Goal: Task Accomplishment & Management: Complete application form

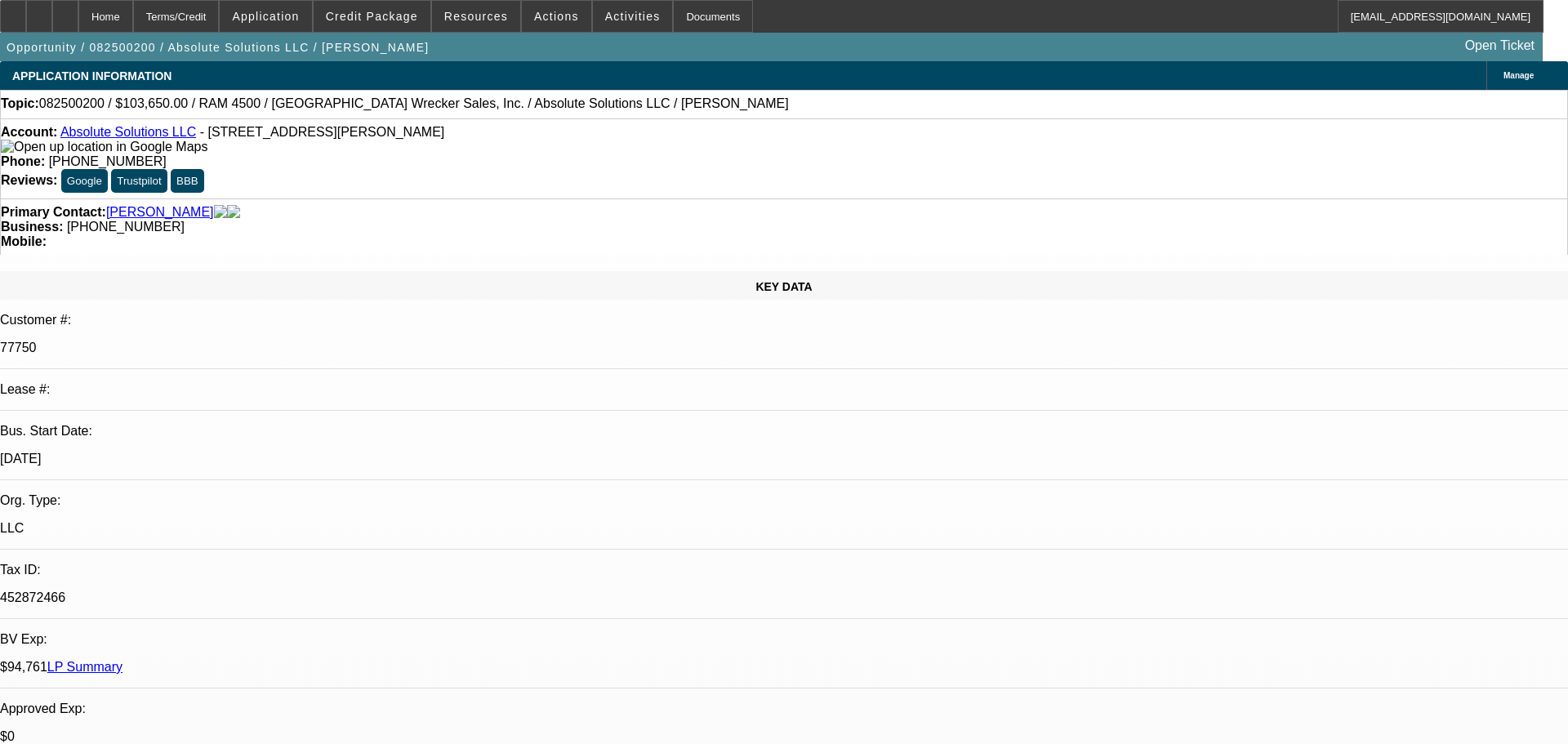
select select "0"
select select "6"
select select "0"
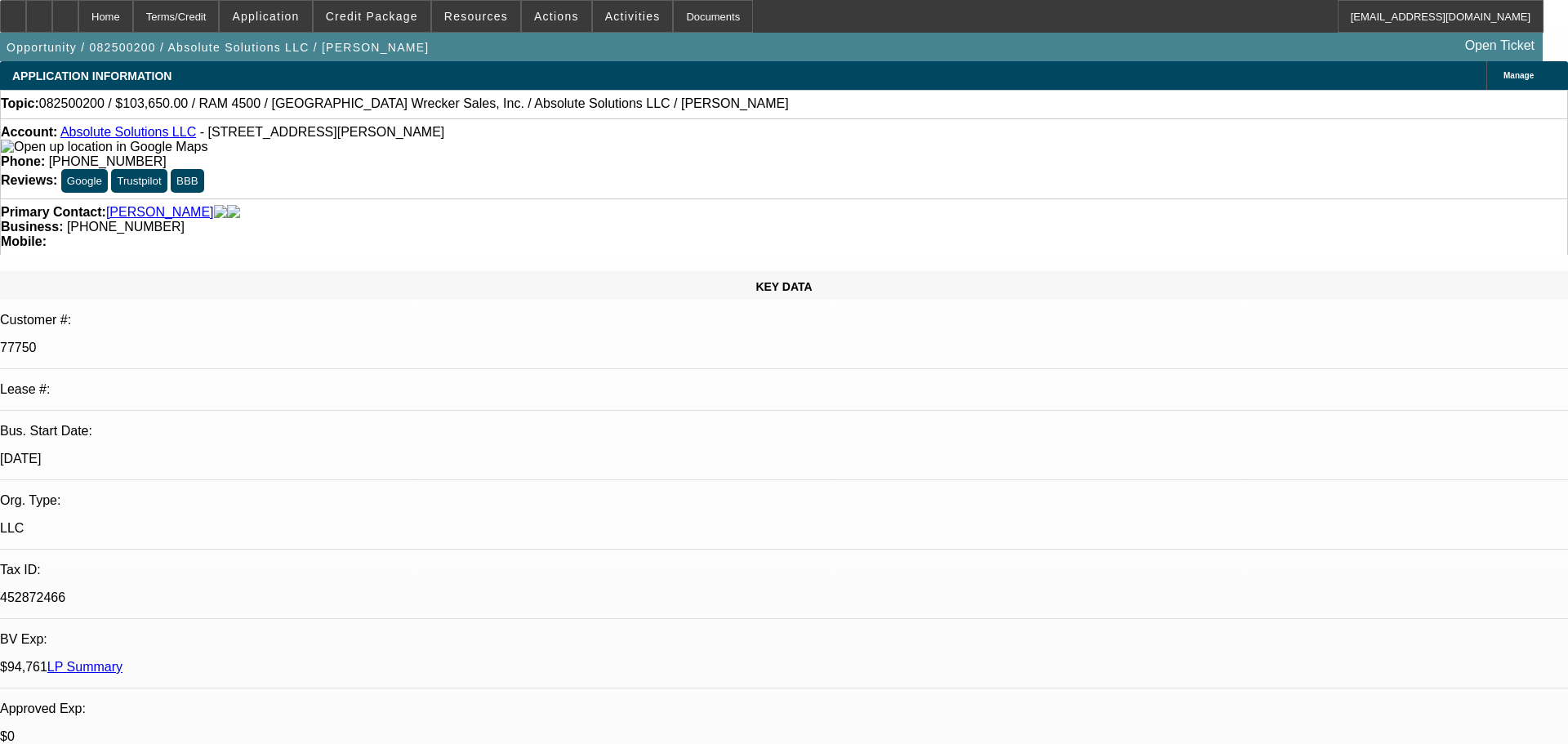
select select "0"
select select "6"
select select "0"
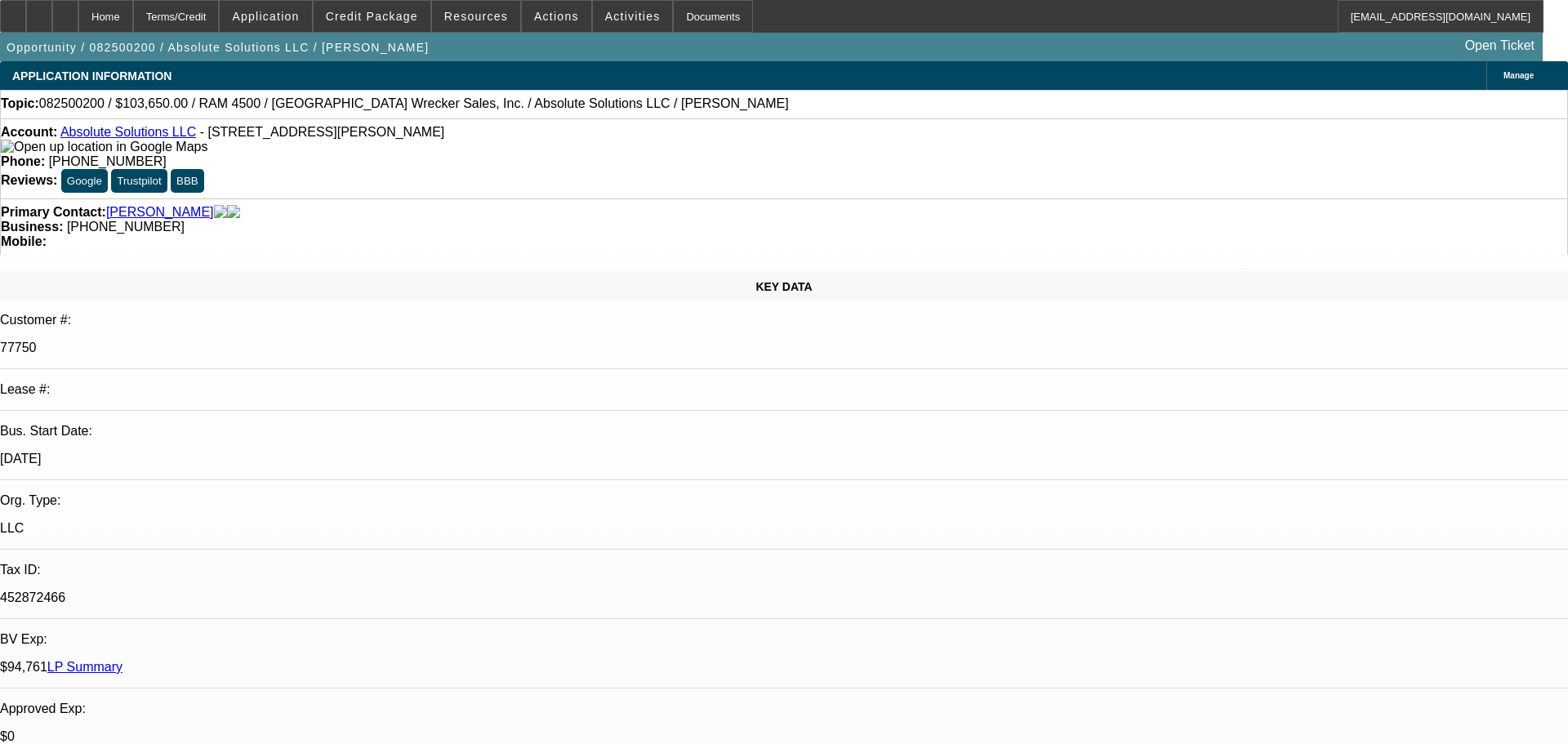
select select "0"
select select "6"
select select "0"
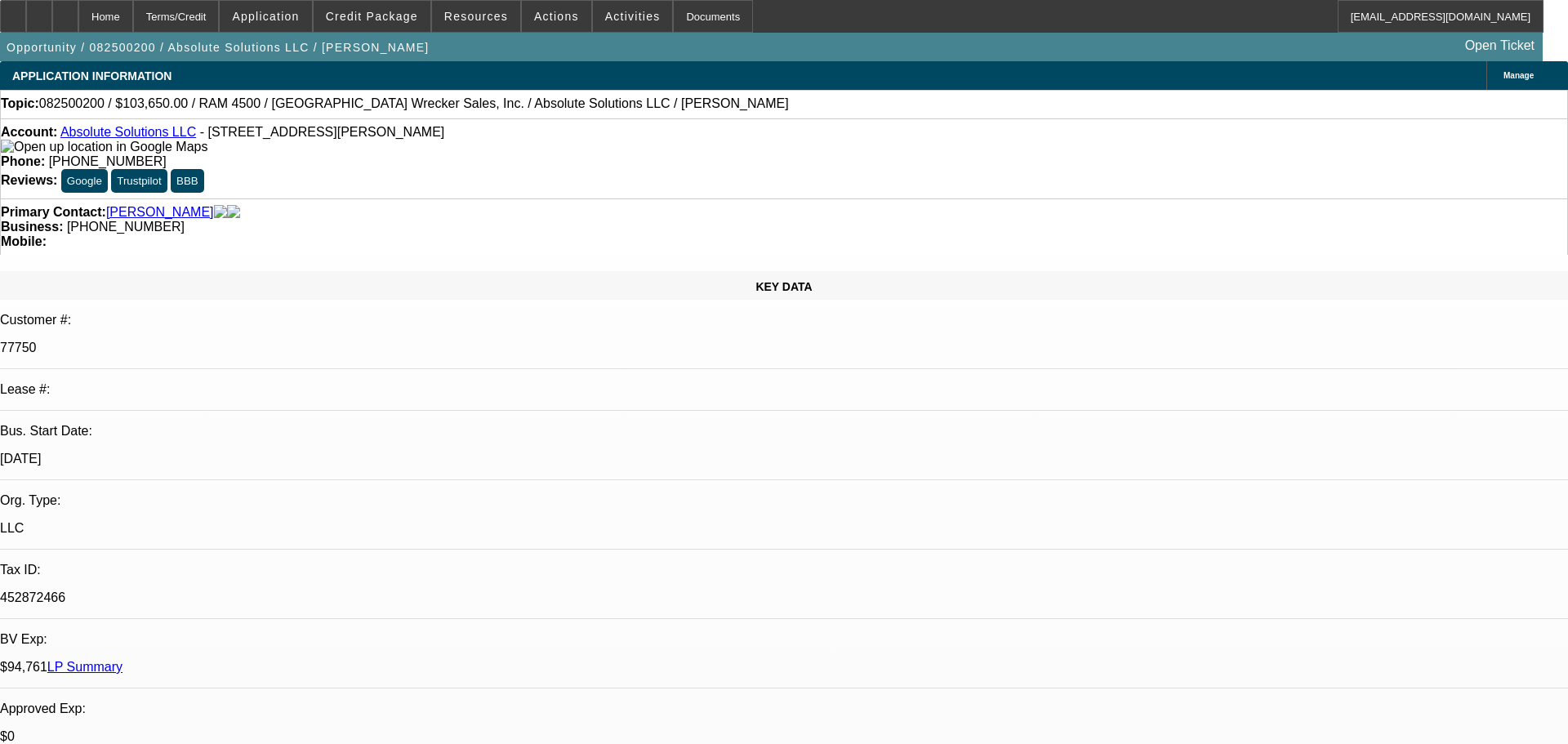
select select "6"
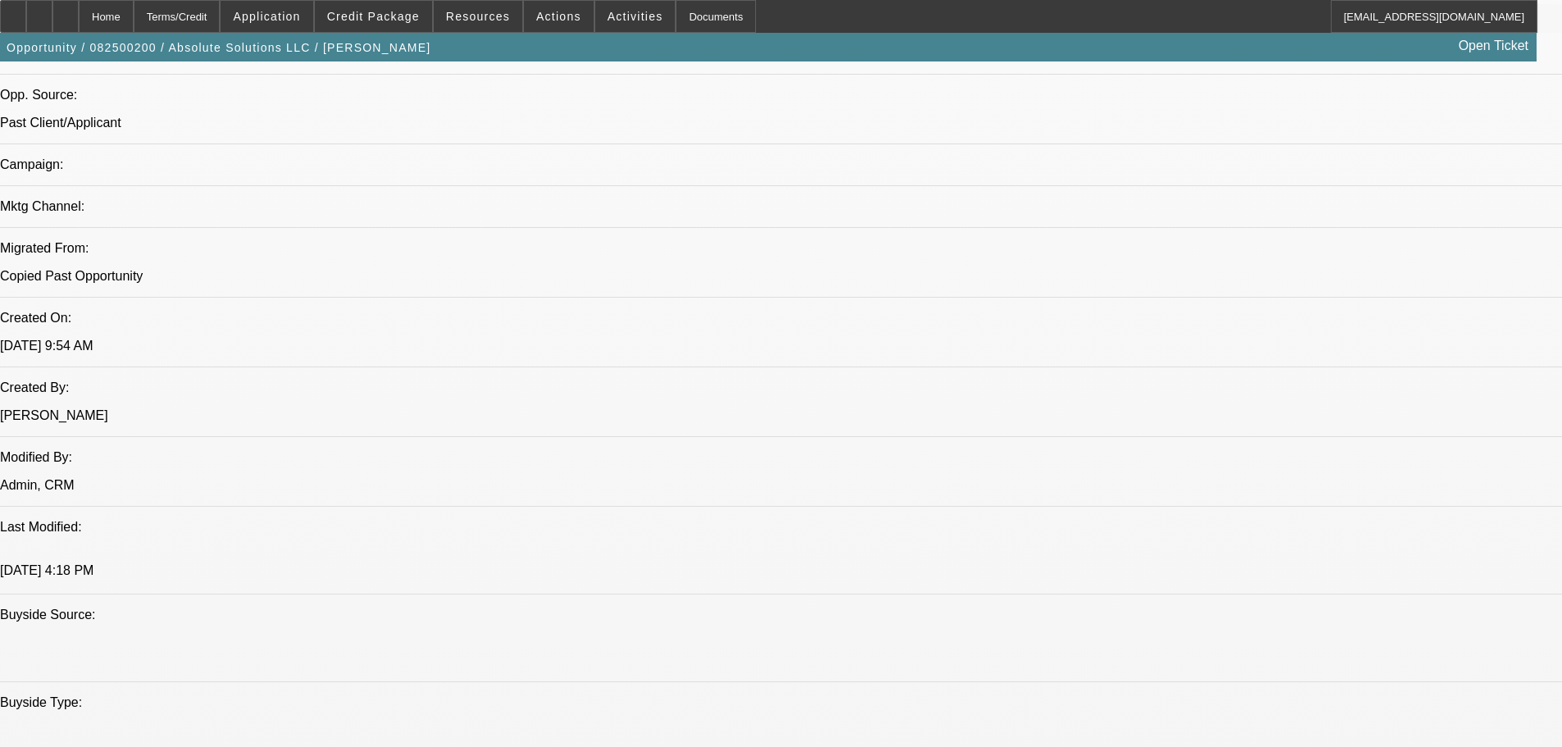
scroll to position [984, 0]
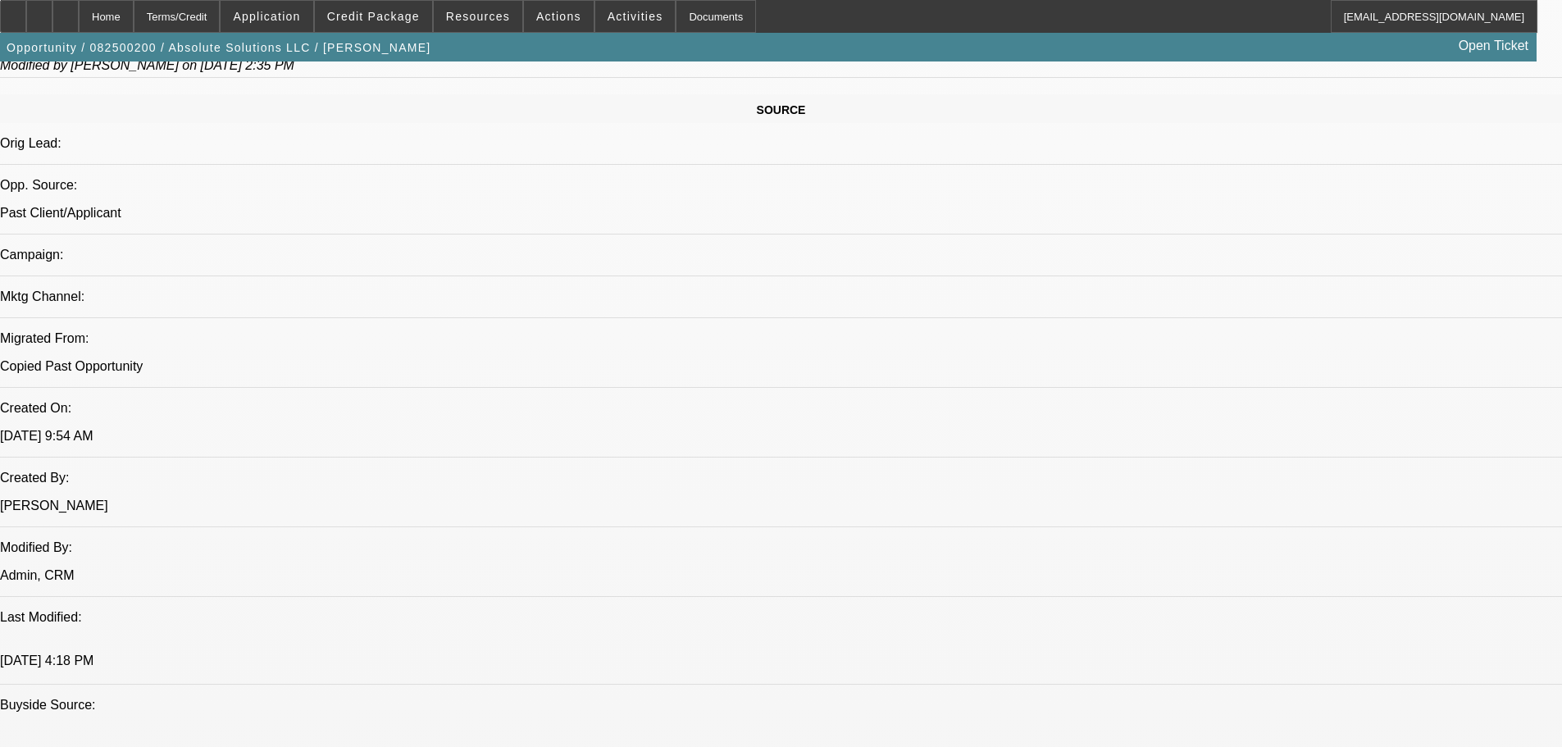
drag, startPoint x: 34, startPoint y: 280, endPoint x: 285, endPoint y: 269, distance: 251.9
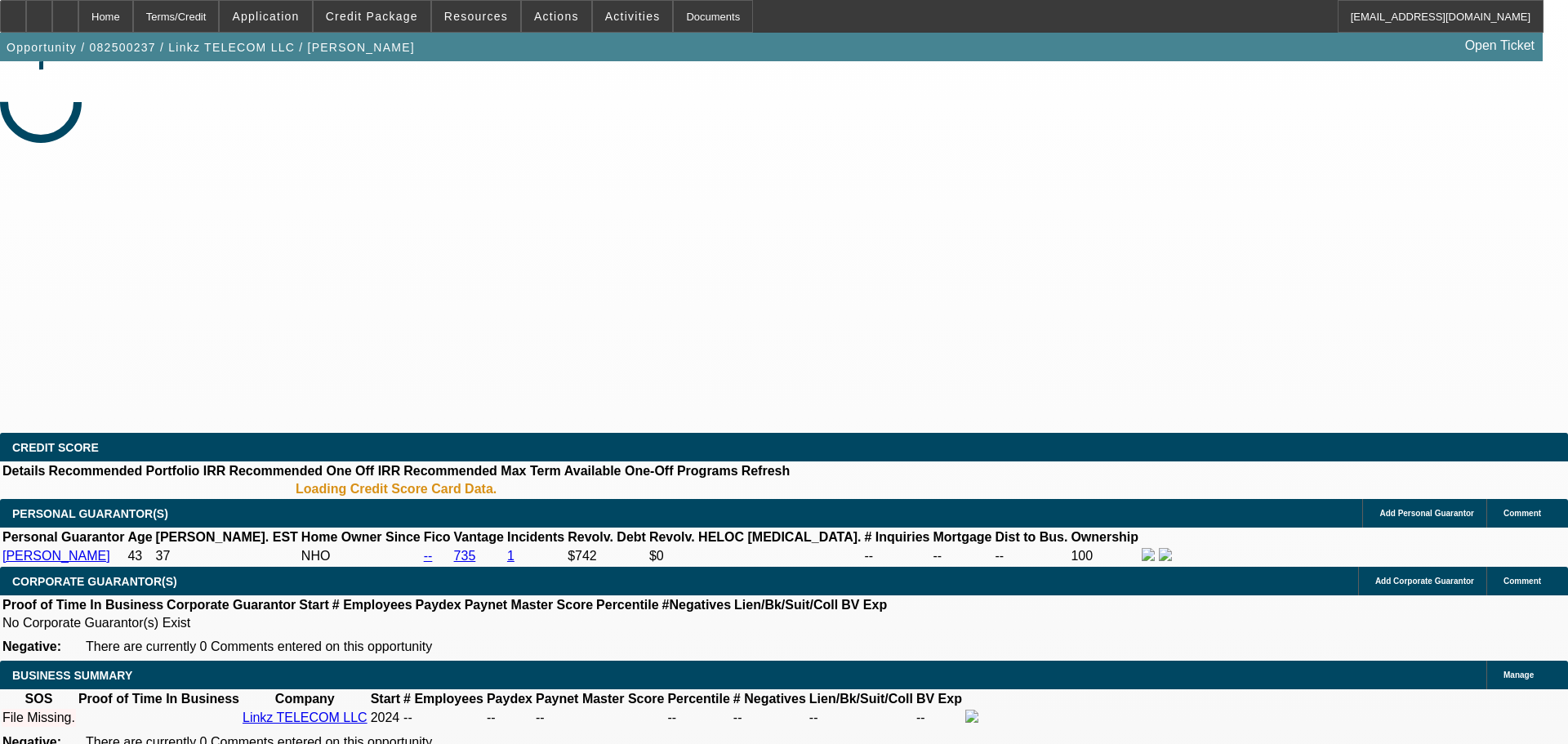
select select "0"
select select "2"
select select "0.1"
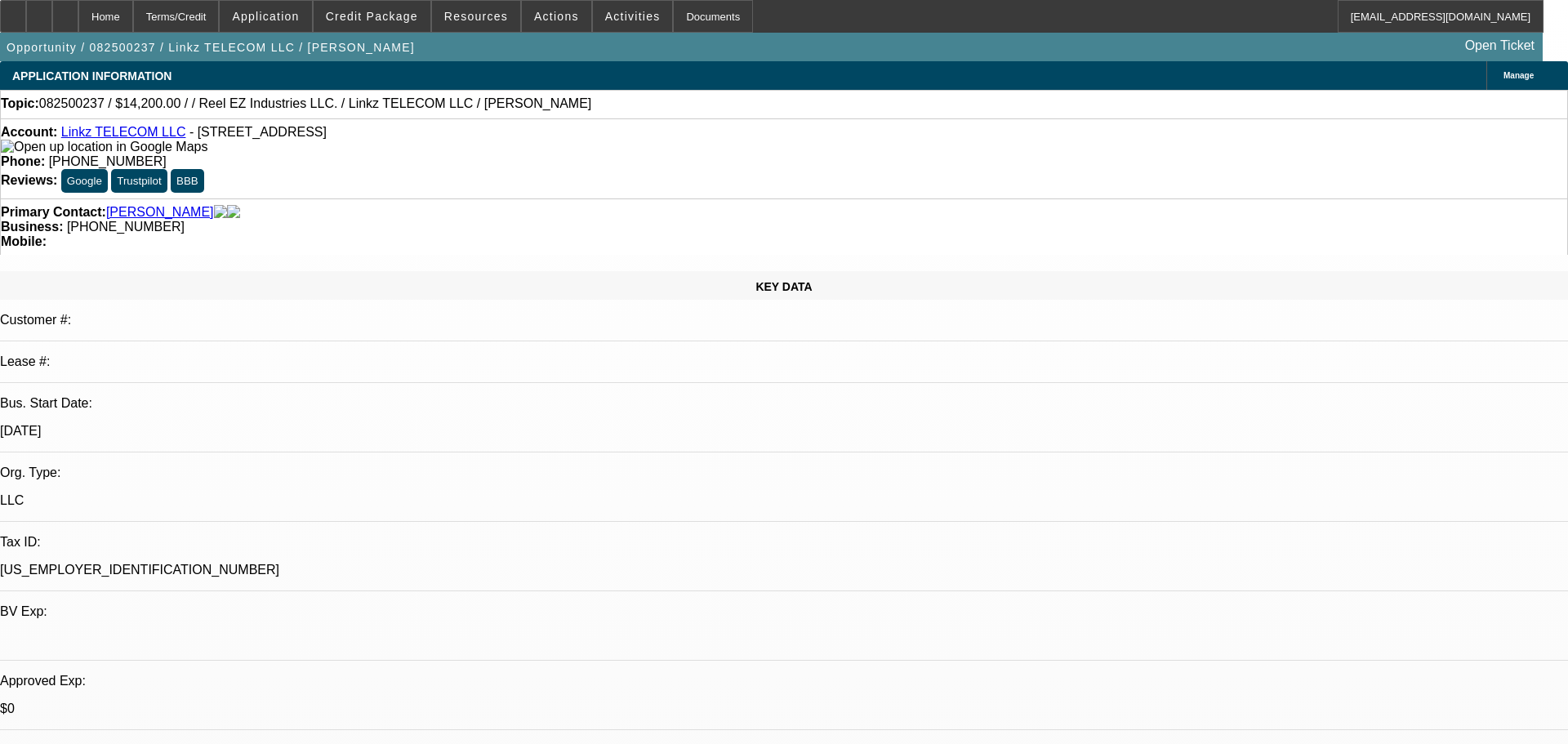
select select "1"
select select "2"
select select "4"
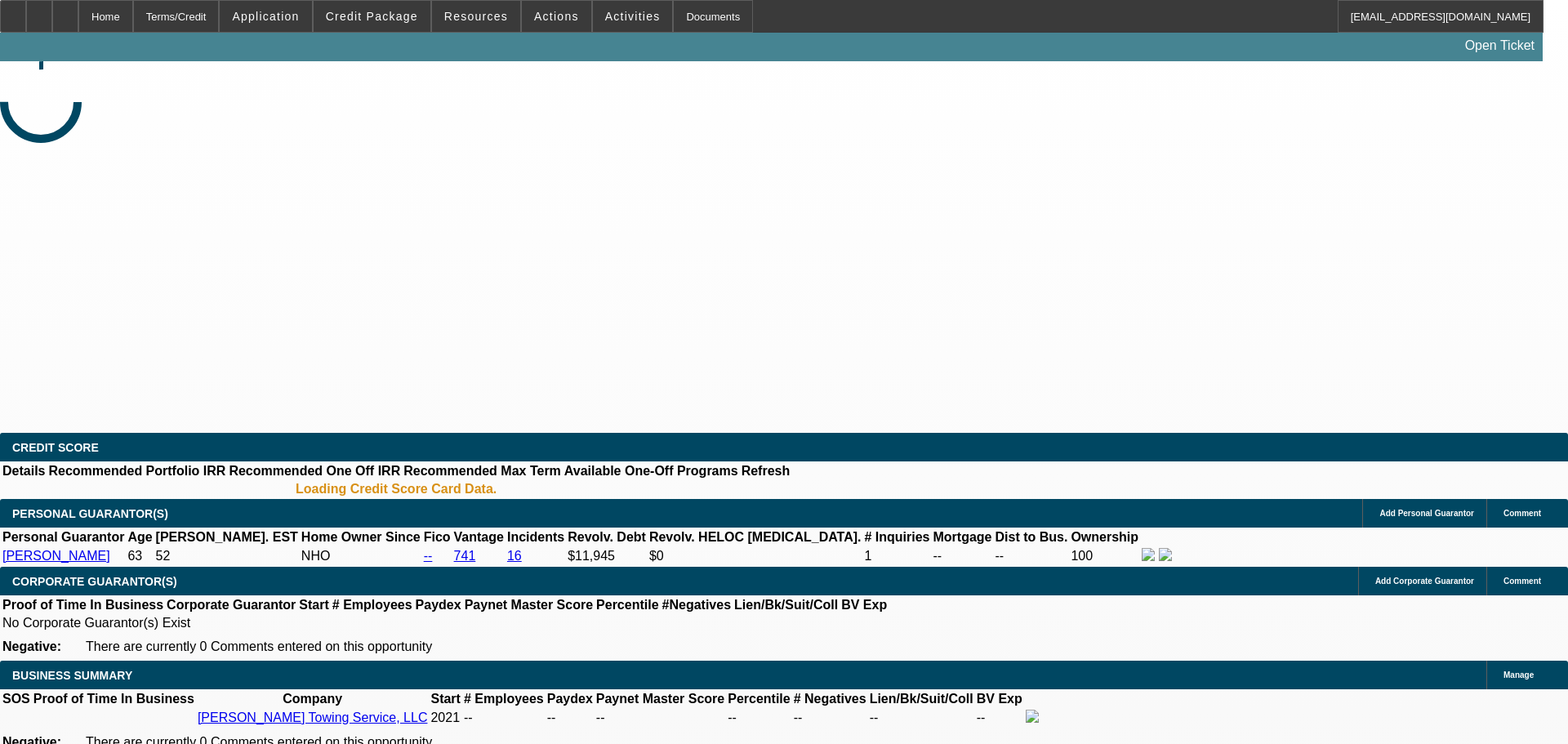
select select "0"
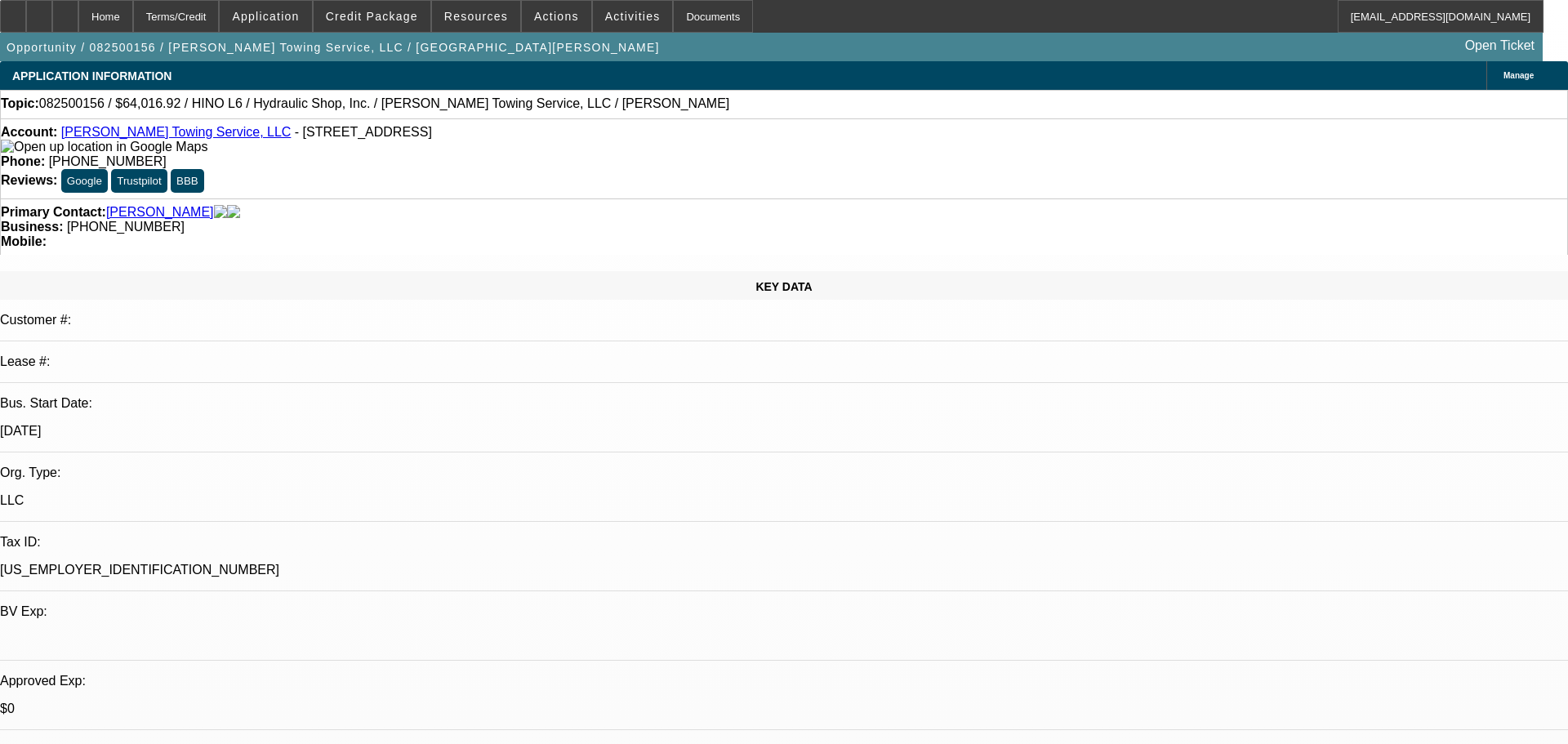
select select "1"
select select "6"
click at [26, 21] on div at bounding box center [13, 16] width 26 height 33
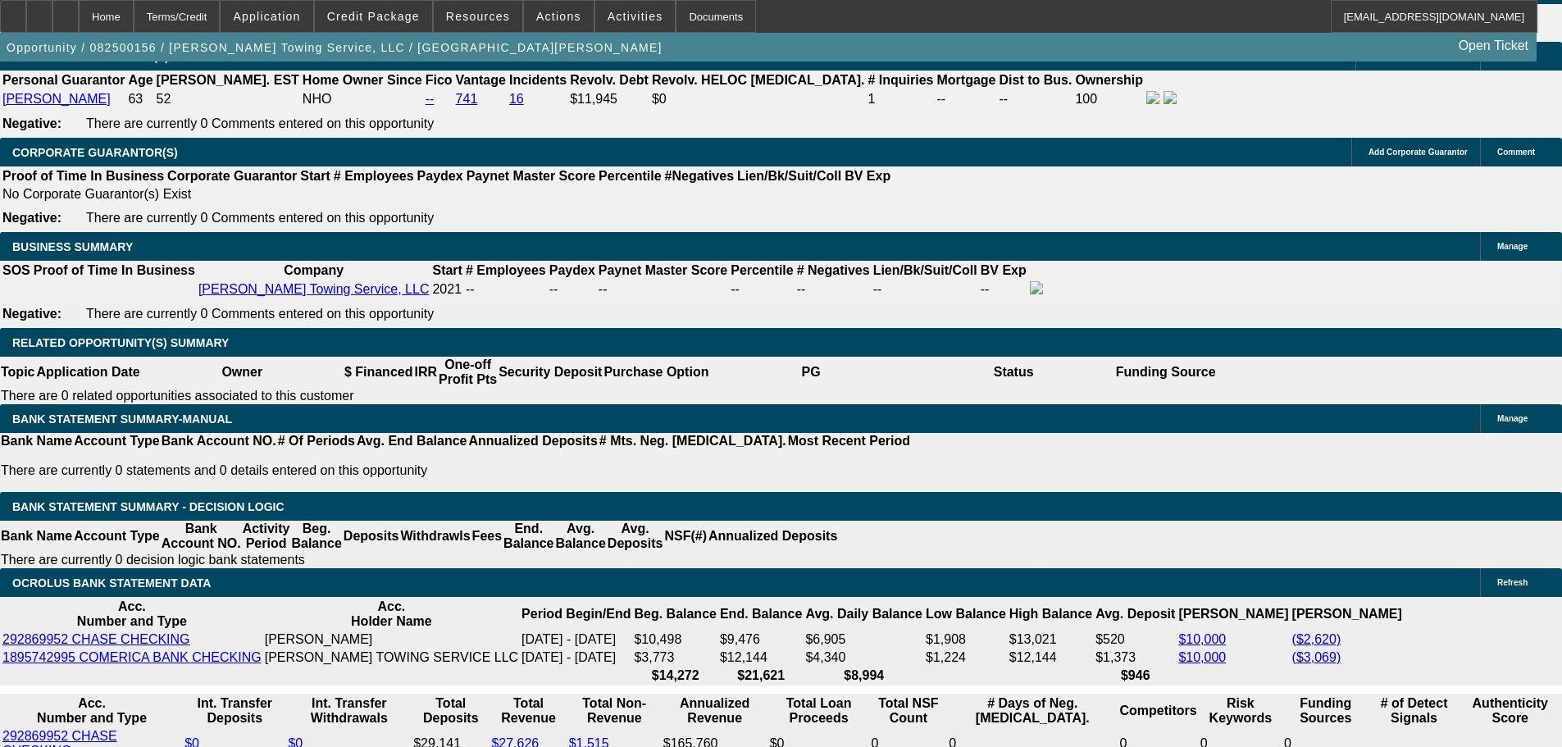
scroll to position [2377, 0]
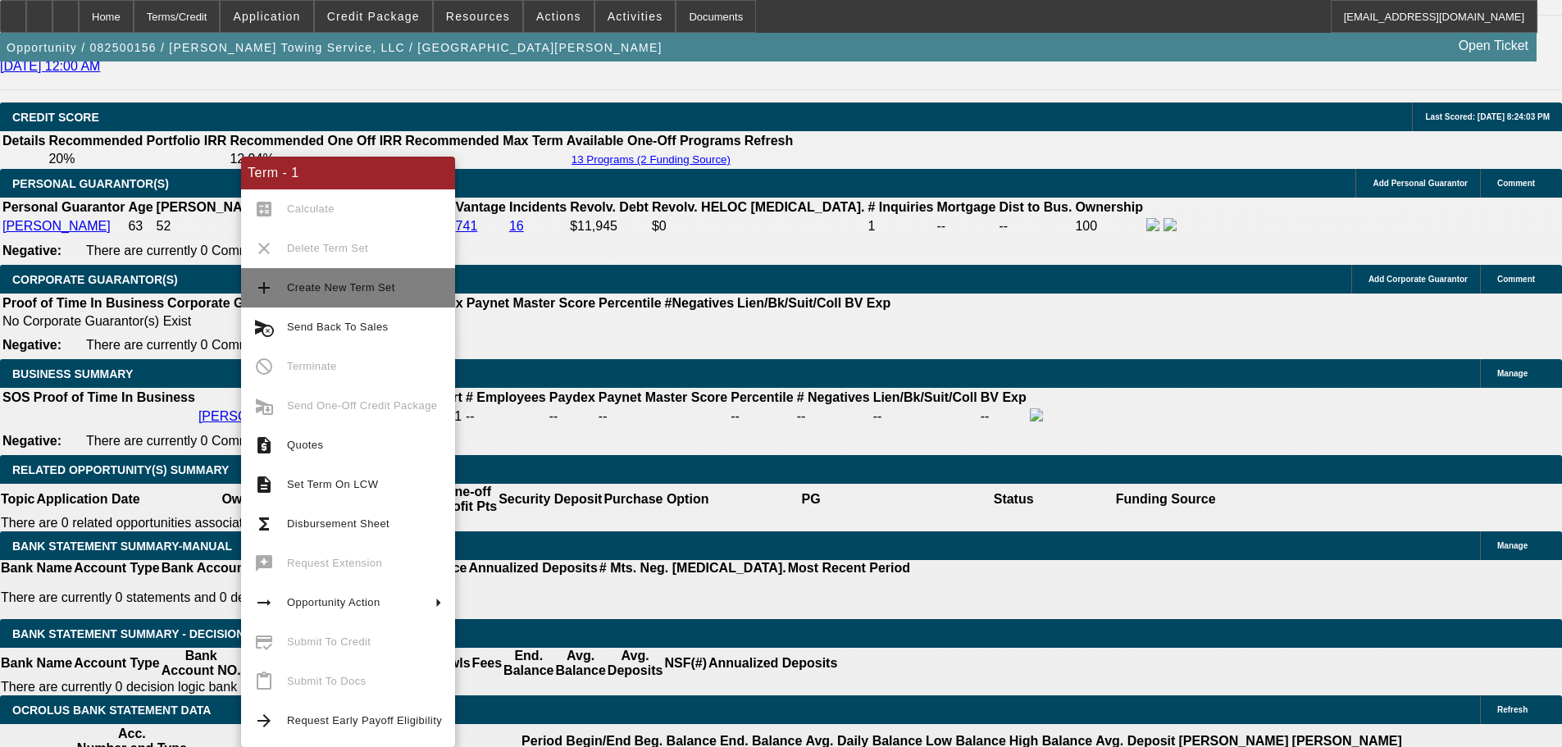
click at [370, 291] on span "Create New Term Set" at bounding box center [341, 287] width 108 height 12
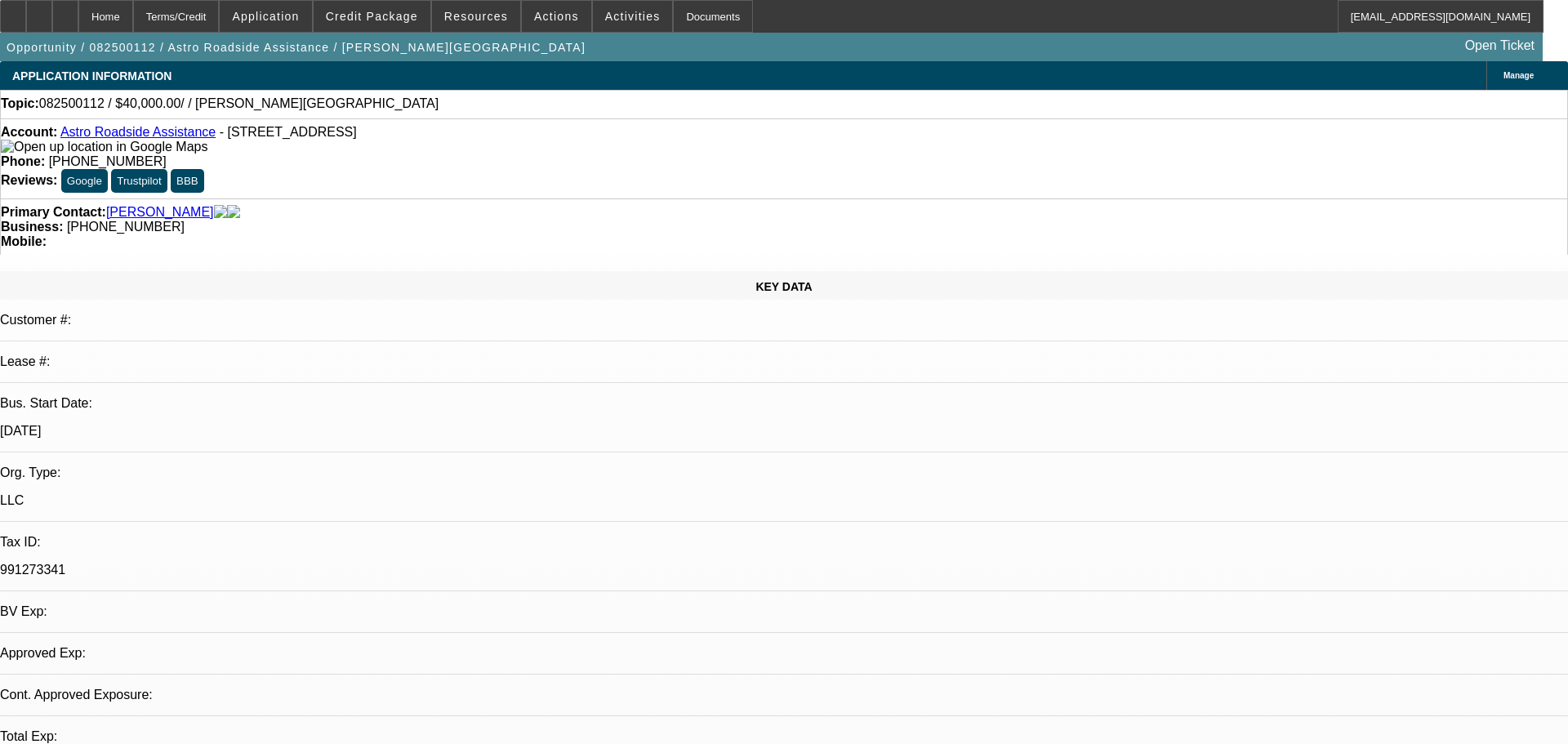
select select "0"
select select "2"
select select "0.1"
select select "4"
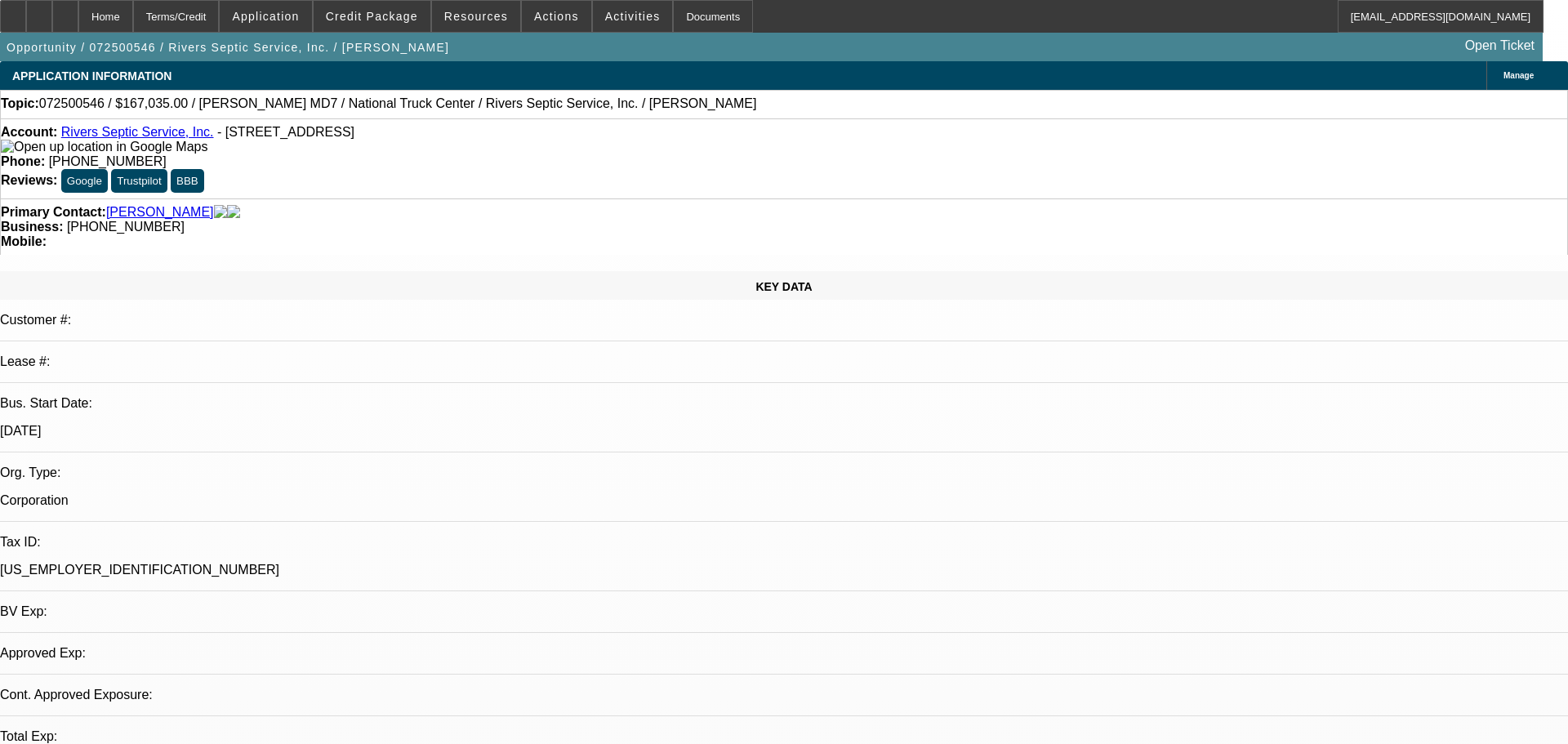
select select "0"
select select "2"
select select "0"
select select "6"
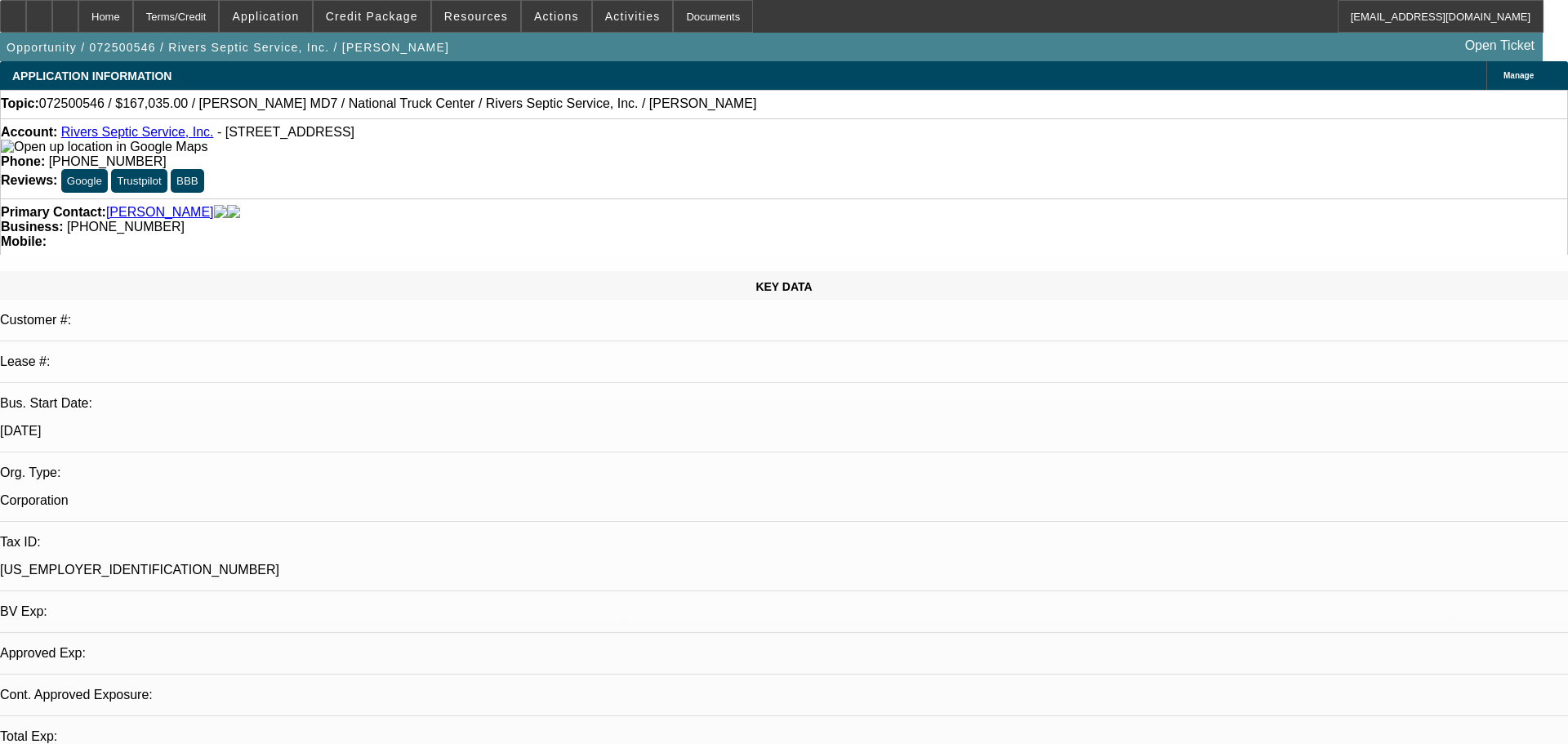
select select "0"
select select "2"
select select "0"
select select "6"
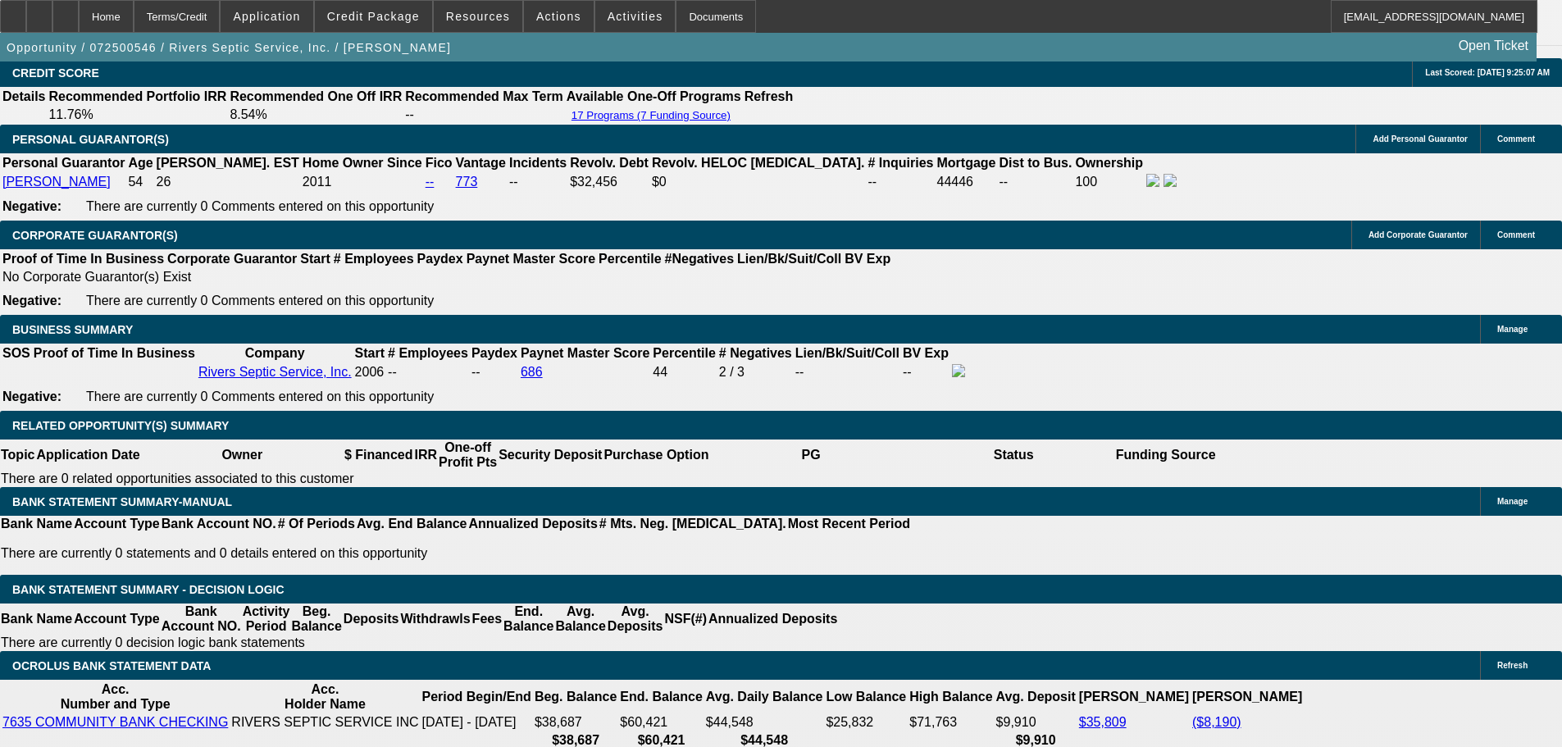
scroll to position [2377, 0]
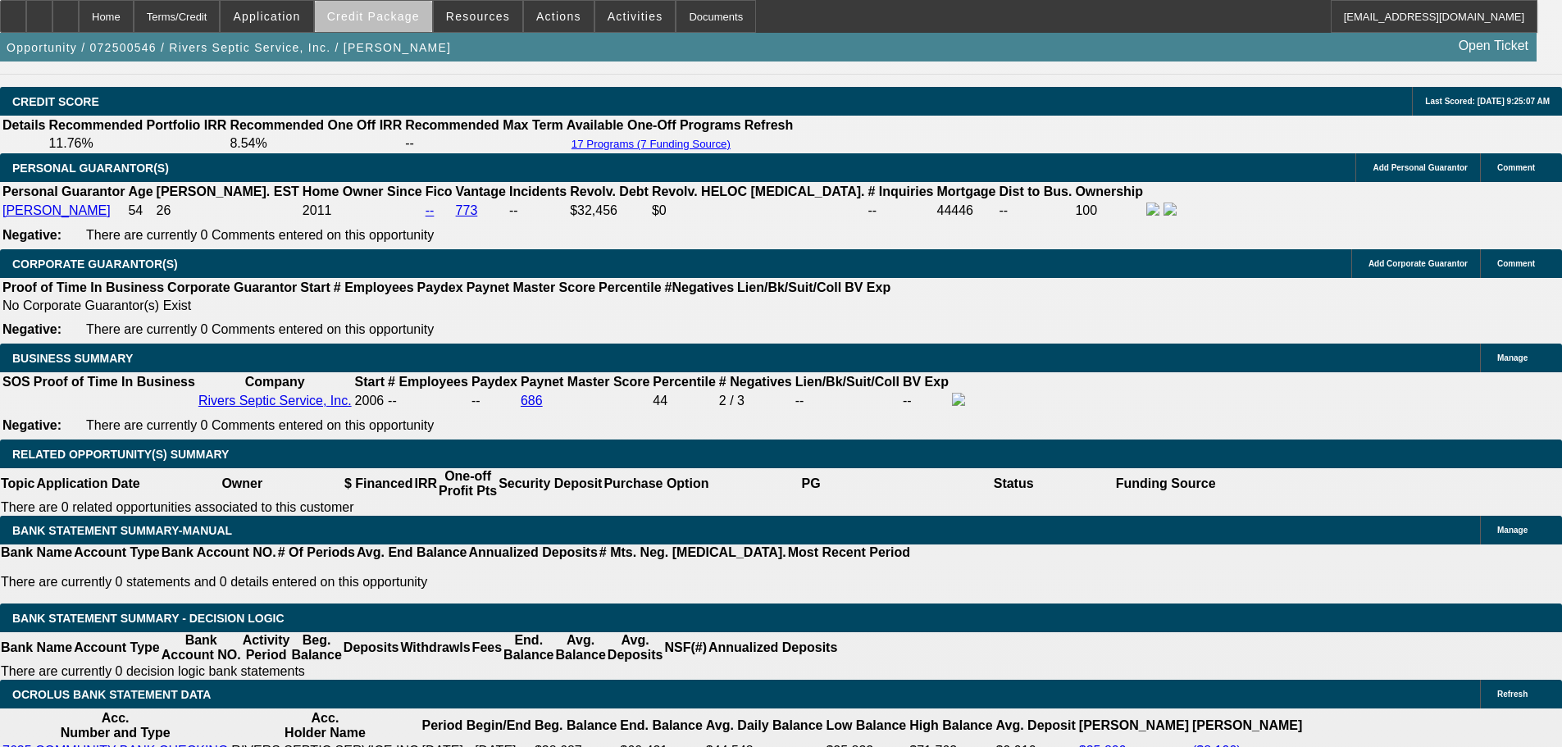
click at [412, 21] on span "Credit Package" at bounding box center [373, 16] width 93 height 13
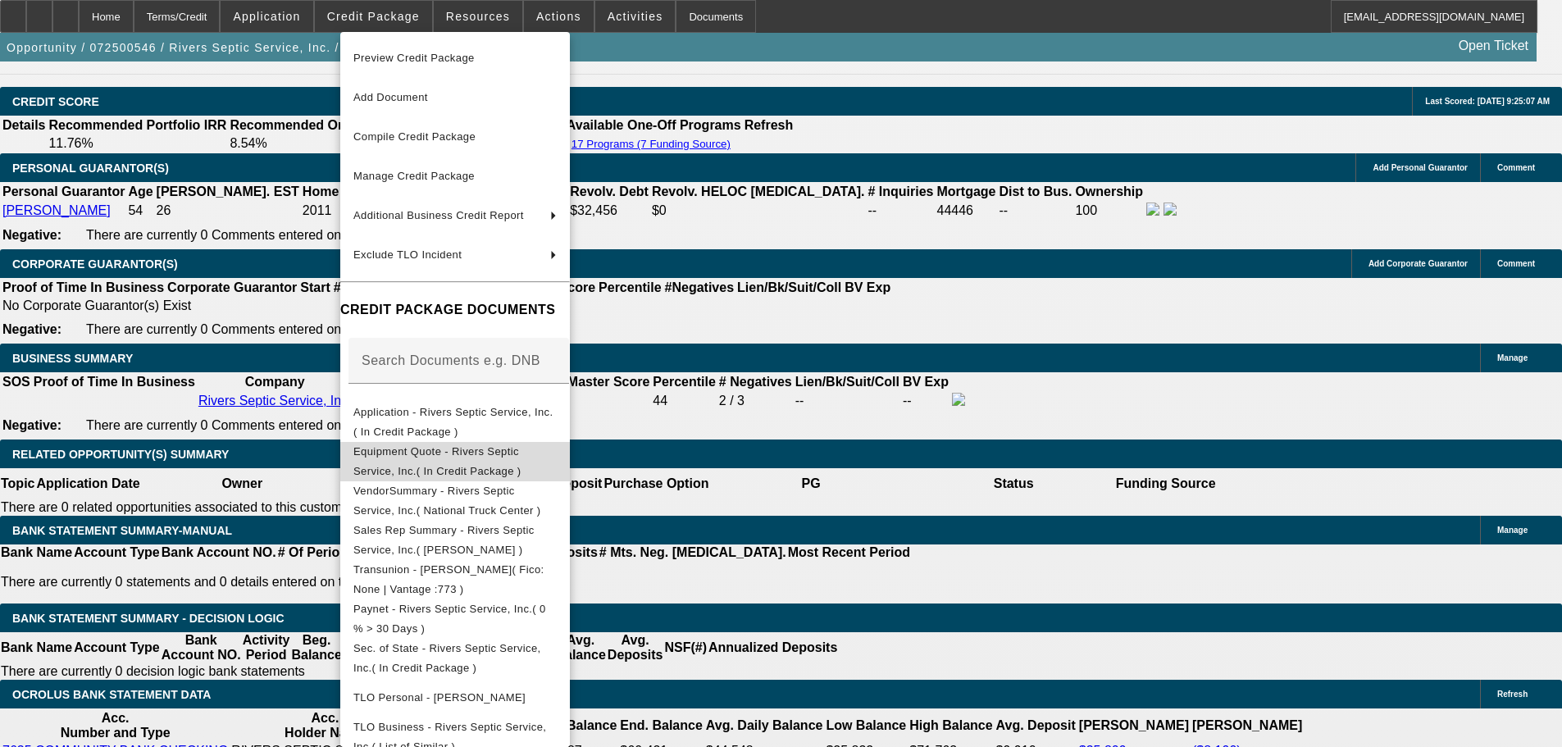
click at [521, 456] on span "Equipment Quote - Rivers Septic Service, Inc.( In Credit Package )" at bounding box center [437, 461] width 168 height 32
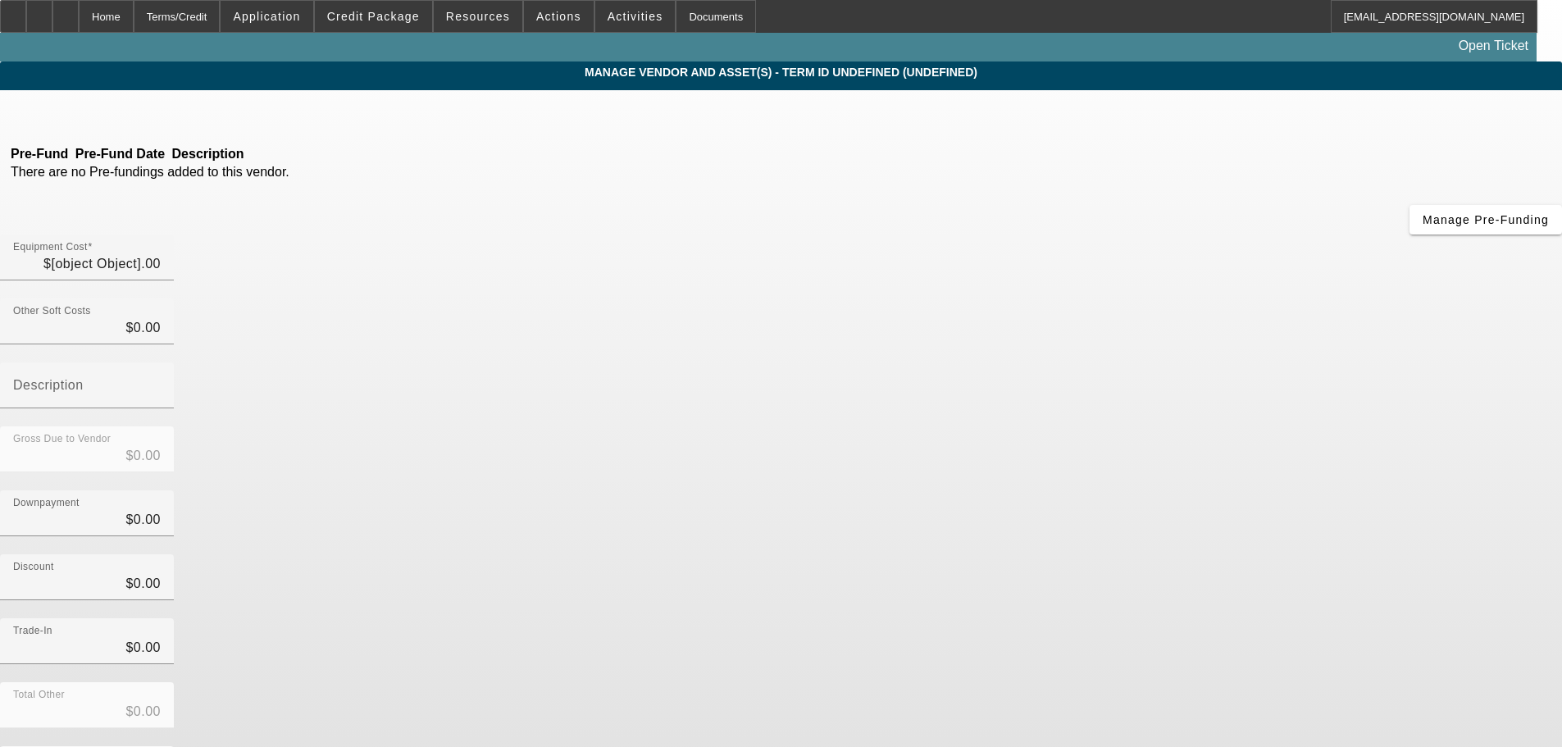
type input "$13,410.00"
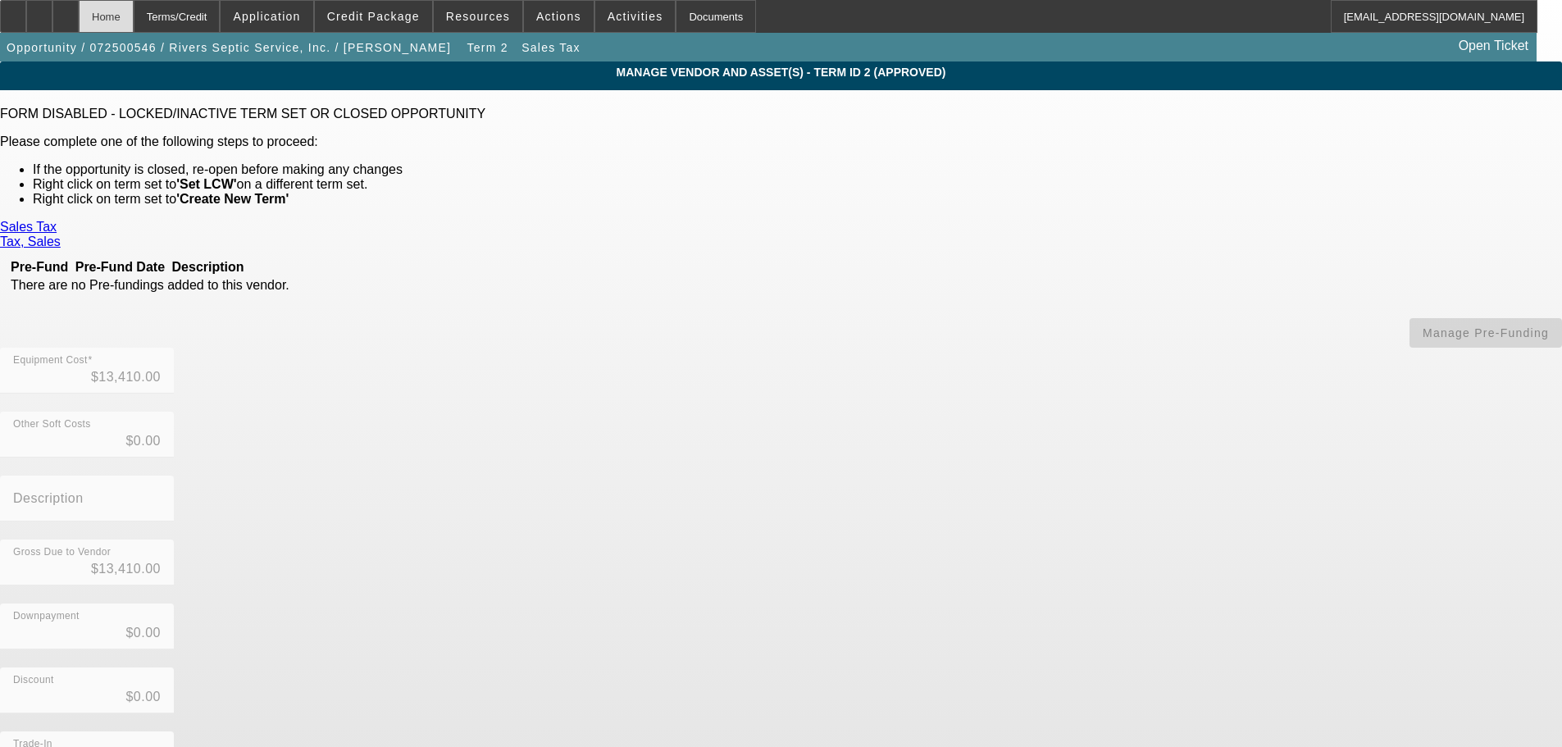
click at [131, 7] on div "Home" at bounding box center [106, 16] width 55 height 33
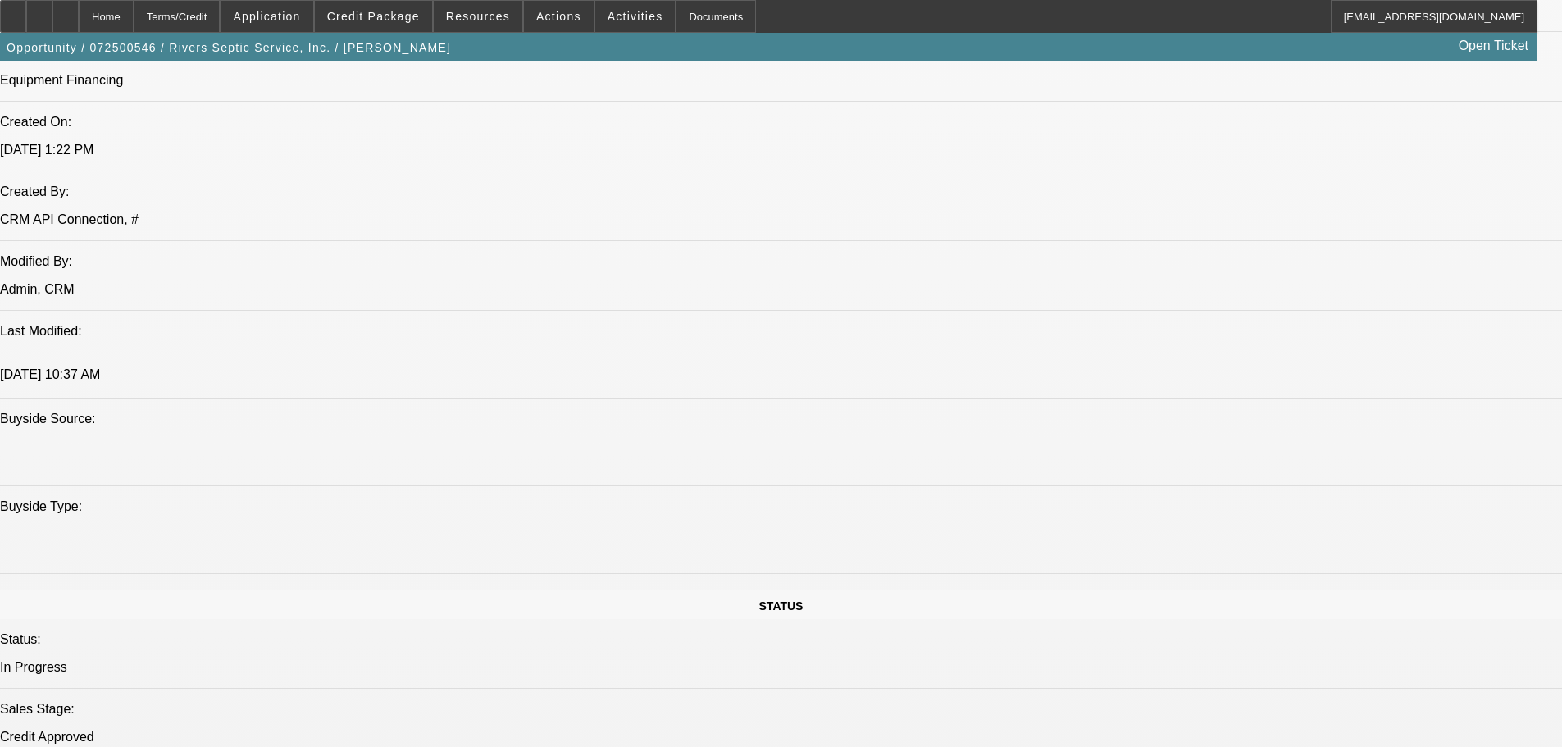
select select "0"
select select "2"
select select "0"
select select "6"
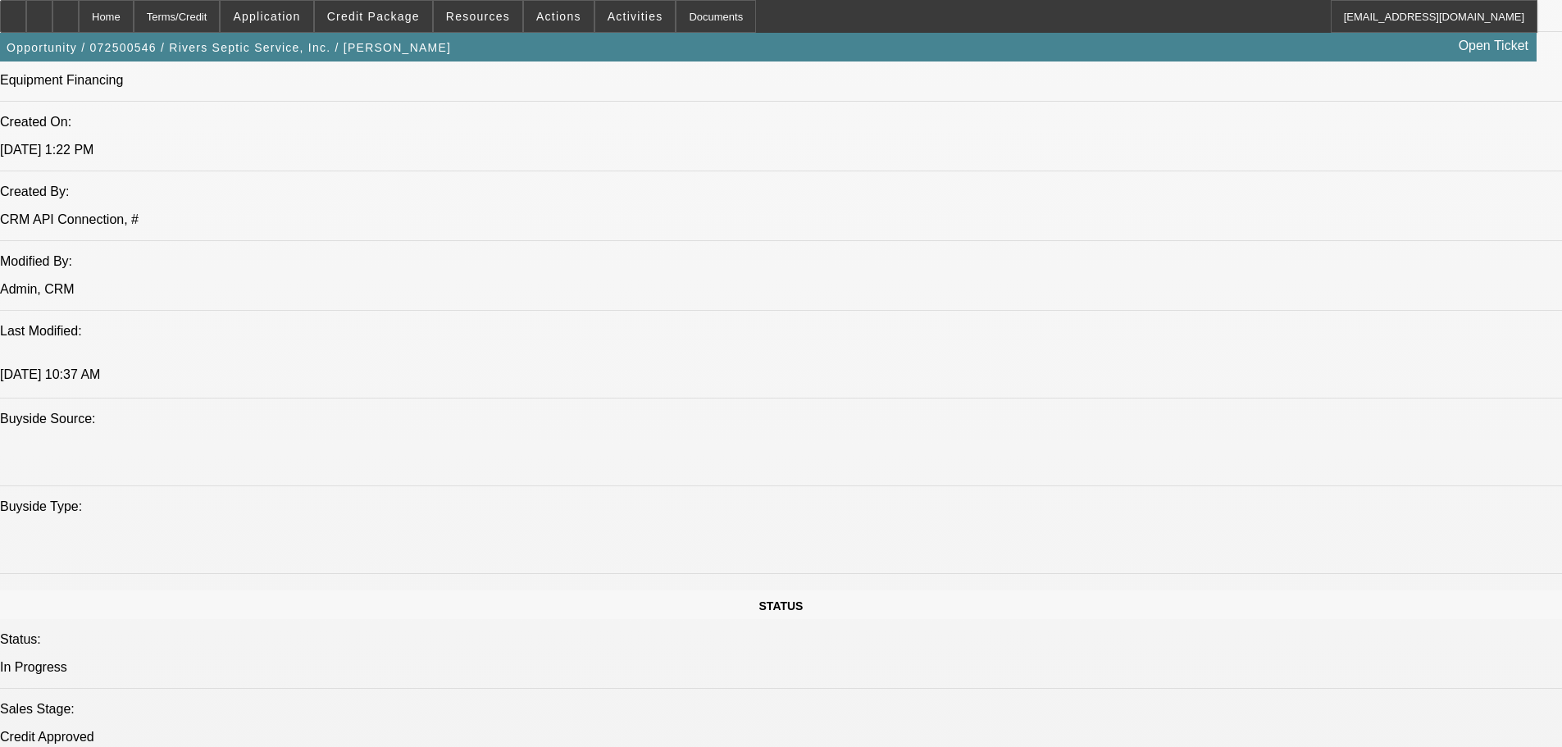
select select "0"
select select "2"
select select "0"
select select "6"
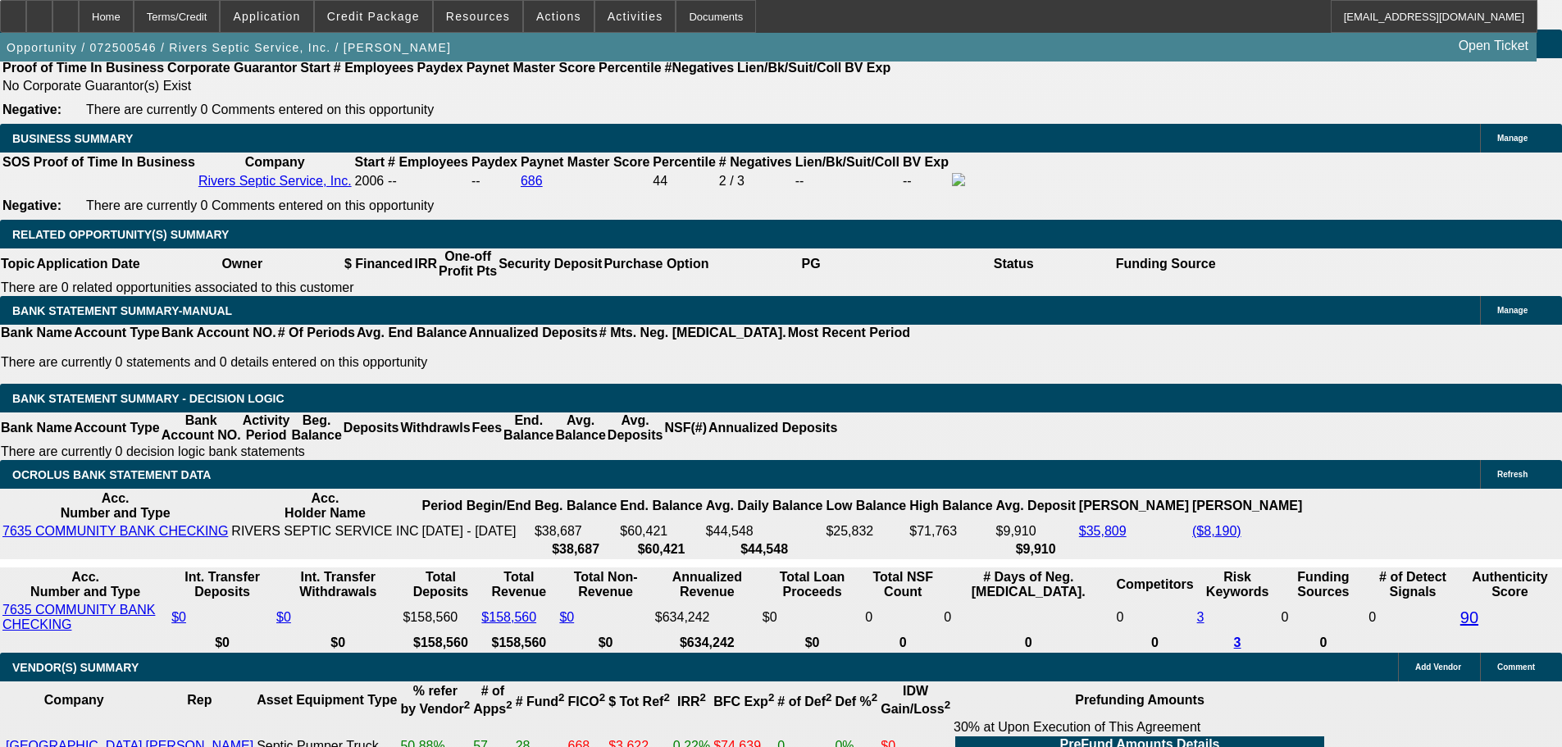
scroll to position [2269, 0]
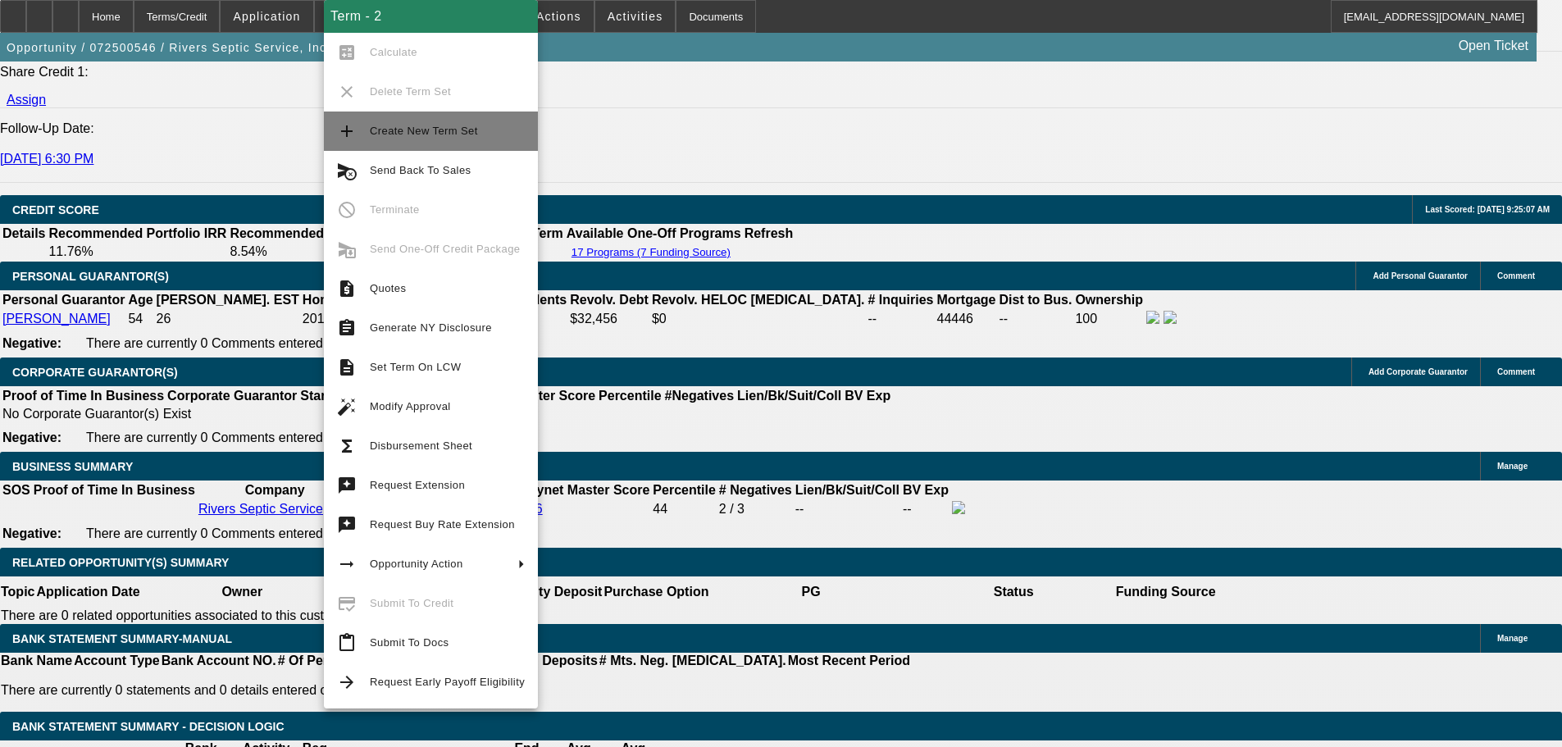
click at [453, 138] on span "Create New Term Set" at bounding box center [447, 131] width 155 height 20
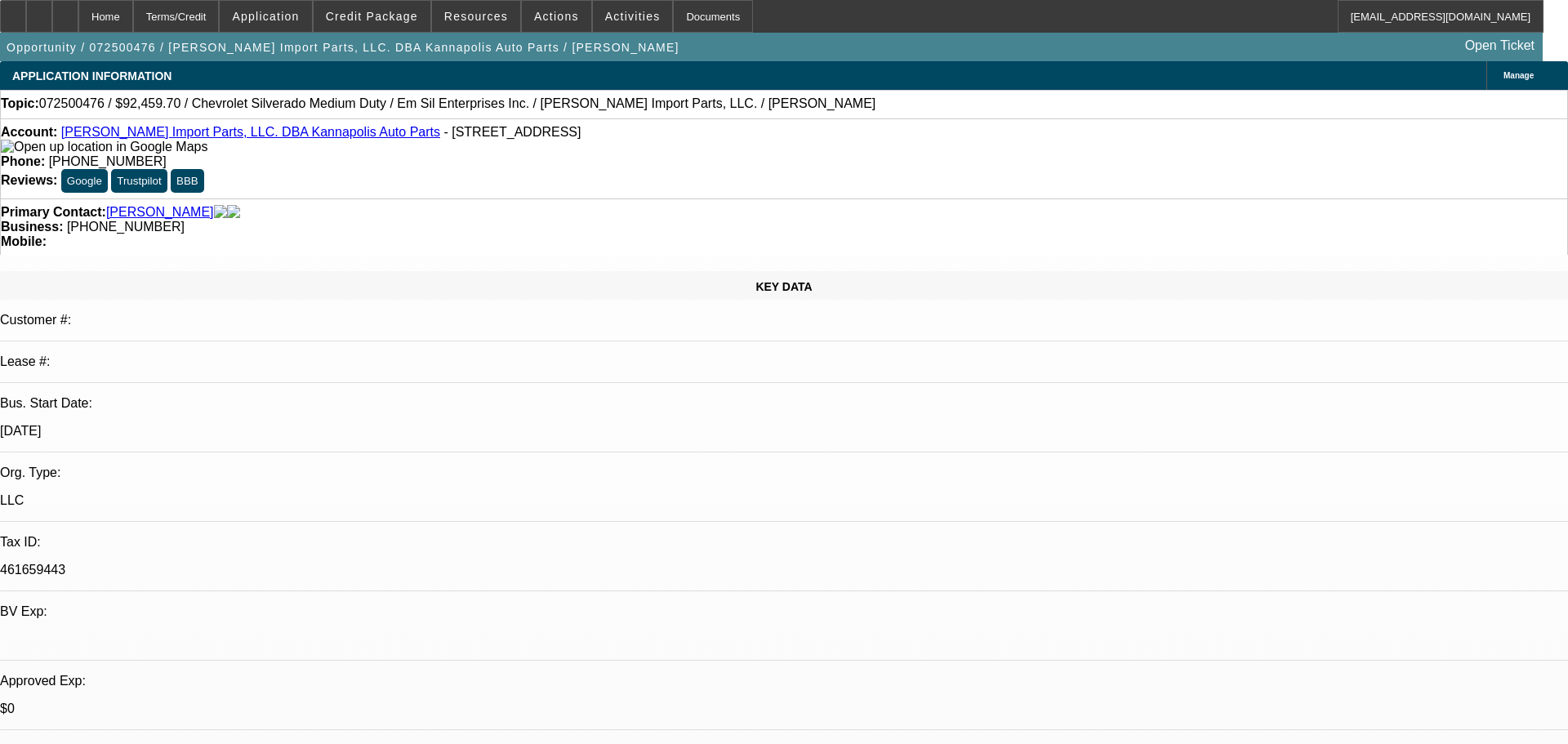
select select "0"
select select "2"
select select "0.1"
select select "4"
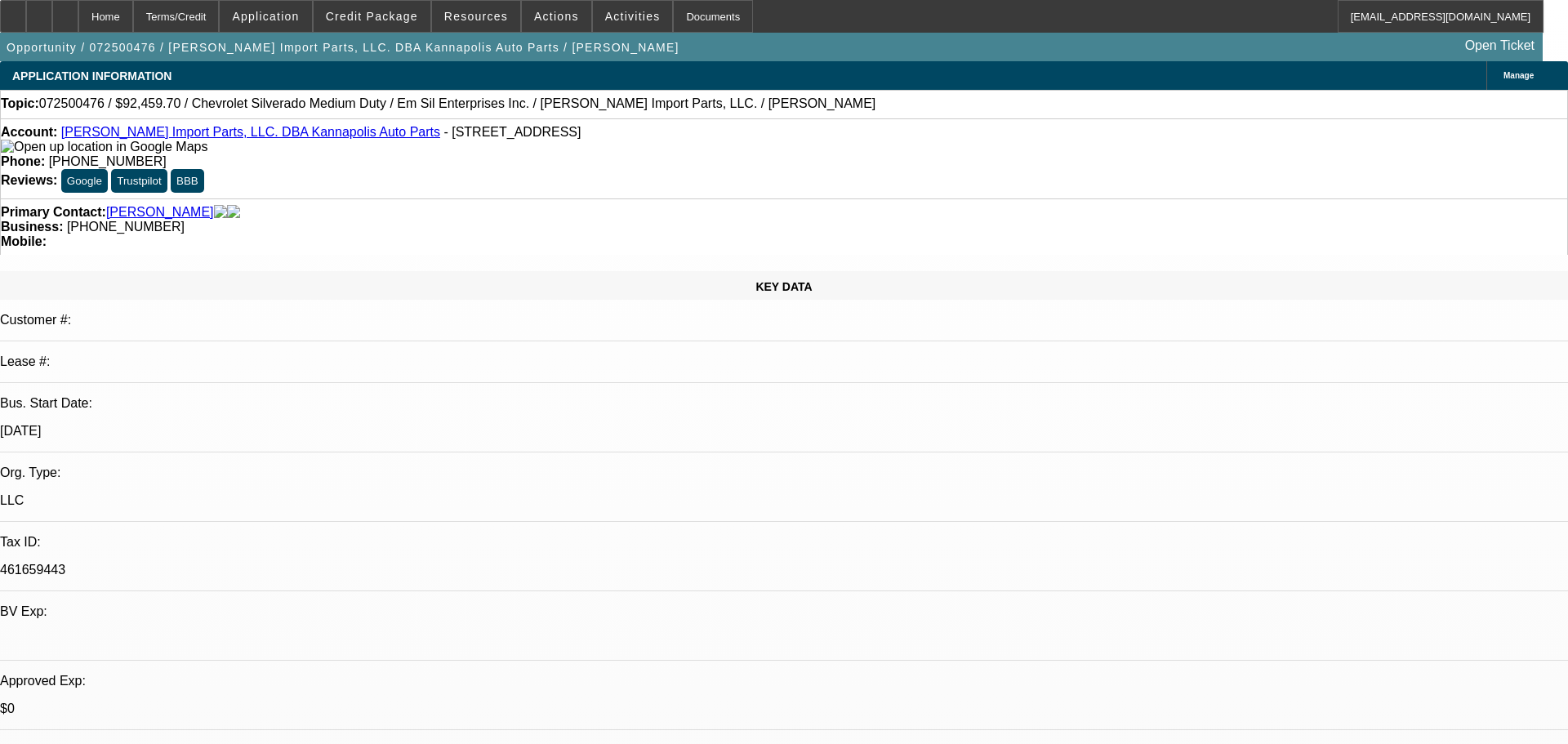
select select "0"
select select "2"
select select "0.1"
select select "4"
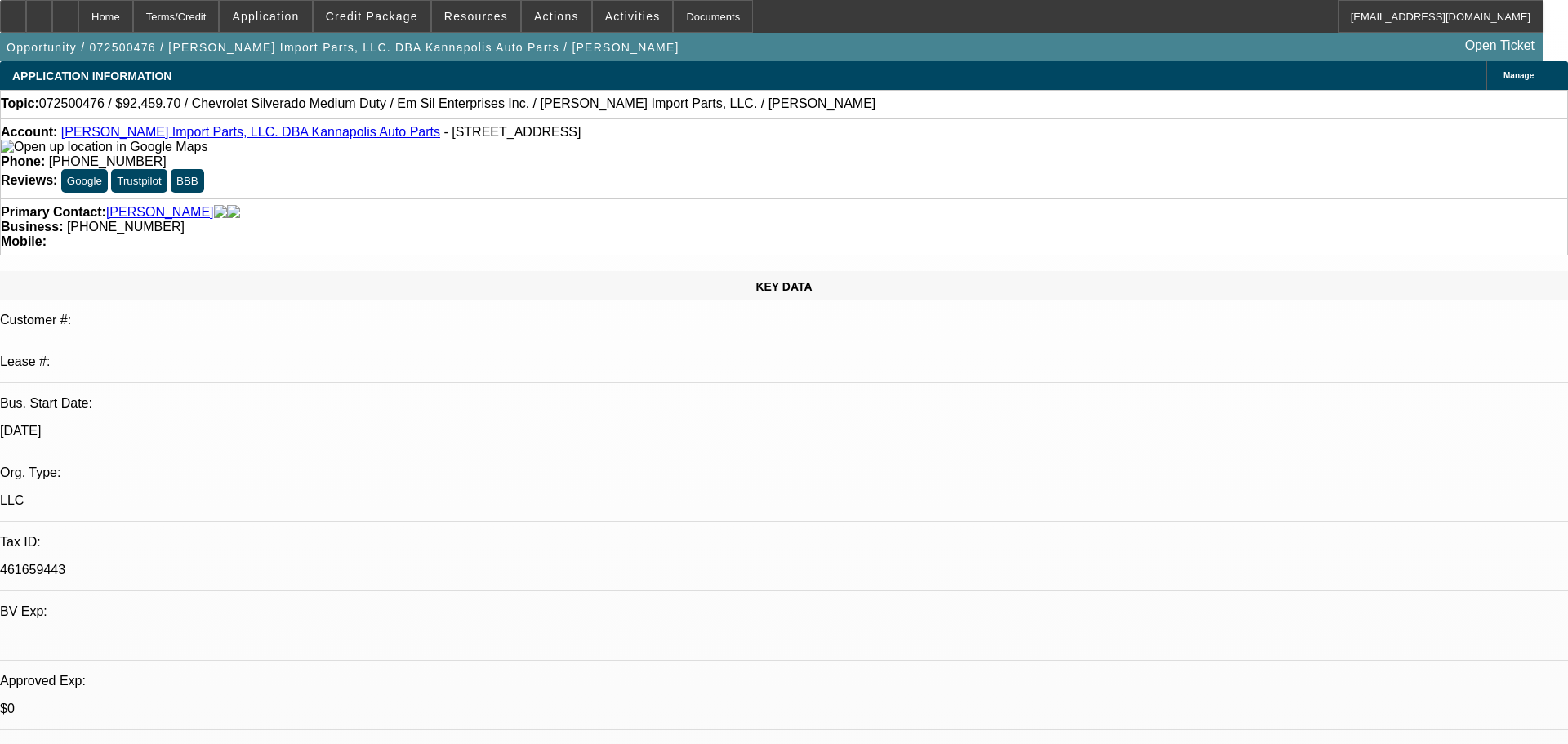
select select "0"
select select "2"
select select "0.1"
select select "4"
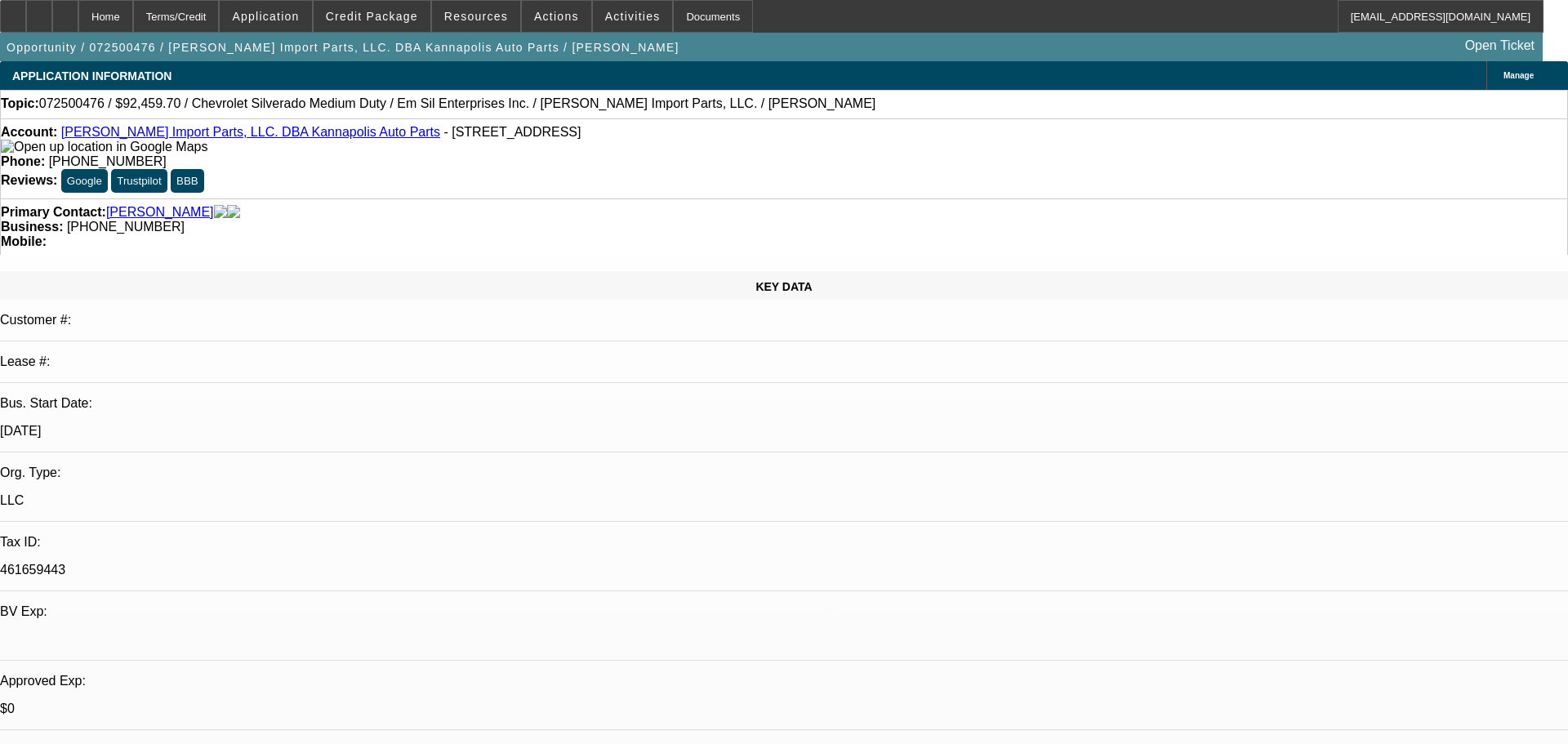
select select "0"
select select "2"
select select "0"
select select "6"
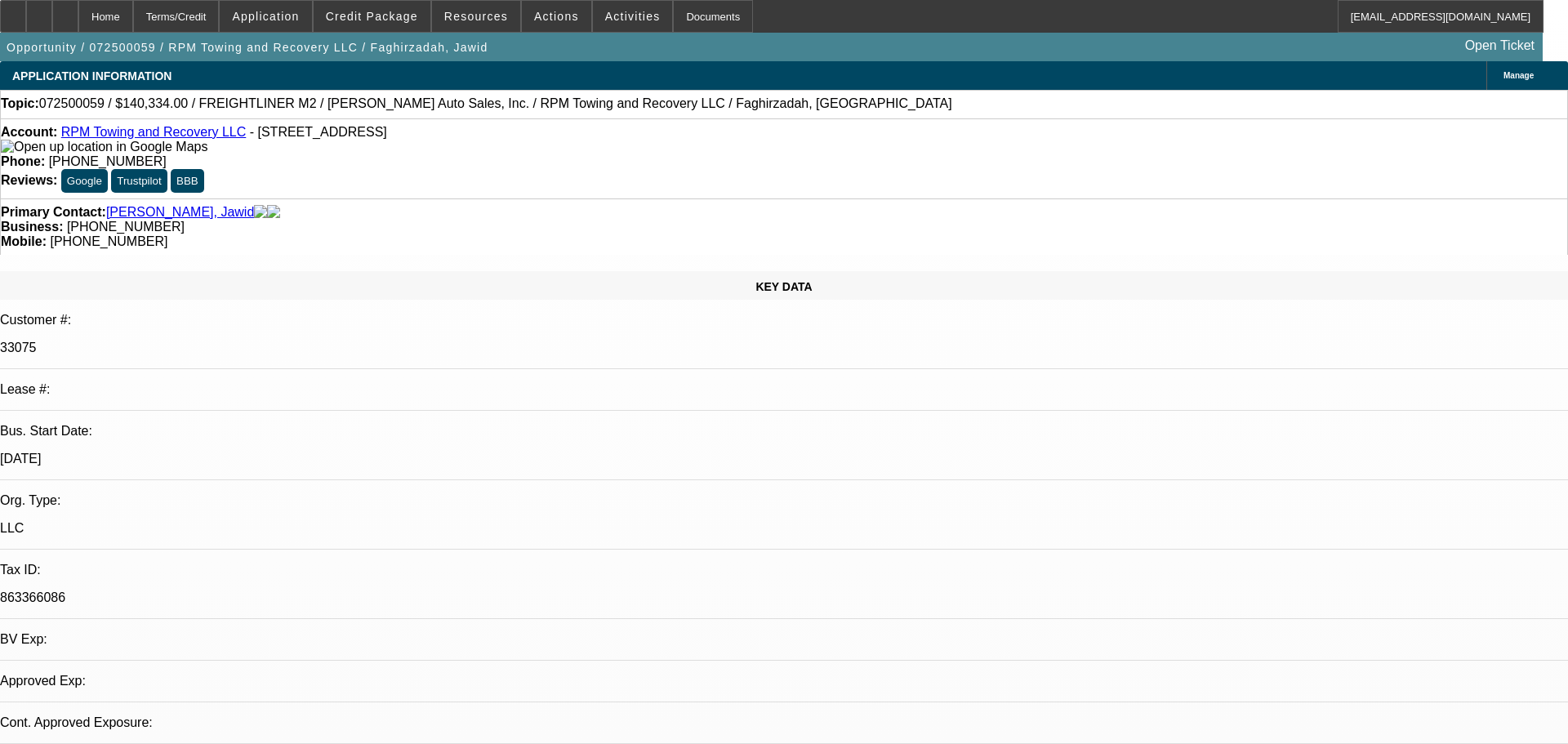
select select "0"
select select "0.1"
select select "0"
select select "0.1"
select select "0"
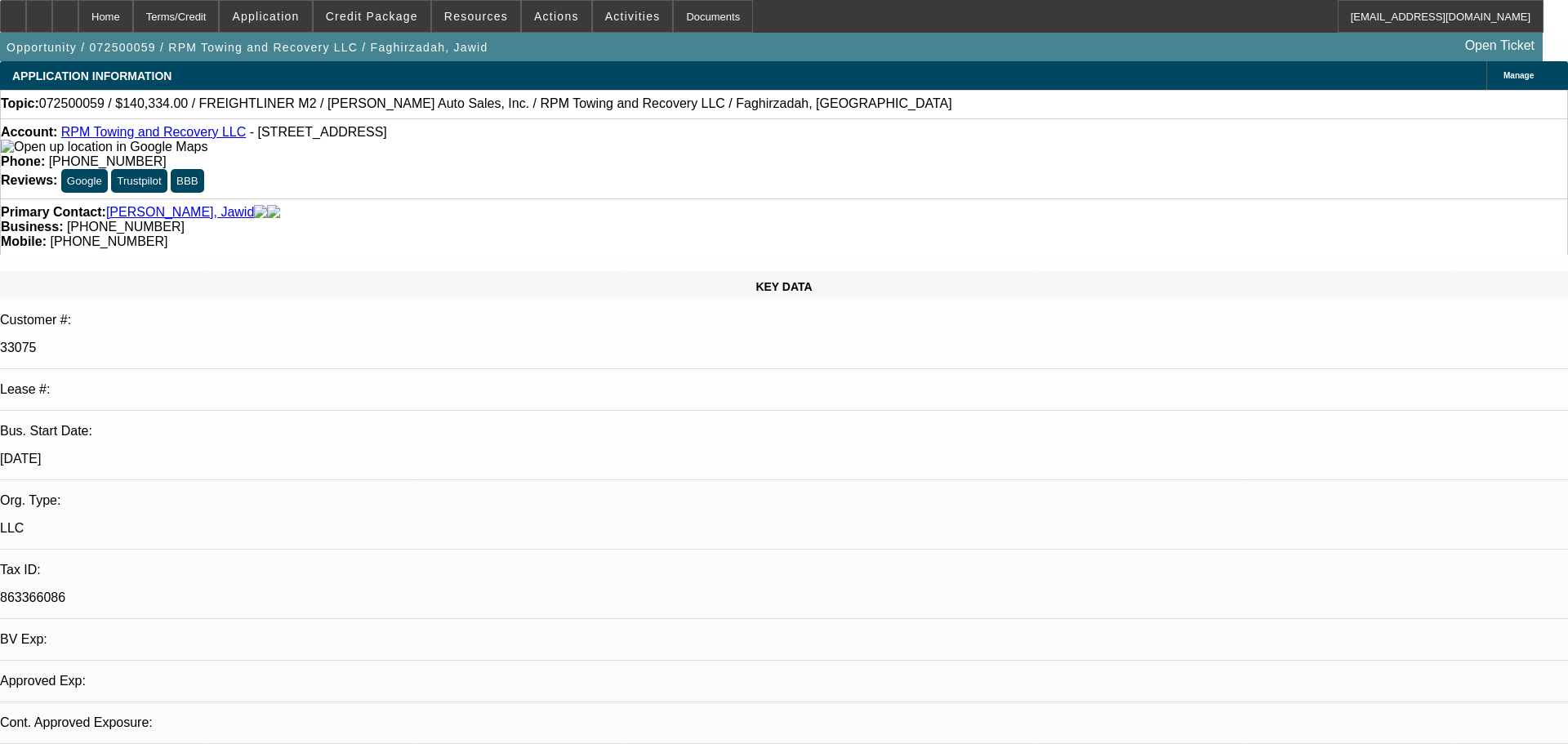
select select "2"
select select "0.1"
select select "0"
select select "2"
select select "0.1"
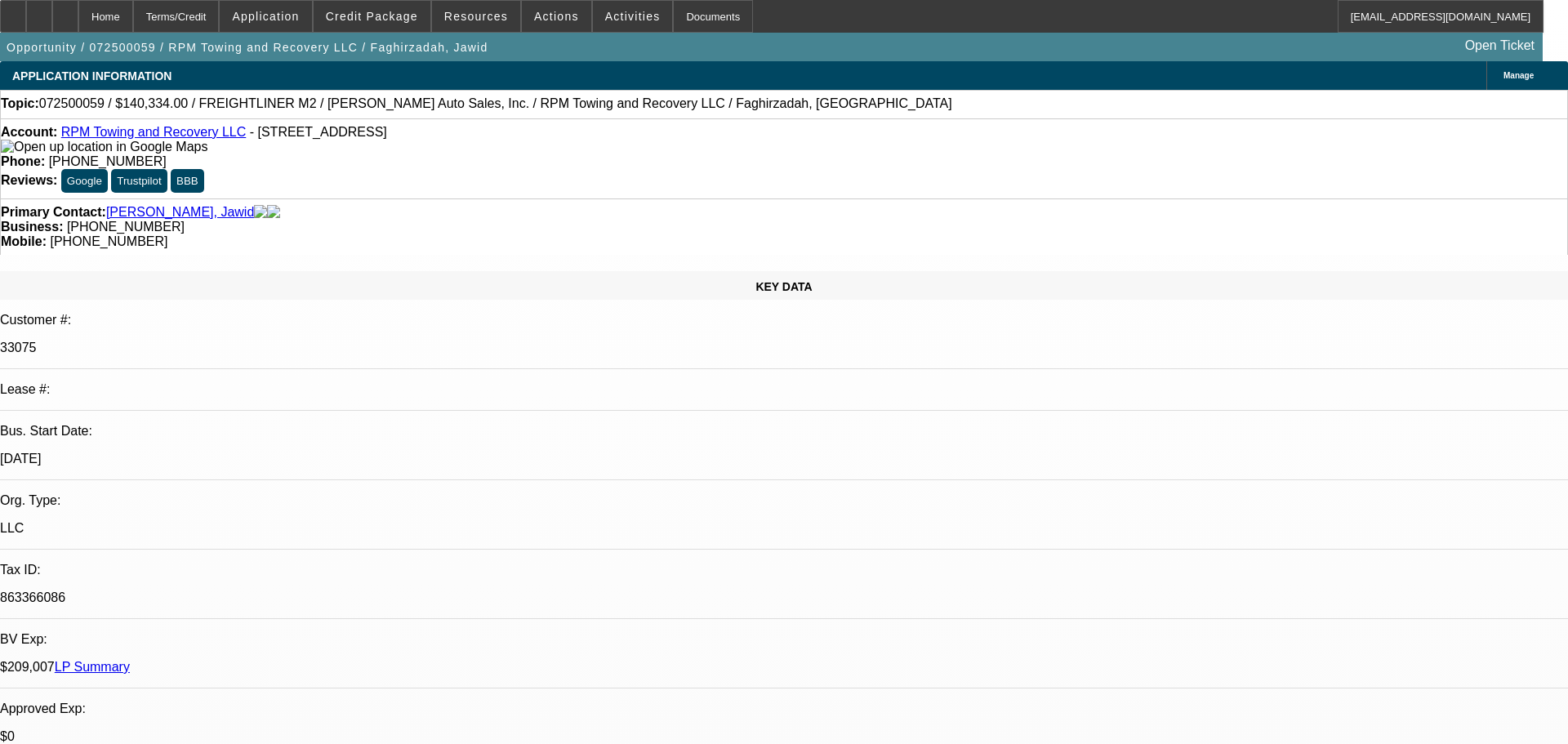
select select "1"
select select "4"
select select "1"
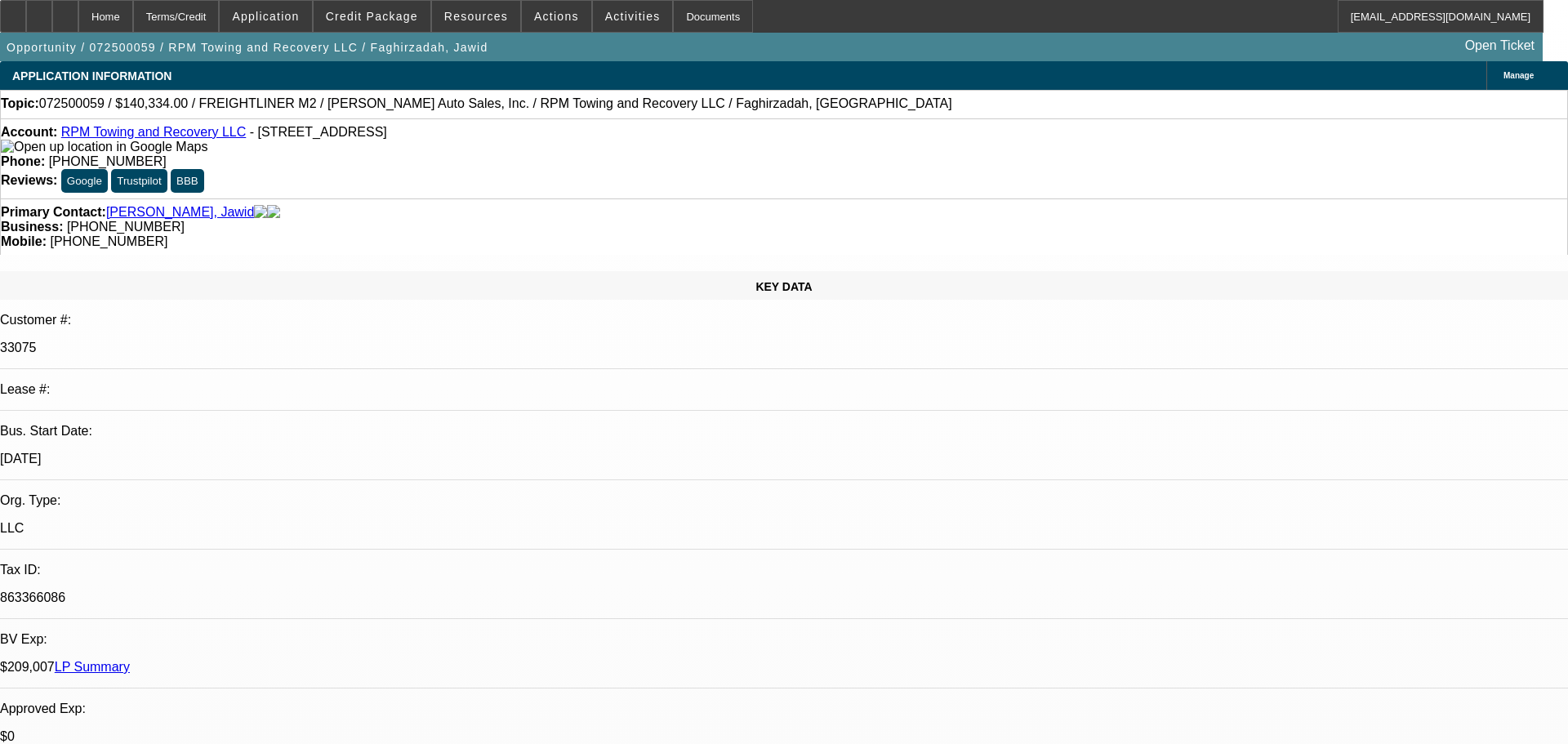
select select "4"
select select "1"
select select "2"
select select "4"
select select "1"
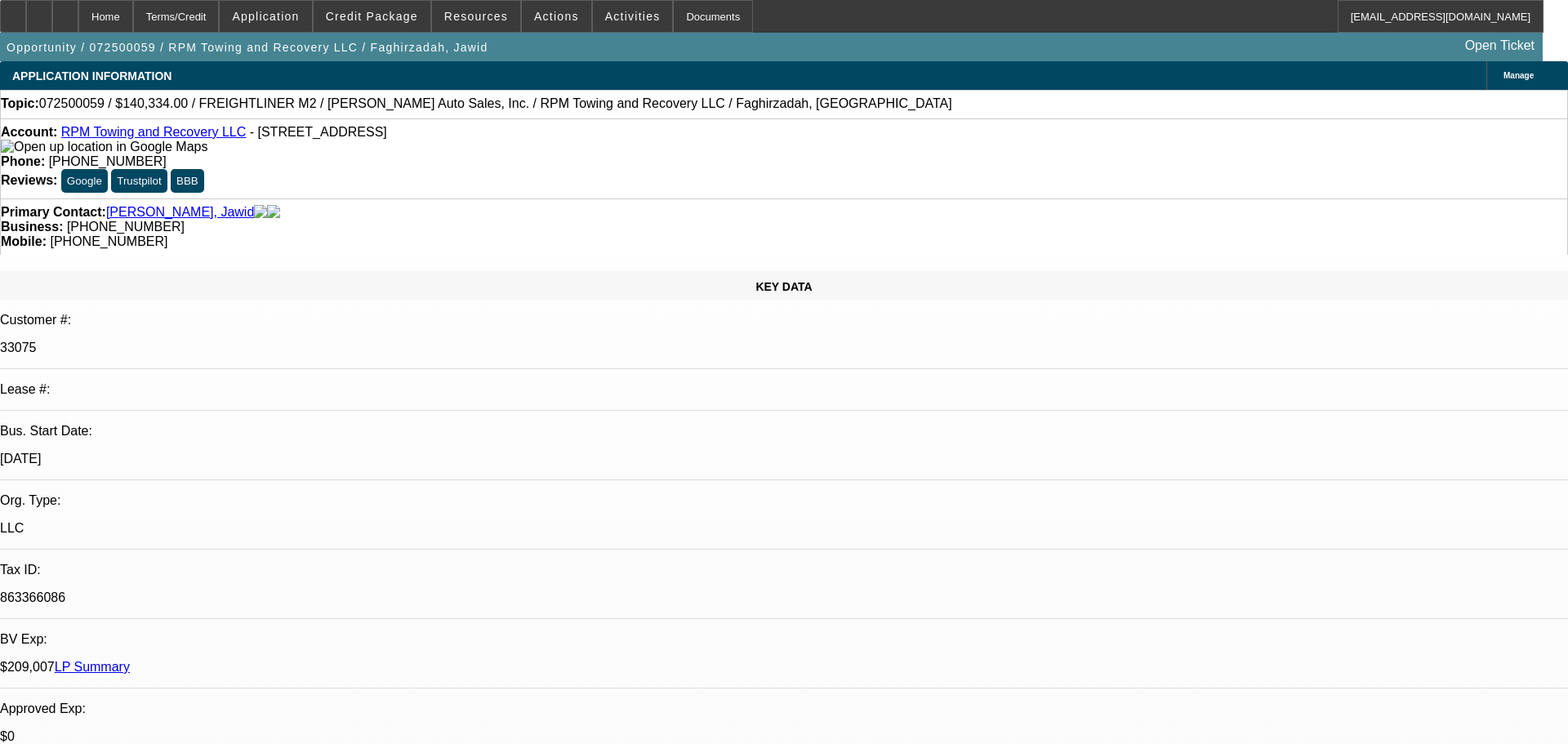
select select "2"
select select "4"
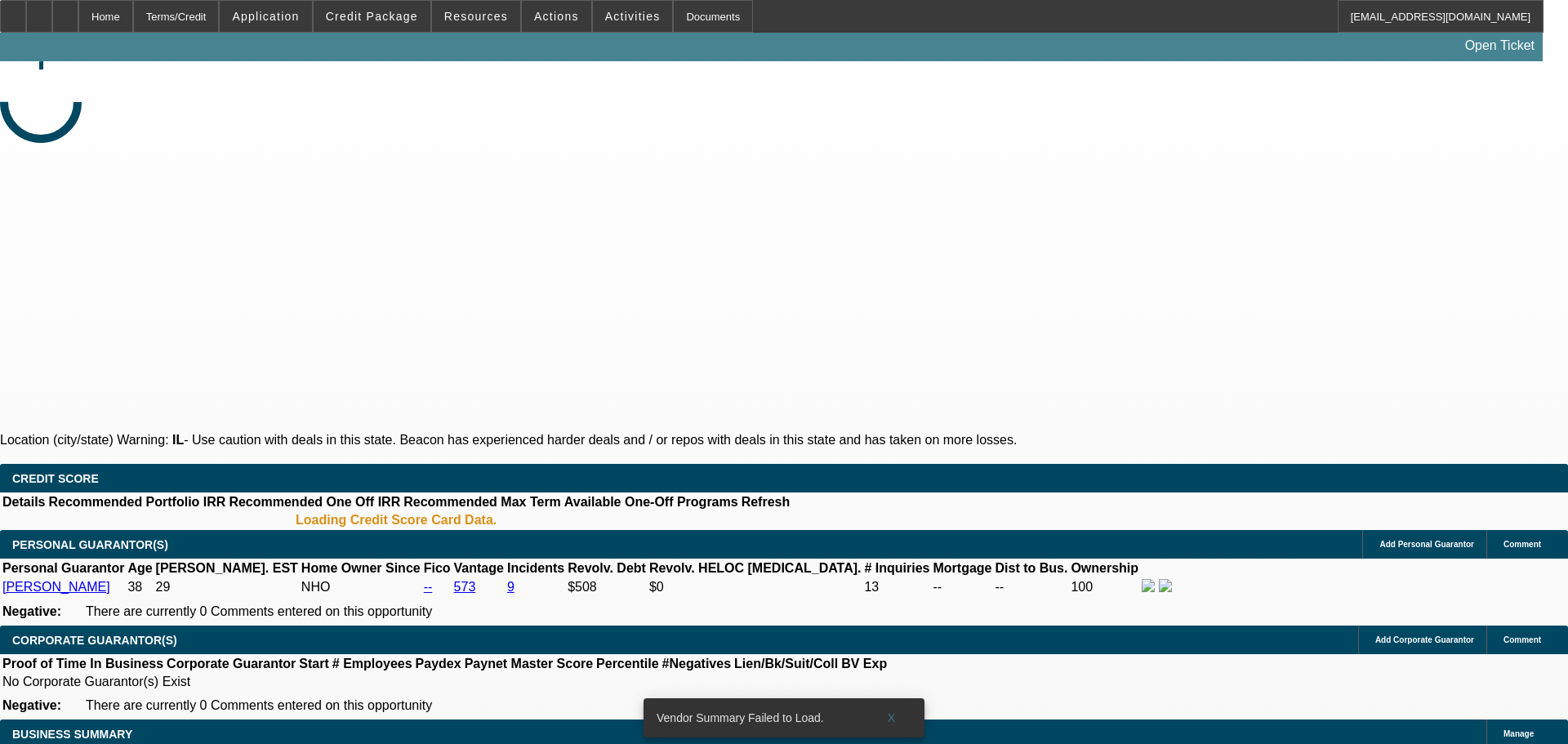
select select "0"
select select "2"
select select "0.1"
select select "4"
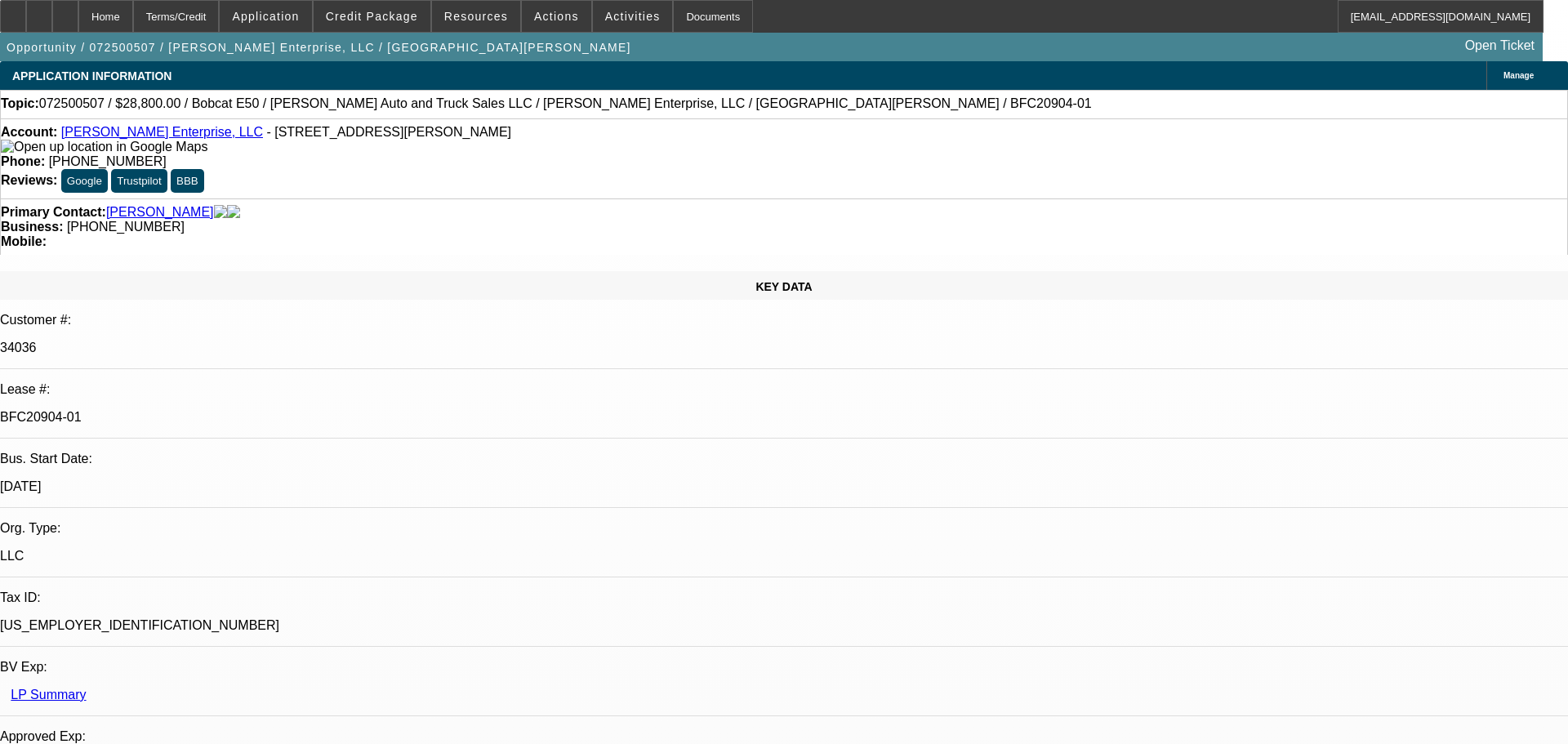
select select "0"
select select "3"
select select "0"
select select "6"
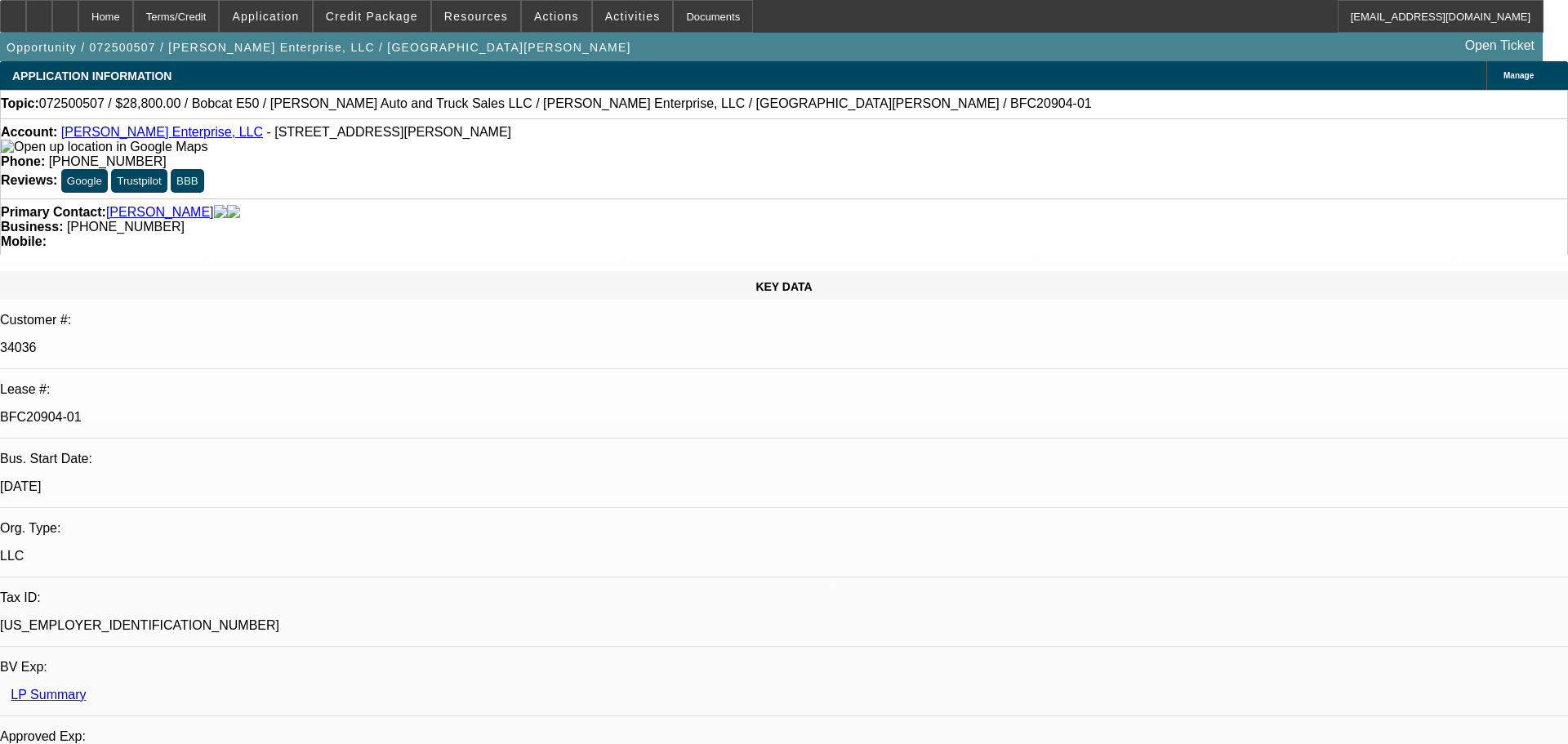
select select "0"
select select "3"
select select "0"
select select "6"
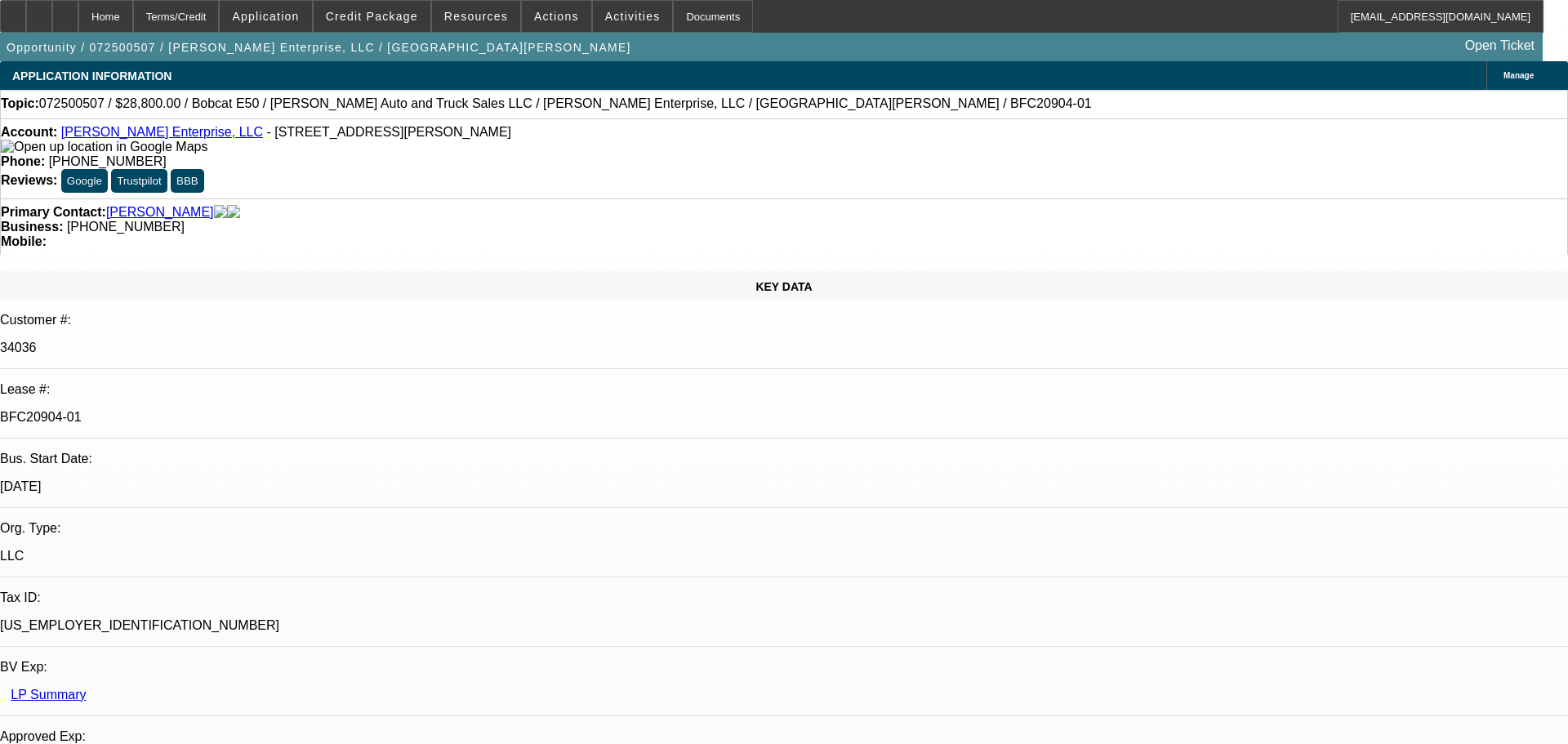
select select "0"
select select "3"
select select "0"
select select "6"
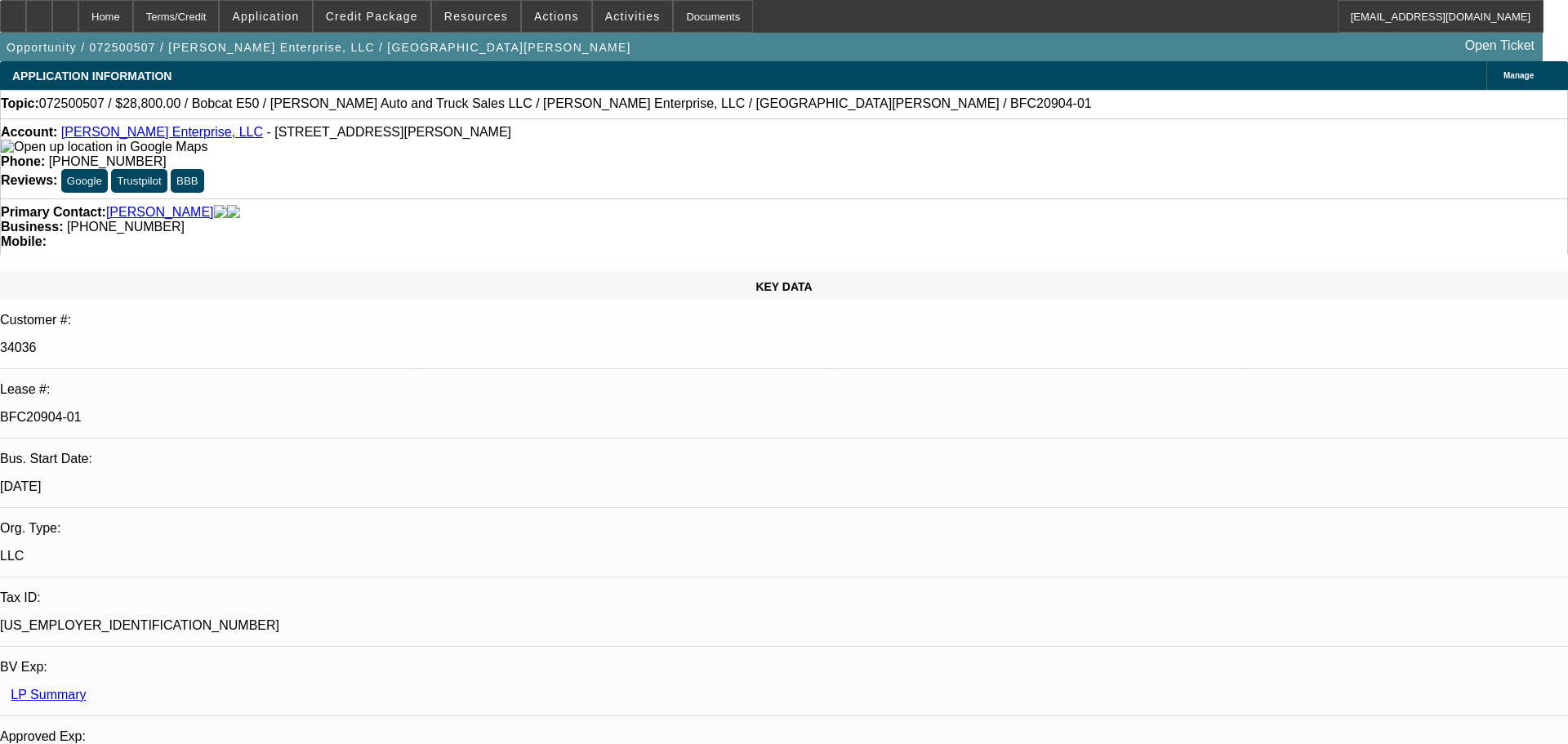
select select "0"
select select "3"
select select "0"
select select "6"
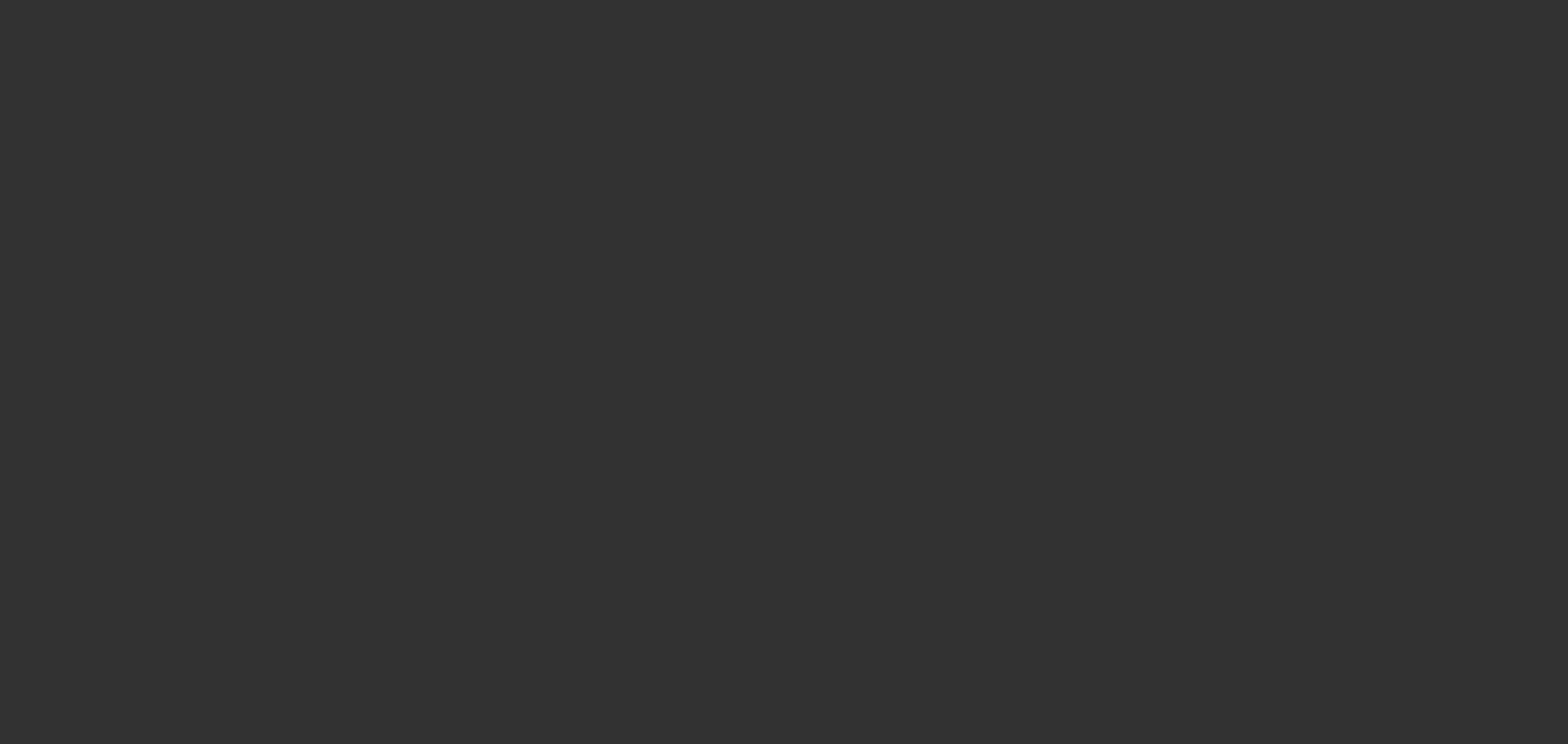
select select "0"
select select "2"
select select "0"
select select "6"
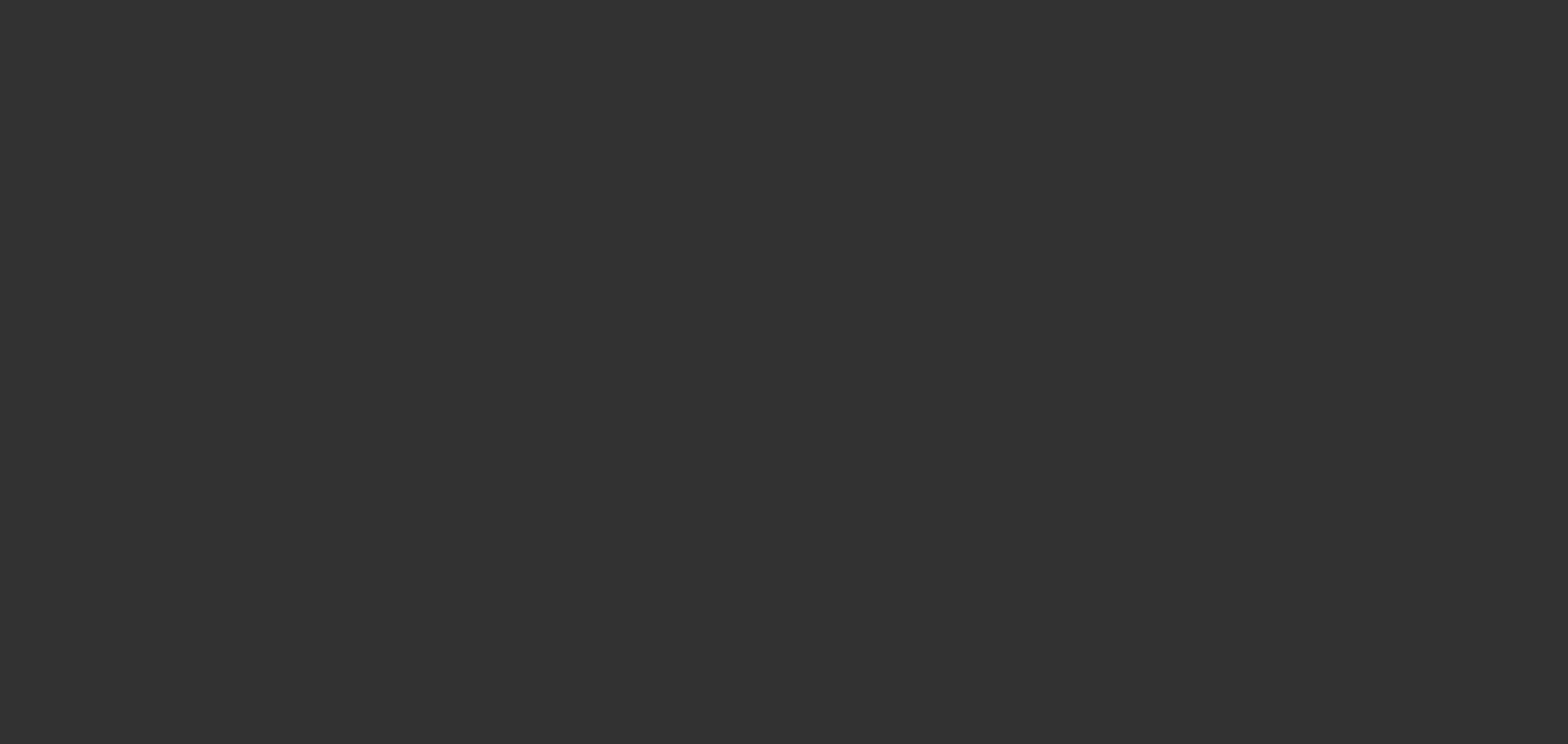
select select "0"
select select "2"
select select "0"
select select "6"
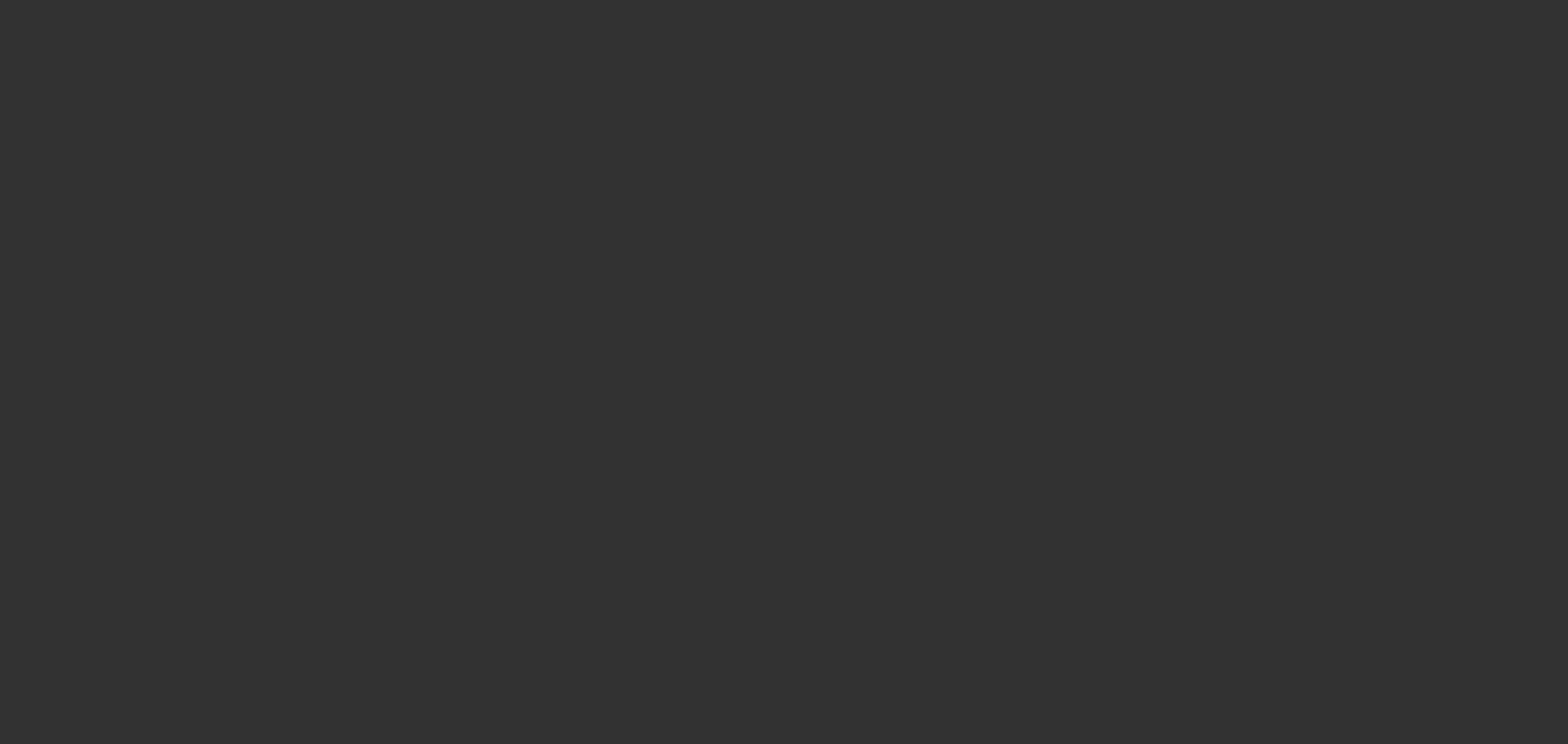
select select "0"
select select "2"
select select "0"
select select "6"
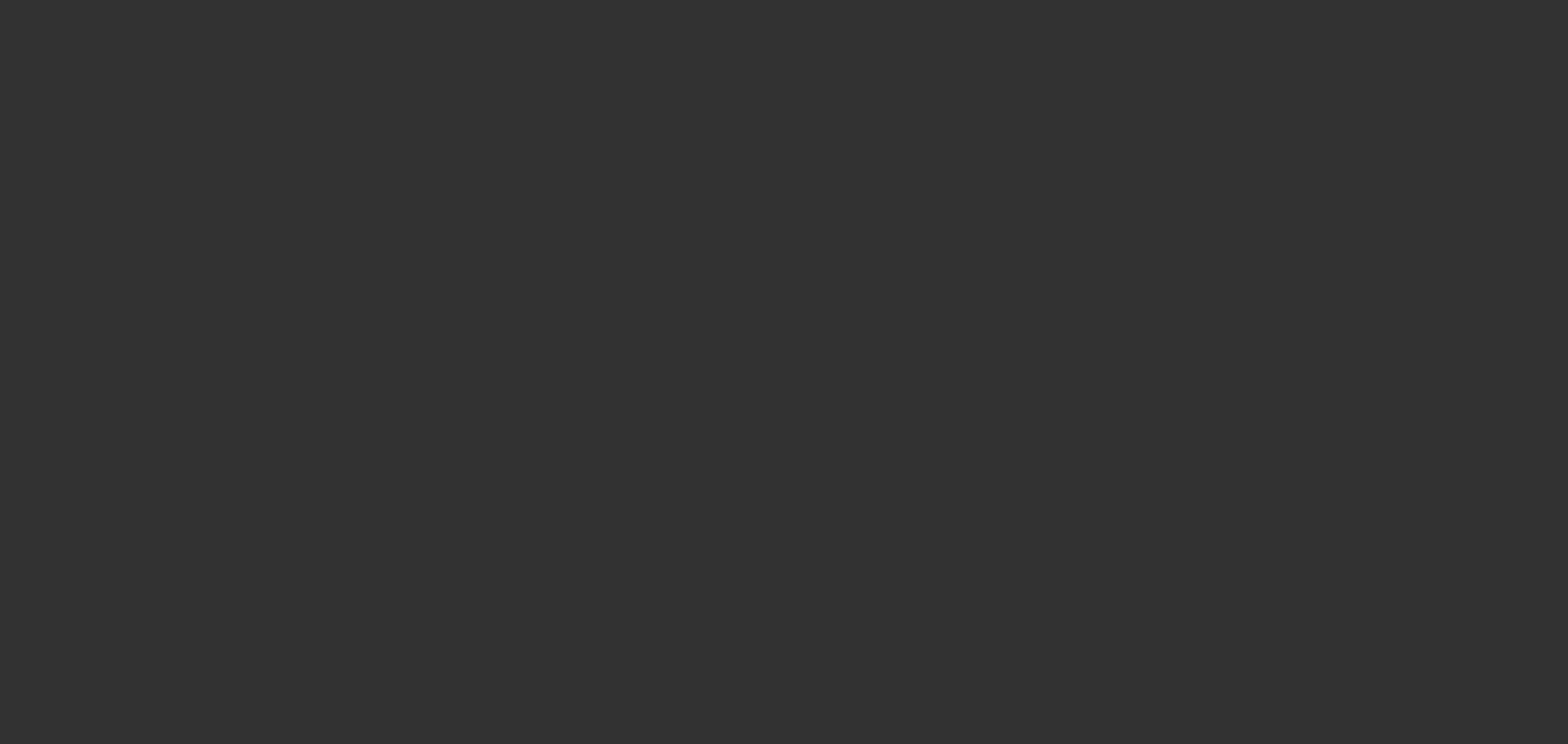
select select "0"
select select "2"
select select "0"
select select "6"
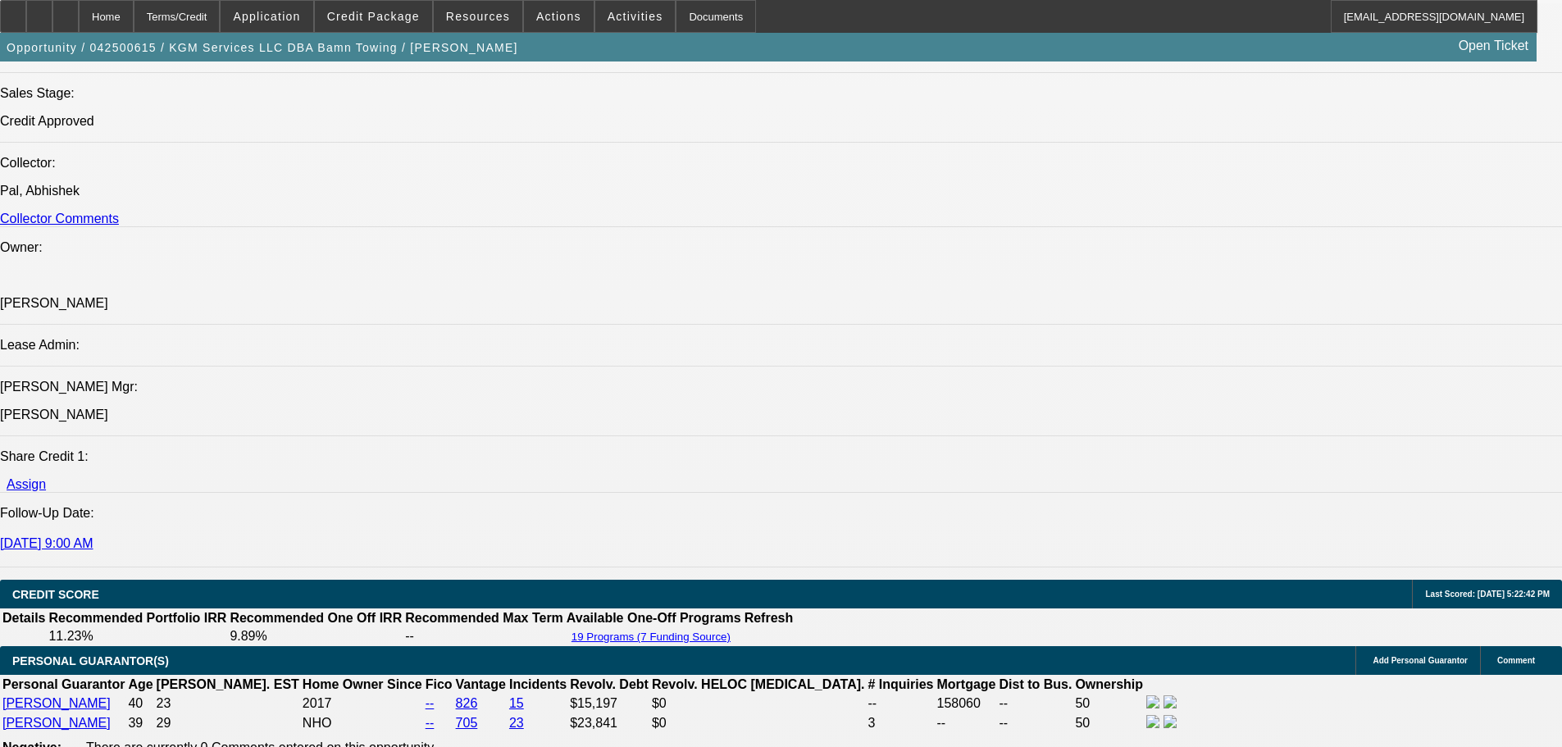
scroll to position [2459, 0]
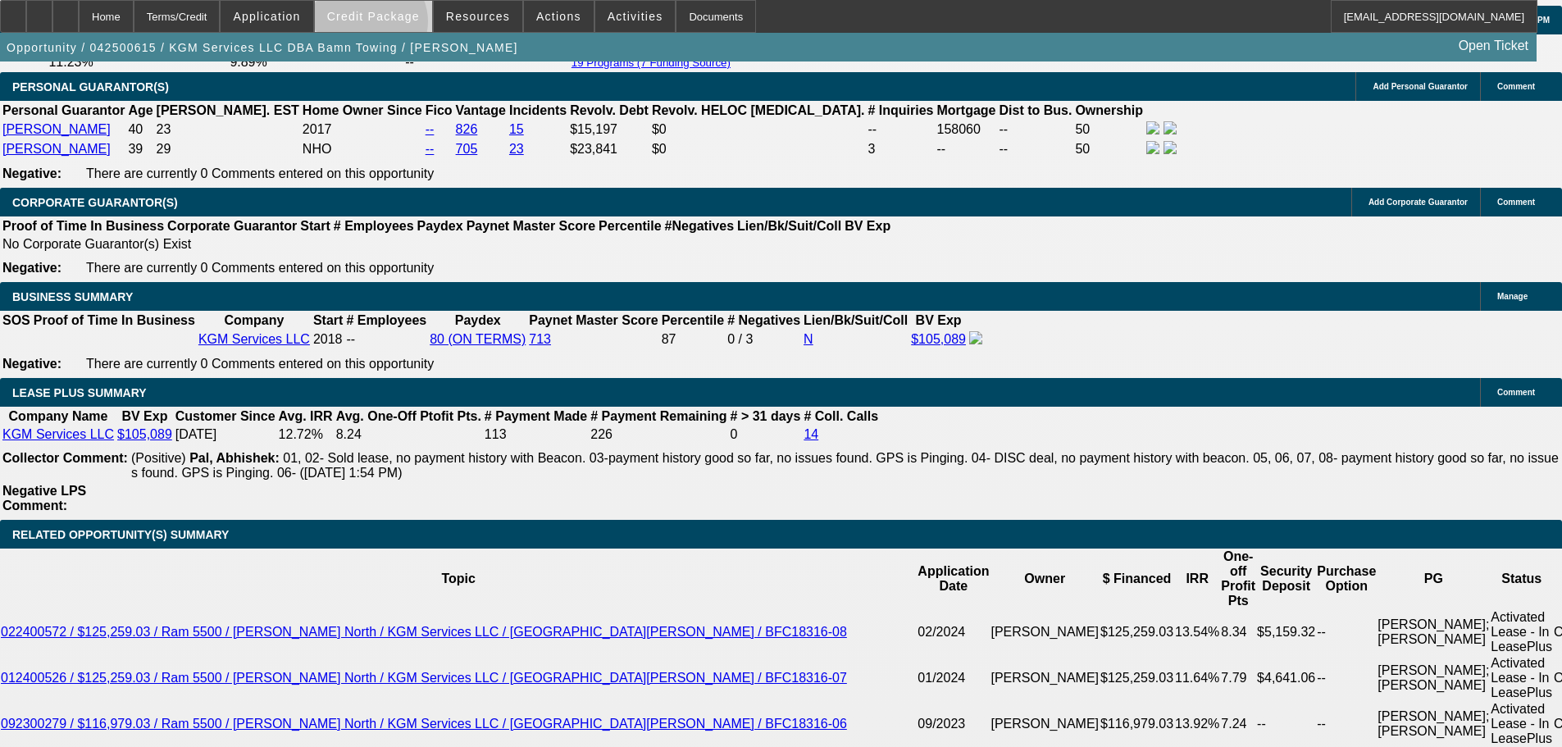
click at [395, 25] on span at bounding box center [373, 16] width 117 height 39
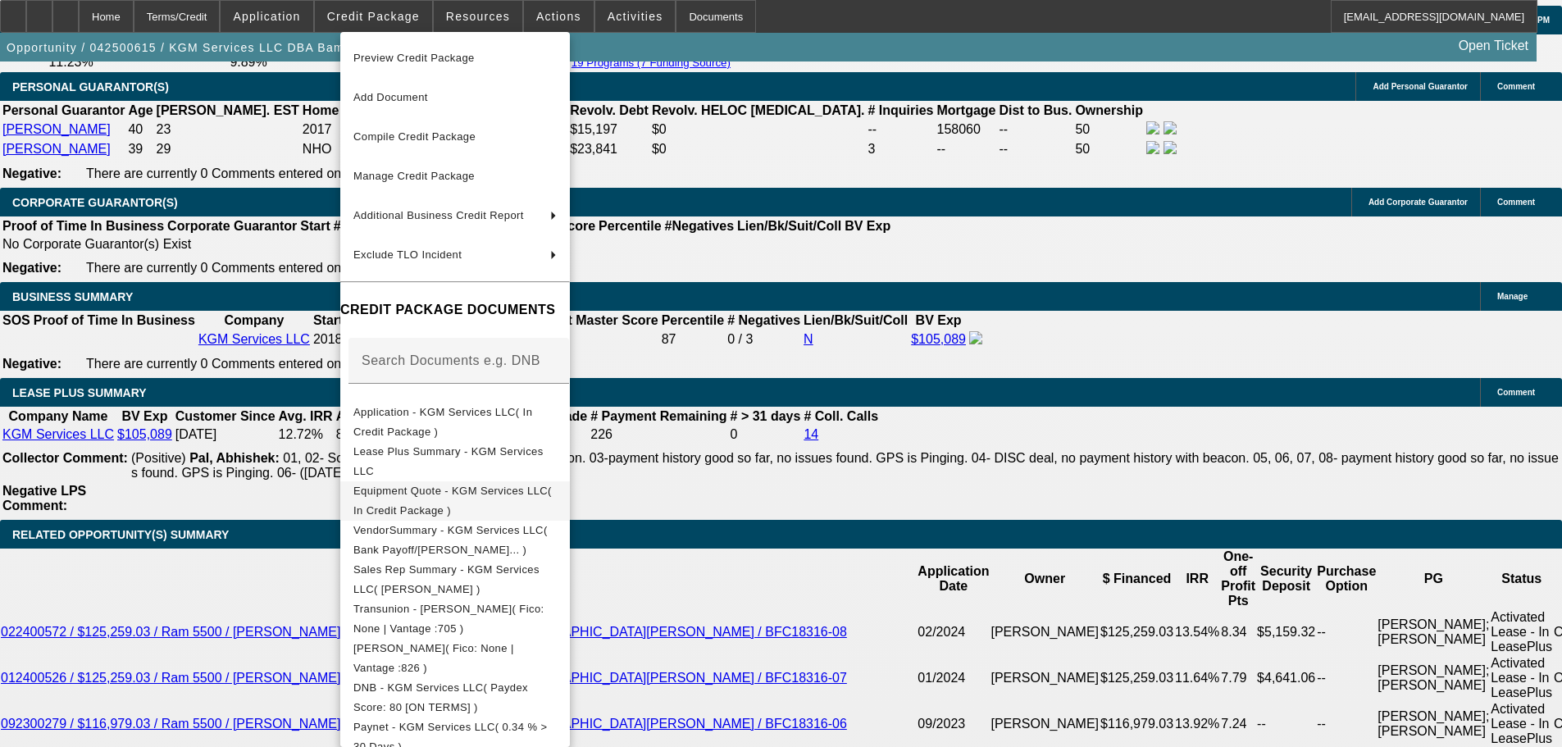
click at [491, 502] on span "Equipment Quote - KGM Services LLC( In Credit Package )" at bounding box center [454, 500] width 203 height 39
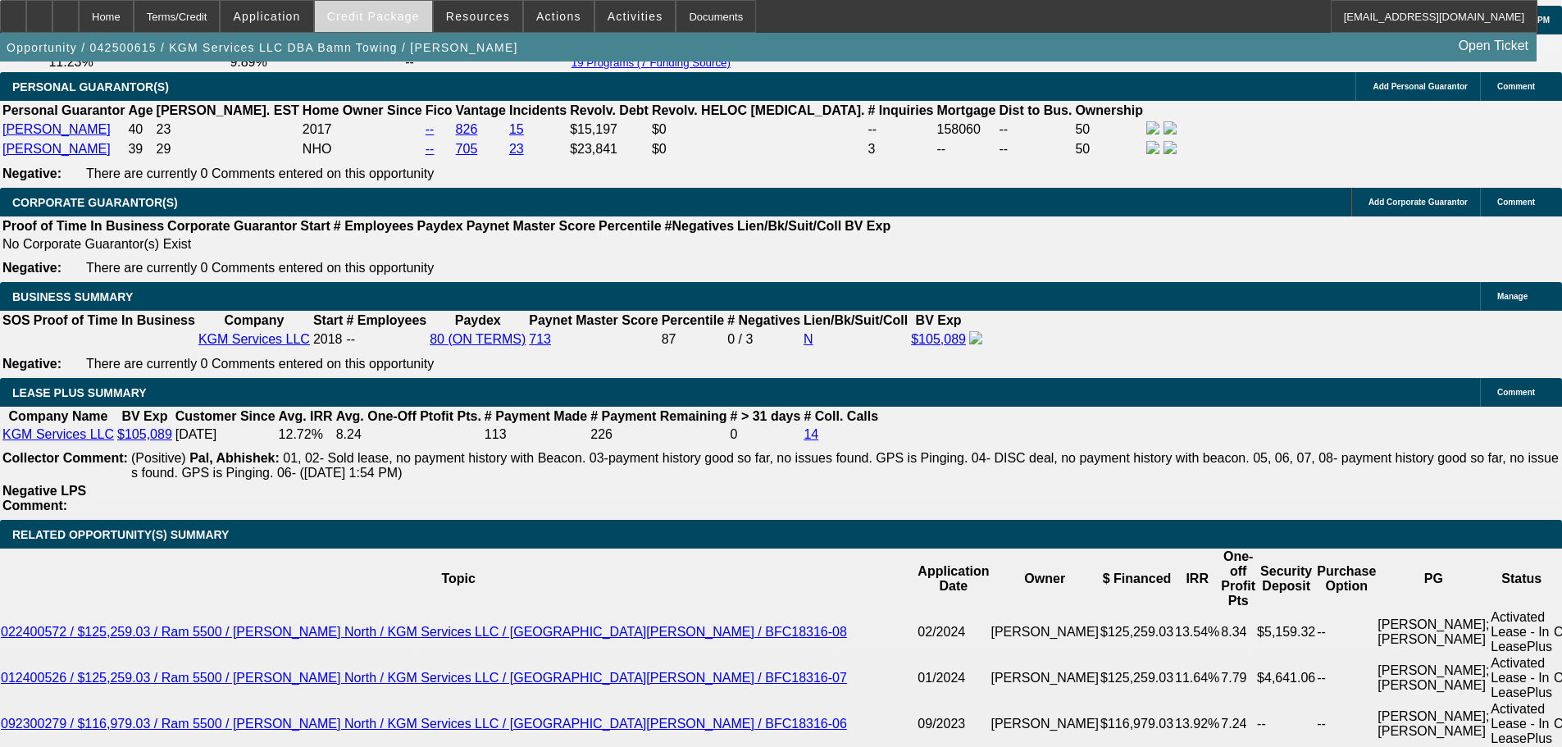
click at [381, 23] on span at bounding box center [373, 16] width 117 height 39
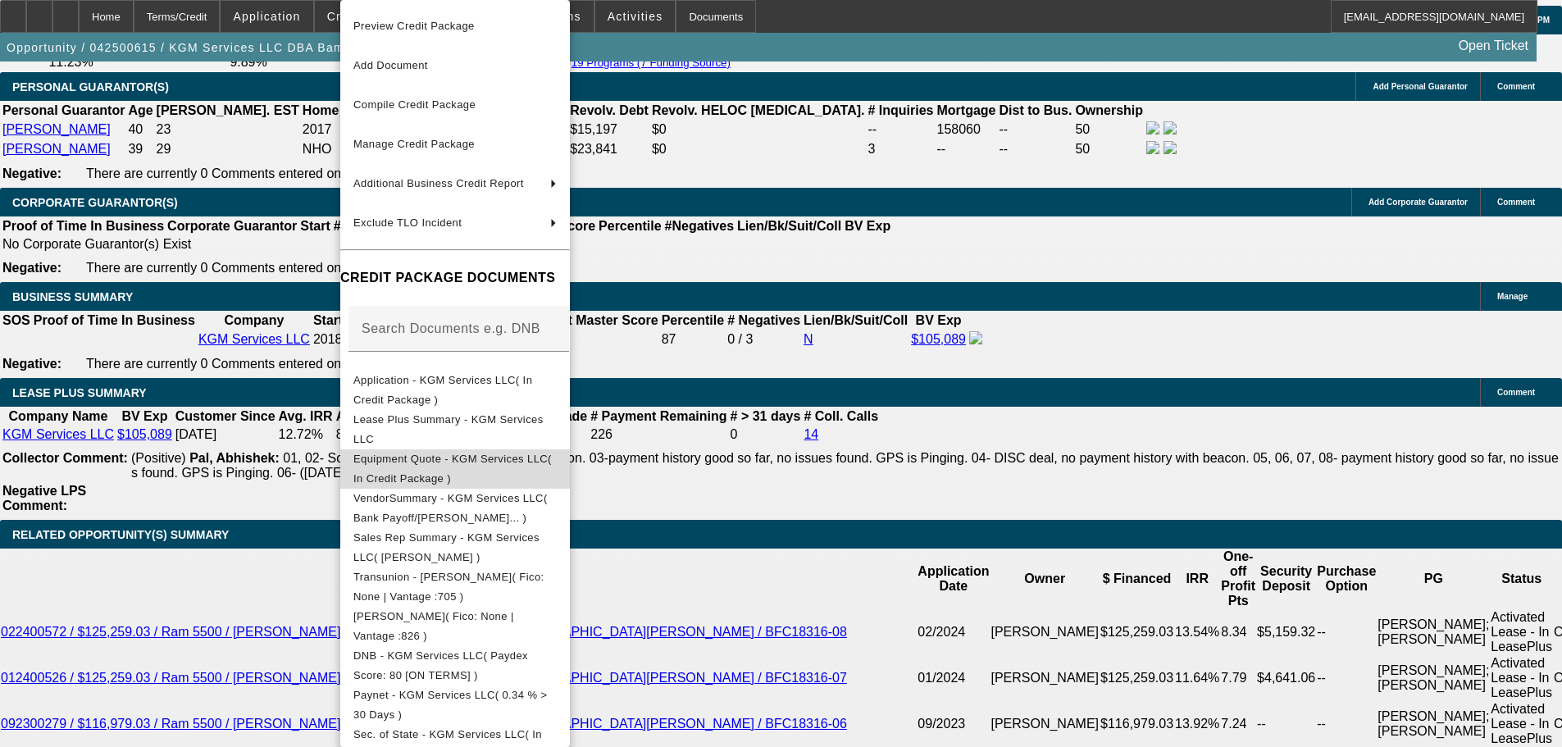
click at [528, 471] on span "Equipment Quote - KGM Services LLC( In Credit Package )" at bounding box center [454, 468] width 203 height 39
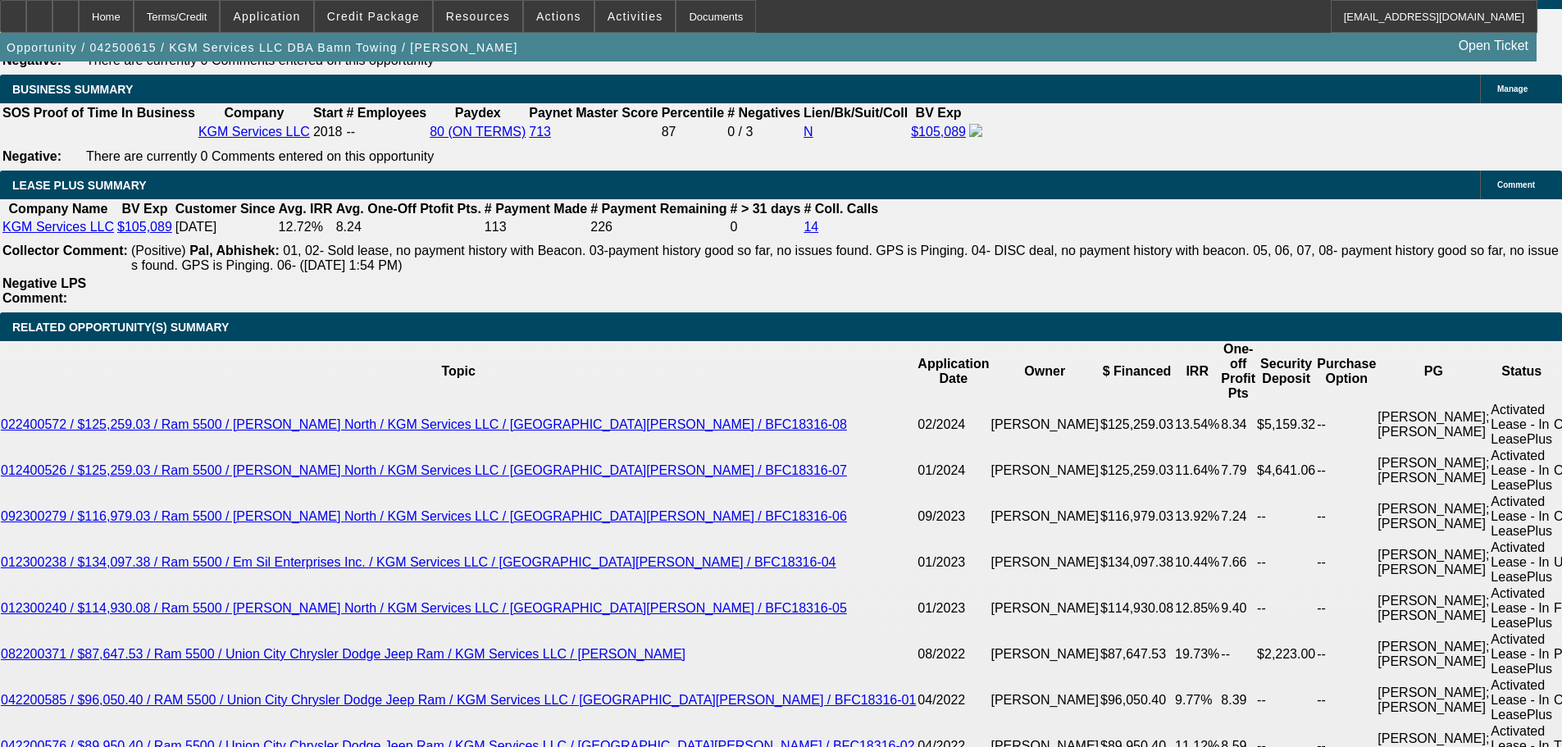
scroll to position [2705, 0]
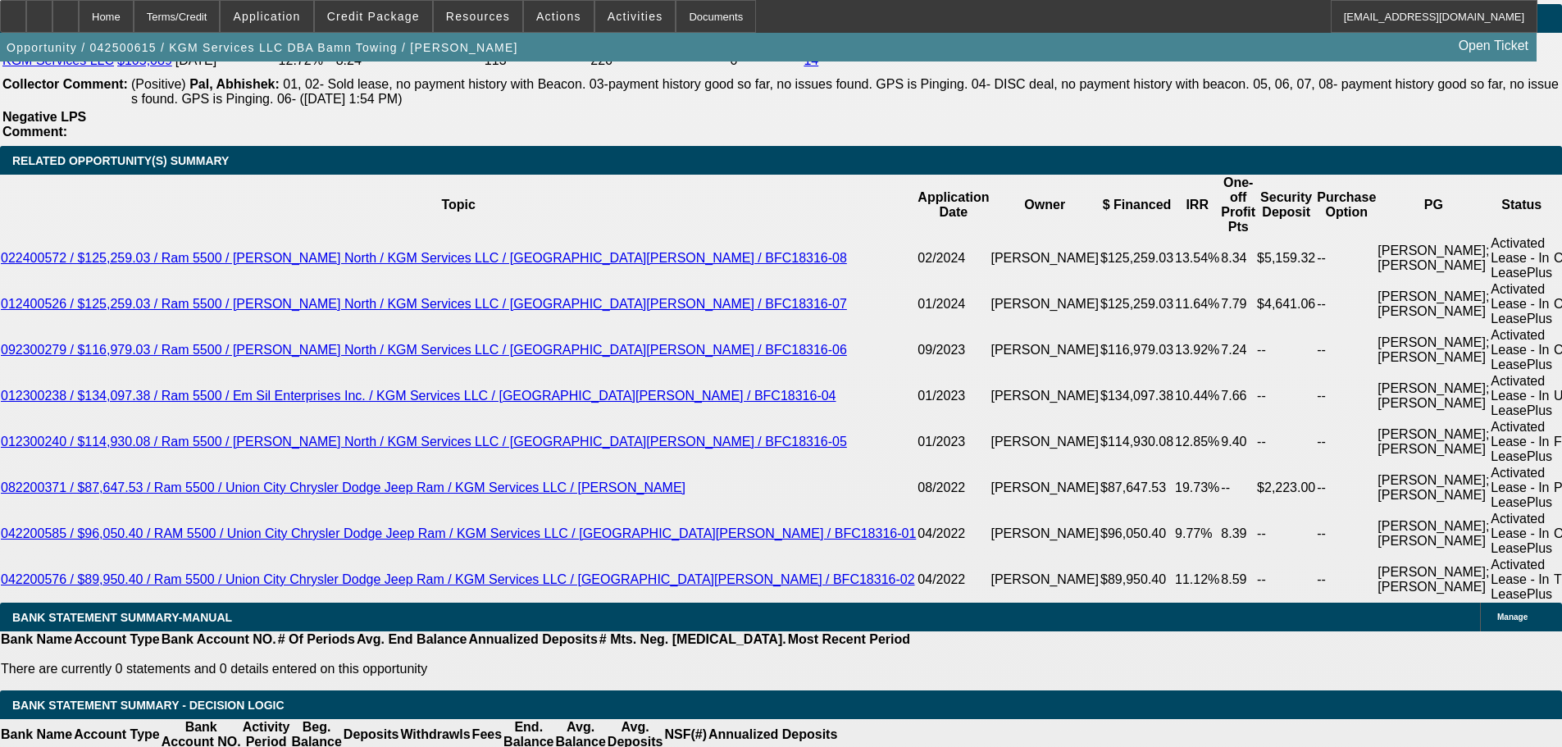
scroll to position [2869, 0]
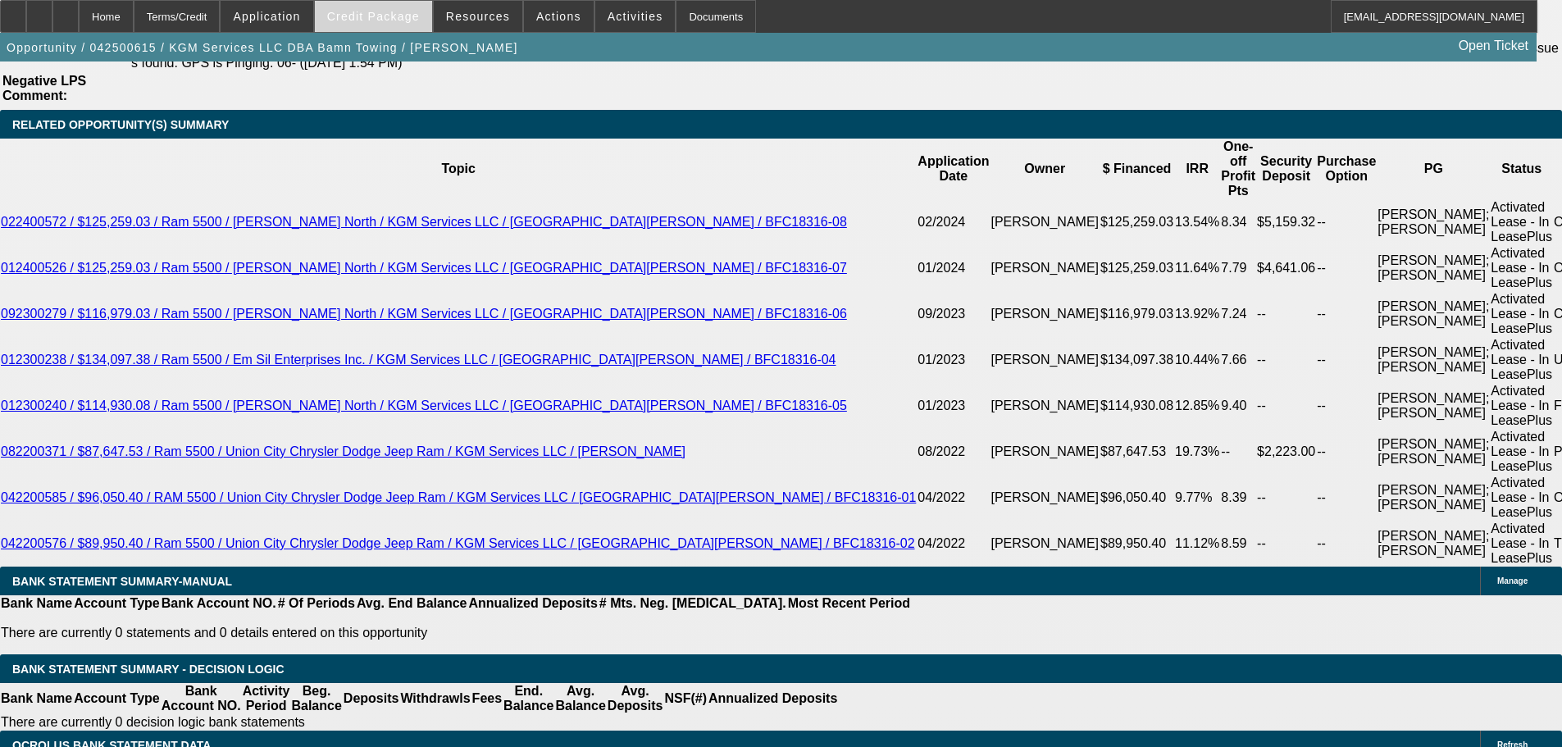
click at [397, 16] on span "Credit Package" at bounding box center [373, 16] width 93 height 13
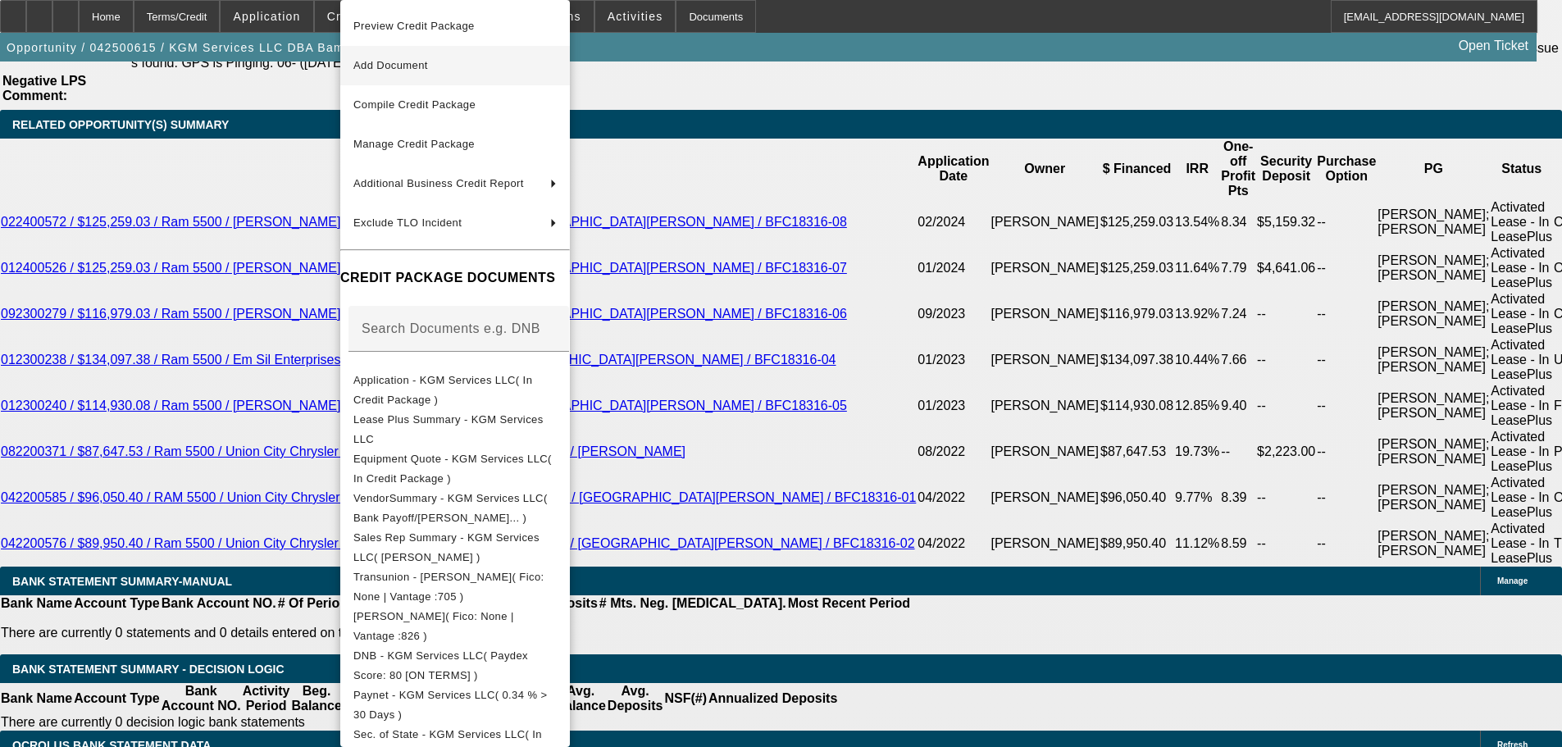
click at [462, 62] on span "Add Document" at bounding box center [454, 66] width 203 height 20
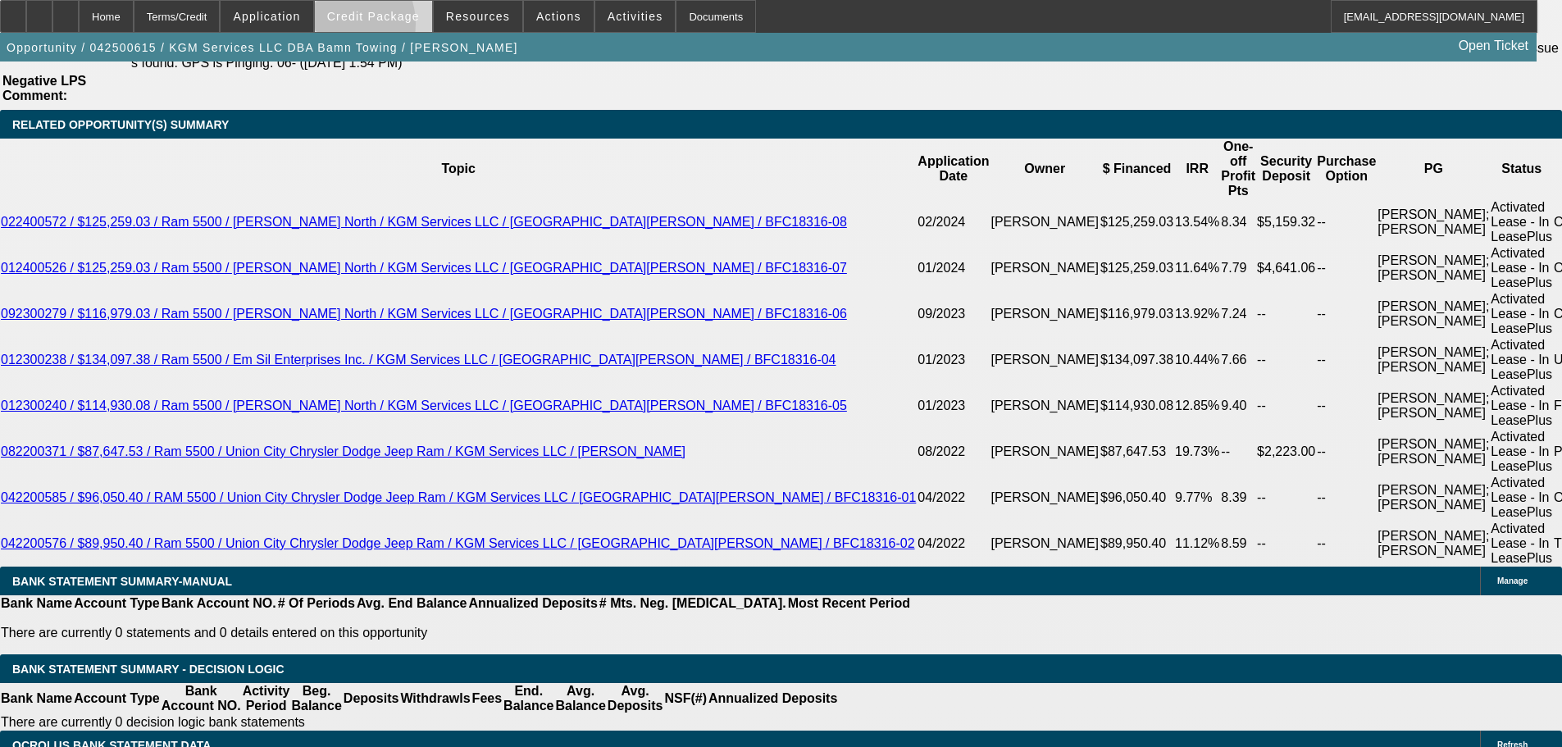
click at [366, 28] on span at bounding box center [373, 16] width 117 height 39
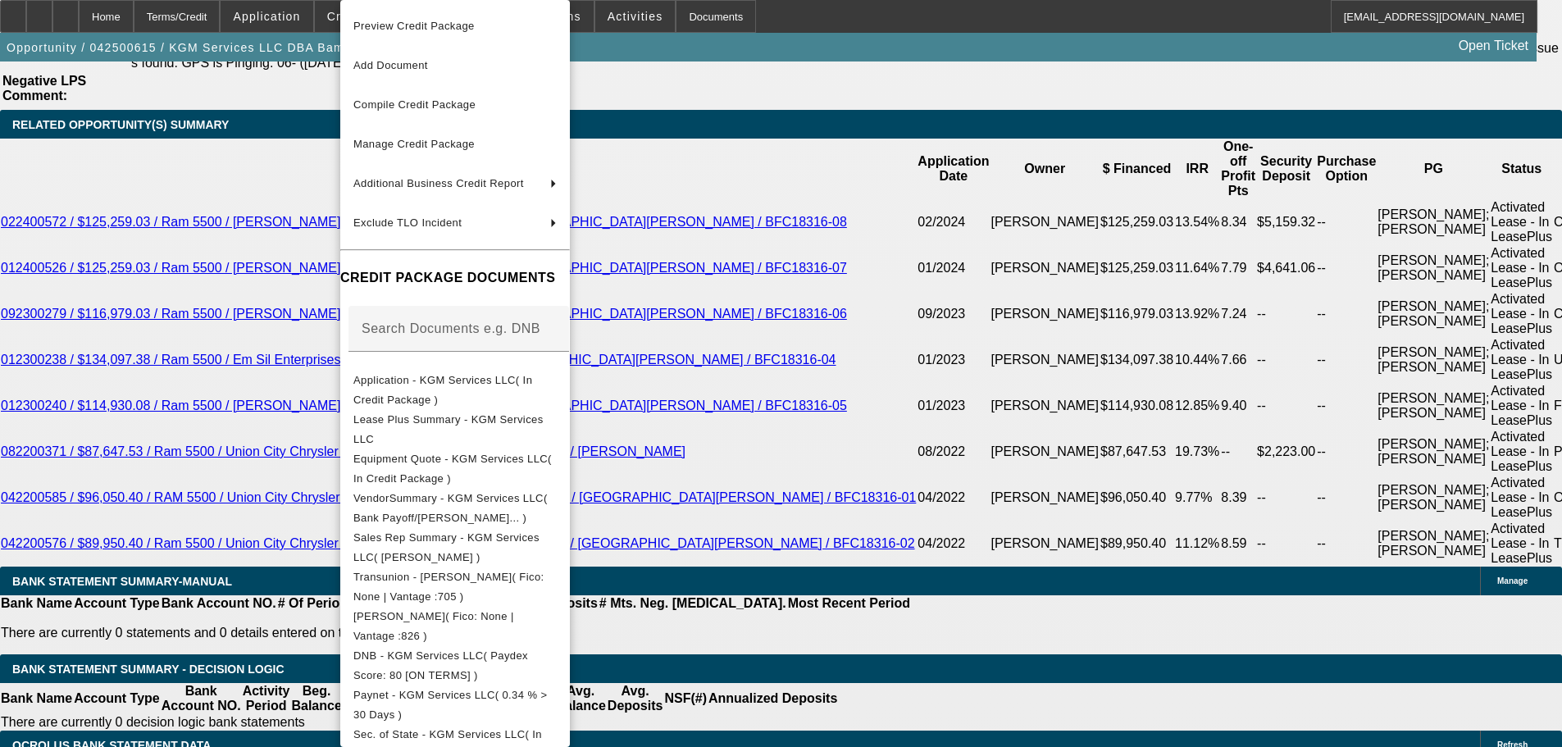
click at [551, 474] on button "Equipment Quote - KGM Services LLC( In Credit Package )" at bounding box center [455, 468] width 230 height 39
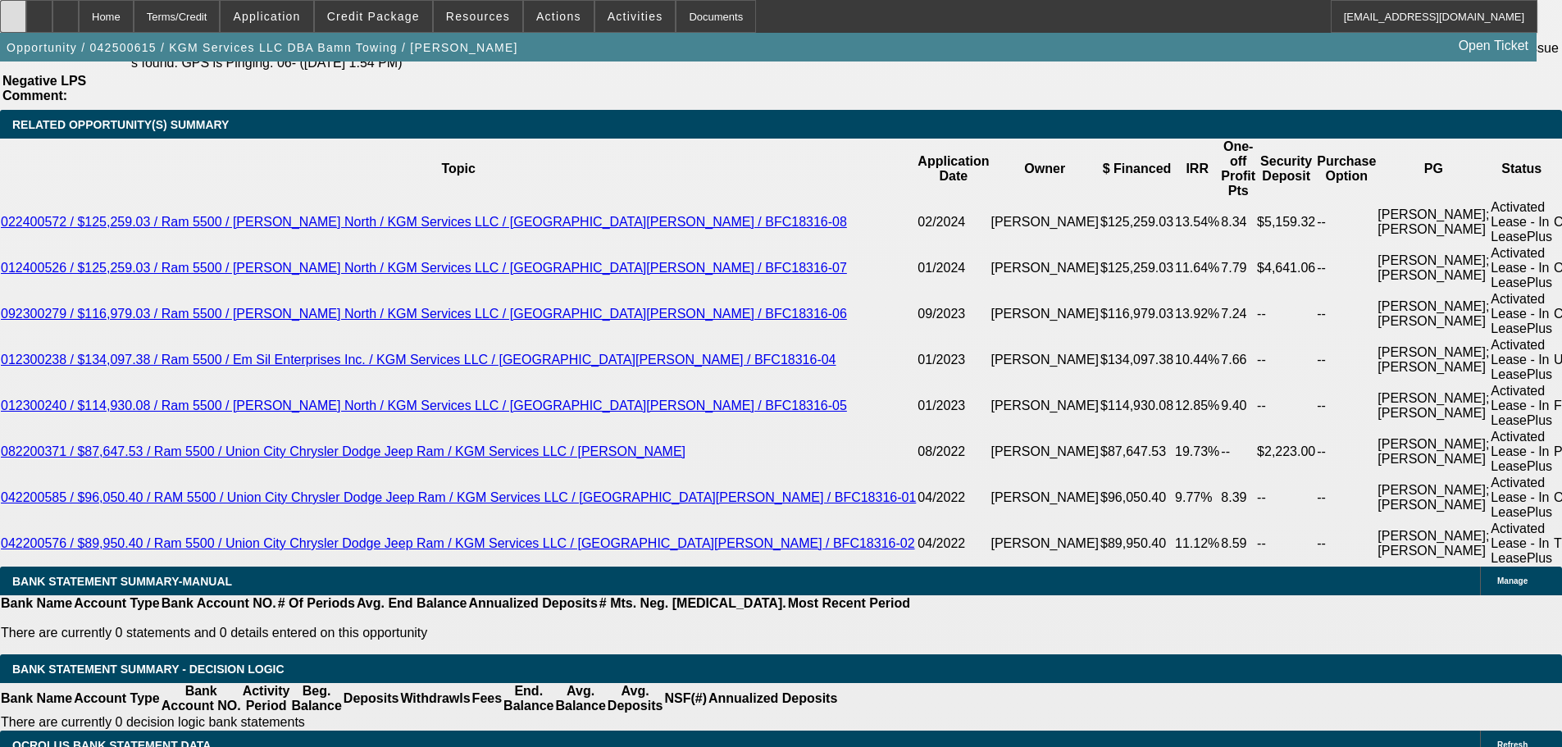
click at [26, 17] on div at bounding box center [13, 16] width 26 height 33
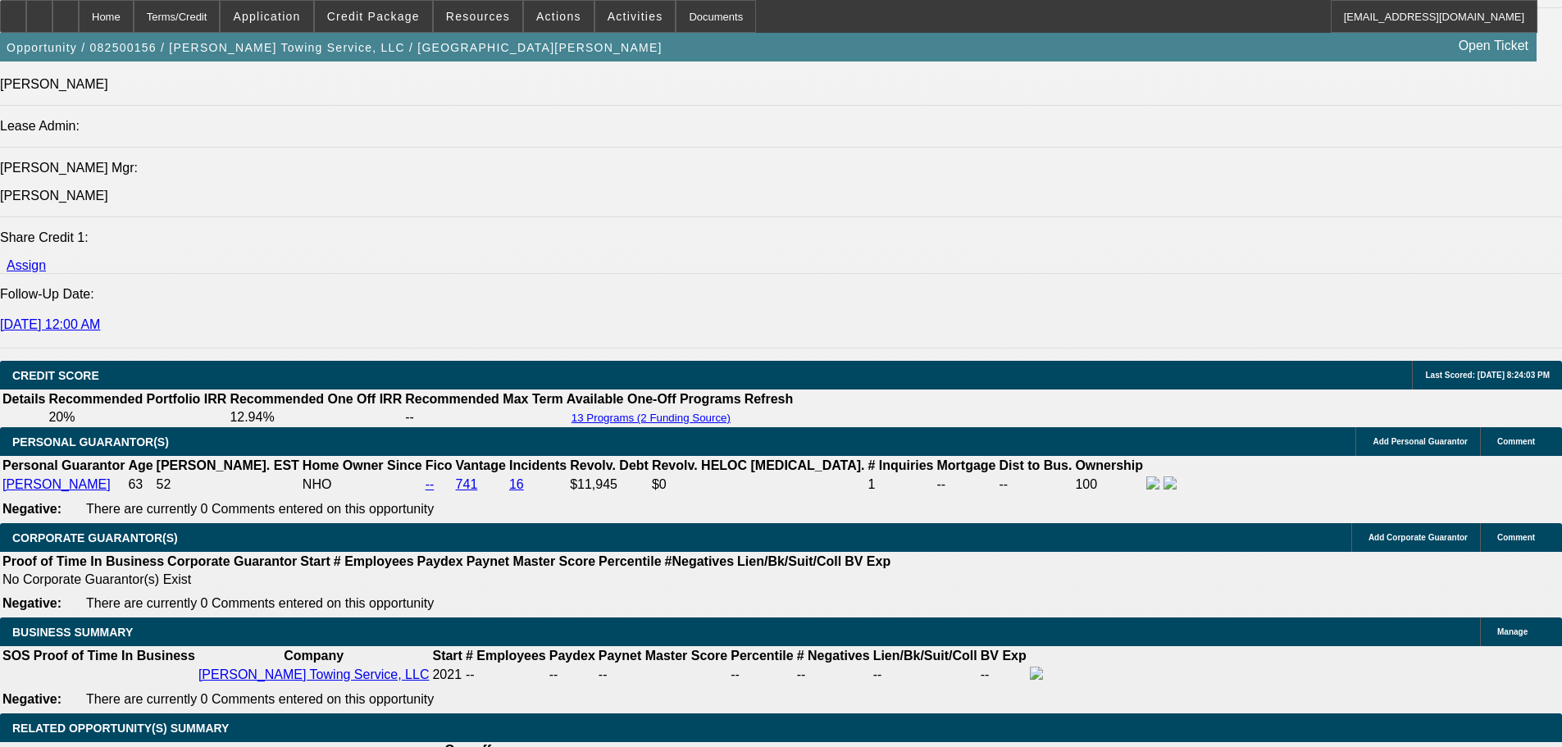
select select "0"
select select "6"
select select "0"
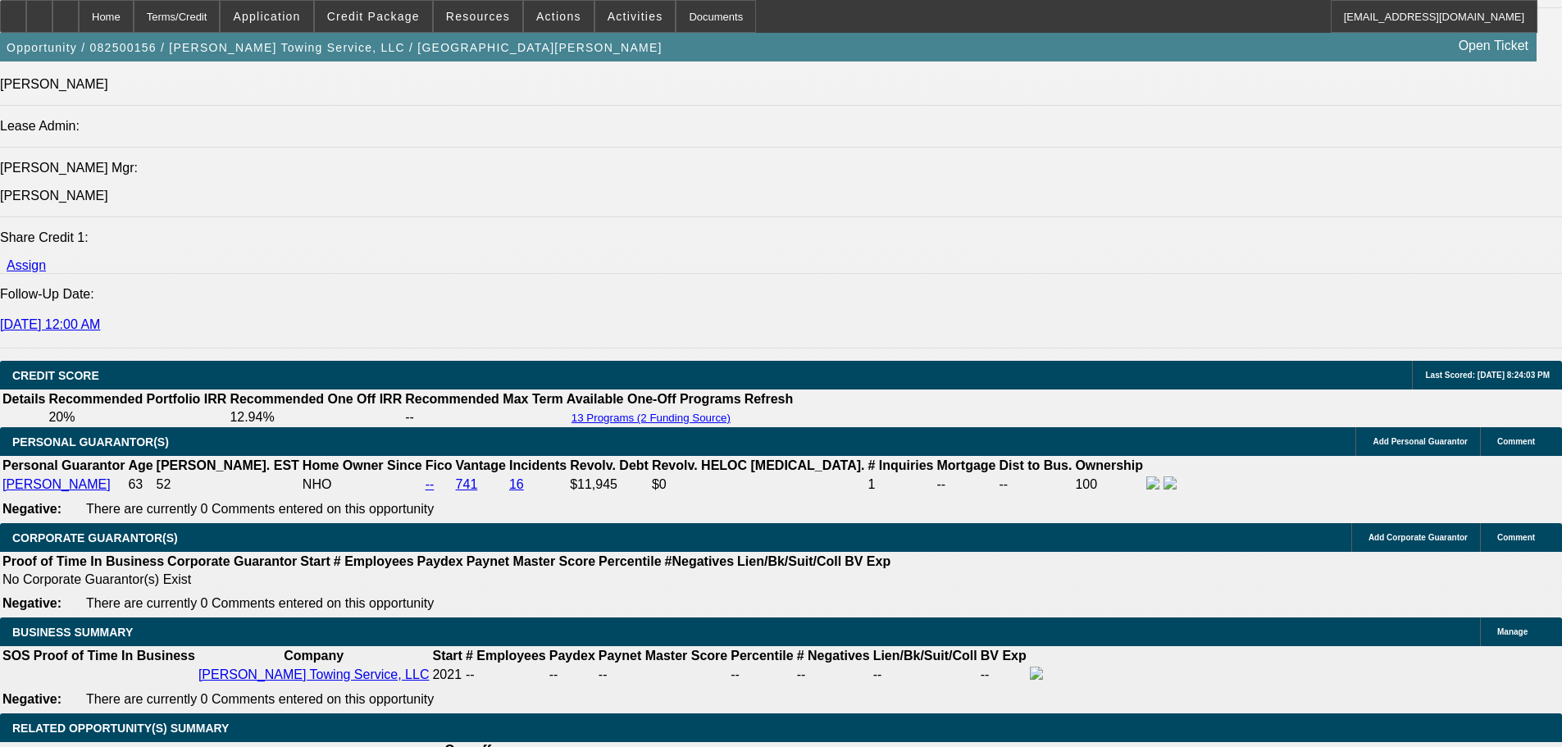
select select "0"
select select "6"
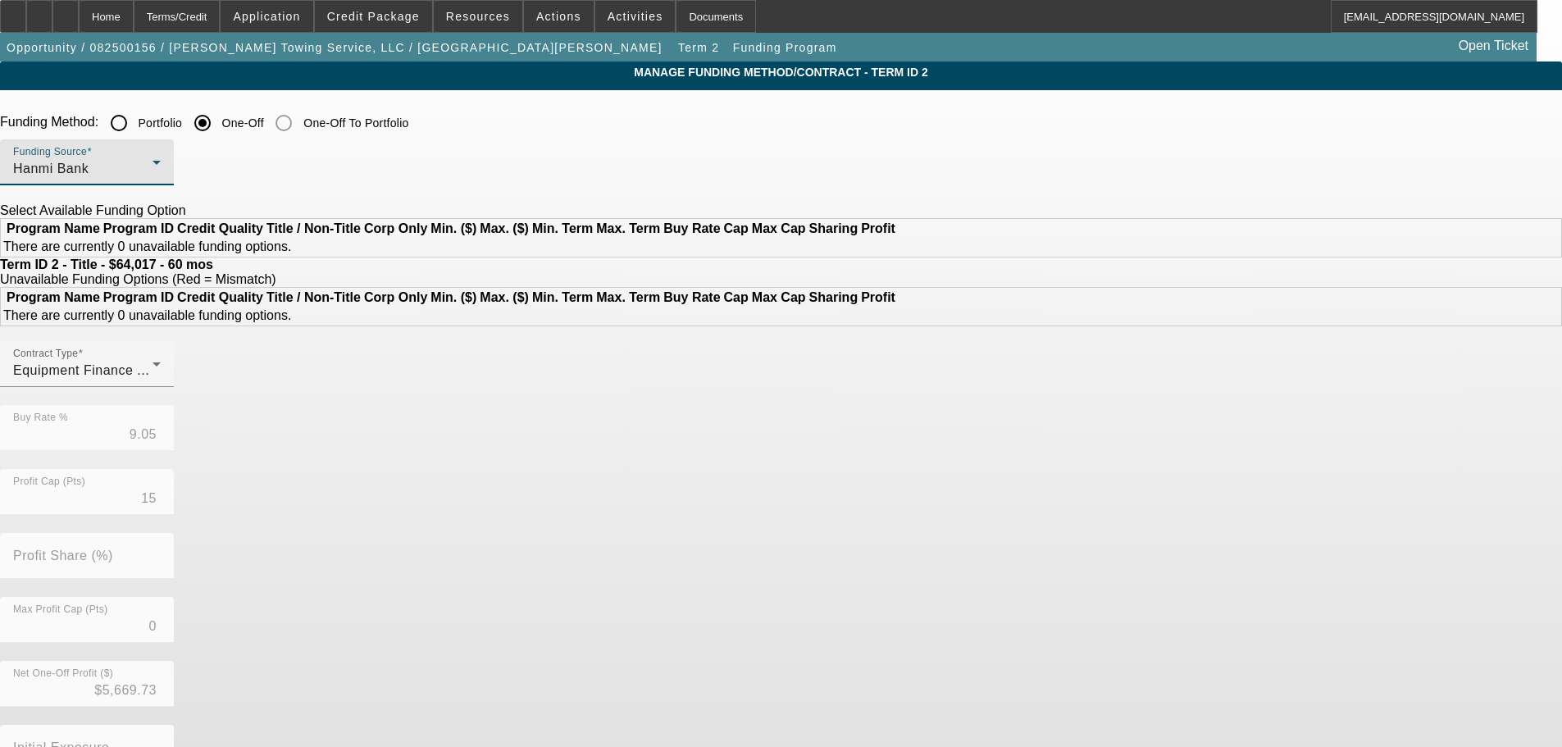
click at [152, 179] on div "Hanmi Bank" at bounding box center [82, 169] width 139 height 20
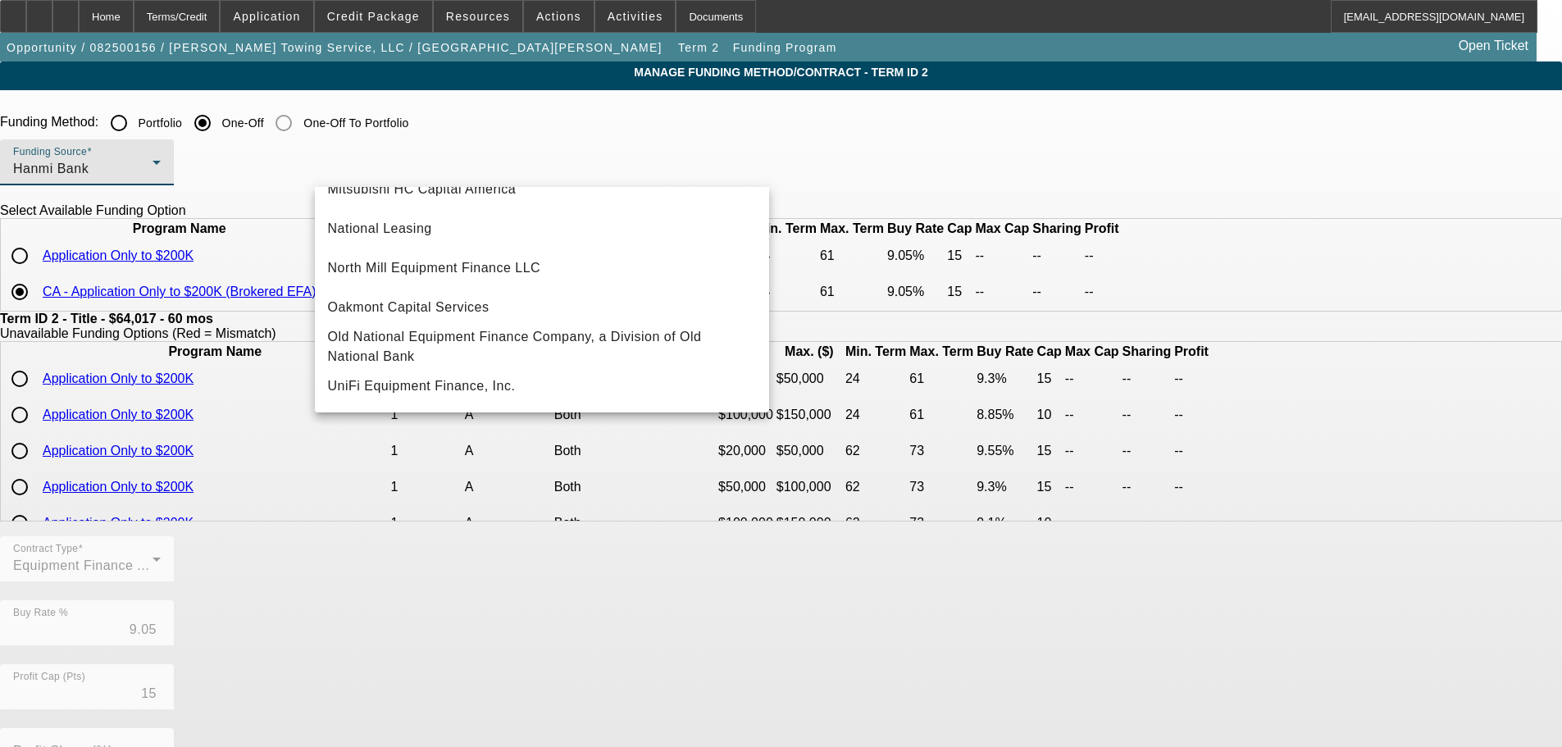
scroll to position [465, 0]
click at [459, 395] on span "UniFi Equipment Finance, Inc." at bounding box center [422, 386] width 188 height 20
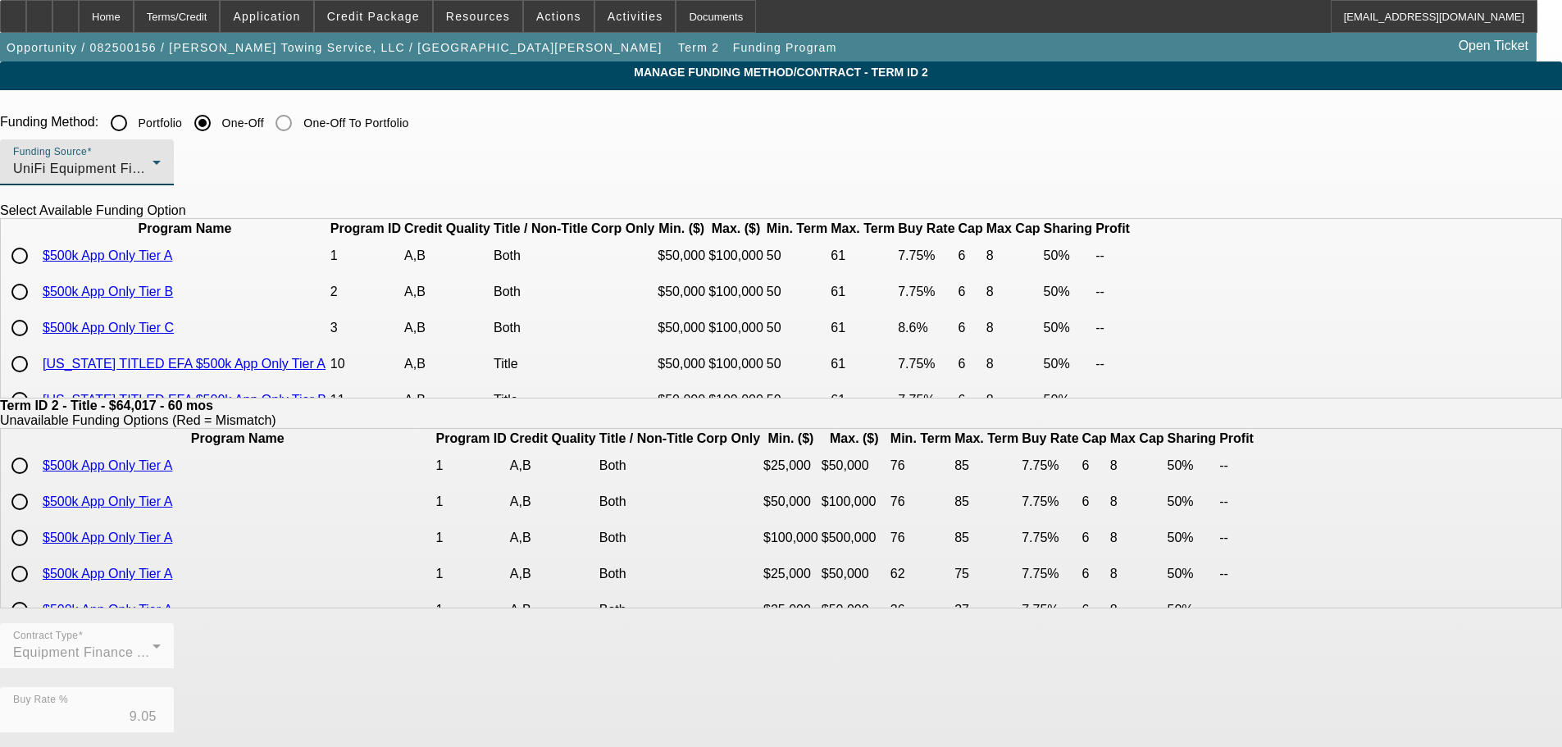
click at [36, 308] on input "radio" at bounding box center [19, 291] width 33 height 33
radio input "true"
type input "7.75"
type input "6"
type input "50.00"
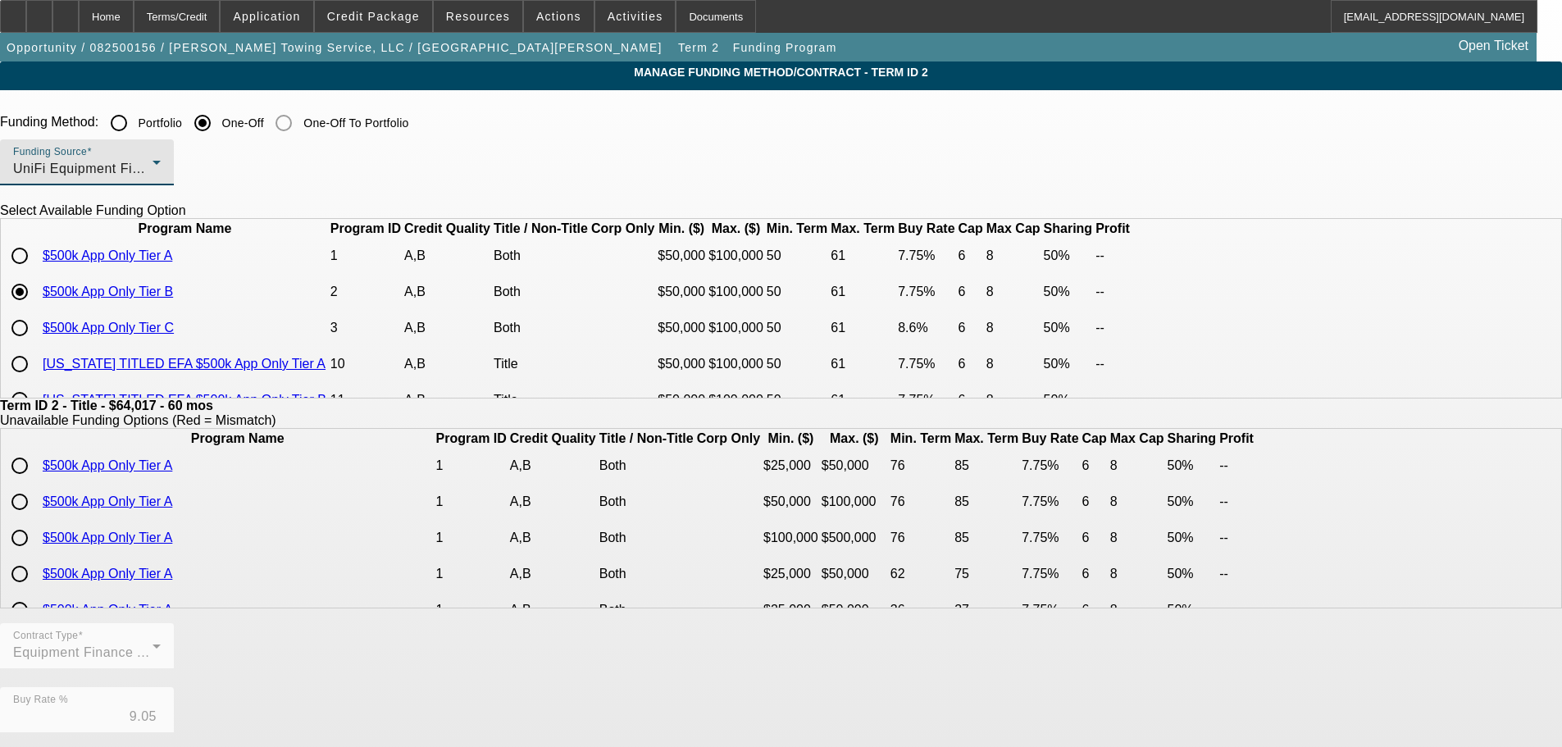
type input "8"
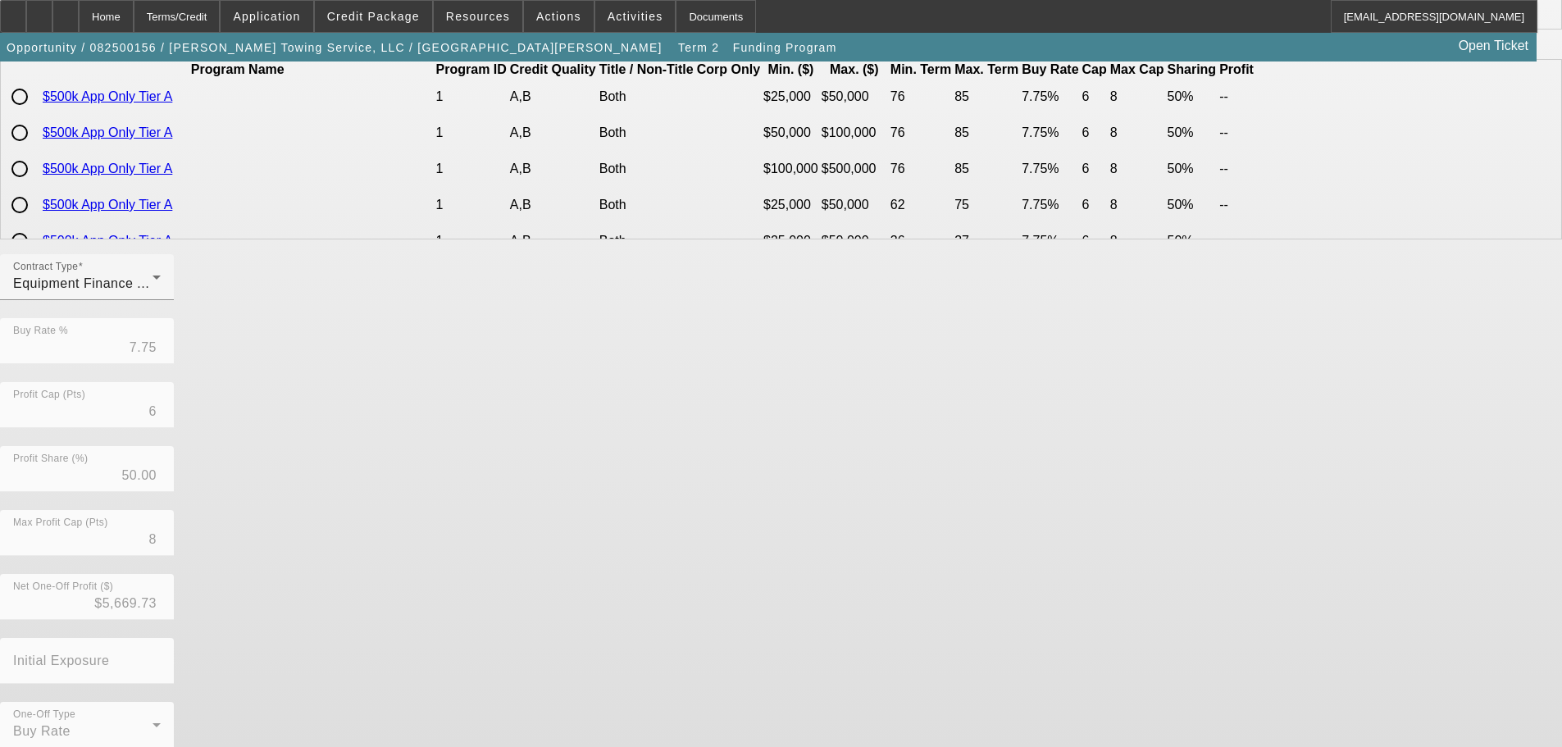
scroll to position [387, 0]
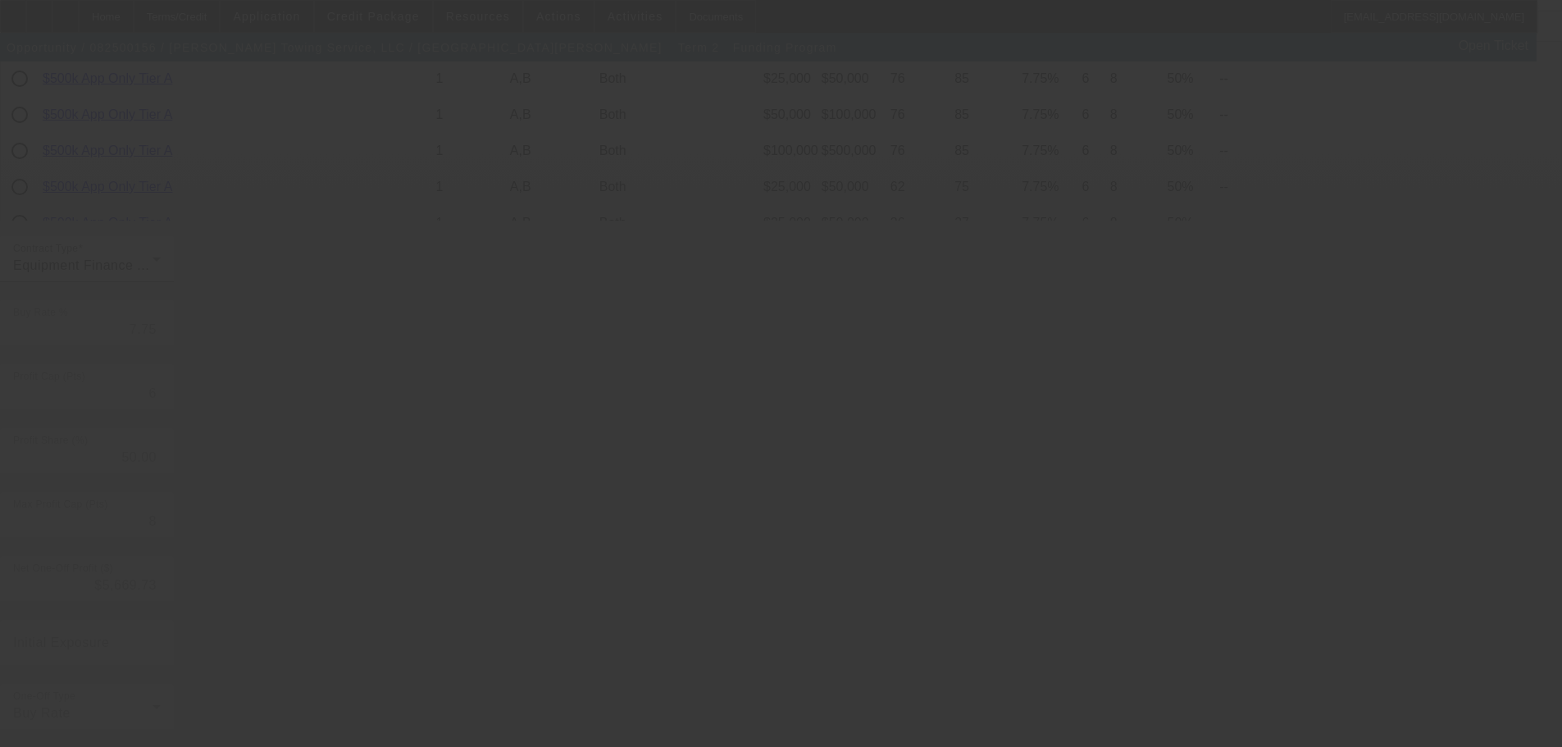
type input "9.05"
type input "15"
type input "0"
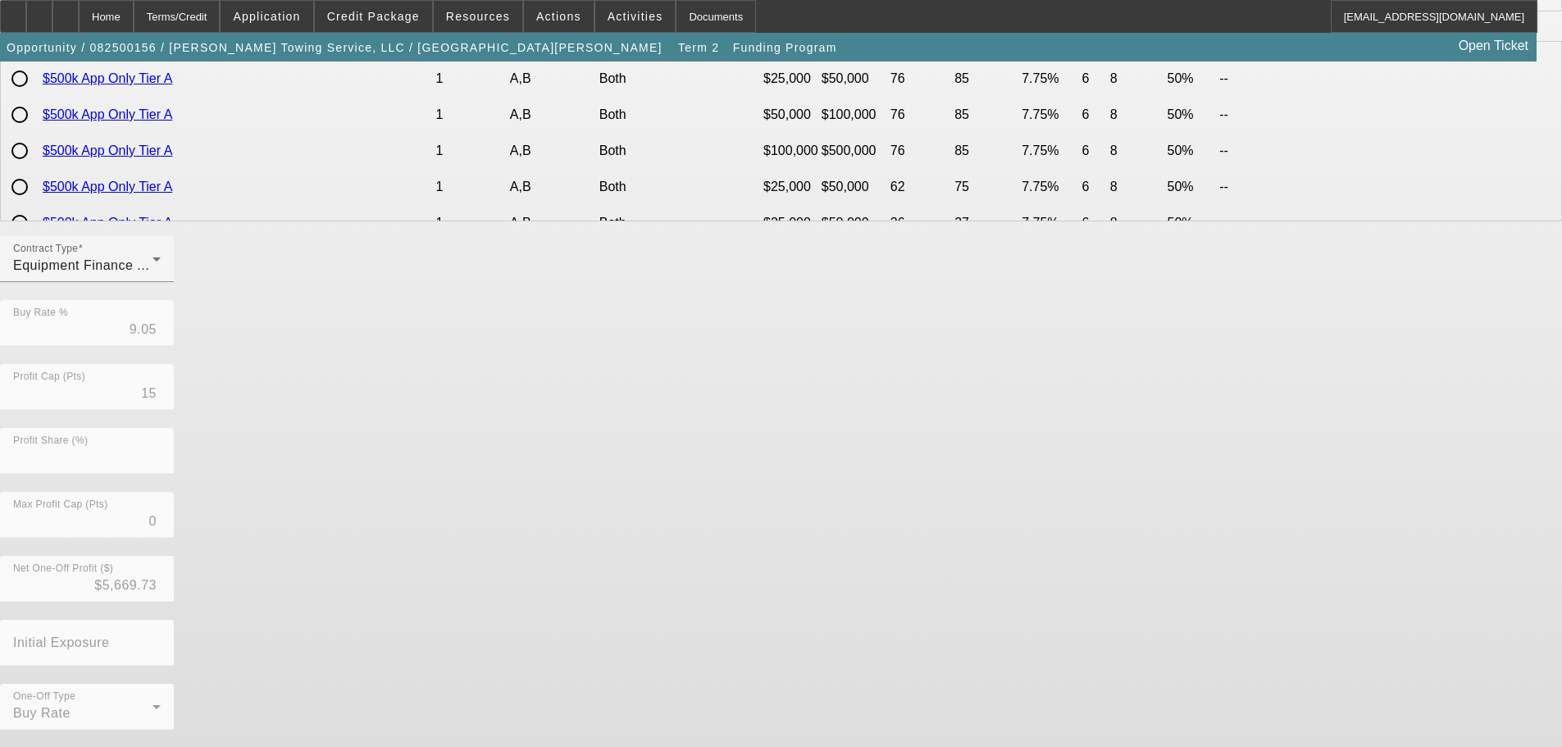
scroll to position [0, 0]
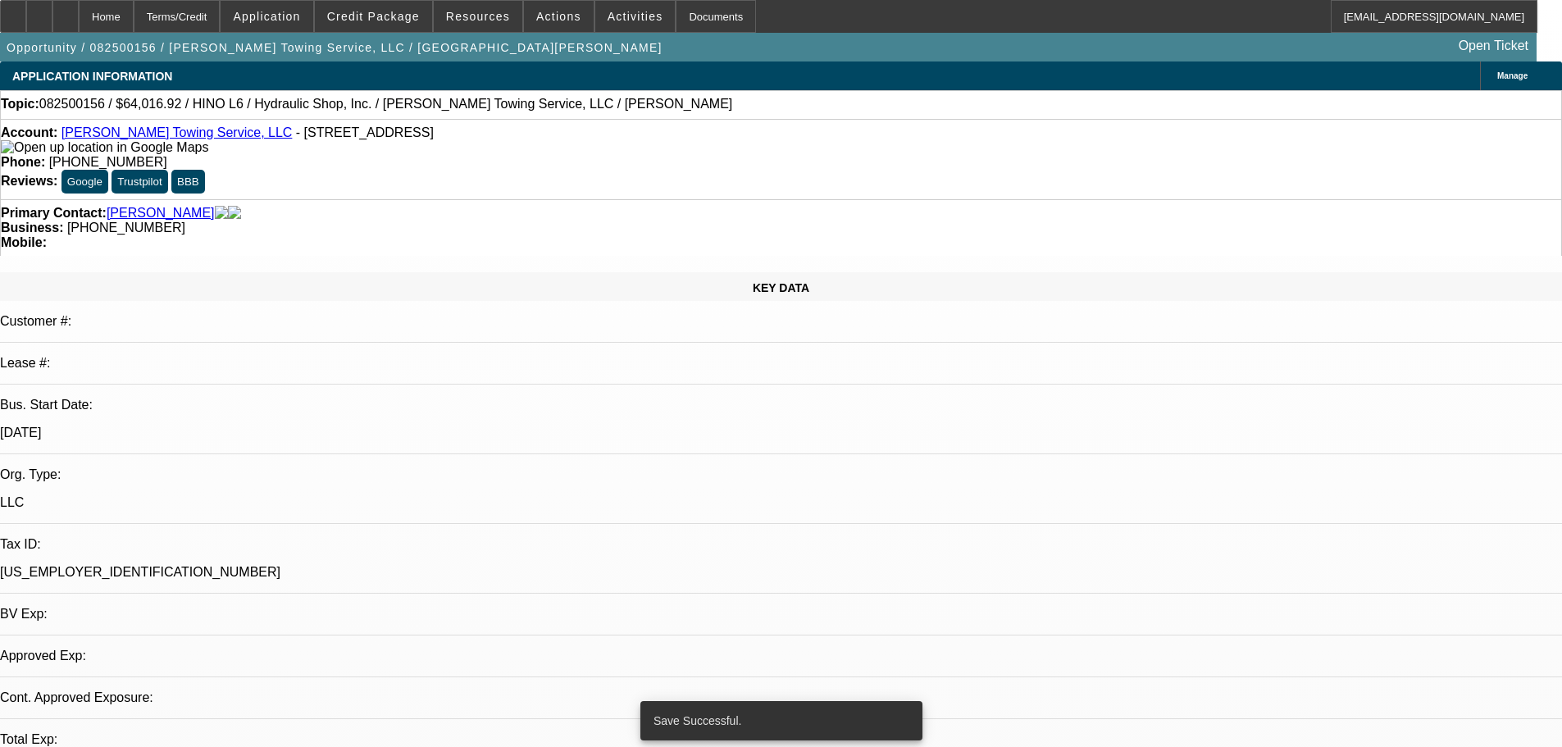
select select "0"
select select "6"
select select "0"
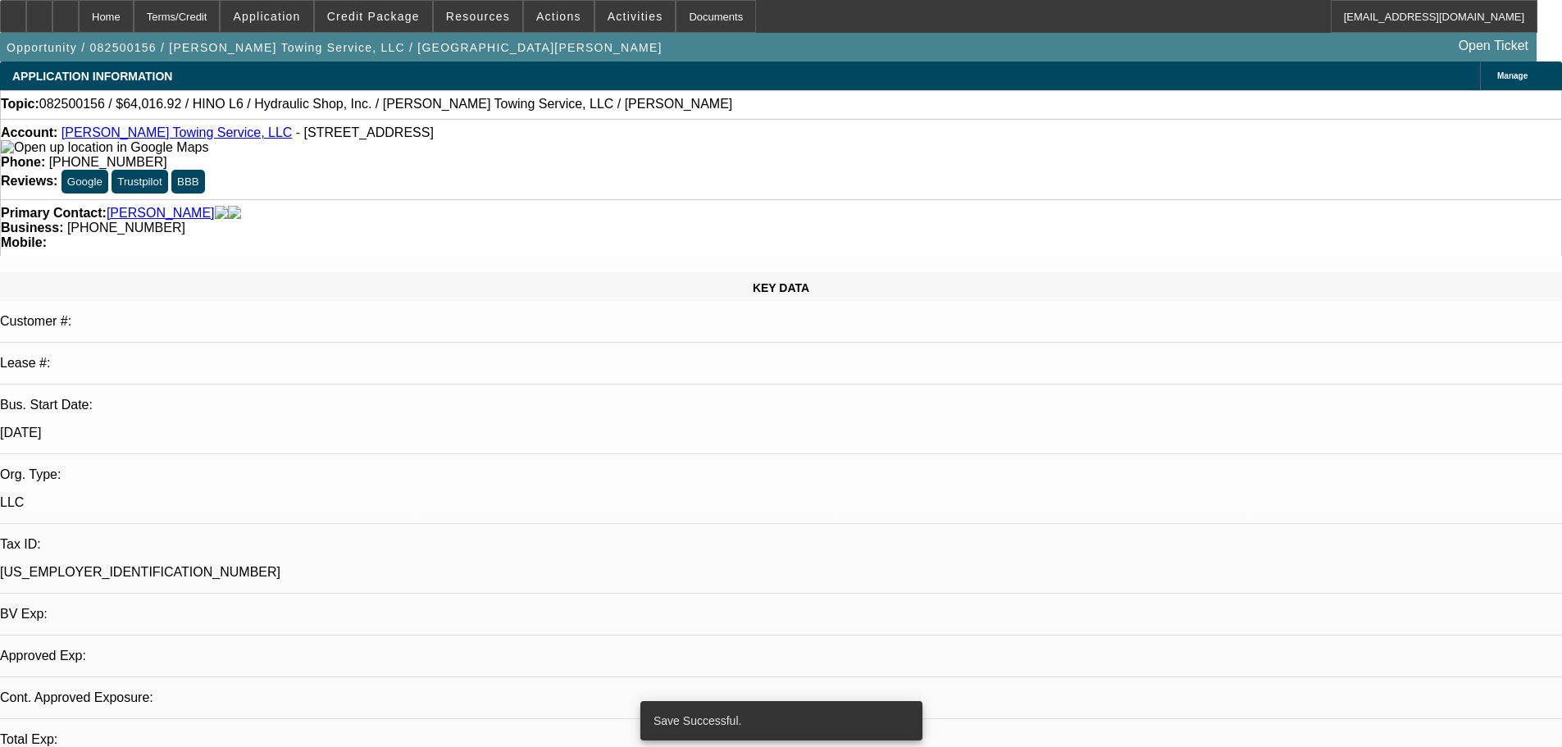
select select "0"
select select "6"
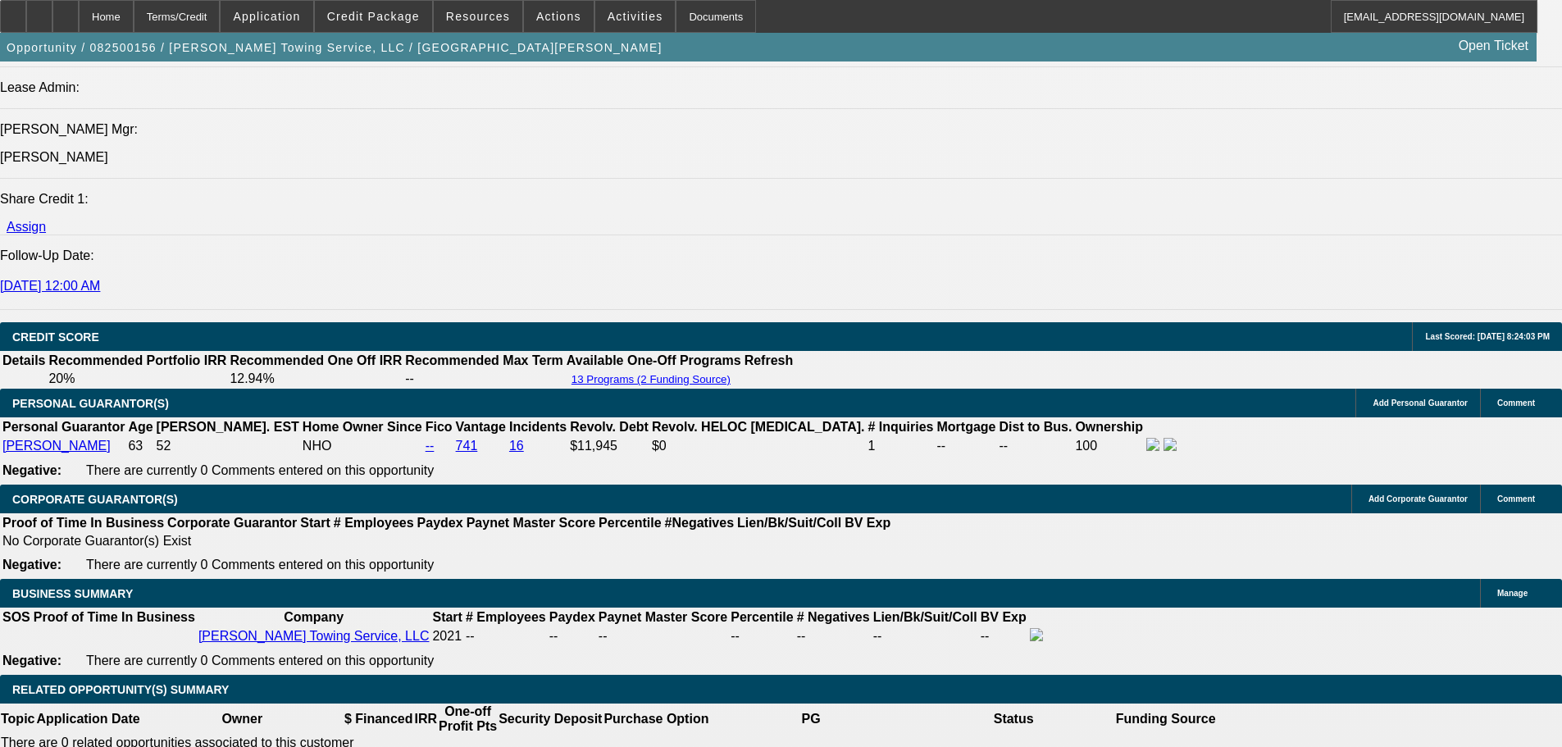
scroll to position [2131, 0]
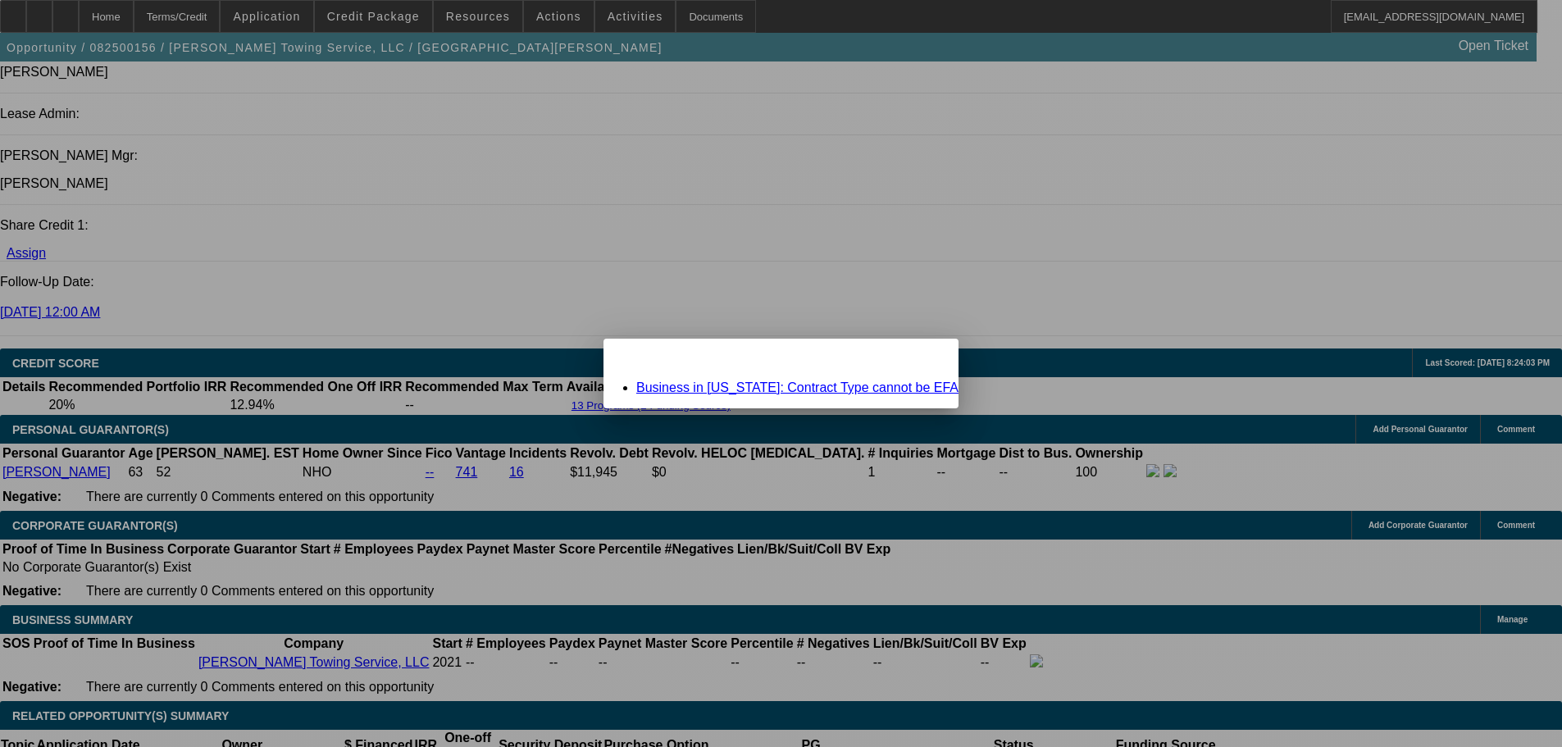
scroll to position [0, 0]
click at [881, 389] on link "Business in California: Contract Type cannot be EFA" at bounding box center [797, 387] width 322 height 14
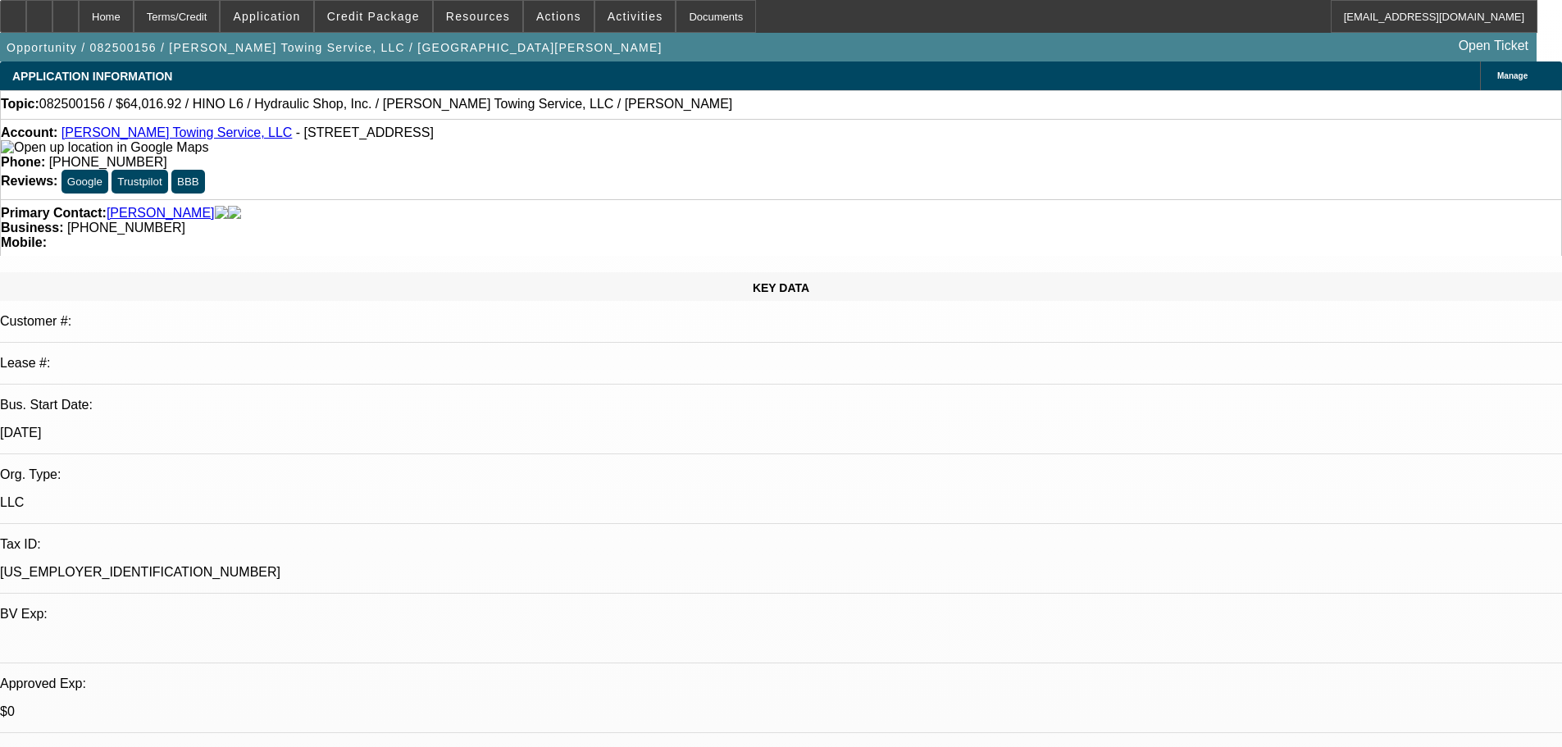
scroll to position [2131, 0]
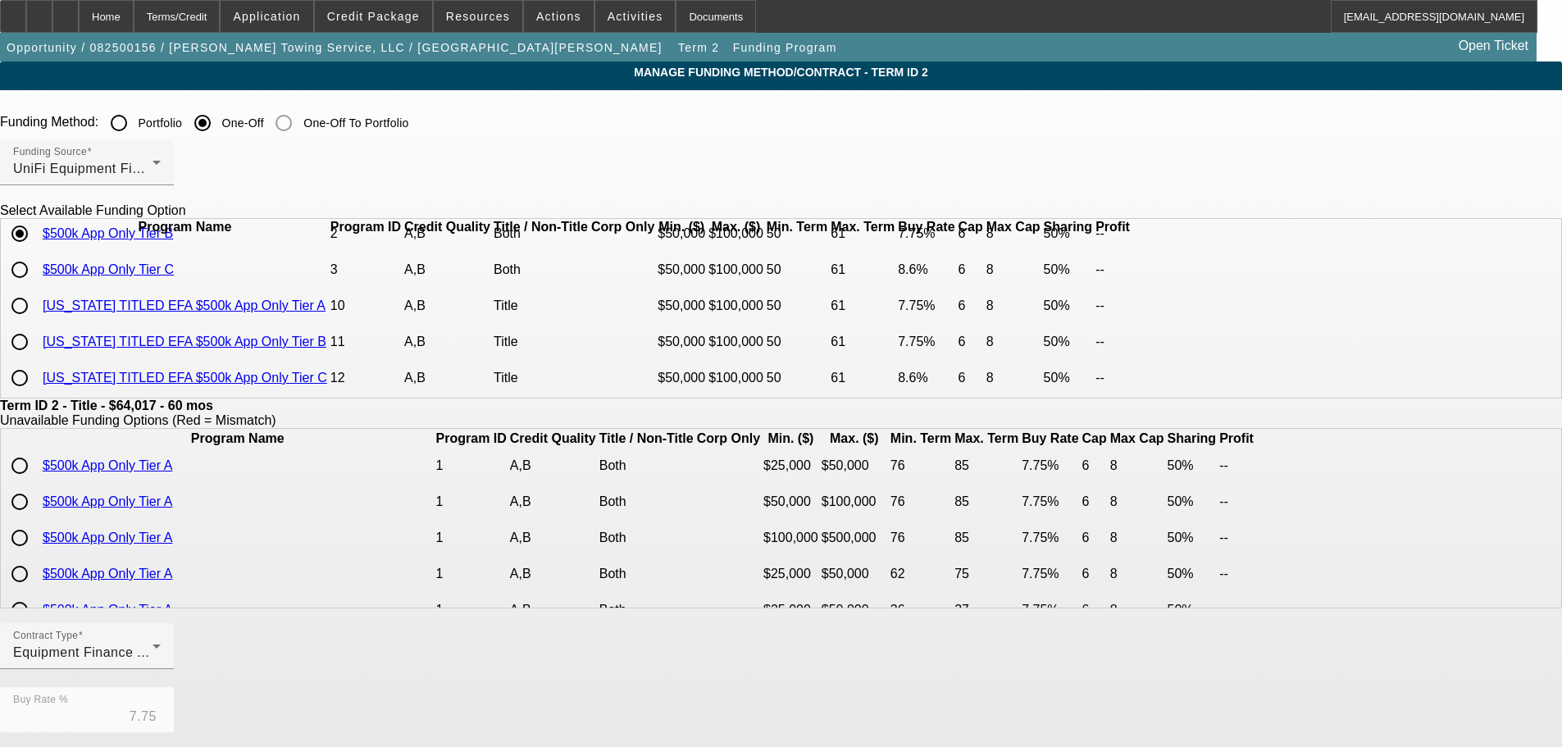
scroll to position [113, 0]
click at [36, 331] on input "radio" at bounding box center [19, 341] width 33 height 33
radio input "true"
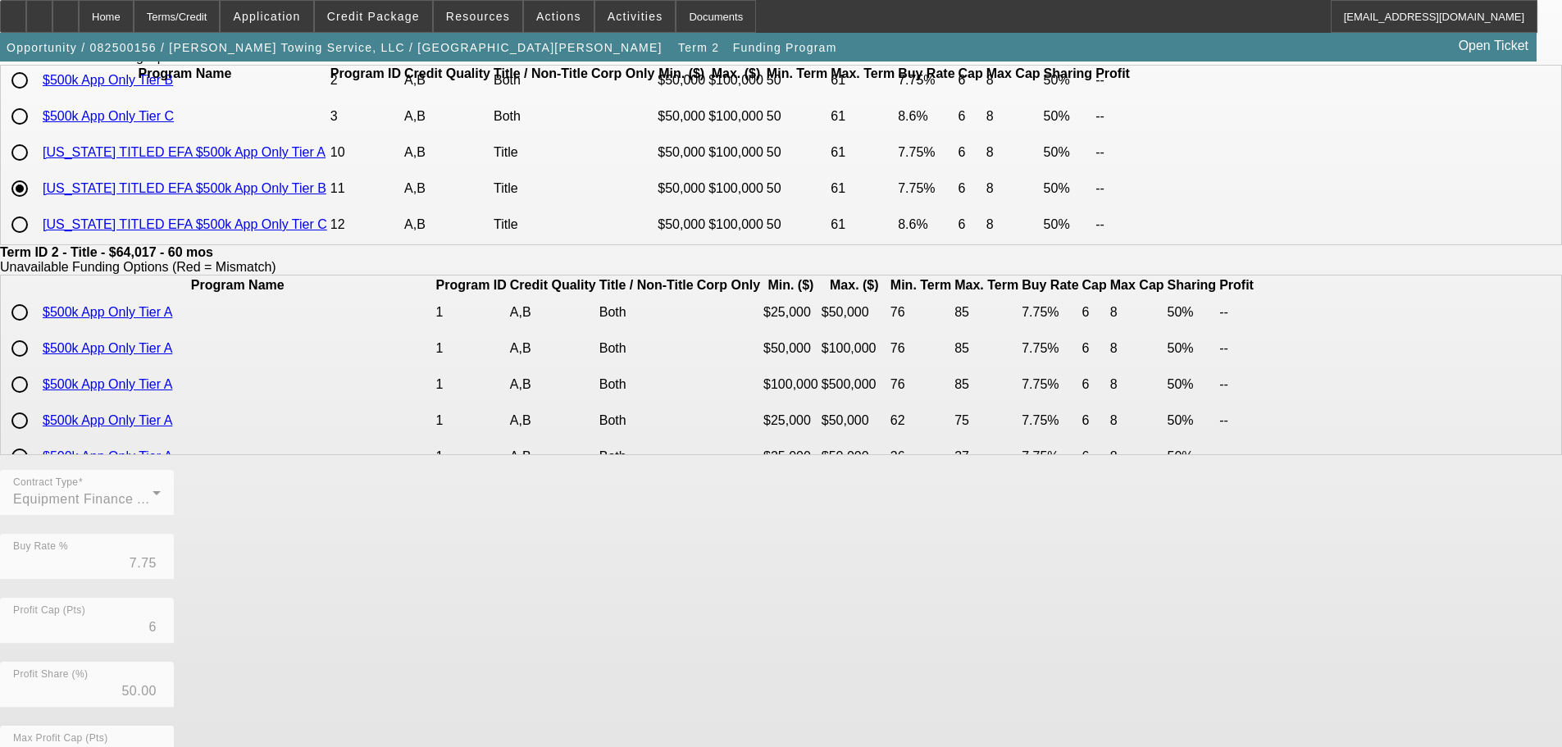
scroll to position [387, 0]
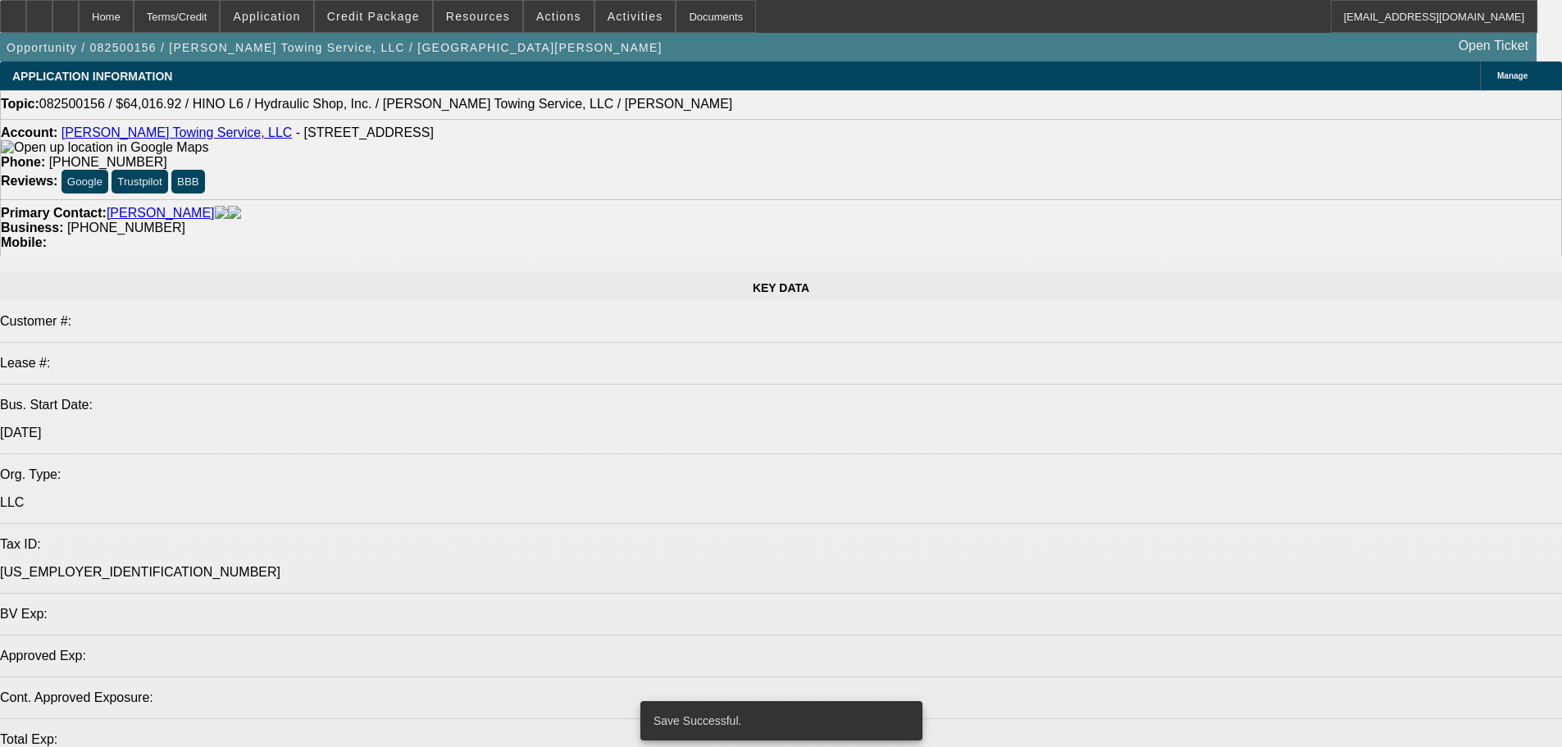
select select "0"
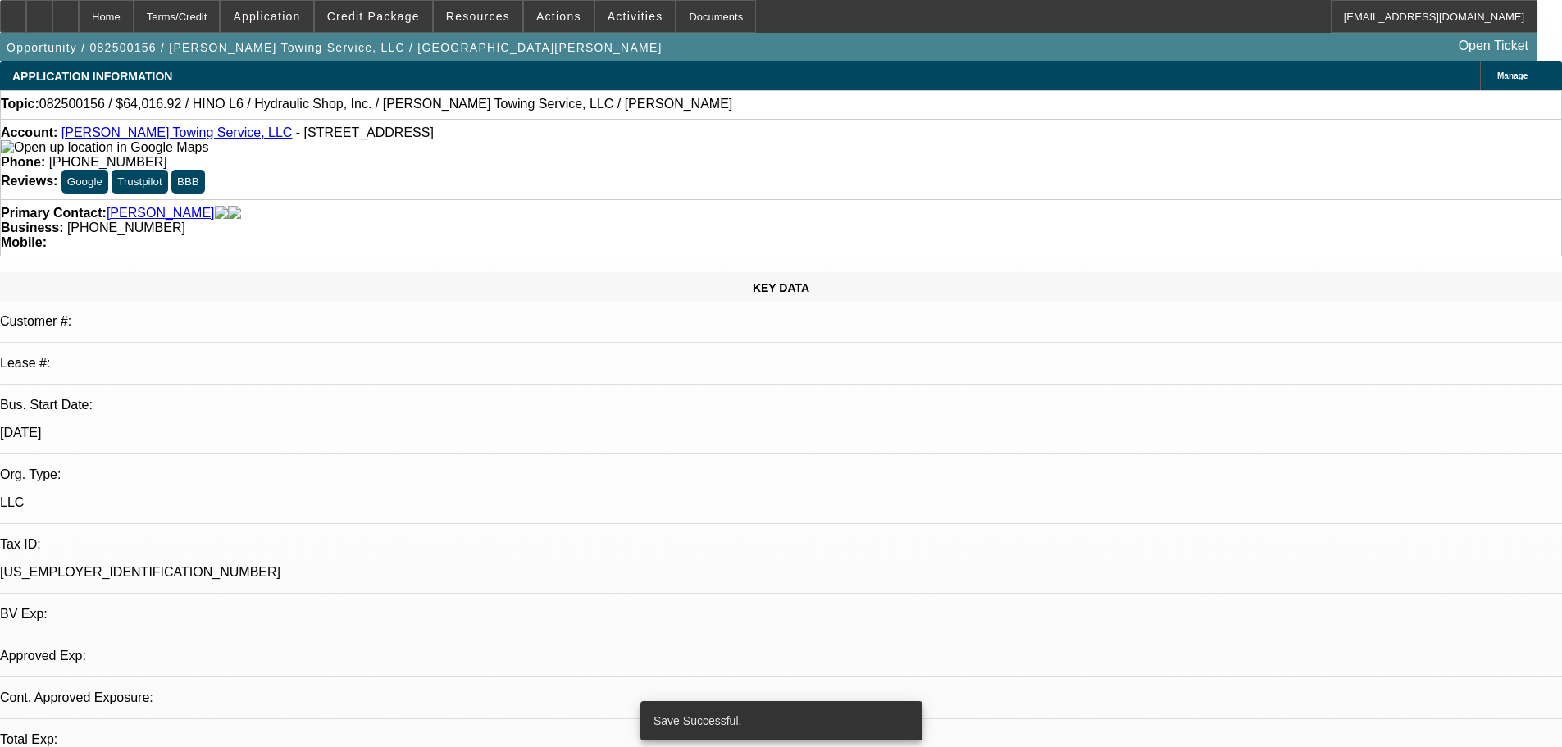
select select "6"
select select "0"
select select "6"
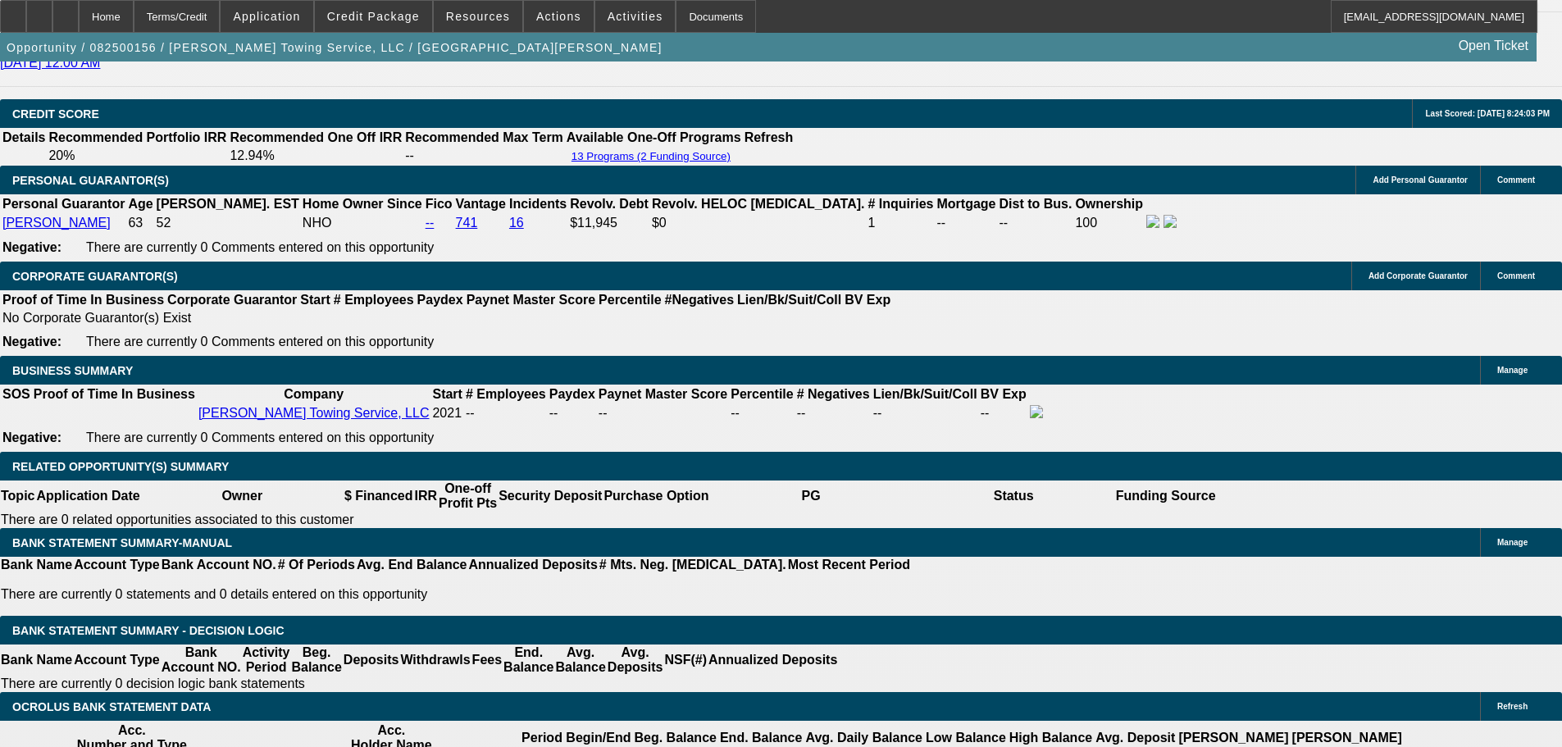
scroll to position [2377, 0]
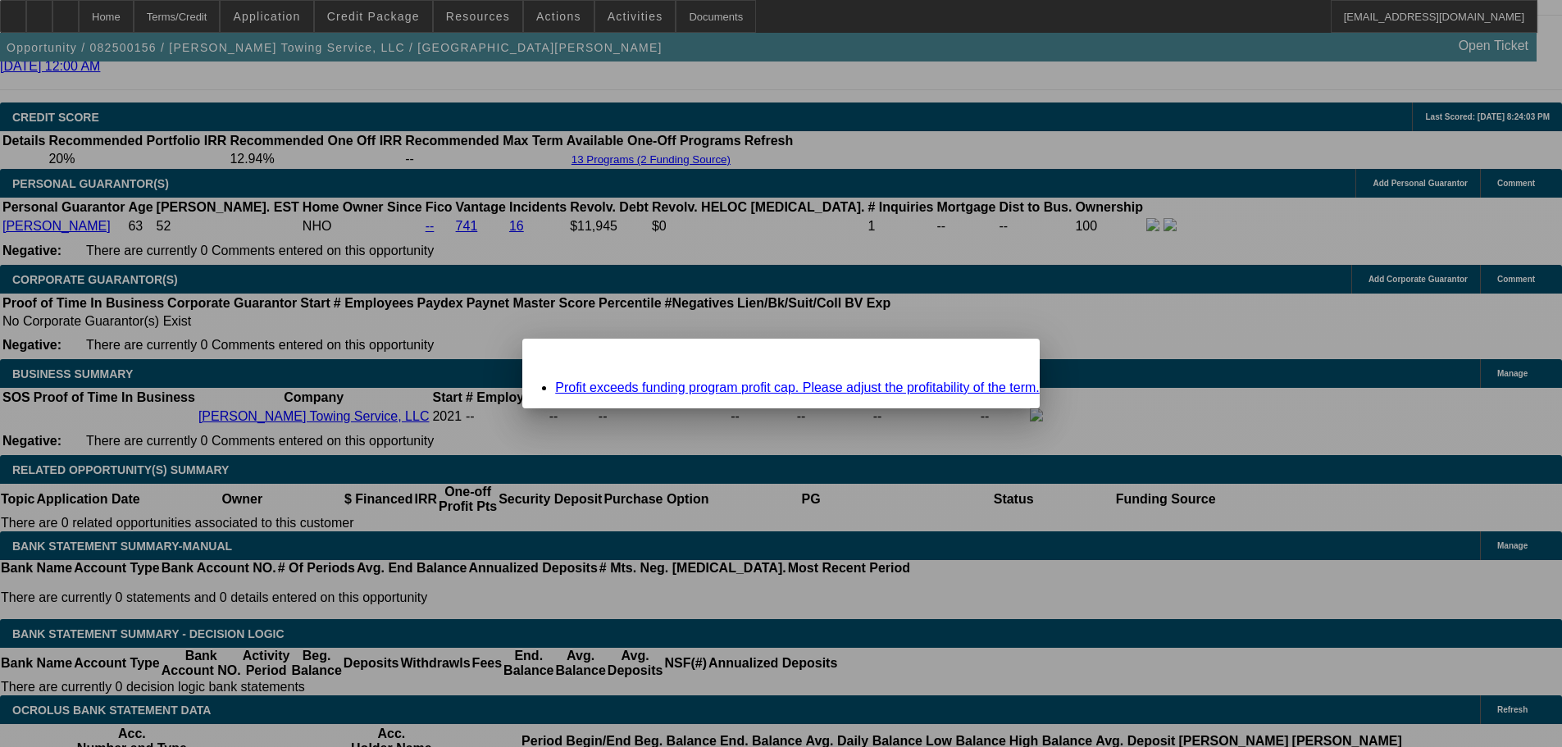
click at [1007, 357] on span "Close" at bounding box center [1018, 352] width 22 height 9
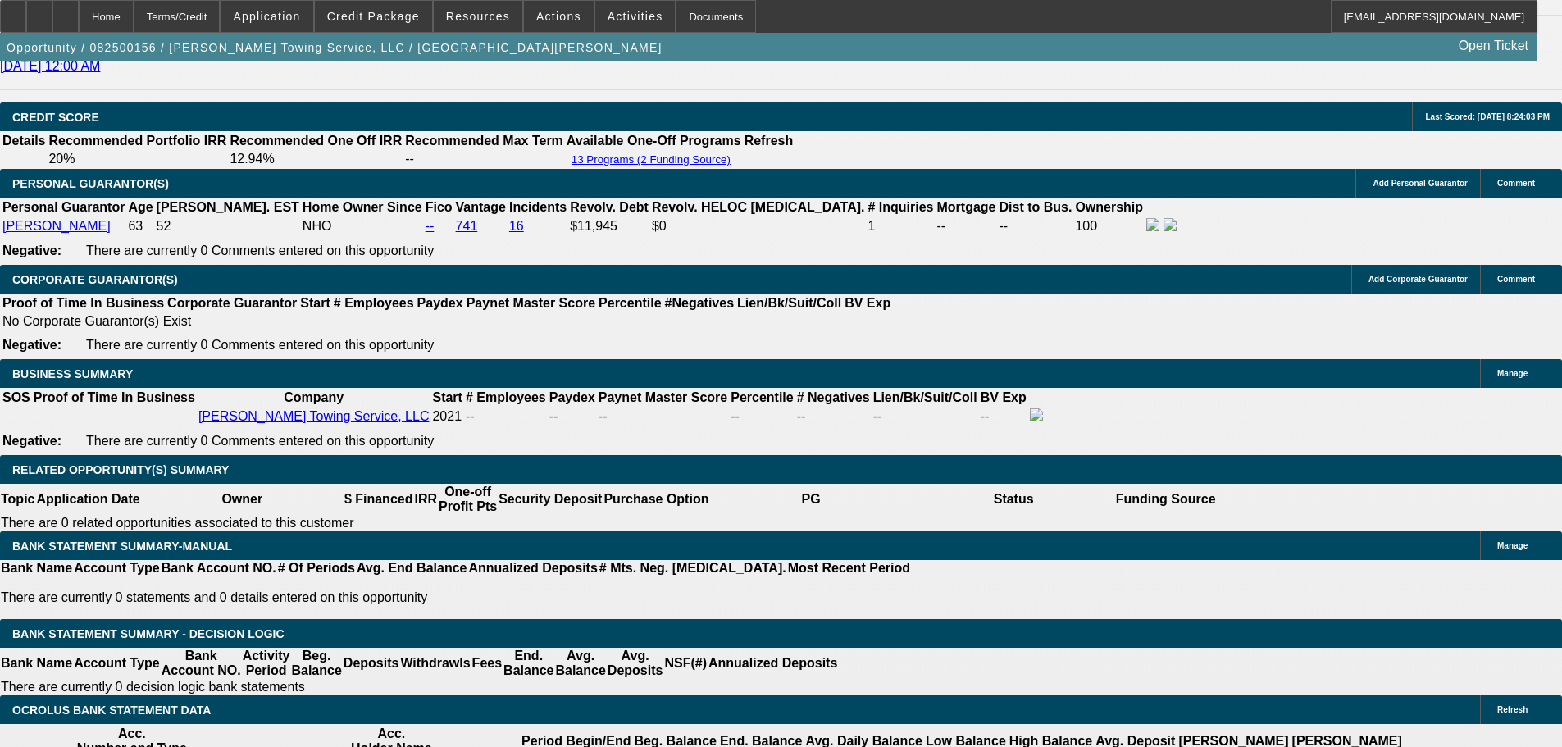
scroll to position [2377, 0]
drag, startPoint x: 353, startPoint y: 574, endPoint x: 396, endPoint y: 571, distance: 42.7
type input "1"
type input "UNKNOWN"
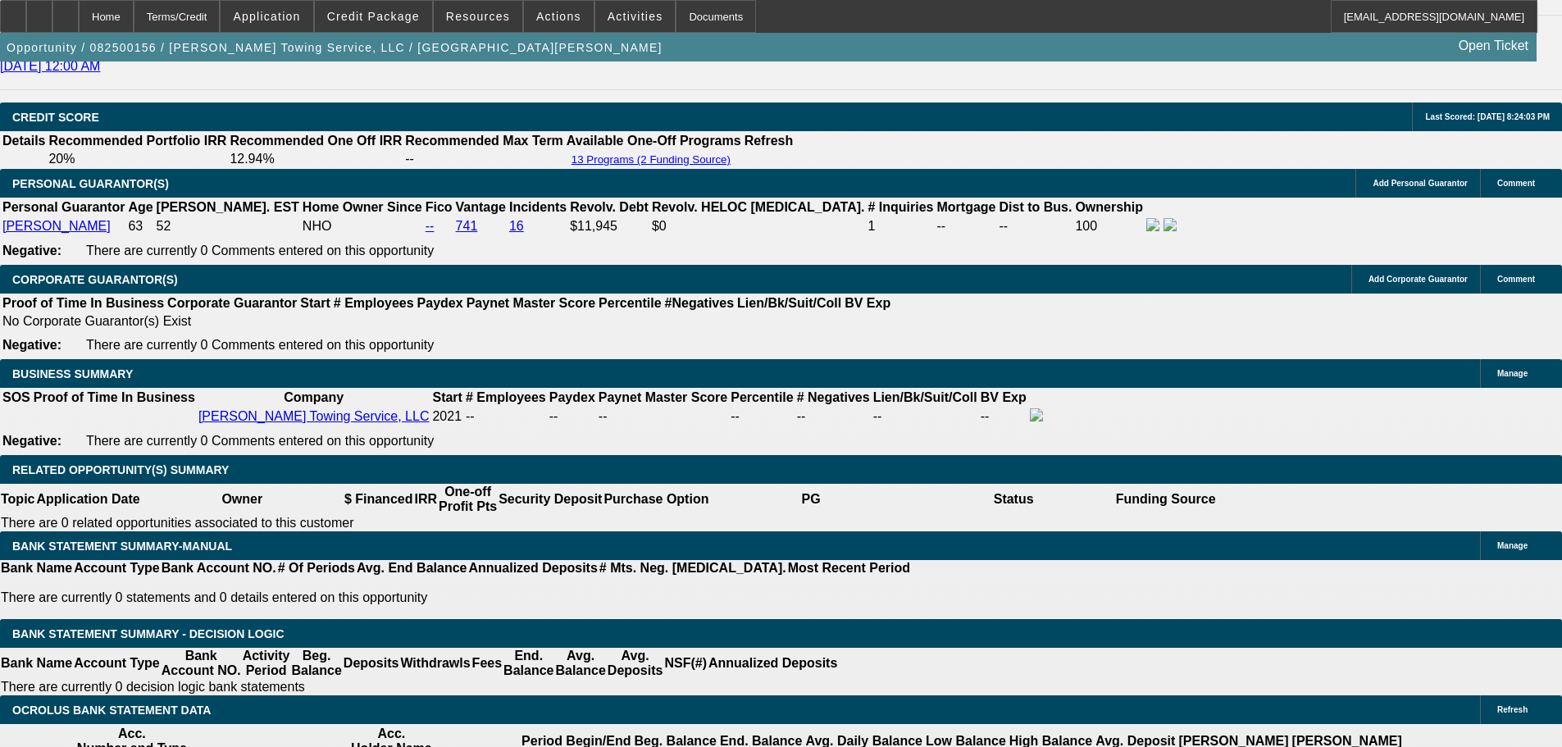
type input "10"
type input "$1,360.17"
type input "10"
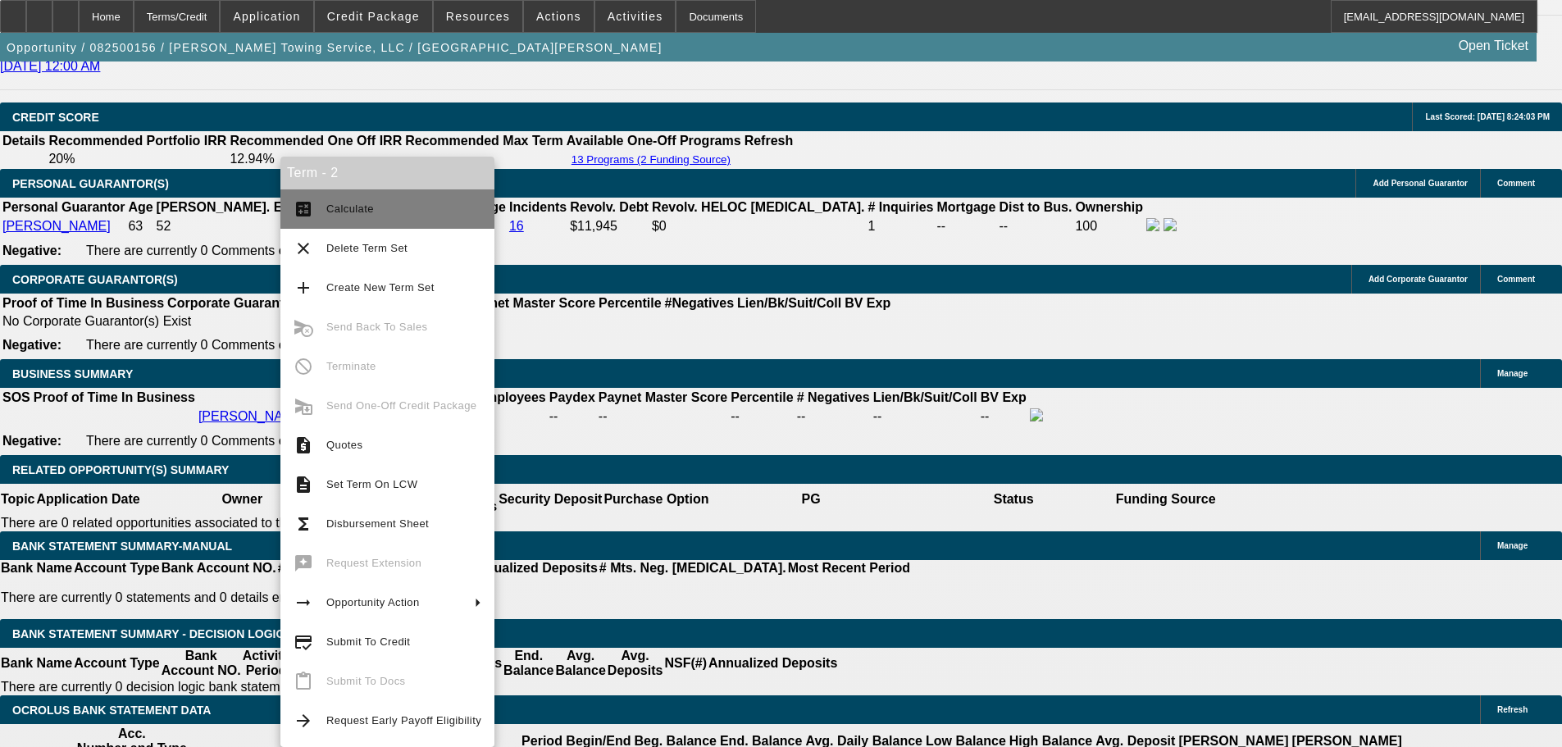
click at [366, 216] on span "Calculate" at bounding box center [403, 209] width 155 height 20
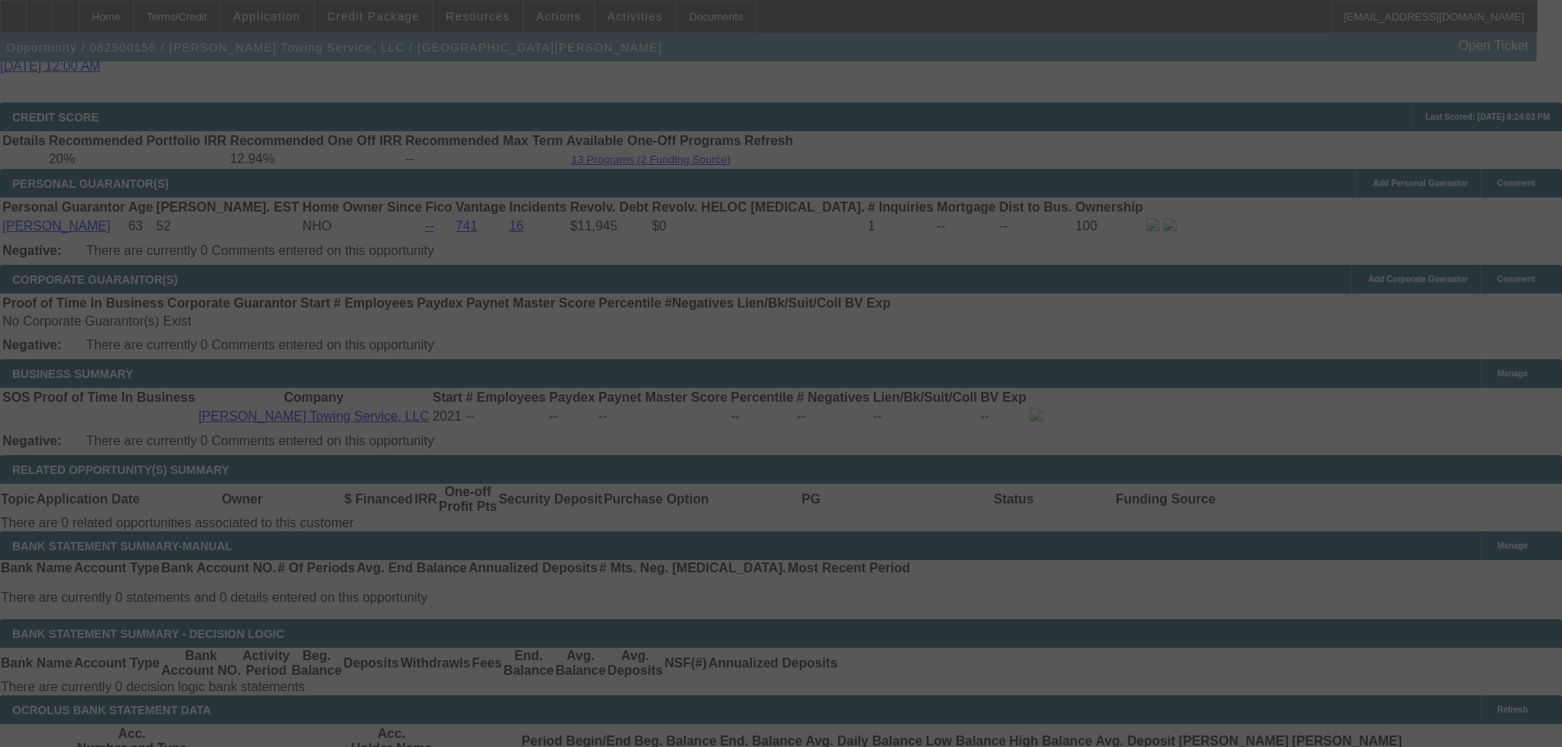
select select "0"
select select "6"
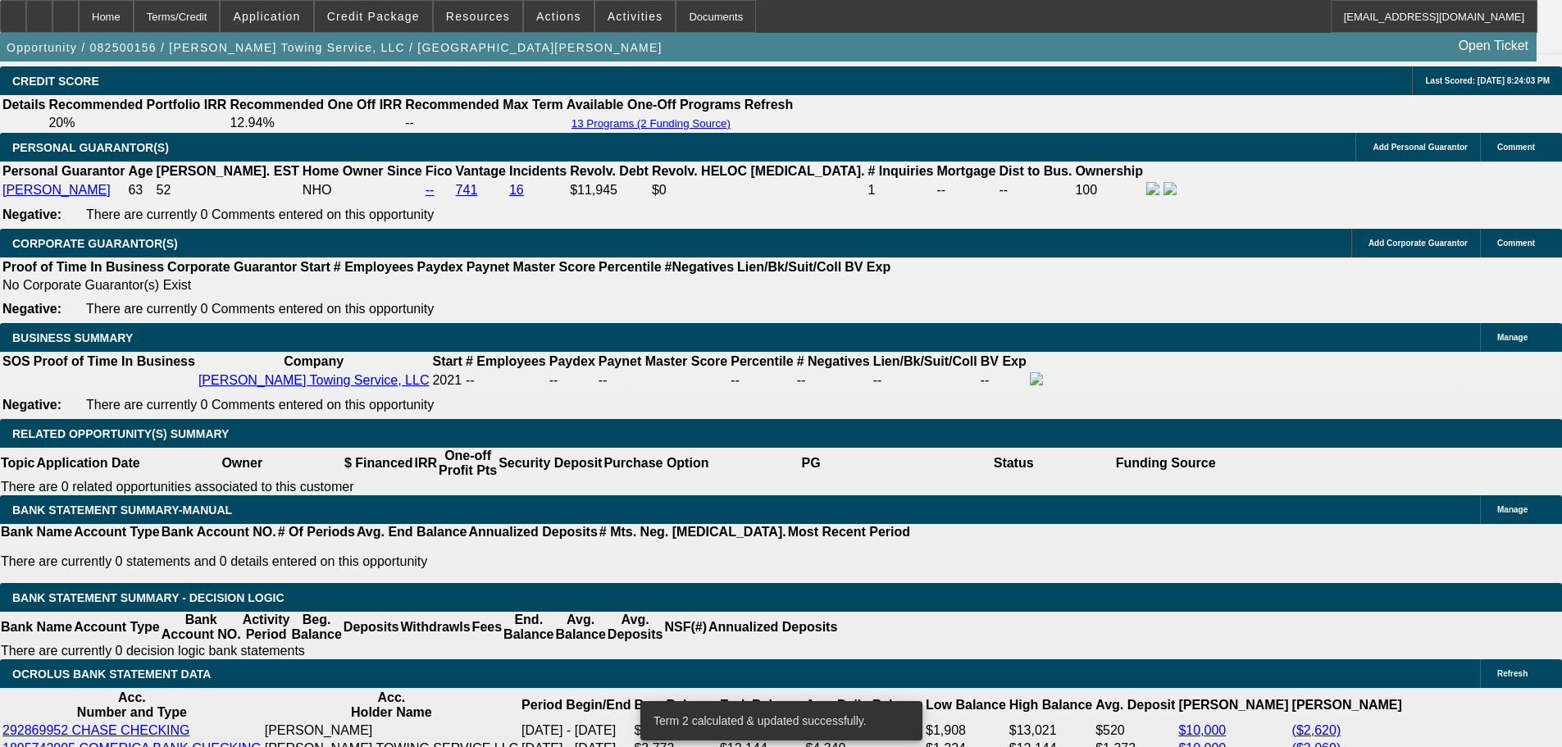
scroll to position [2541, 0]
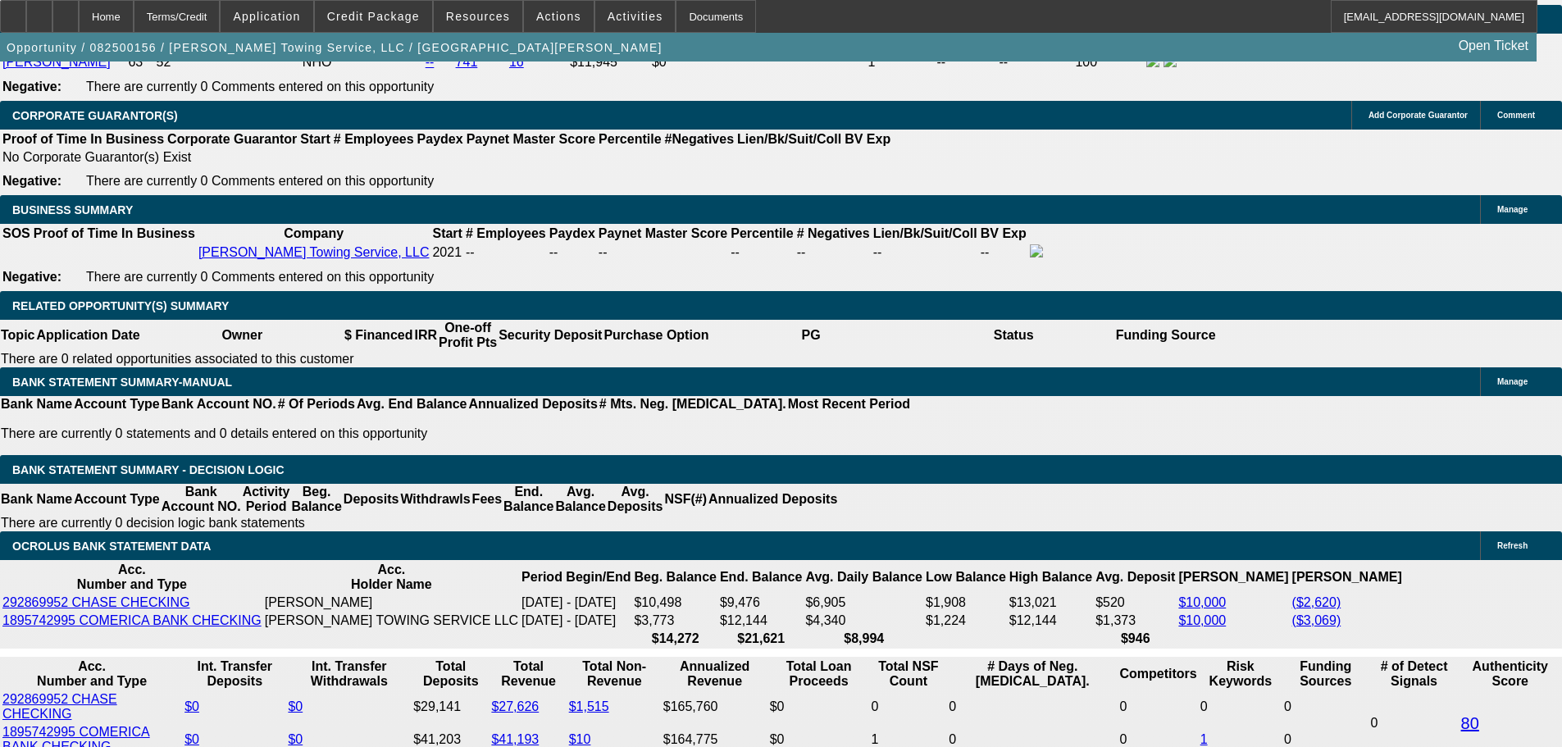
drag, startPoint x: 361, startPoint y: 411, endPoint x: 398, endPoint y: 407, distance: 38.0
type input "UNKNOWN"
type input "11"
type input "$1,391.88"
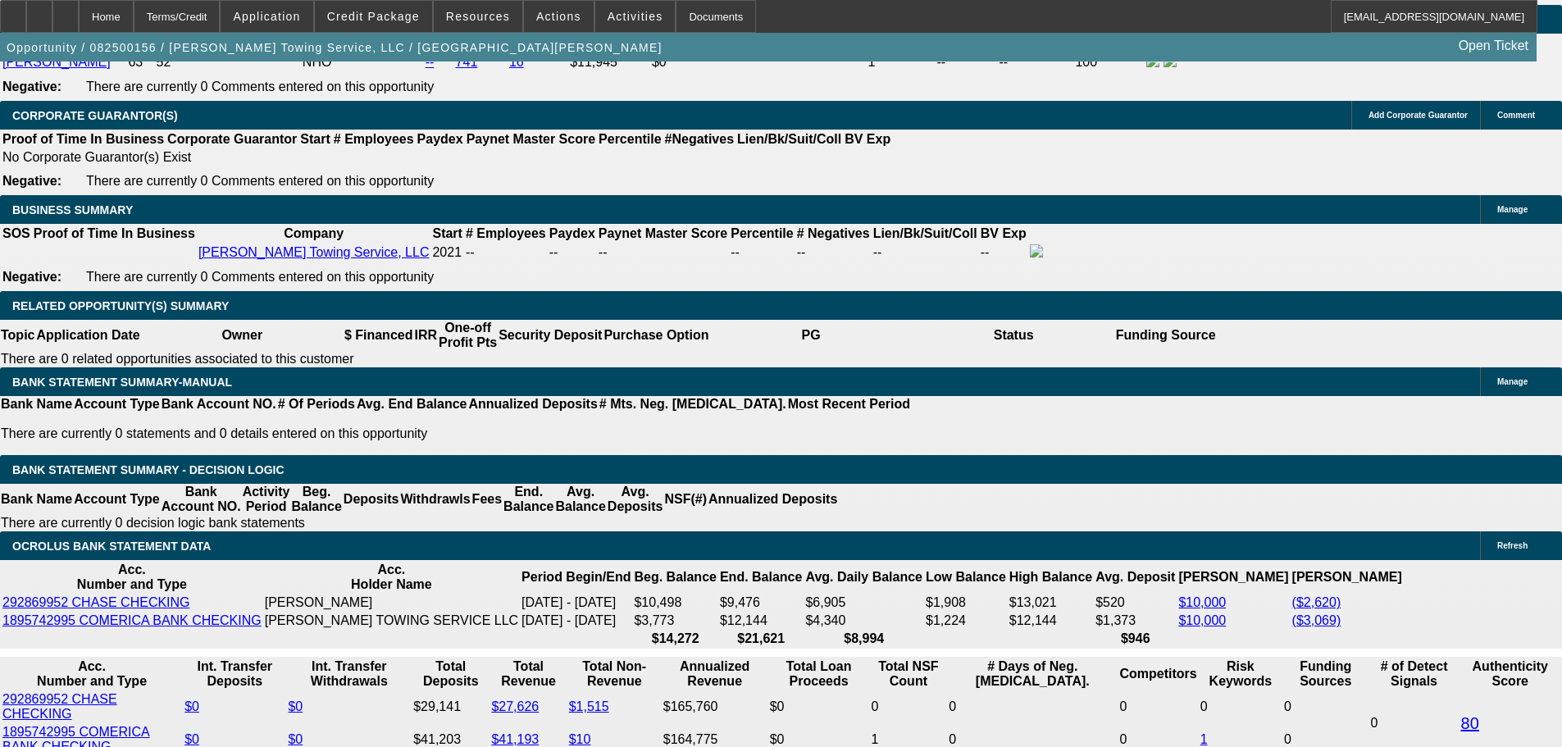
type input "11"
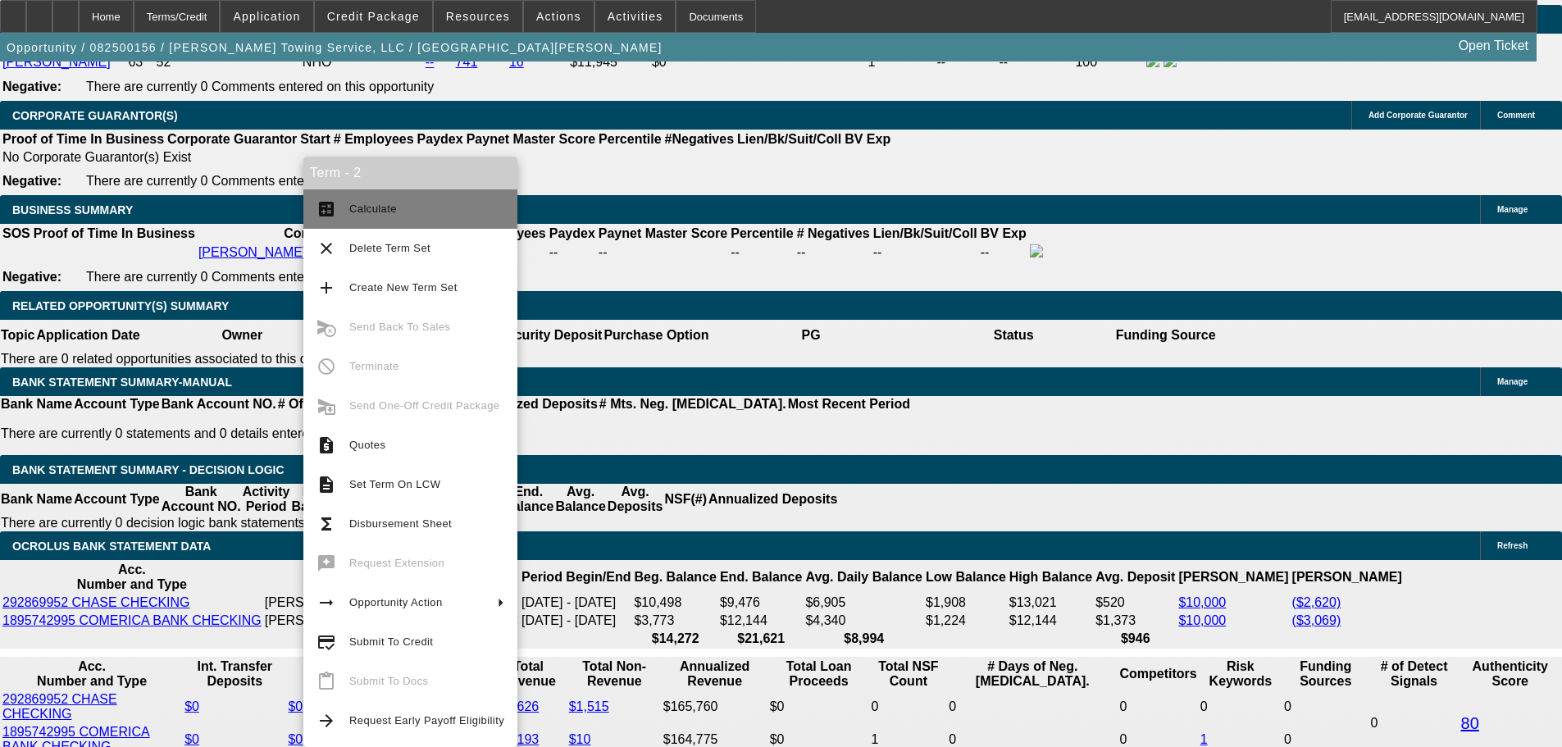
click at [364, 191] on button "calculate Calculate" at bounding box center [410, 208] width 214 height 39
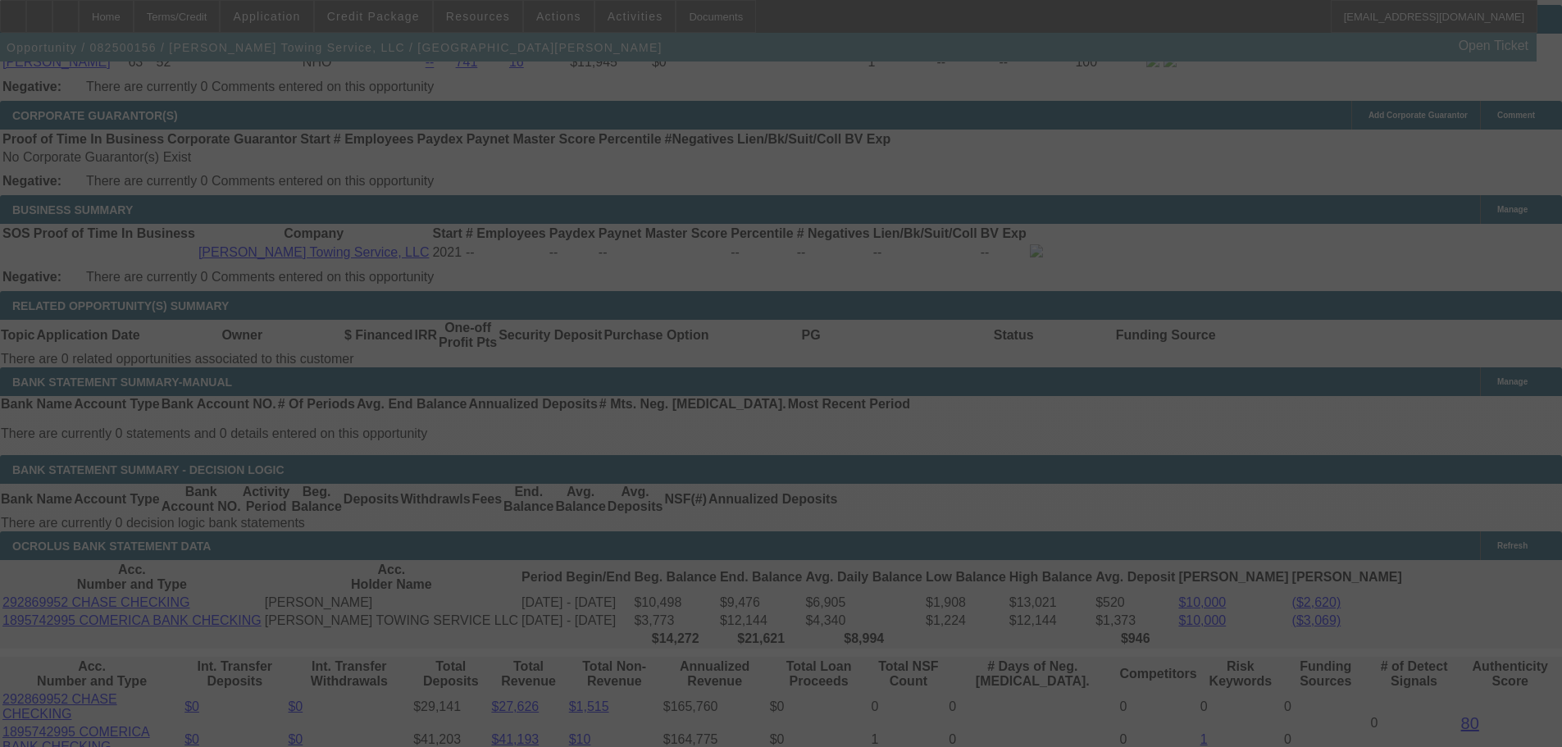
select select "0"
select select "6"
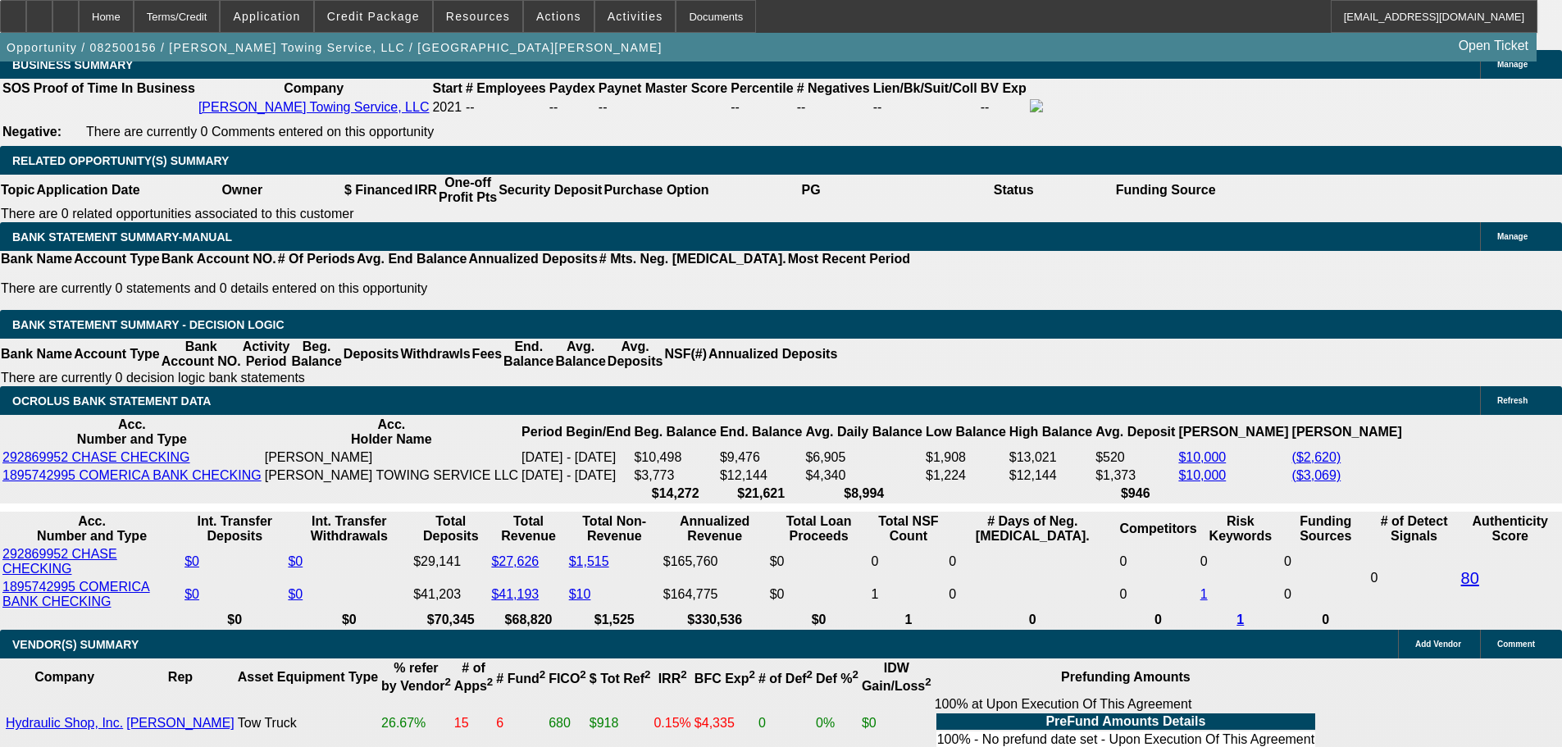
scroll to position [2604, 0]
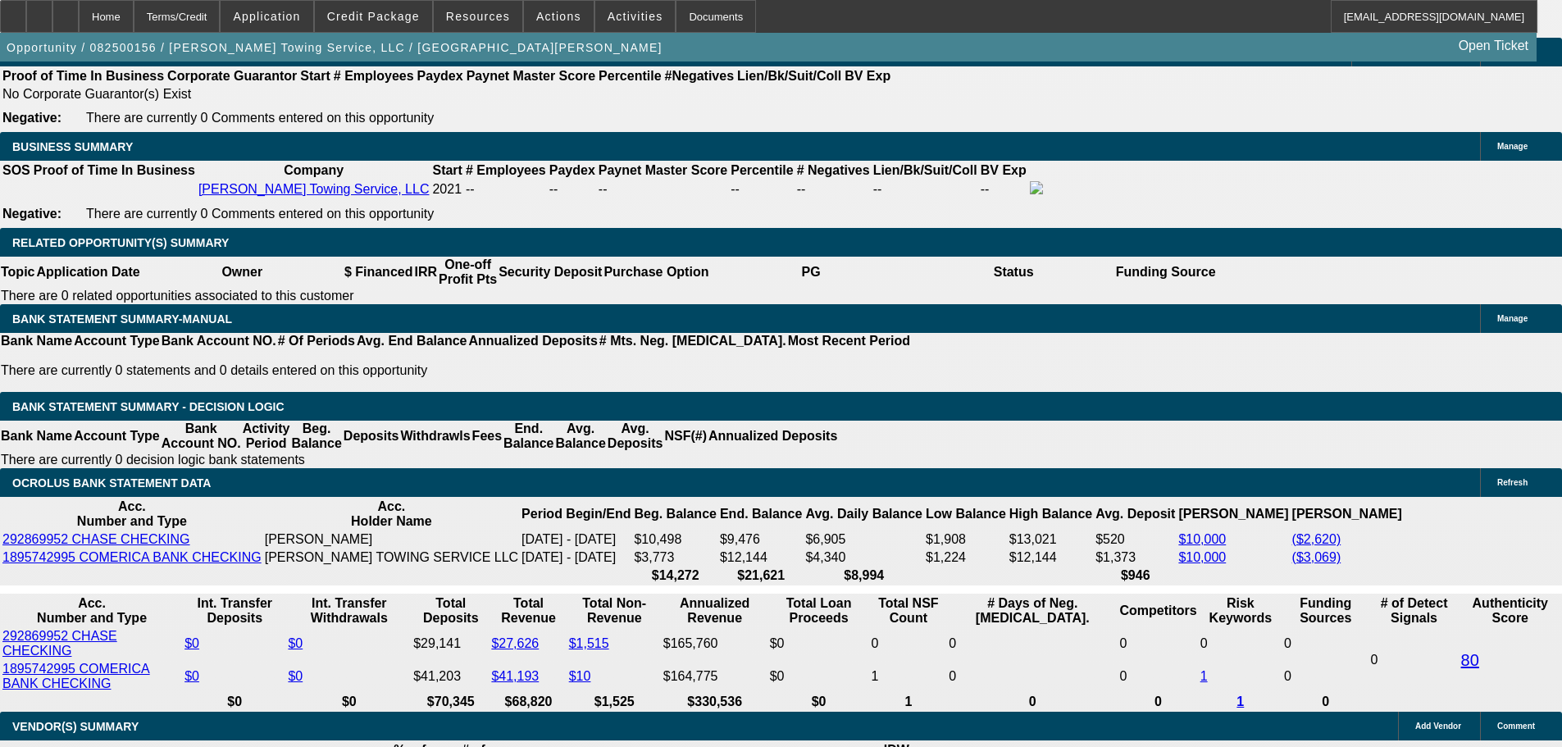
drag, startPoint x: 355, startPoint y: 343, endPoint x: 399, endPoint y: 341, distance: 44.3
type input "UNKNOWN"
type input "10"
type input "$1,094.29"
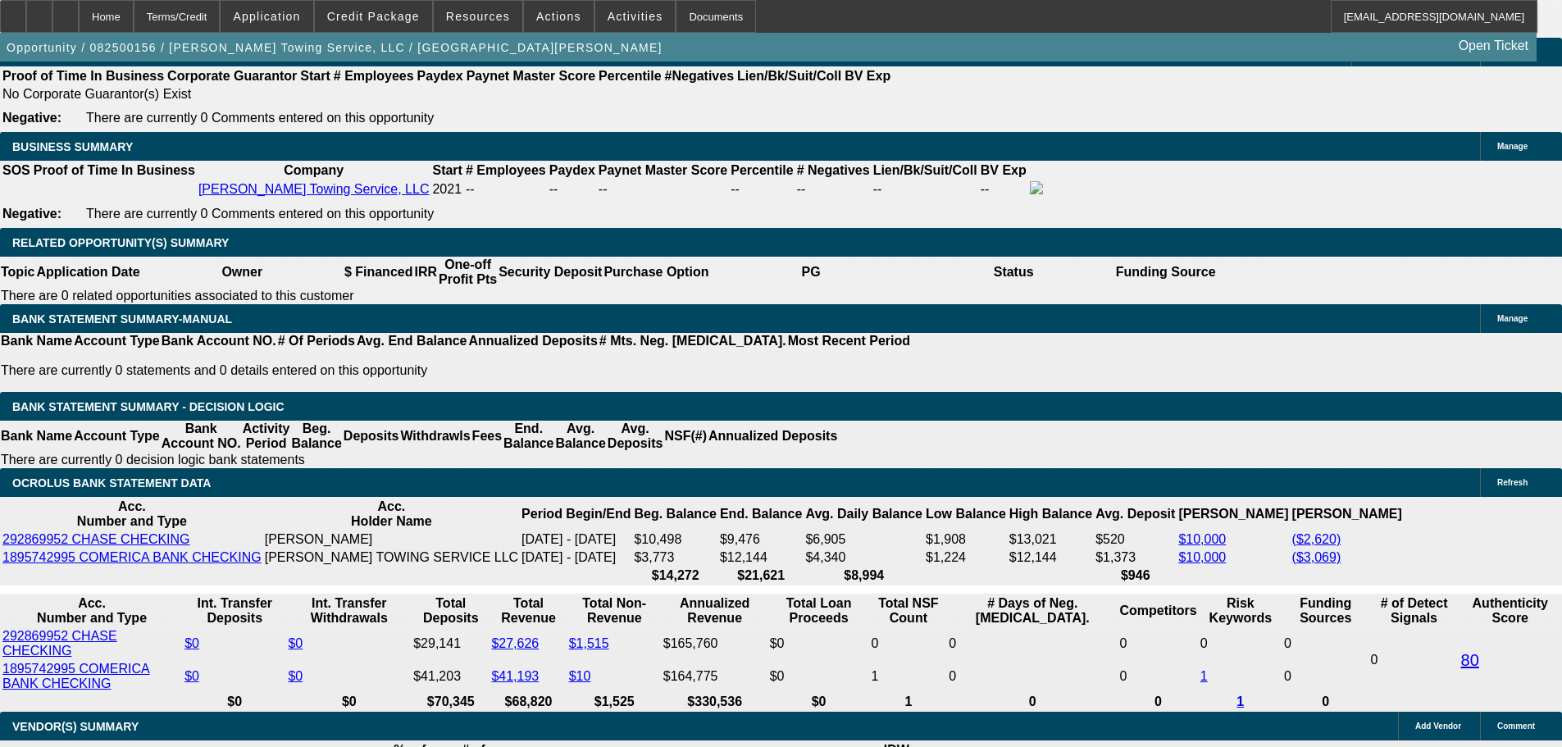
type input "10.5"
type input "$1,375.97"
type input "10.5"
drag, startPoint x: 244, startPoint y: 345, endPoint x: 342, endPoint y: 344, distance: 97.5
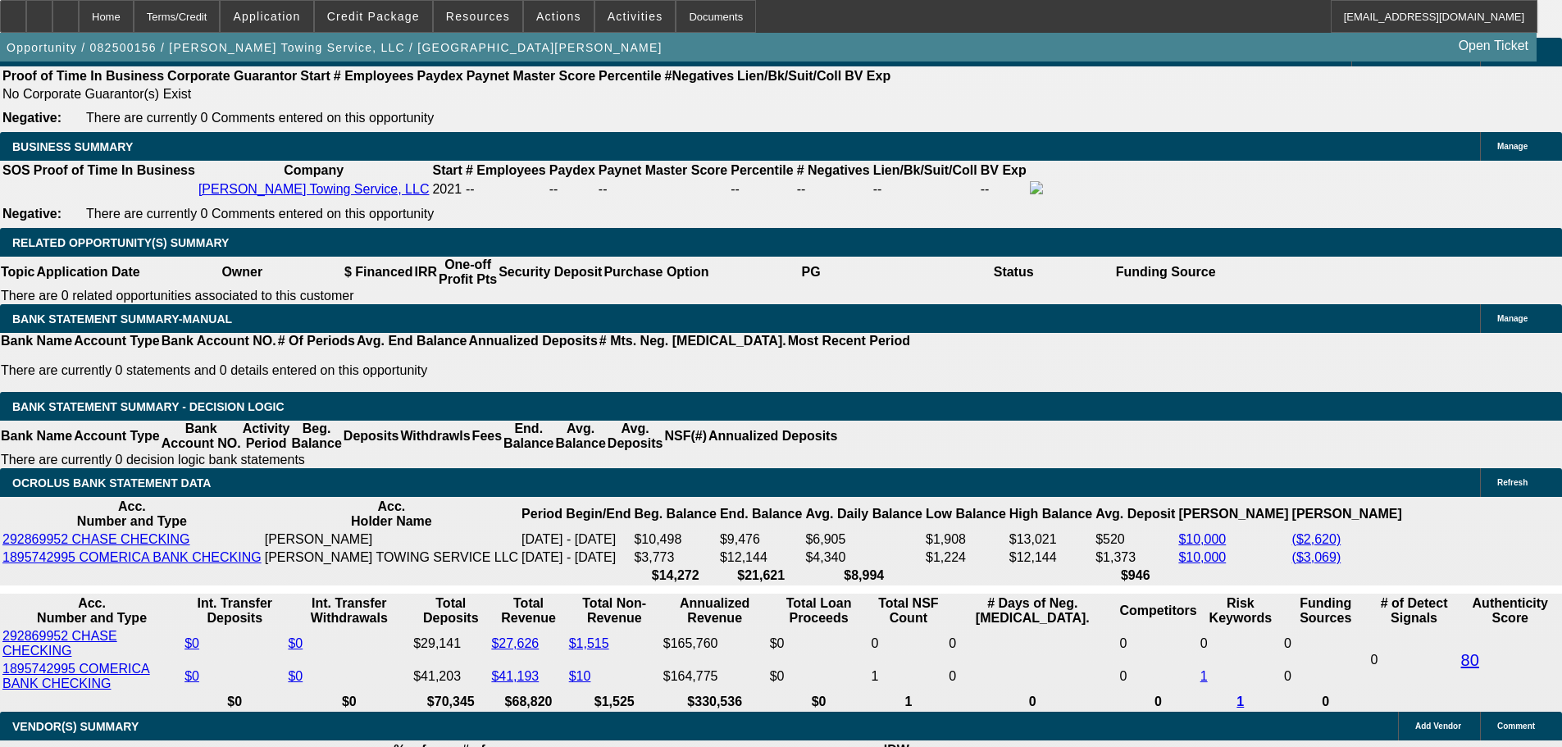
type input "1"
type input "1375"
type input "10.5"
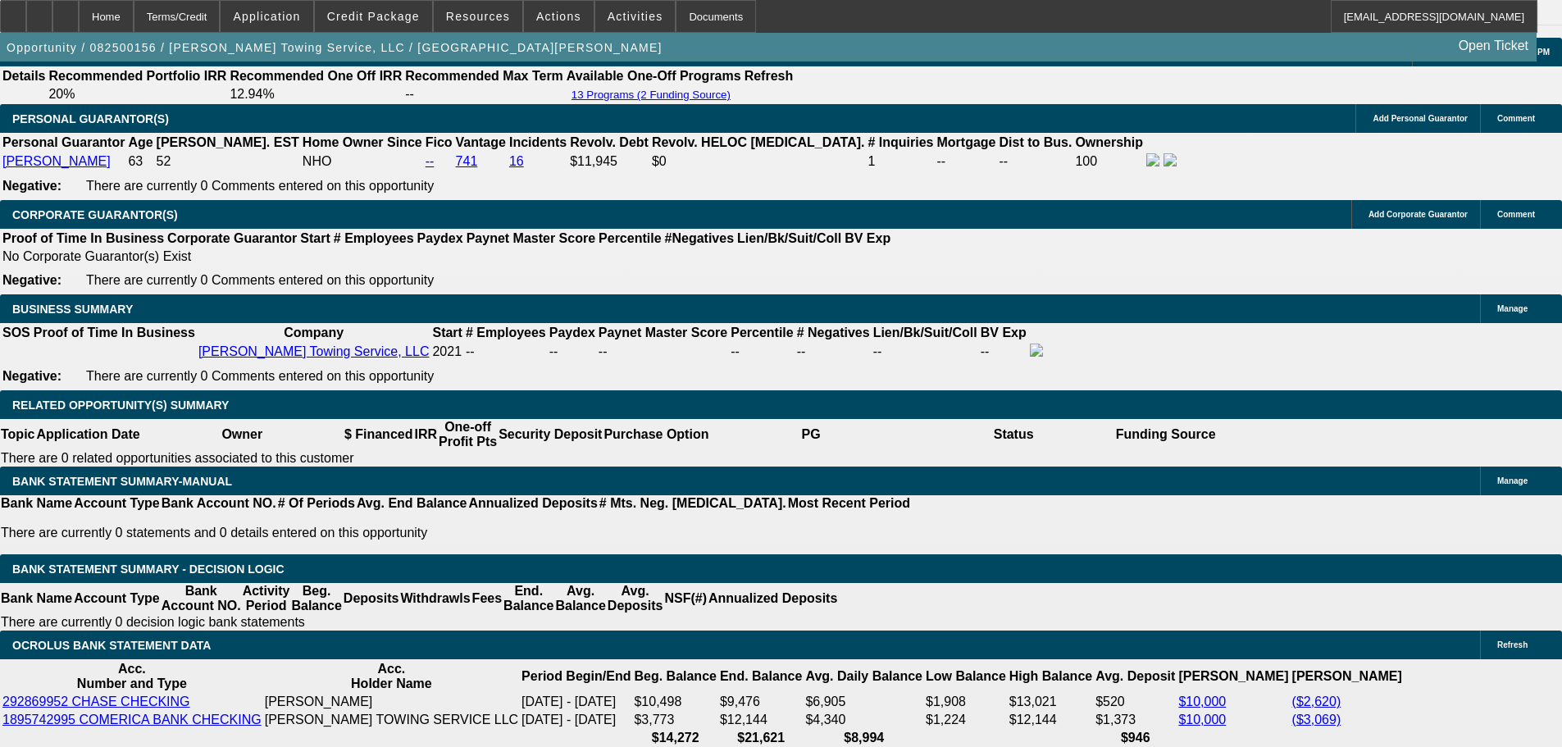
scroll to position [2440, 0]
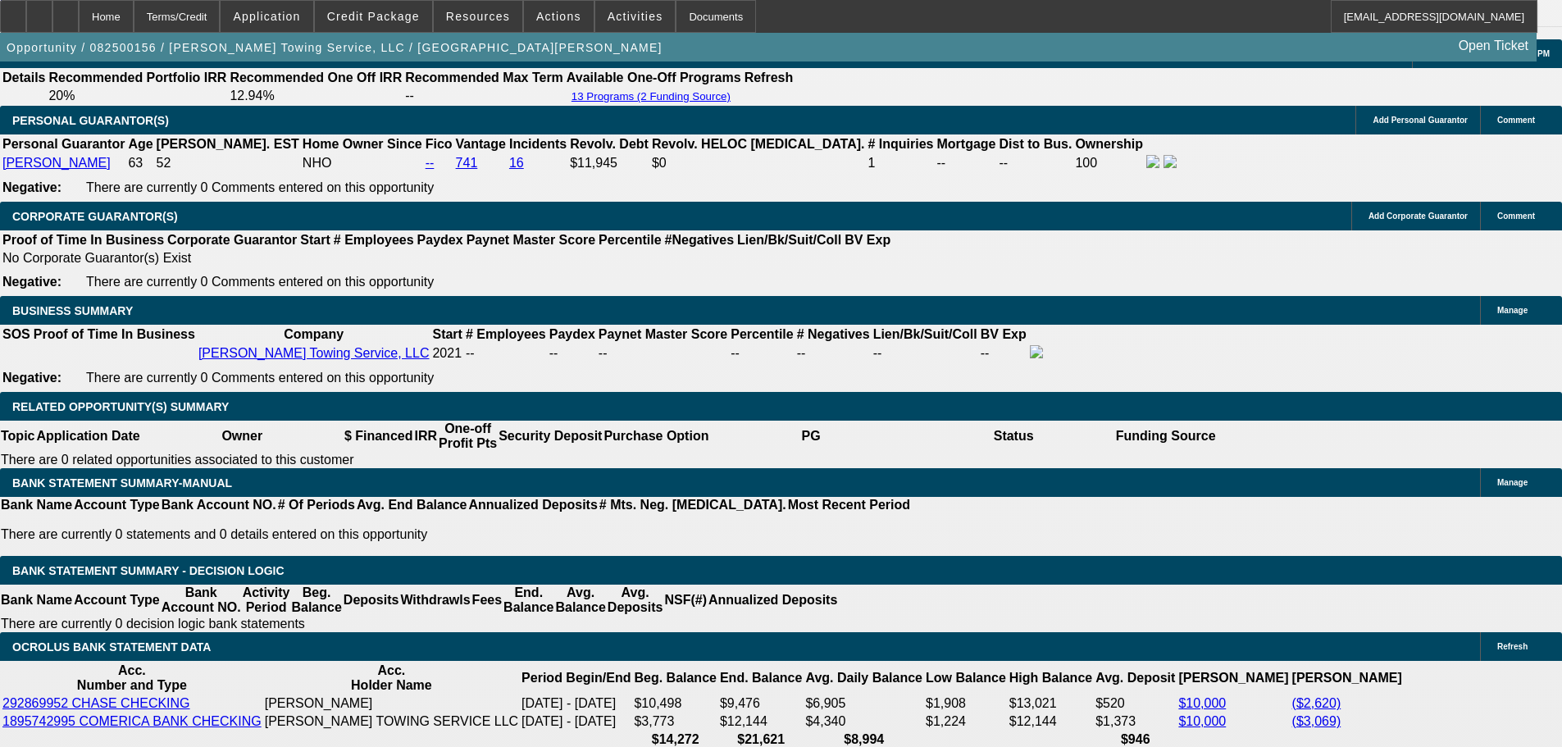
type input "$1,375.00"
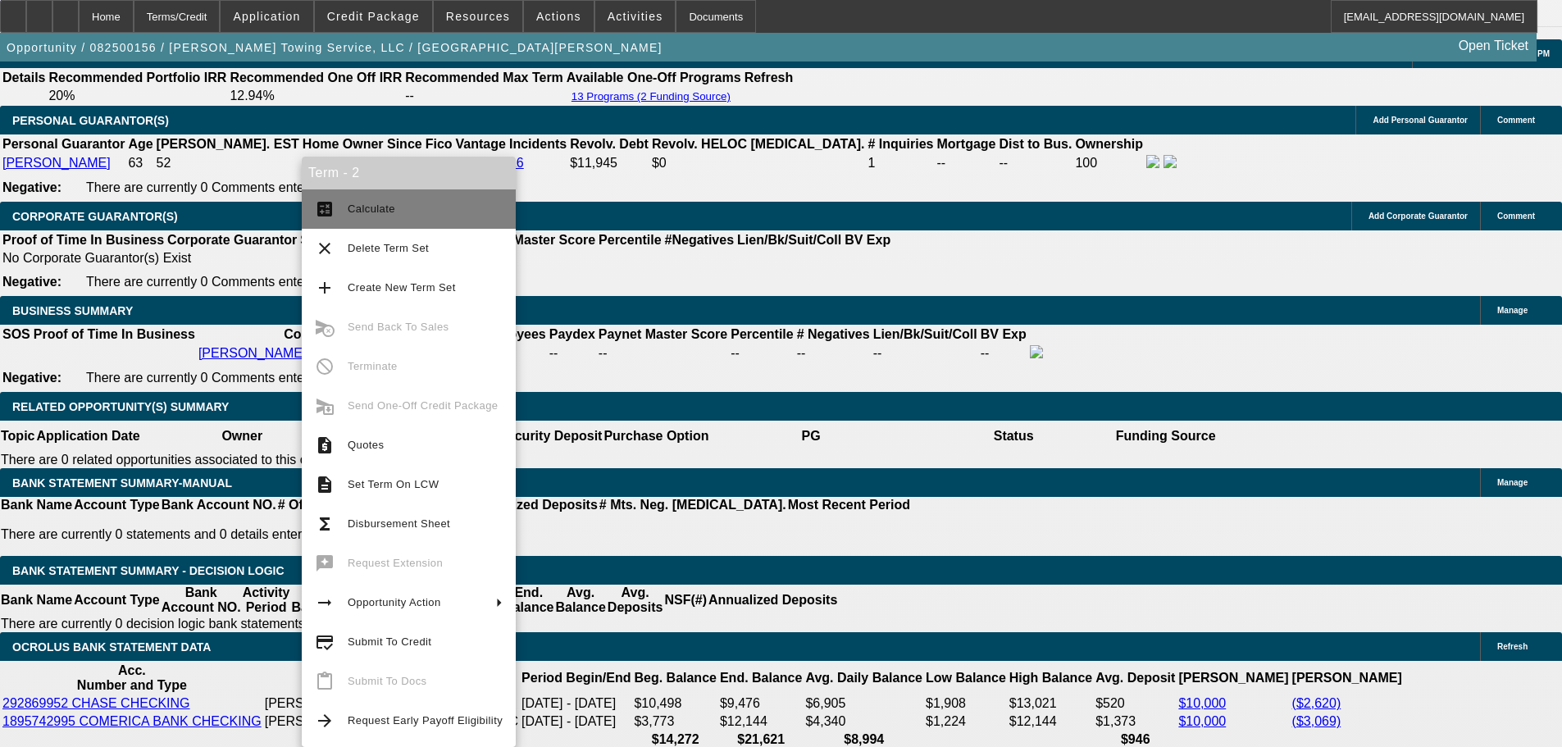
click at [388, 210] on span "Calculate" at bounding box center [372, 208] width 48 height 12
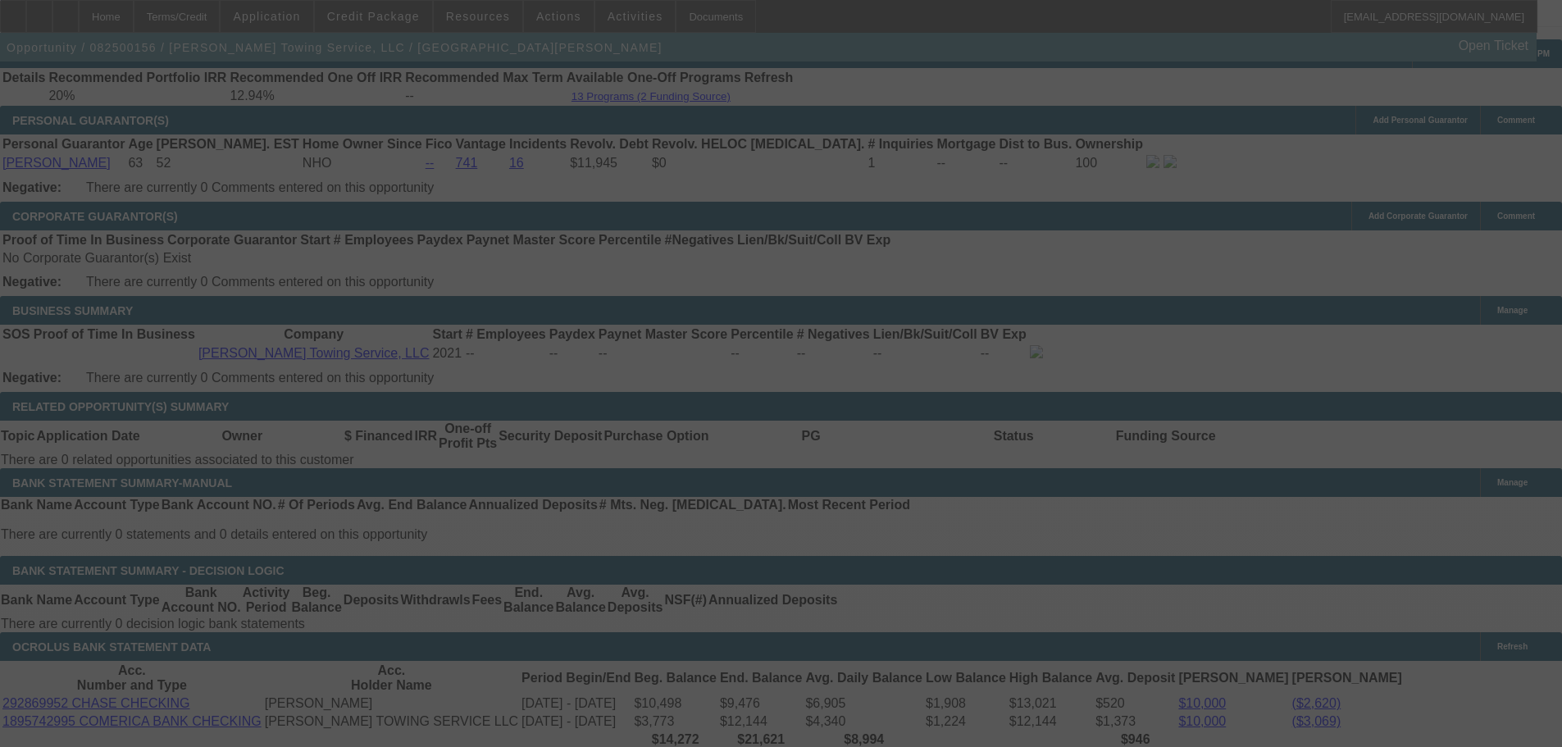
select select "0"
select select "6"
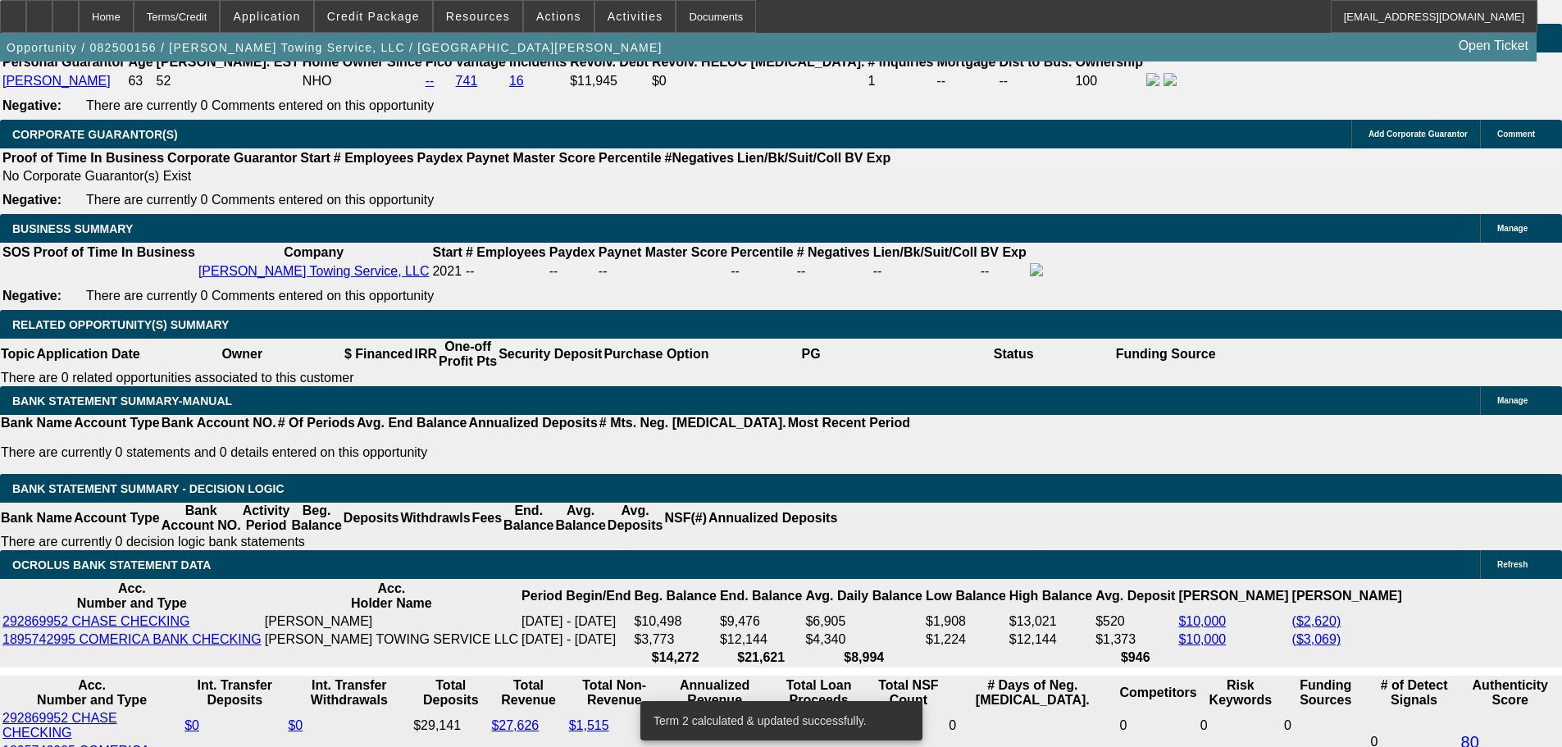
scroll to position [2276, 0]
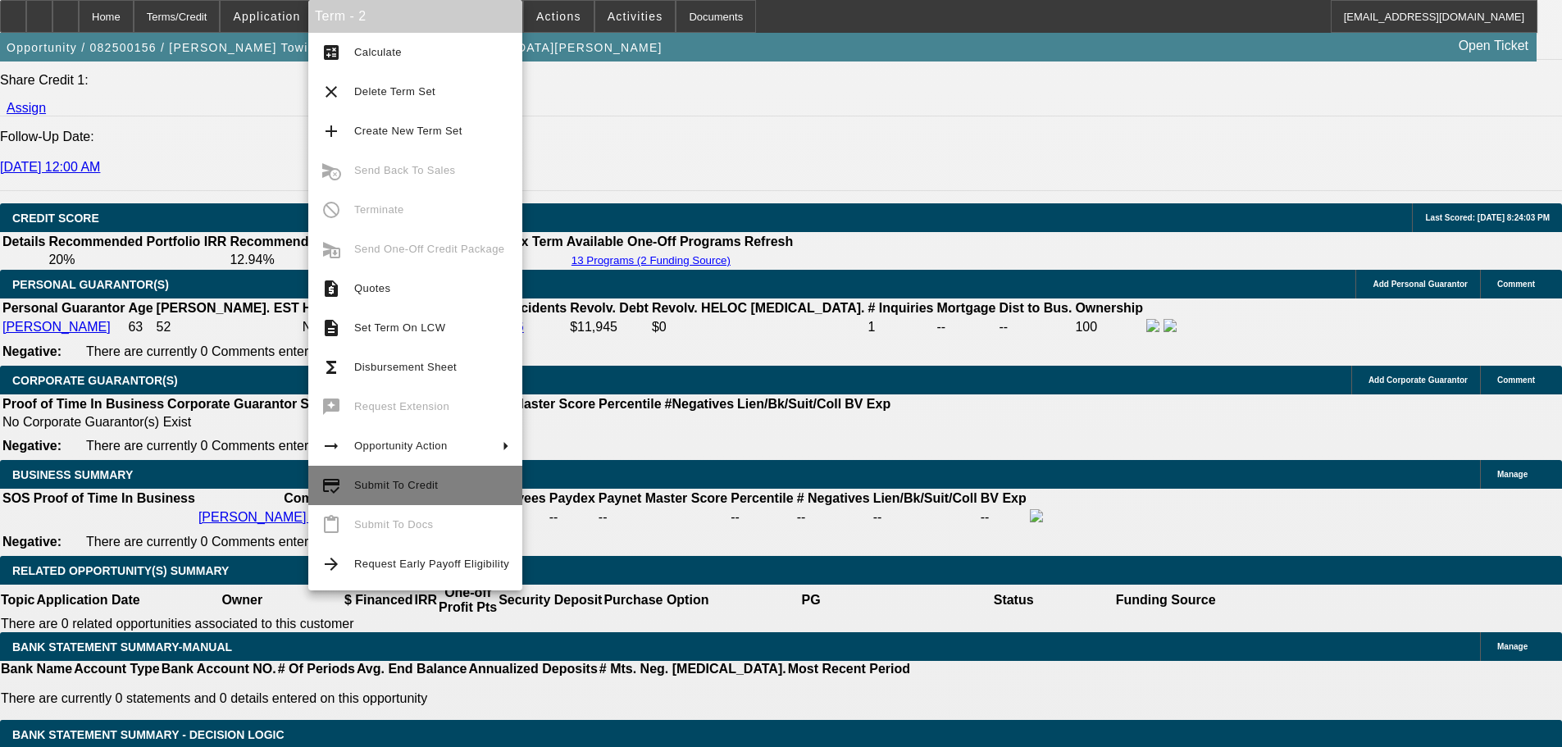
click at [416, 482] on span "Submit To Credit" at bounding box center [396, 485] width 84 height 12
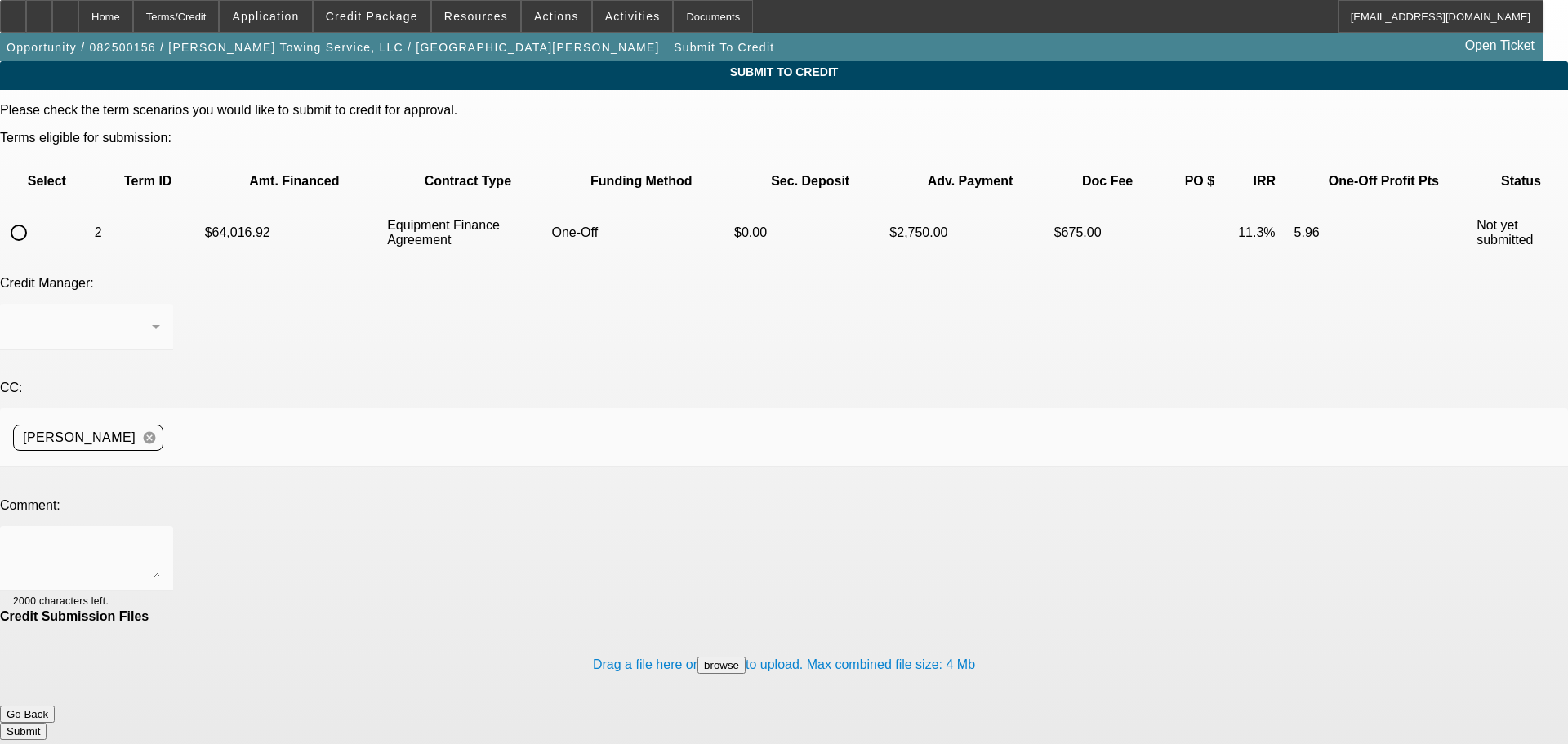
click at [35, 216] on input "radio" at bounding box center [18, 232] width 33 height 33
radio input "true"
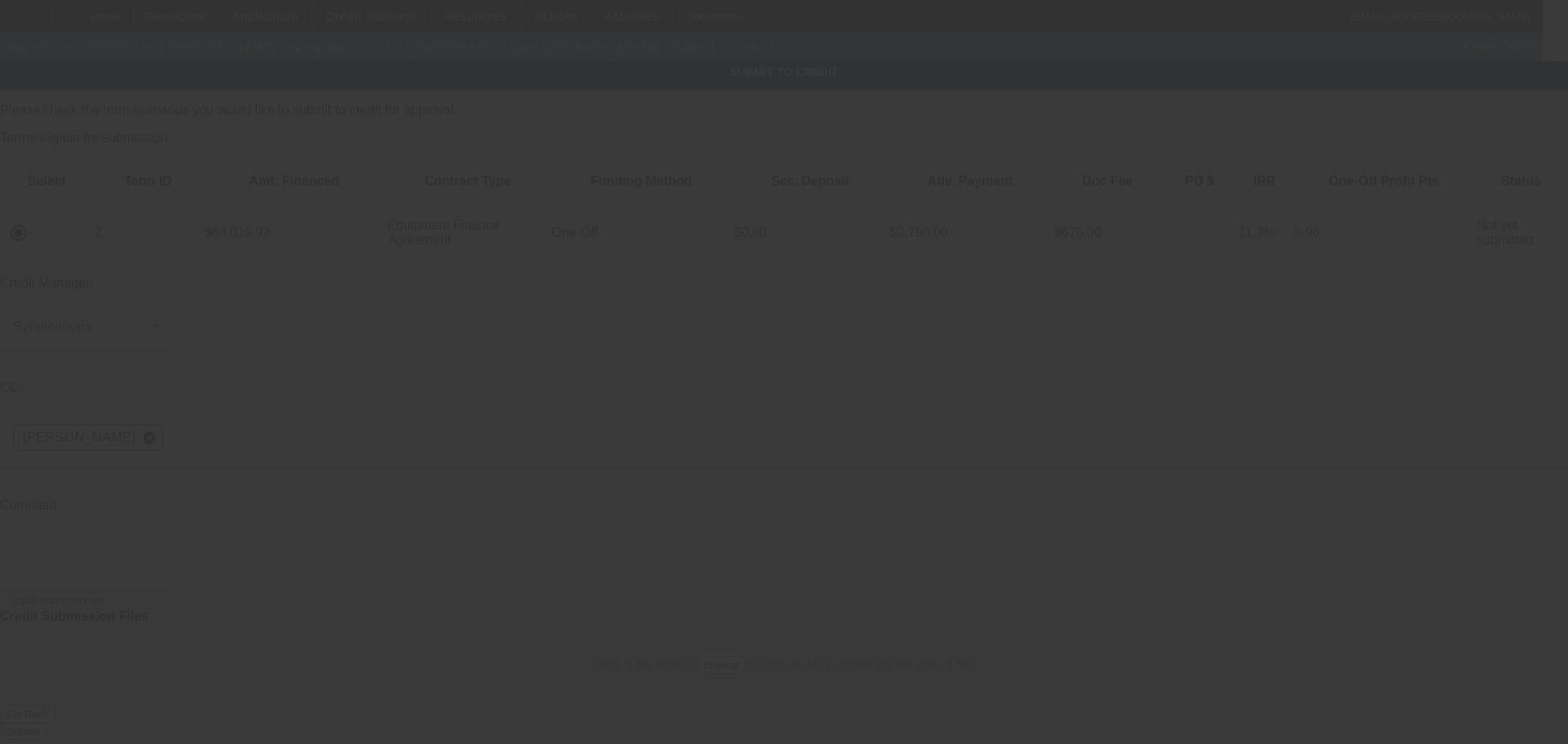
click at [160, 539] on textarea at bounding box center [87, 558] width 147 height 39
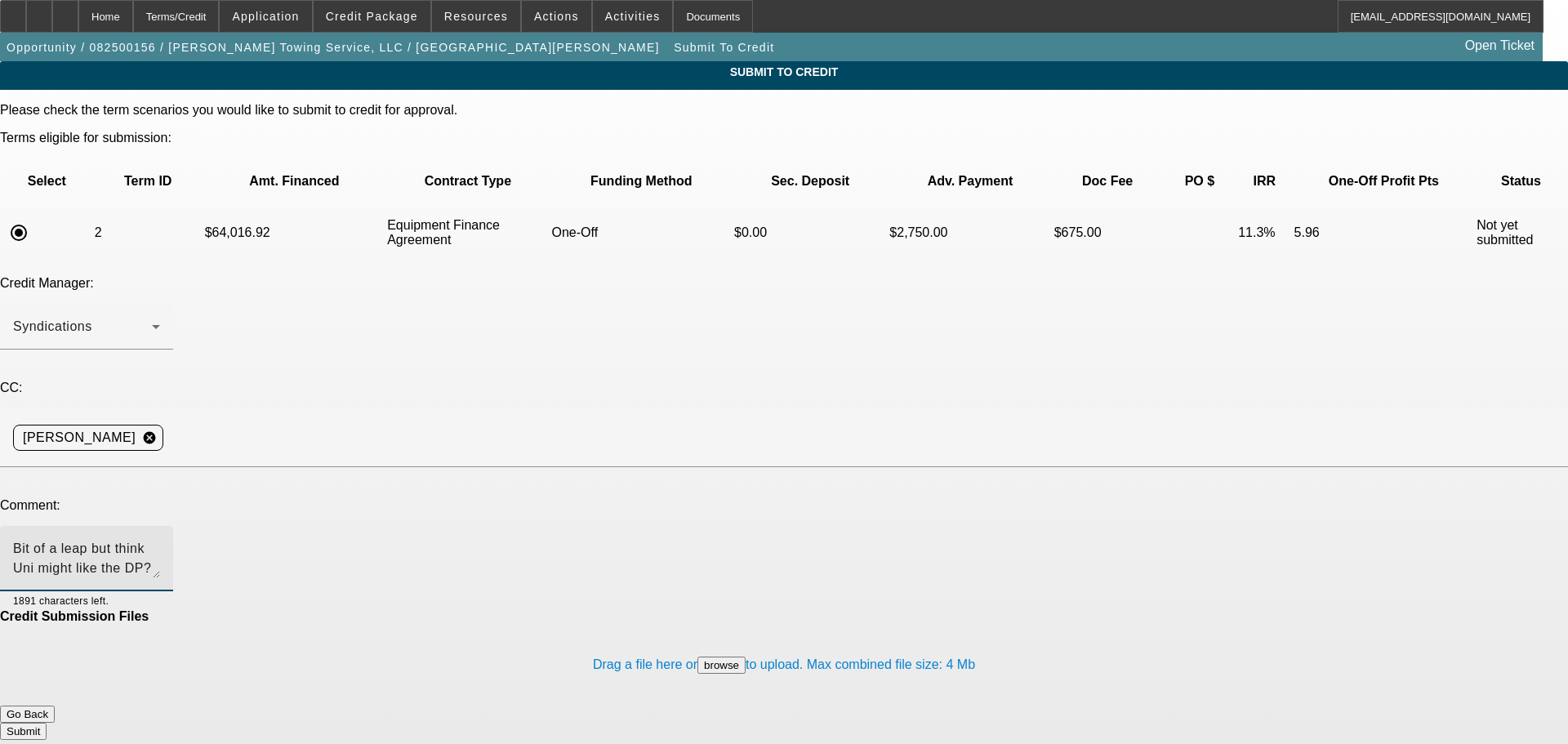
type textarea "Bit of a leap but think Uni might like the DP? Customer wanted an EFA so want t…"
click at [47, 722] on button "Submit" at bounding box center [23, 730] width 47 height 17
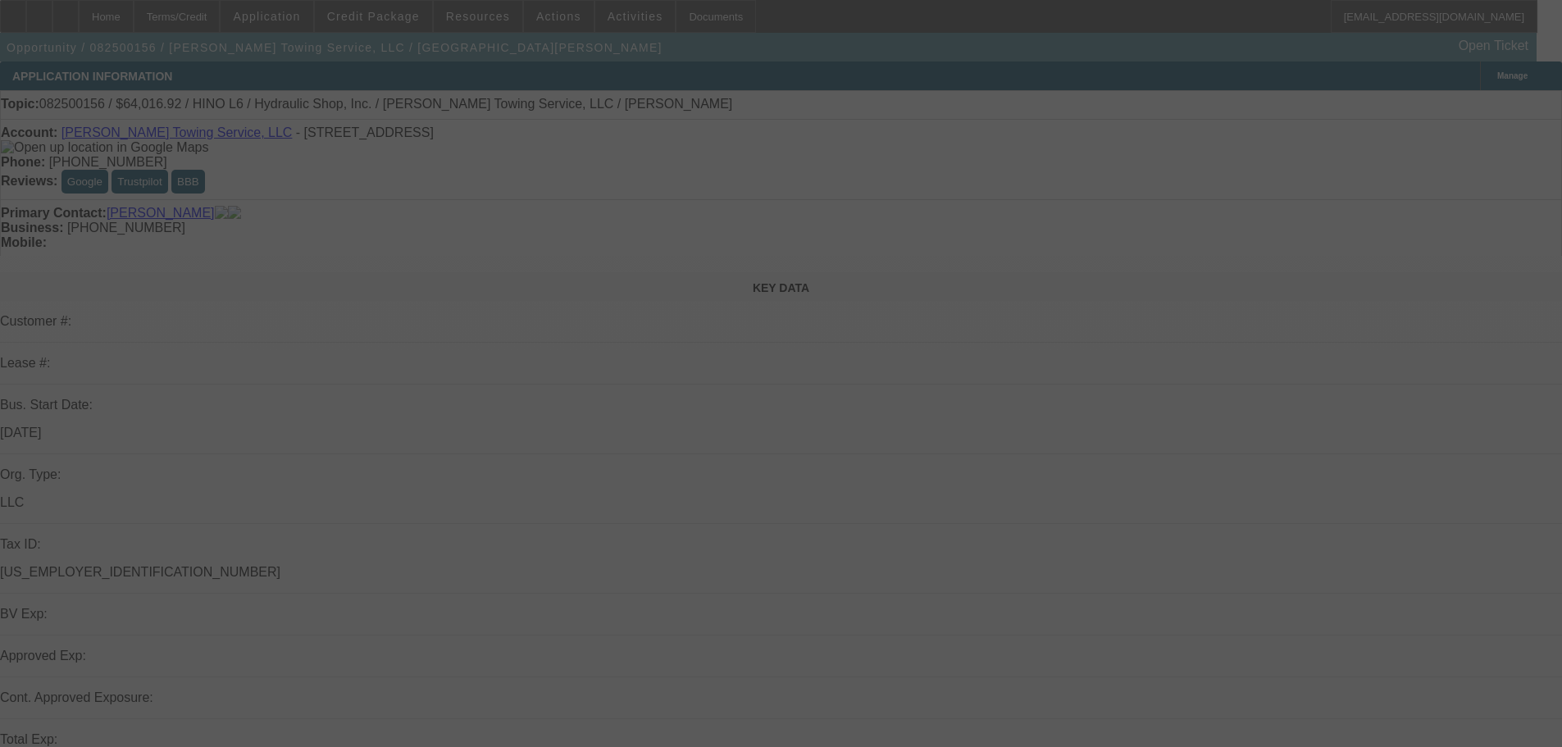
select select "0"
select select "6"
select select "0"
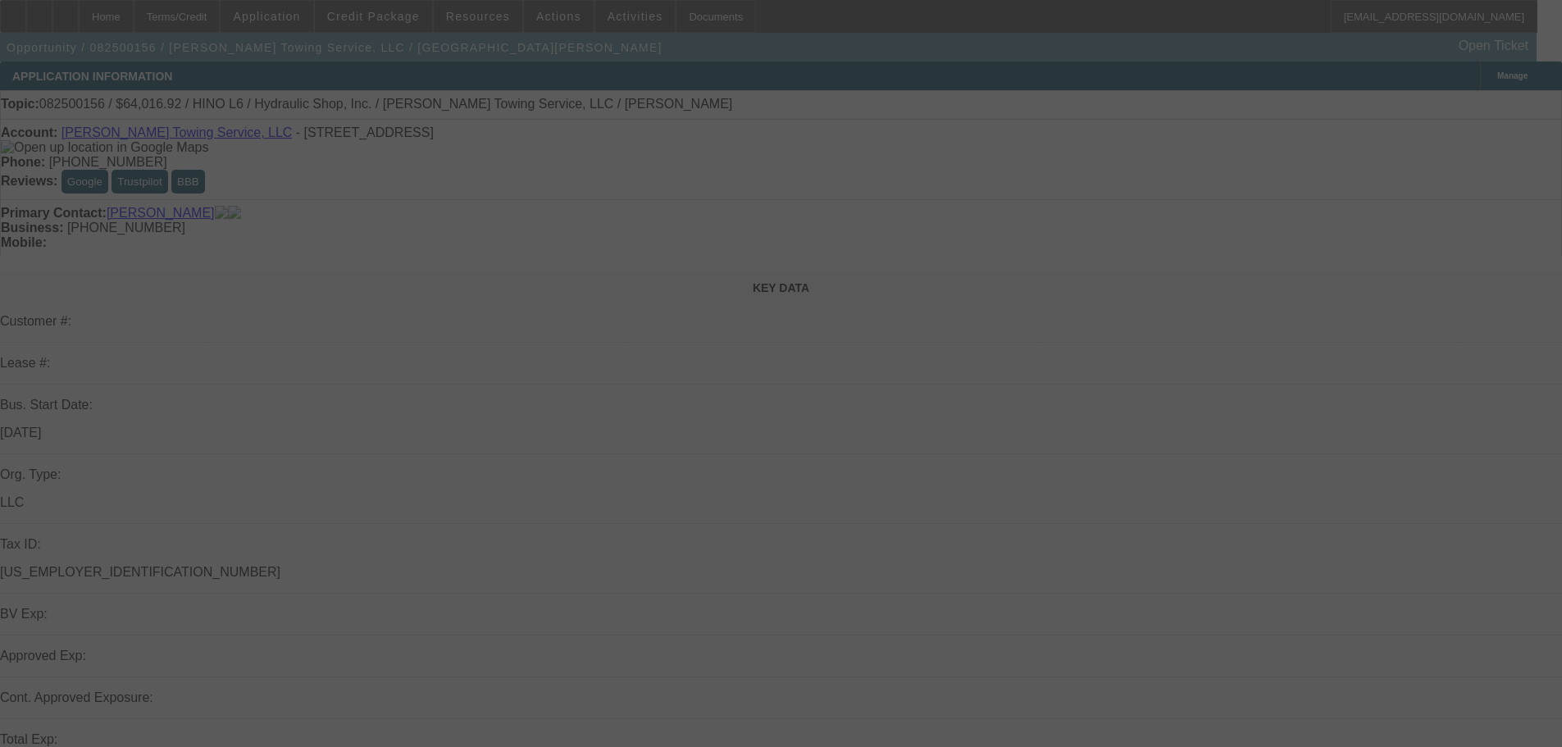
select select "0"
select select "6"
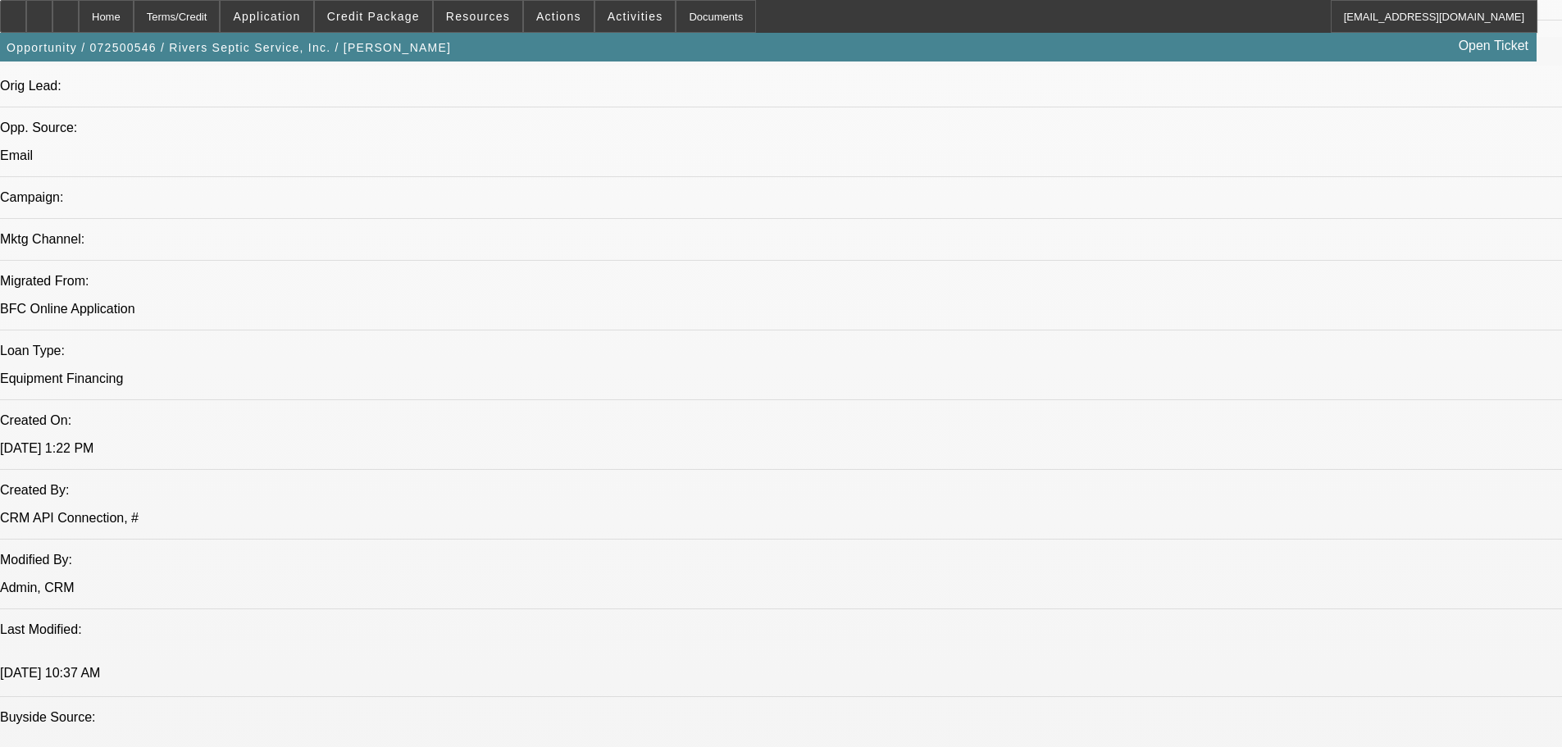
select select "0"
select select "2"
select select "0"
select select "6"
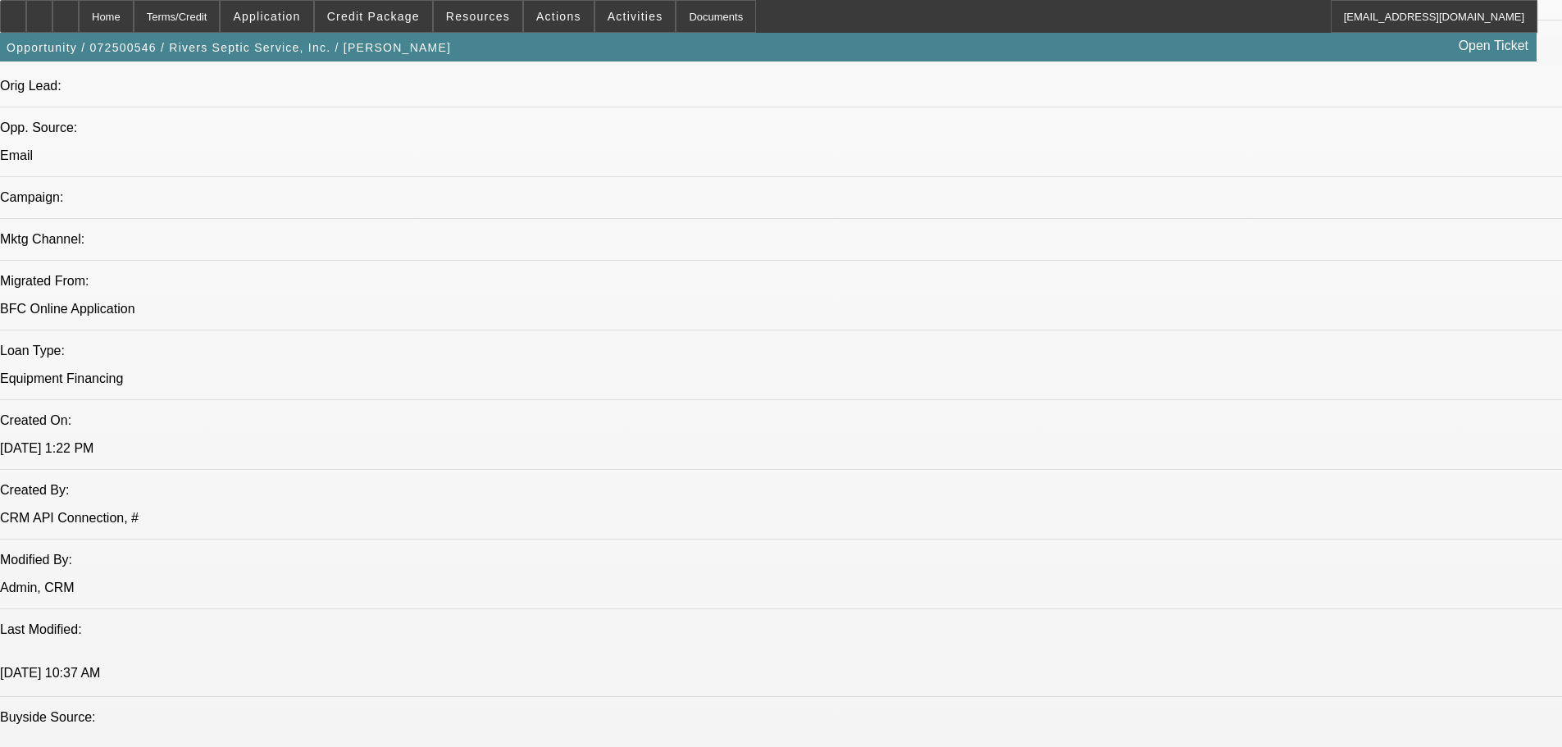
select select "0"
select select "2"
select select "0"
select select "6"
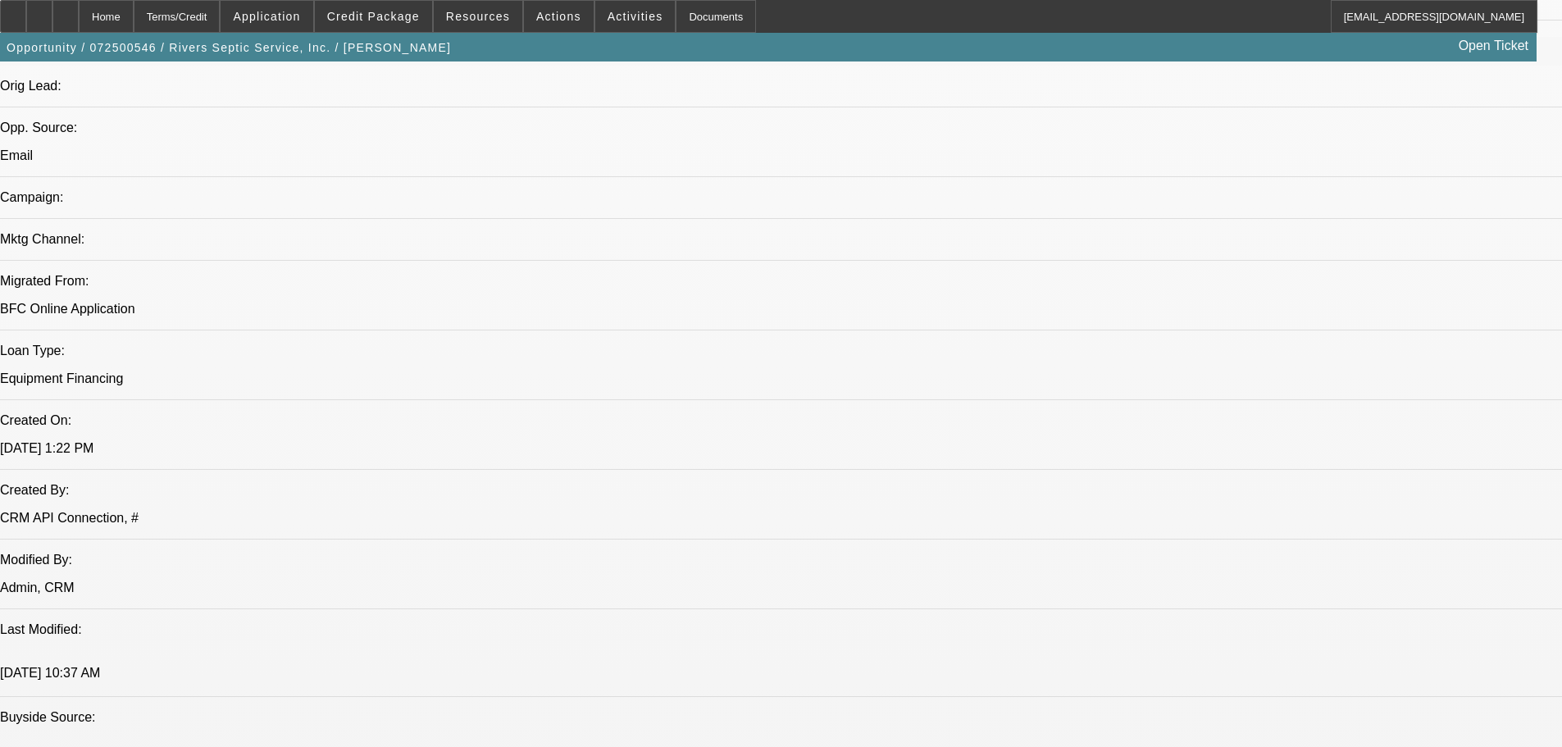
select select "0"
select select "2"
select select "0"
select select "6"
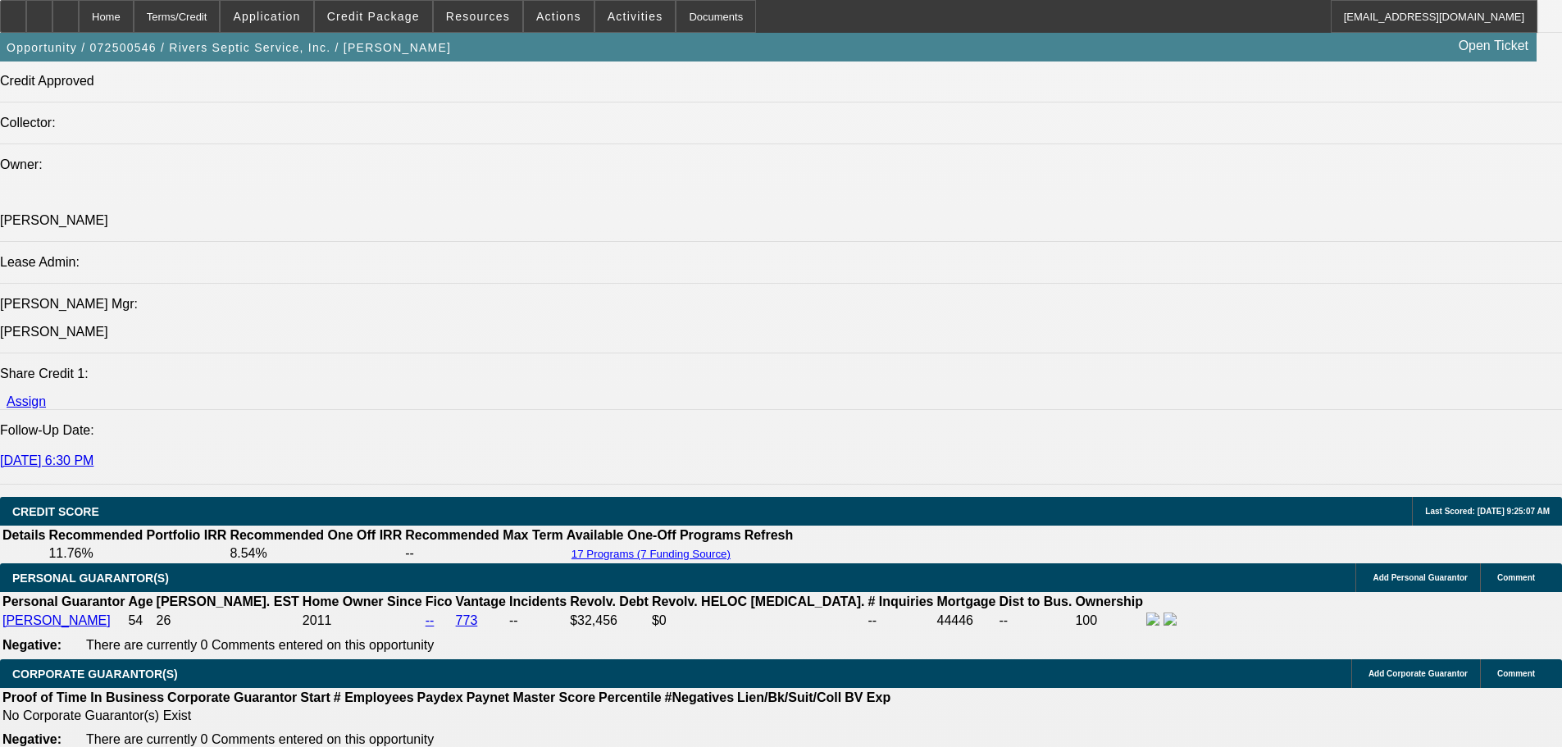
scroll to position [2377, 0]
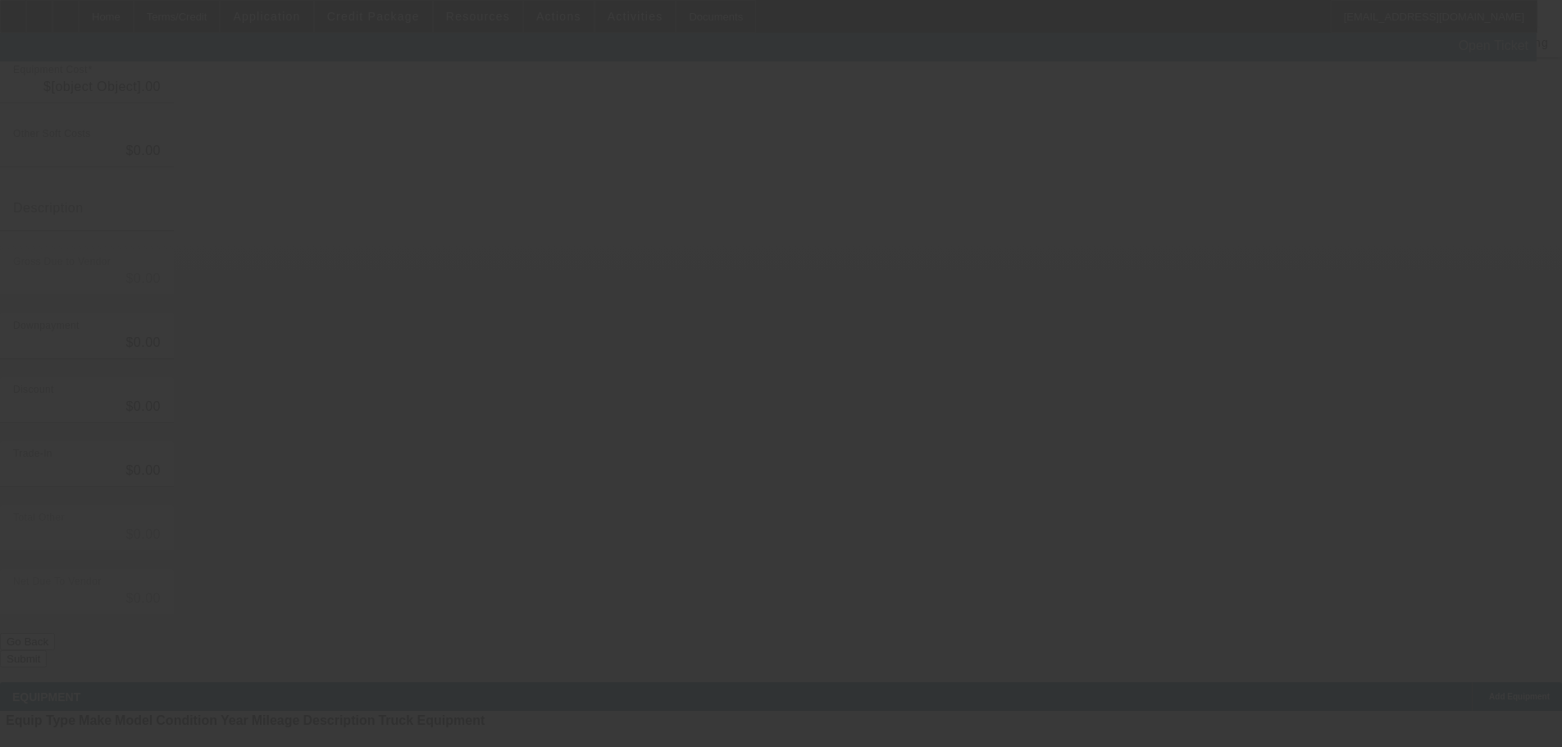
type input "$13,410.00"
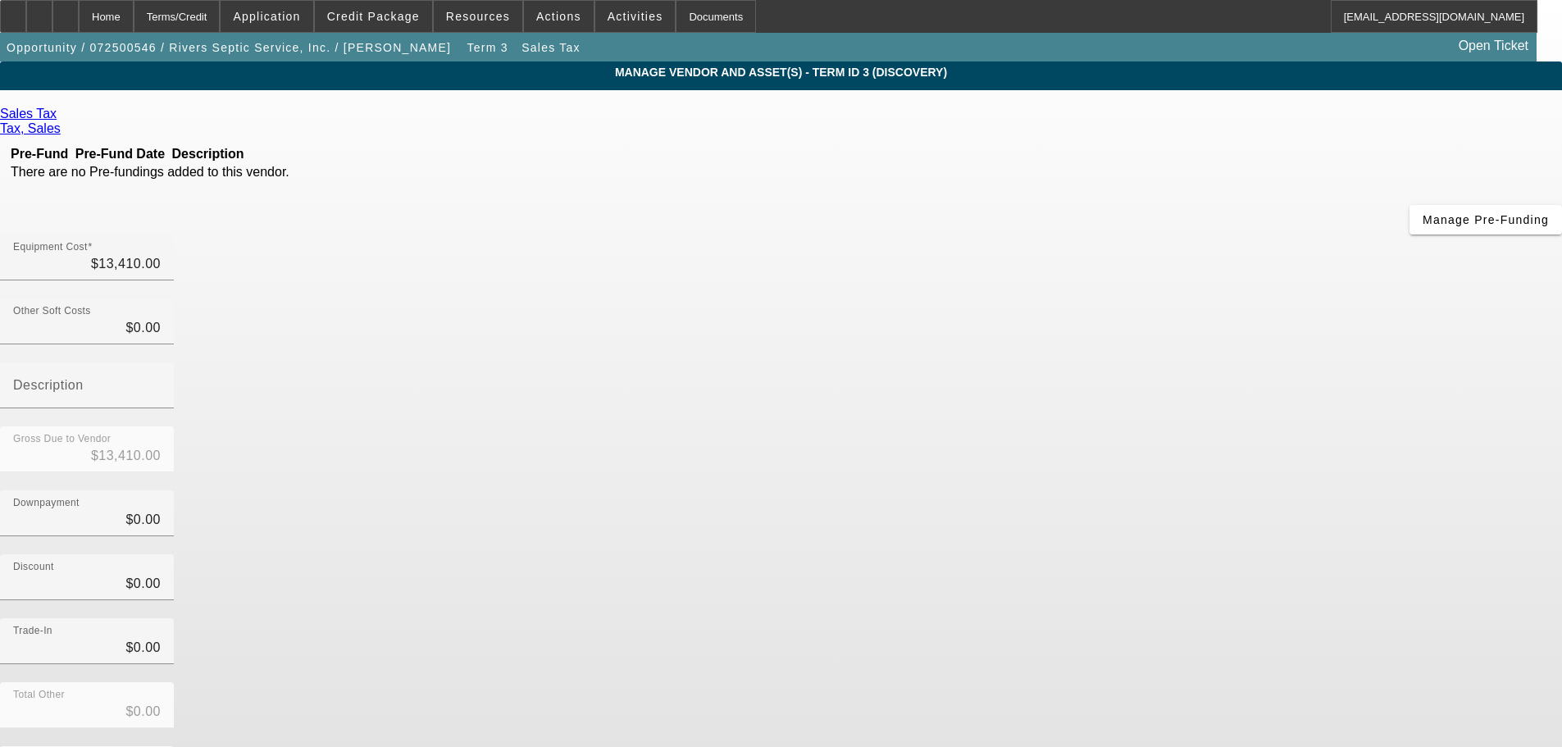
click at [1375, 19] on span "Remove Vendor" at bounding box center [1406, 14] width 62 height 9
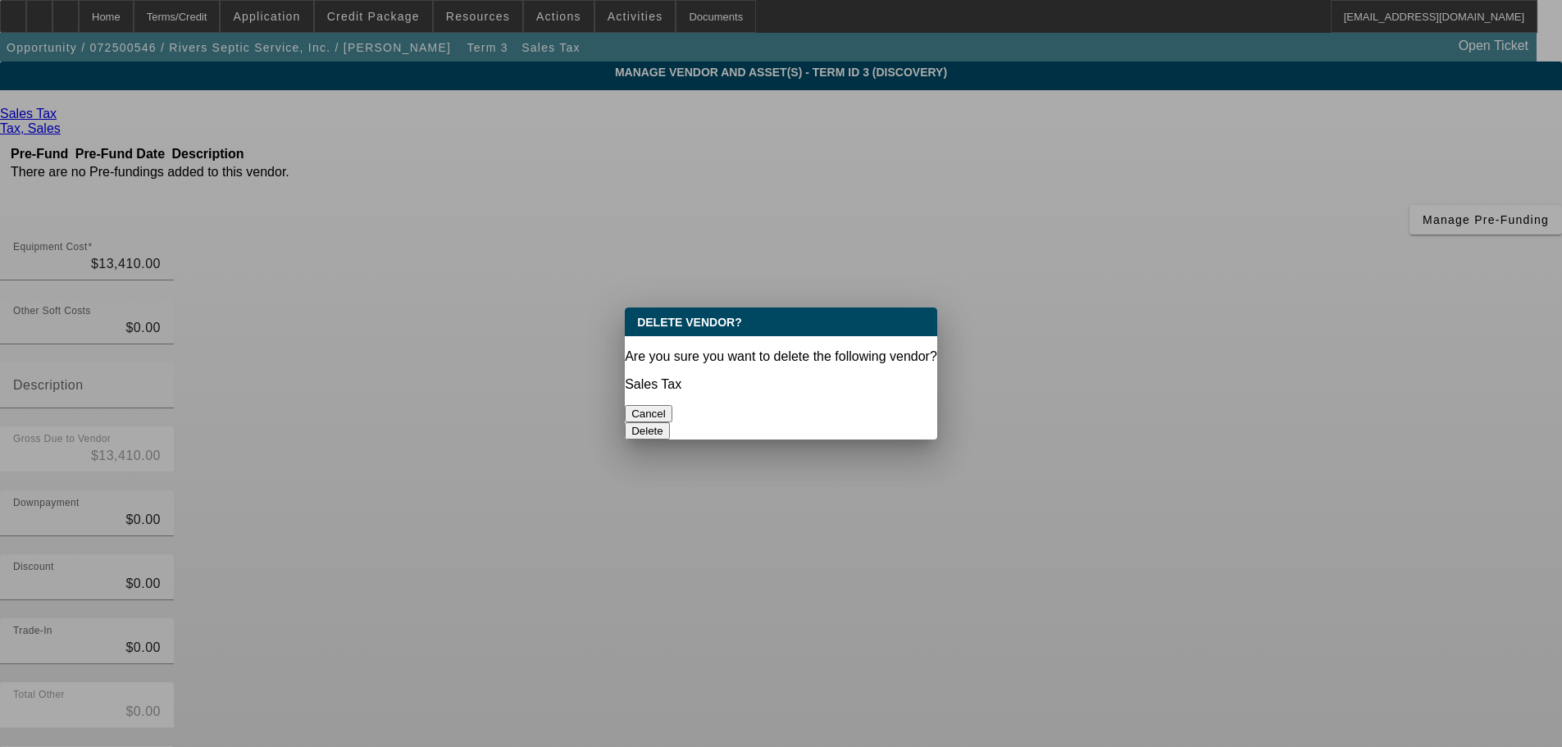
click at [670, 422] on button "Delete" at bounding box center [647, 430] width 45 height 17
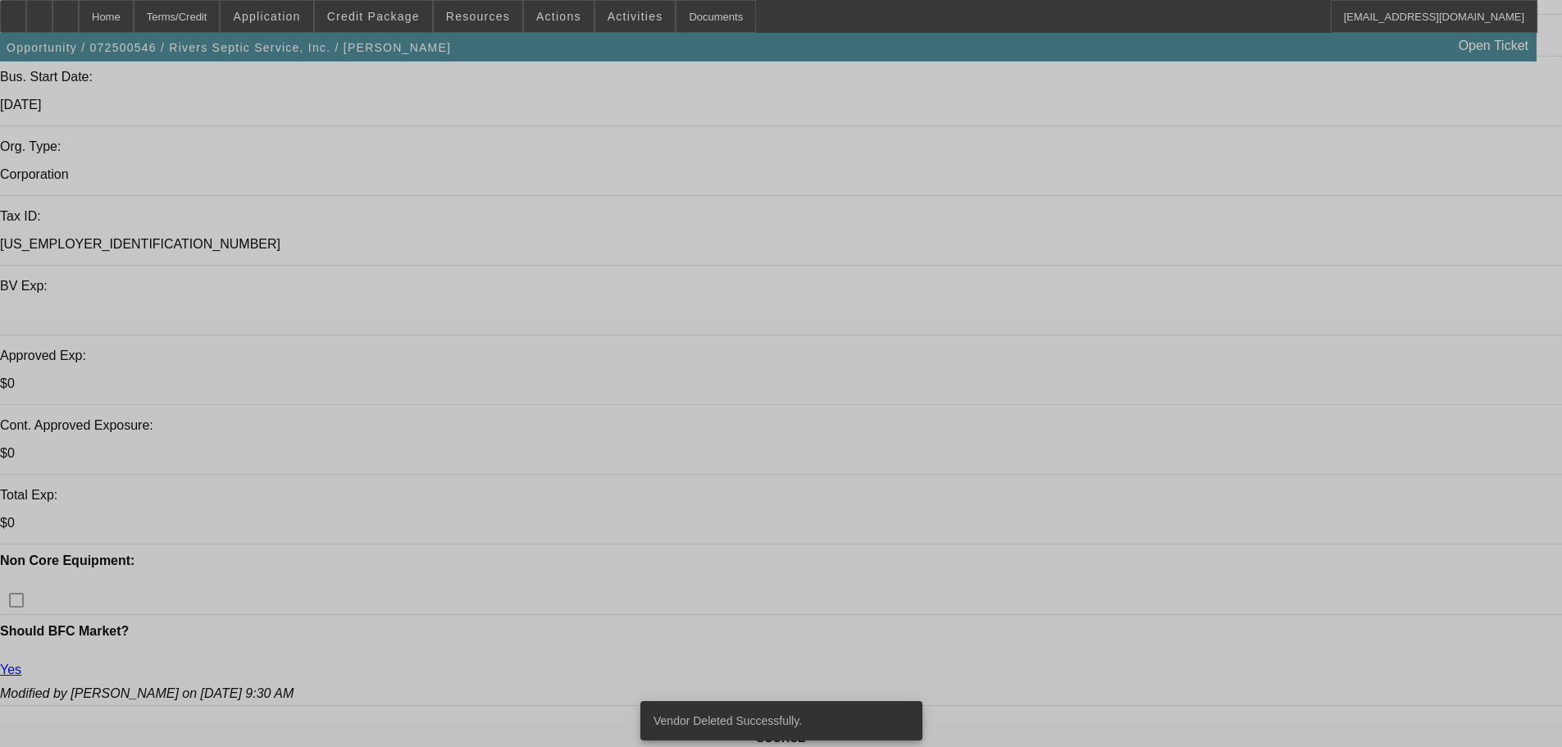
select select "0"
select select "2"
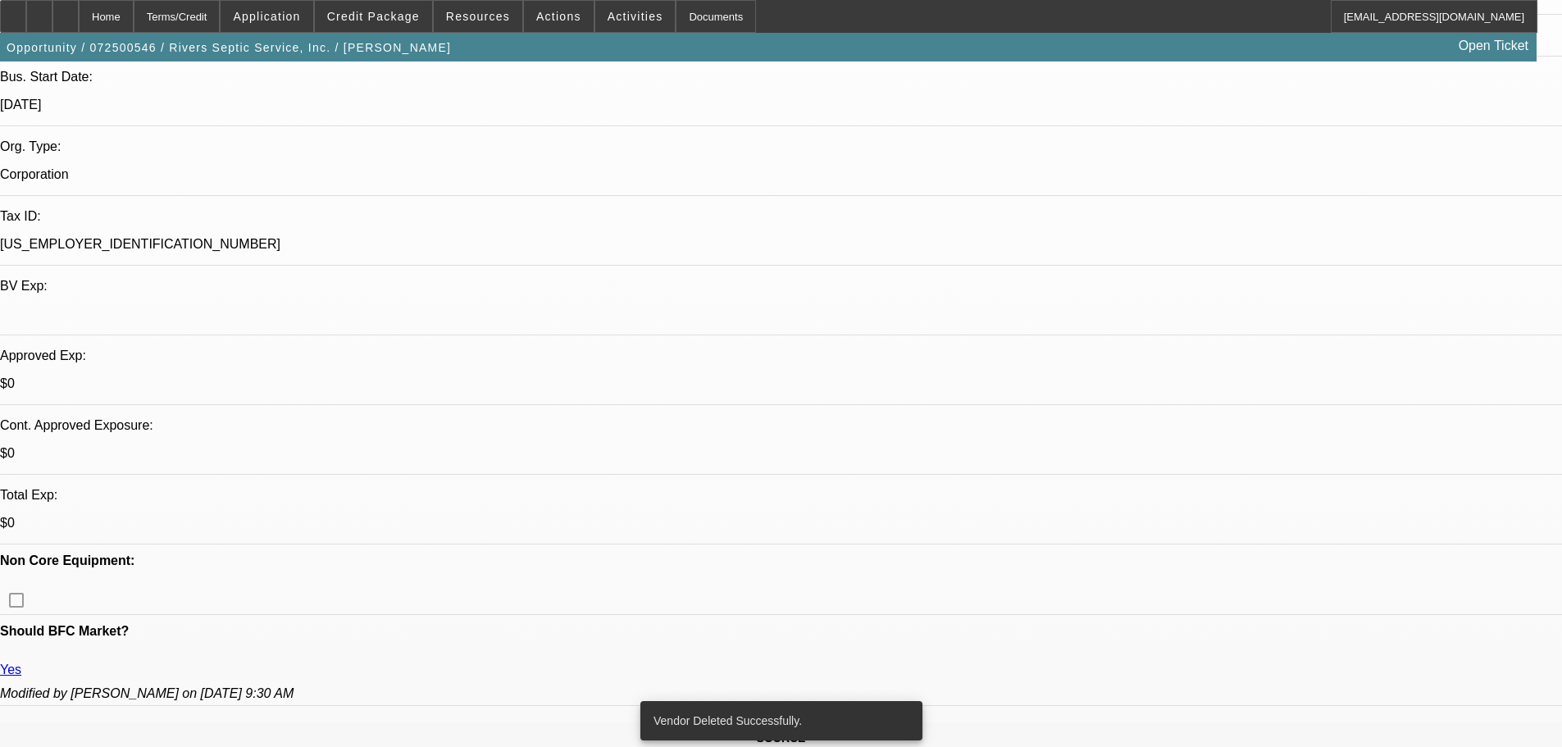
select select "2"
select select "0"
select select "6"
select select "0"
select select "2"
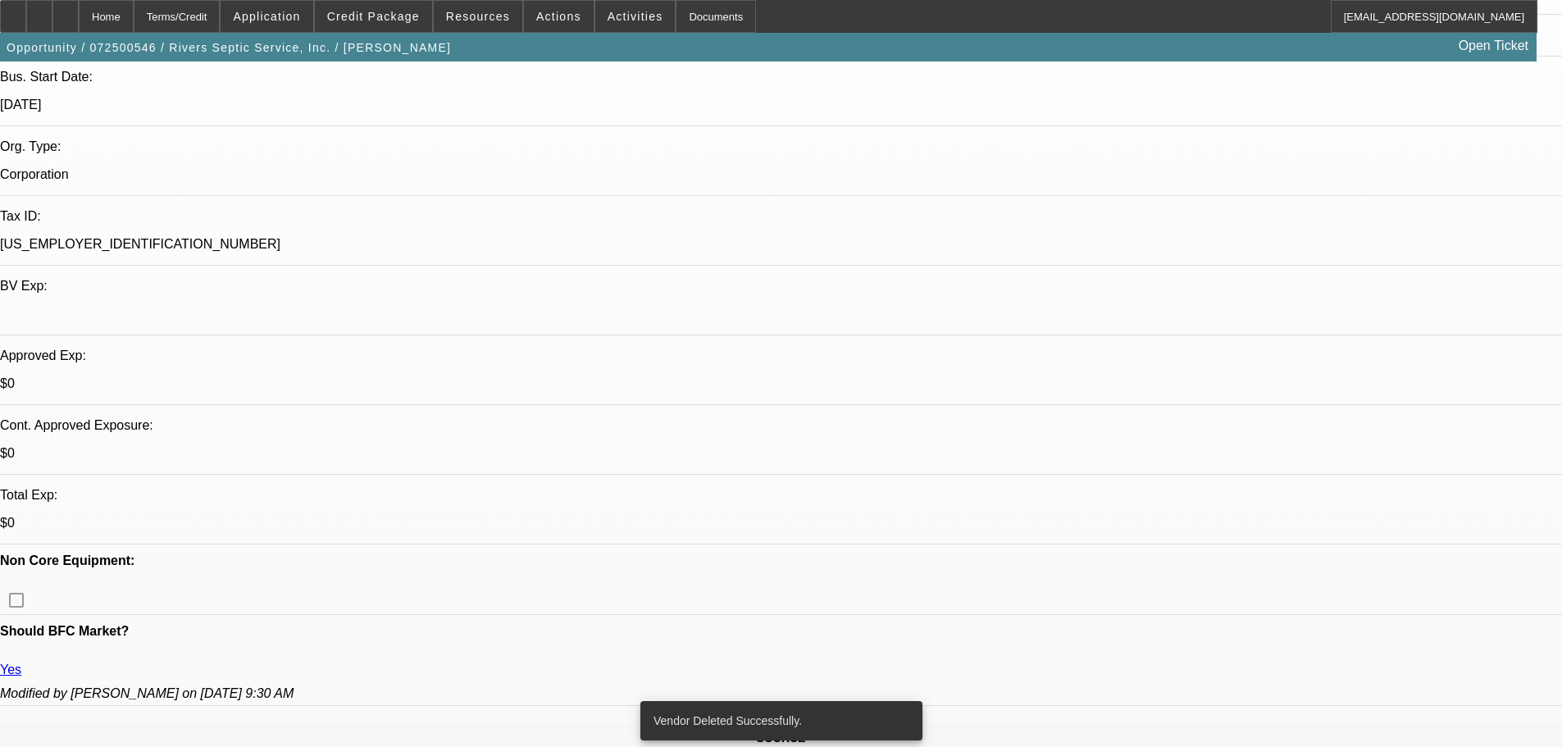
select select "2"
select select "0"
select select "6"
select select "0"
select select "2"
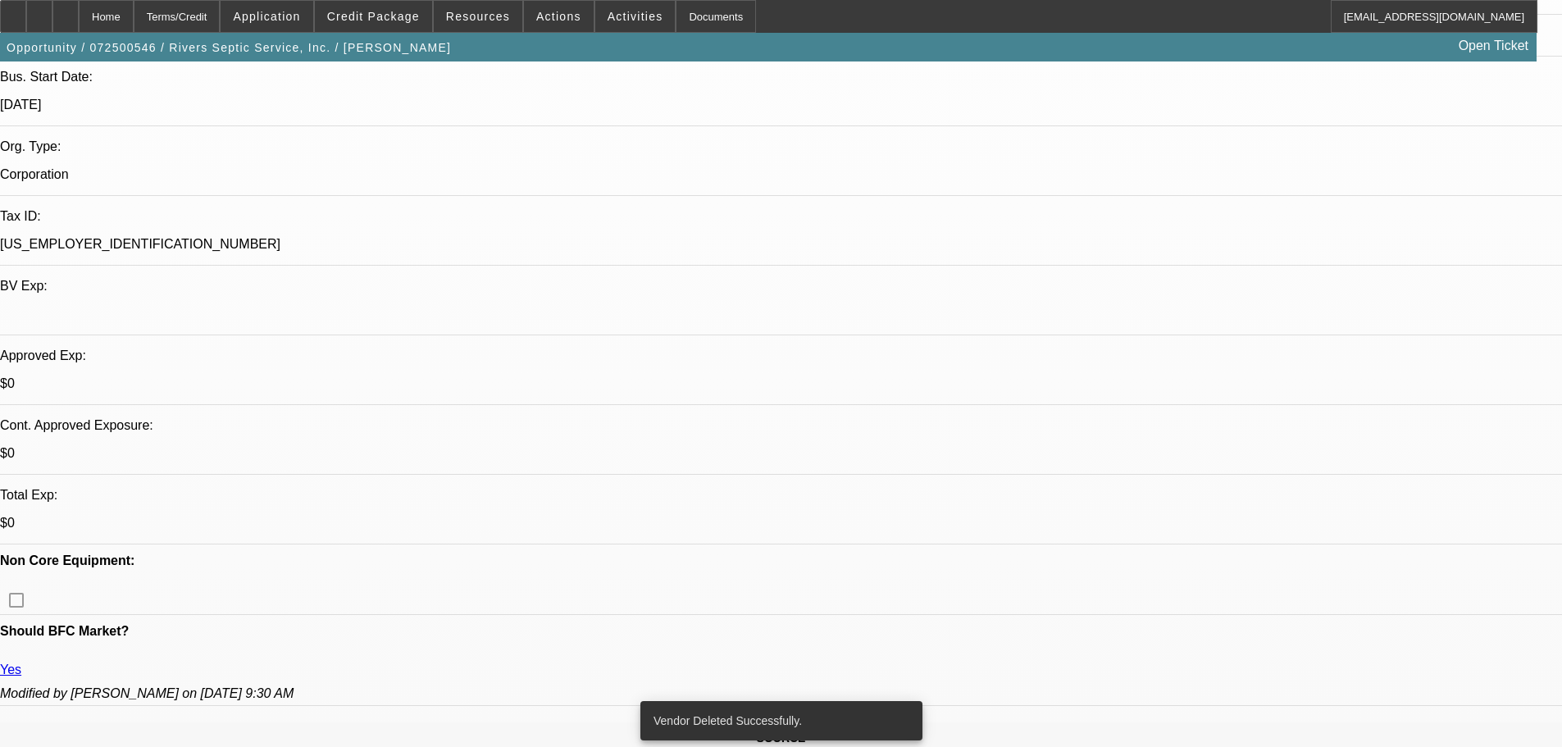
select select "2"
select select "0"
select select "6"
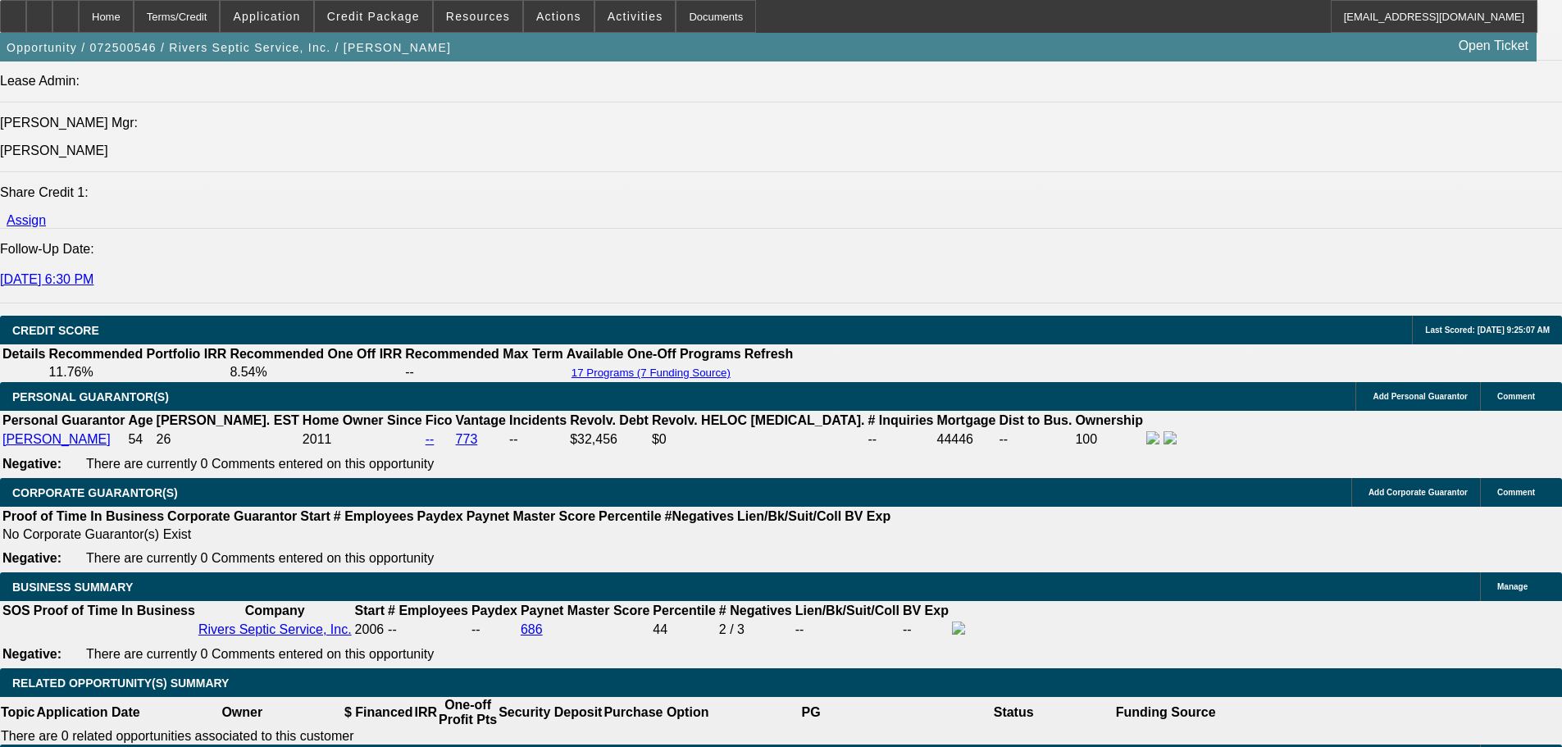
scroll to position [2377, 0]
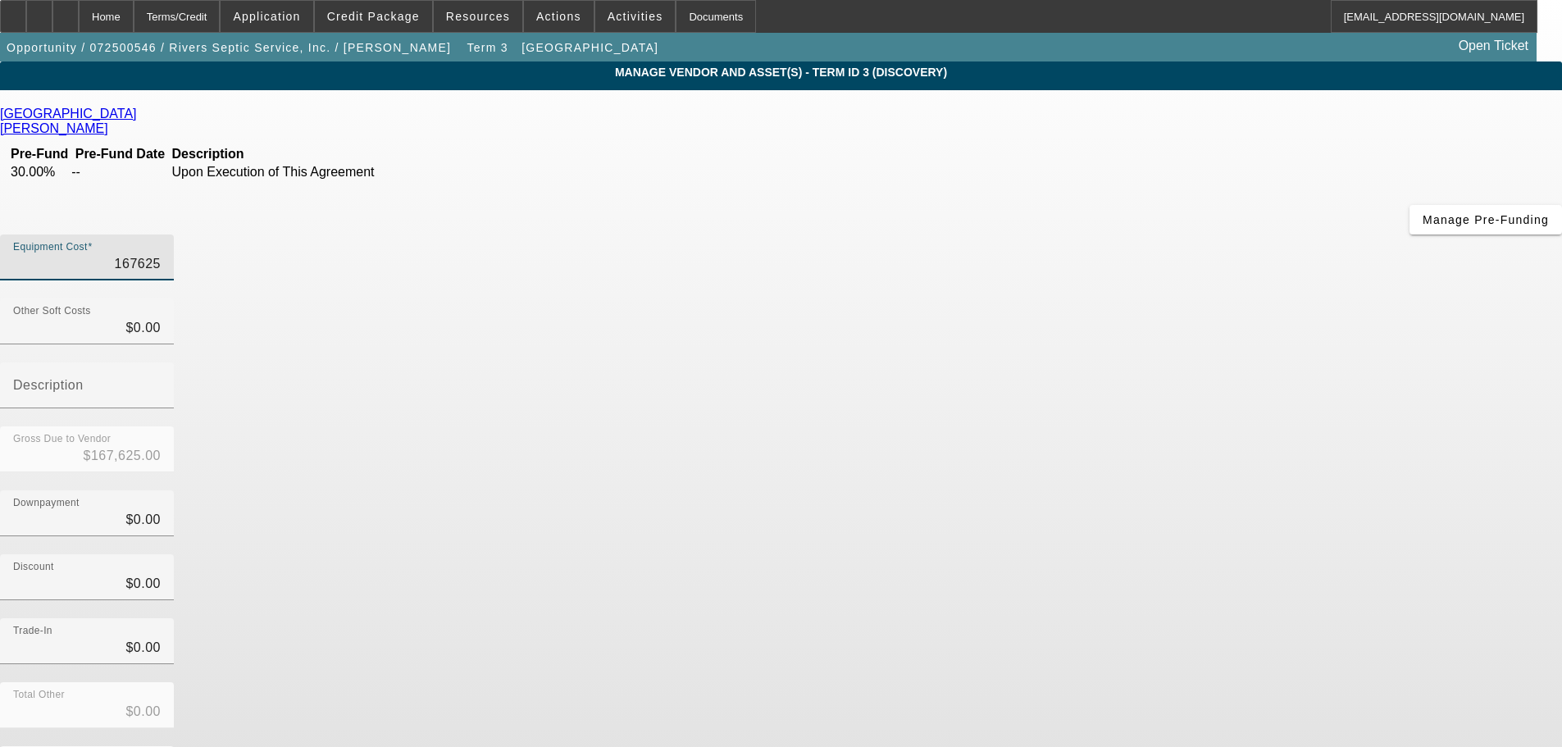
drag, startPoint x: 928, startPoint y: 131, endPoint x: 1096, endPoint y: 134, distance: 168.1
click at [1096, 234] on div "Equipment Cost 167625" at bounding box center [781, 266] width 1562 height 64
type input "1"
type input "$1.00"
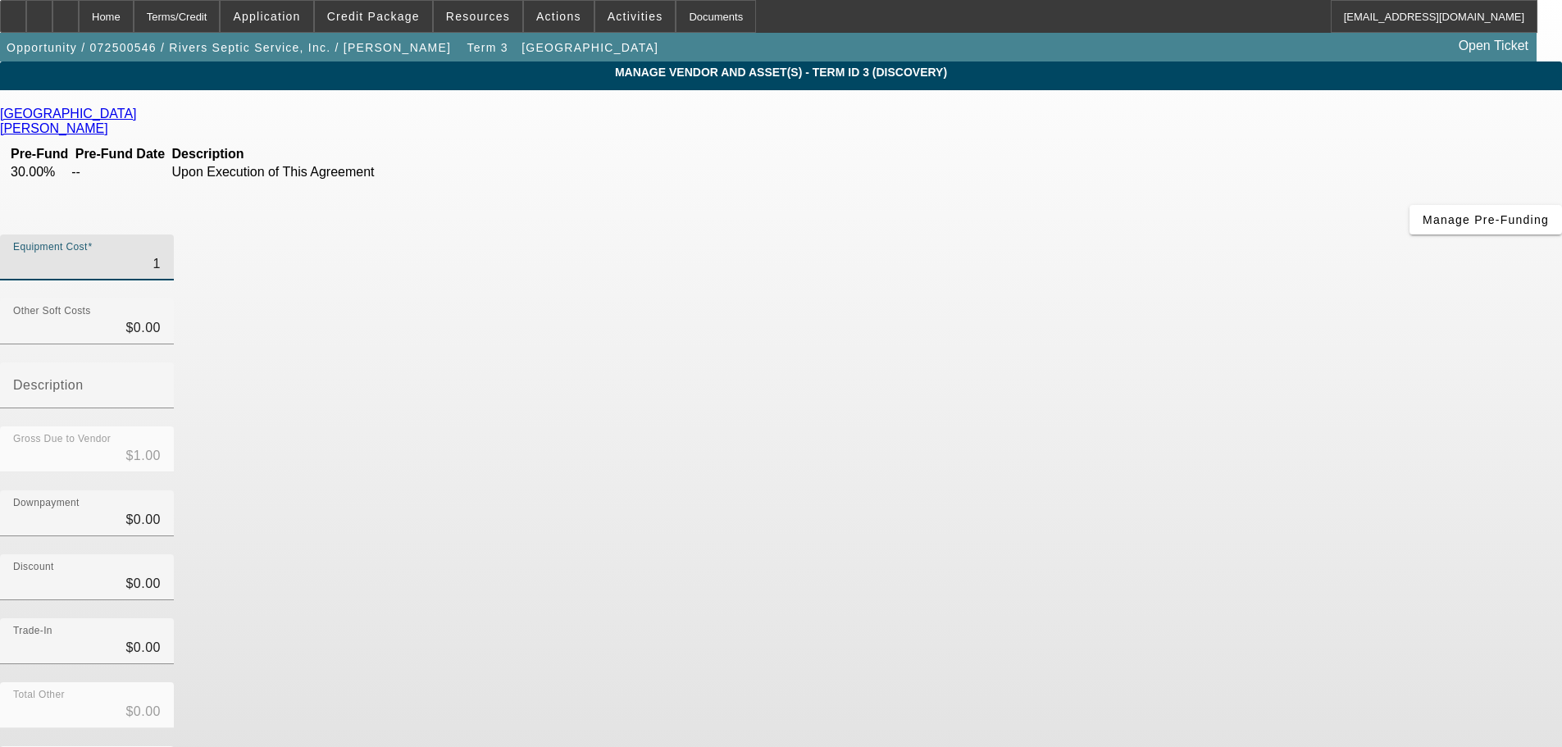
type input "17"
type input "$17.00"
type input "172"
type input "$172.00"
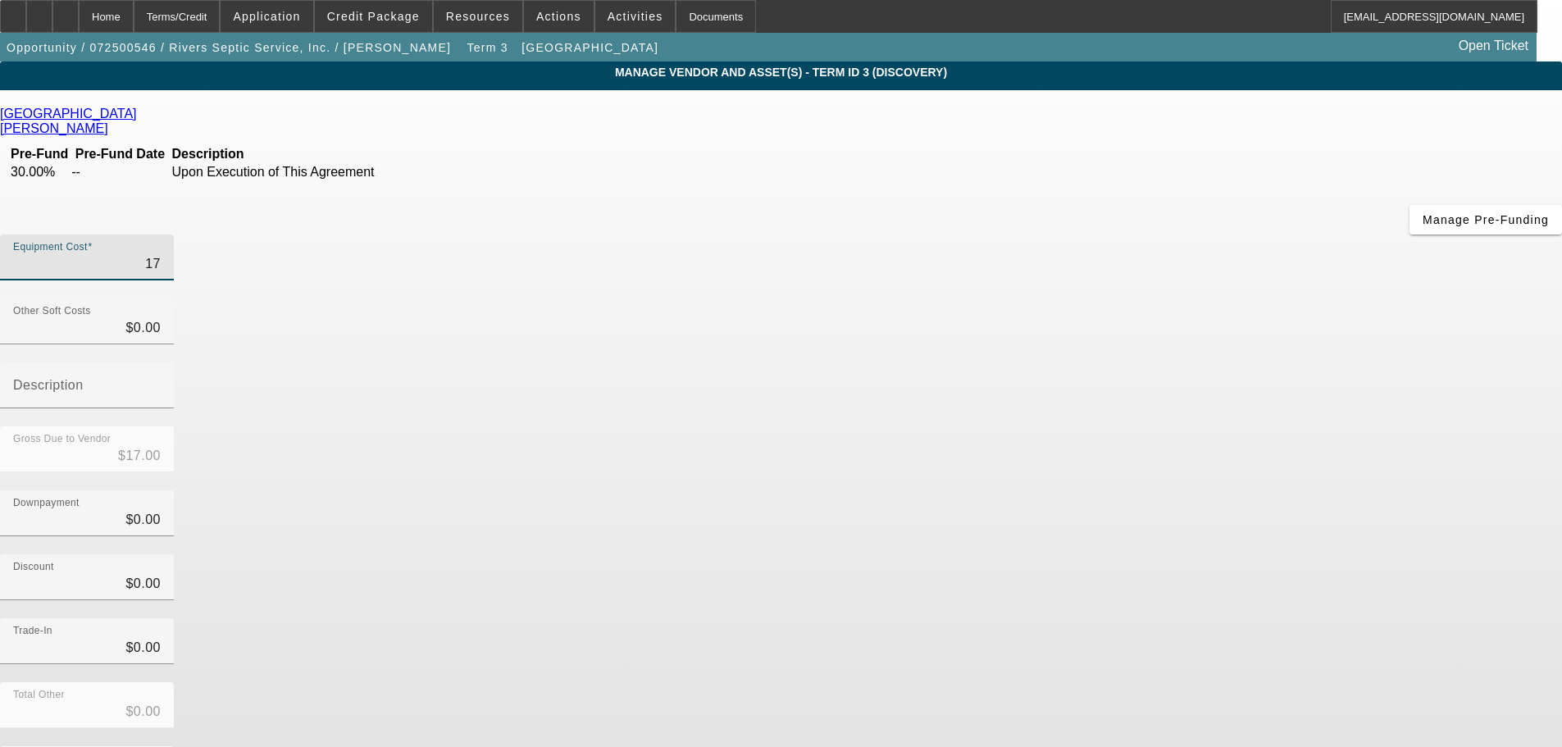
type input "$172.00"
type input "1726"
type input "$1,726.00"
type input "17261"
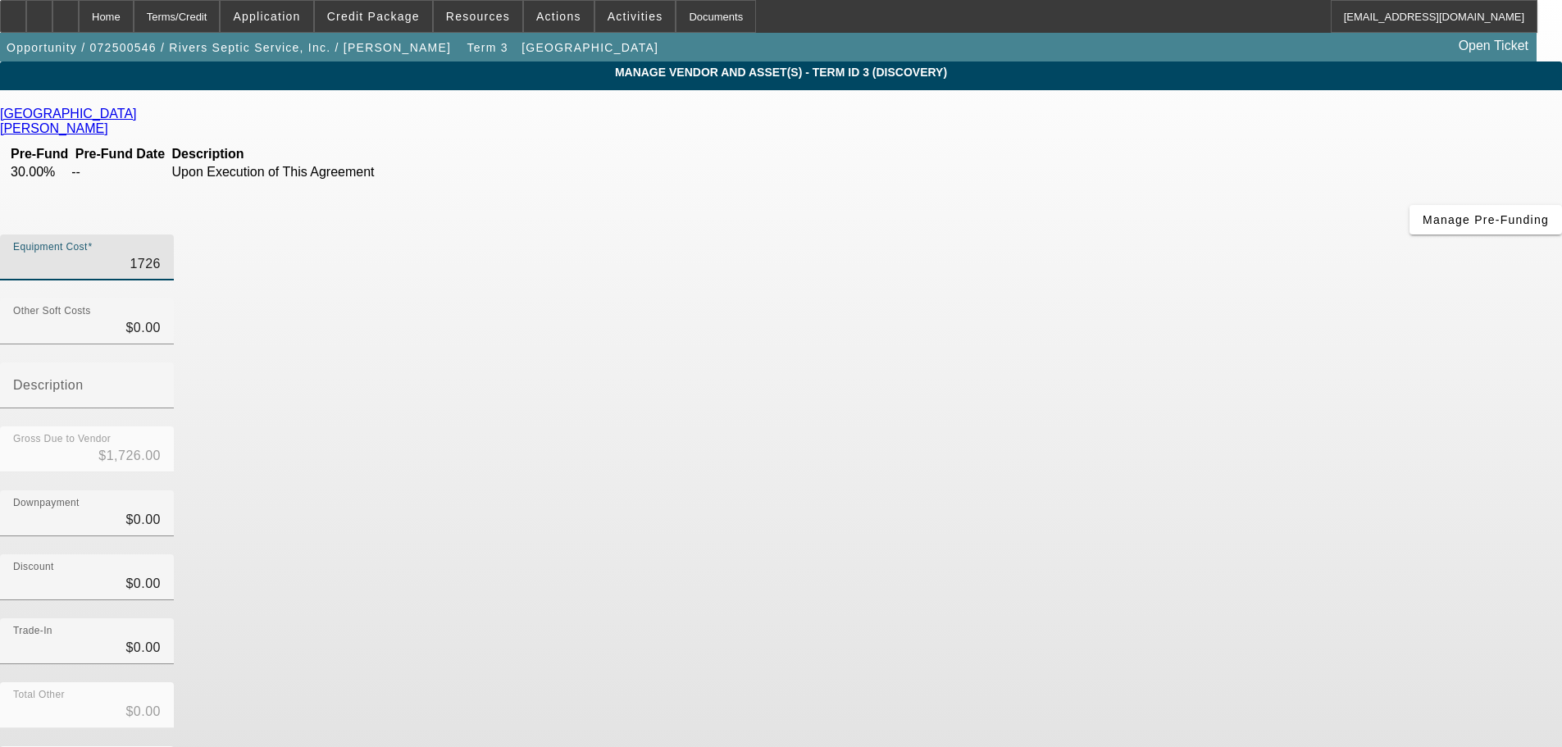
type input "$17,261.00"
type input "172614"
type input "$172,614.00"
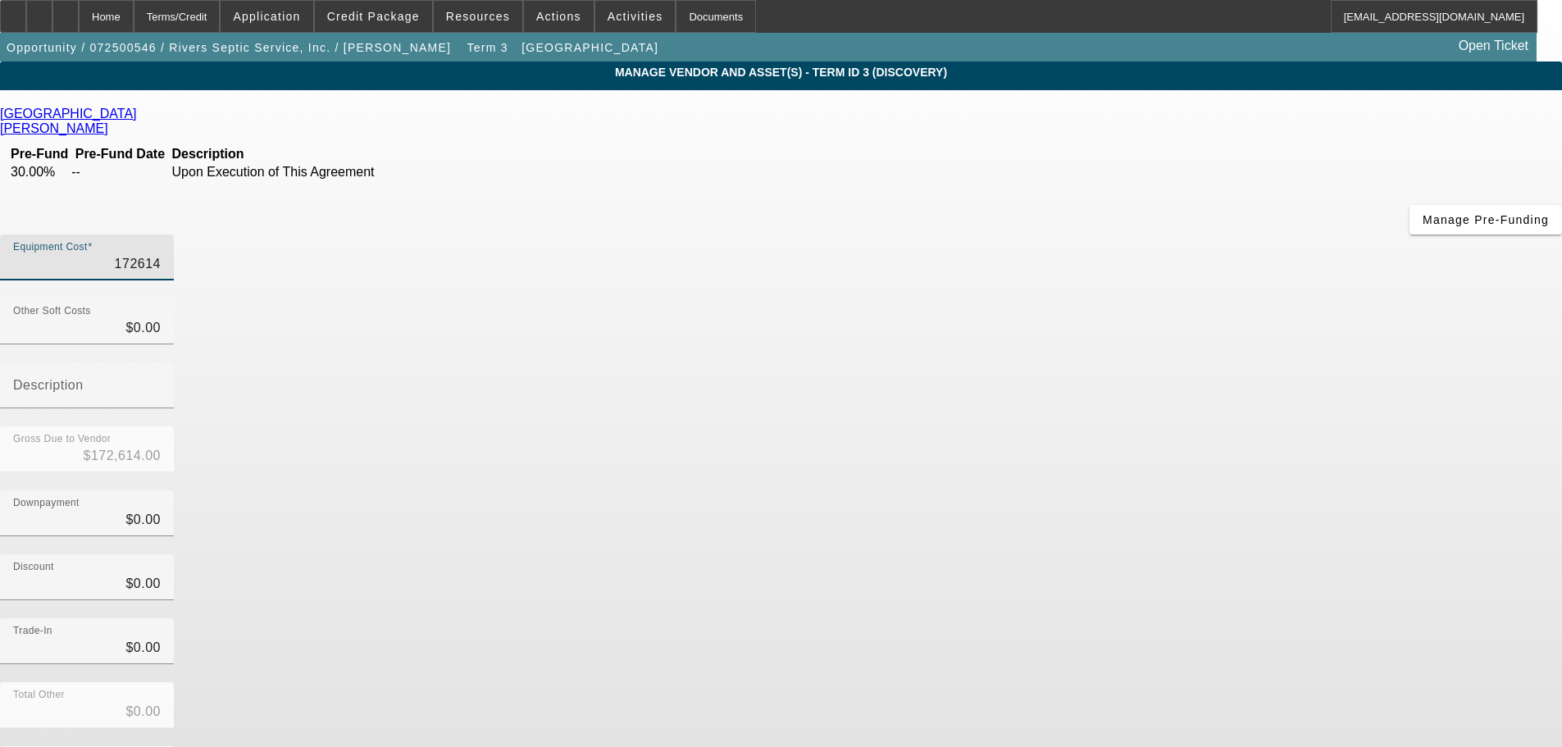
type input "$172,614.00"
click at [1203, 682] on div "Total Other $0.00" at bounding box center [781, 714] width 1562 height 64
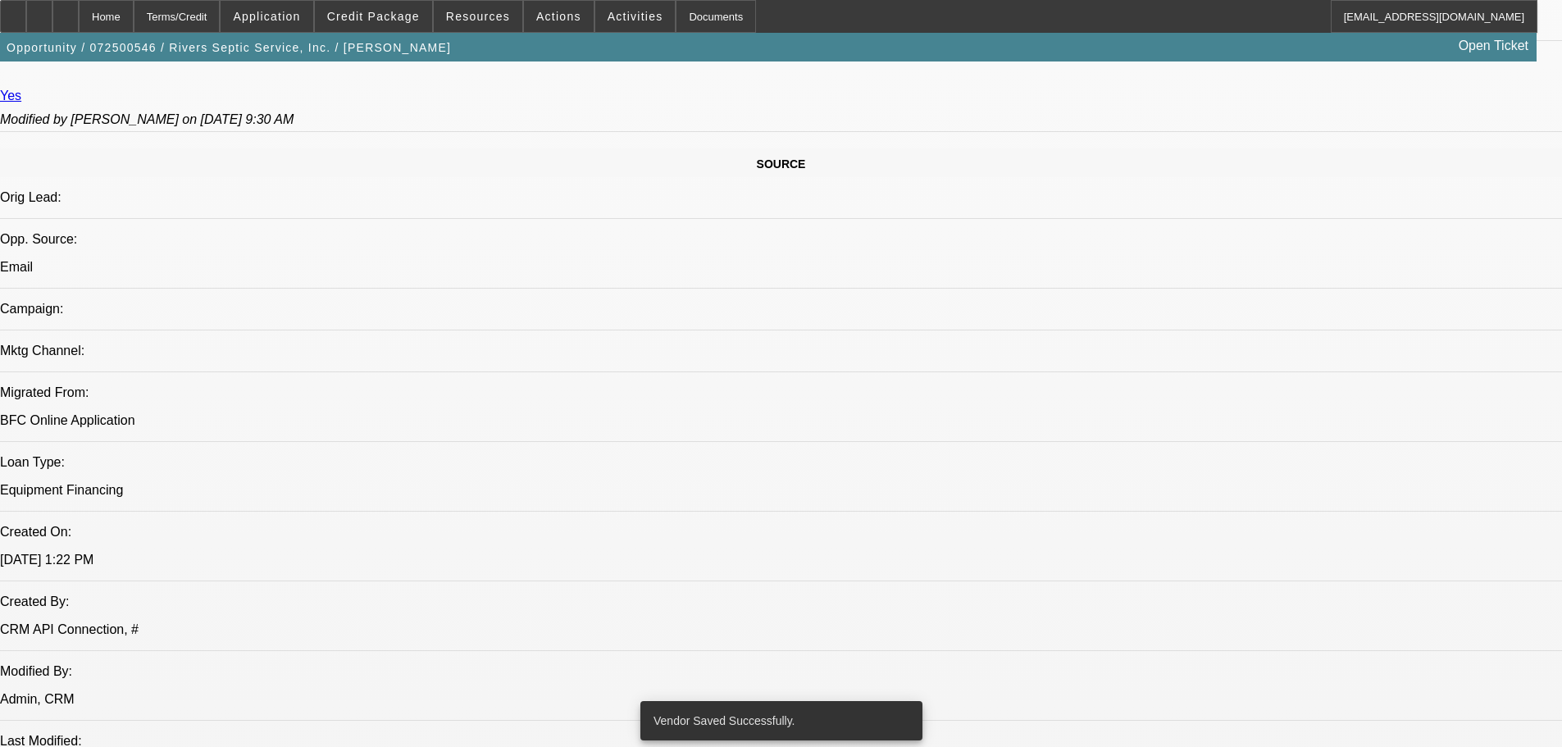
select select "0"
select select "2"
select select "0"
select select "6"
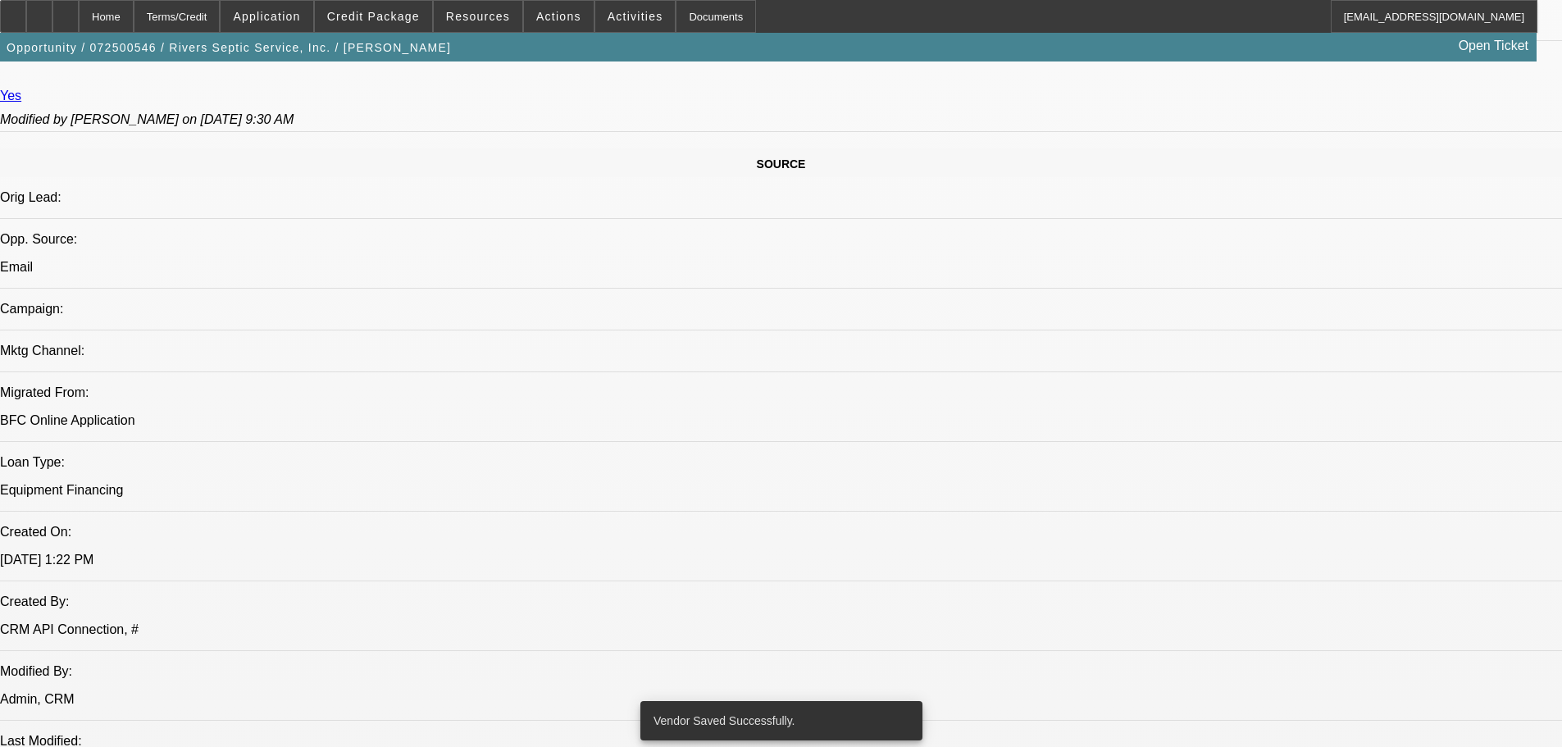
select select "0"
select select "2"
select select "0"
select select "6"
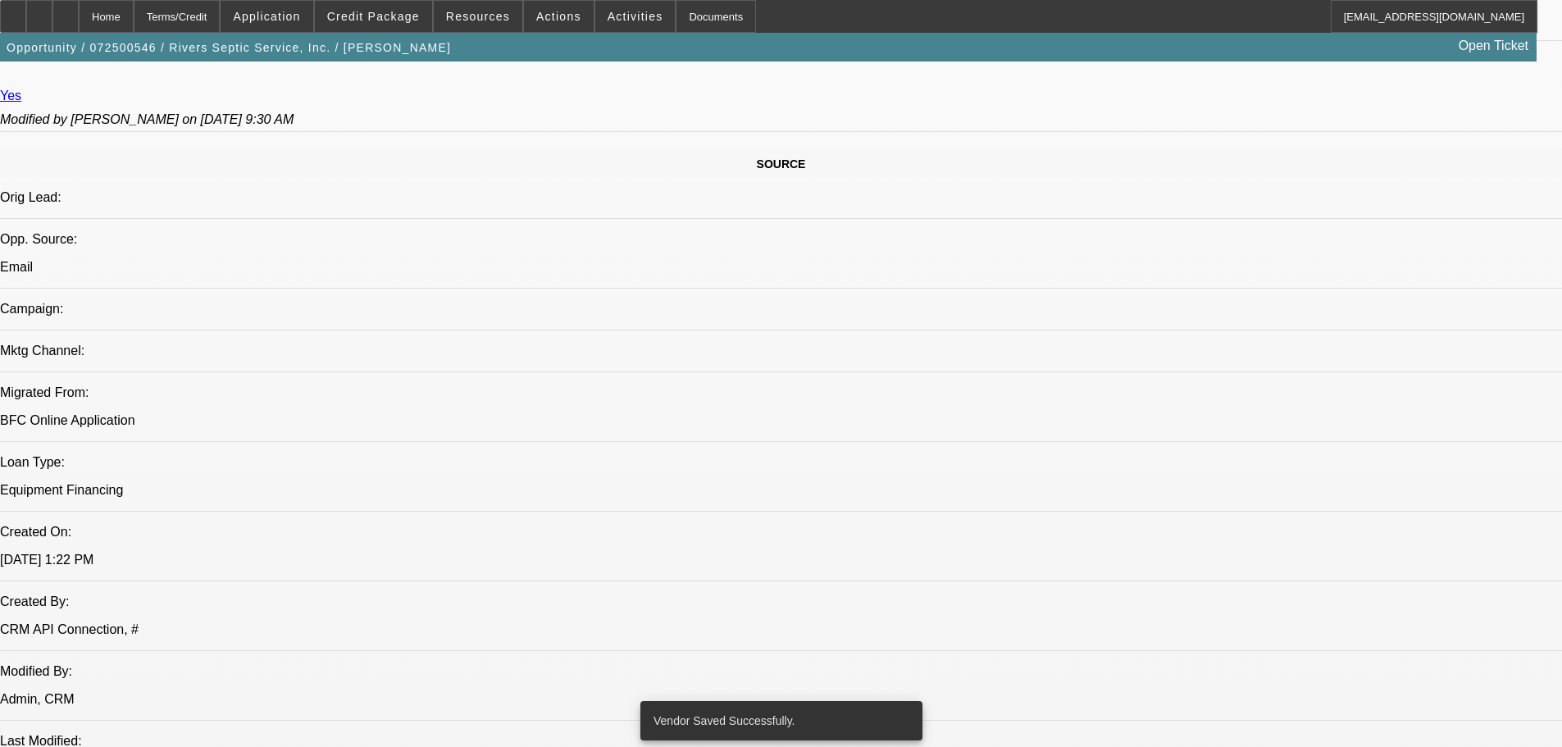
select select "0"
select select "2"
select select "0"
select select "6"
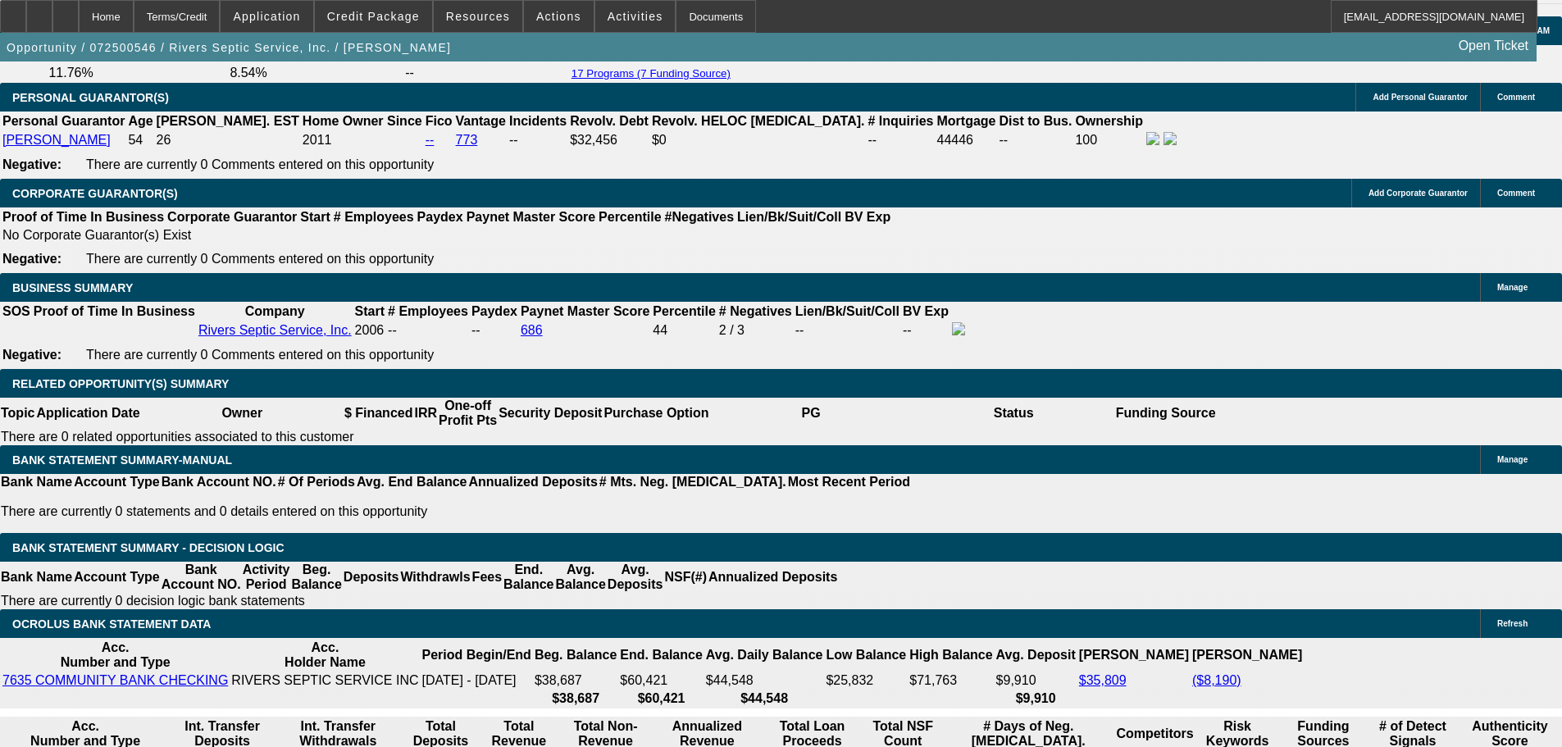
scroll to position [2459, 0]
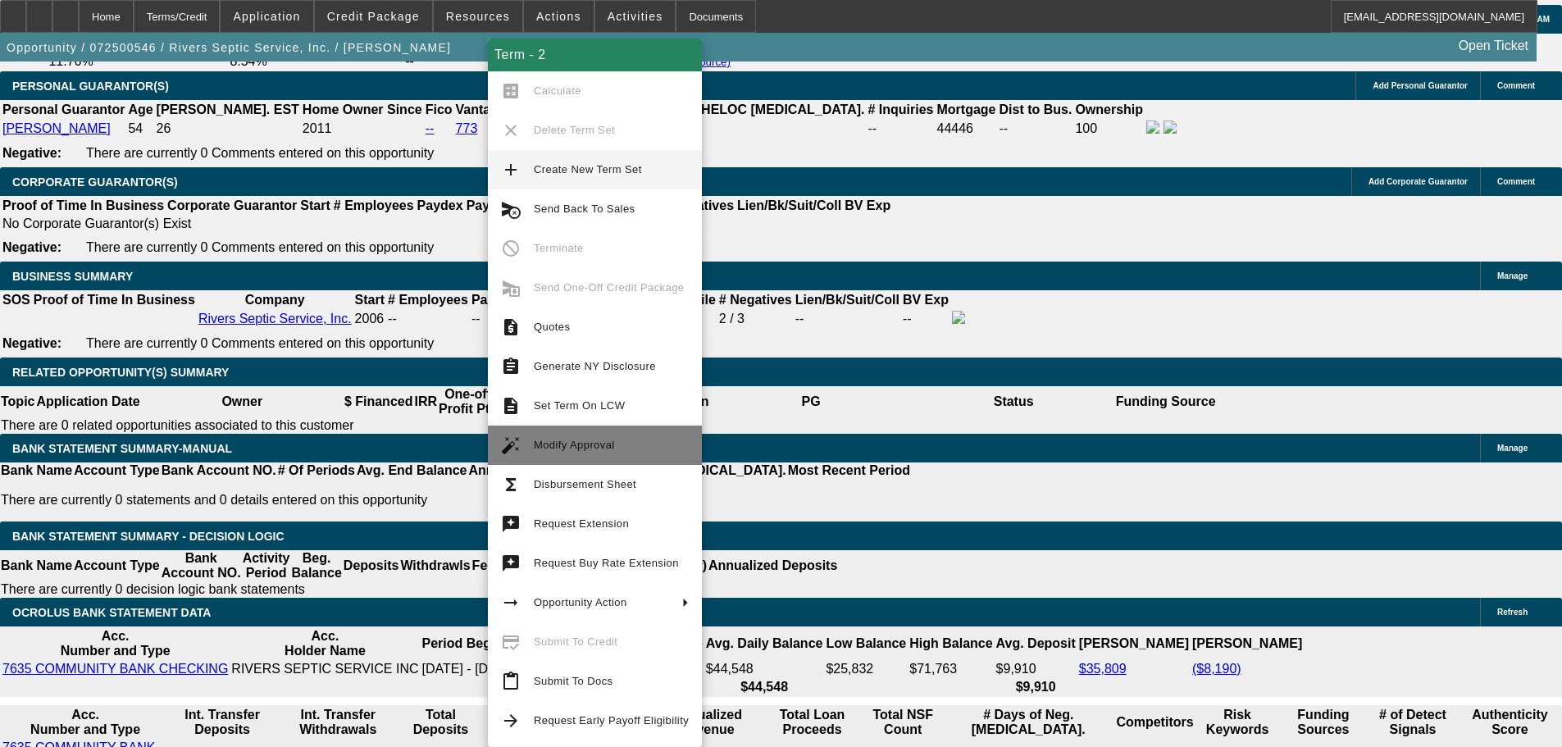
click at [612, 447] on span "Modify Approval" at bounding box center [611, 445] width 155 height 20
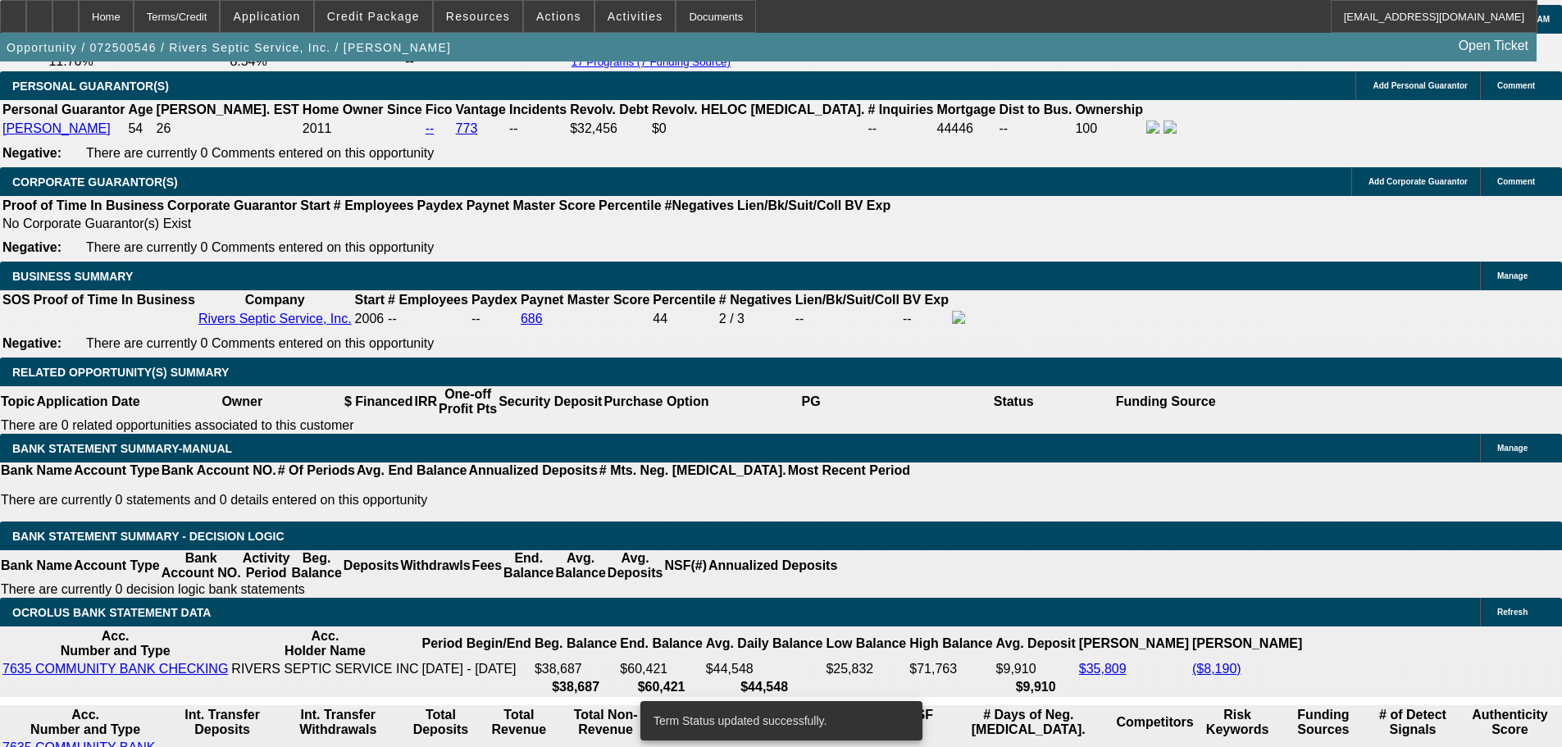
select select "0"
select select "2"
select select "0"
select select "6"
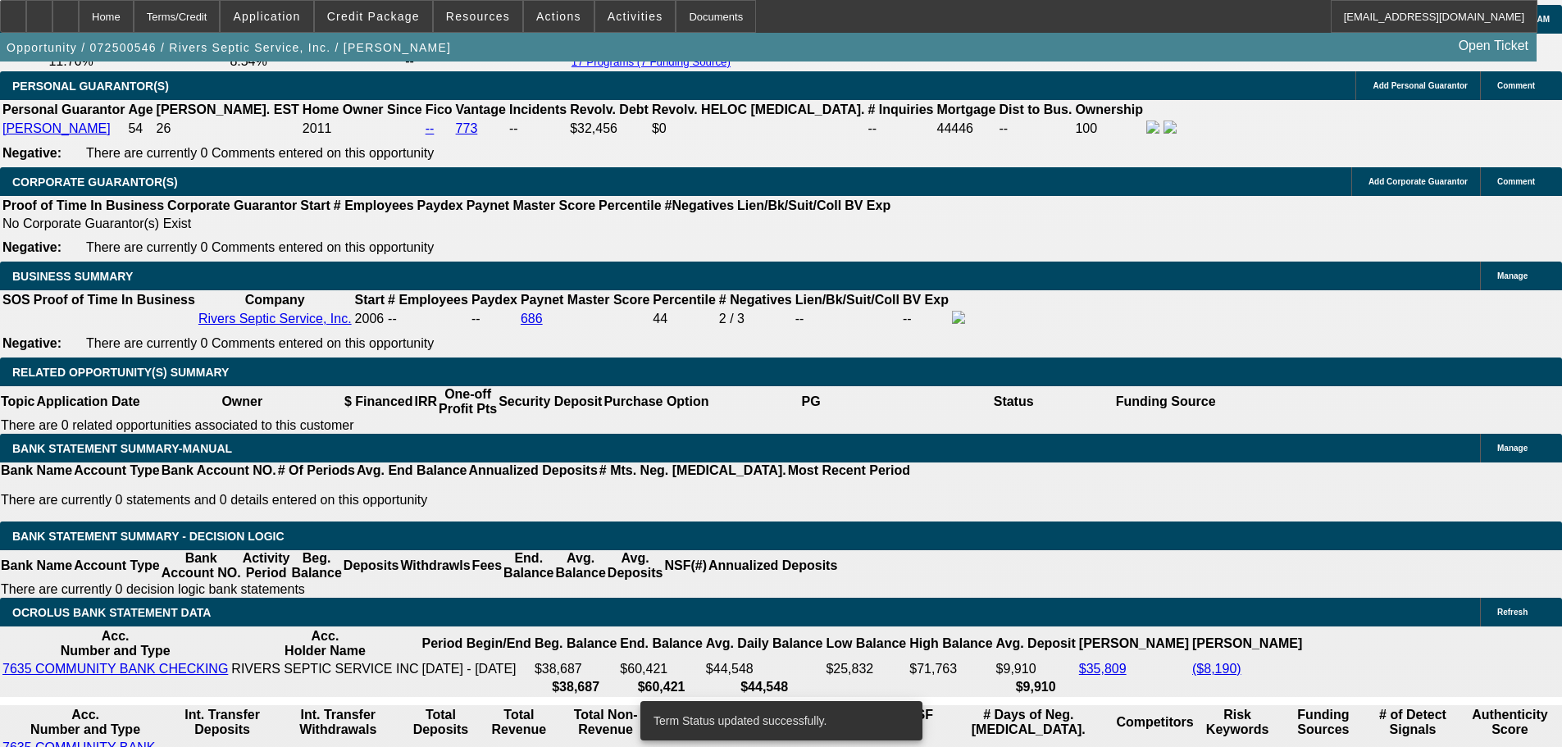
select select "0"
select select "2"
select select "0"
select select "6"
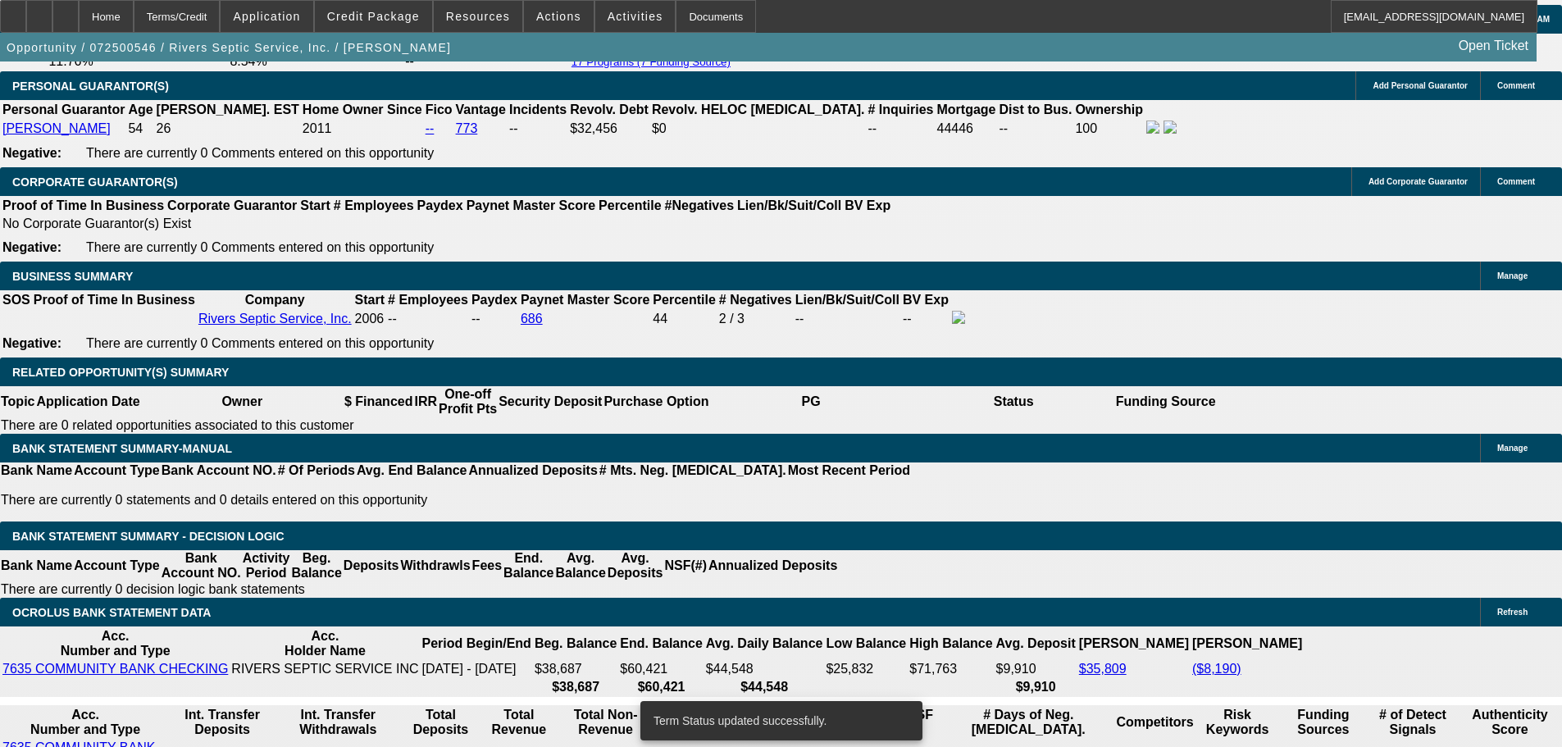
select select "0"
select select "2"
select select "0"
select select "6"
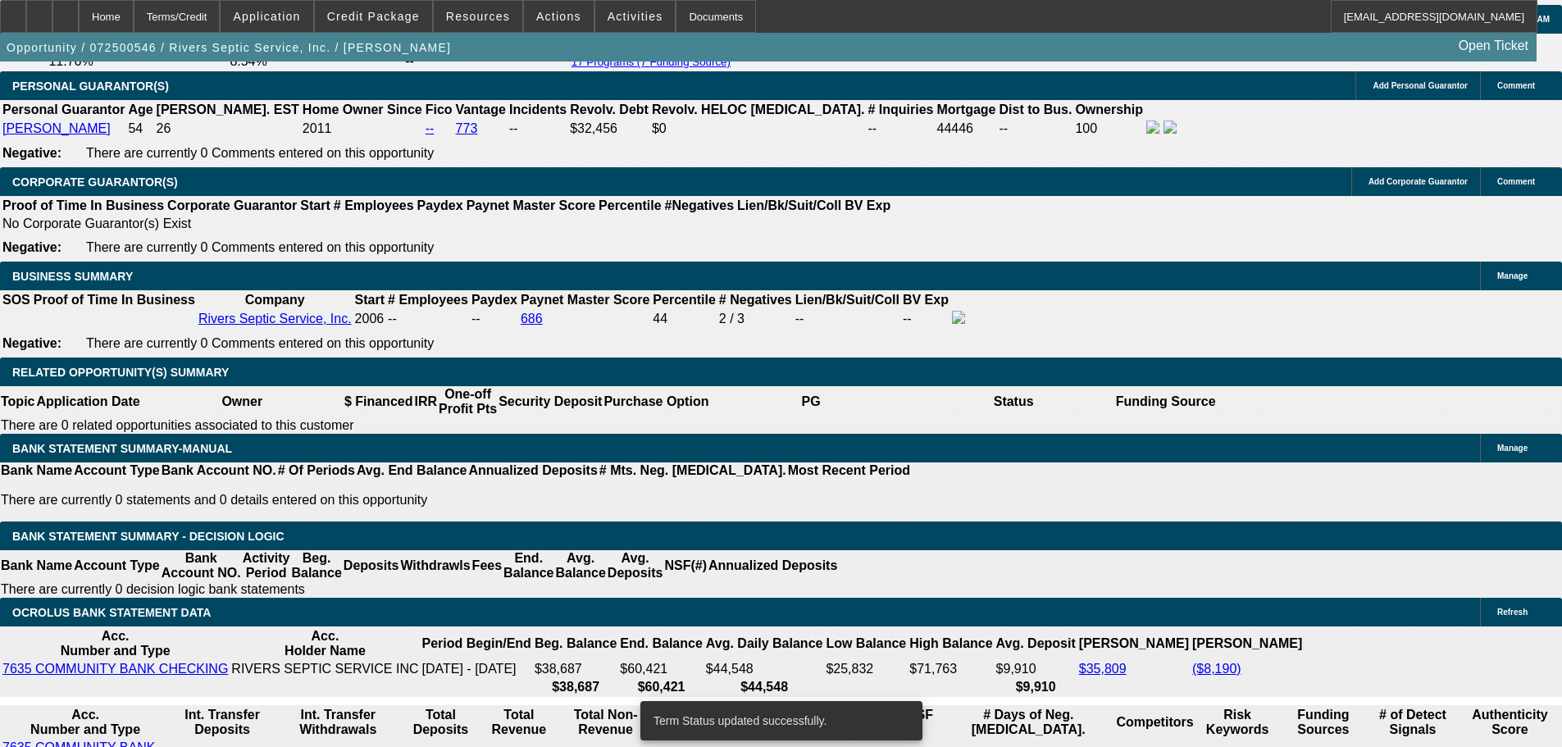
select select "0"
select select "2"
select select "0"
select select "6"
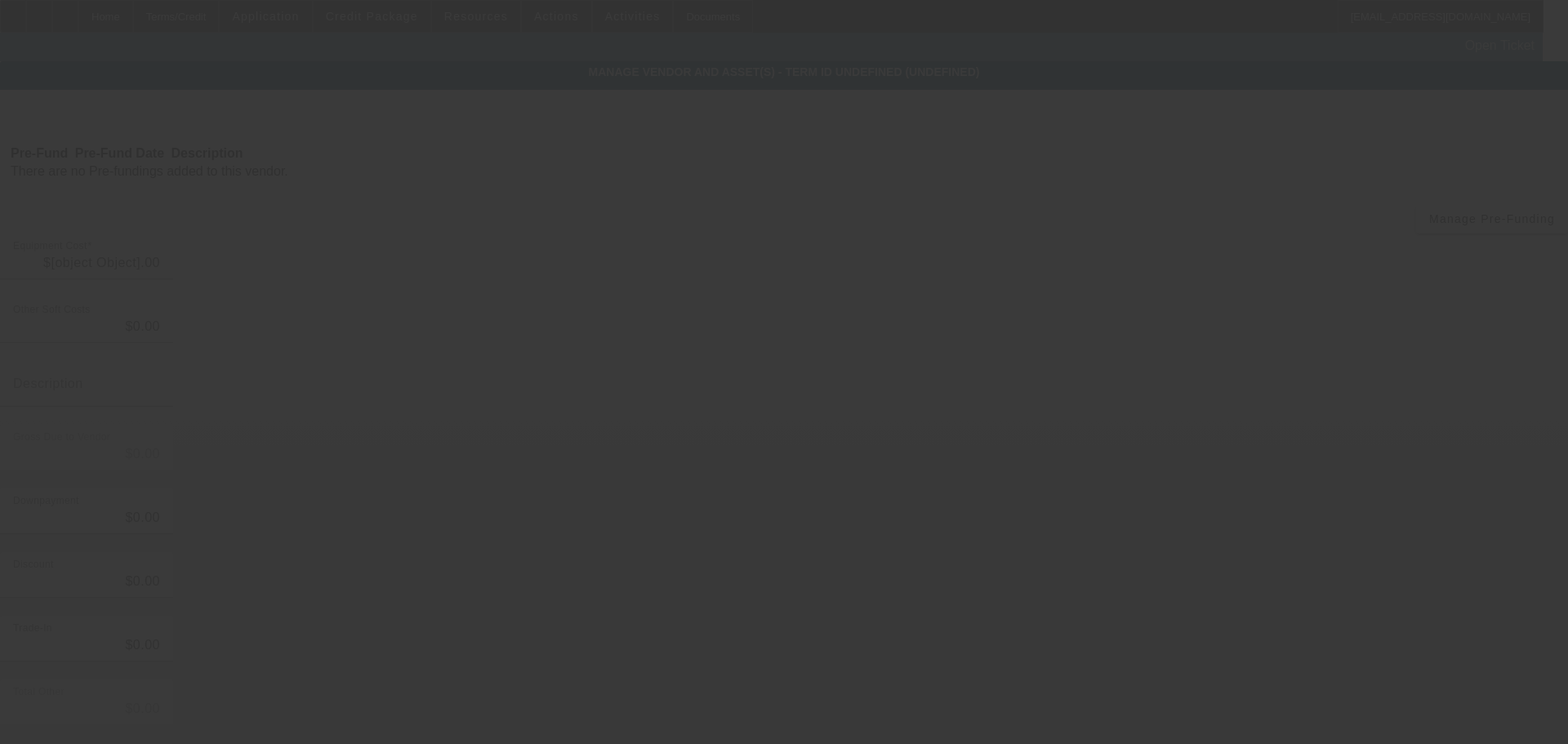
type input "$13,410.00"
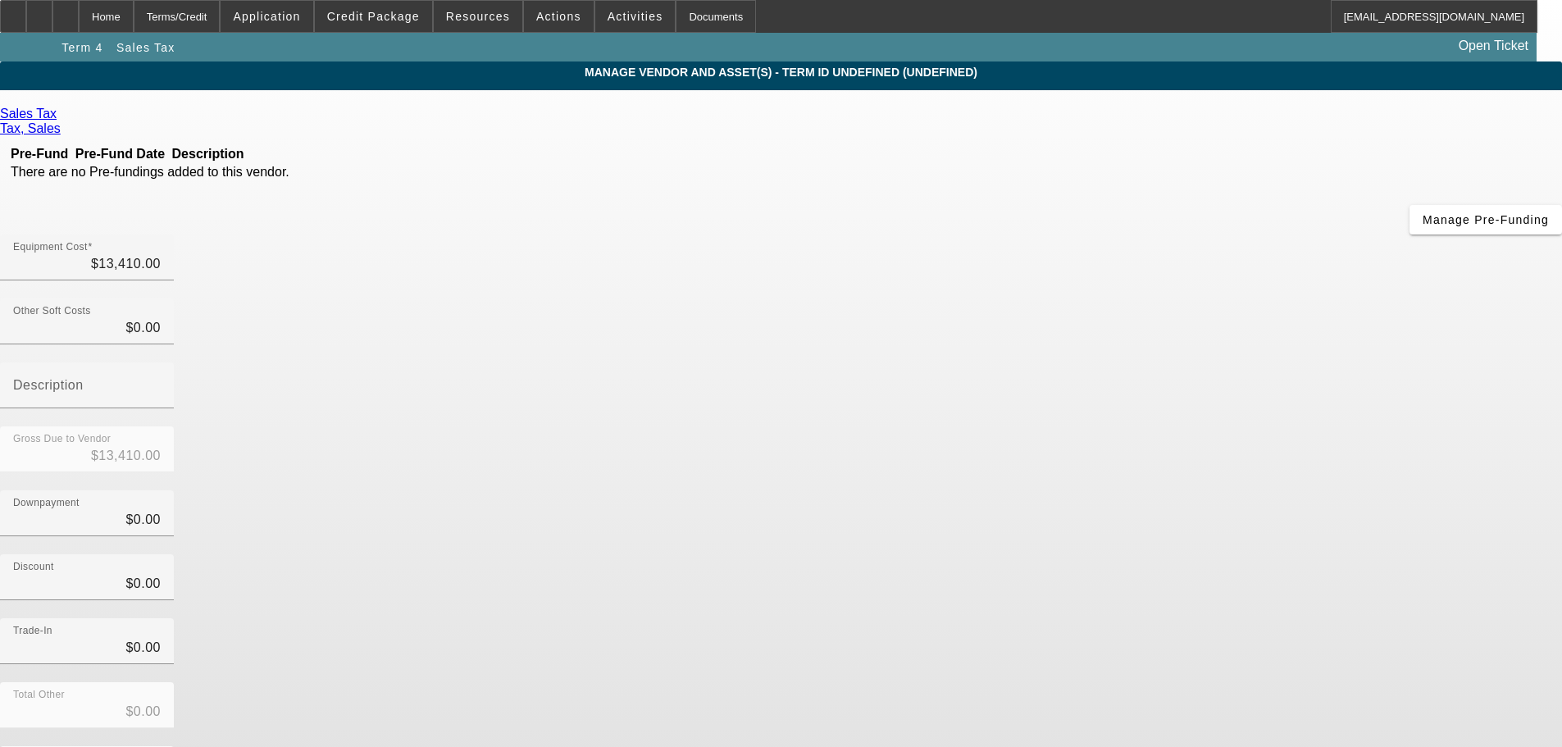
click at [1375, 19] on span "Remove Vendor" at bounding box center [1406, 14] width 62 height 9
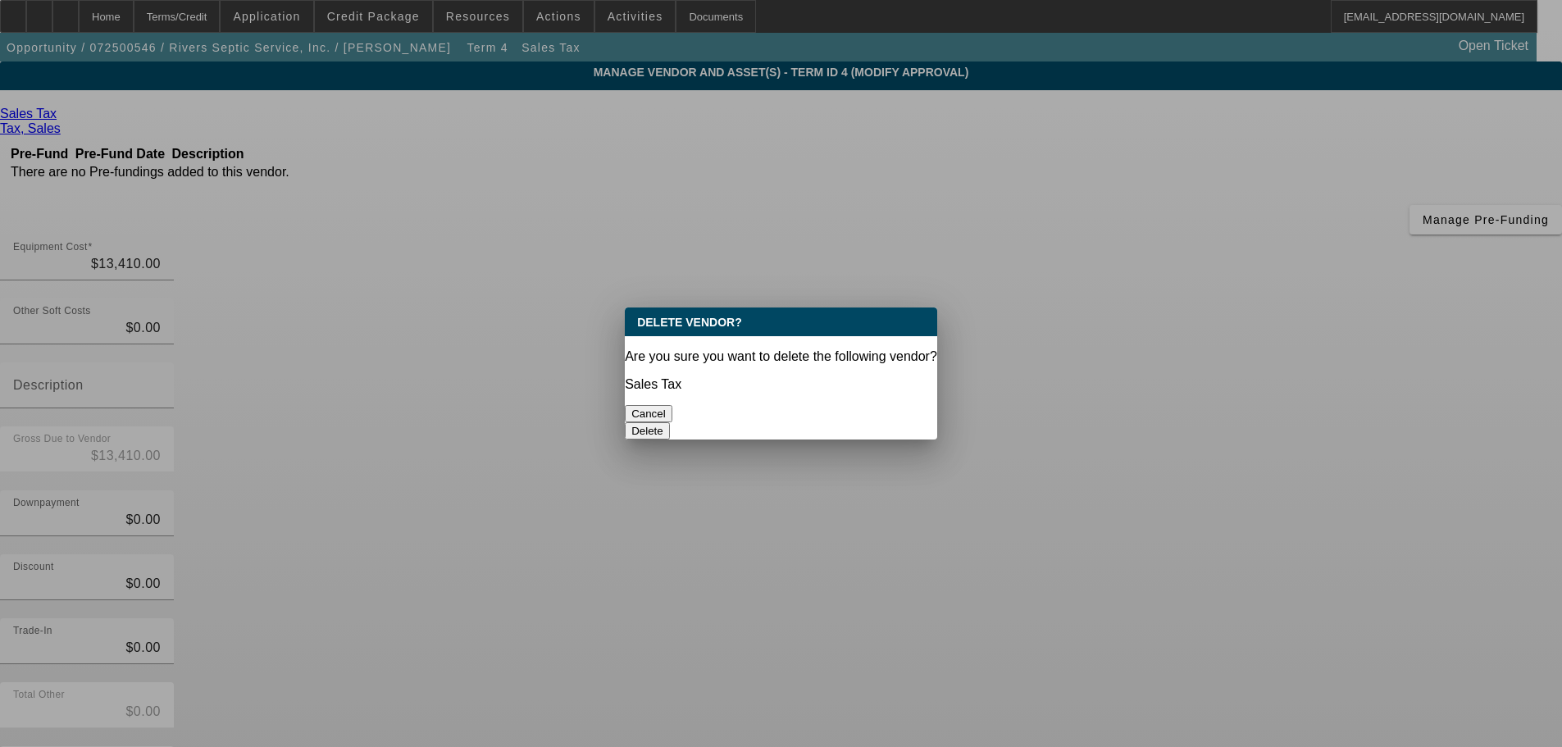
click at [670, 422] on button "Delete" at bounding box center [647, 430] width 45 height 17
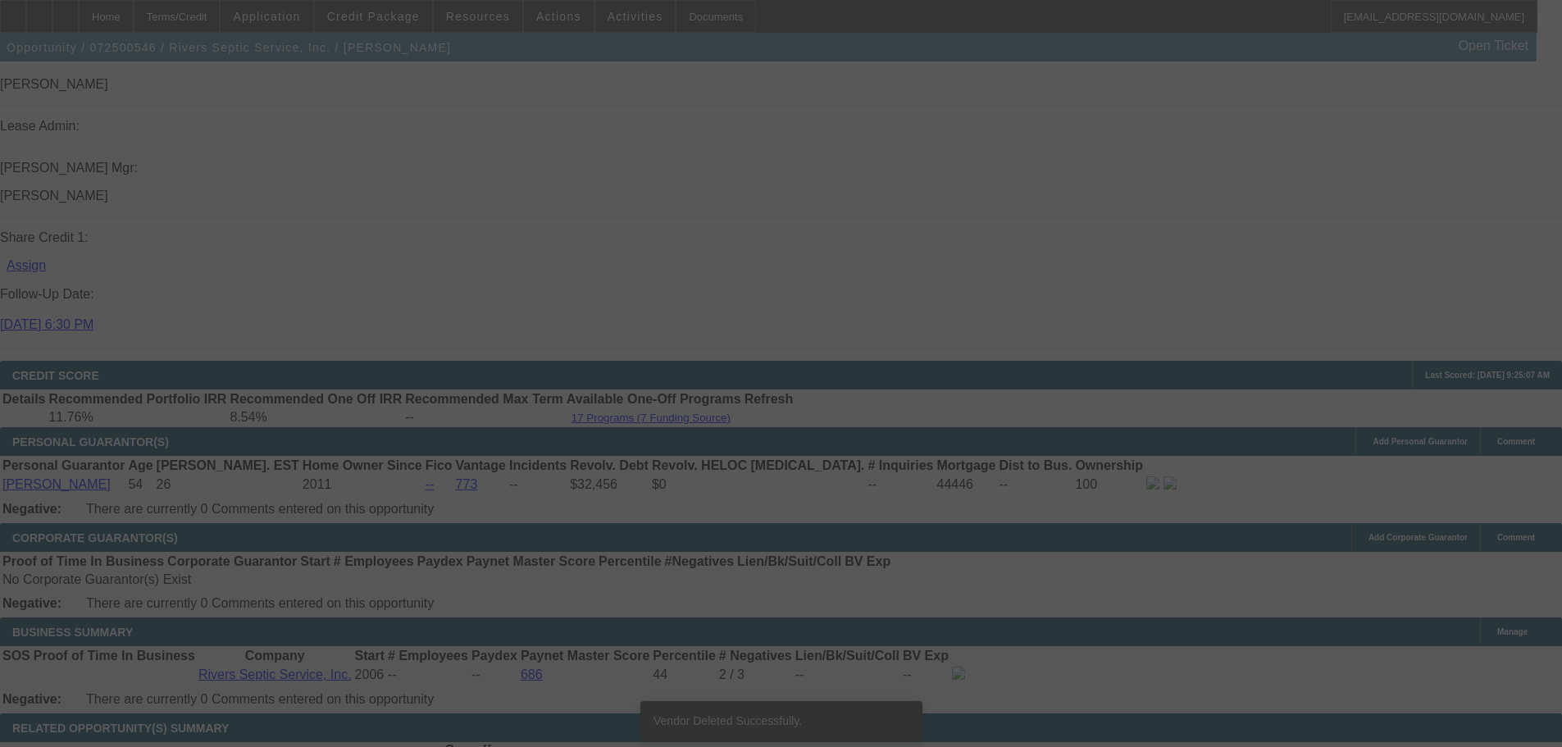
scroll to position [2432, 0]
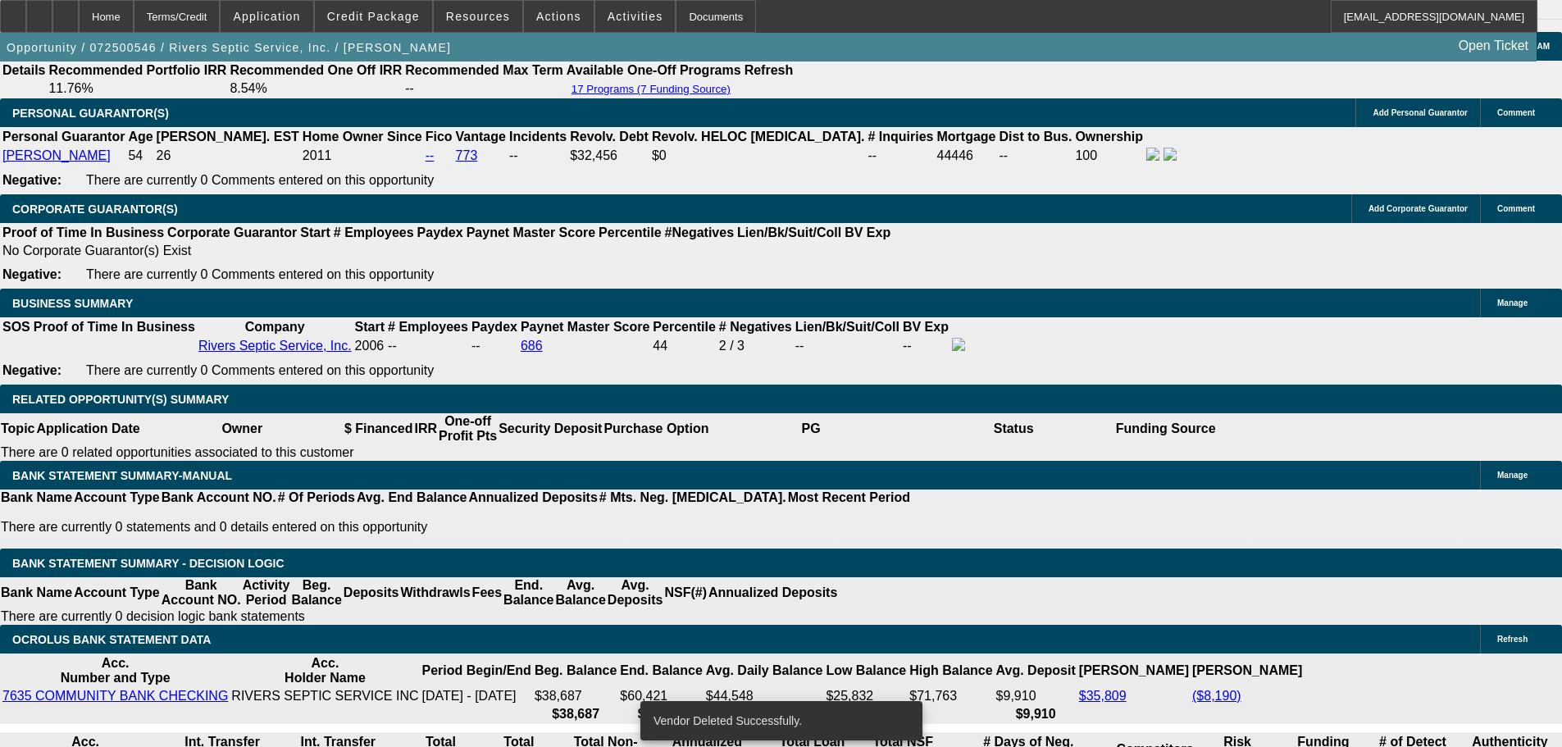
select select "0"
select select "2"
select select "0"
select select "6"
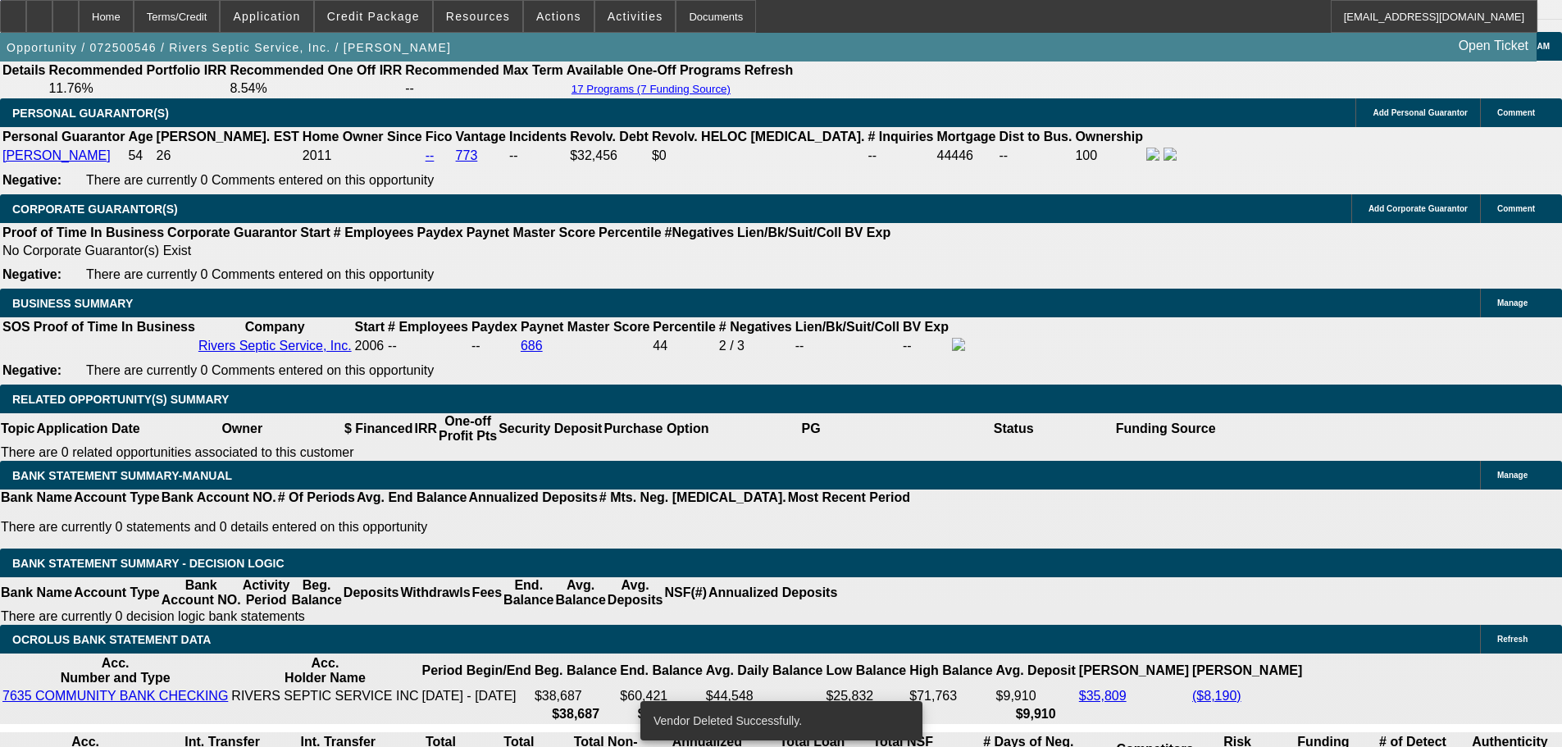
select select "0"
select select "2"
select select "0"
select select "6"
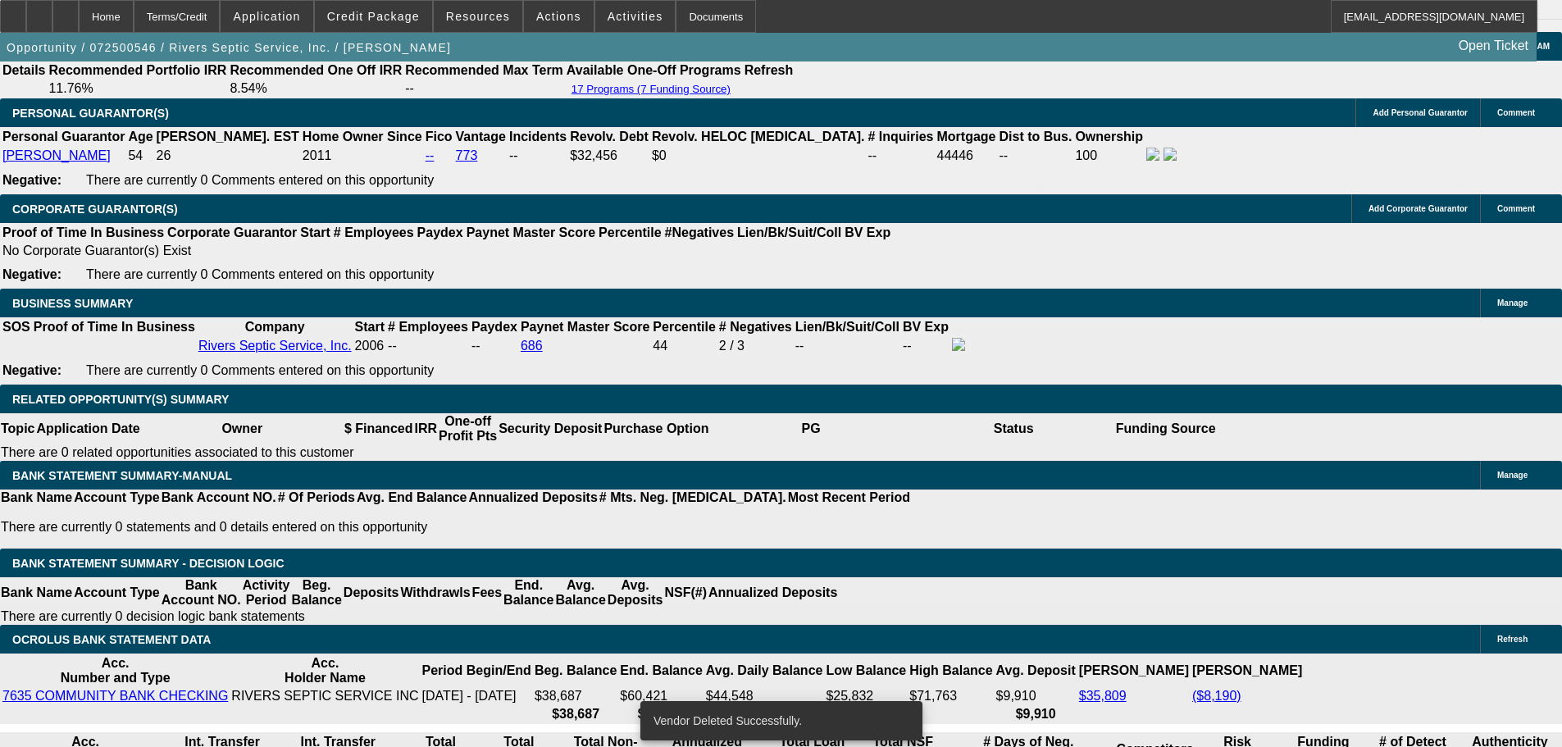
select select "0"
select select "2"
select select "0"
select select "6"
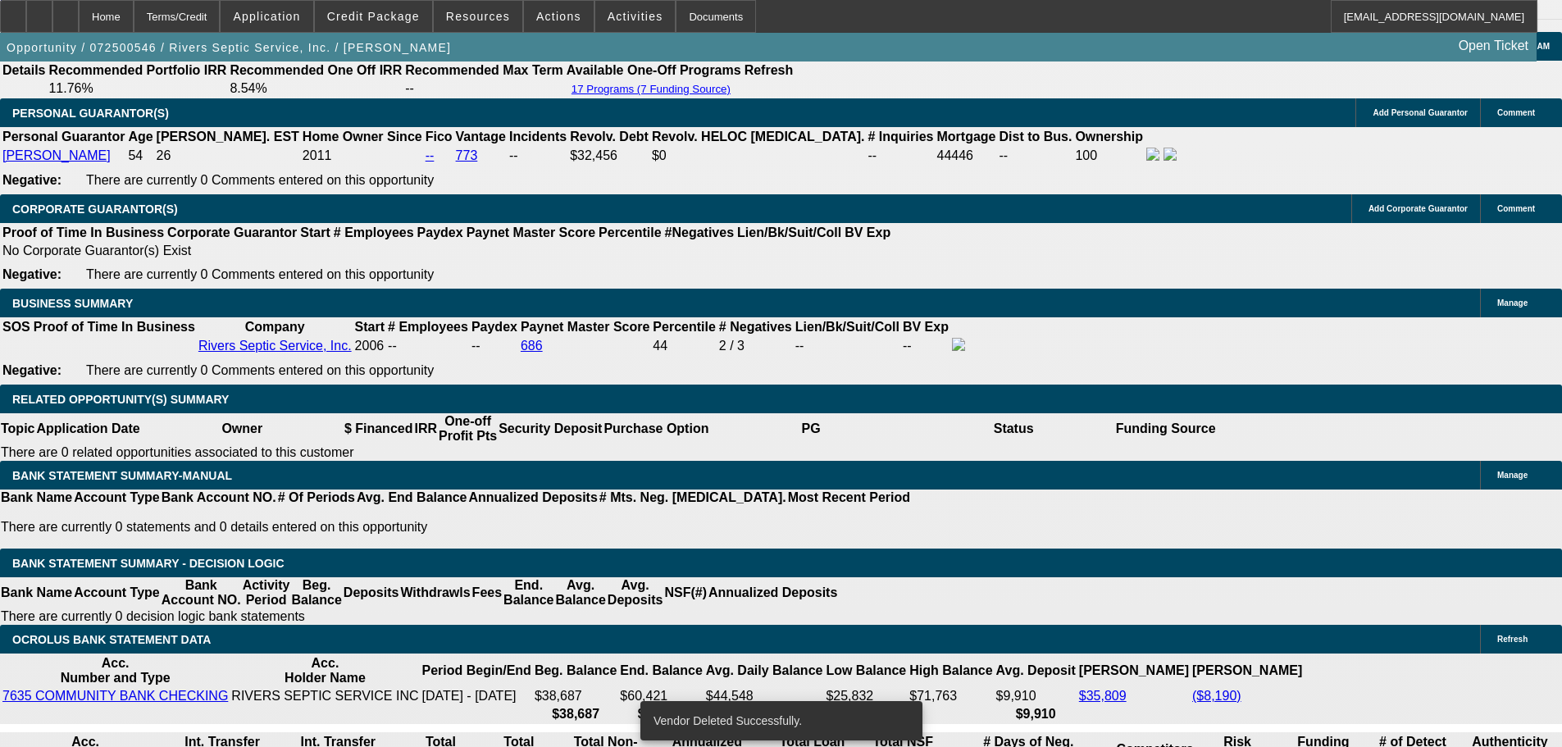
select select "0"
select select "2"
select select "0"
select select "6"
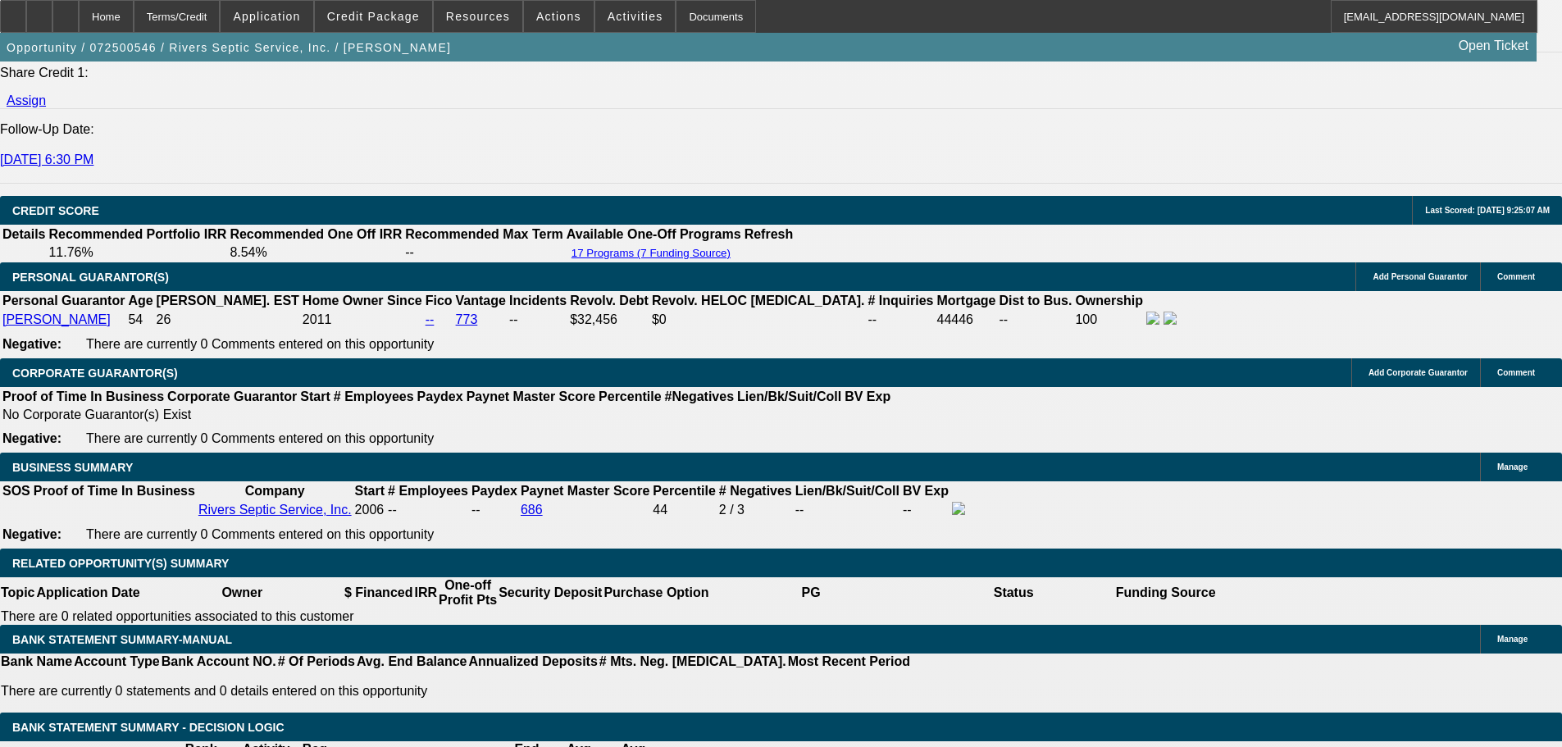
scroll to position [2323, 0]
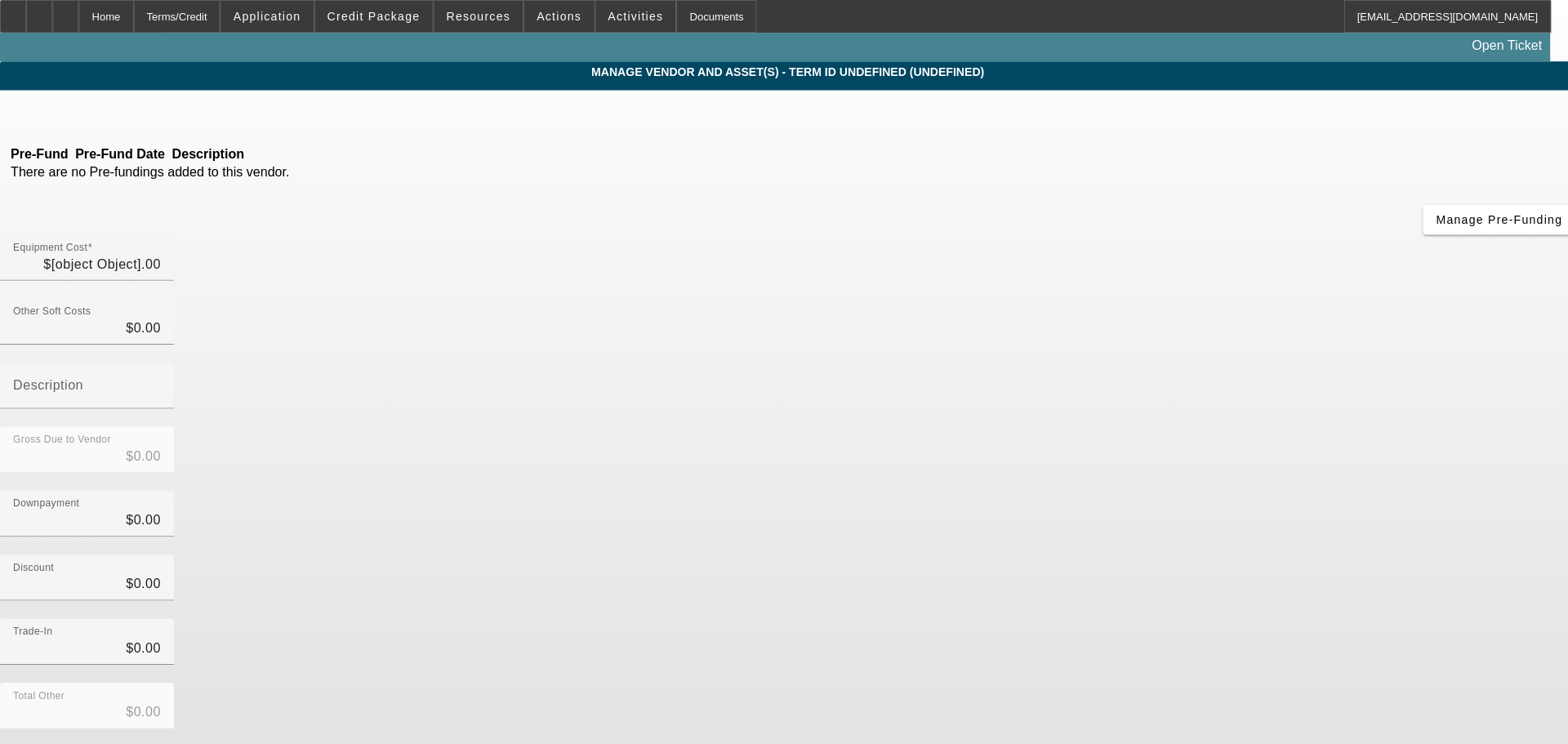
type input "$167,625.00"
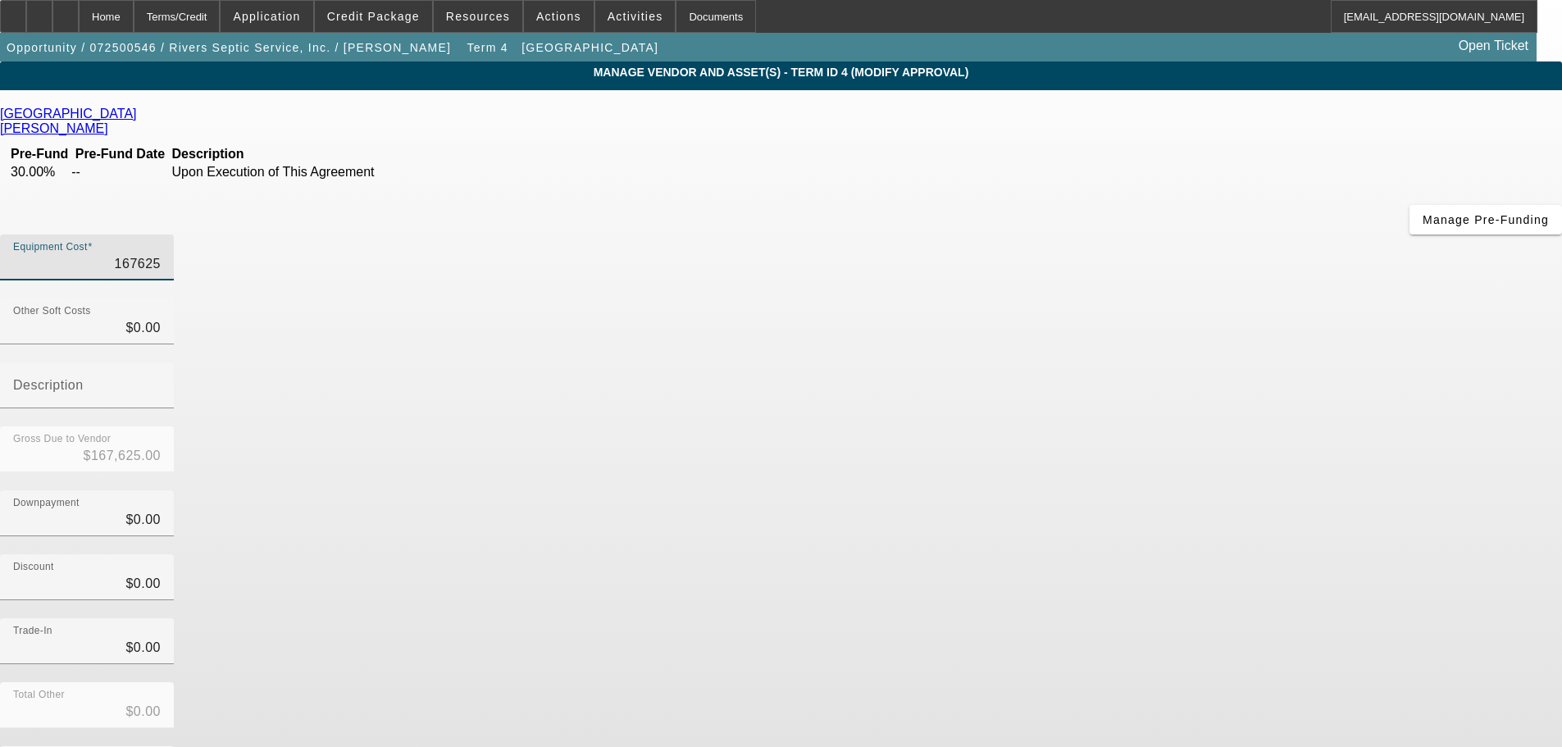
drag, startPoint x: 897, startPoint y: 134, endPoint x: 1261, endPoint y: 153, distance: 364.4
click at [1261, 153] on app-vendor-asset-manage "MANAGE VENDOR AND ASSET(S) - Term ID 4 (Modify Approval) Remove Vendor National…" at bounding box center [781, 501] width 1562 height 880
type input "1"
type input "$1.00"
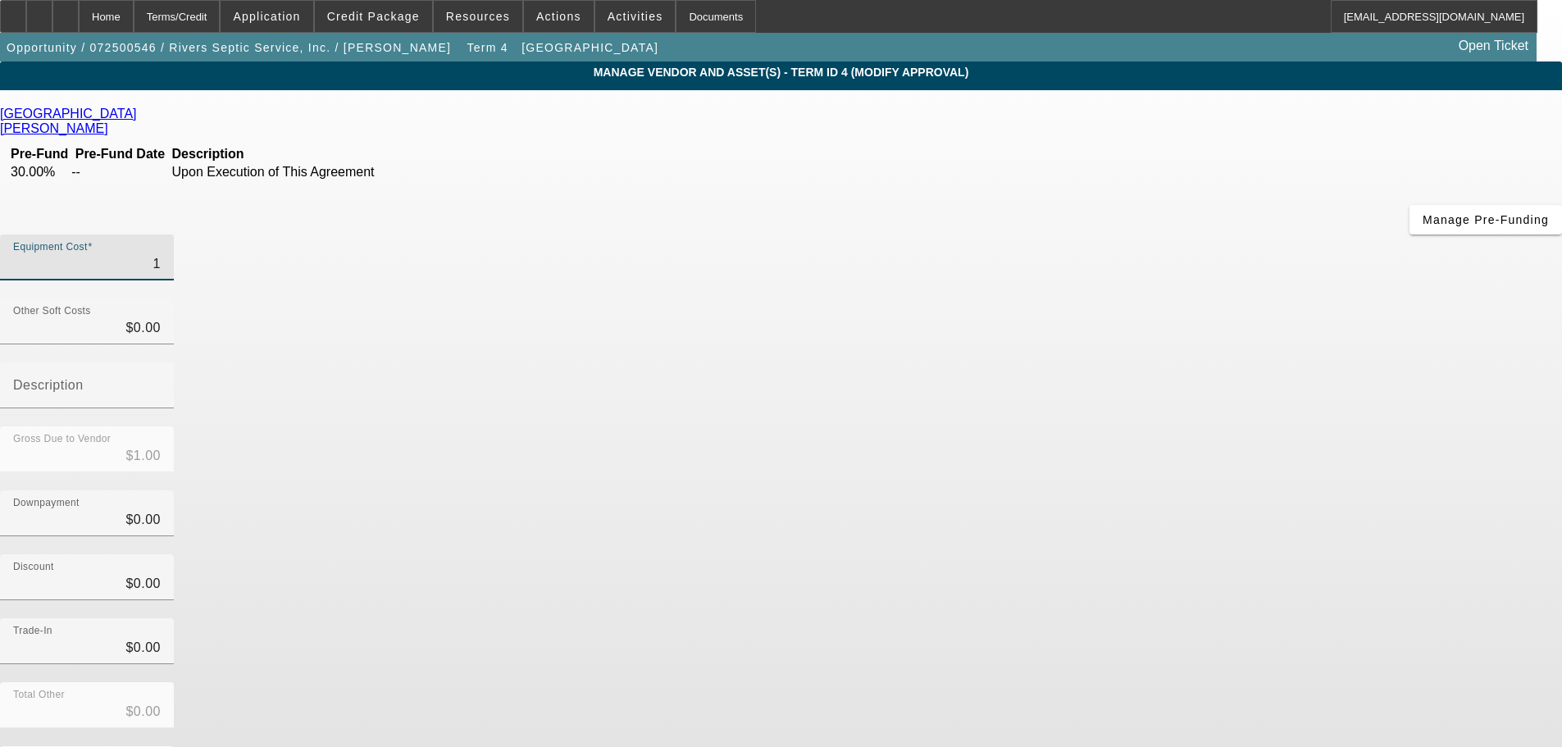
type input "17"
type input "$17.00"
type input "172"
type input "$172.00"
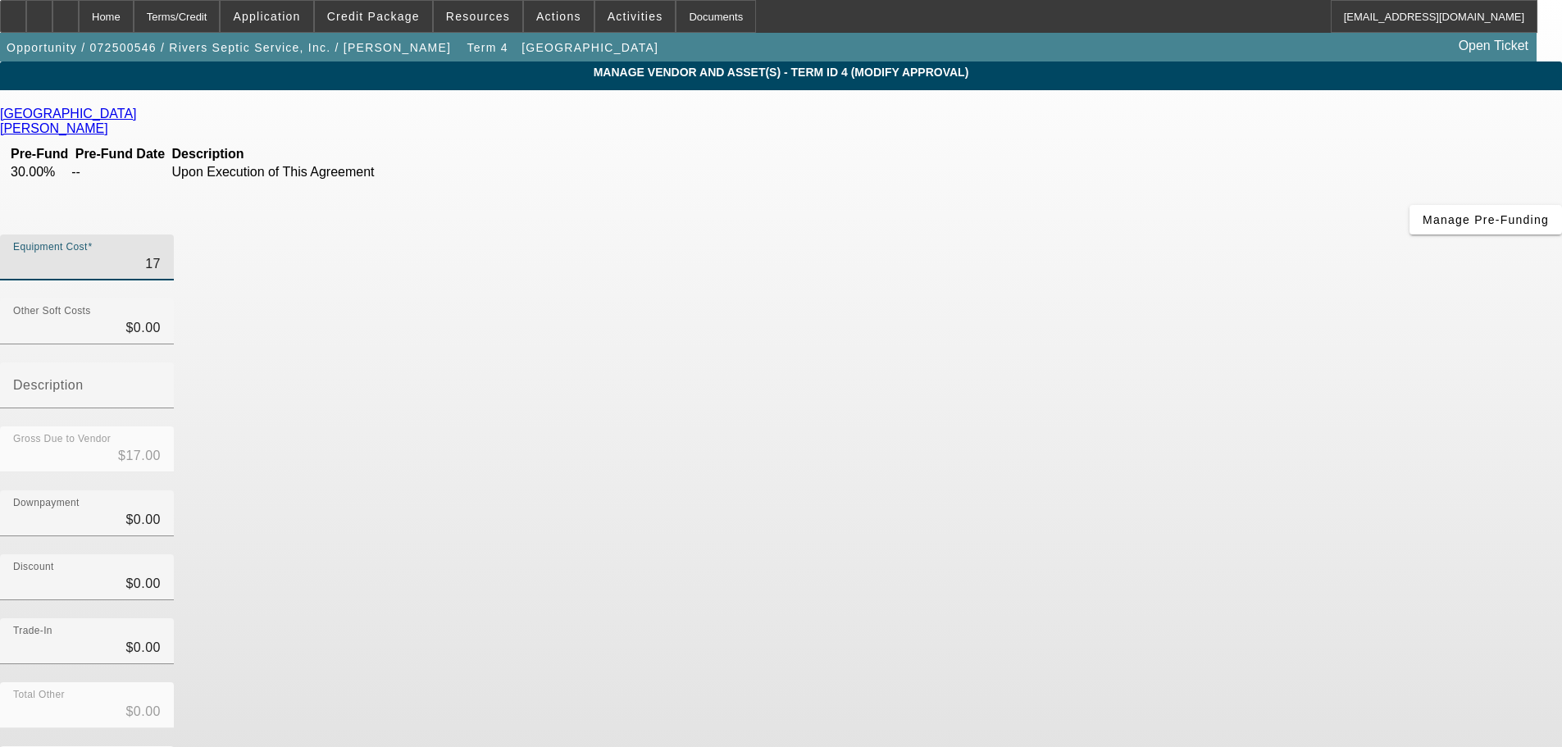
type input "$172.00"
type input "1726"
type input "$1,726.00"
type input "17261"
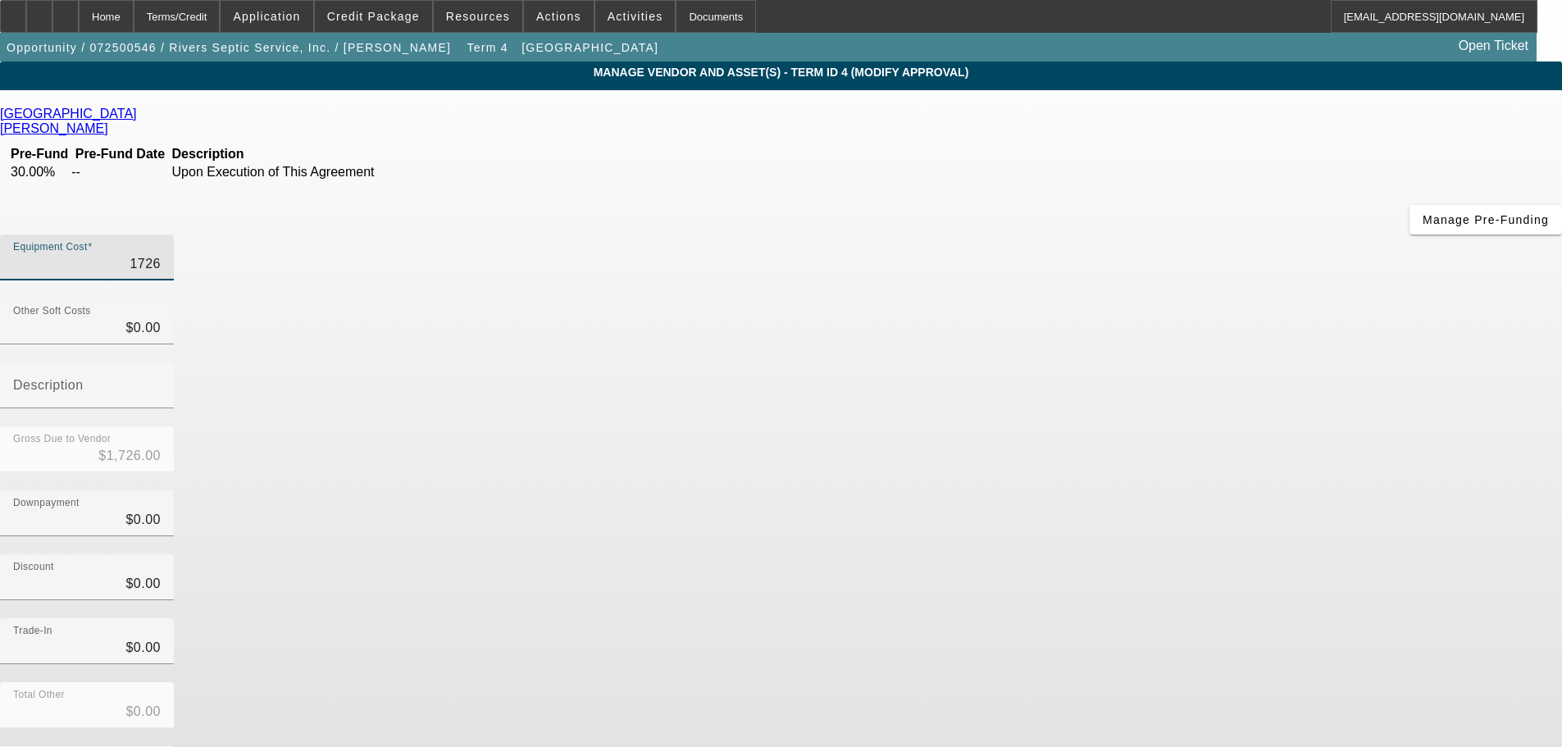
type input "$17,261.00"
type input "172614"
type input "$172,614.00"
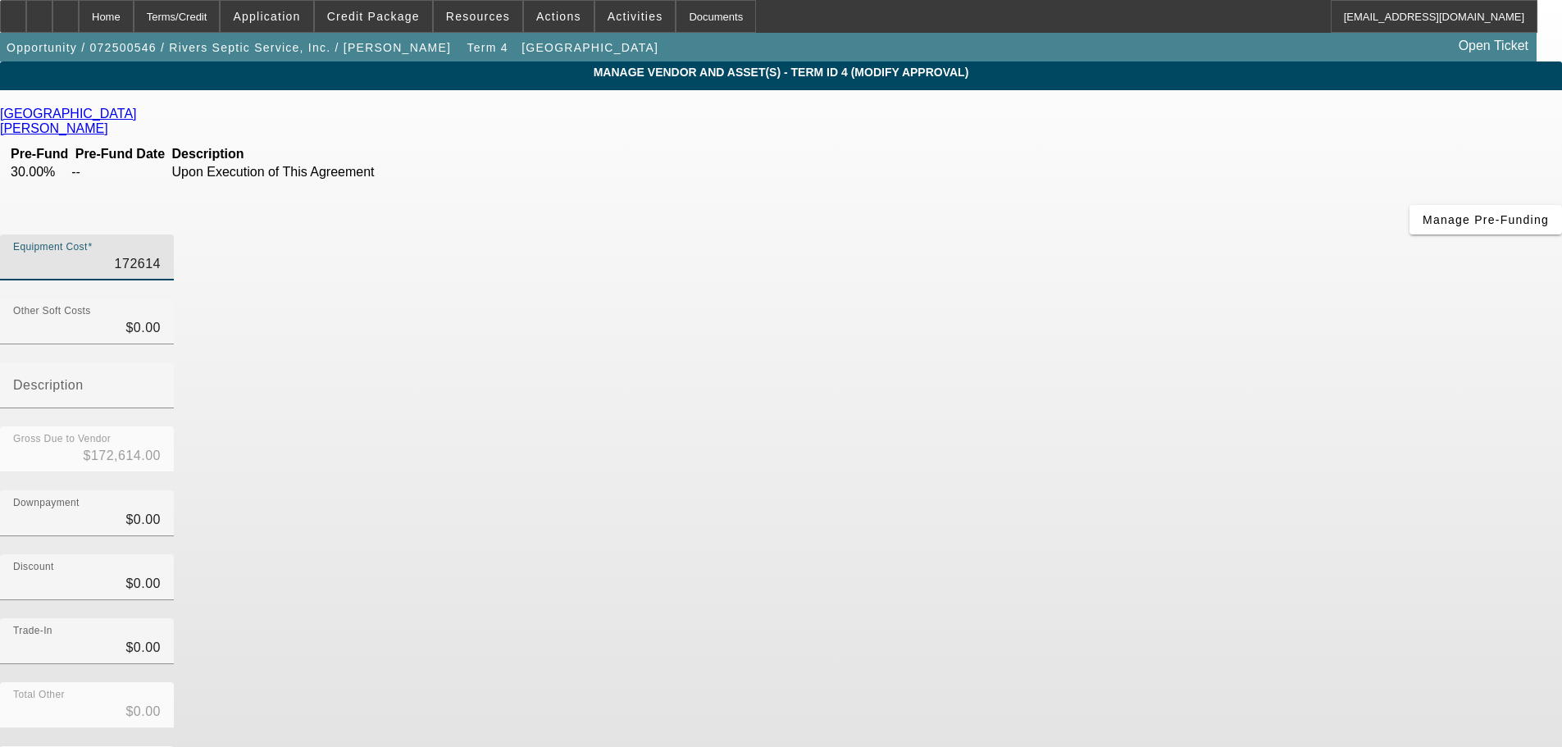
type input "$172,614.00"
click at [1208, 618] on div "Trade-In $0.00" at bounding box center [781, 650] width 1562 height 64
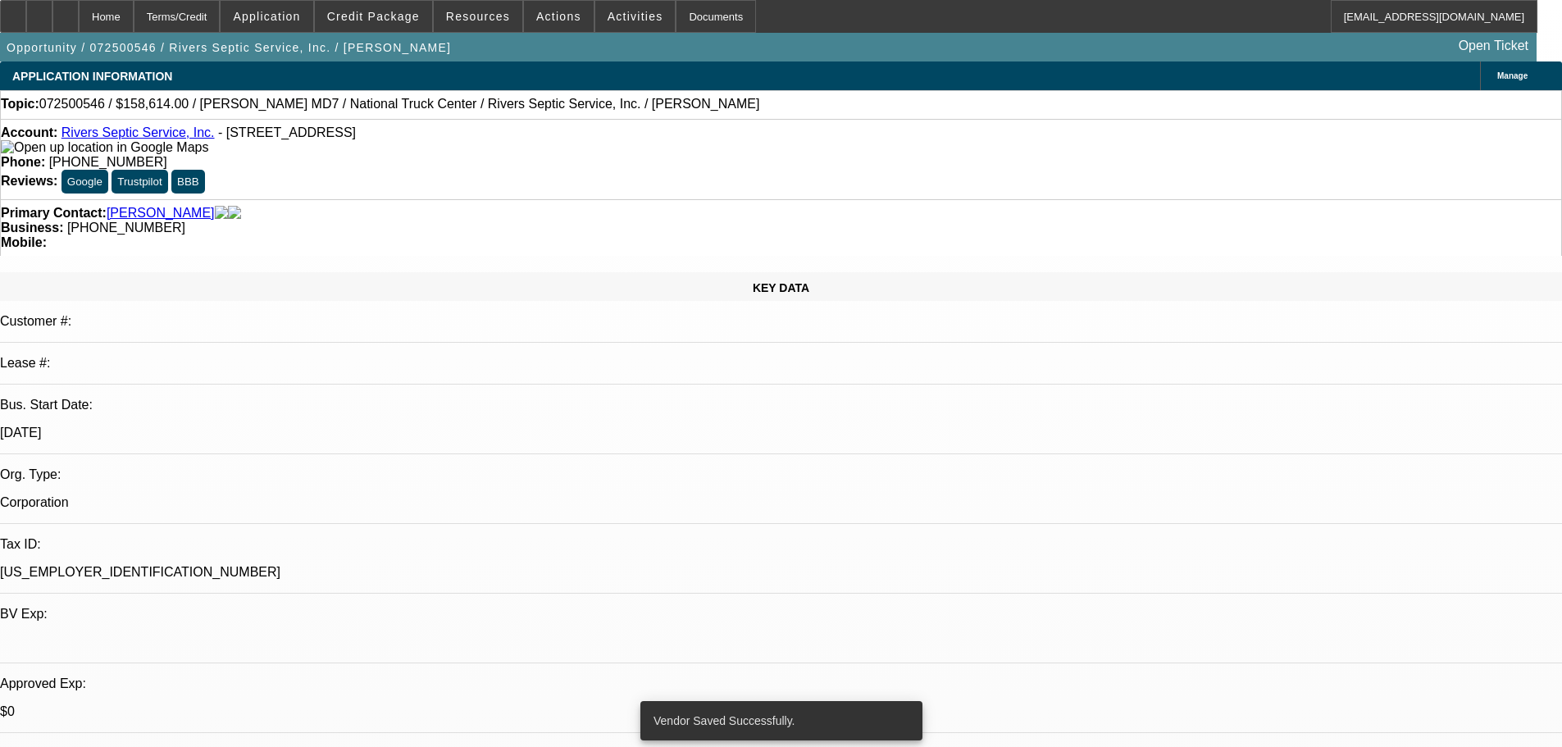
select select "0"
select select "2"
select select "0"
select select "6"
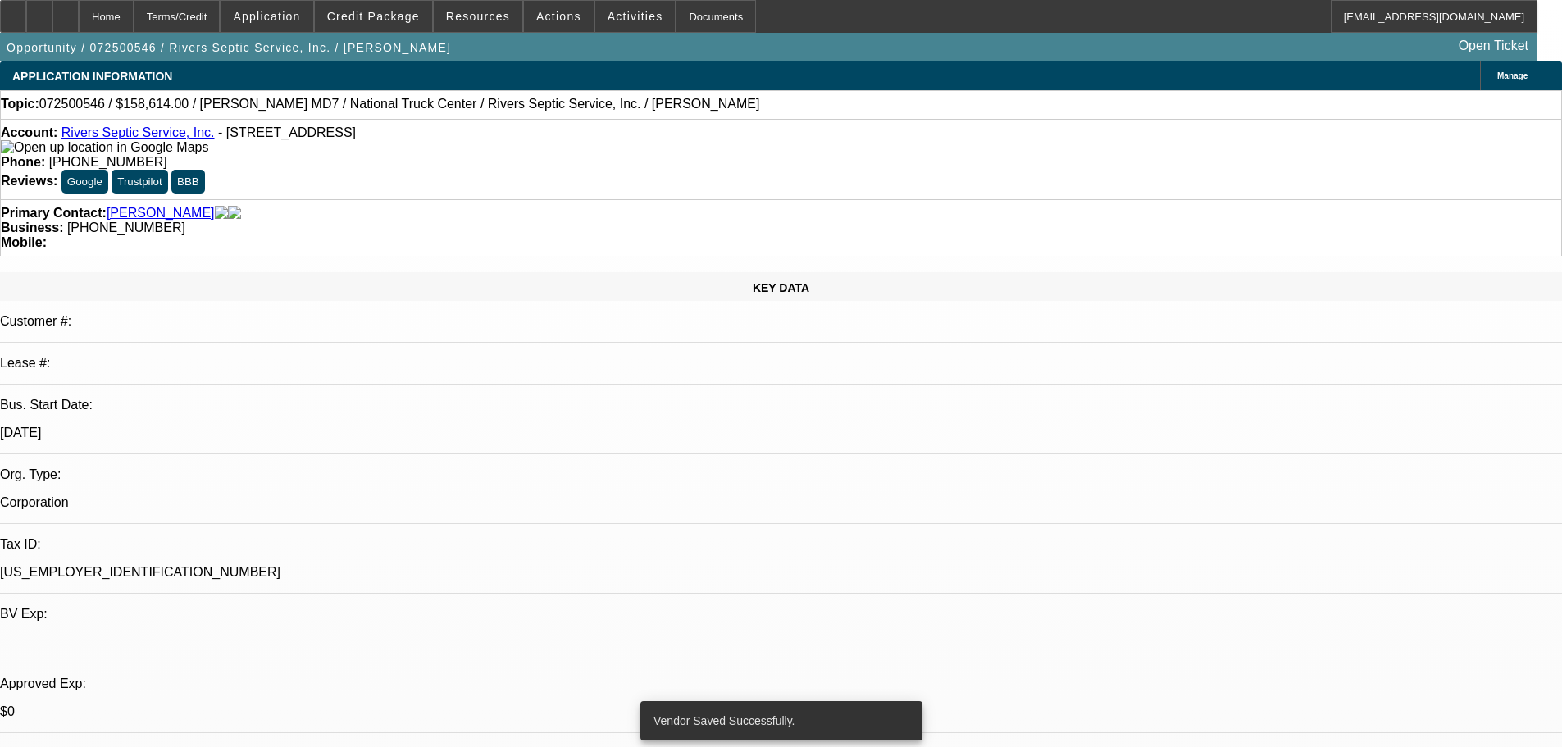
select select "0"
select select "2"
select select "0"
select select "6"
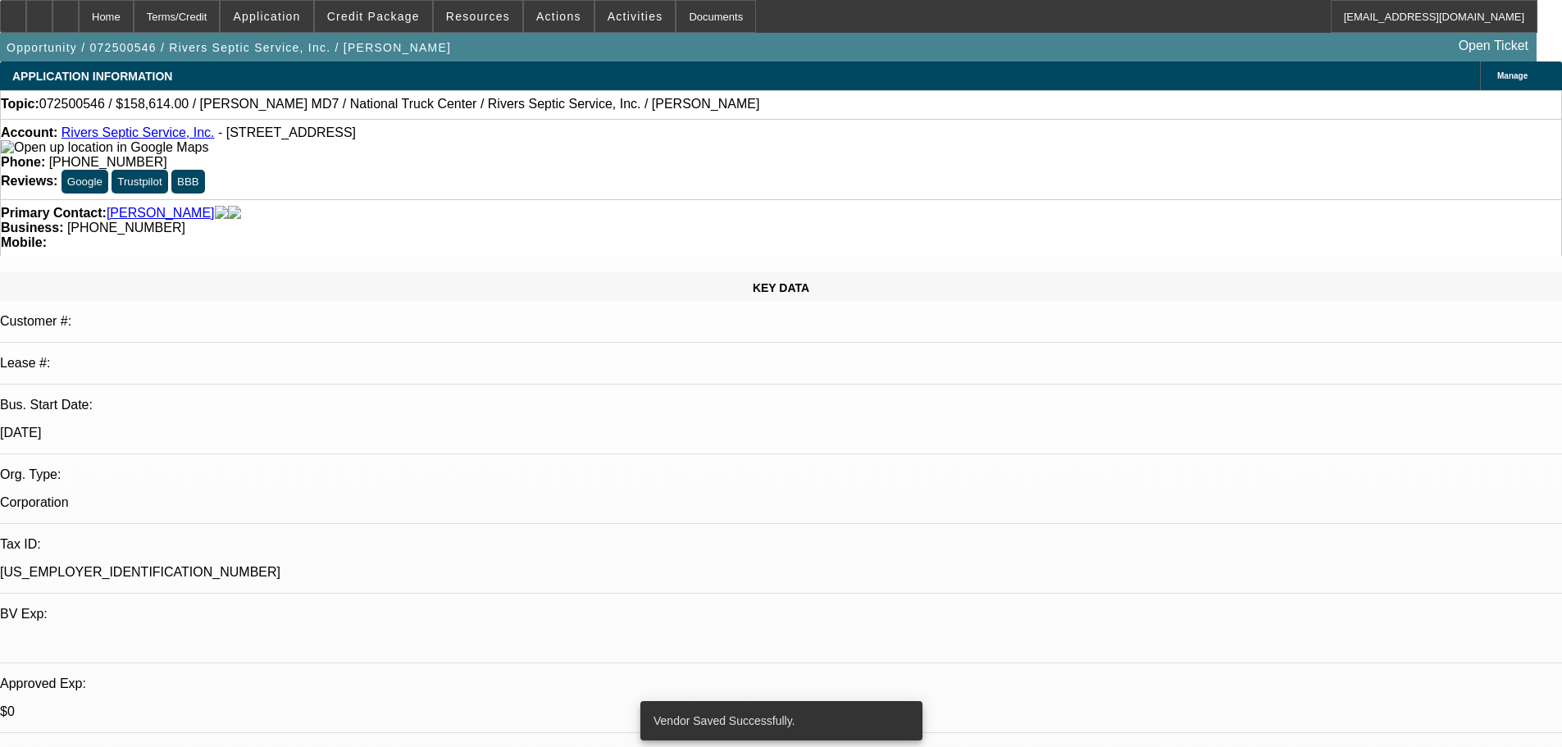
select select "0"
select select "2"
select select "0"
select select "6"
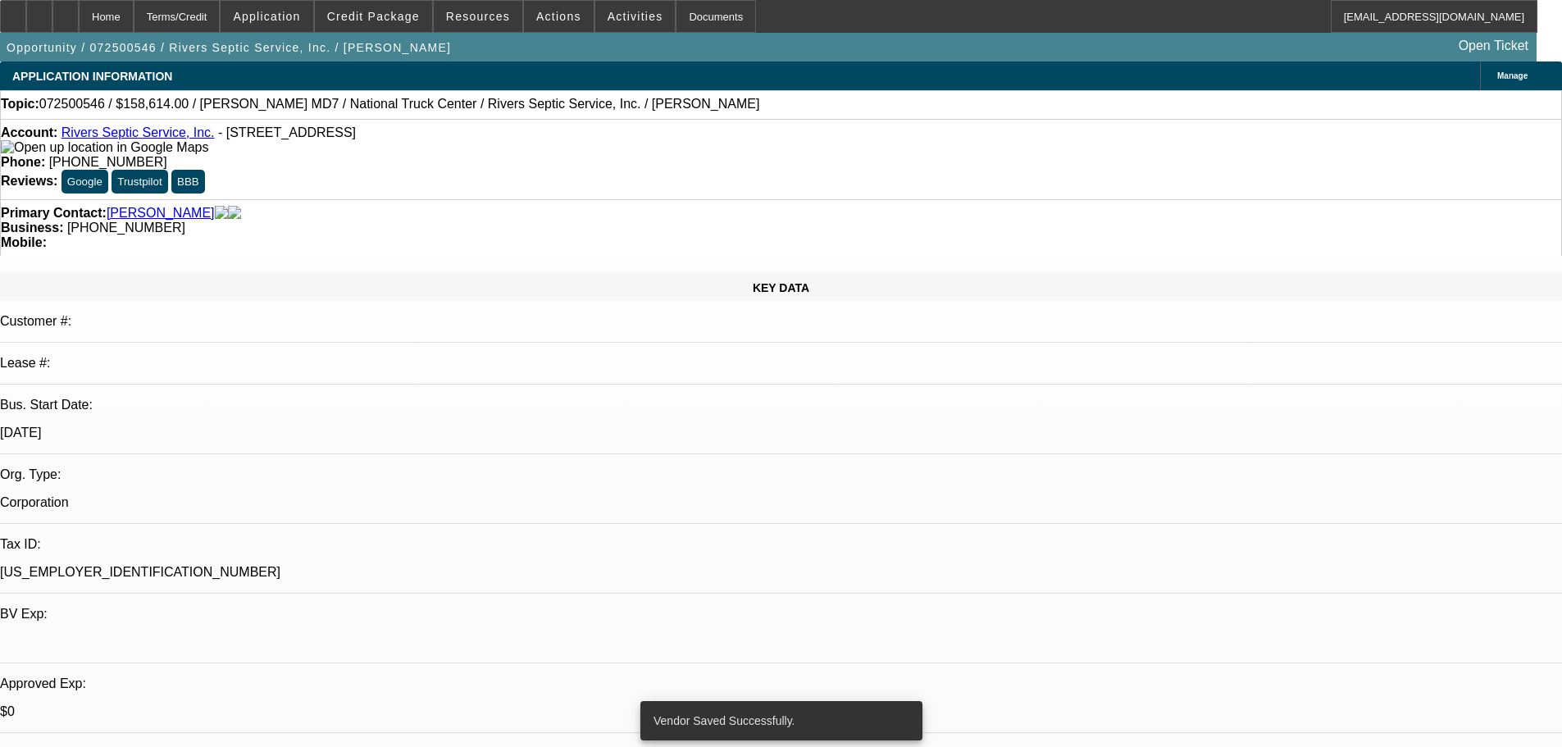
select select "0"
select select "2"
select select "0"
select select "6"
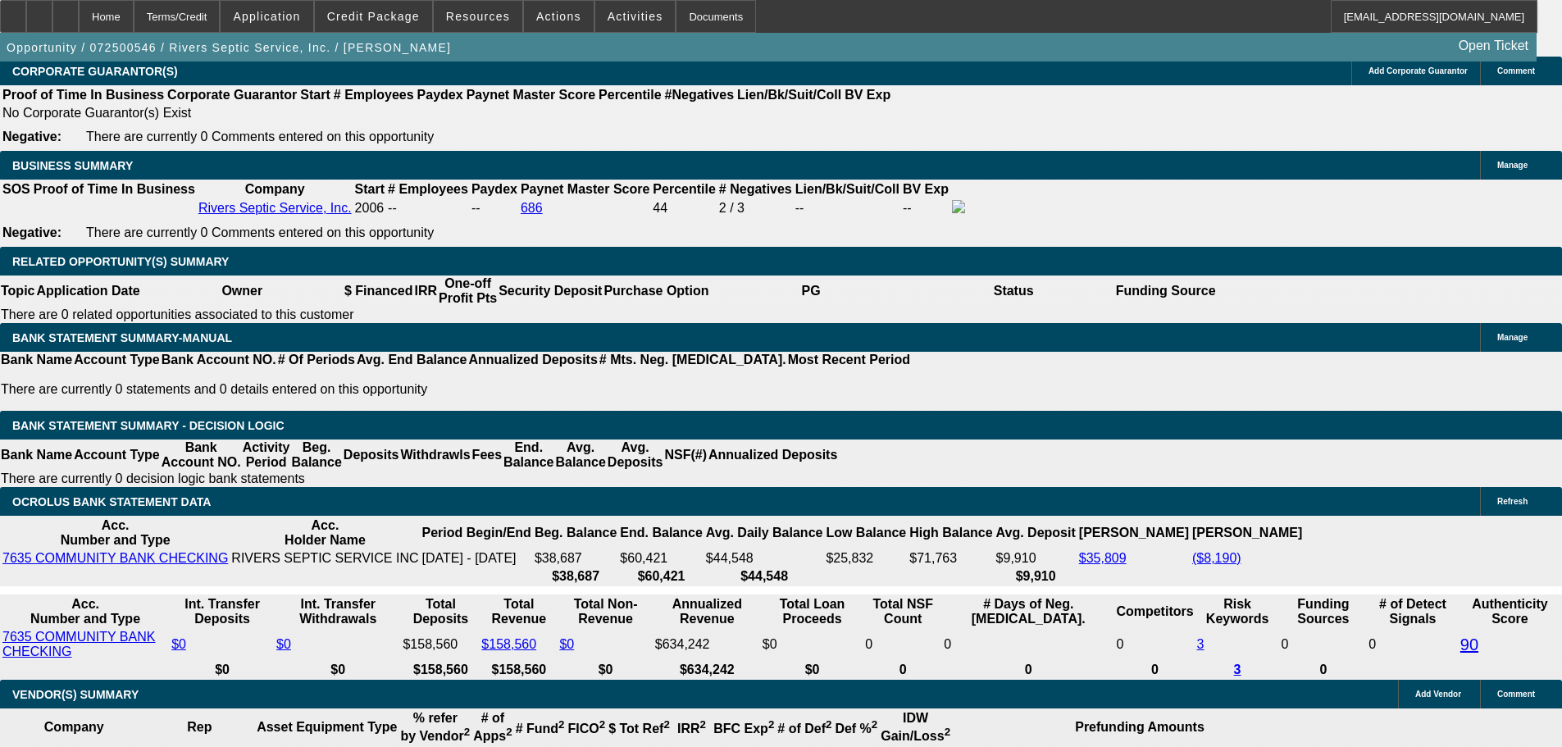
scroll to position [2541, 0]
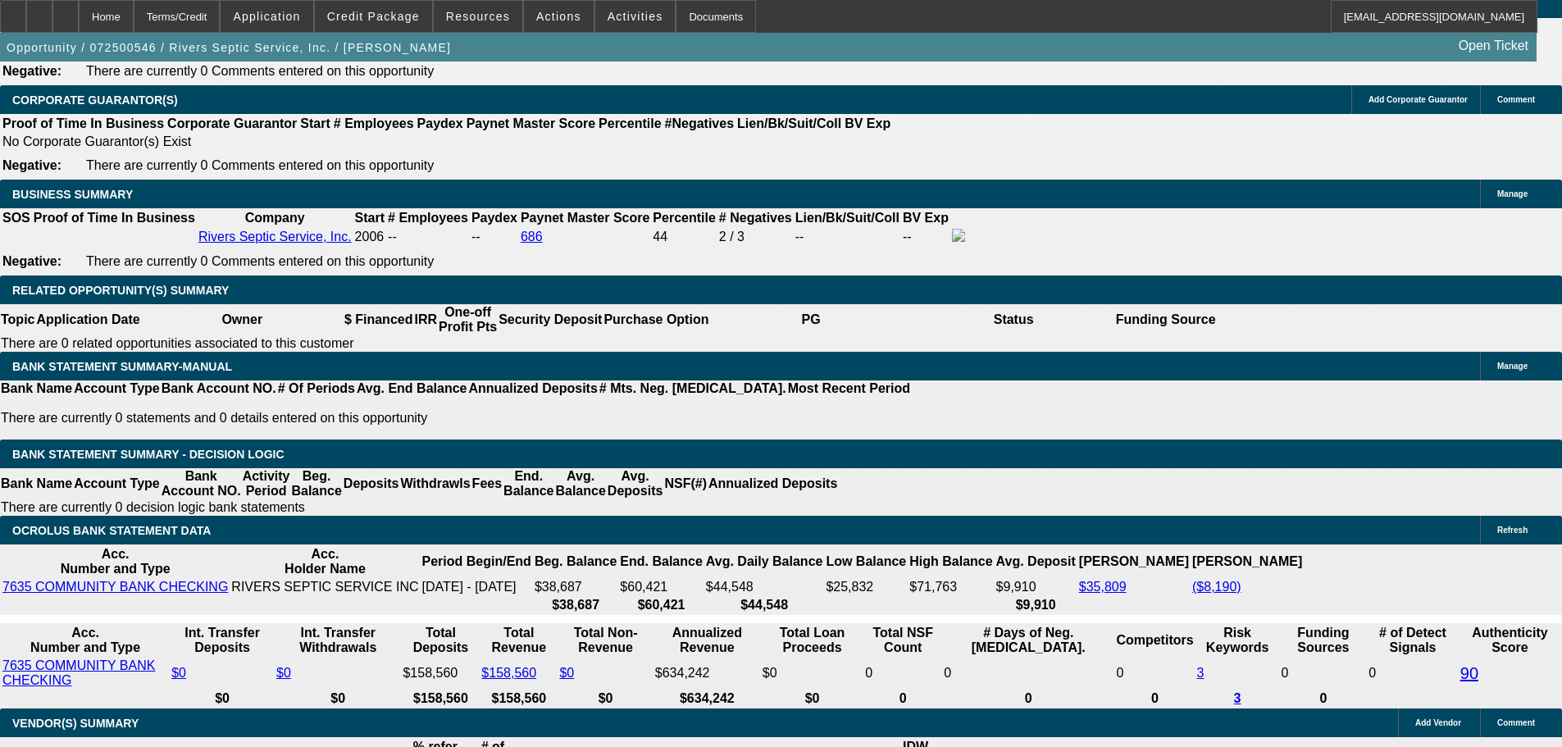
drag, startPoint x: 240, startPoint y: 400, endPoint x: 324, endPoint y: 400, distance: 83.6
type input "28"
type input "$56.00"
type input "UNKNOWN"
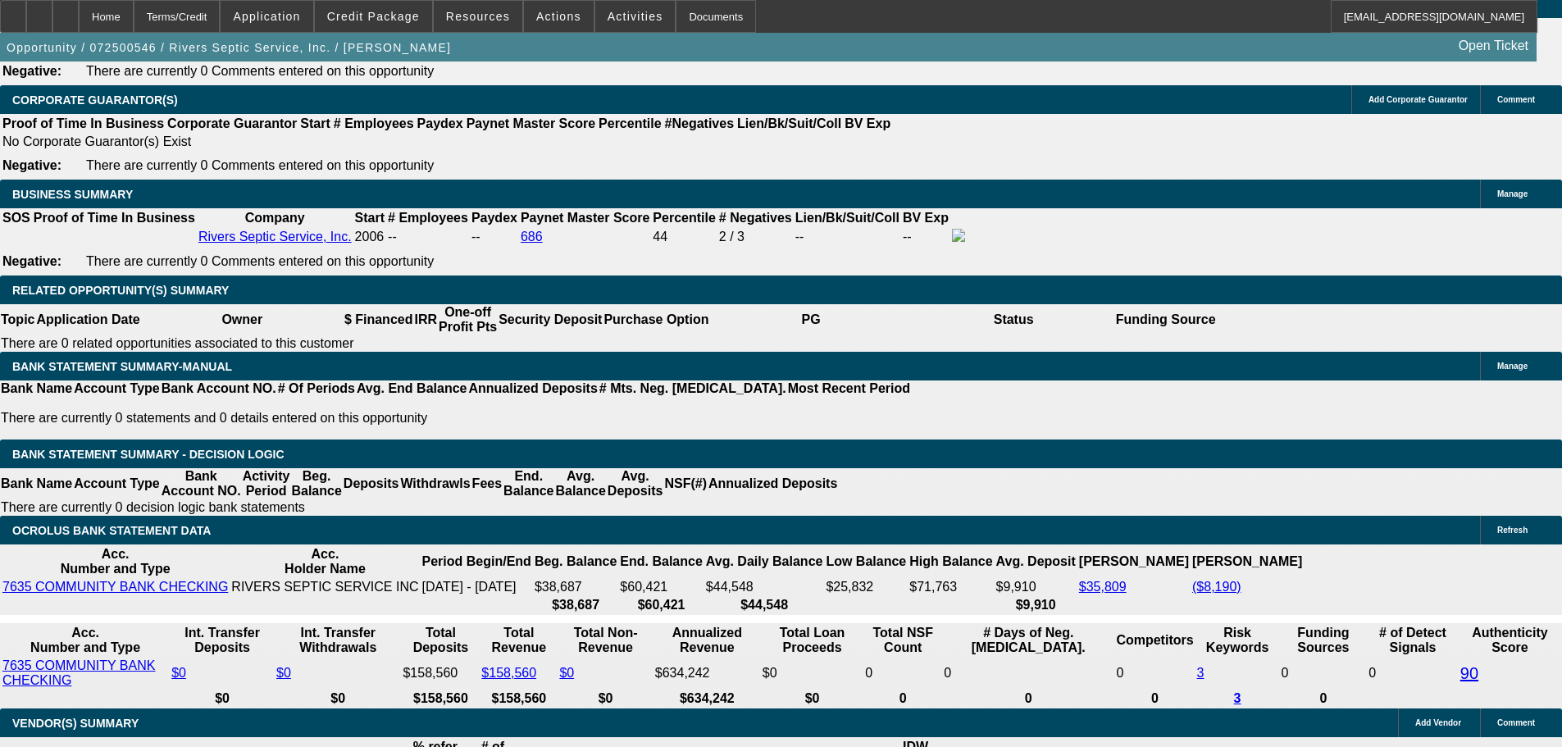
type input "2830"
type input "8.6"
type input "$5,660.00"
type input "$2,830.00"
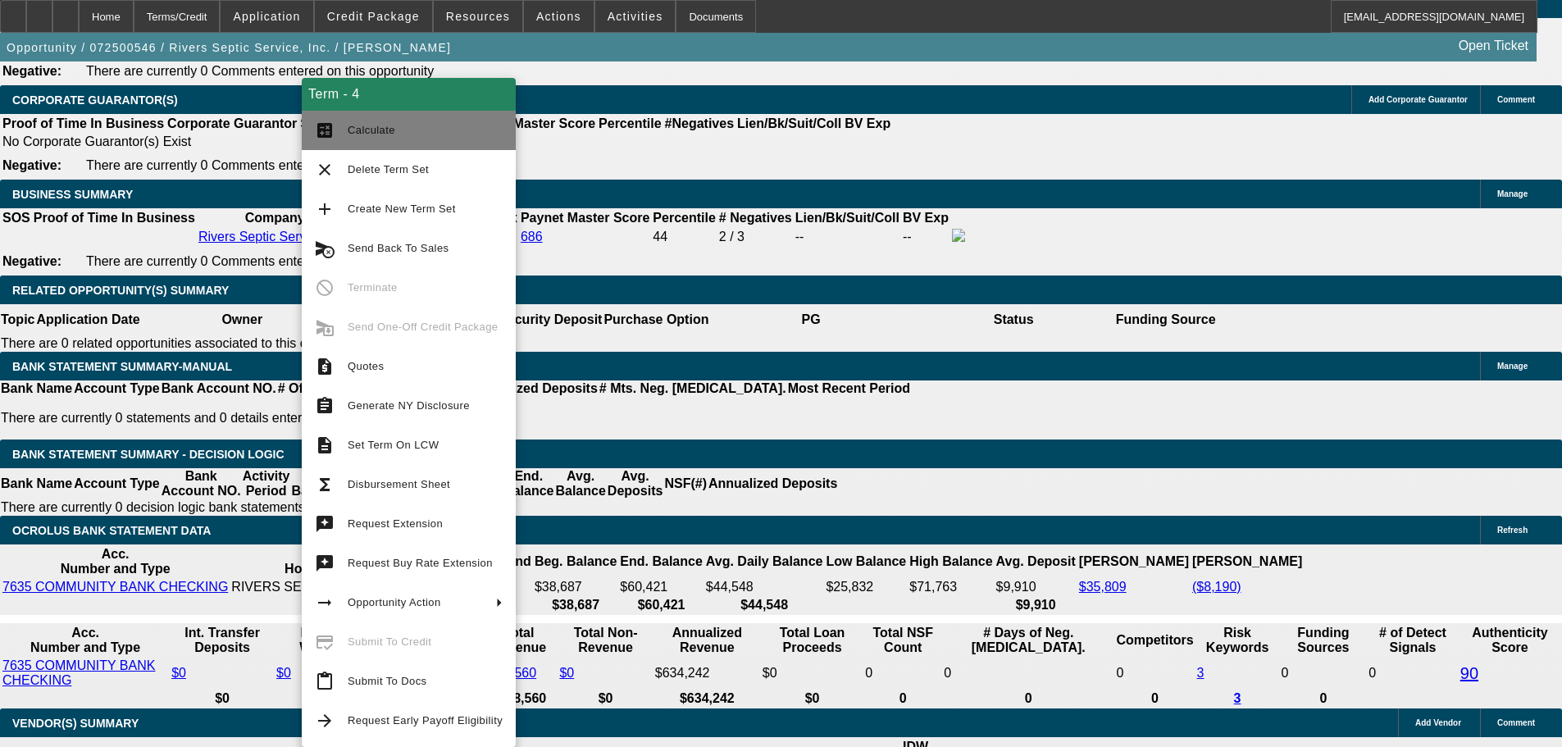
click at [382, 133] on span "Calculate" at bounding box center [372, 130] width 48 height 12
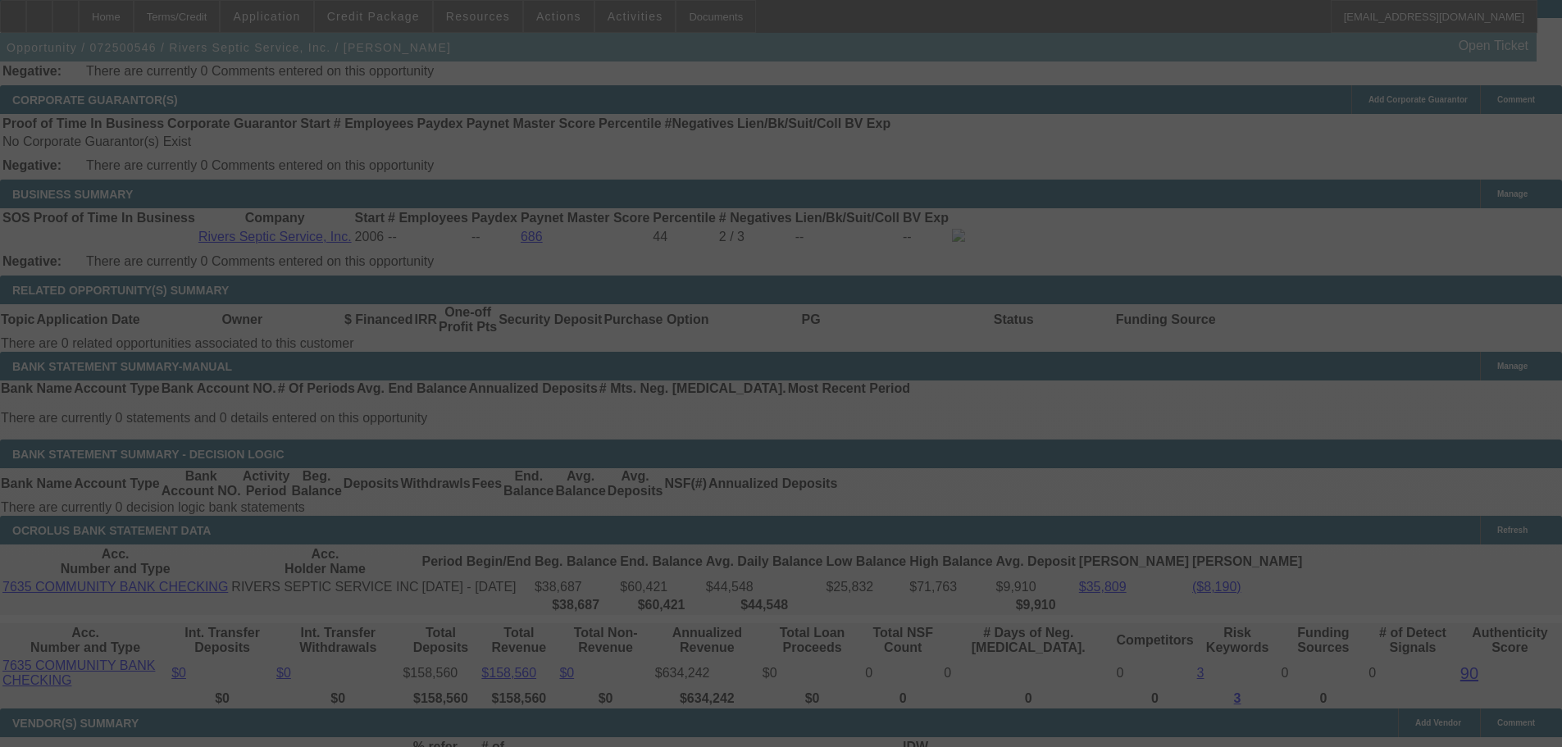
select select "0"
select select "2"
select select "0"
select select "6"
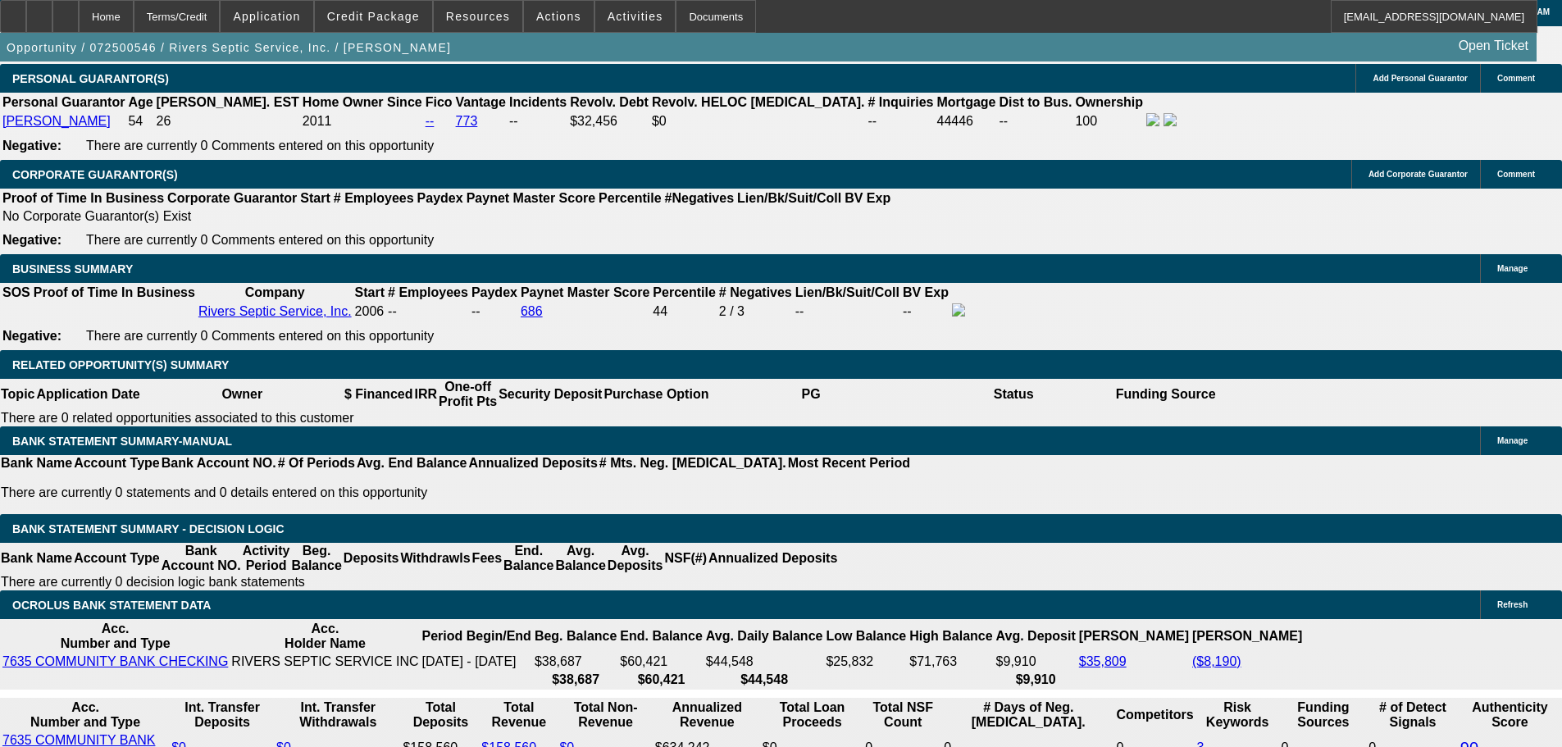
scroll to position [2377, 0]
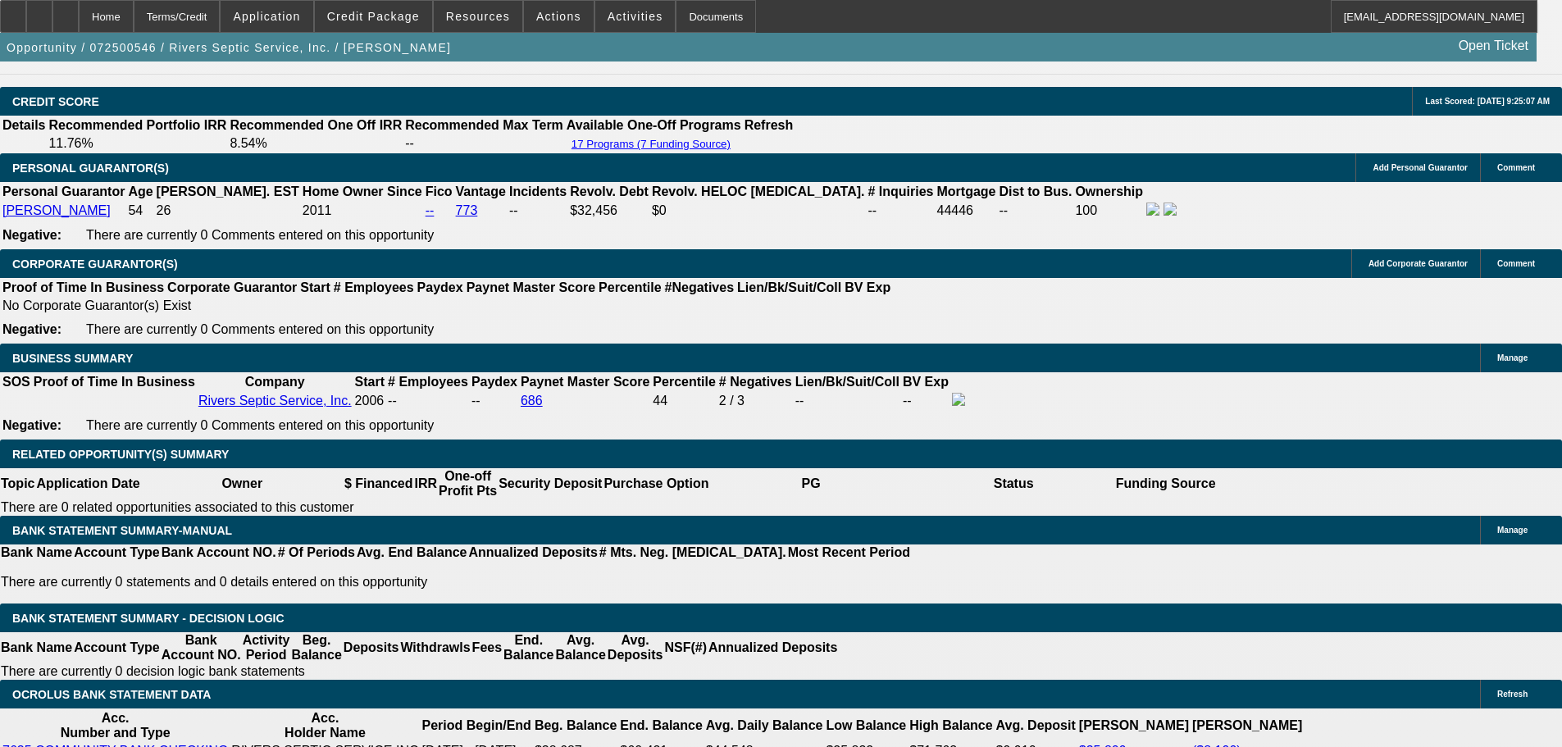
drag, startPoint x: 279, startPoint y: 440, endPoint x: 384, endPoint y: 440, distance: 104.9
type input "$13,500.00"
type input "UNKNOWN"
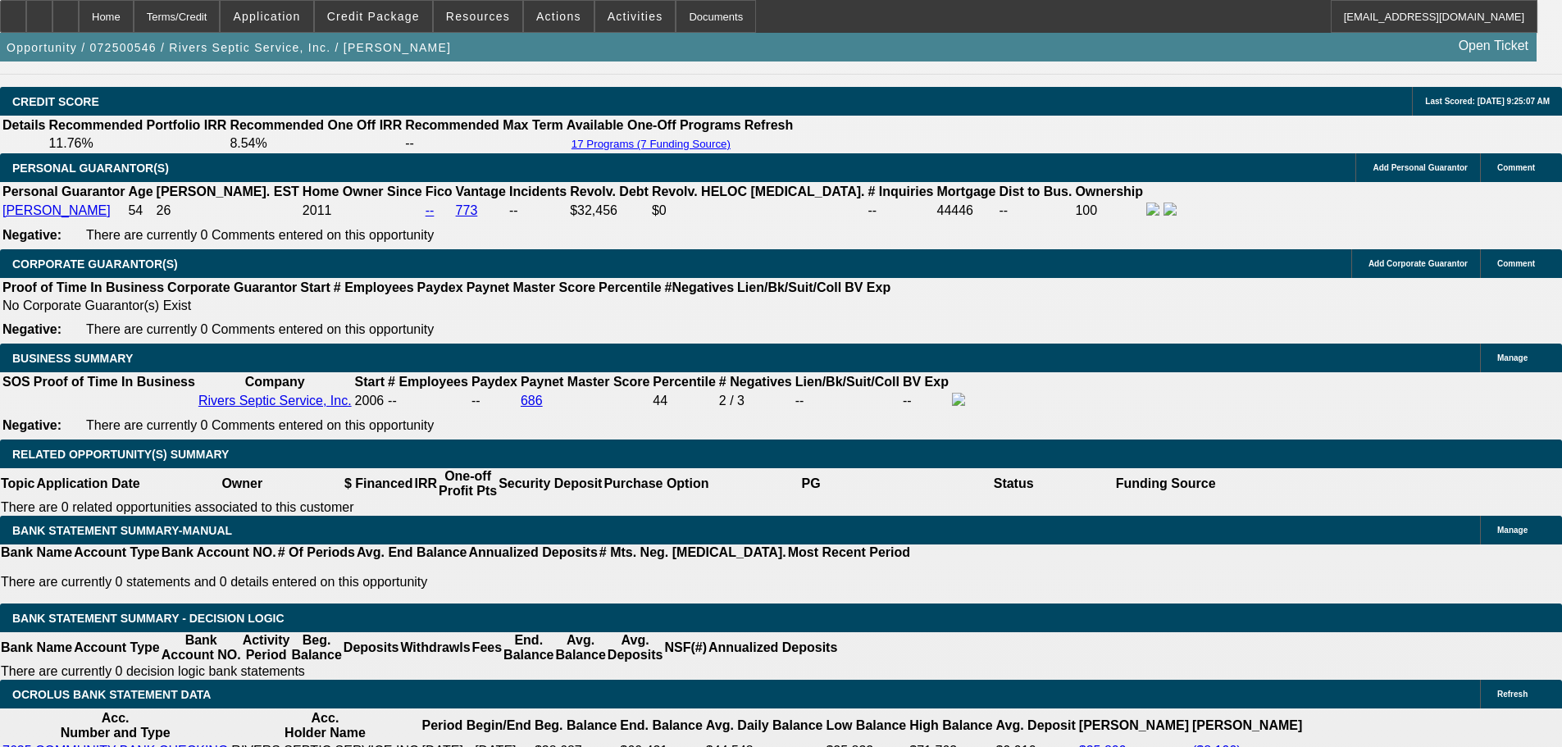
type input "$2,838.91"
type input "$5,677.82"
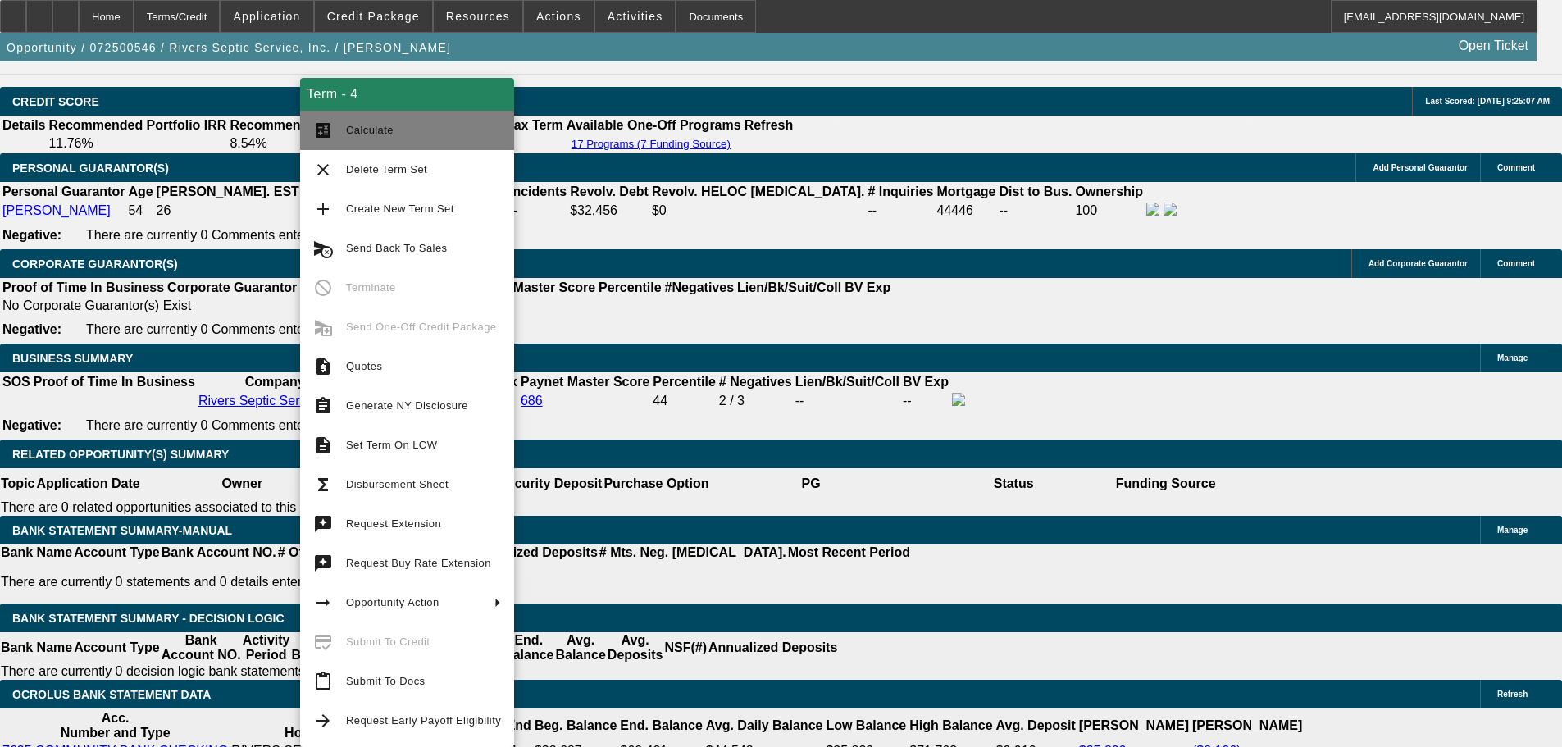
click at [408, 139] on span "Calculate" at bounding box center [423, 130] width 155 height 20
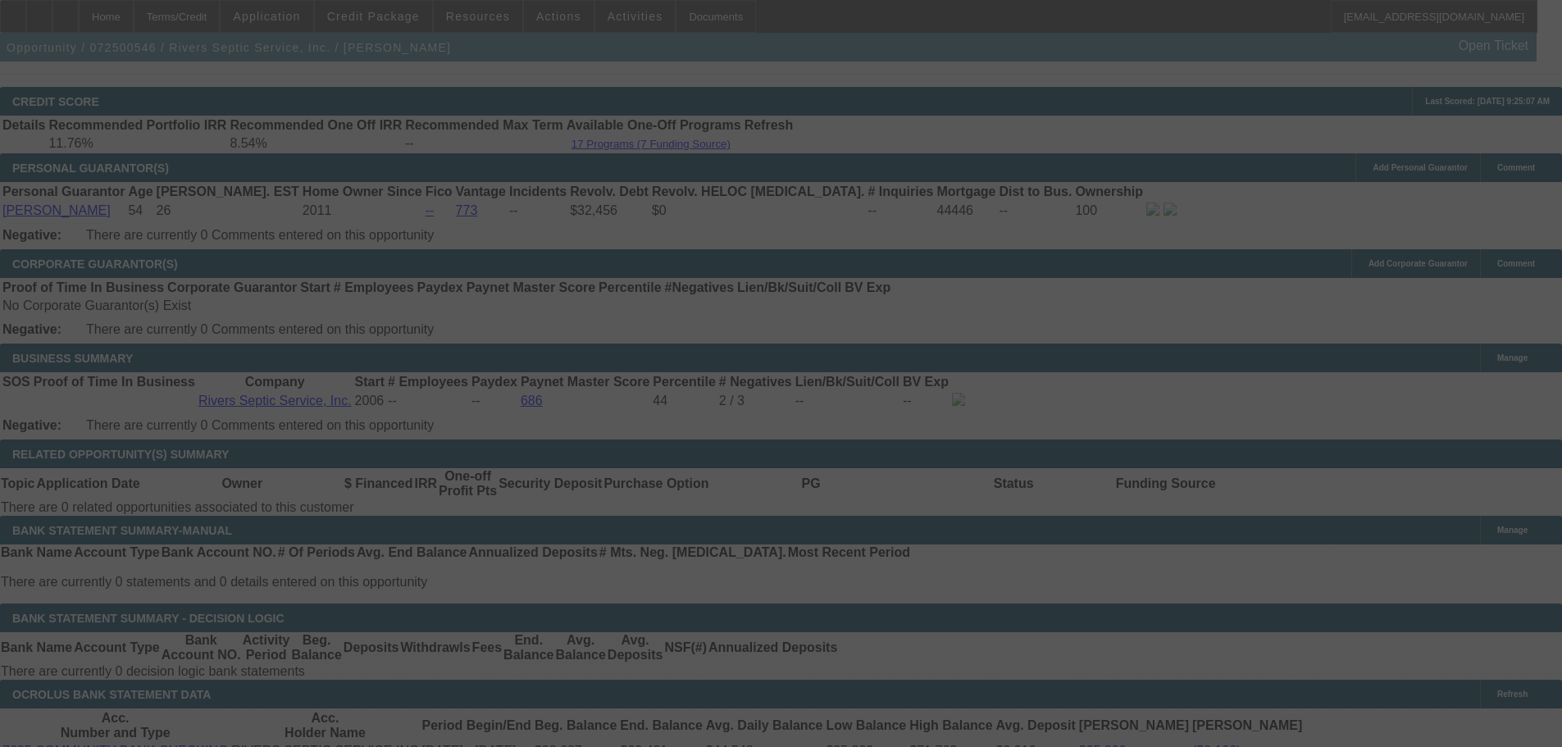
select select "0"
select select "2"
select select "0"
select select "6"
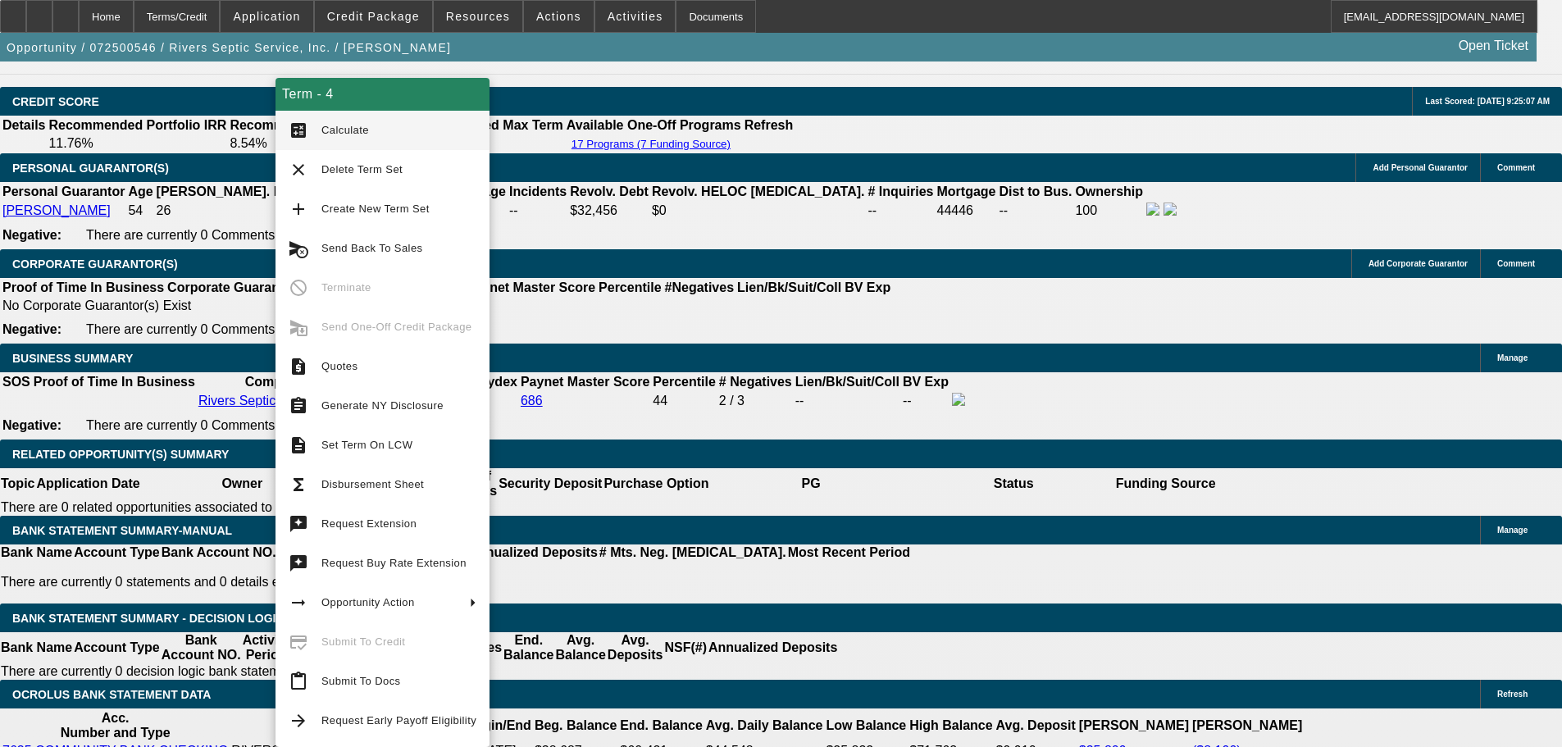
scroll to position [164, 0]
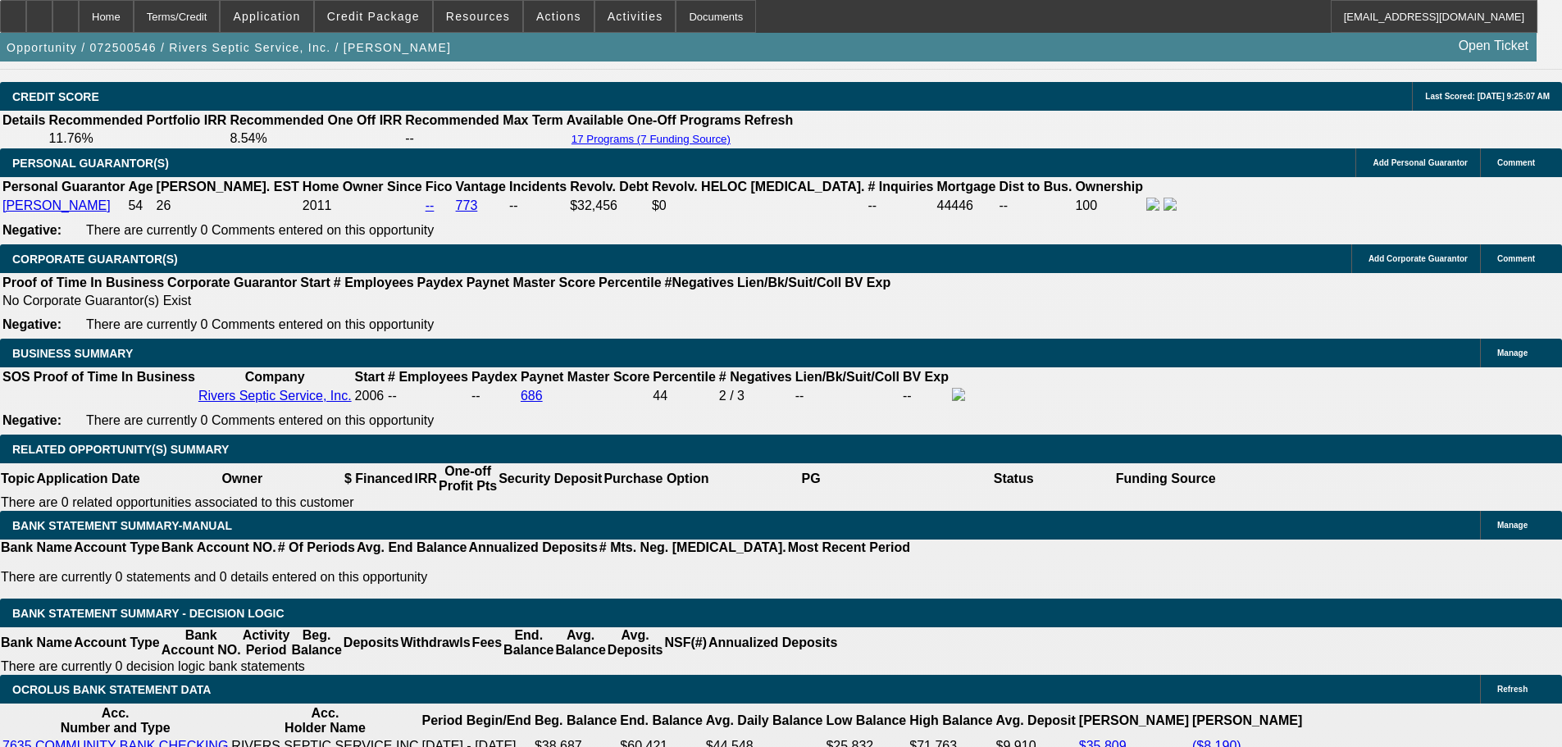
scroll to position [2377, 0]
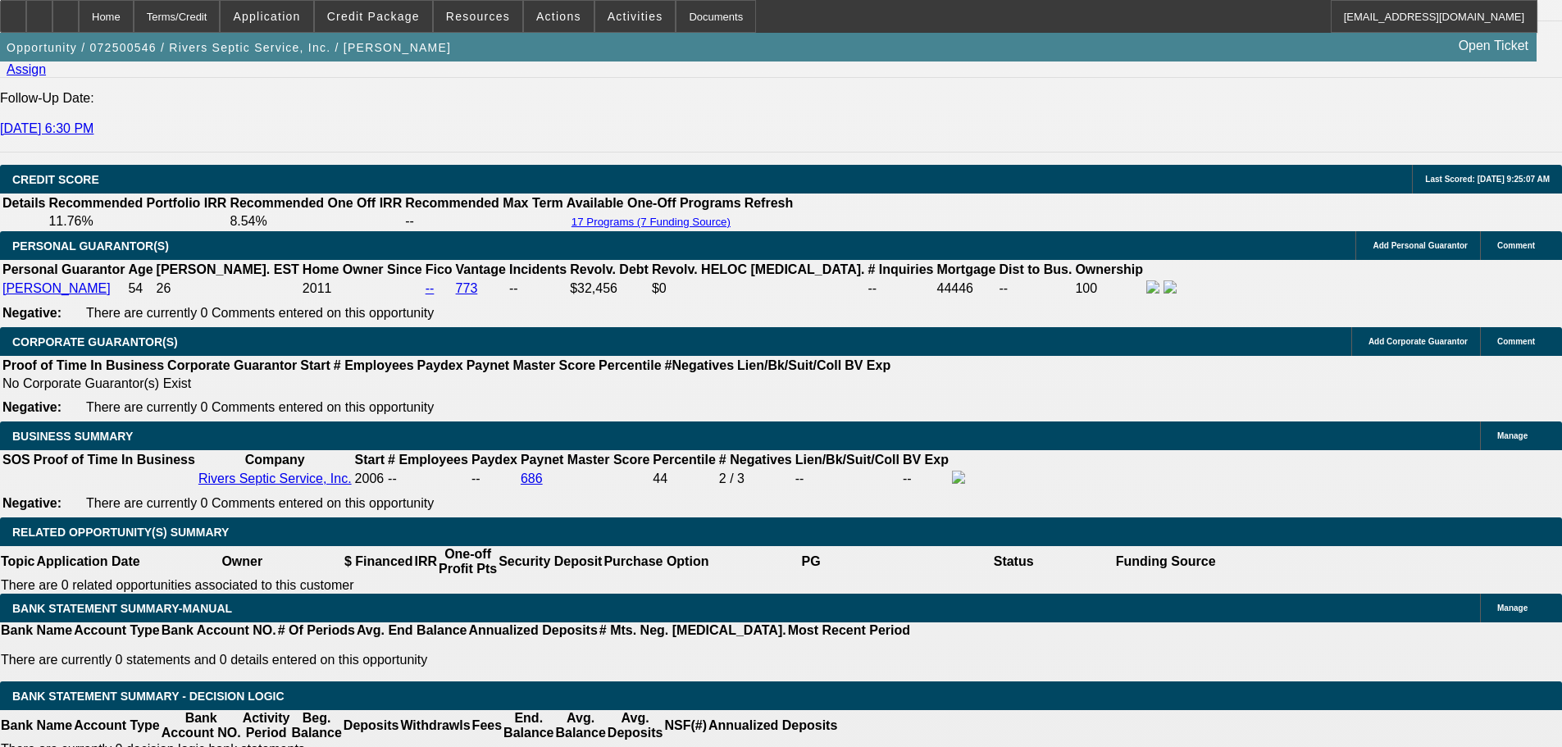
scroll to position [2295, 0]
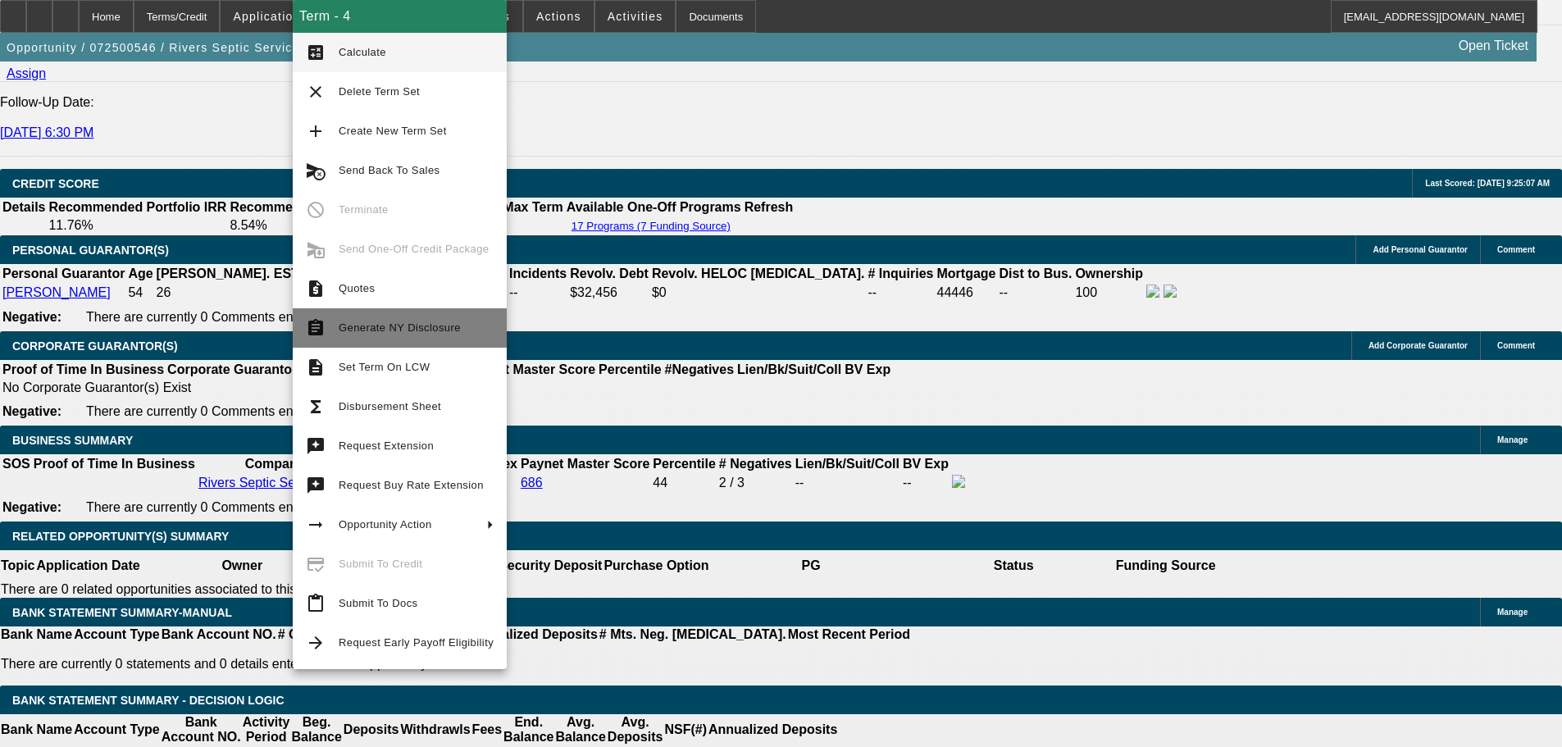
click at [431, 330] on span "Generate NY Disclosure" at bounding box center [400, 327] width 122 height 12
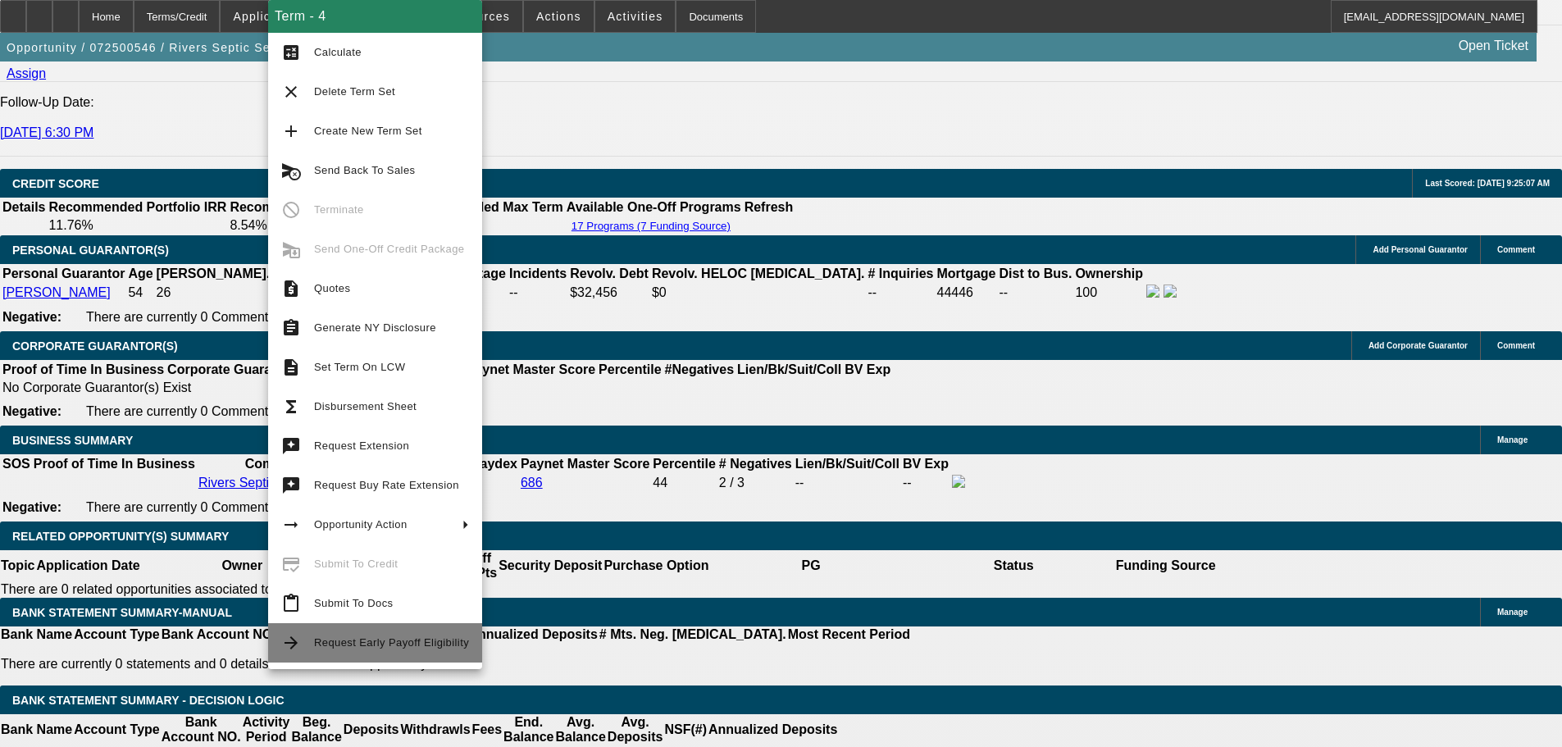
click at [421, 641] on span "Request Early Payoff Eligibility" at bounding box center [391, 642] width 155 height 12
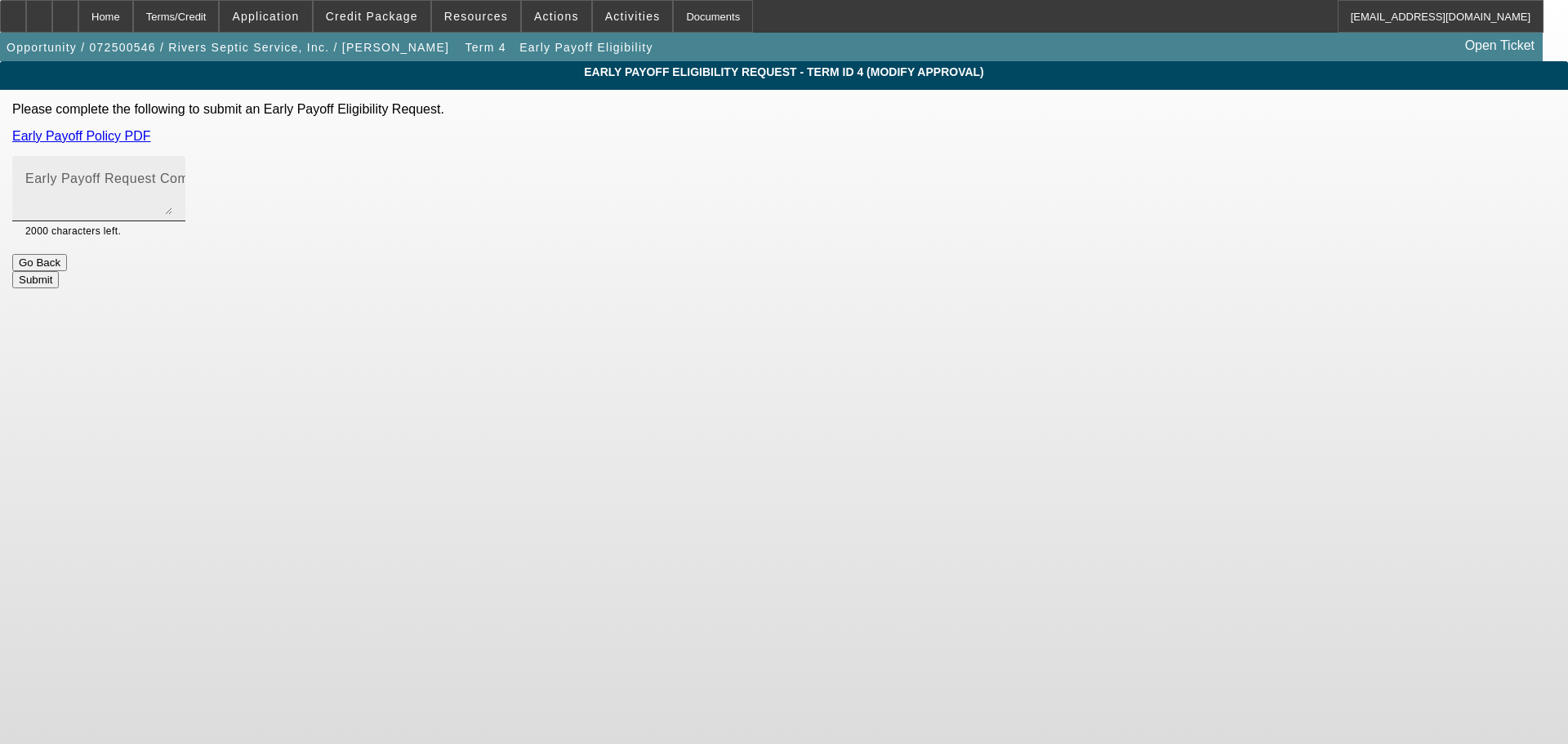
click at [226, 186] on label "Early Payoff Request Comment" at bounding box center [126, 178] width 201 height 15
click at [172, 186] on textarea "Early Payoff Request Comment" at bounding box center [99, 194] width 147 height 39
type textarea "Won on the terms, requesting EPO since these guys are so old school with their …"
click at [59, 272] on button "Submit" at bounding box center [35, 279] width 47 height 17
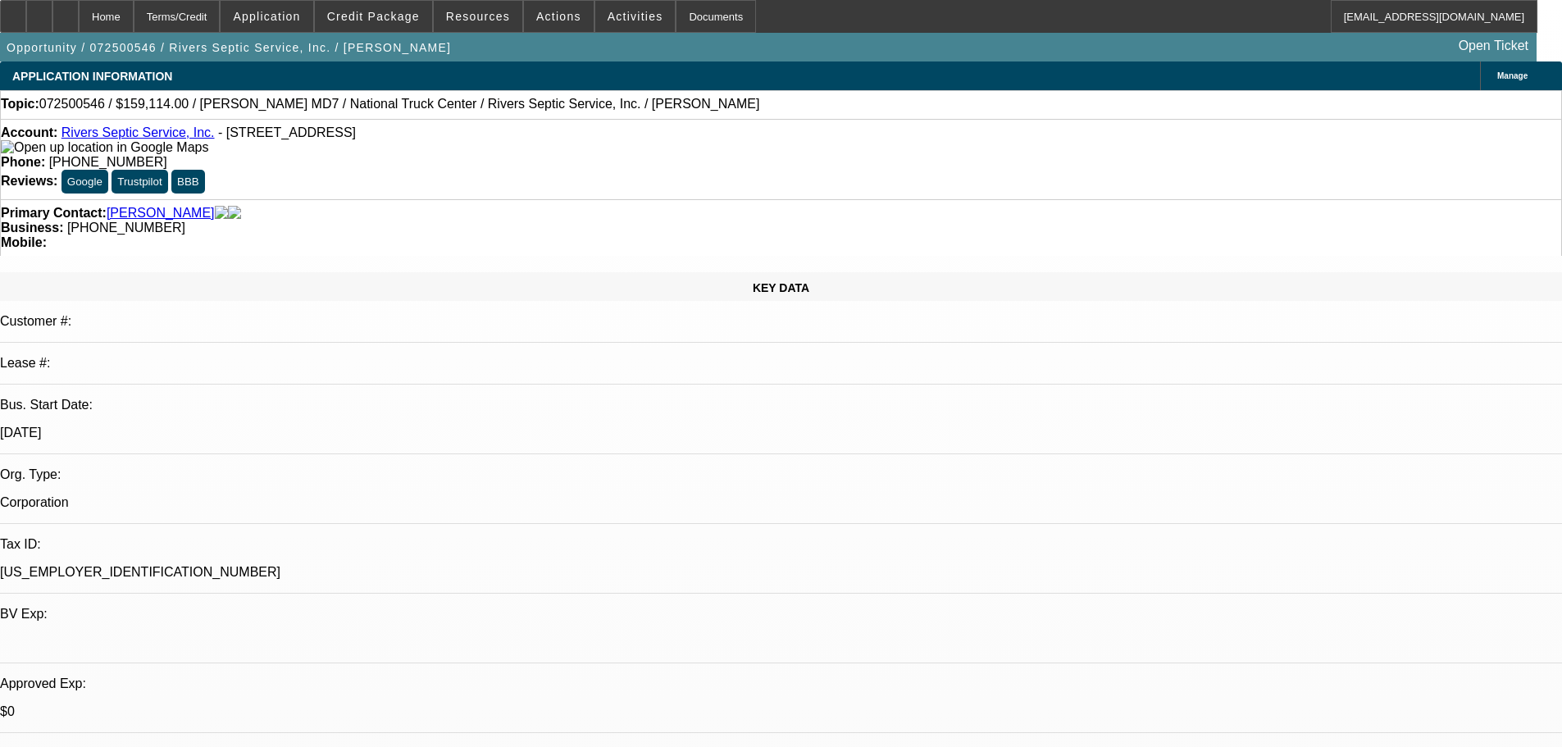
select select "0"
select select "2"
select select "0"
select select "6"
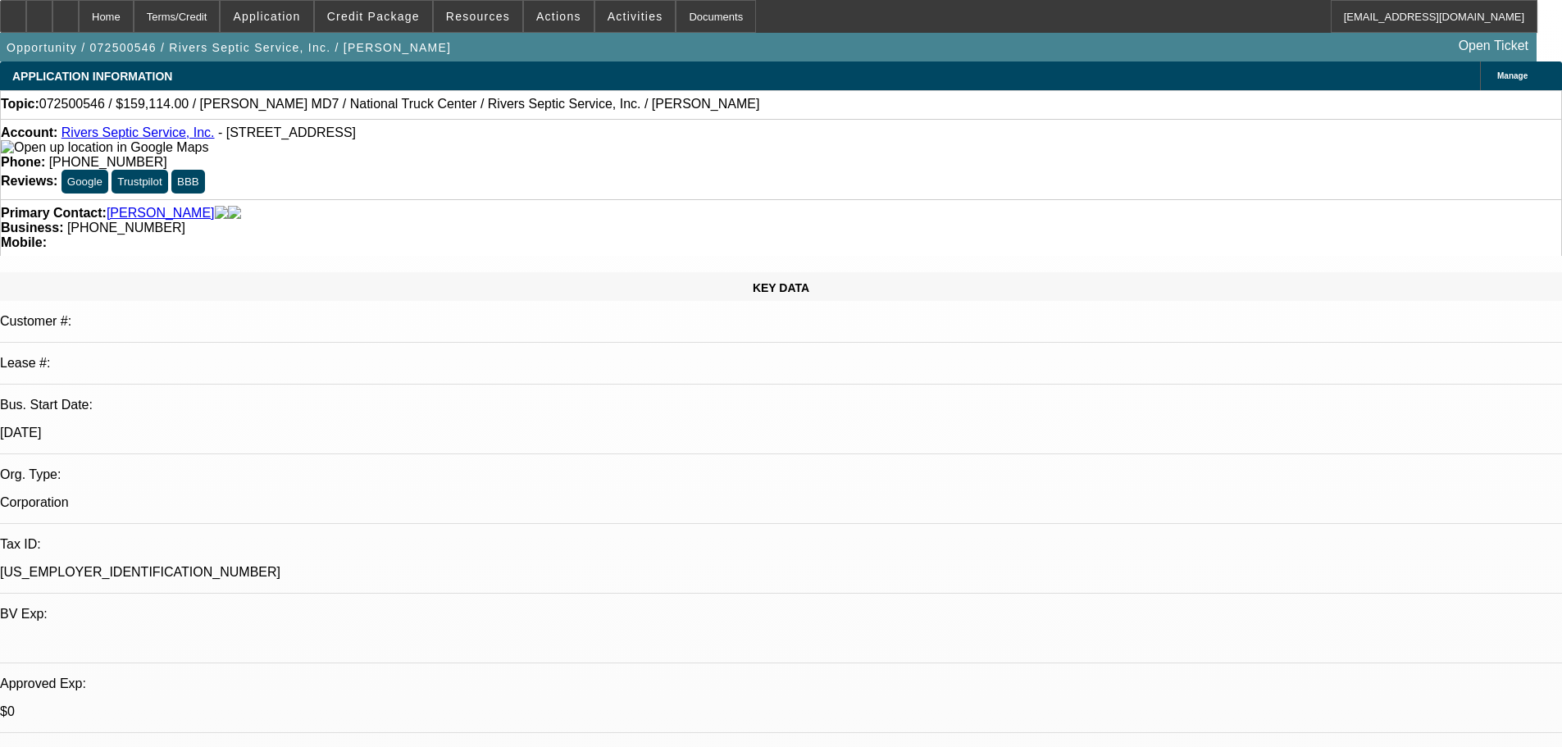
select select "0"
select select "2"
select select "0"
select select "6"
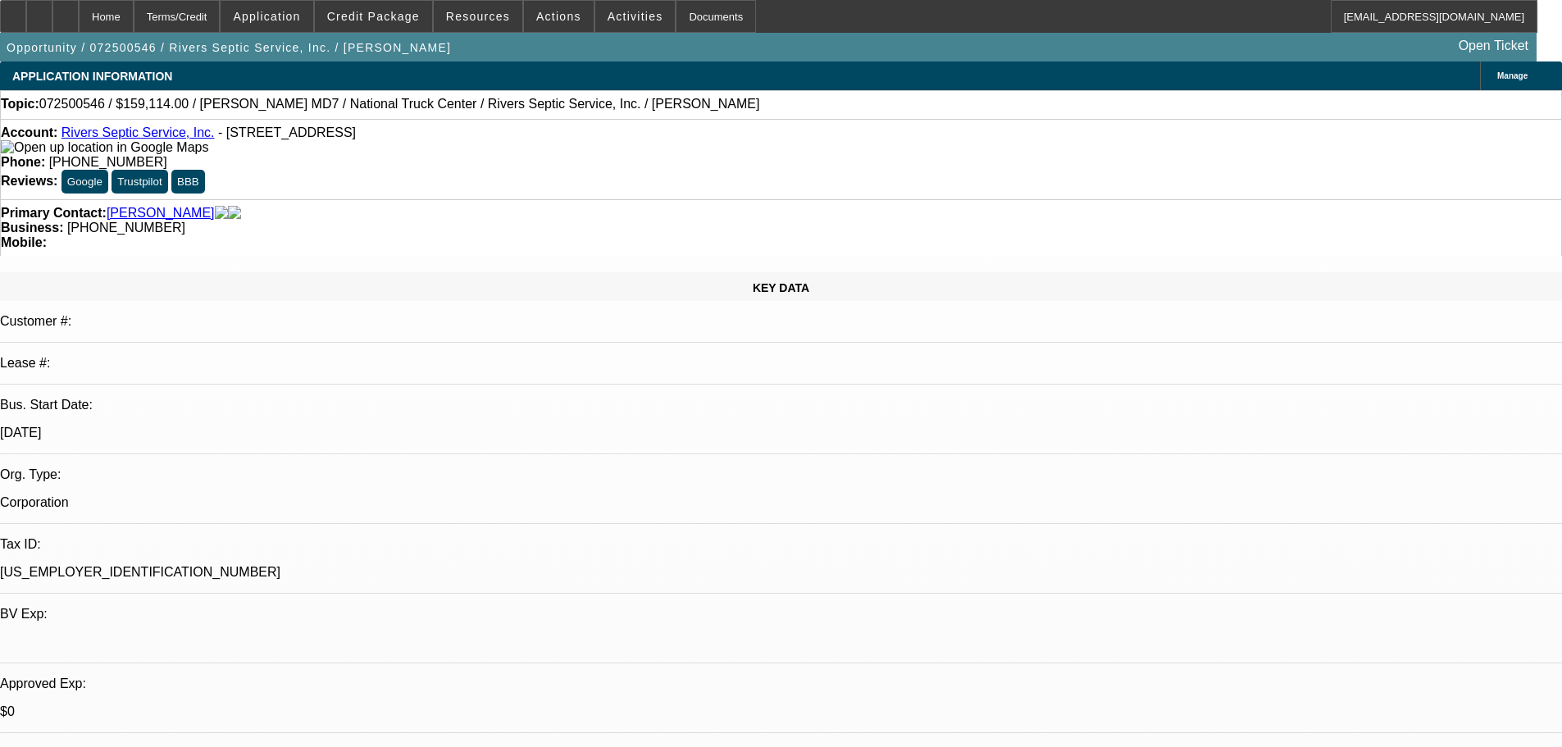
select select "0"
select select "2"
select select "0"
select select "6"
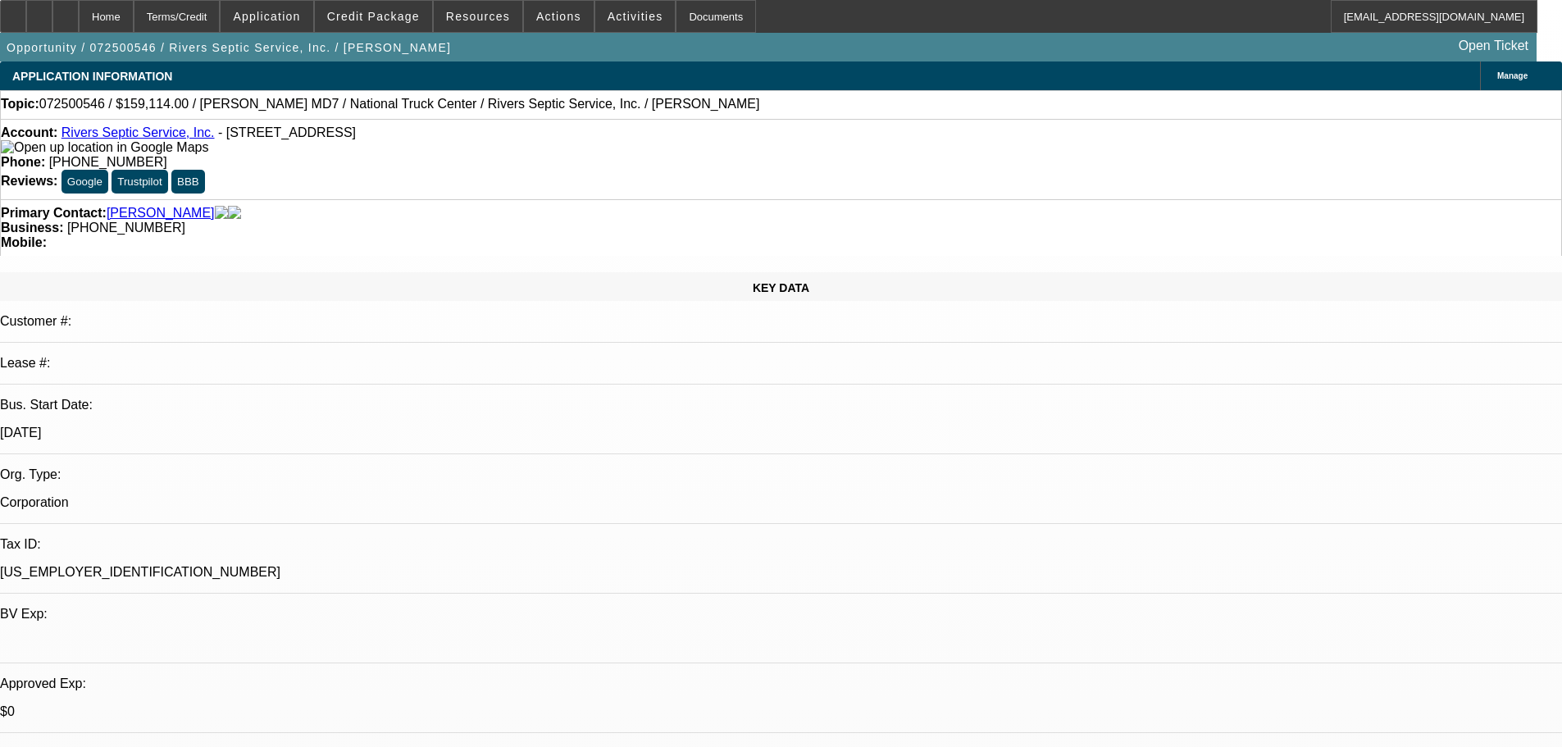
select select "0"
select select "2"
select select "0"
select select "6"
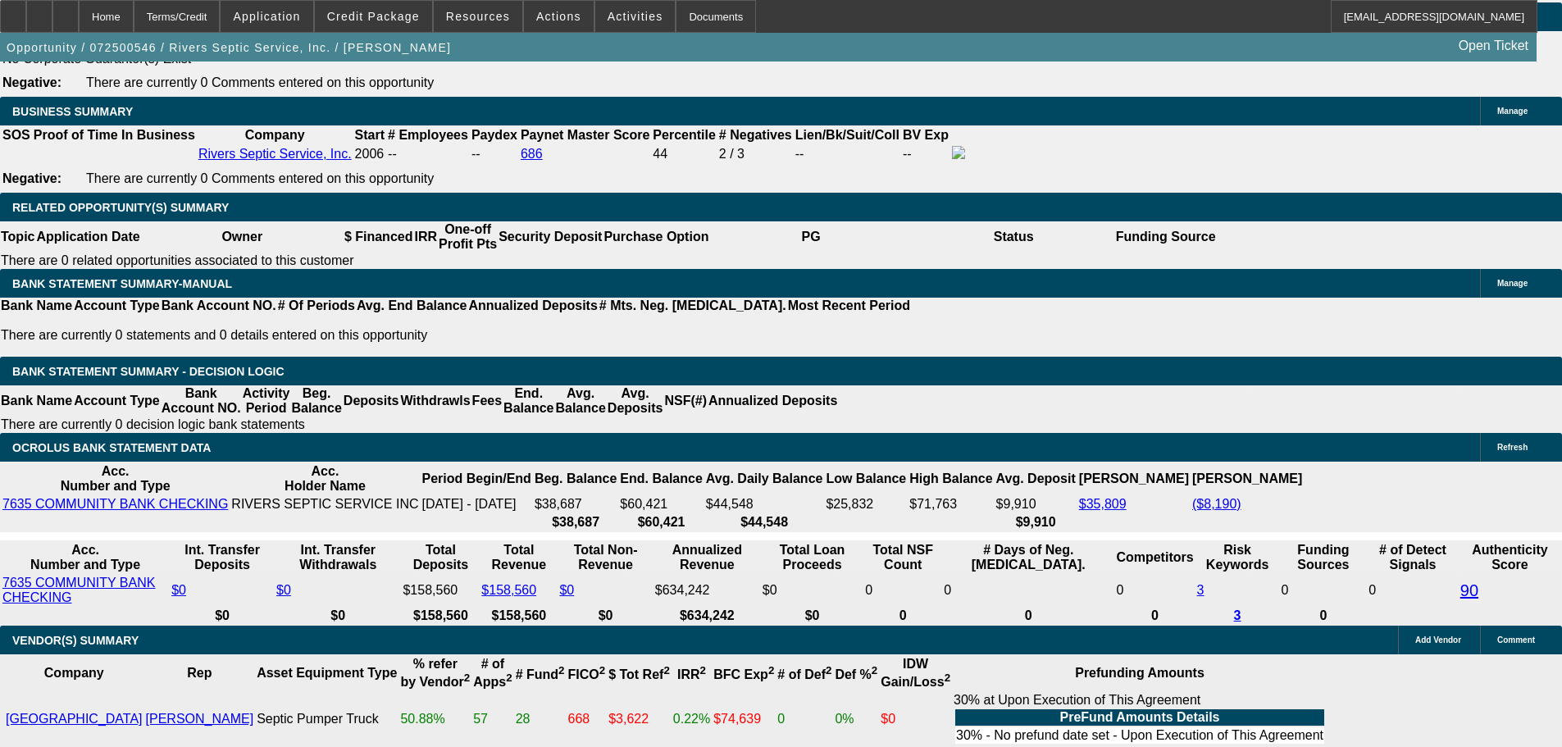
scroll to position [2623, 0]
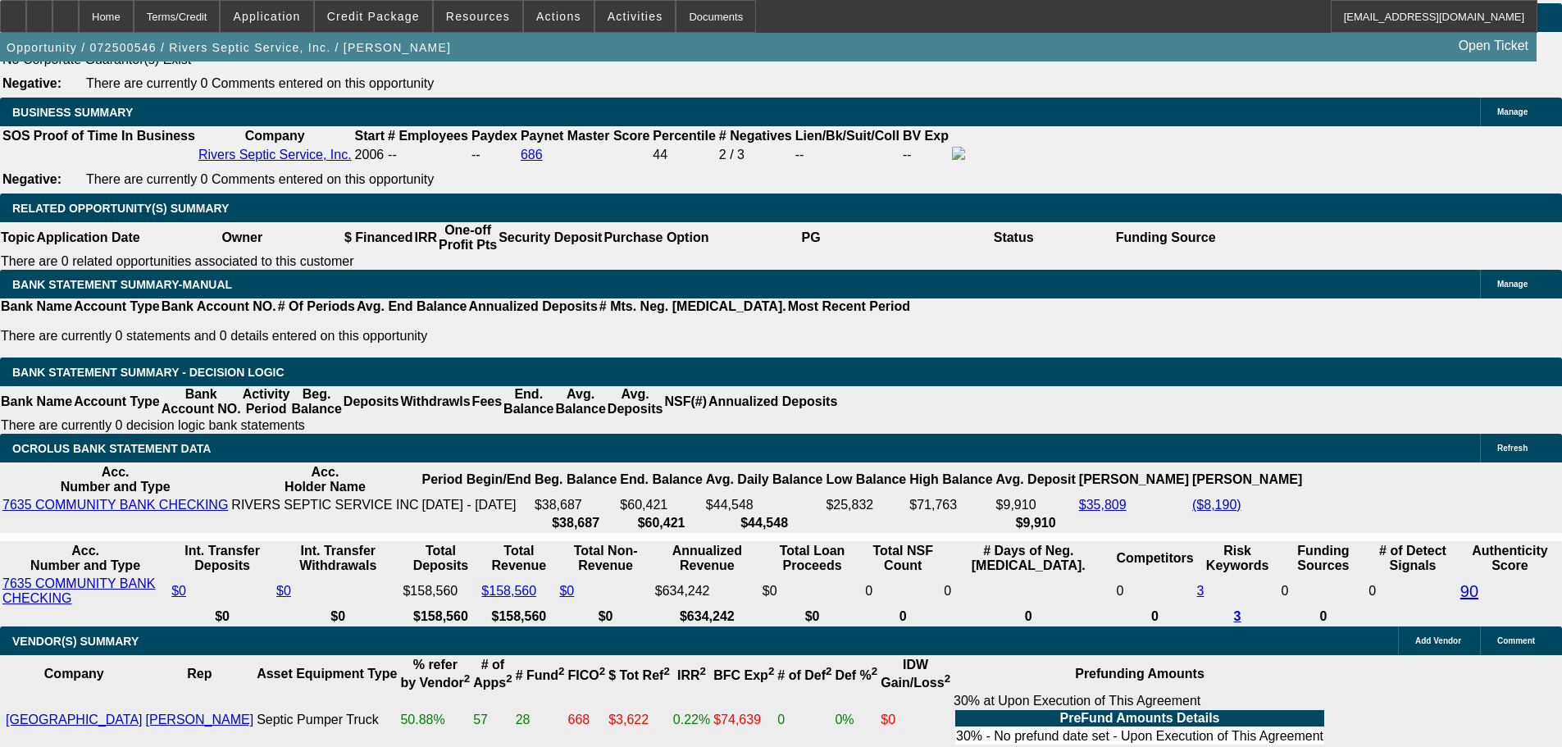
select select "0"
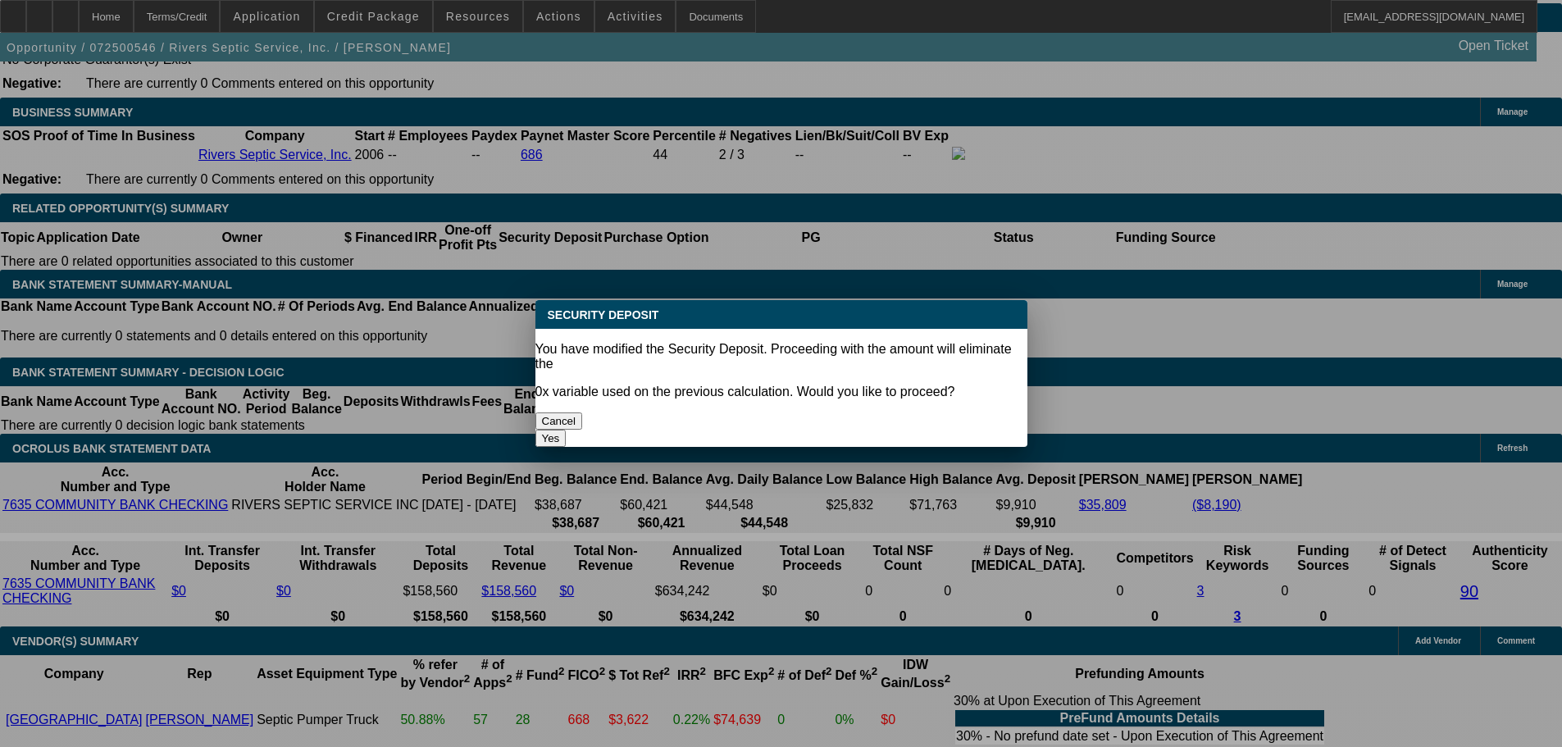
click at [566, 430] on button "Yes" at bounding box center [550, 438] width 31 height 17
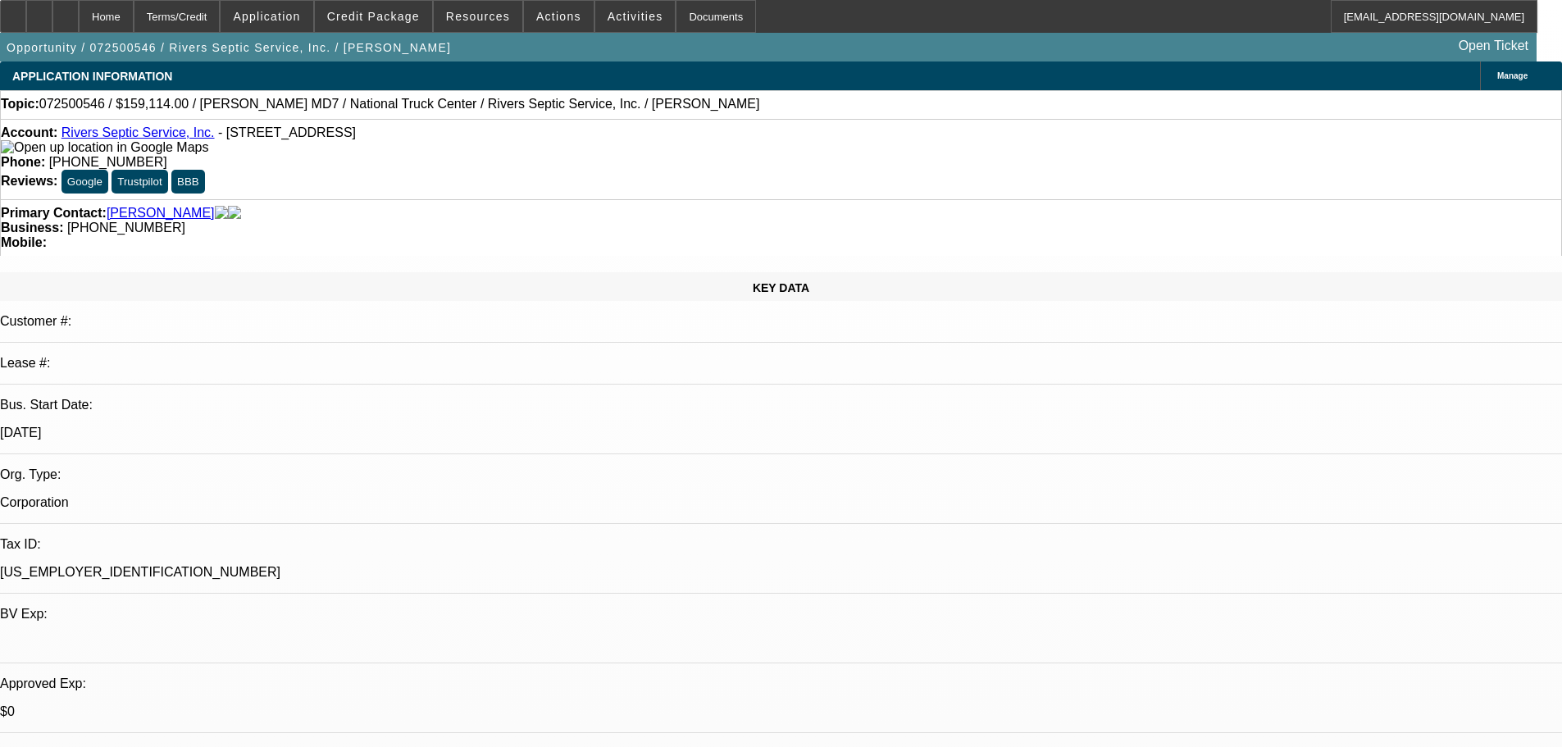
type input "$0.00"
type input "UNKNOWN"
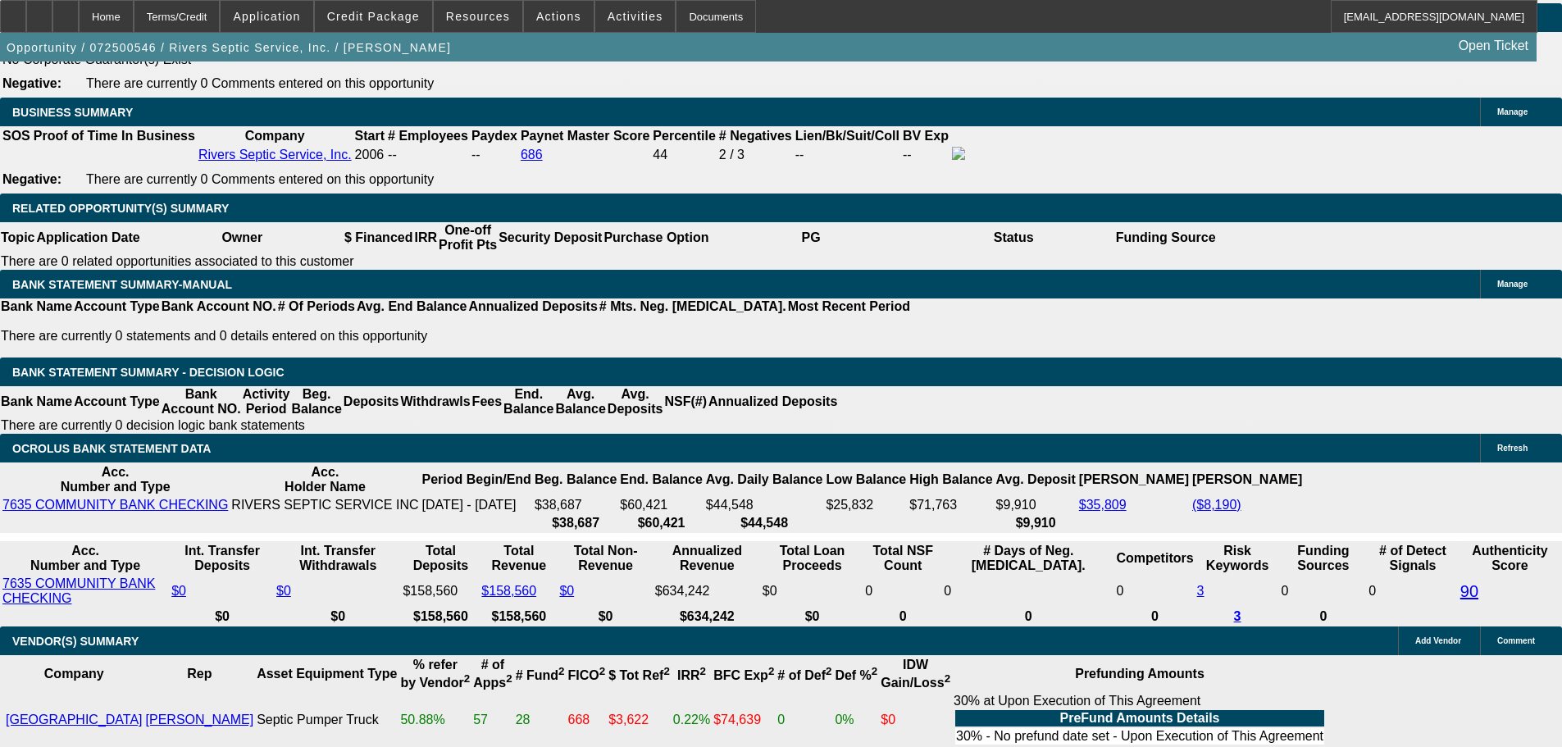
select select "1"
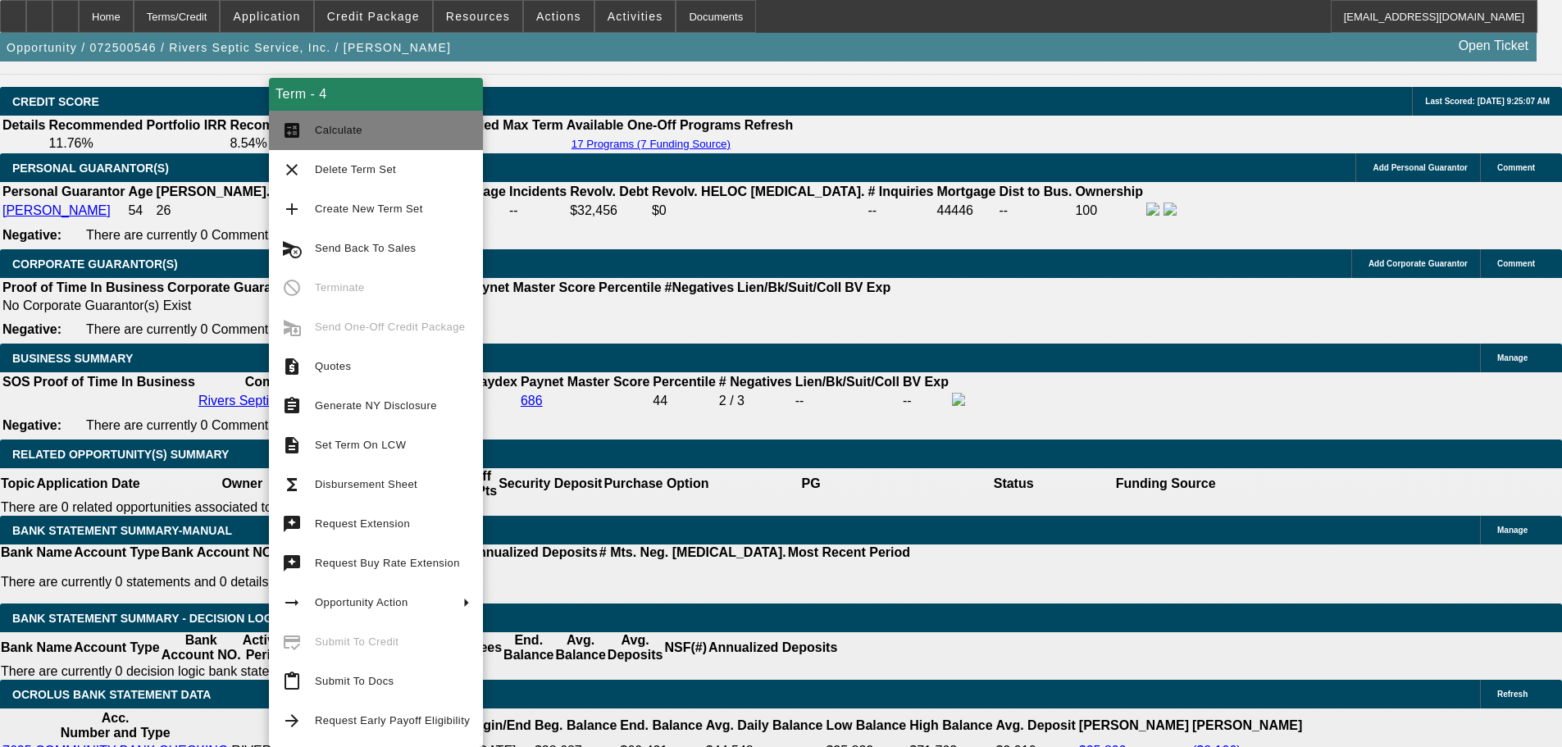
click at [356, 124] on span "Calculate" at bounding box center [339, 130] width 48 height 12
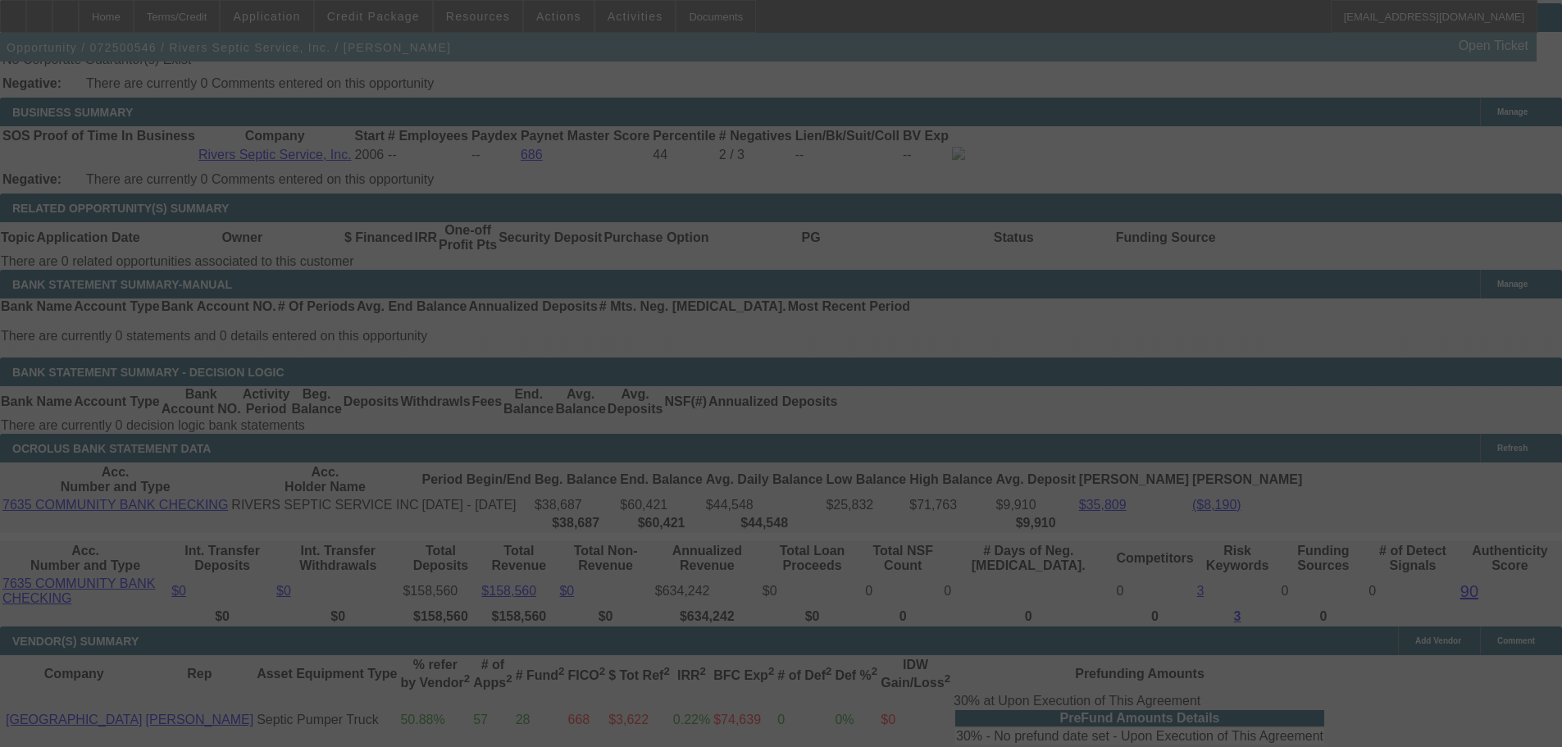
scroll to position [2592, 0]
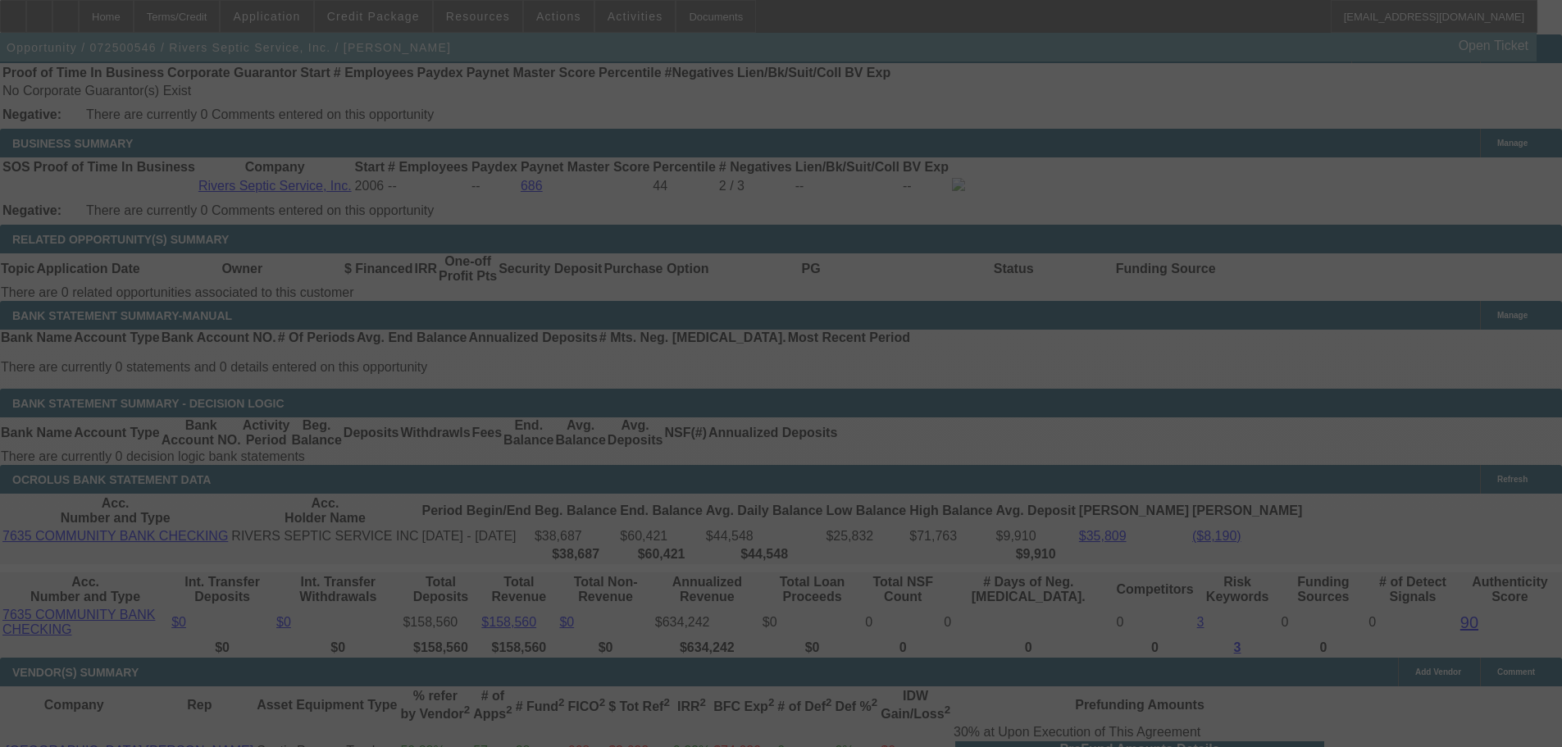
select select "0"
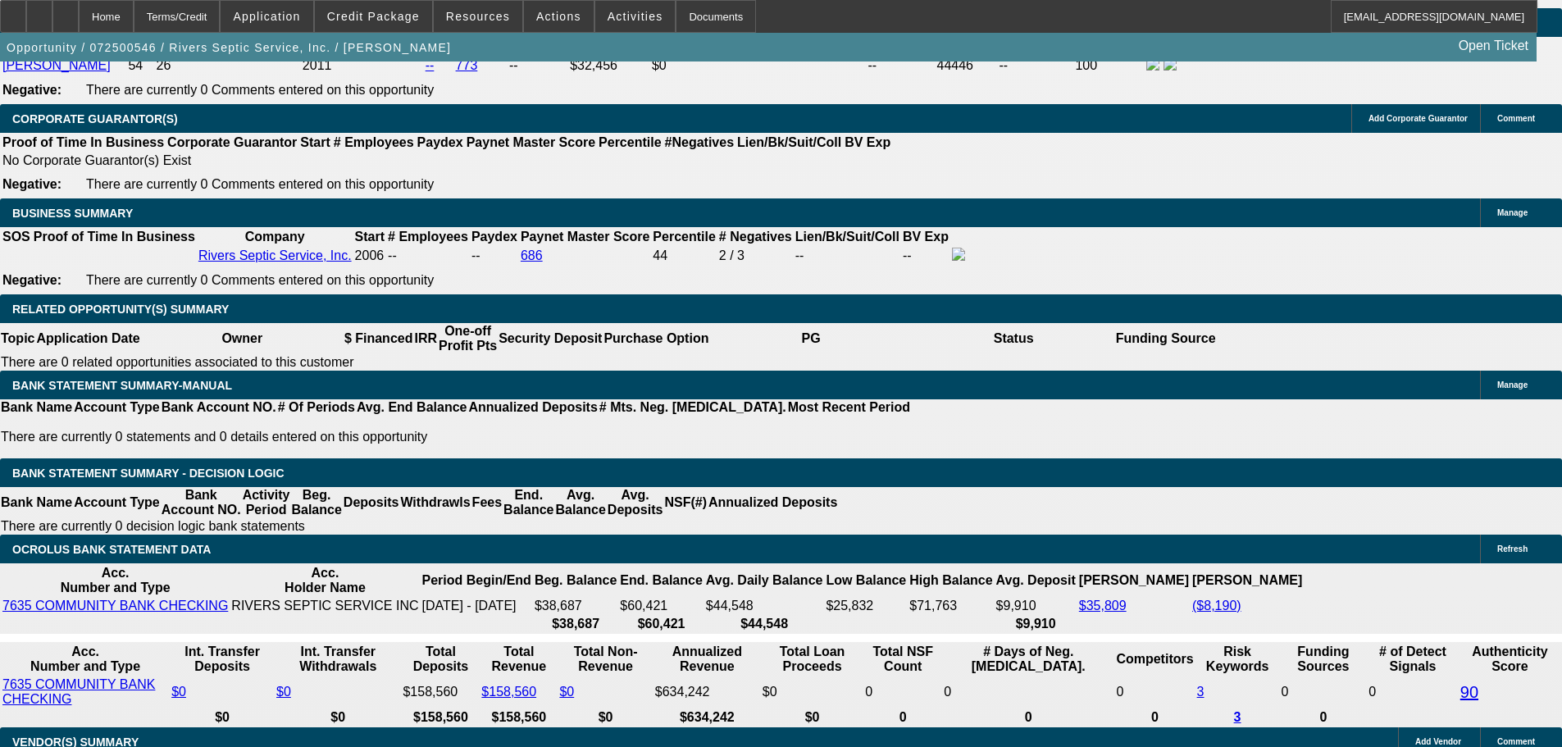
scroll to position [2428, 0]
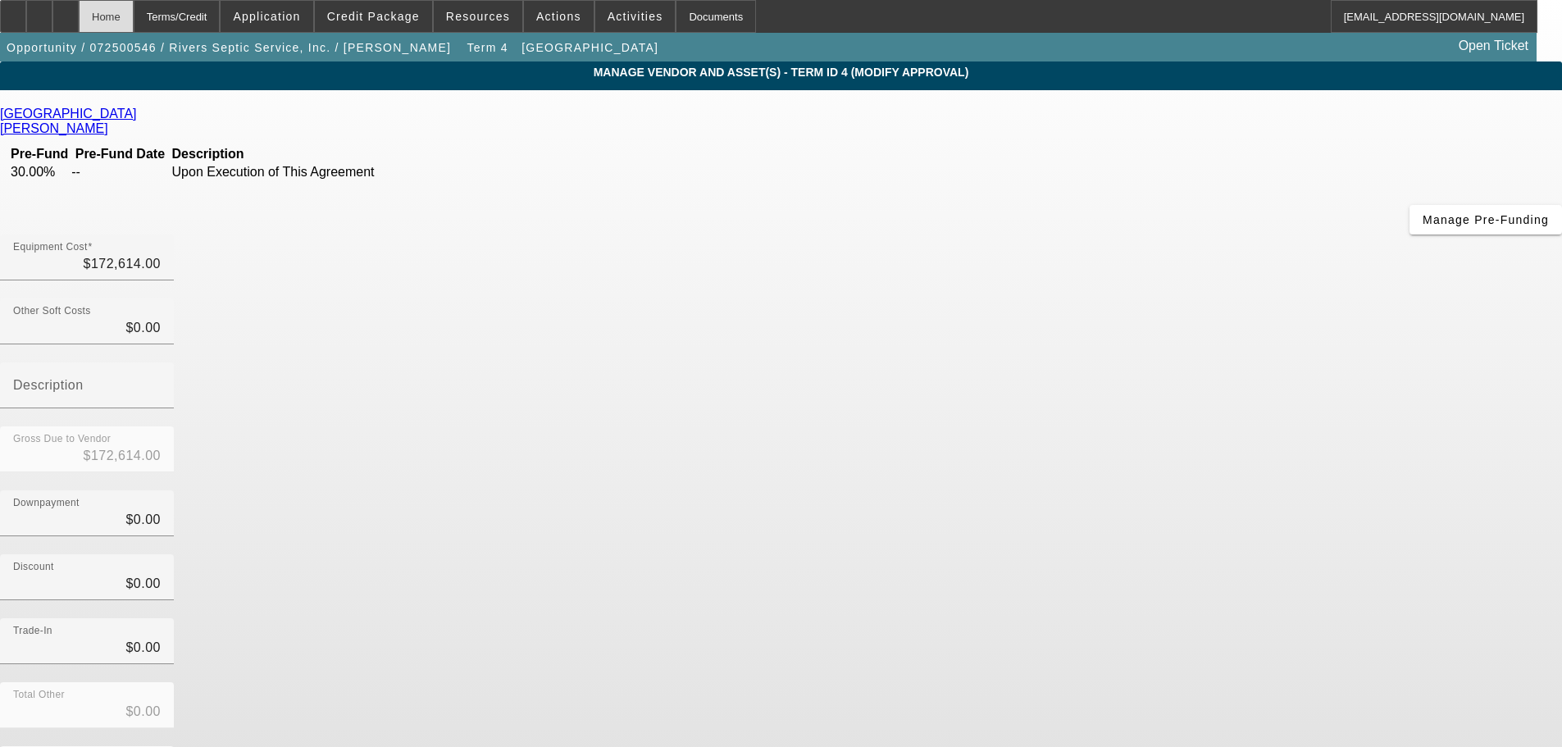
click at [134, 13] on div "Home" at bounding box center [106, 16] width 55 height 33
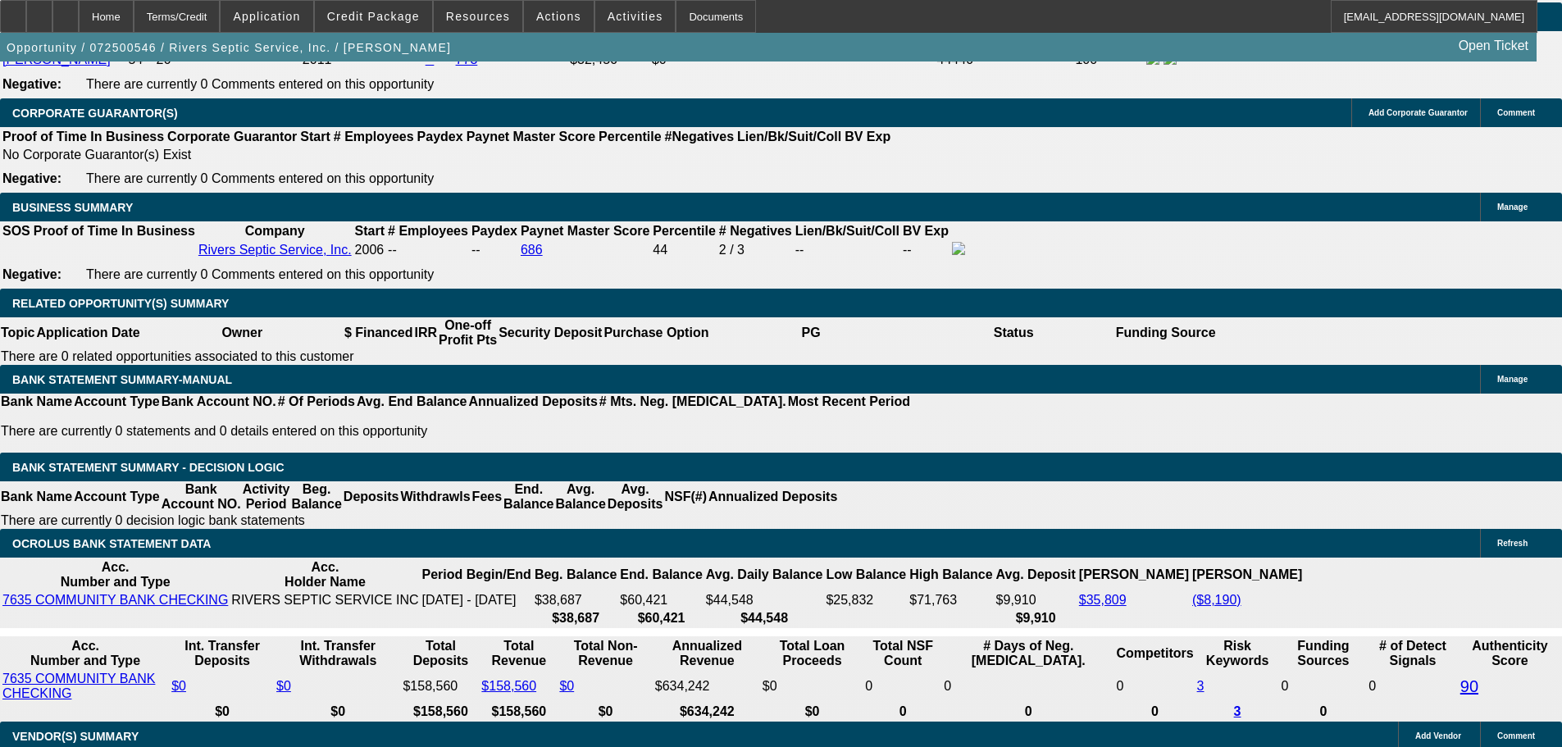
scroll to position [2623, 0]
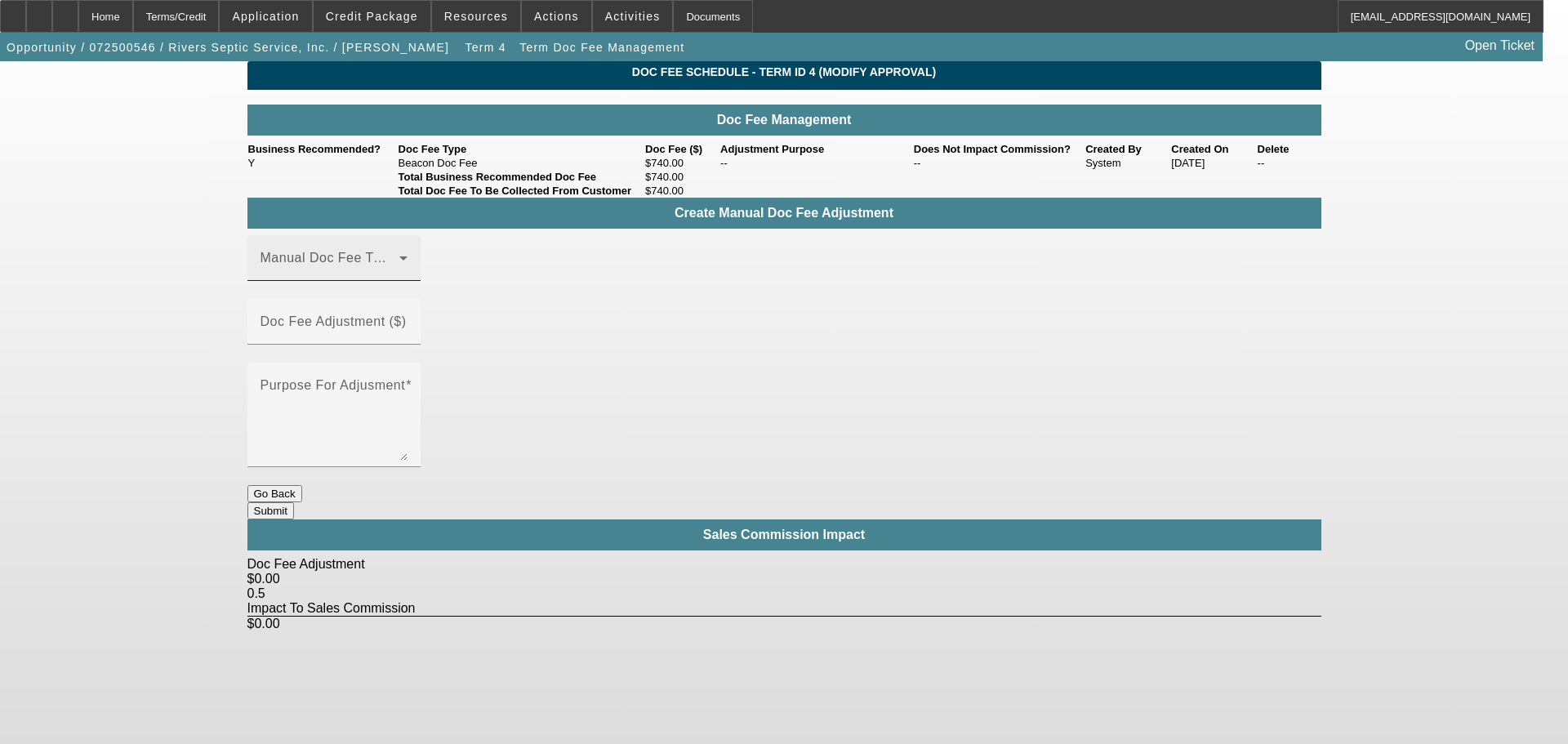
click at [356, 281] on div "Manual Doc Fee Type" at bounding box center [334, 258] width 147 height 46
click at [381, 370] on mat-option "Beacon Doc Fee" at bounding box center [358, 364] width 219 height 39
click at [406, 315] on mat-label "Doc Fee Adjustment ($)" at bounding box center [333, 322] width 146 height 14
click at [407, 319] on input "Doc Fee Adjustment ($)" at bounding box center [334, 329] width 147 height 20
click at [607, 387] on div "Manual Doc Fee Type Beacon Doc Fee Doc Fee Adjustment ($) $60.00 Purpose For Ad…" at bounding box center [784, 360] width 1074 height 250
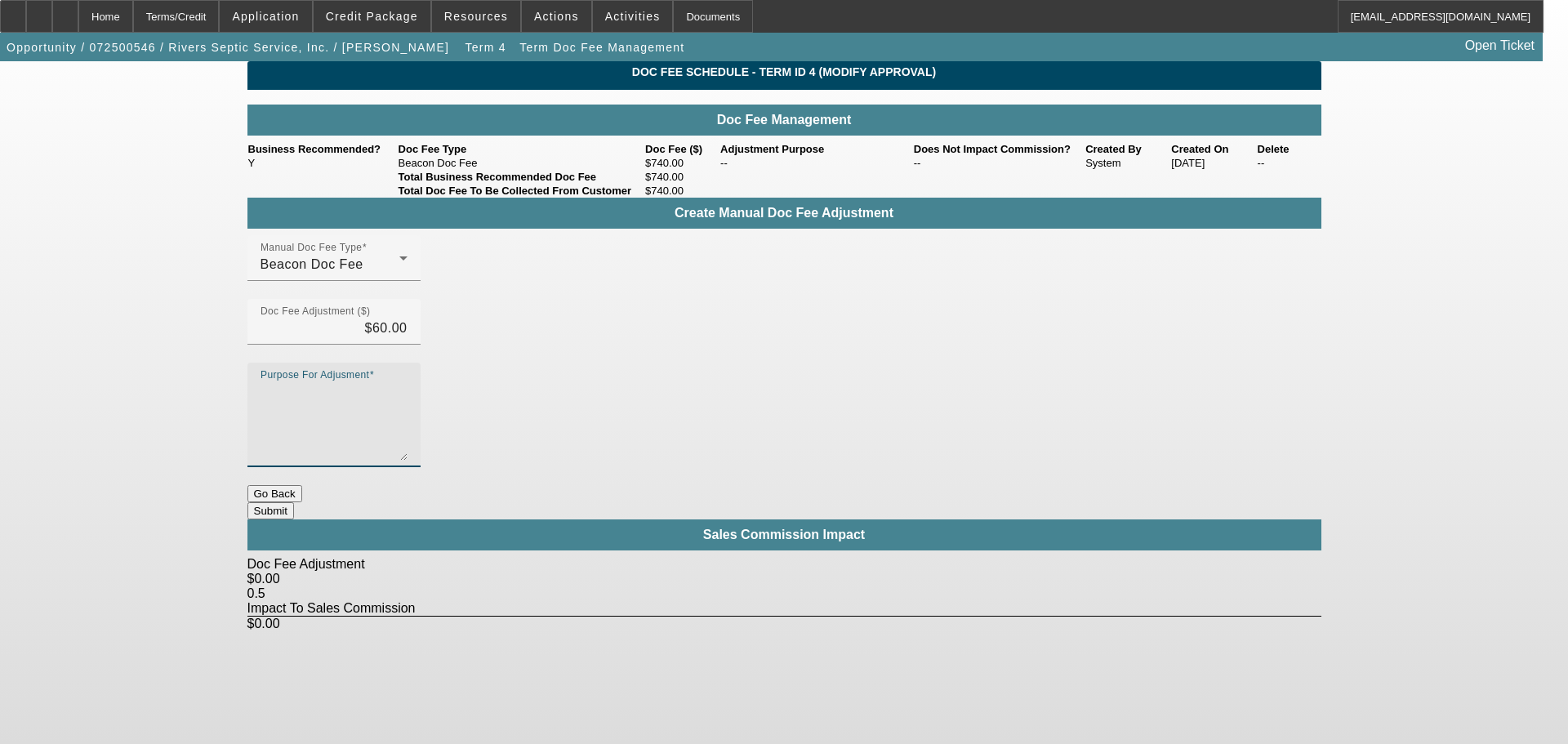
click at [407, 382] on textarea "Purpose For Adjusment" at bounding box center [334, 421] width 147 height 79
click at [650, 449] on div "Doc Fee Schedule - Term ID 4 (Modify Approval) Doc Fee Management Business Reco…" at bounding box center [784, 346] width 1074 height 570
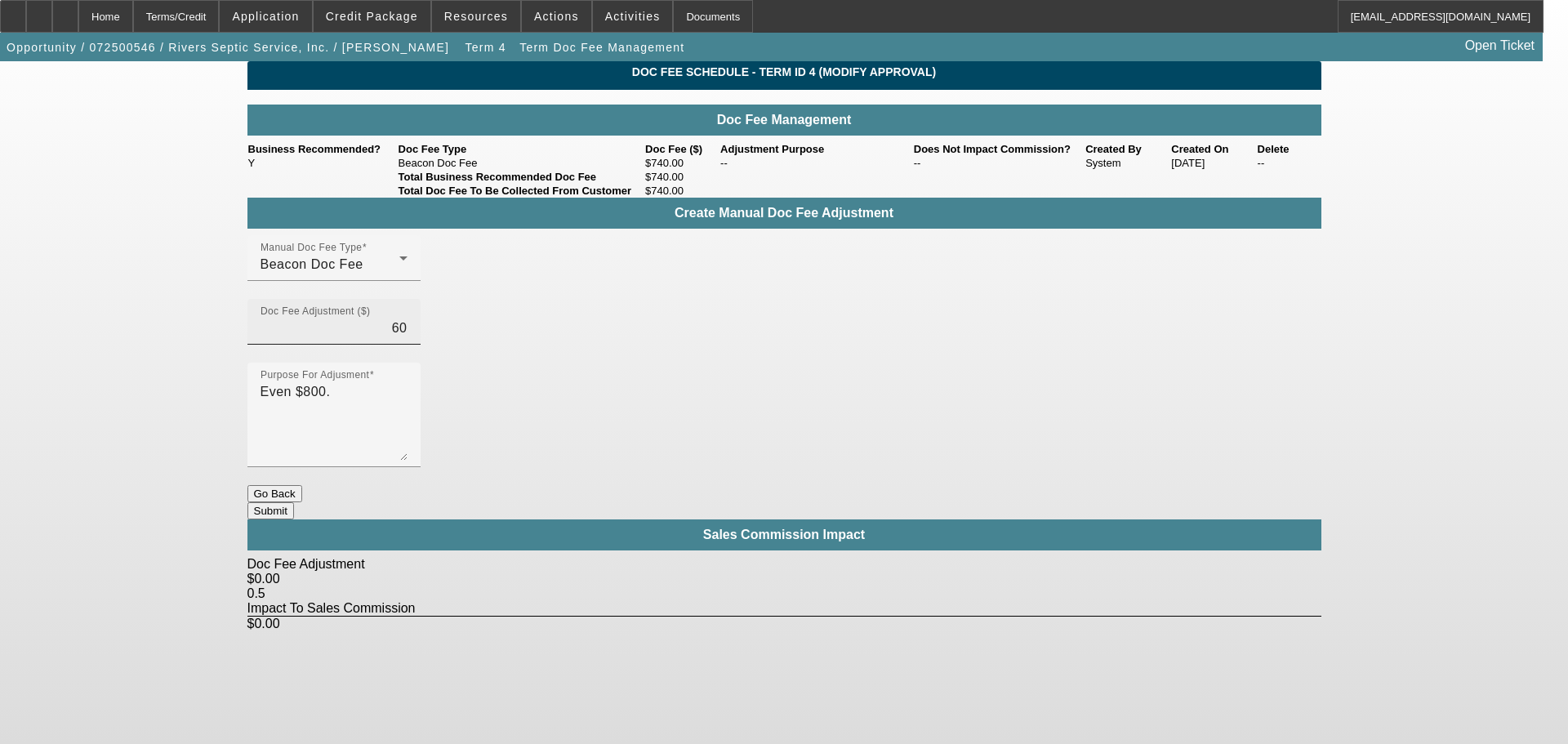
click at [407, 322] on input "60" at bounding box center [334, 329] width 147 height 20
click at [294, 502] on button "Submit" at bounding box center [270, 510] width 47 height 17
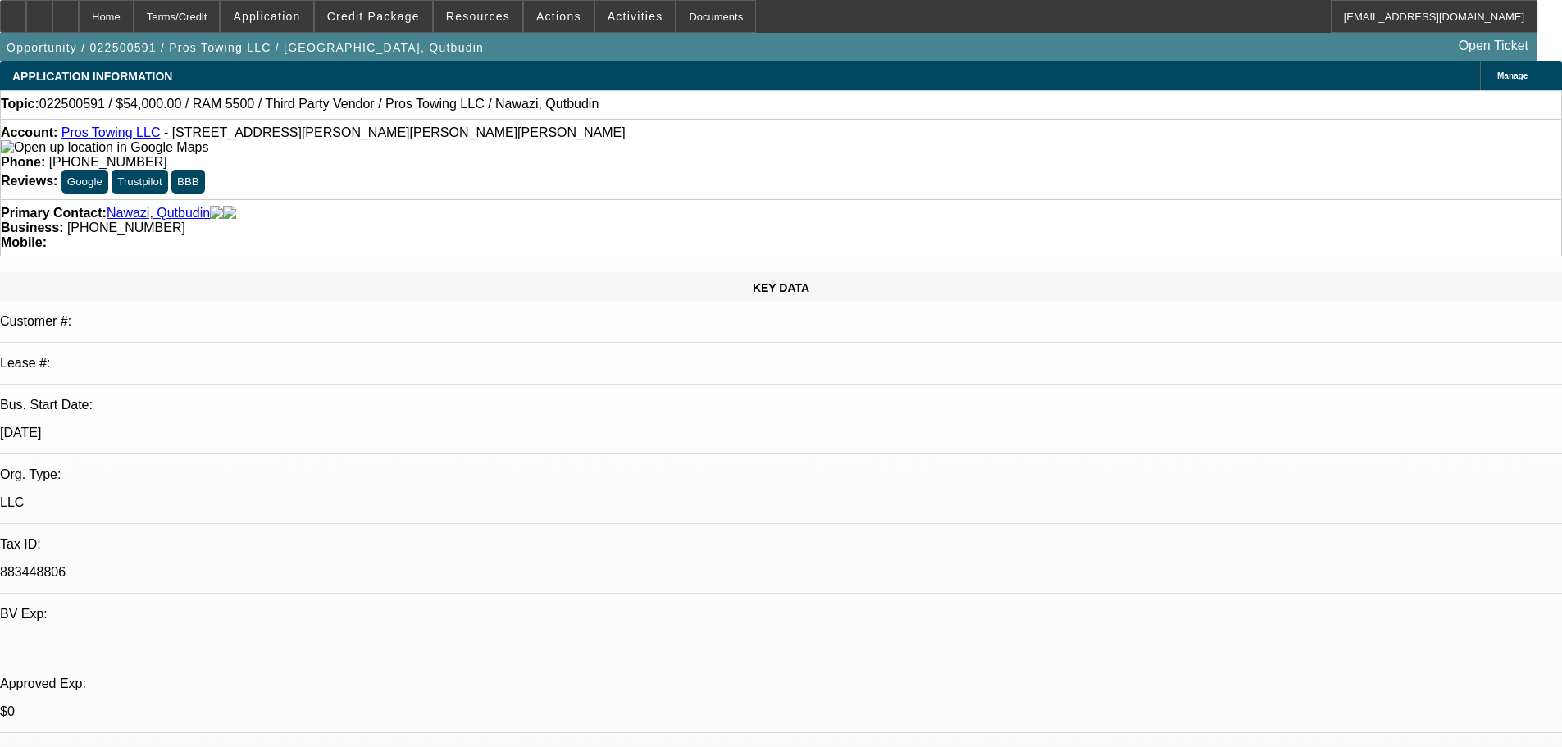
select select "0"
select select "2"
select select "0.1"
select select "4"
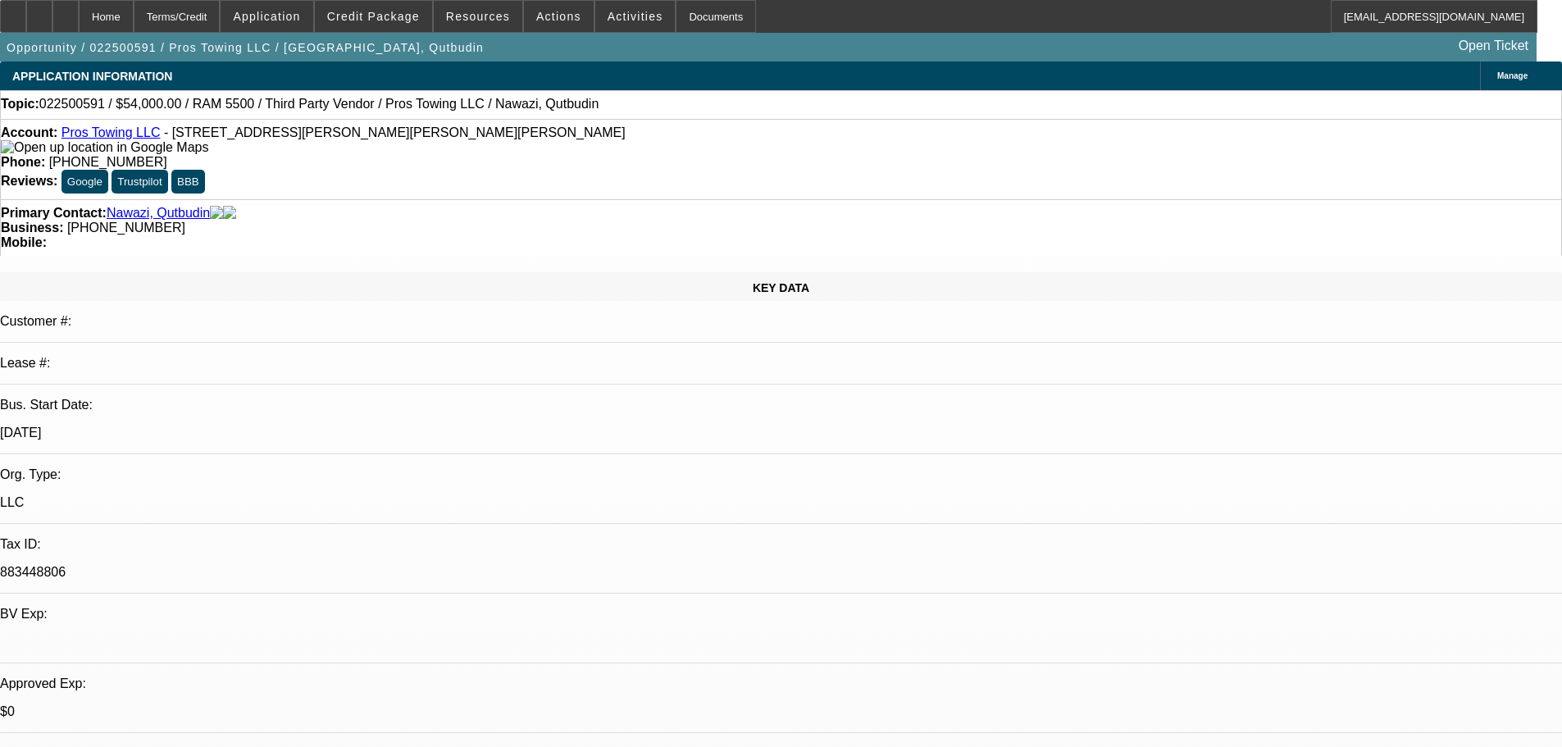
select select "0"
select select "2"
select select "0.1"
select select "4"
select select "0"
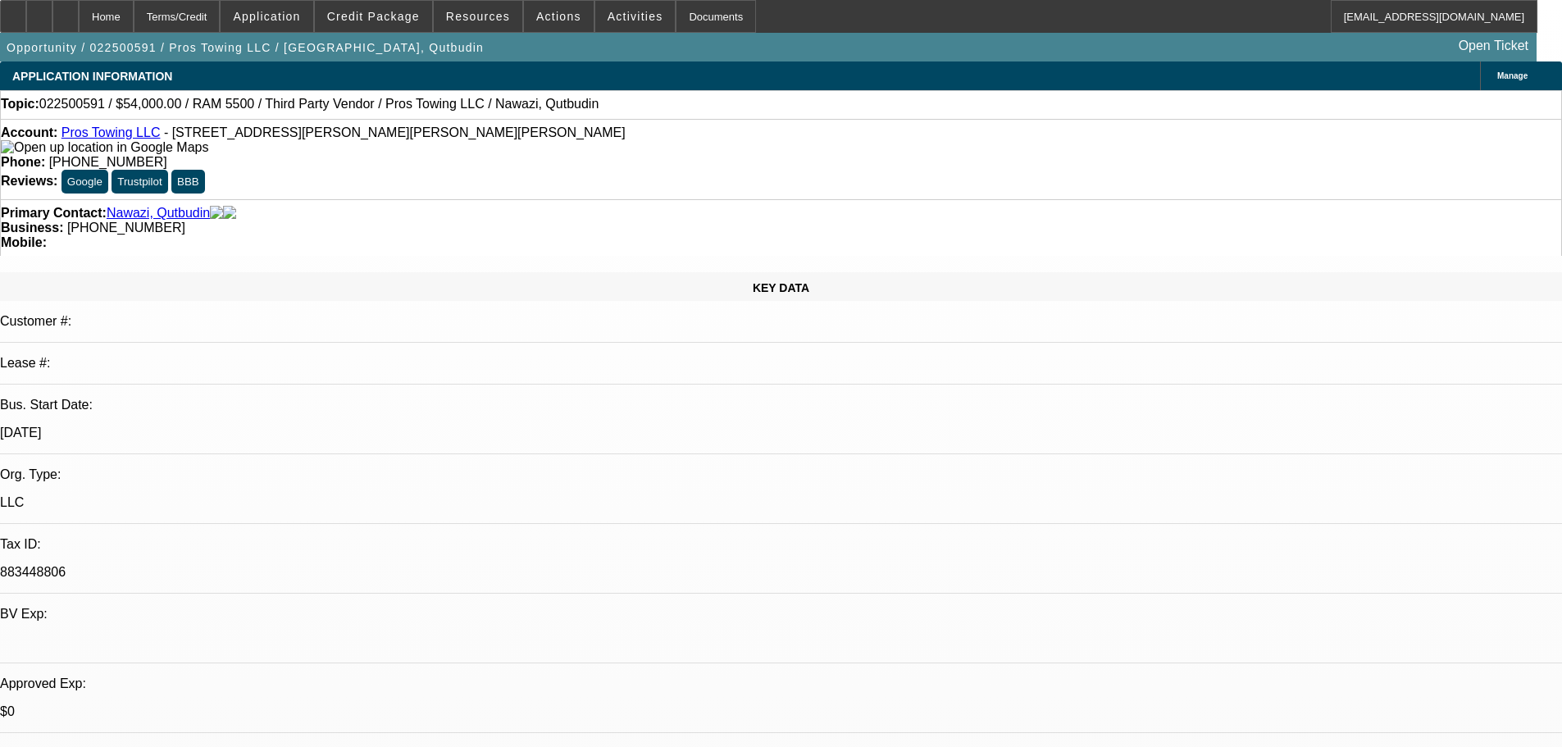
select select "2"
select select "0.1"
select select "4"
select select "0"
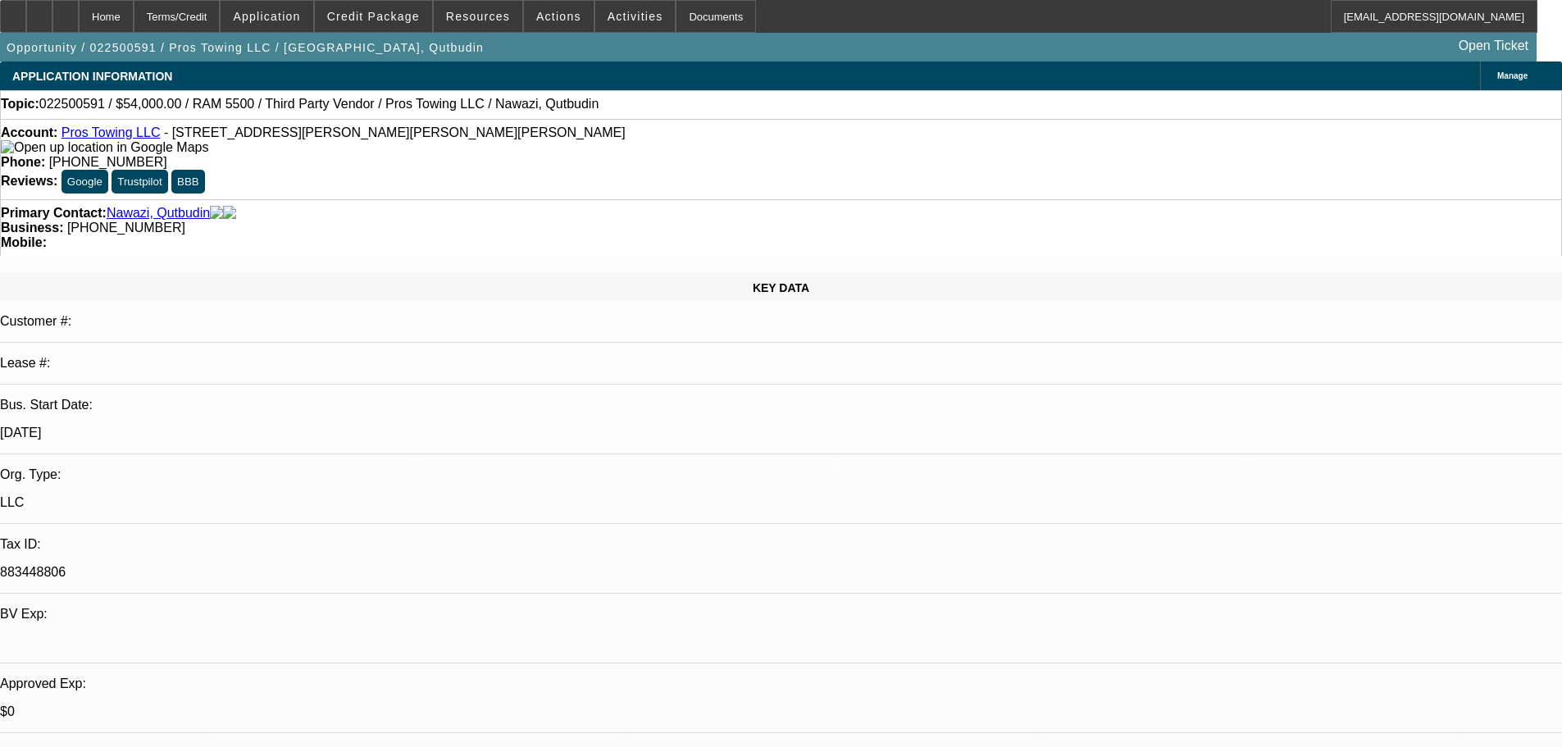
select select "2"
select select "0.1"
select select "4"
click at [397, 19] on span "Credit Package" at bounding box center [373, 16] width 93 height 13
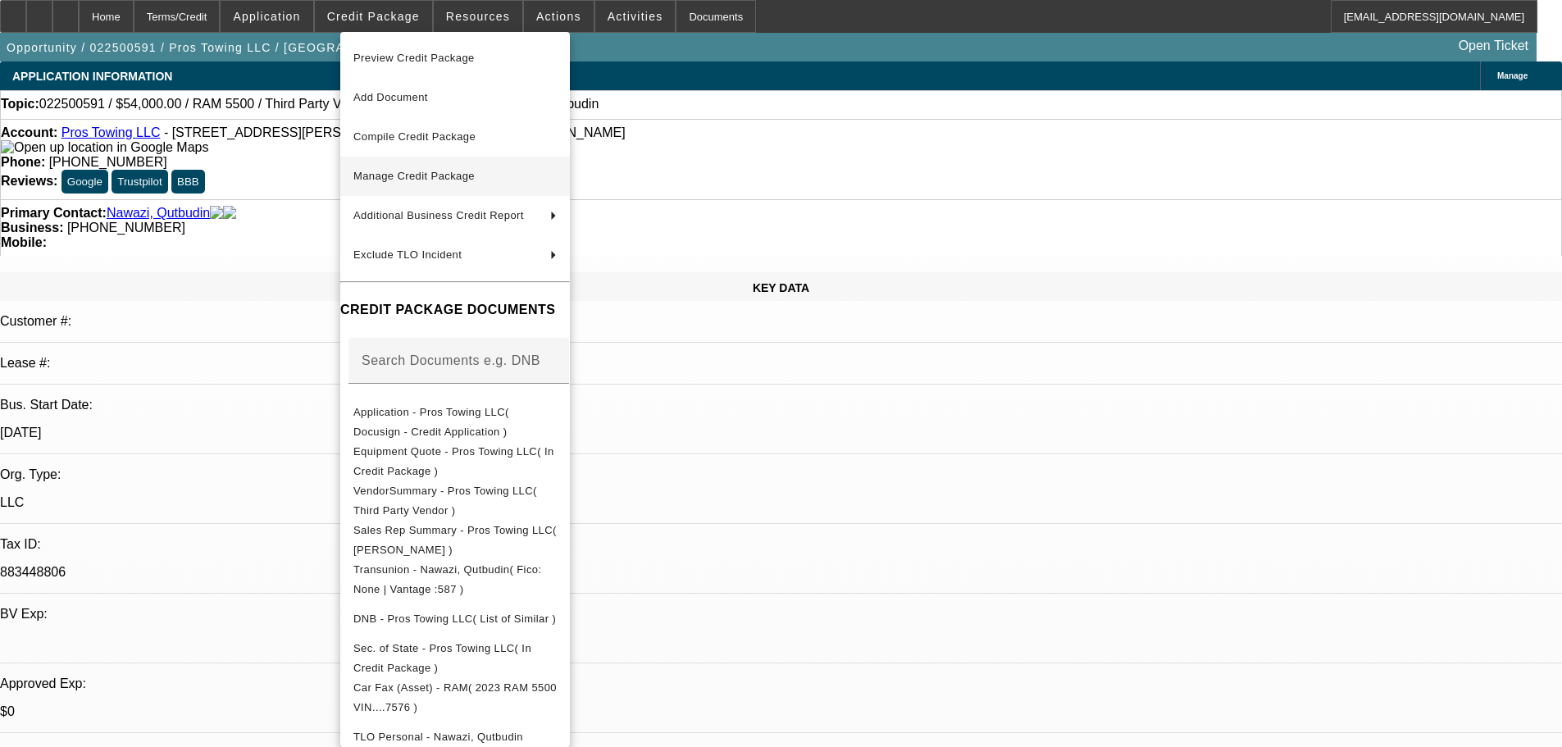
click at [490, 193] on button "Manage Credit Package" at bounding box center [455, 176] width 230 height 39
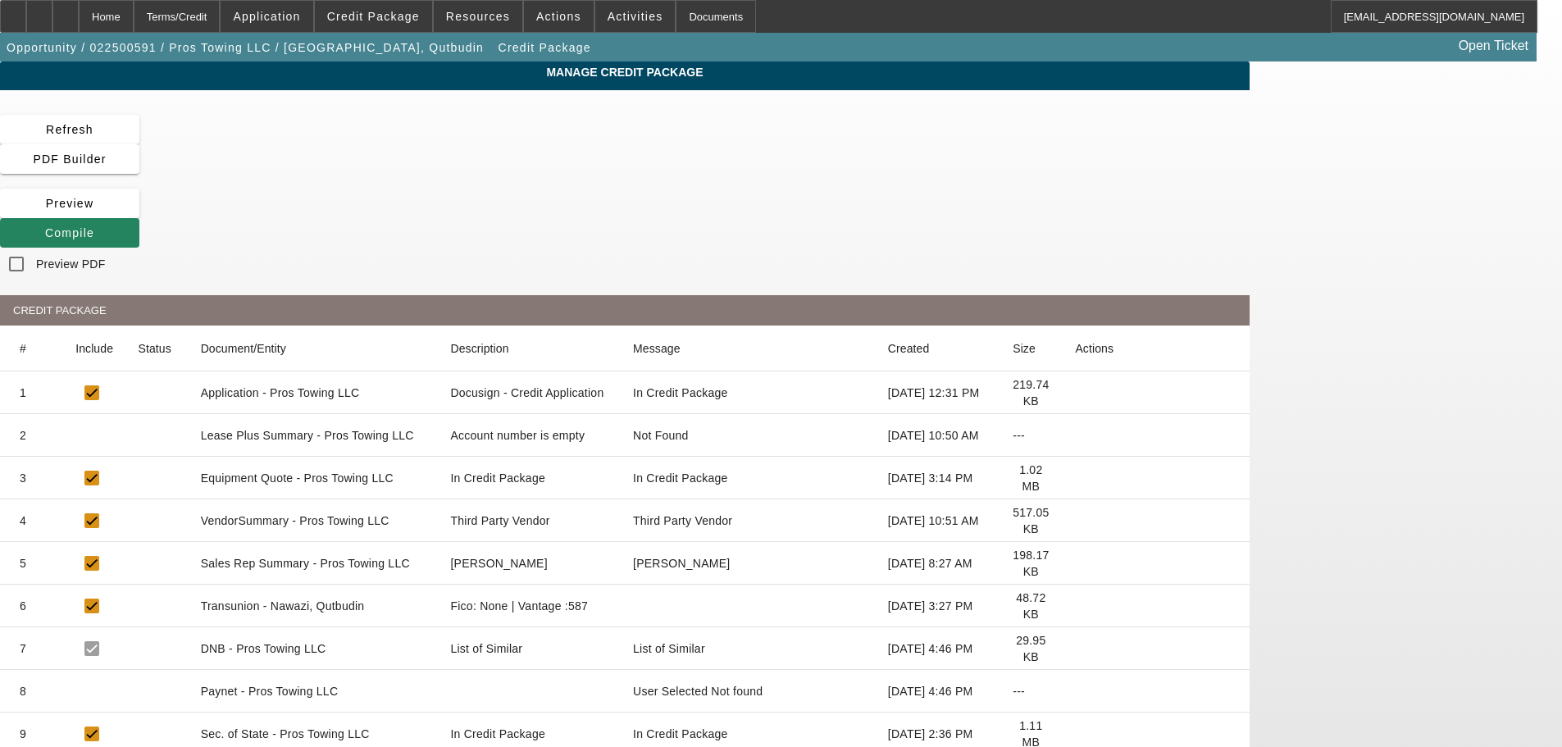
click at [1075, 606] on icon at bounding box center [1075, 606] width 0 height 0
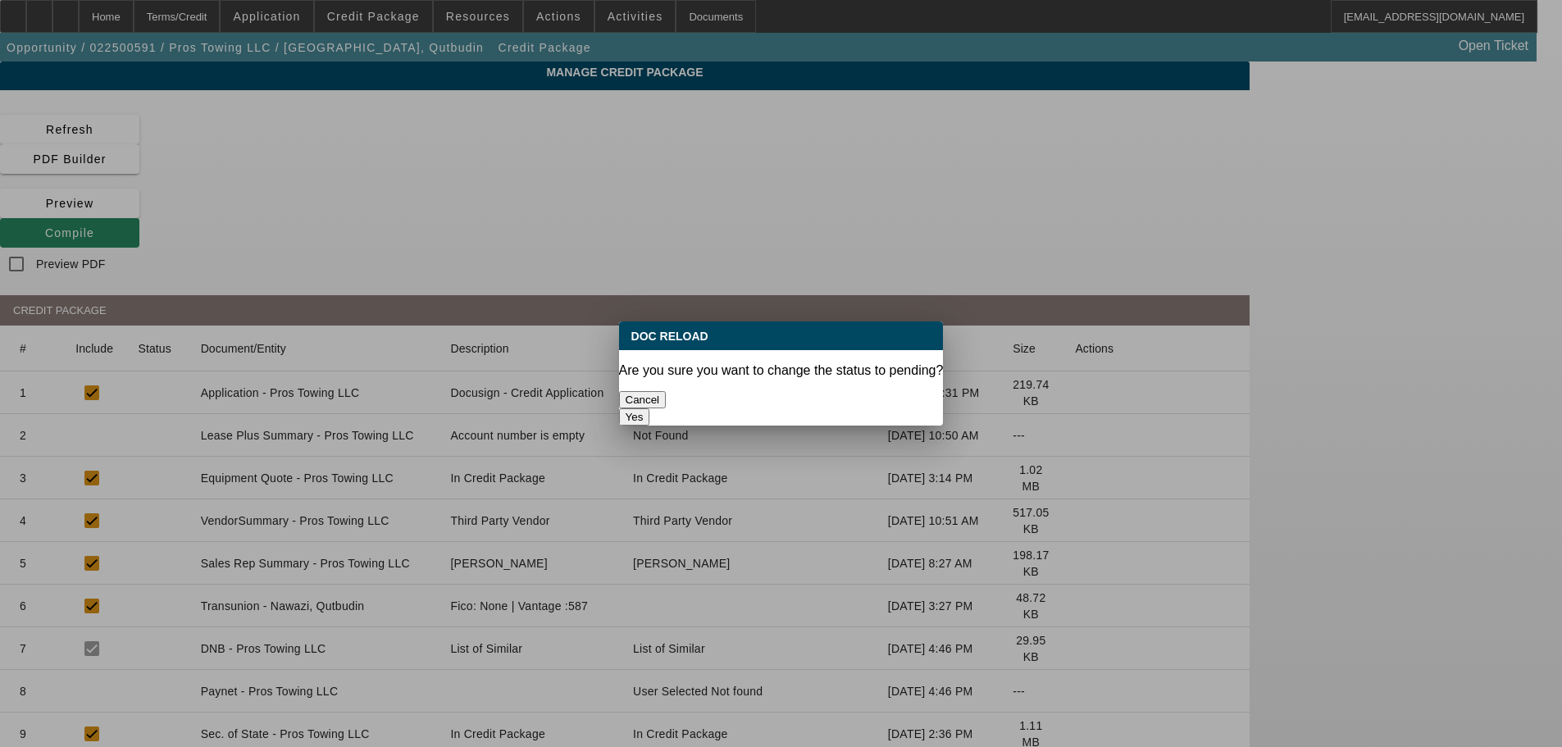
click at [650, 408] on button "Yes" at bounding box center [634, 416] width 31 height 17
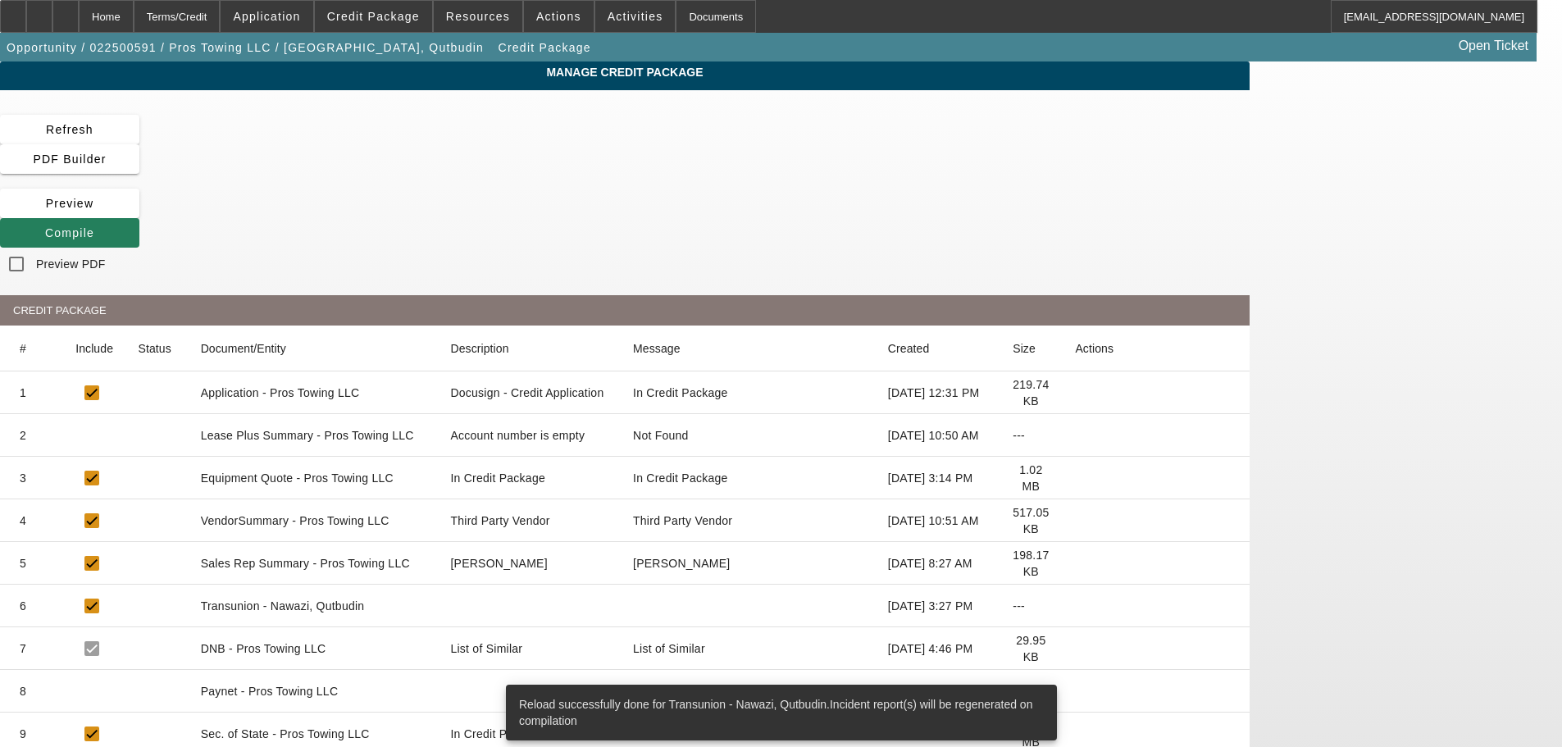
click at [94, 226] on span "Compile" at bounding box center [69, 232] width 49 height 13
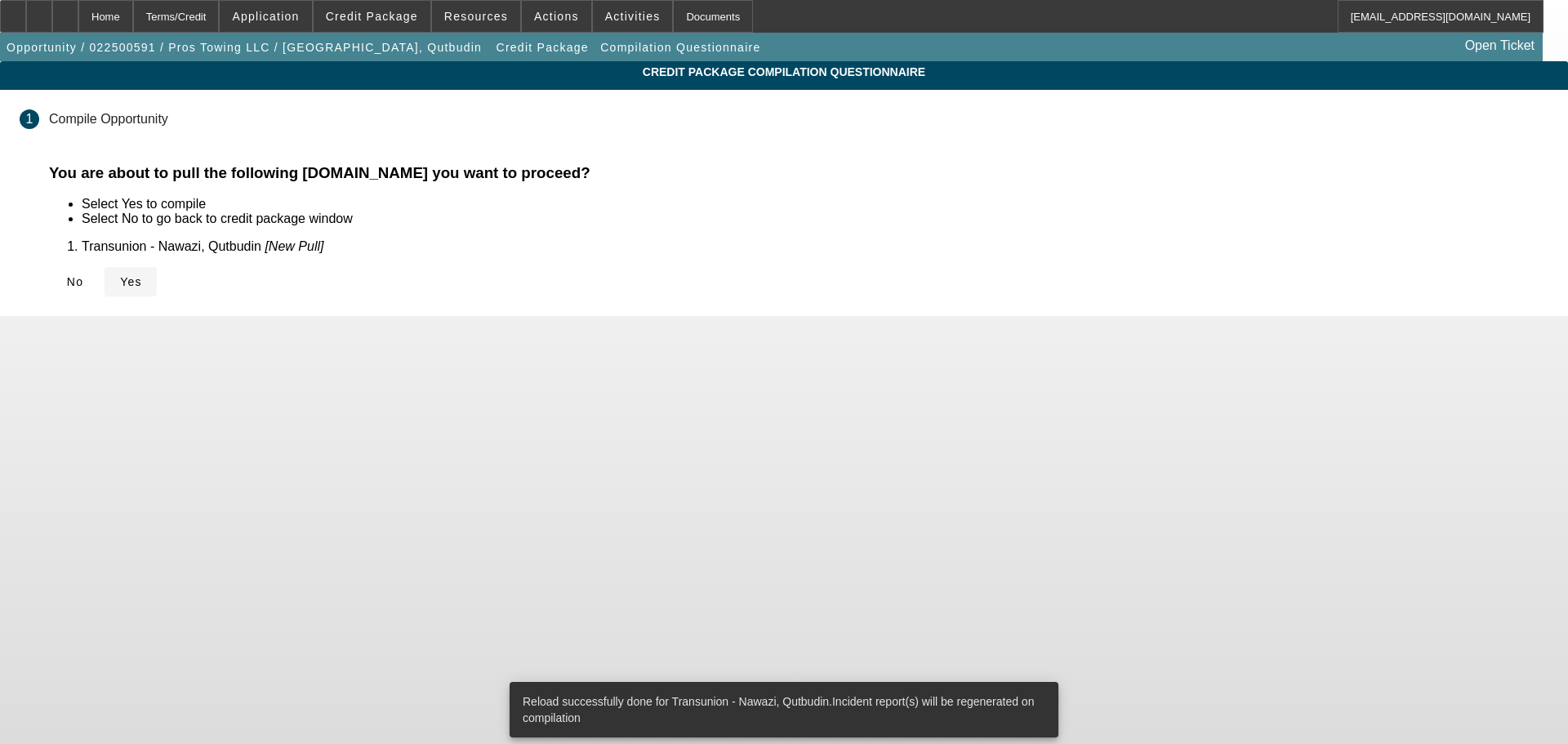
click at [120, 284] on icon at bounding box center [120, 281] width 0 height 13
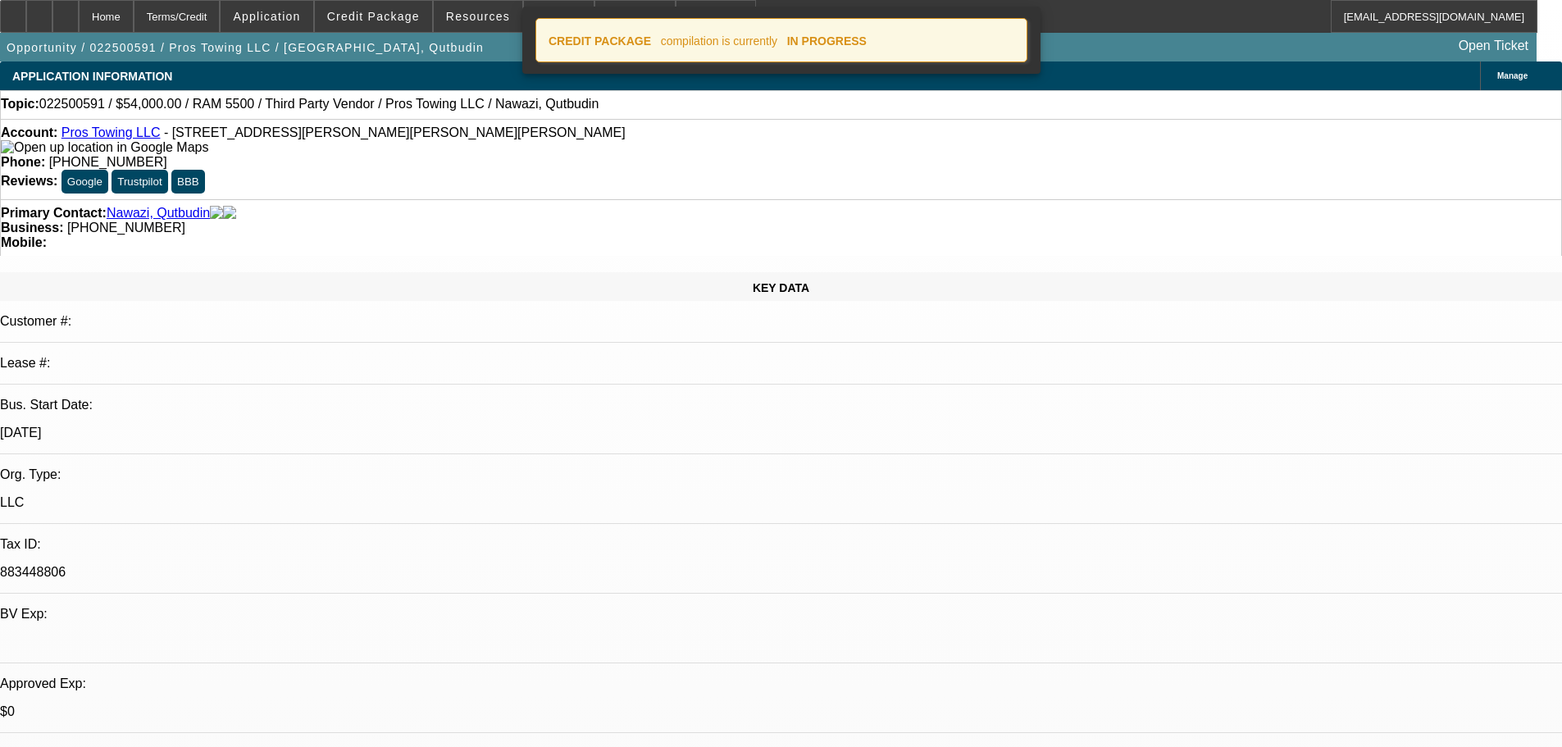
select select "0"
select select "2"
select select "0.1"
select select "4"
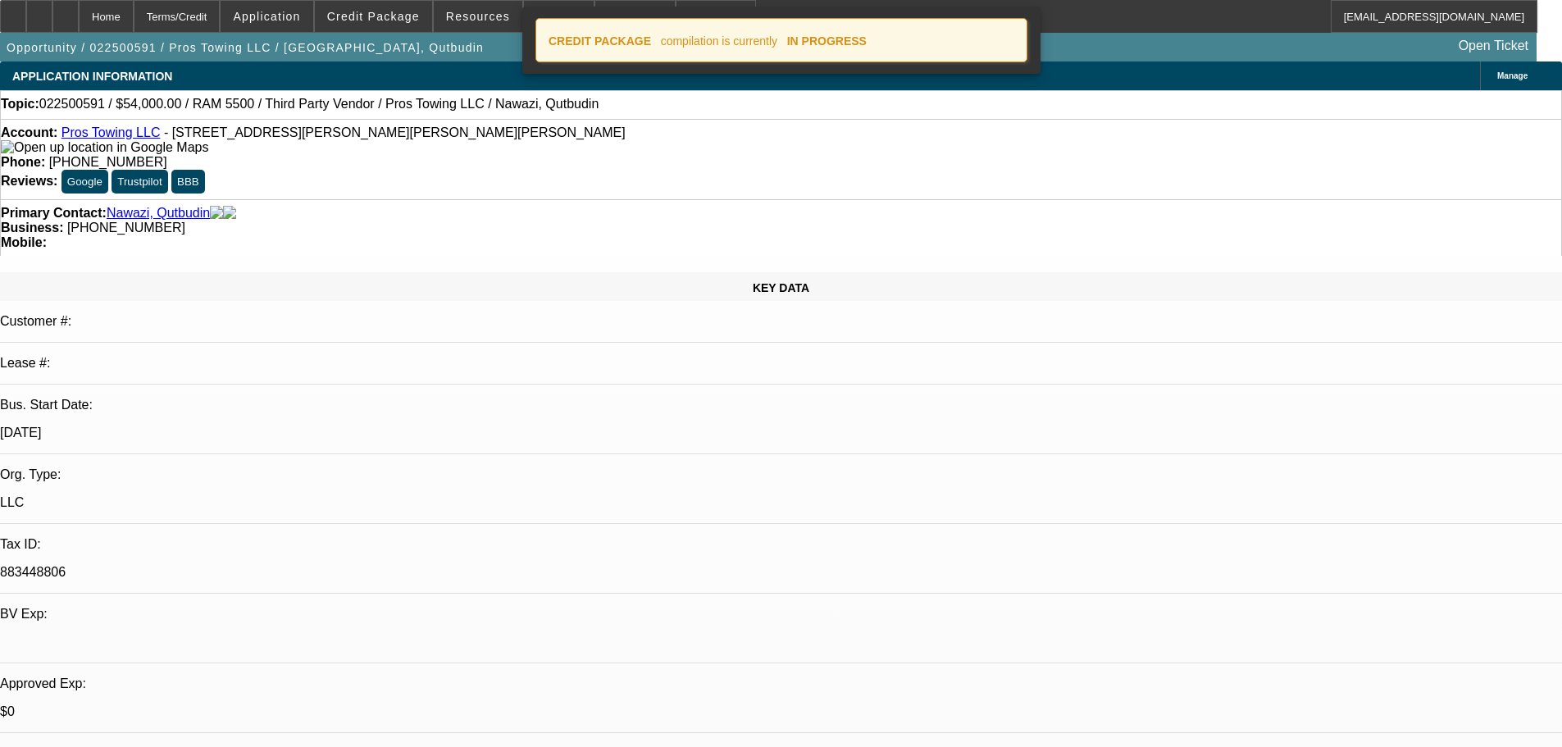
select select "0"
select select "2"
select select "0.1"
select select "4"
select select "0"
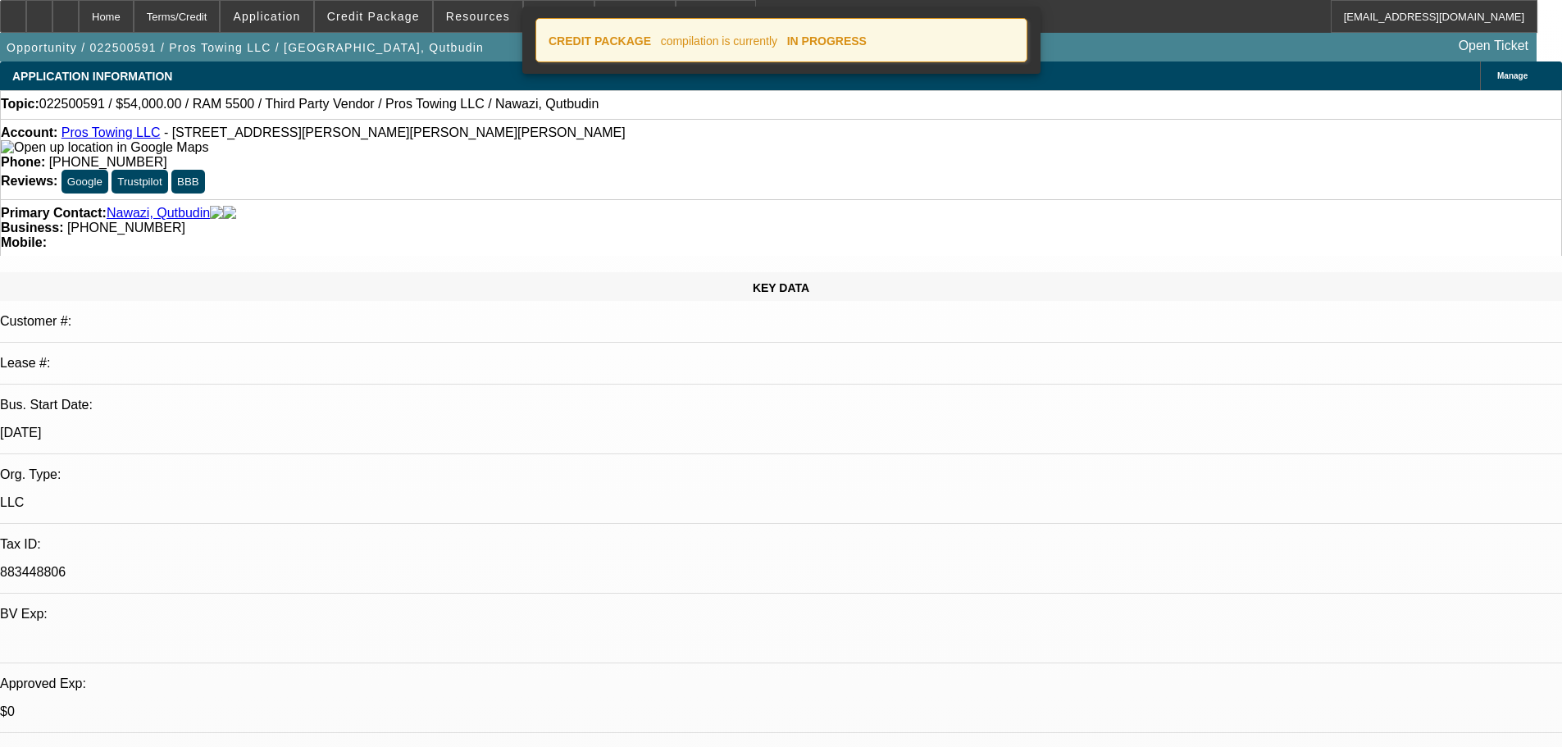
select select "2"
select select "0.1"
select select "4"
select select "0"
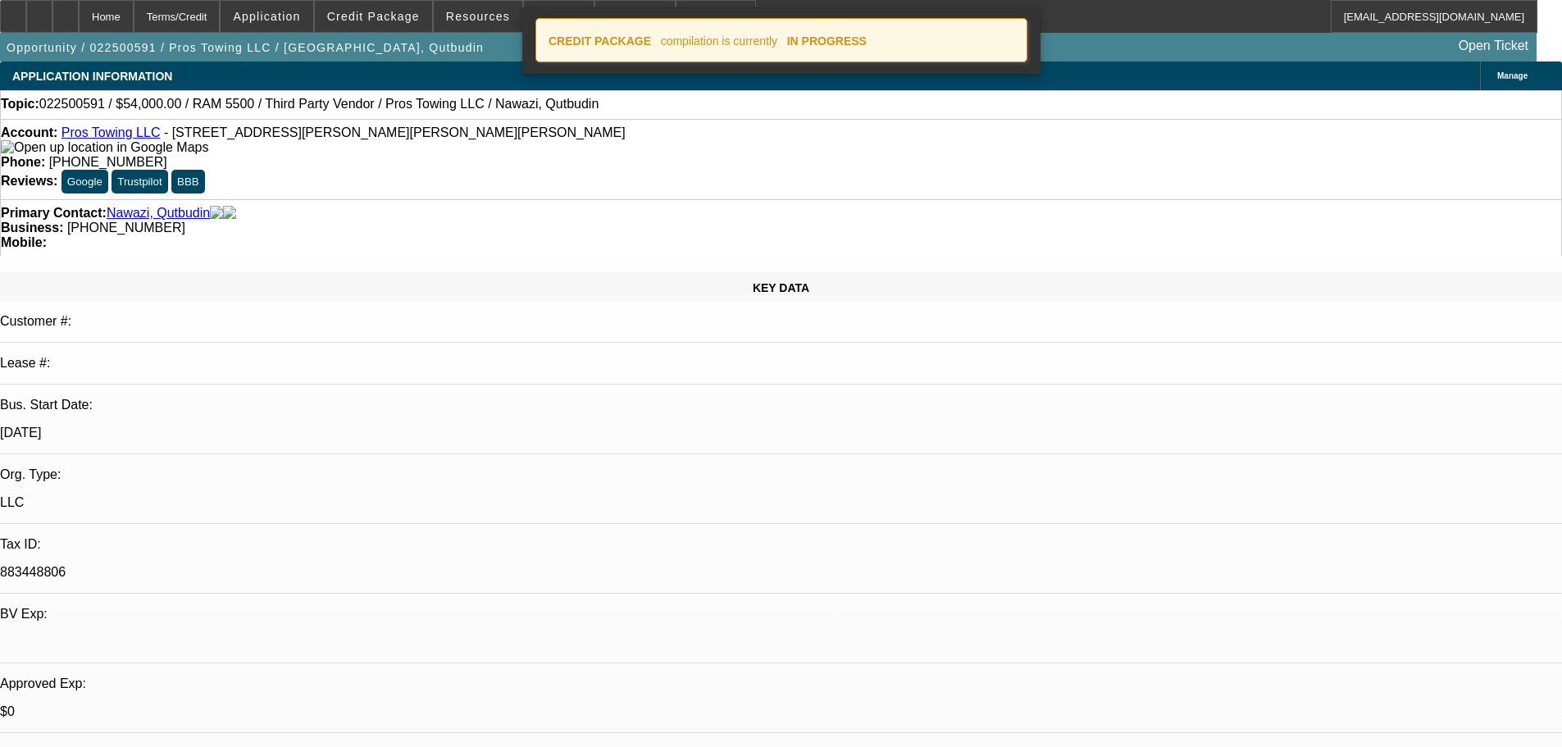
select select "2"
select select "0.1"
select select "4"
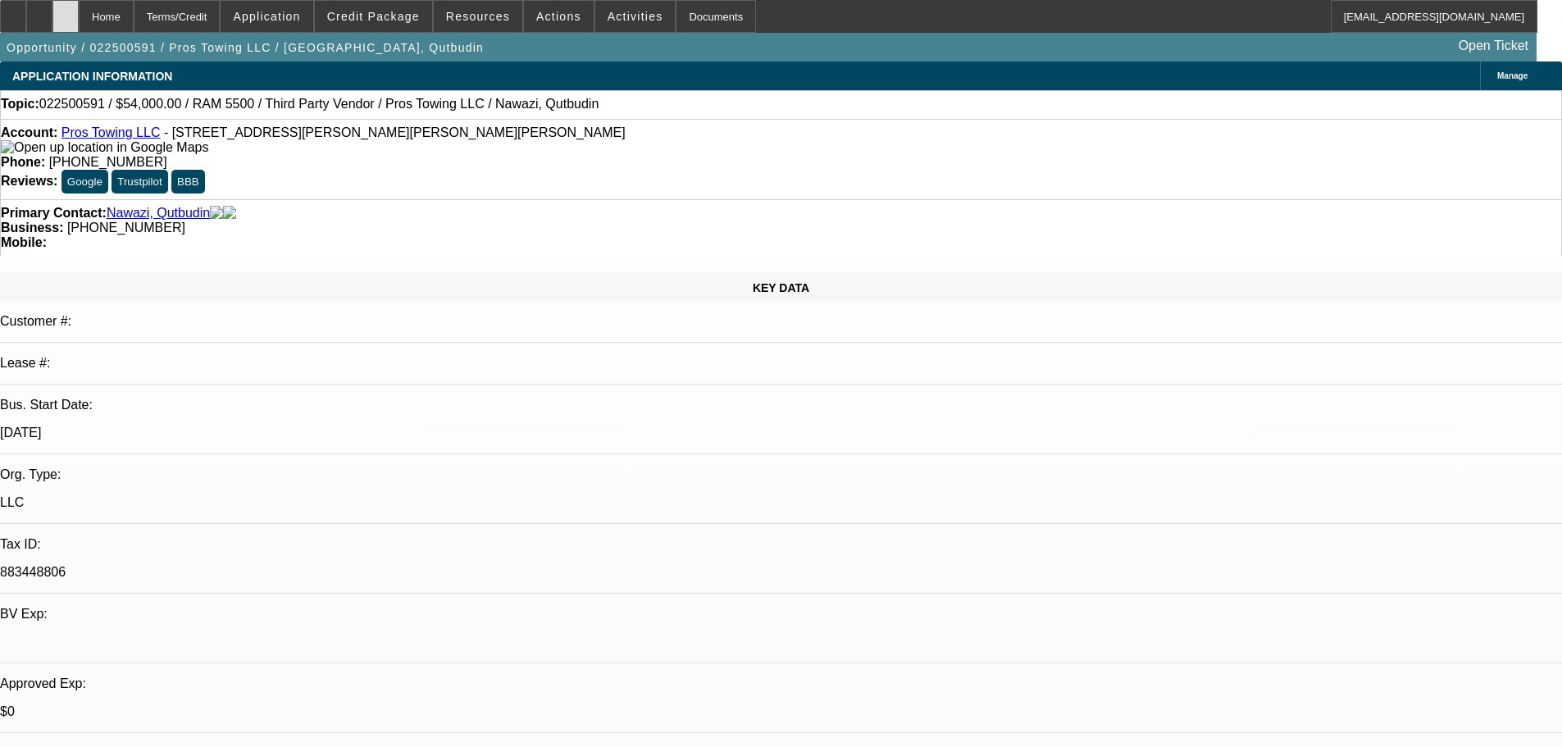
click at [66, 11] on icon at bounding box center [66, 11] width 0 height 0
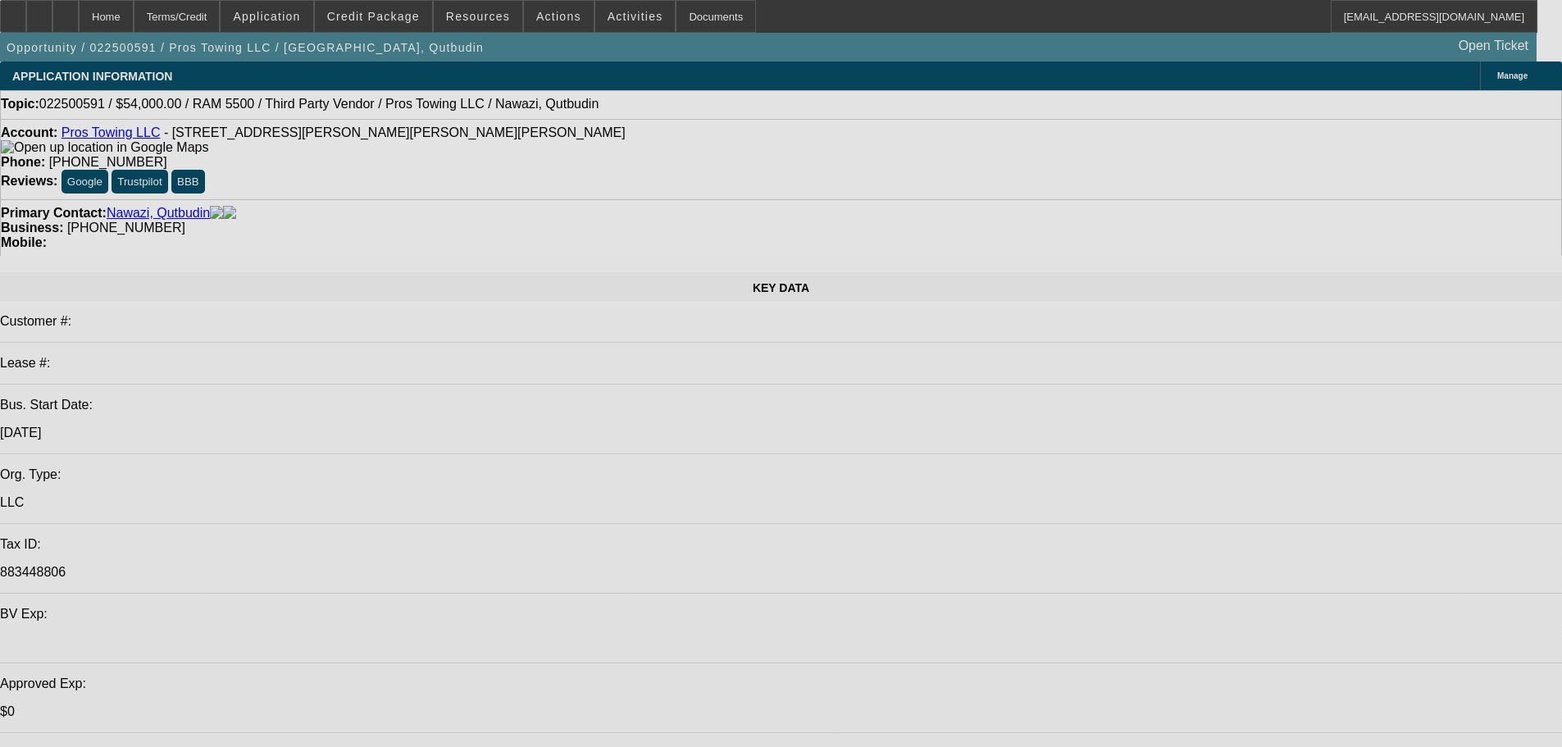
select select "0"
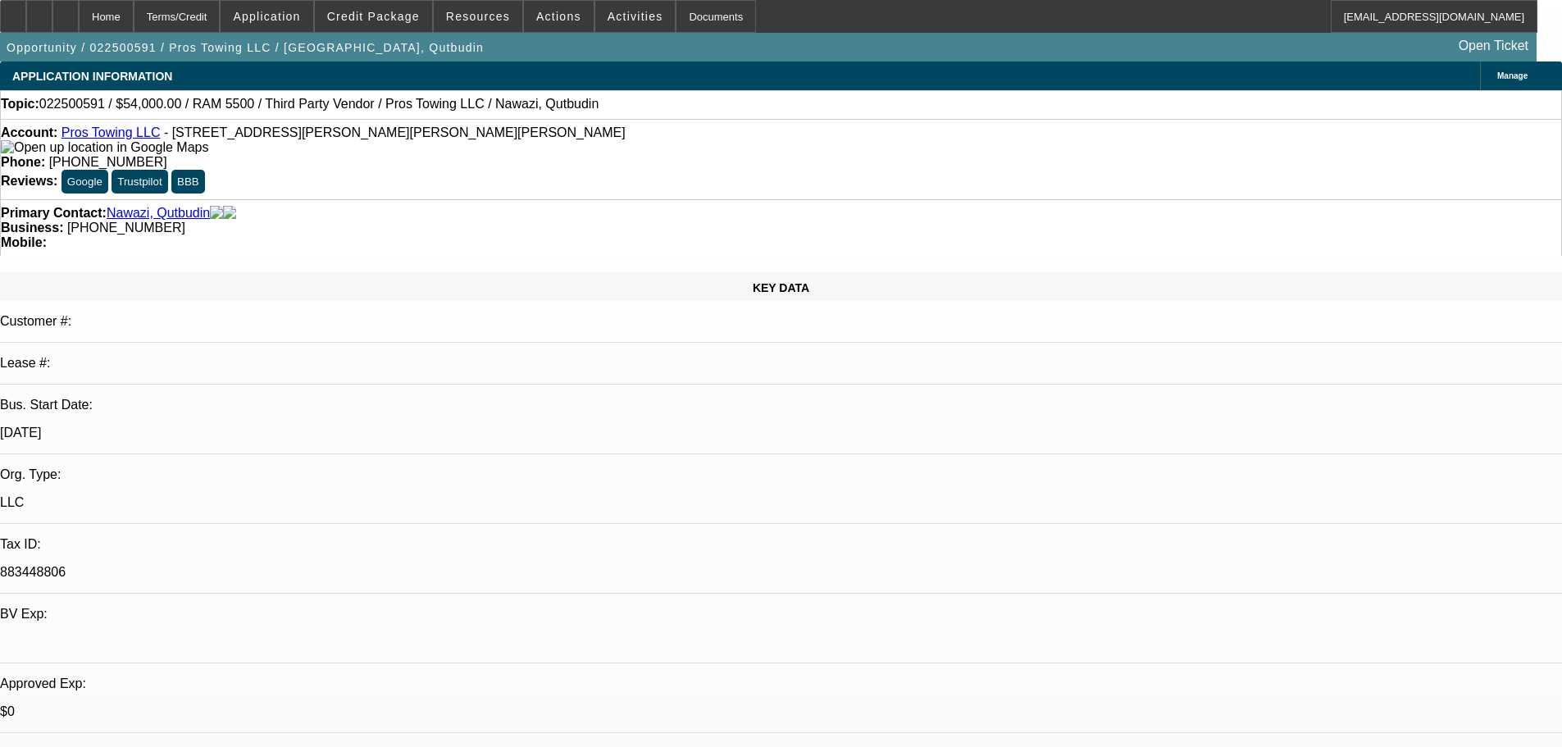
select select "2"
select select "0.1"
select select "4"
select select "0"
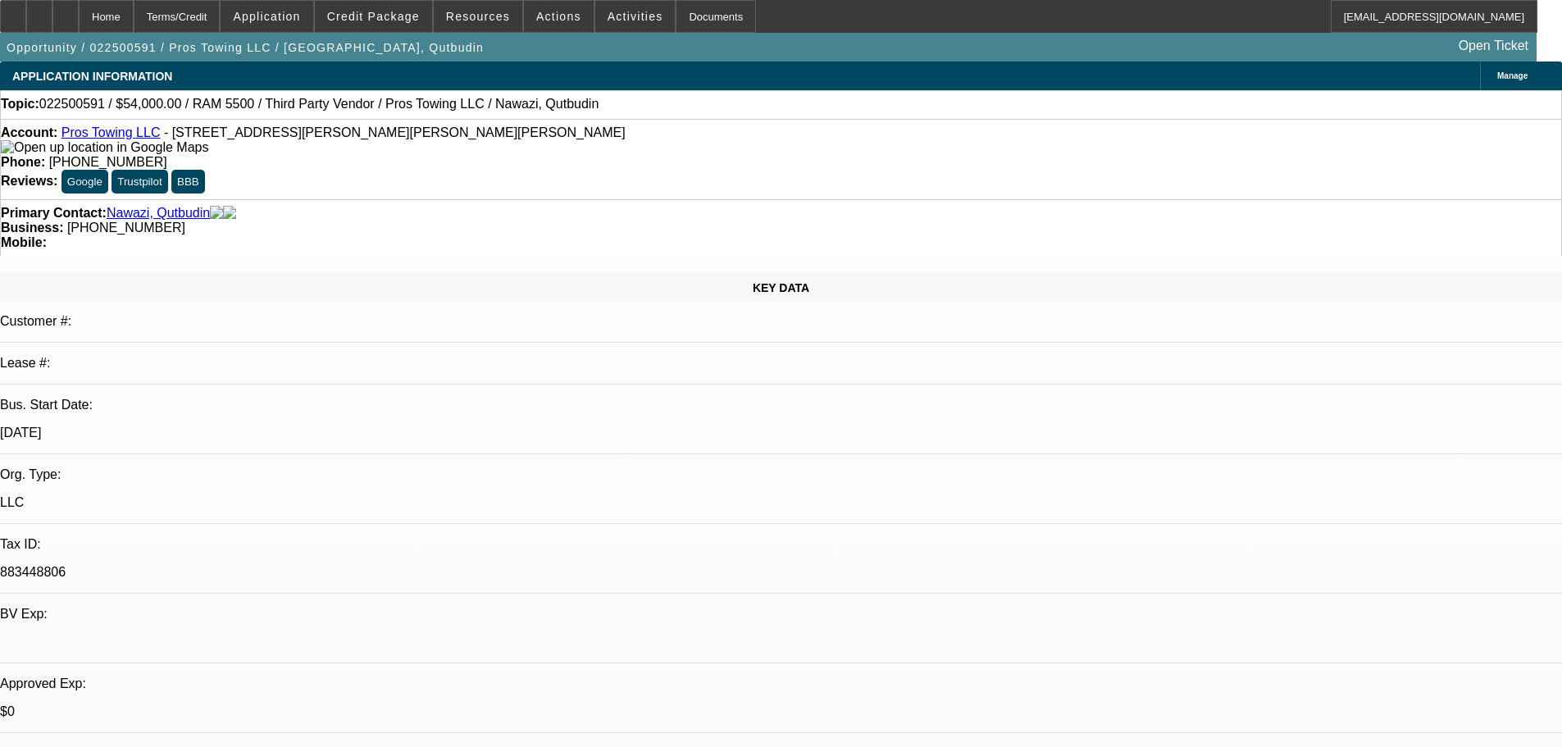
select select "2"
select select "0.1"
select select "4"
select select "0"
select select "2"
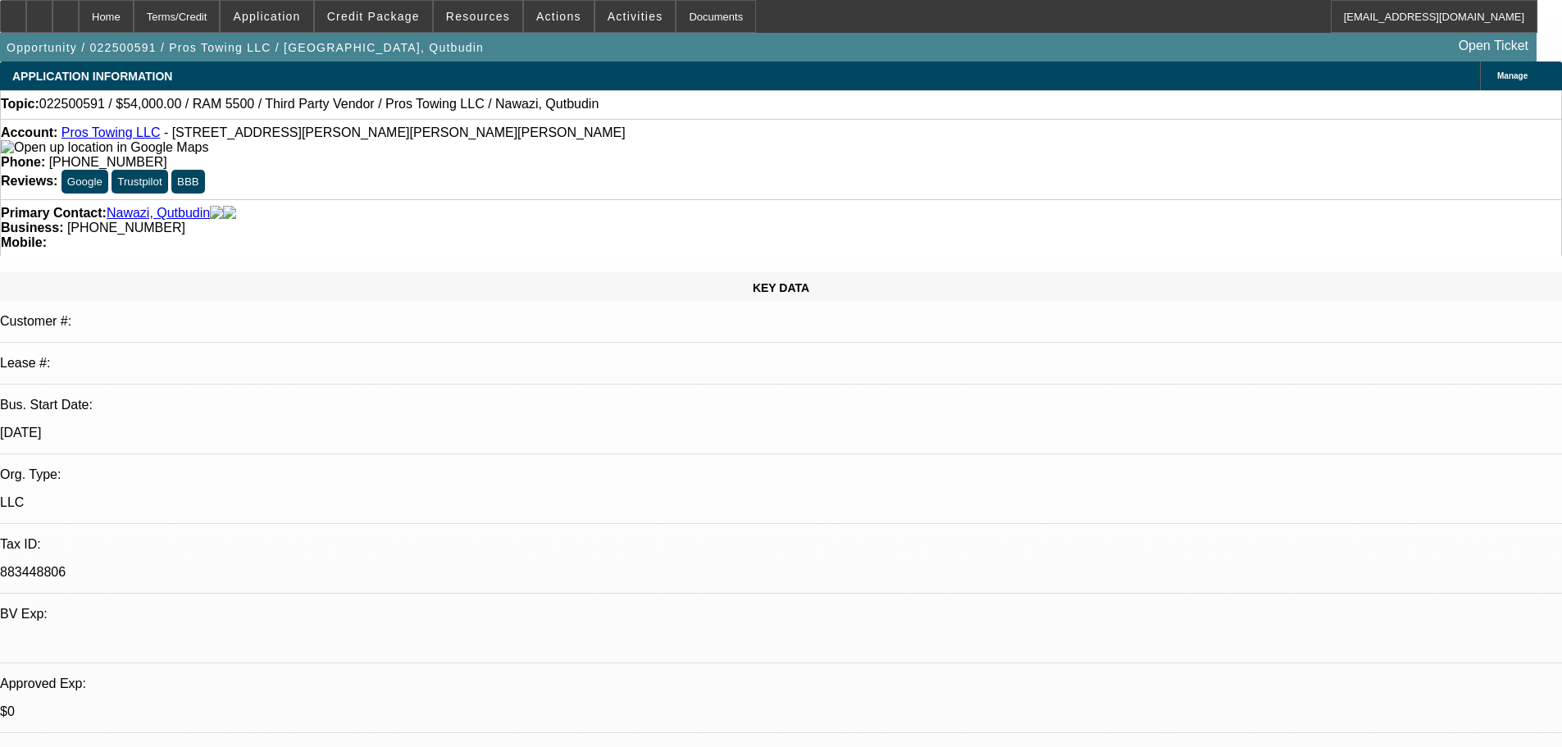
select select "2"
select select "0.1"
select select "4"
select select "0"
select select "2"
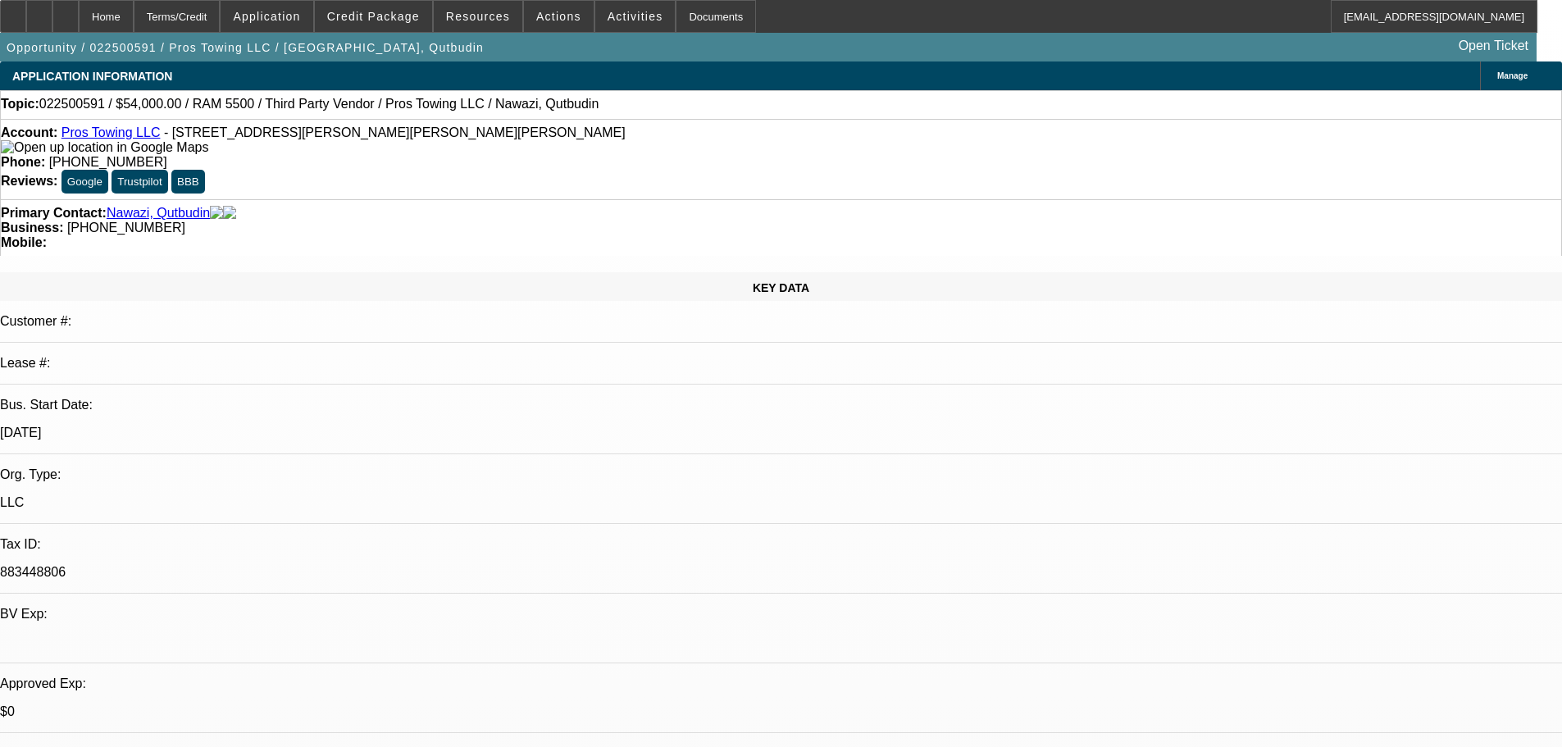
select select "2"
select select "0.1"
select select "4"
click at [66, 11] on icon at bounding box center [66, 11] width 0 height 0
select select "0"
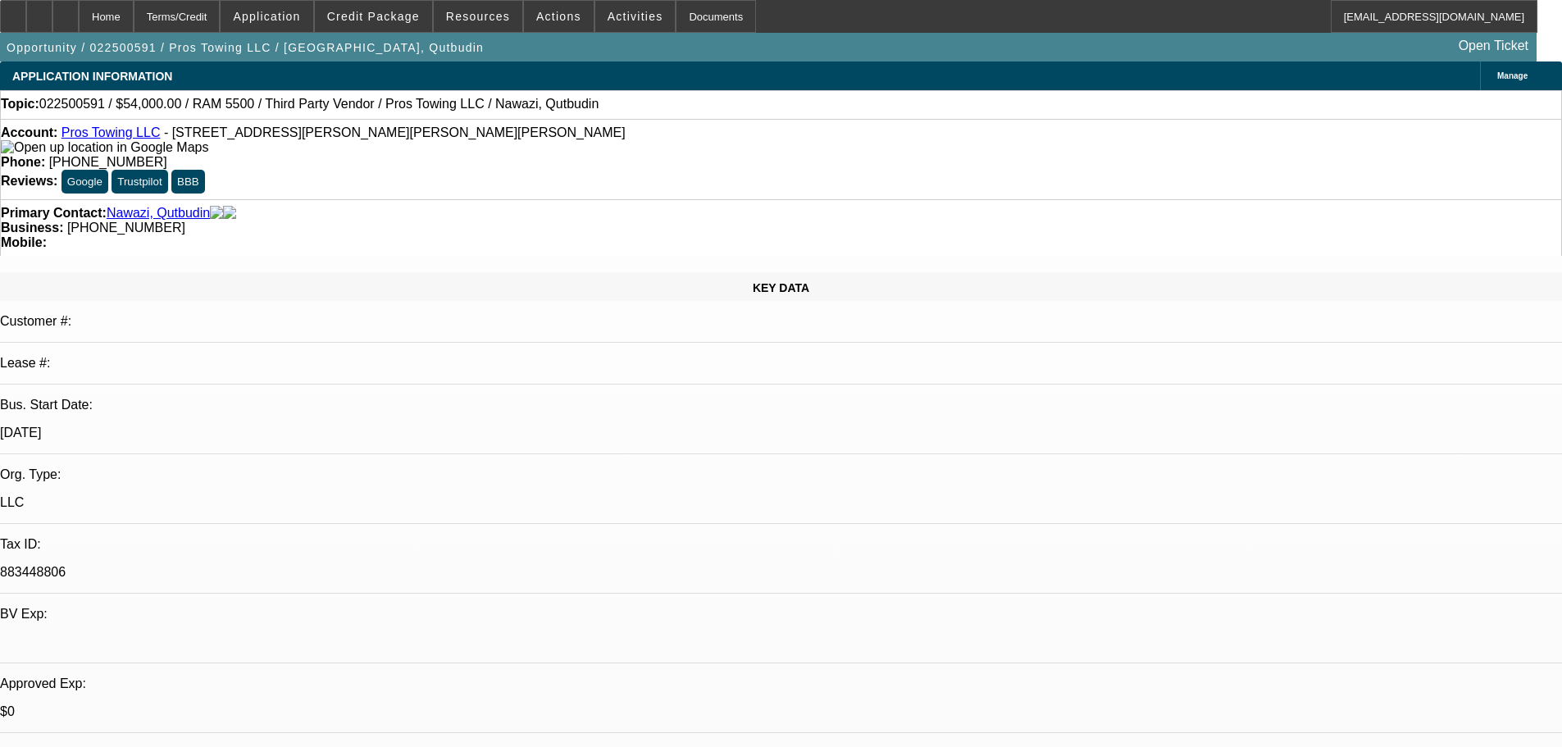
select select "2"
select select "0.1"
select select "4"
select select "0"
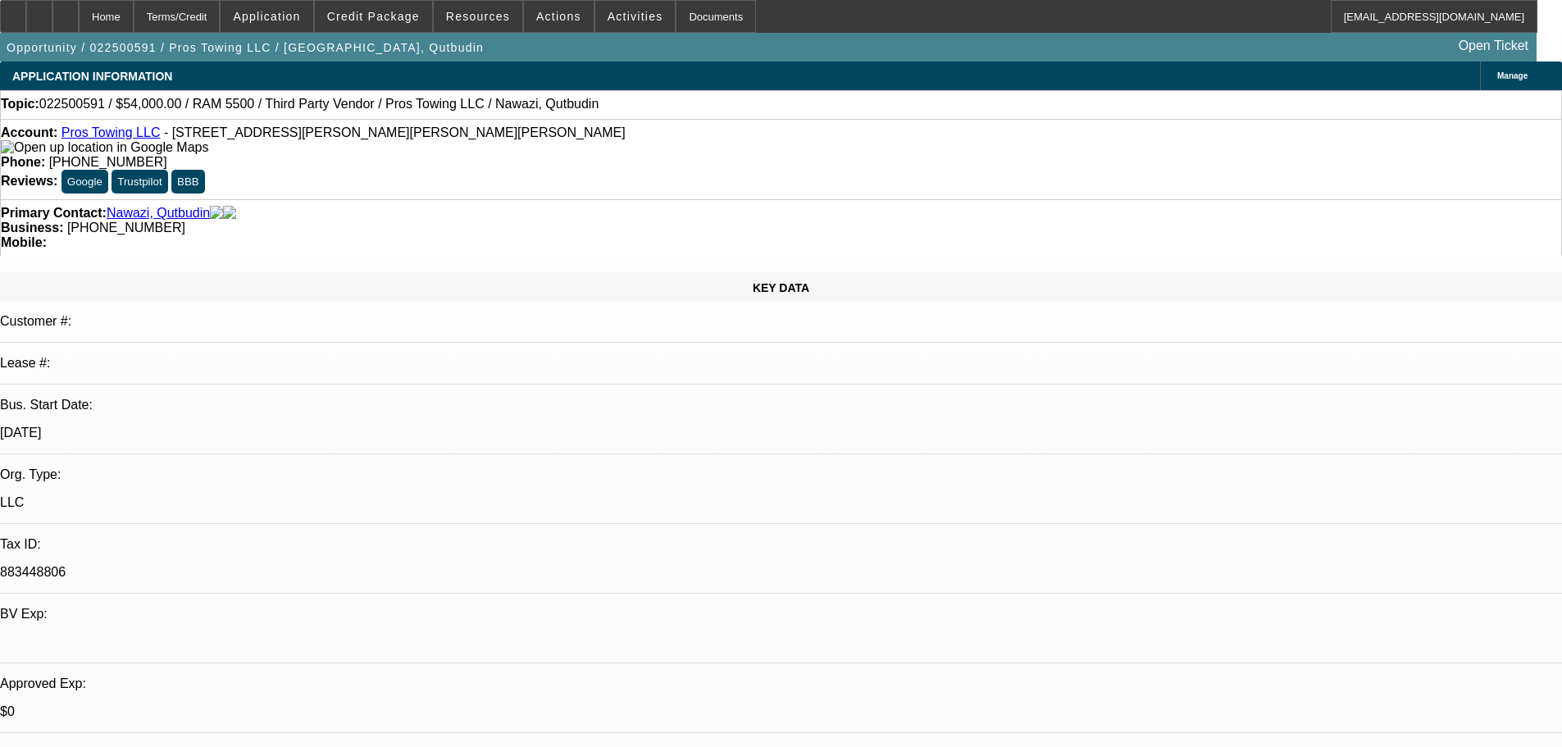
select select "2"
select select "0.1"
select select "4"
select select "0"
select select "2"
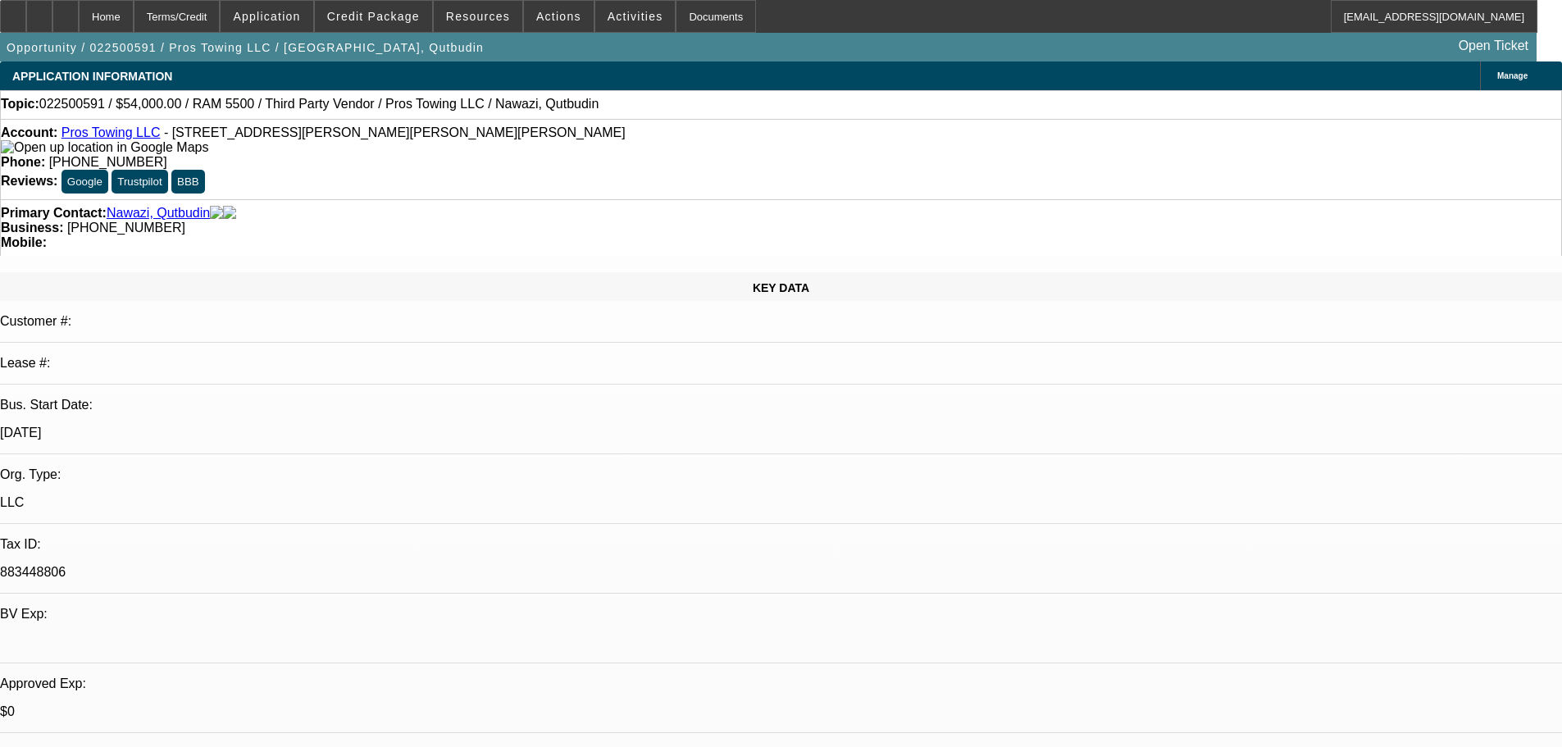
select select "2"
select select "0.1"
select select "4"
select select "0"
select select "2"
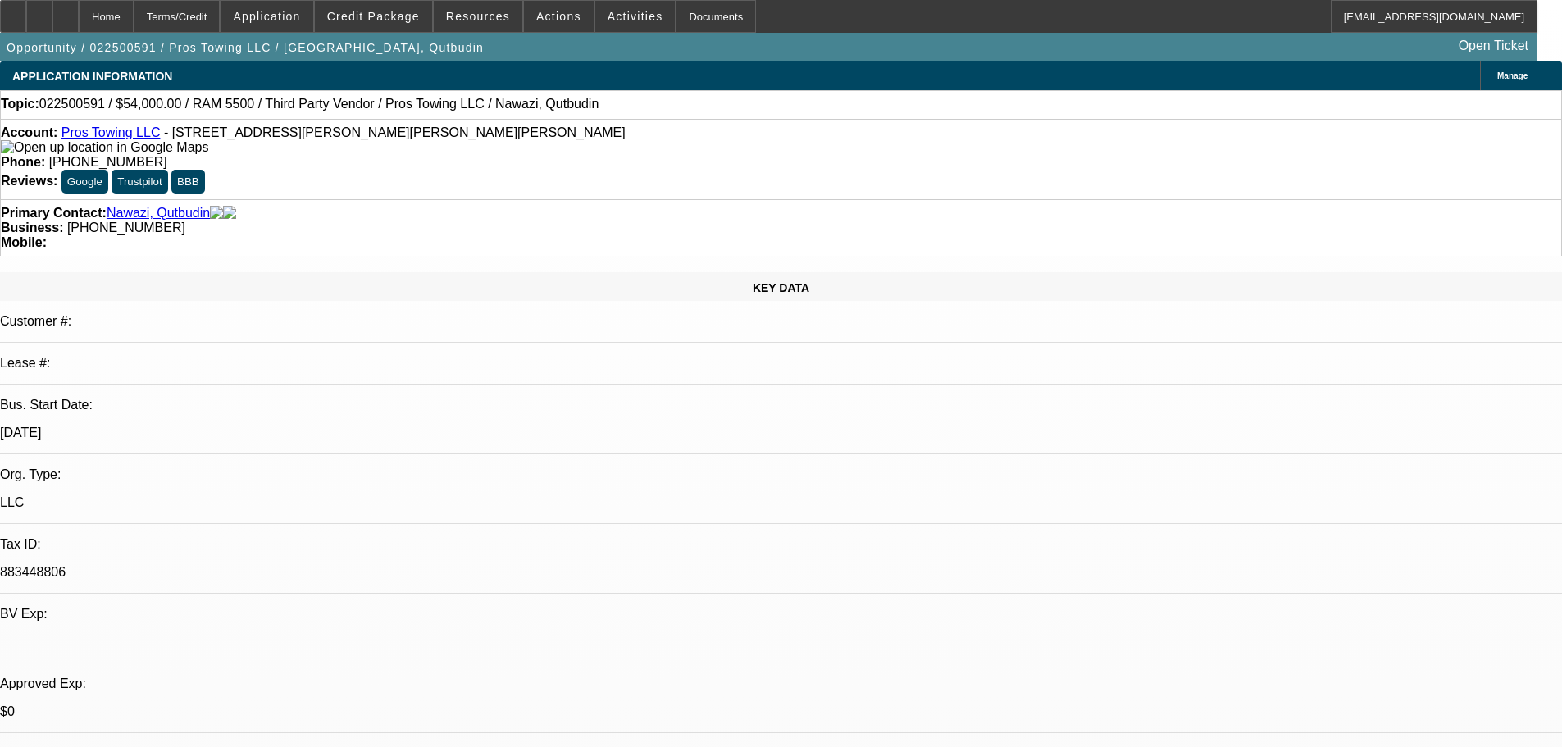
select select "2"
select select "0.1"
select select "4"
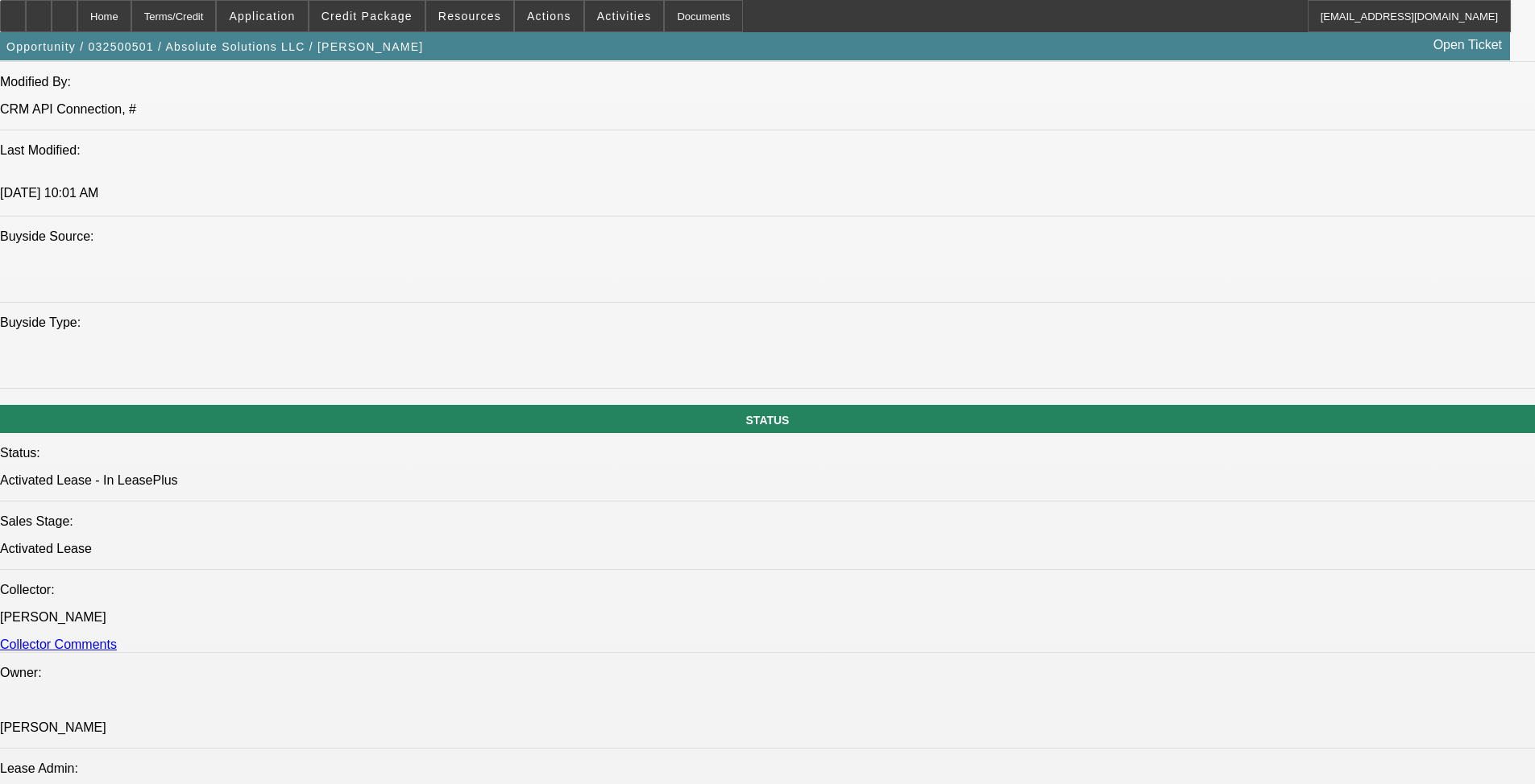
select select "0"
select select "2"
select select "0"
select select "6"
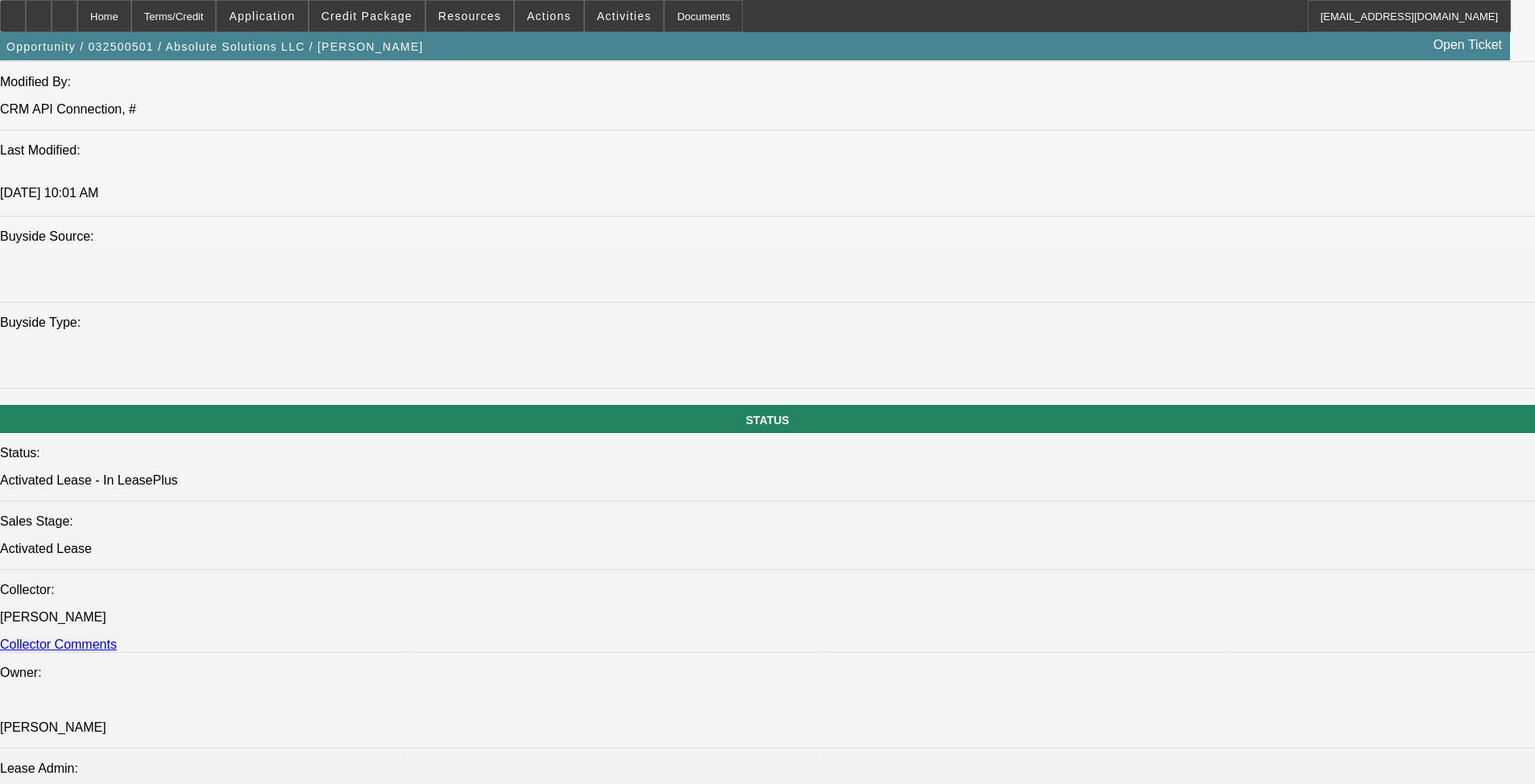
select select "0"
select select "2"
select select "0"
select select "6"
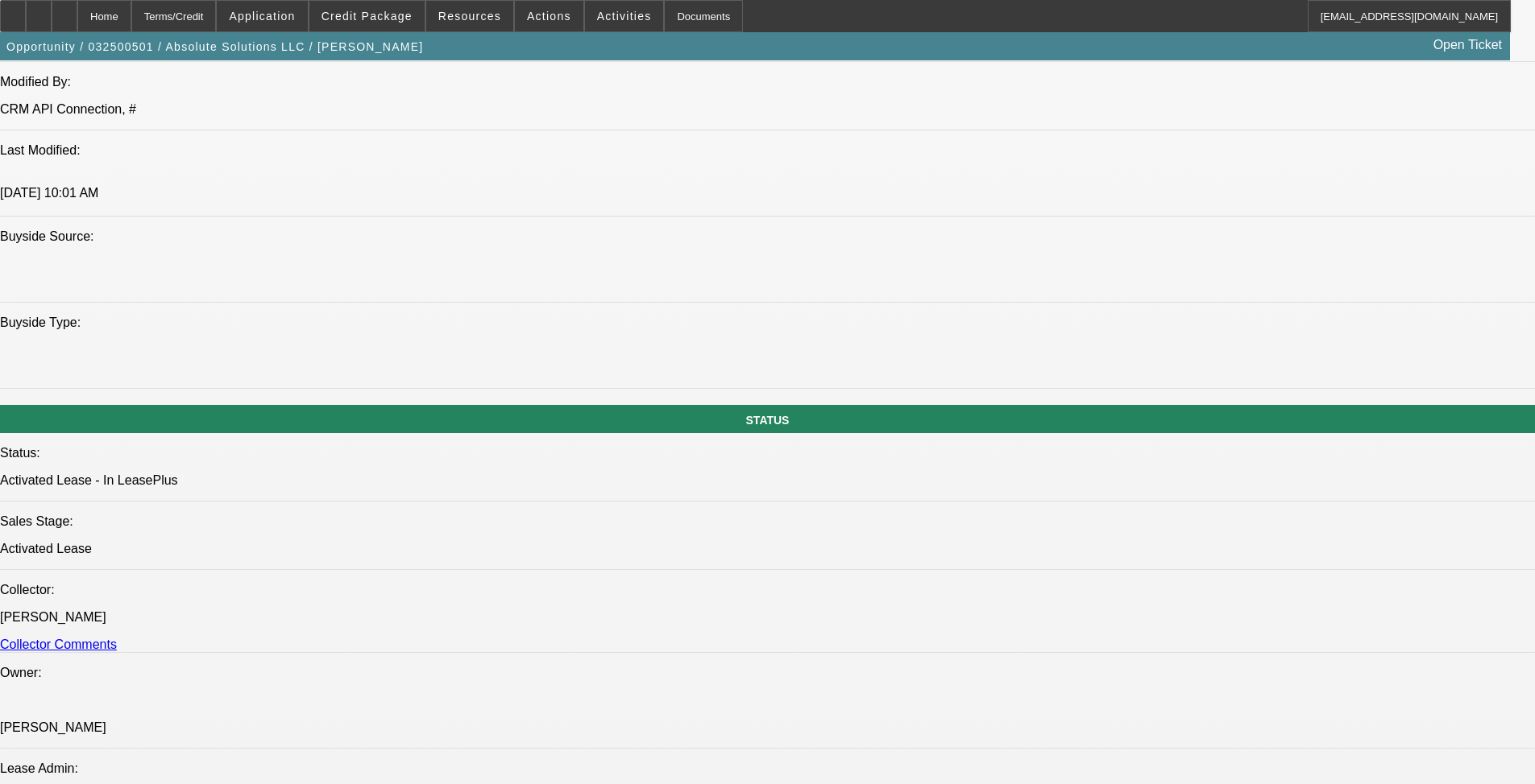
select select "0"
select select "3"
select select "0"
select select "6"
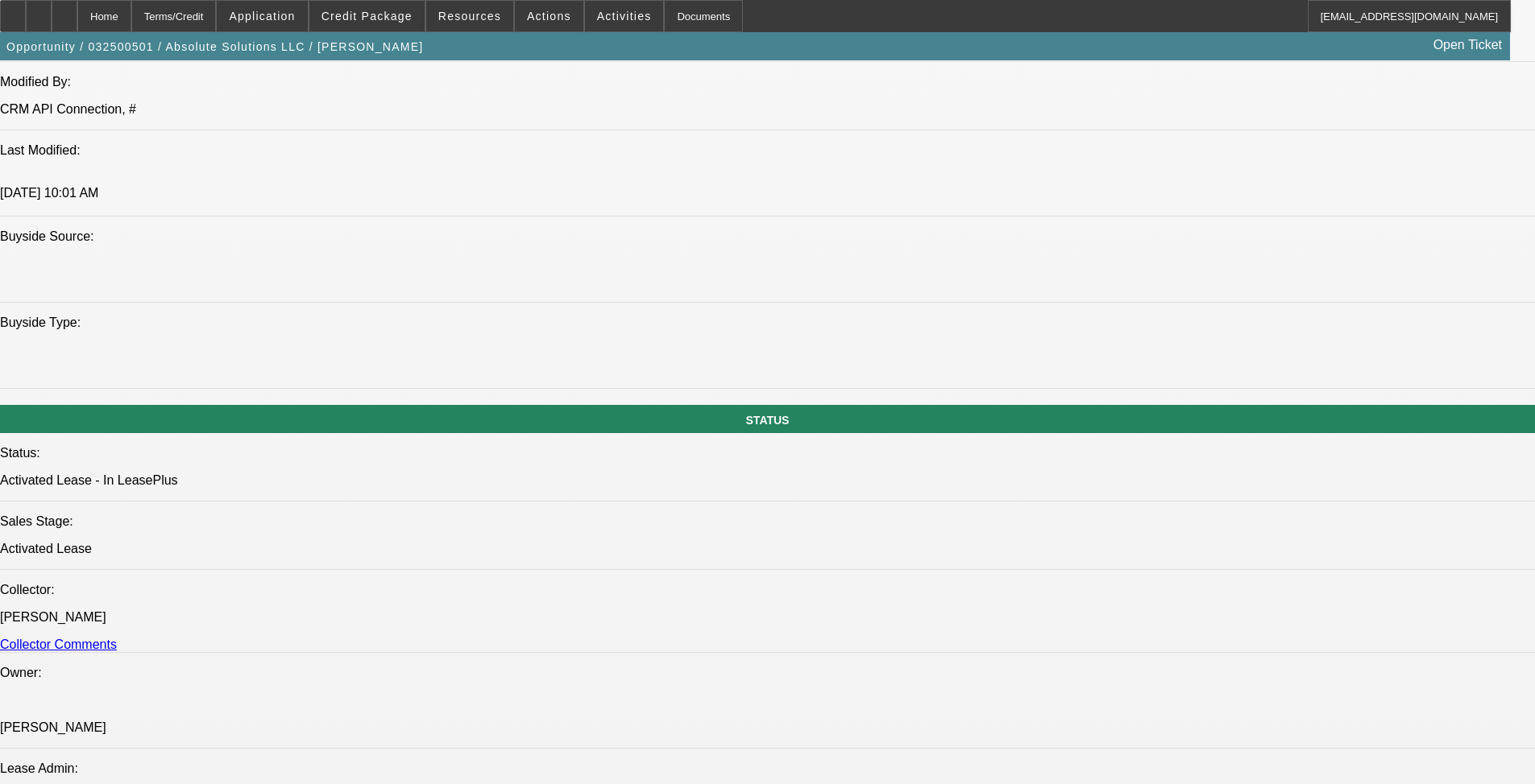
select select "0"
select select "3"
select select "0"
select select "6"
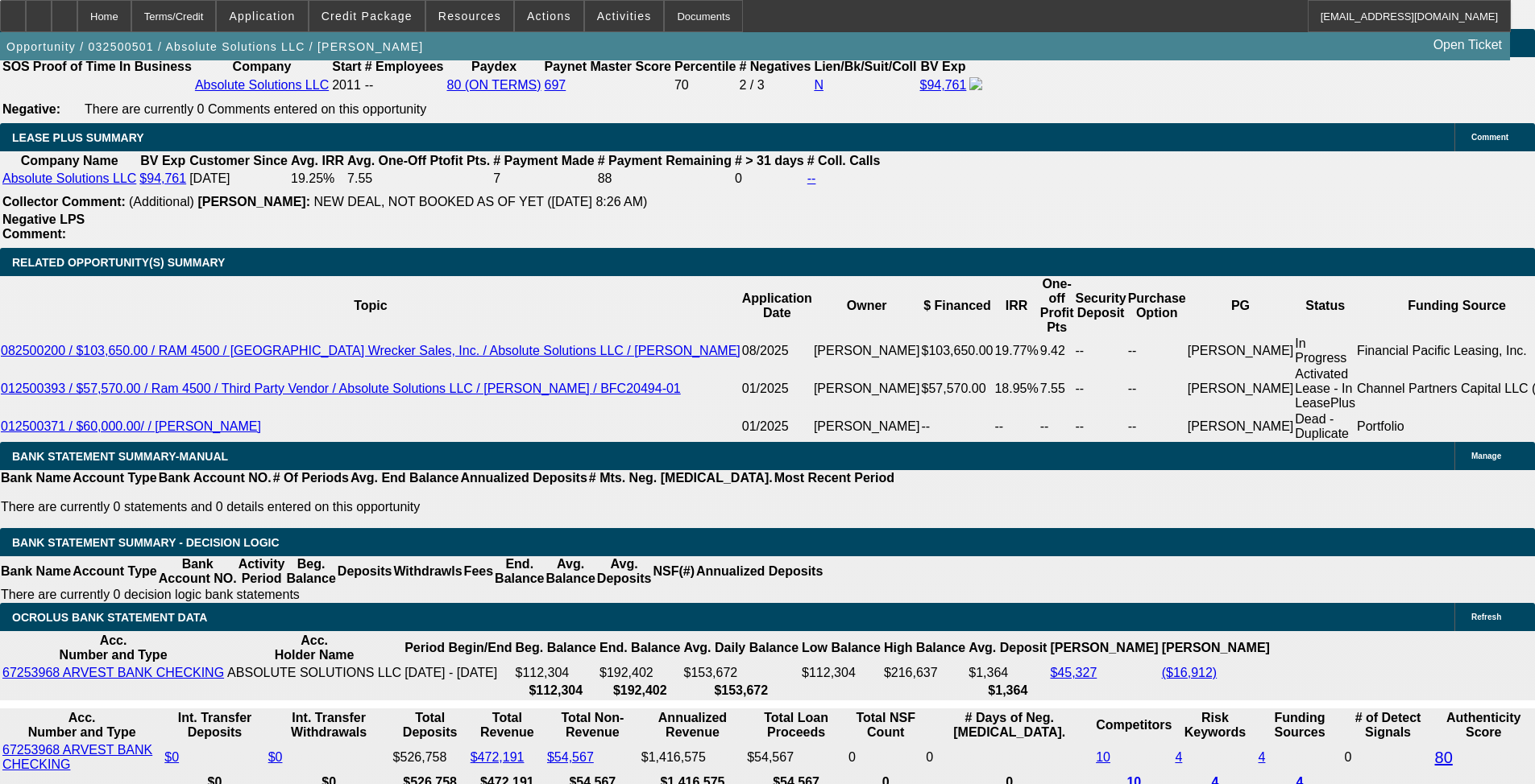
scroll to position [2630, 0]
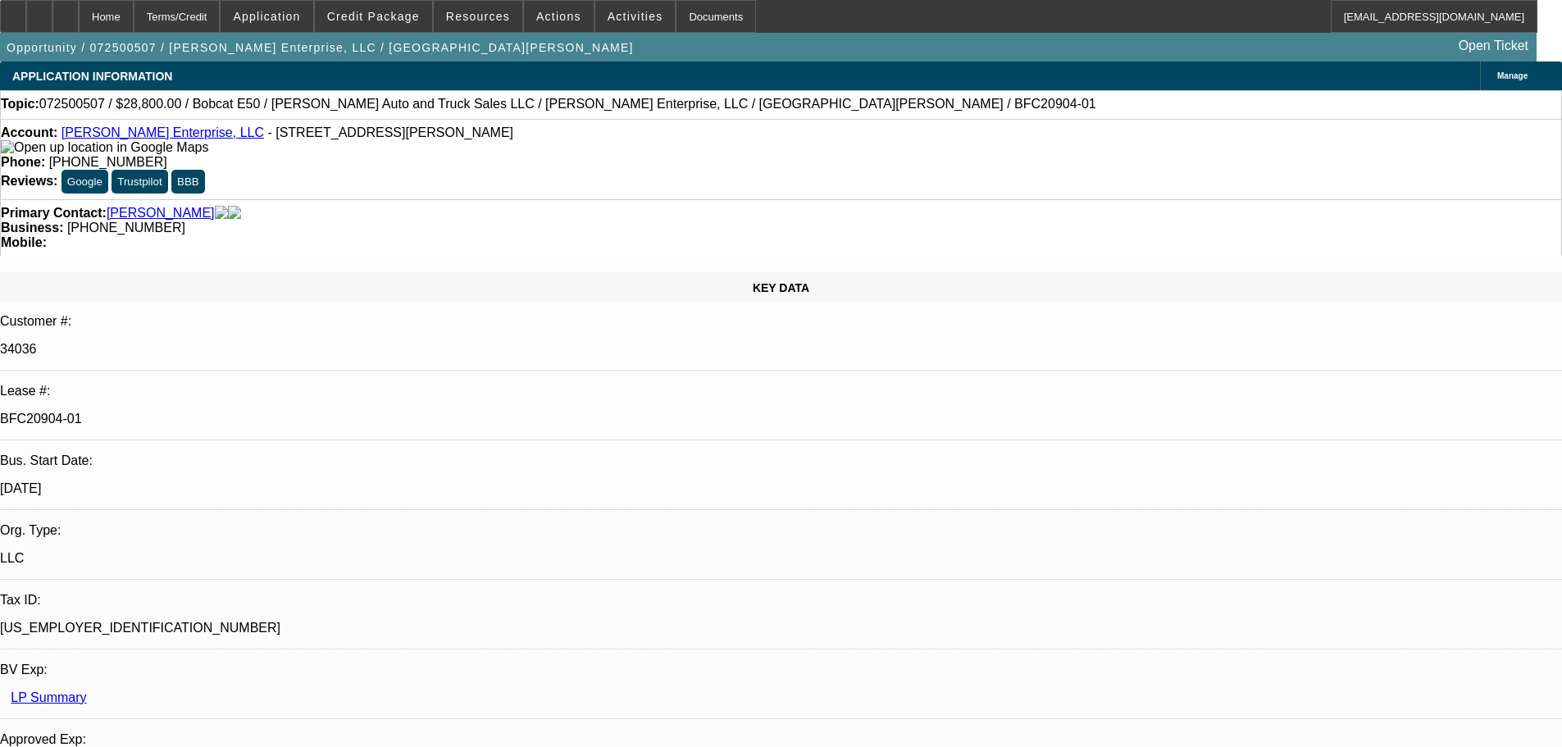
select select "0"
select select "3"
select select "0"
select select "6"
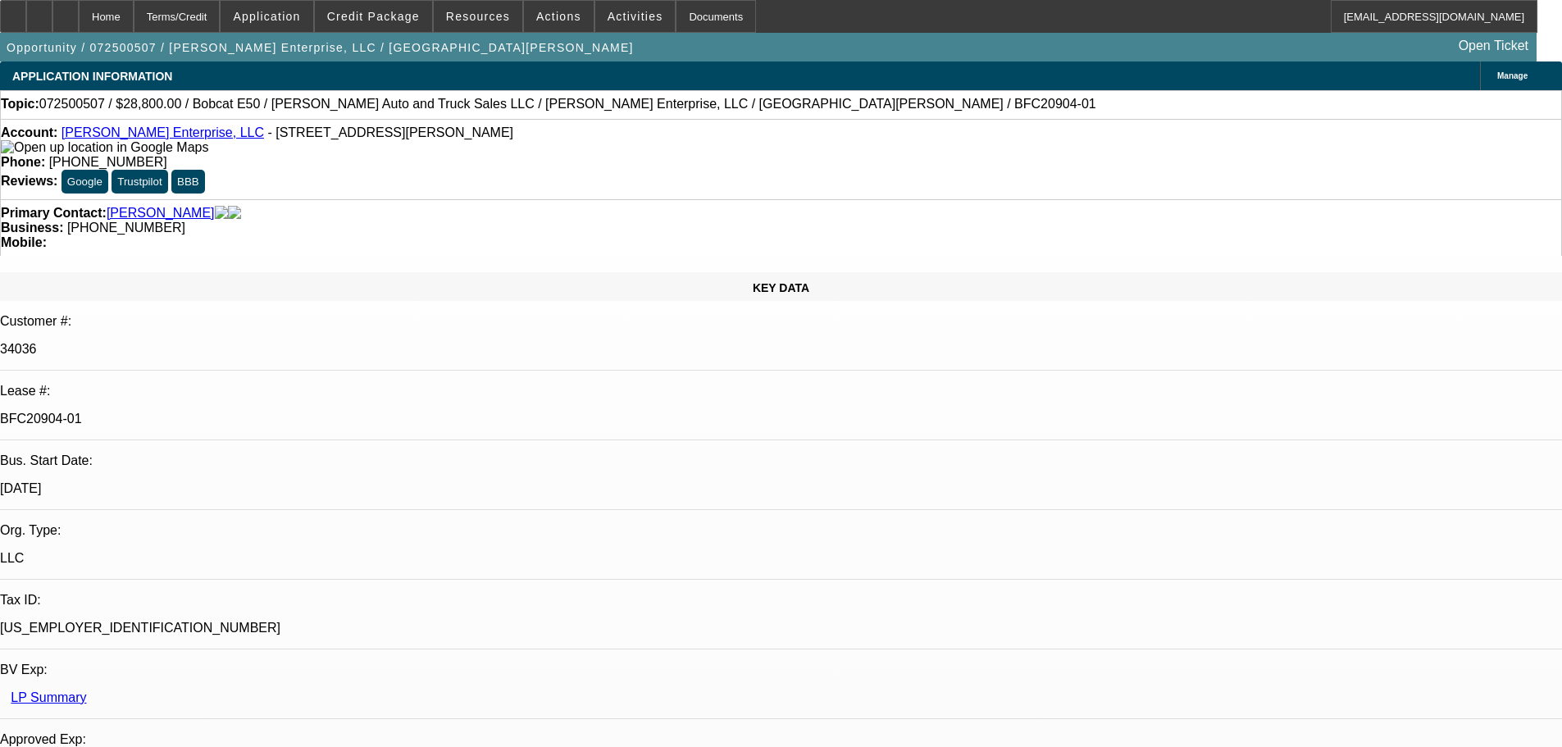
select select "0"
select select "3"
select select "0"
select select "6"
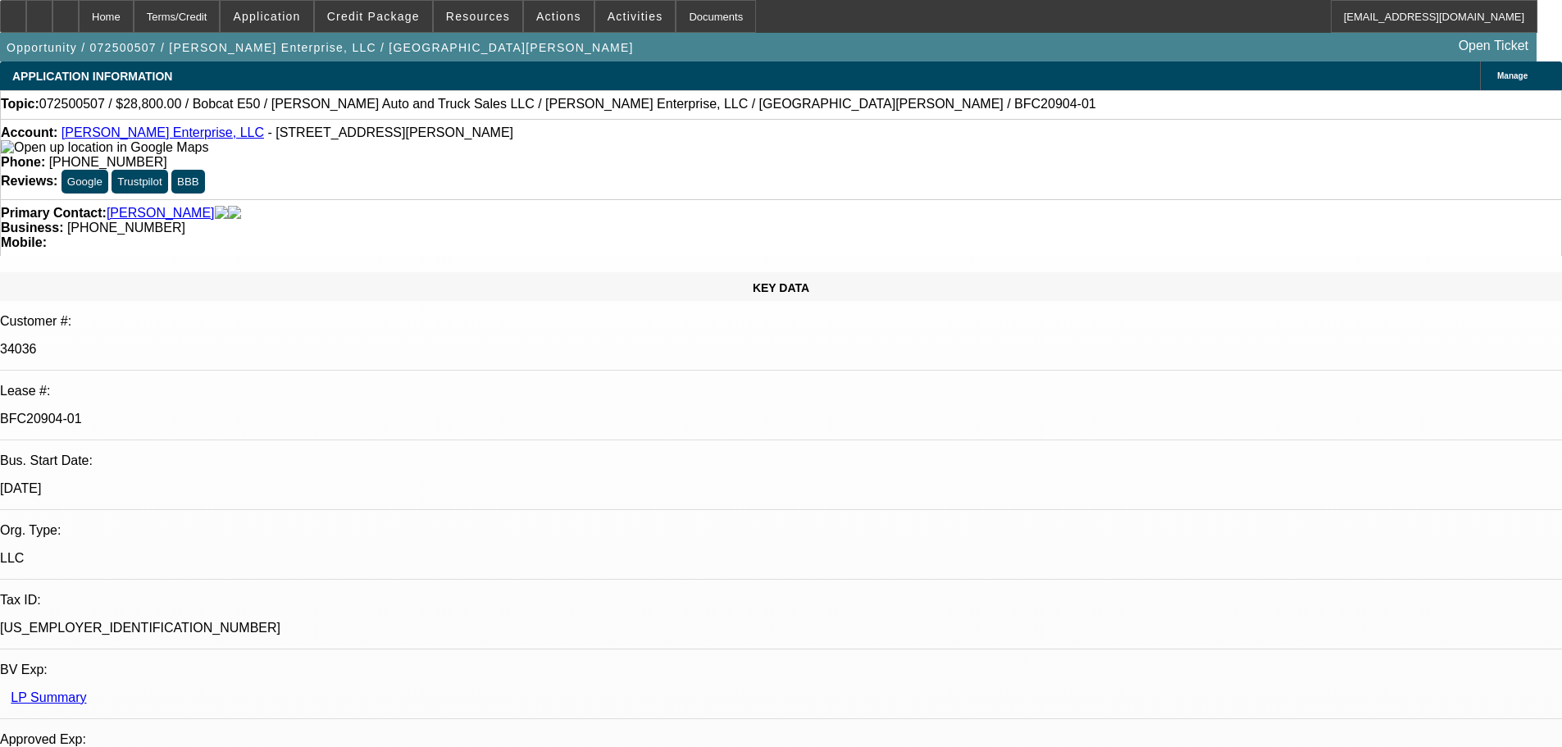
select select "0"
select select "3"
select select "0"
select select "6"
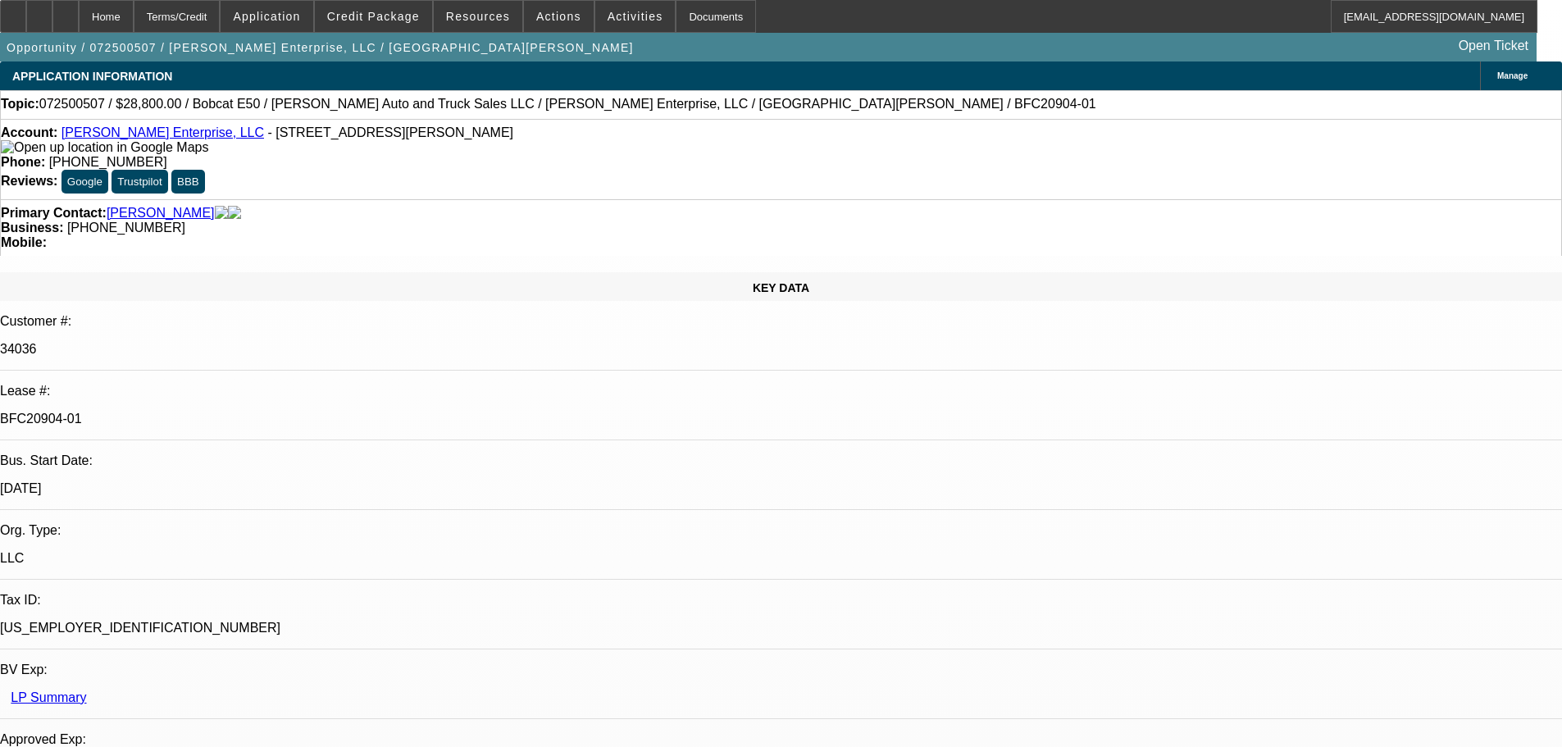
select select "0"
select select "3"
select select "0"
select select "6"
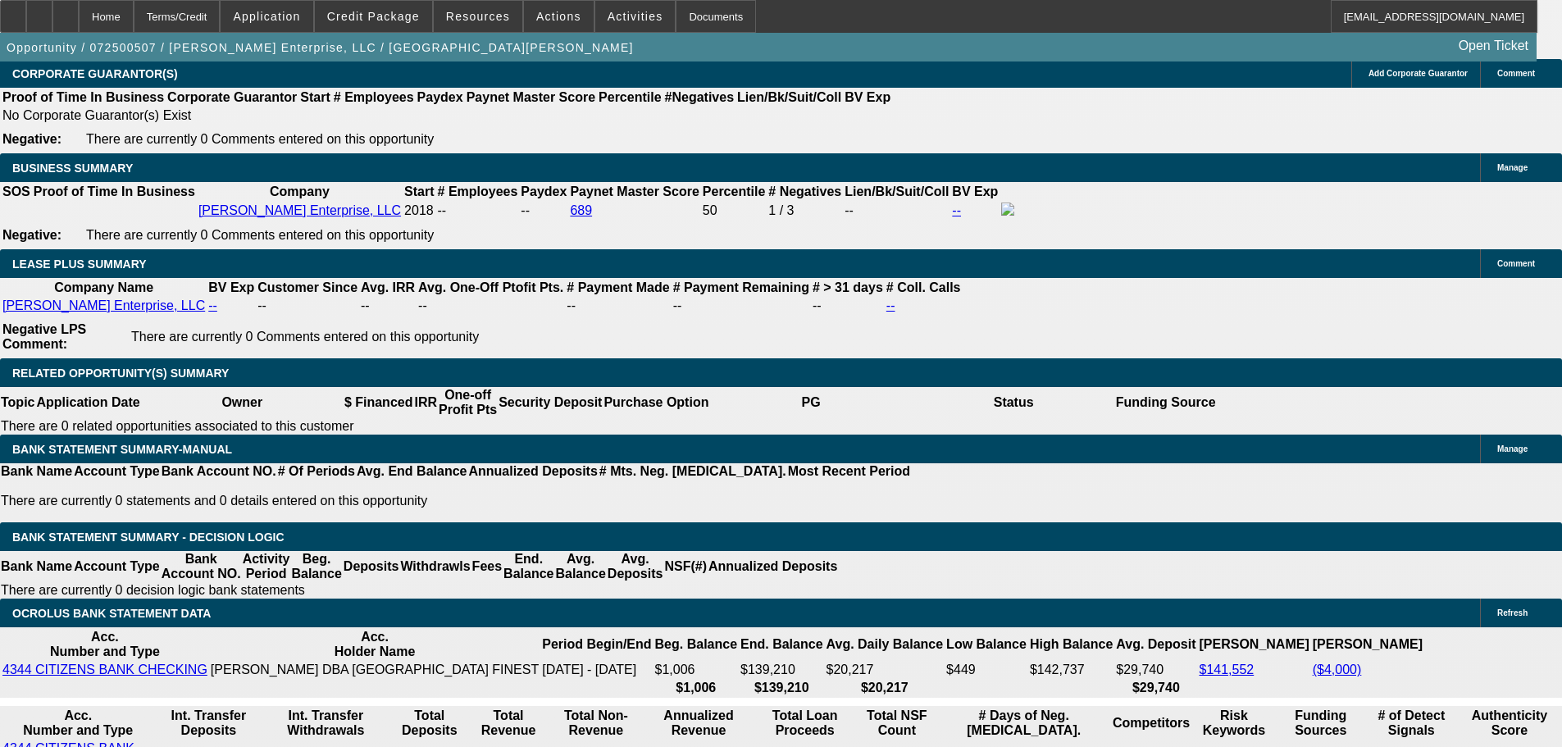
scroll to position [3033, 0]
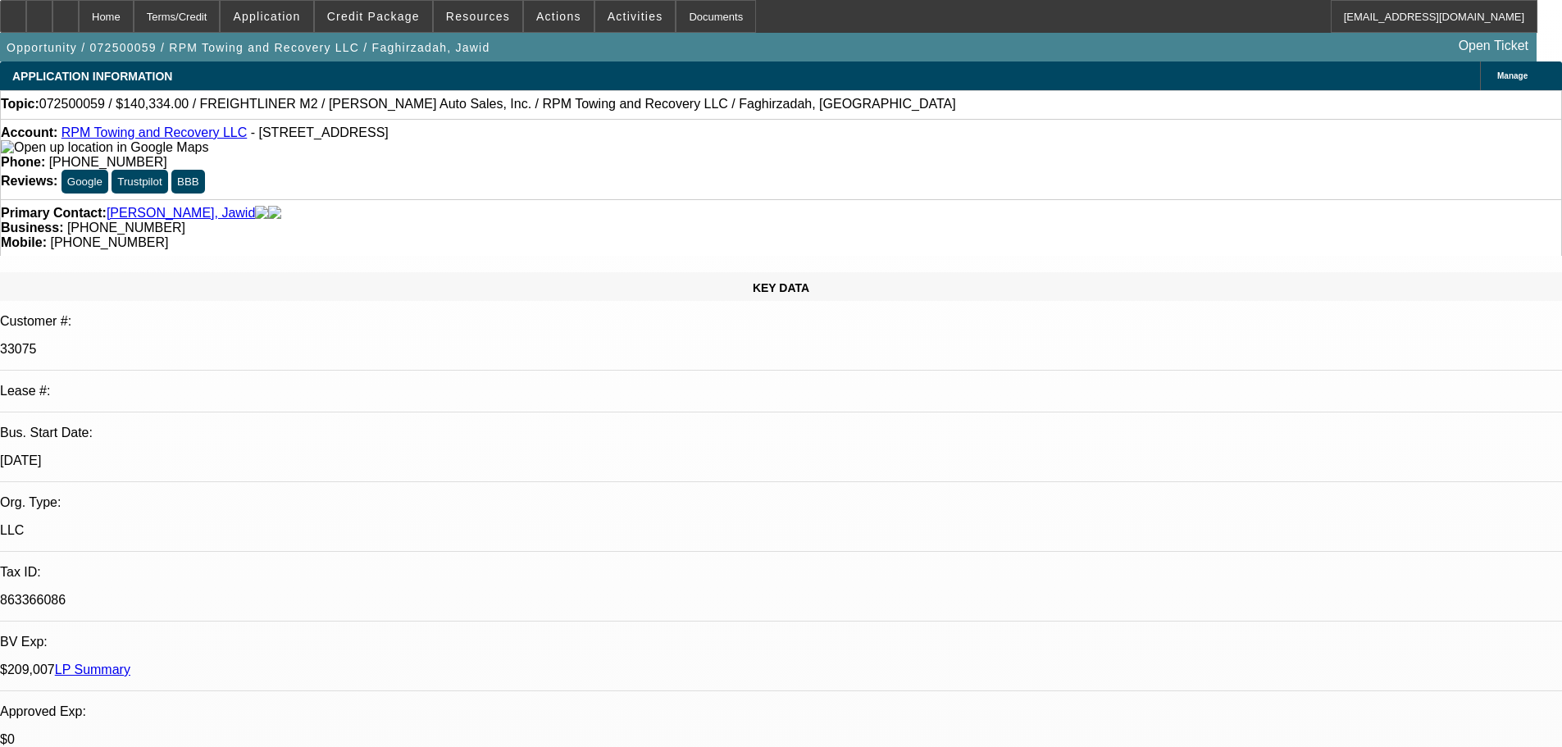
select select "0"
select select "0.1"
select select "4"
select select "0"
select select "0.1"
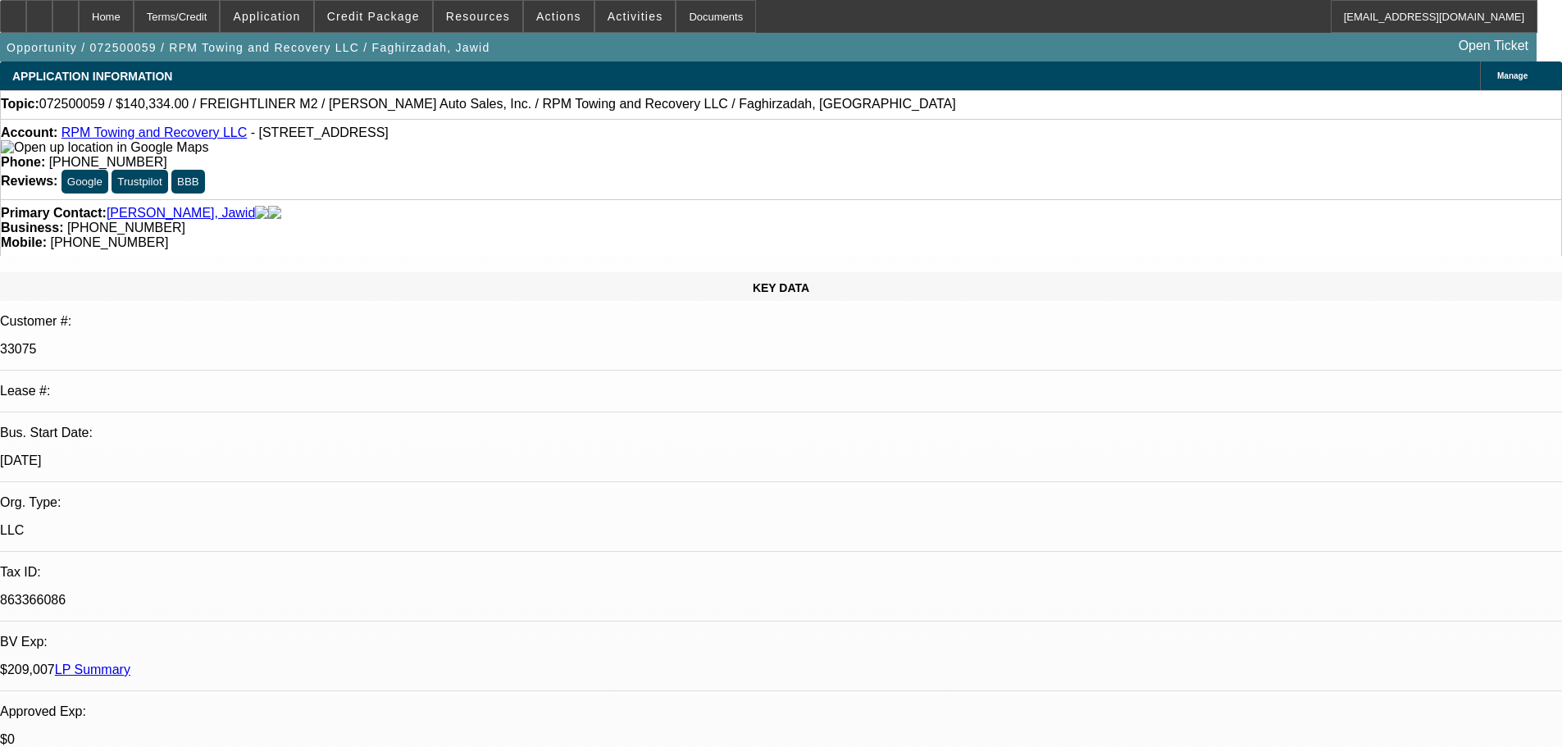
select select "4"
select select "0"
select select "2"
select select "0.1"
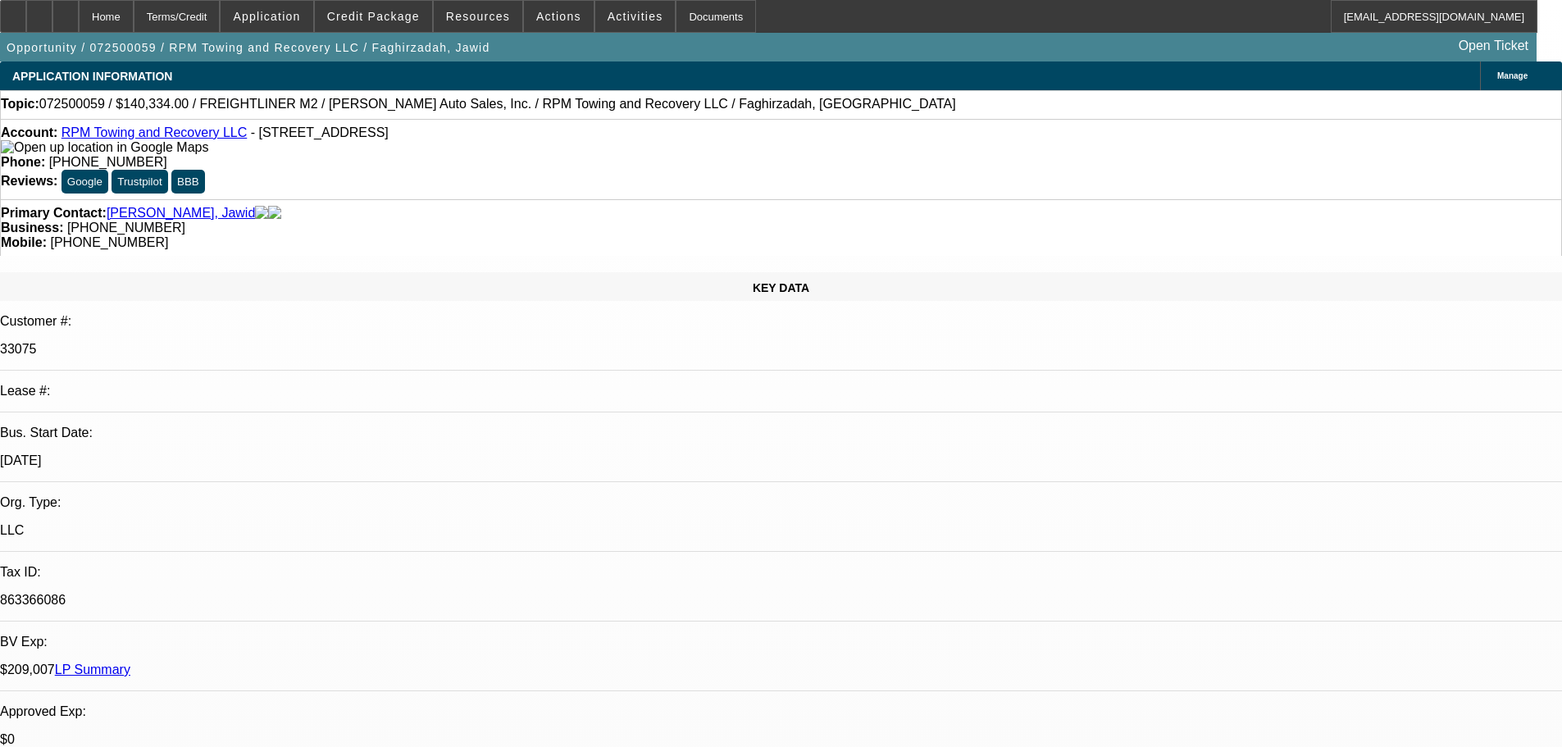
select select "4"
select select "0"
select select "2"
select select "0.1"
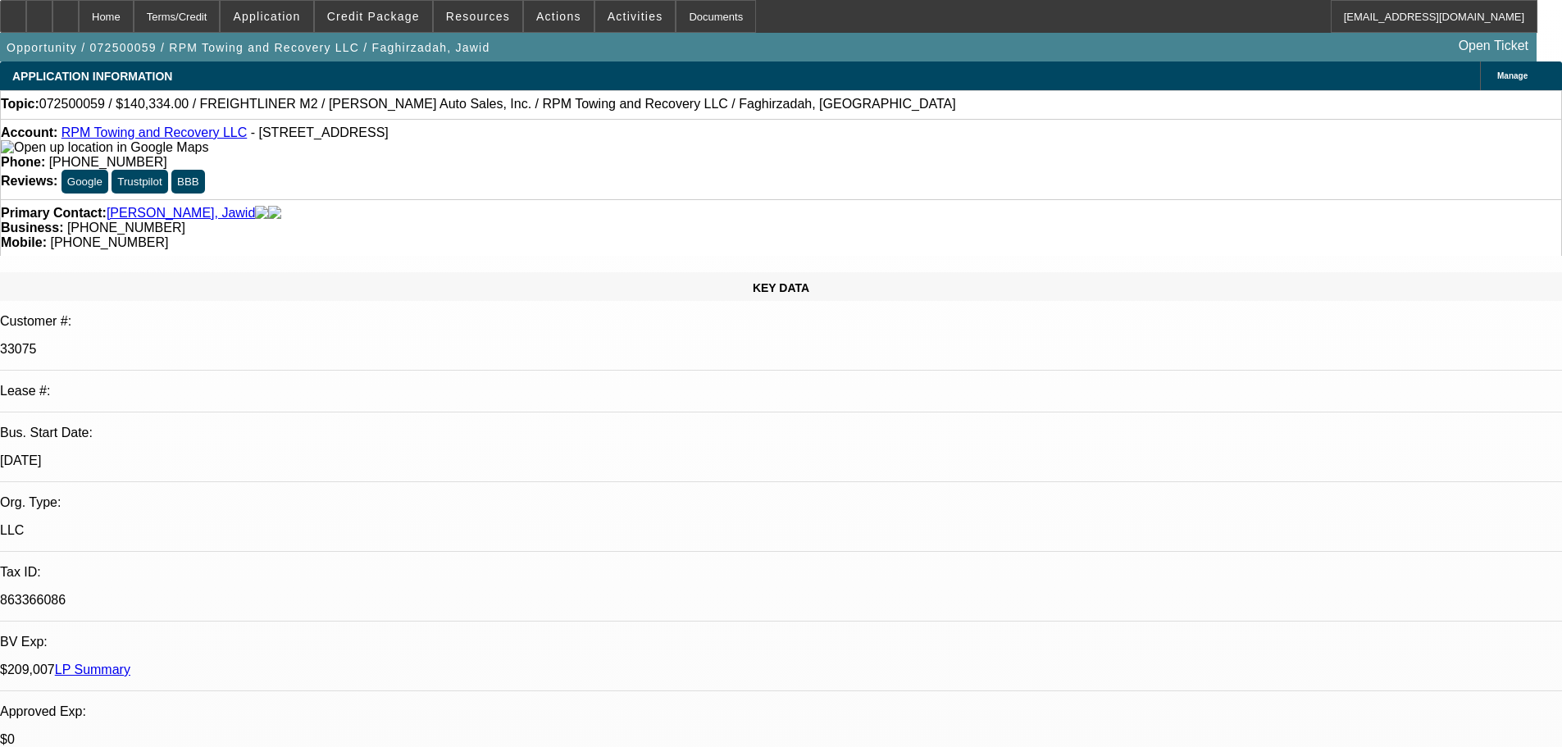
select select "4"
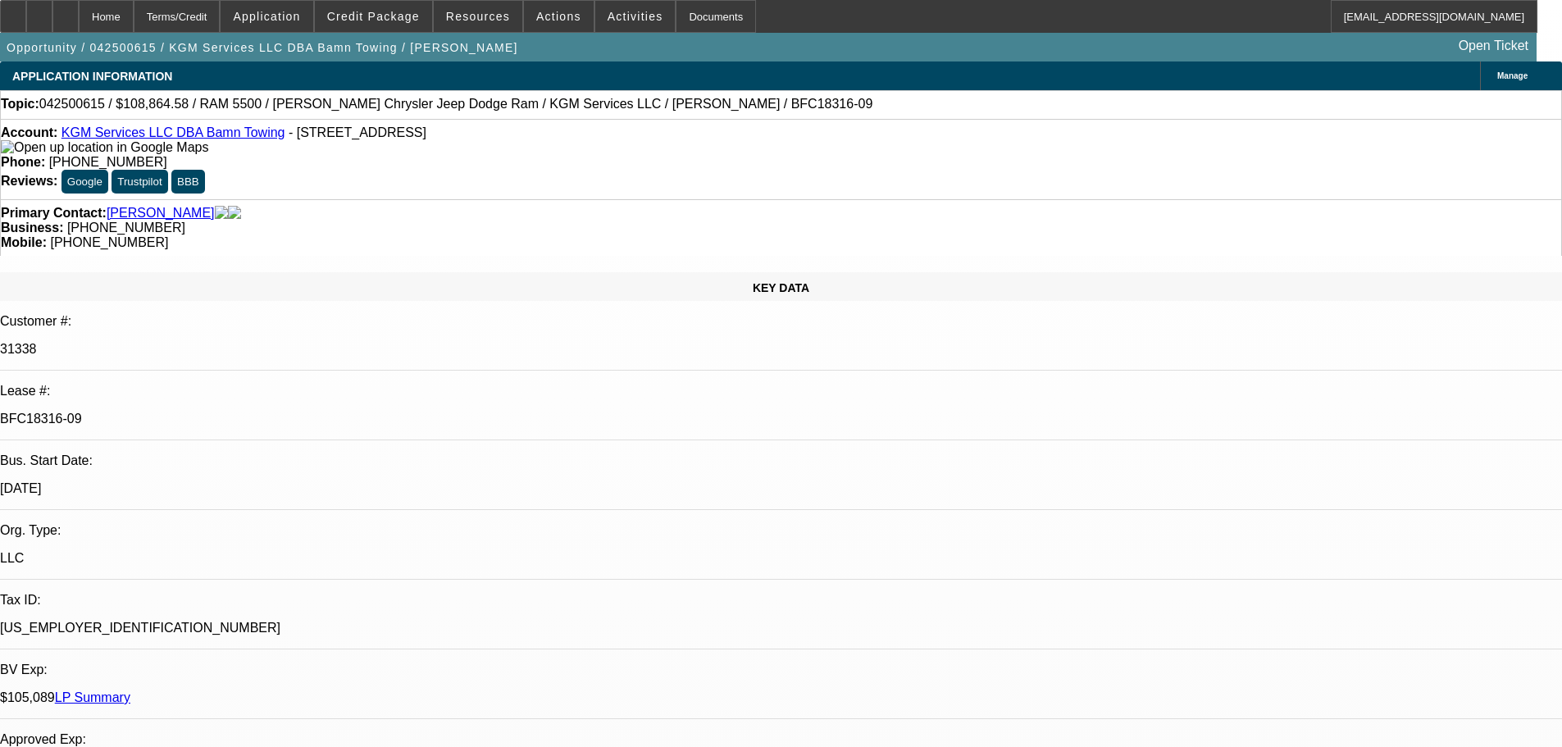
select select "0"
select select "2"
select select "0"
select select "6"
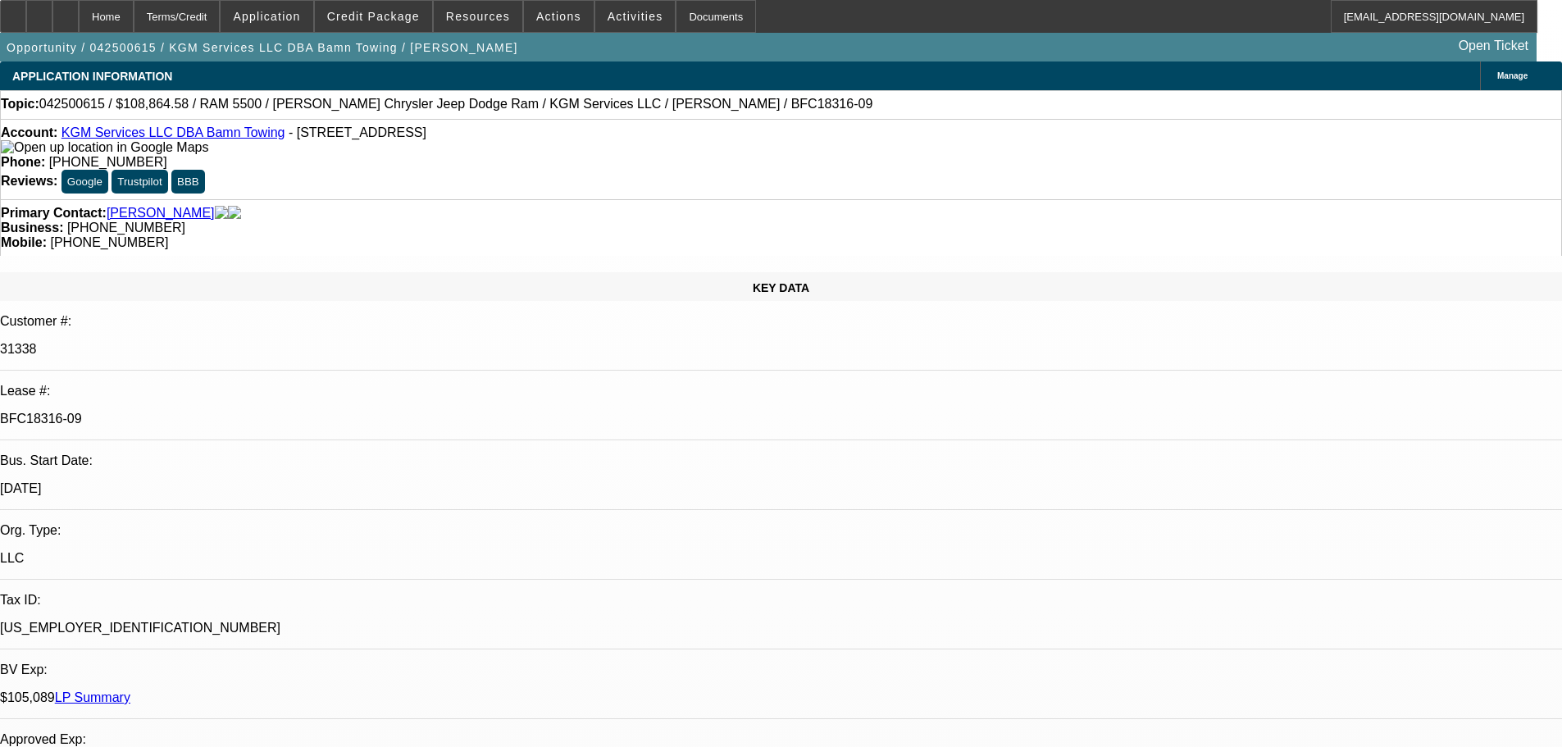
select select "0"
select select "2"
select select "0"
select select "6"
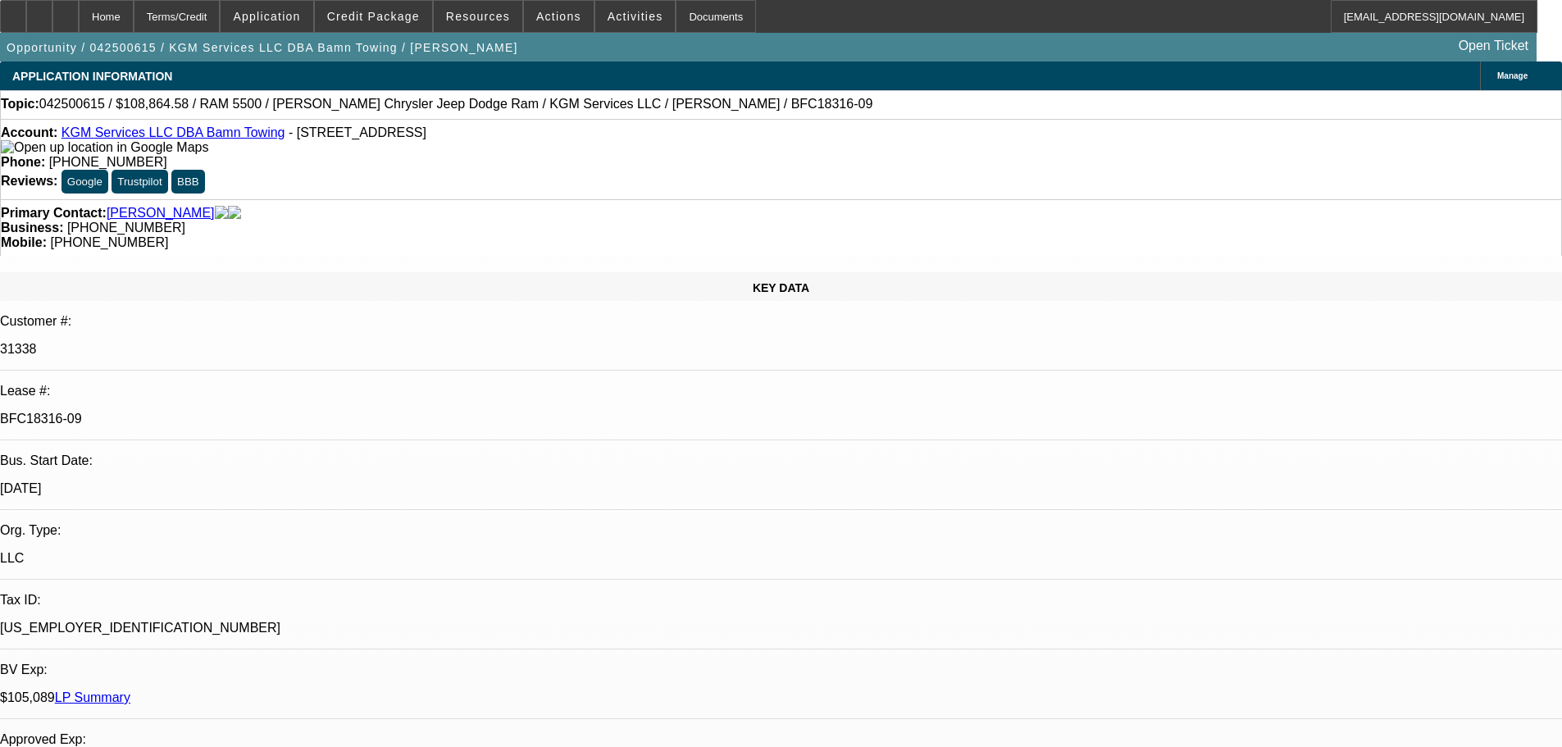
select select "0"
select select "2"
select select "0"
select select "6"
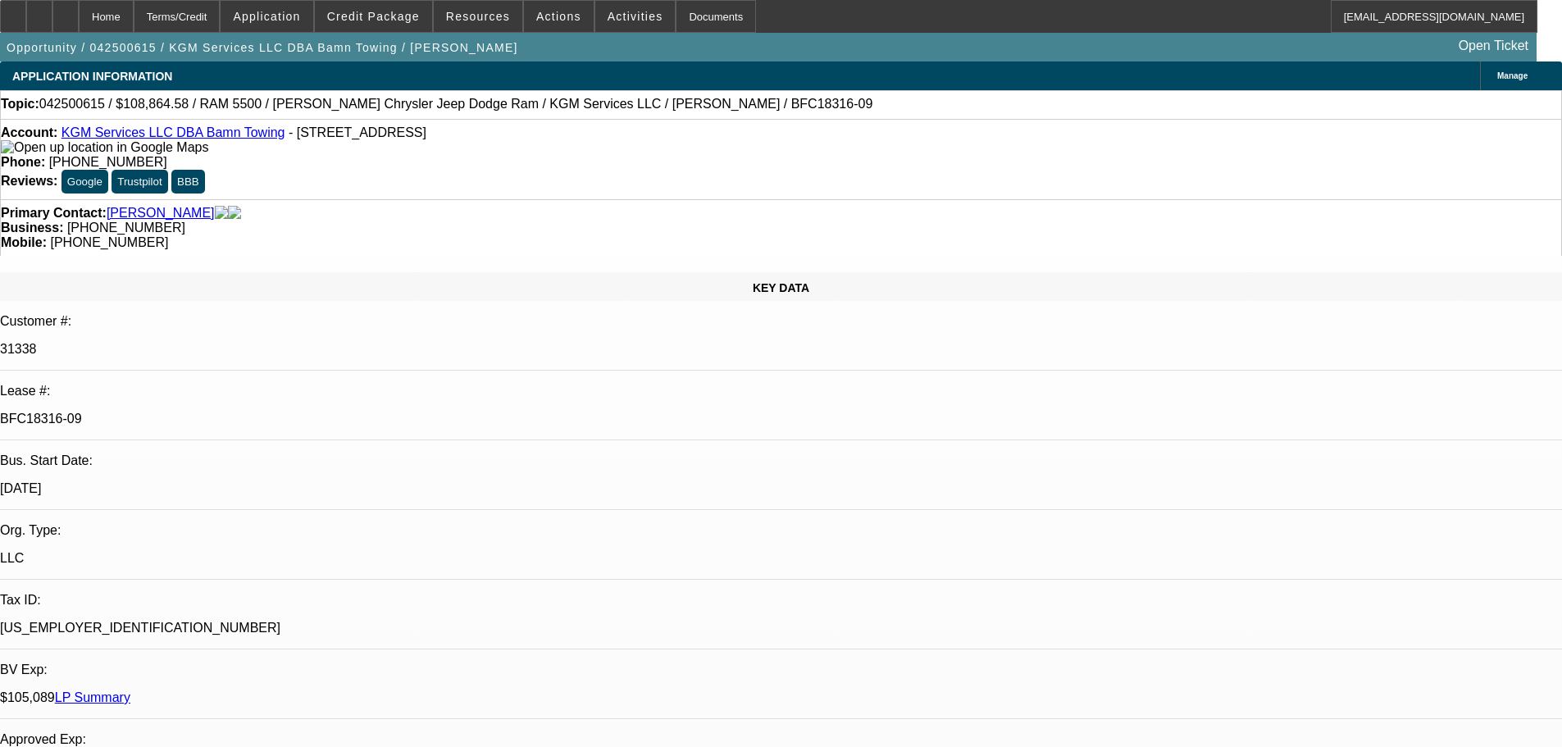
select select "0"
select select "2"
select select "0"
select select "6"
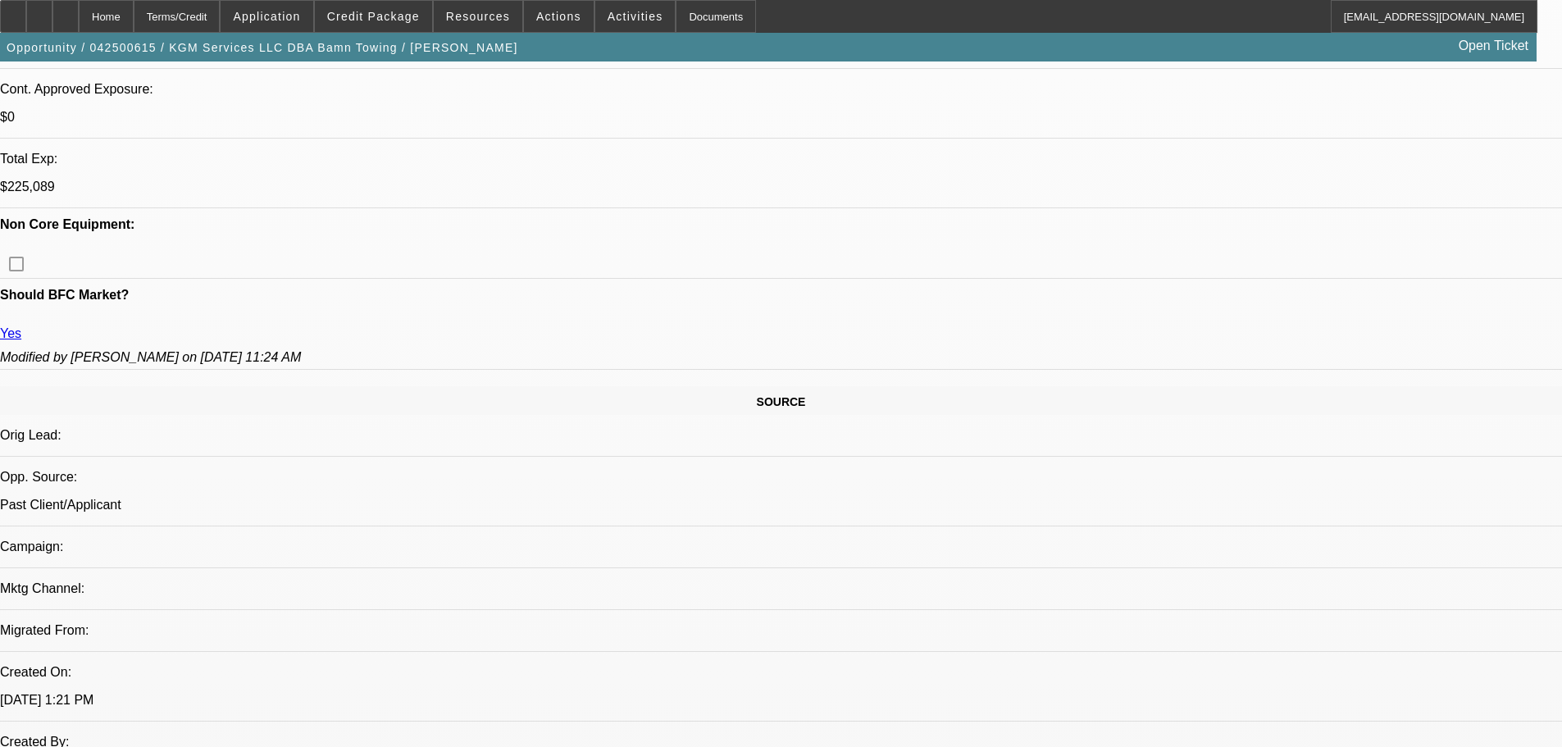
scroll to position [820, 0]
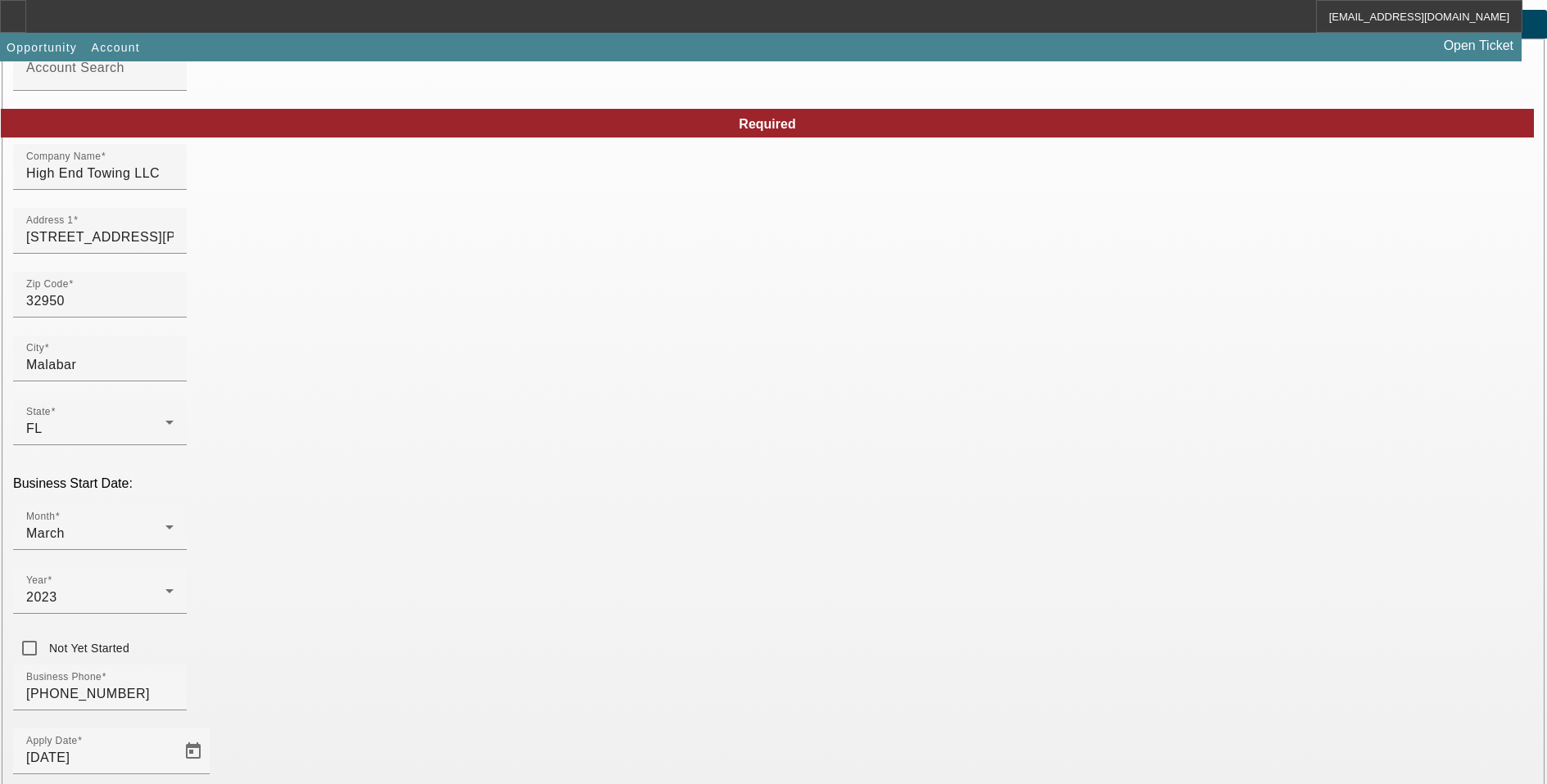
scroll to position [164, 0]
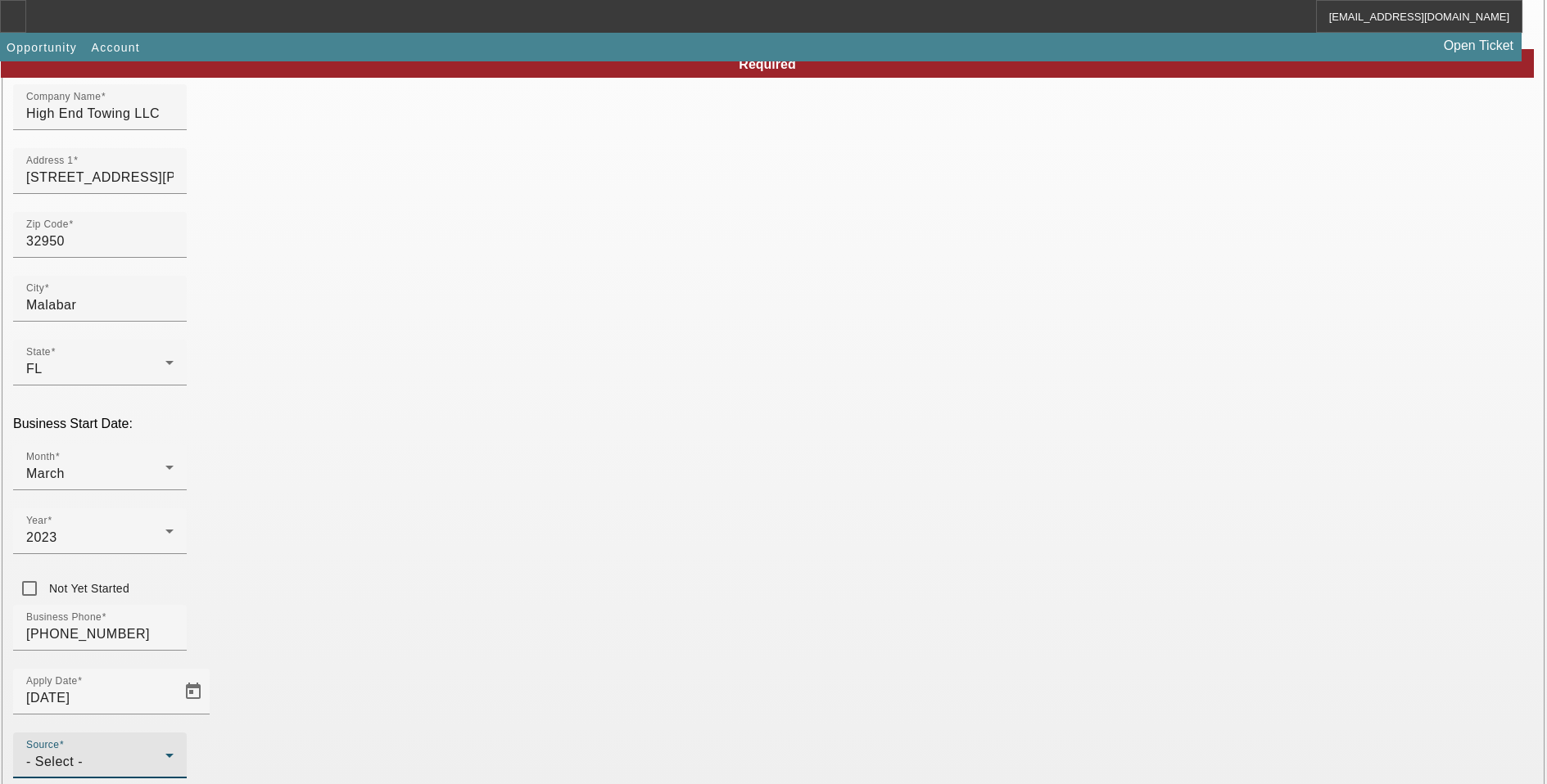
click at [166, 752] on div "- Select -" at bounding box center [95, 762] width 139 height 20
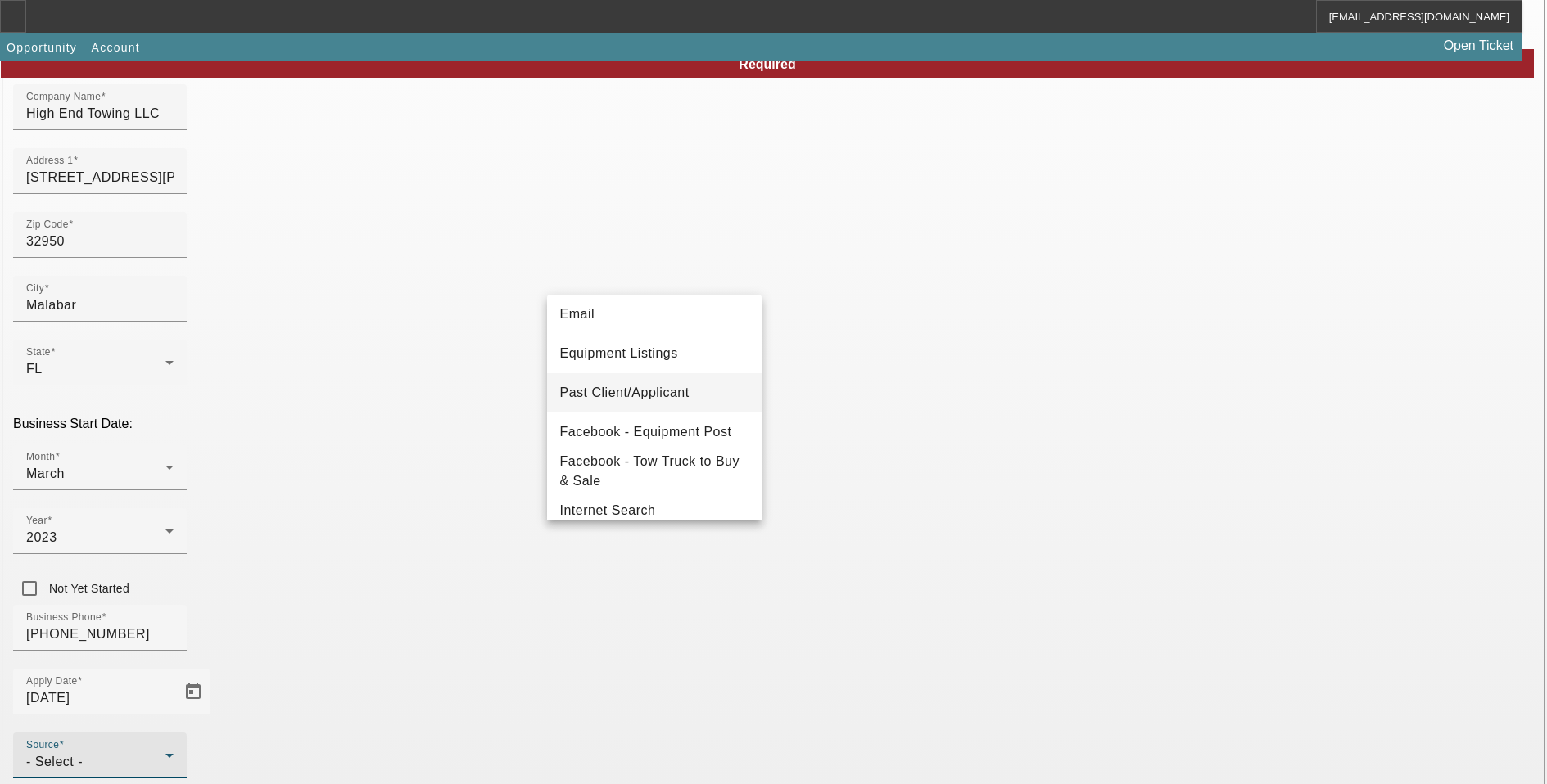
click at [671, 401] on span "Past Client/Applicant" at bounding box center [626, 393] width 130 height 20
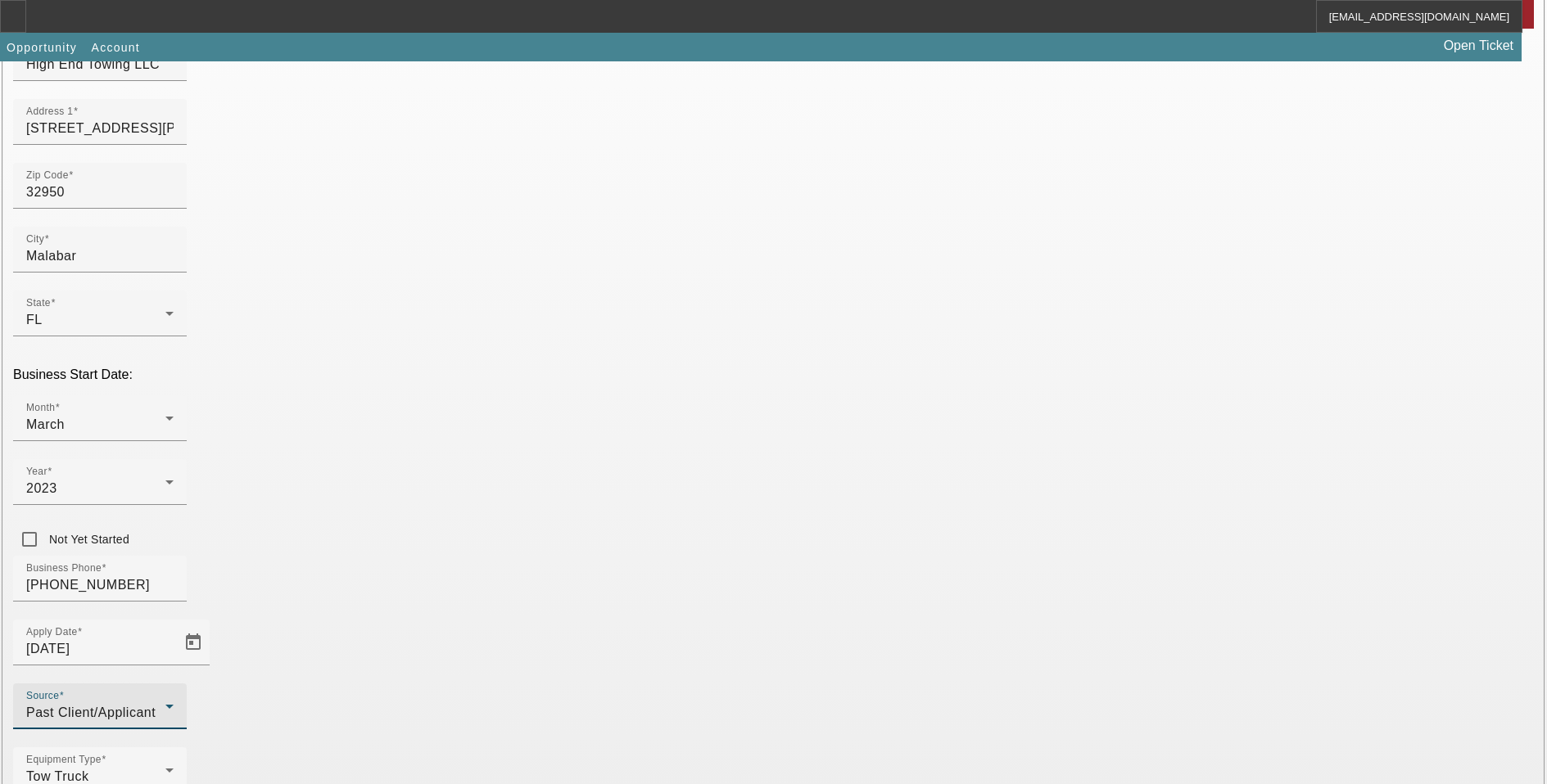
scroll to position [249, 0]
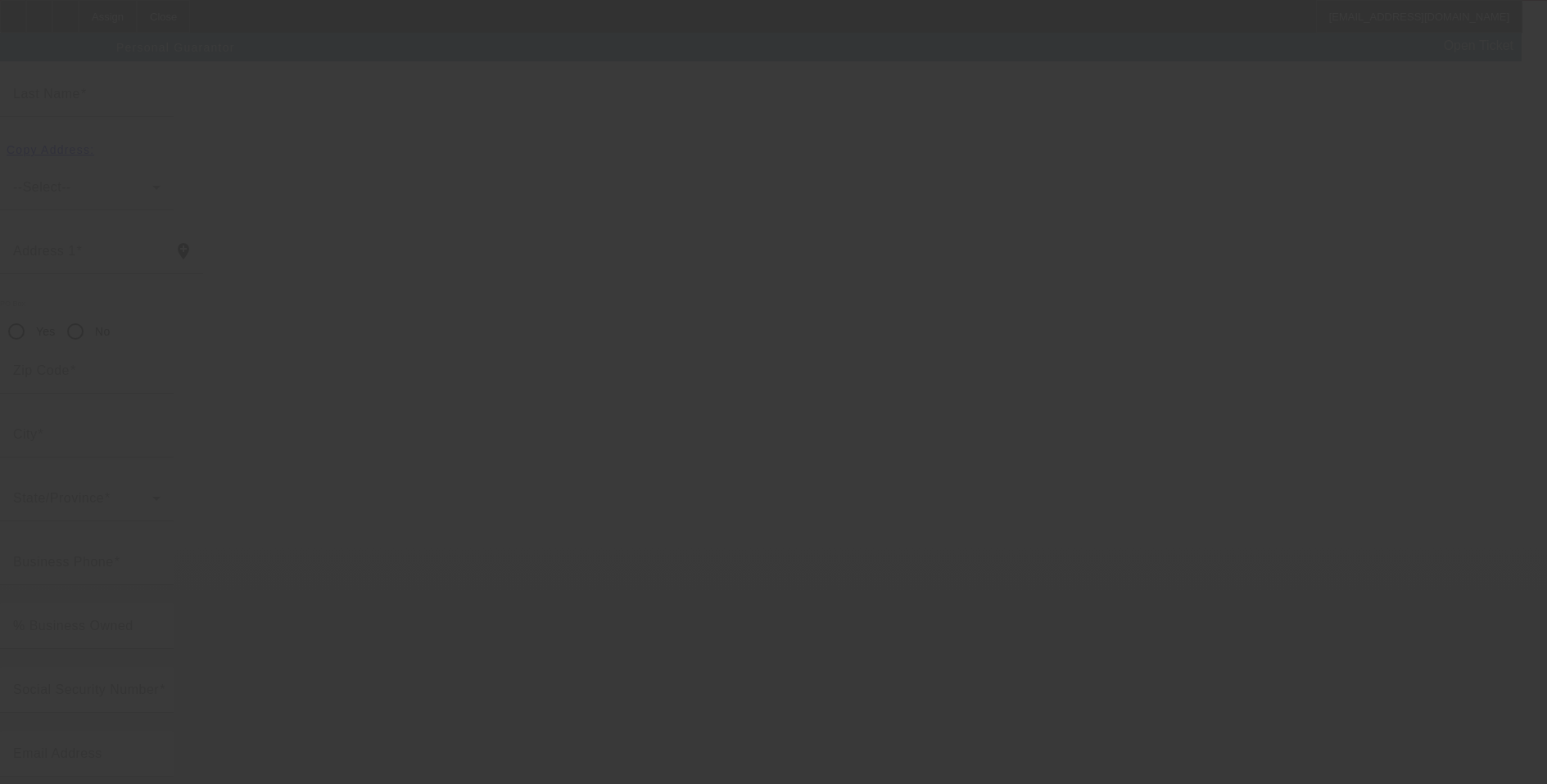
scroll to position [16, 0]
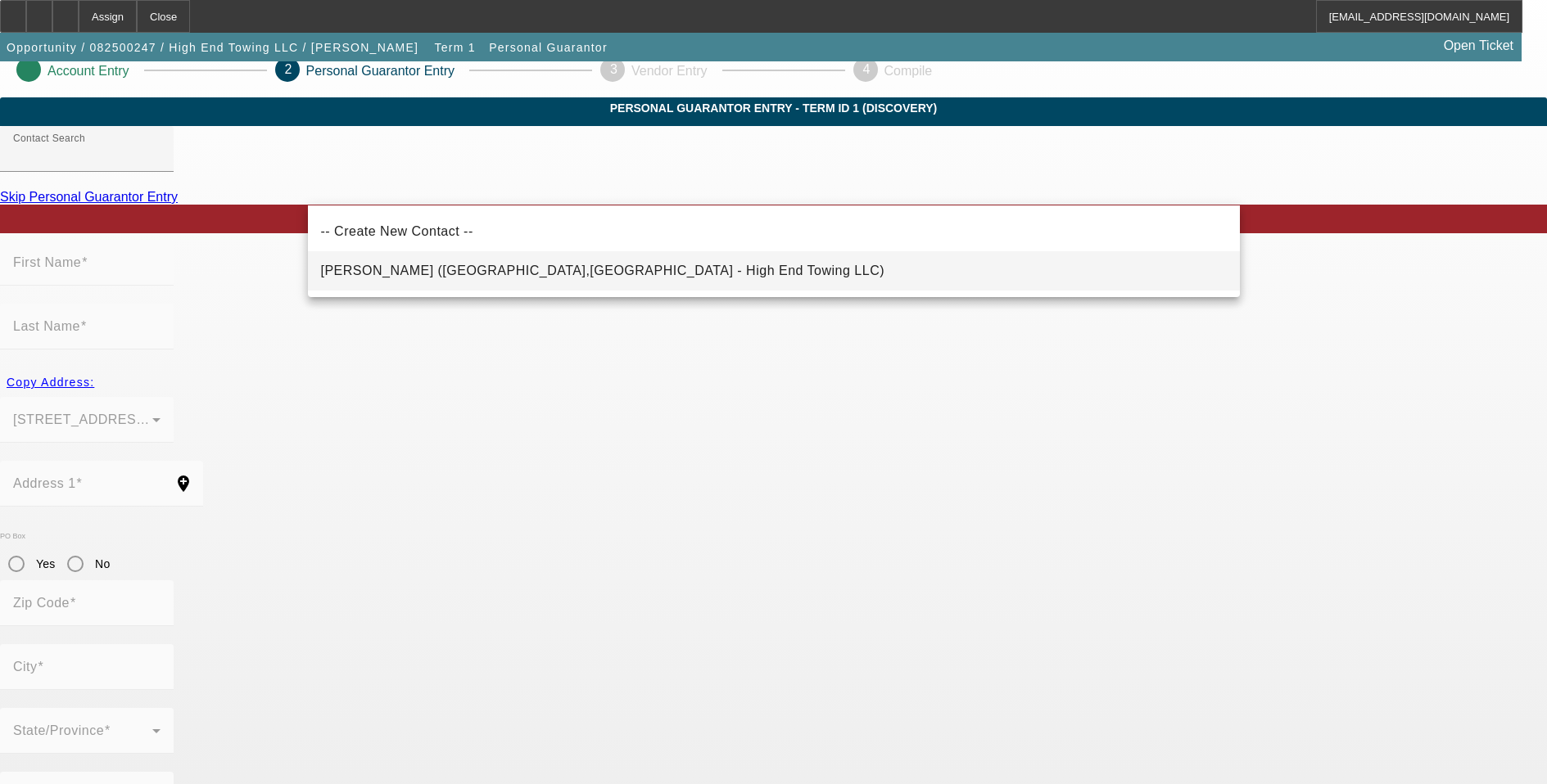
click at [540, 271] on span "Torres, David (Malabar,FL - High End Towing LLC)" at bounding box center [603, 271] width 565 height 14
type input "Torres, David (Malabar,FL - High End Towing LLC)"
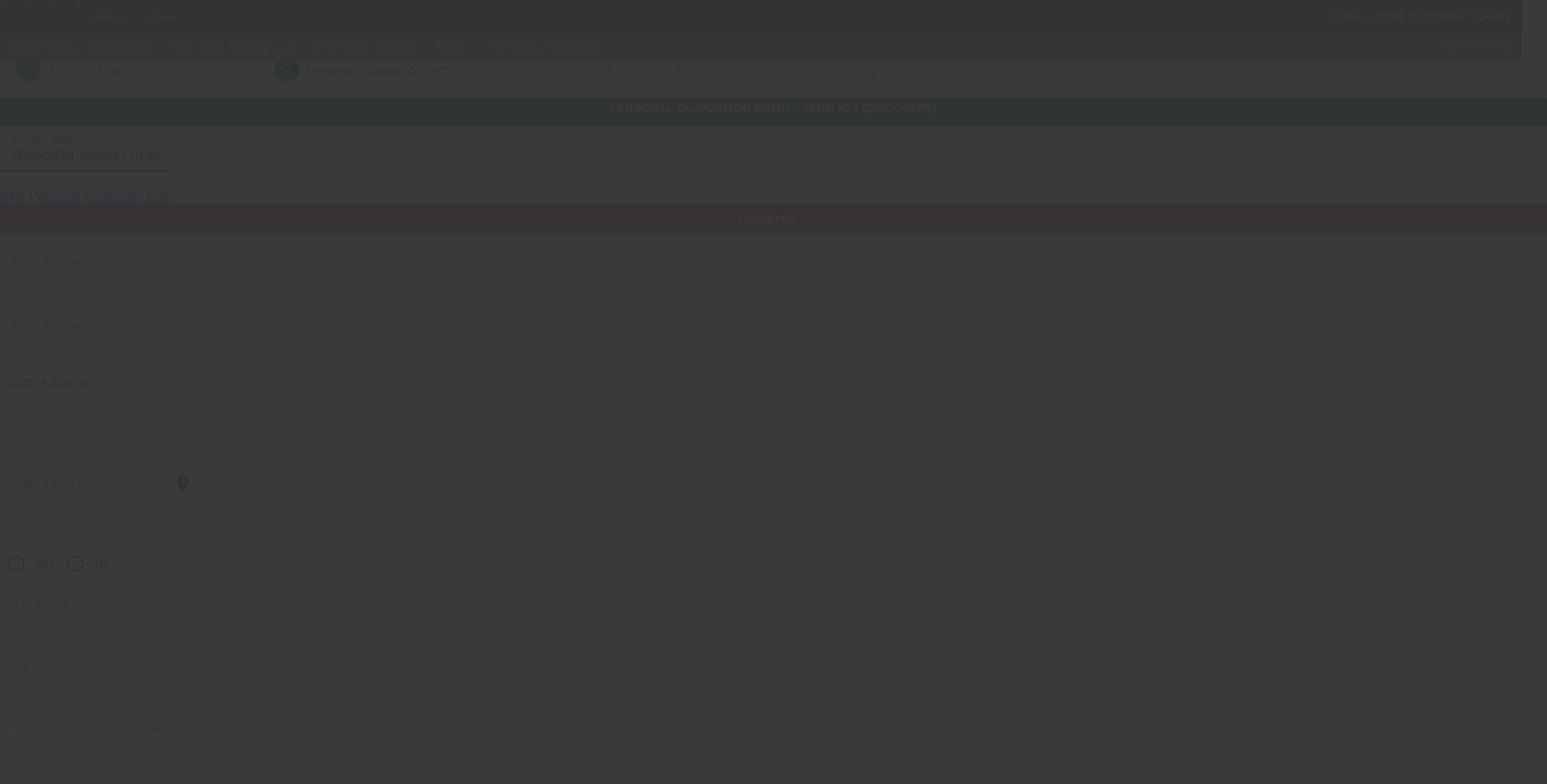
type input "David"
type input "Torres"
type input "4280 Corey Rd"
radio input "true"
type input "32950"
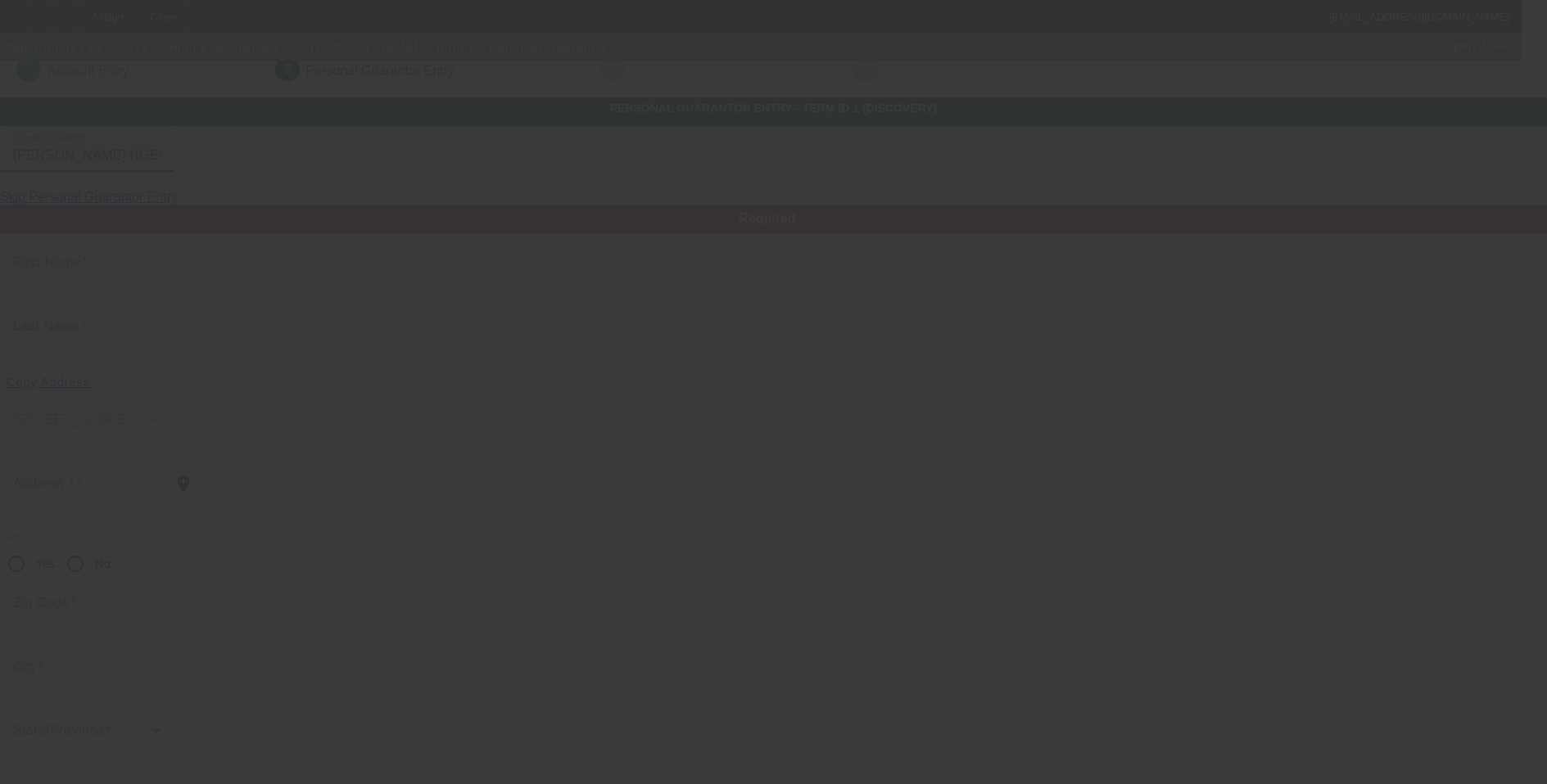
type input "Malabar"
type input "(321) 477-4616"
type input "100"
type input "181-64-3905"
type input "dmtrucking22@icloud.com"
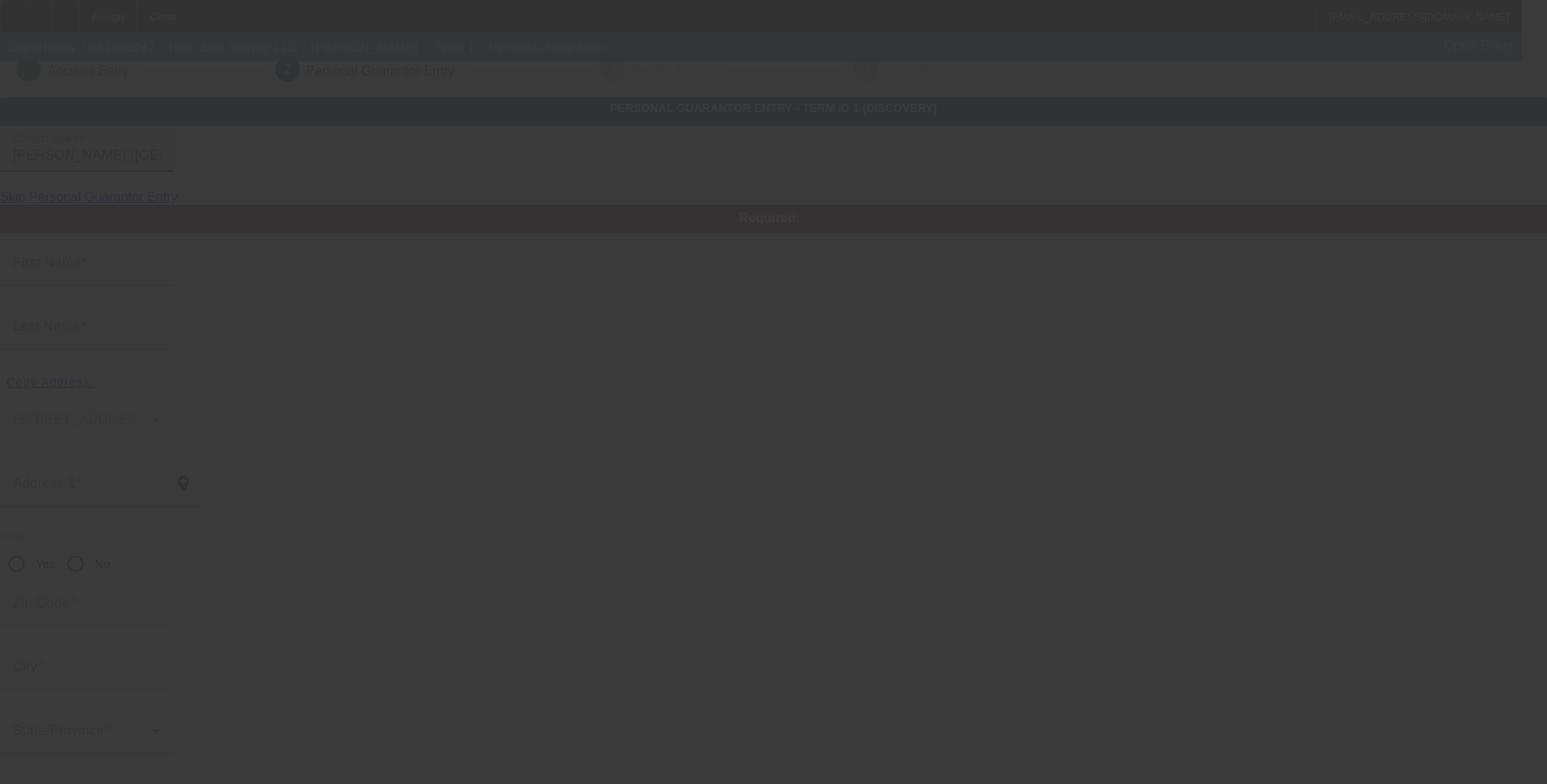
type input "(321) 773-2777"
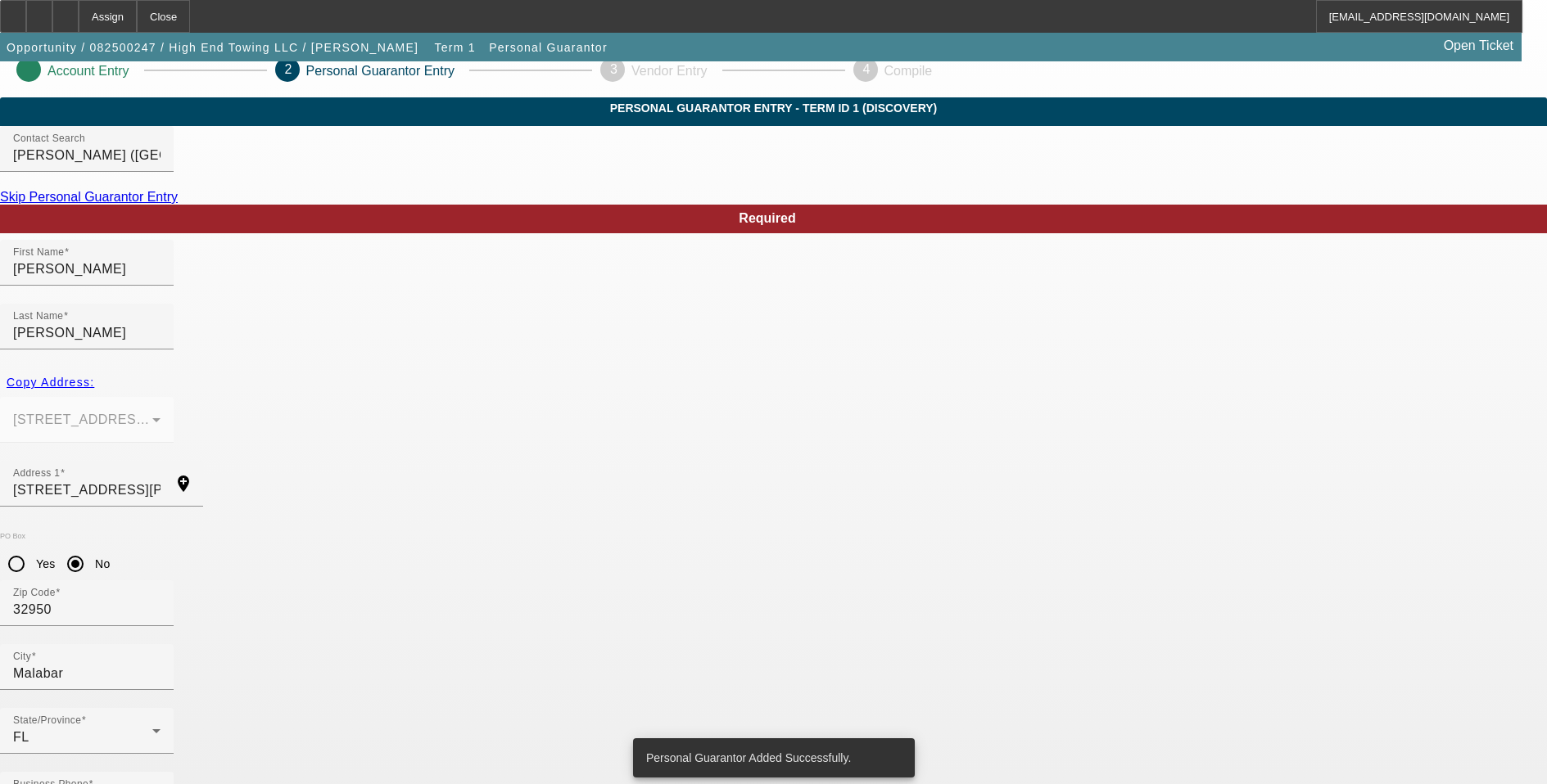
scroll to position [0, 0]
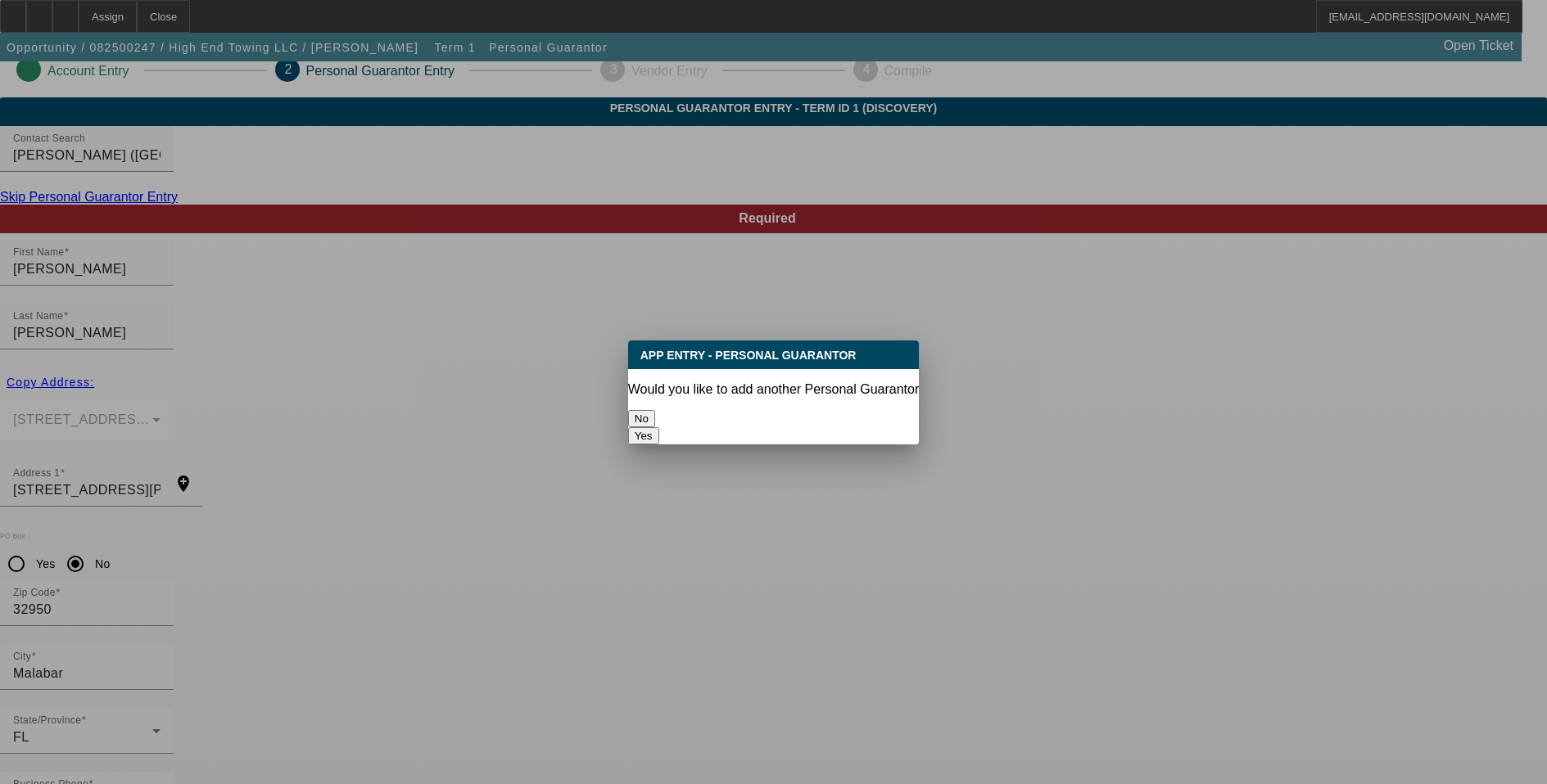
click at [656, 410] on button "No" at bounding box center [642, 418] width 27 height 17
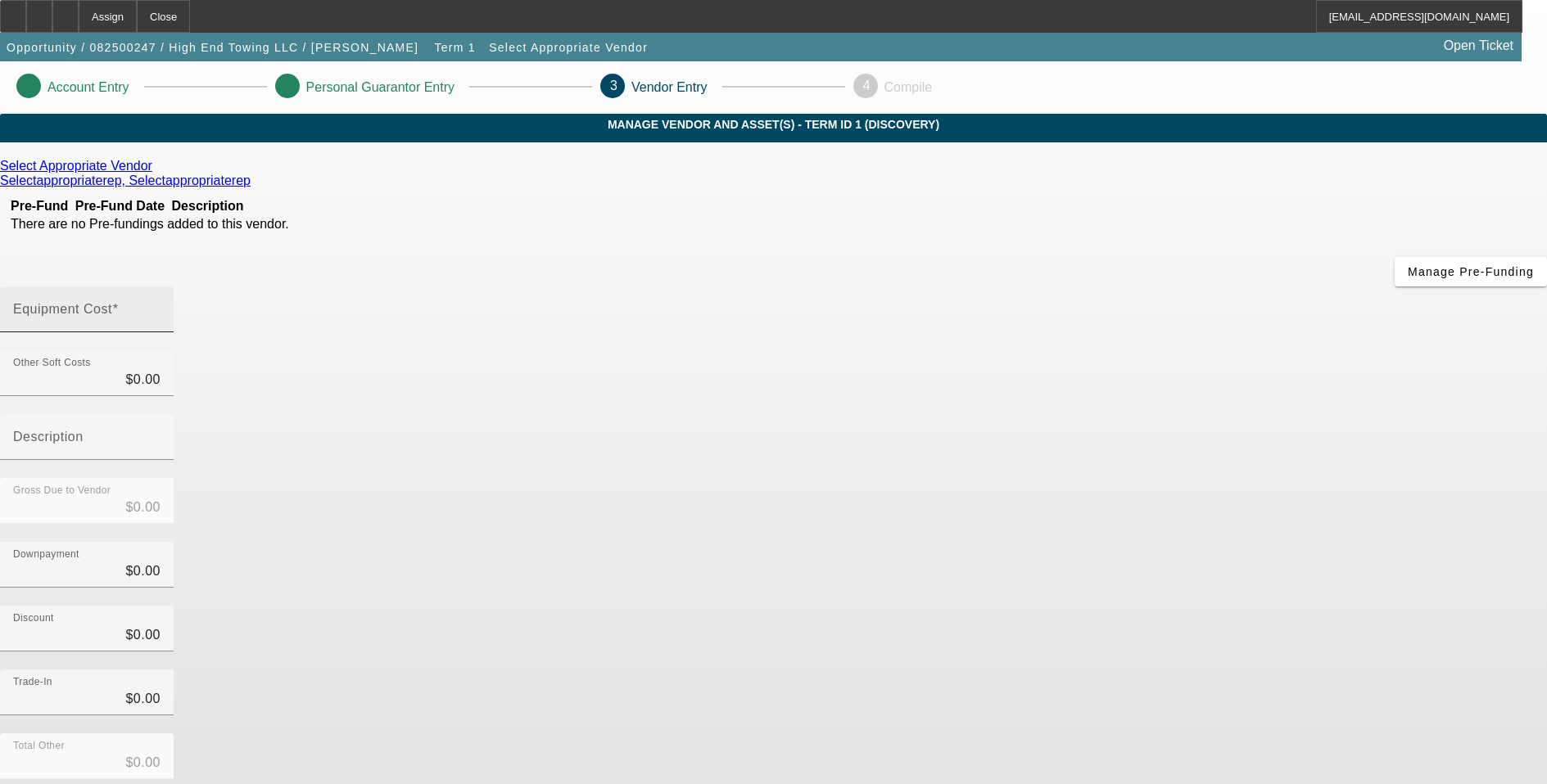
click at [161, 287] on div "Equipment Cost" at bounding box center [87, 310] width 148 height 46
type input "1"
type input "$1.00"
type input "12"
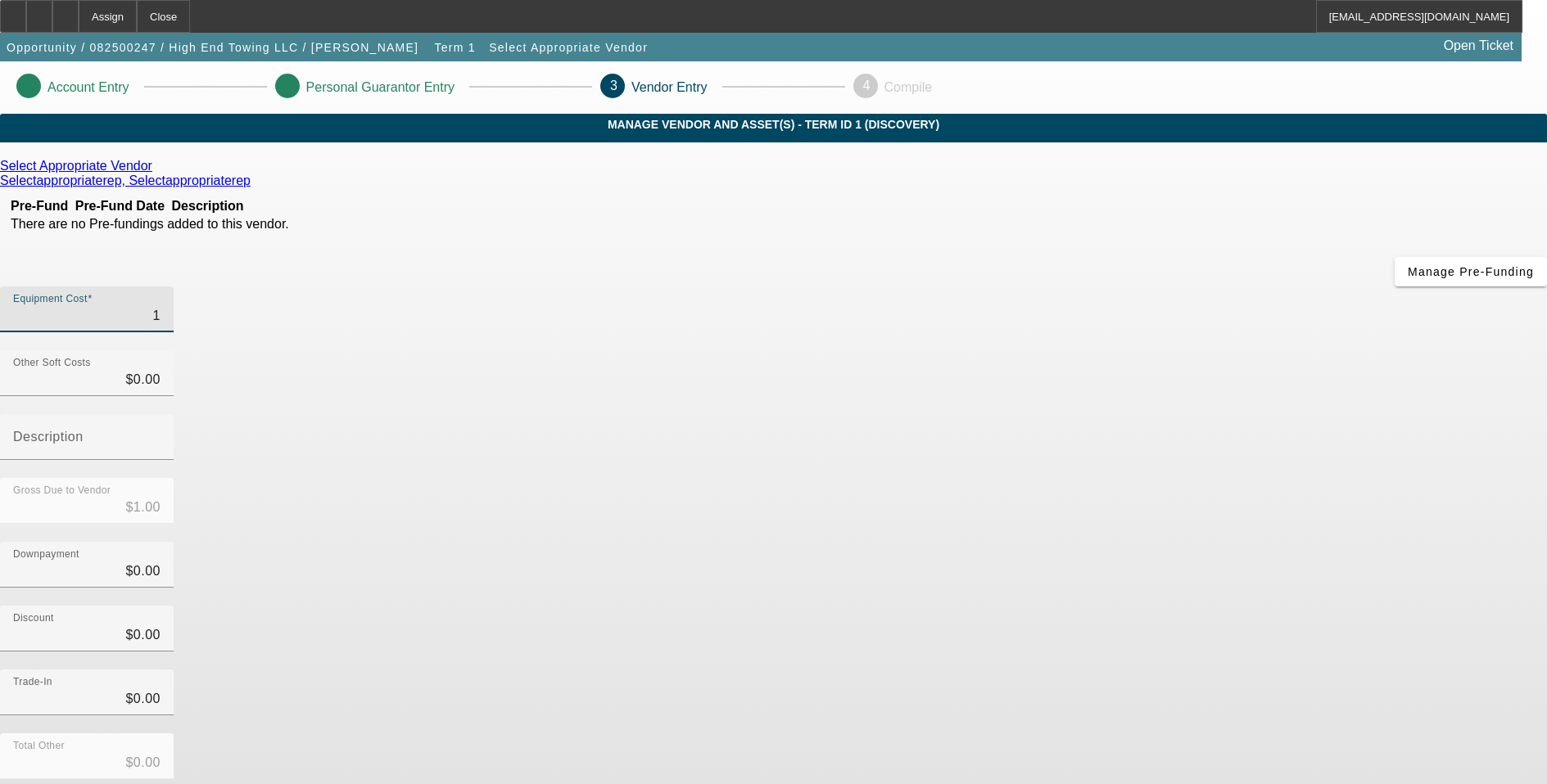
type input "$12.00"
type input "120"
type input "$120.00"
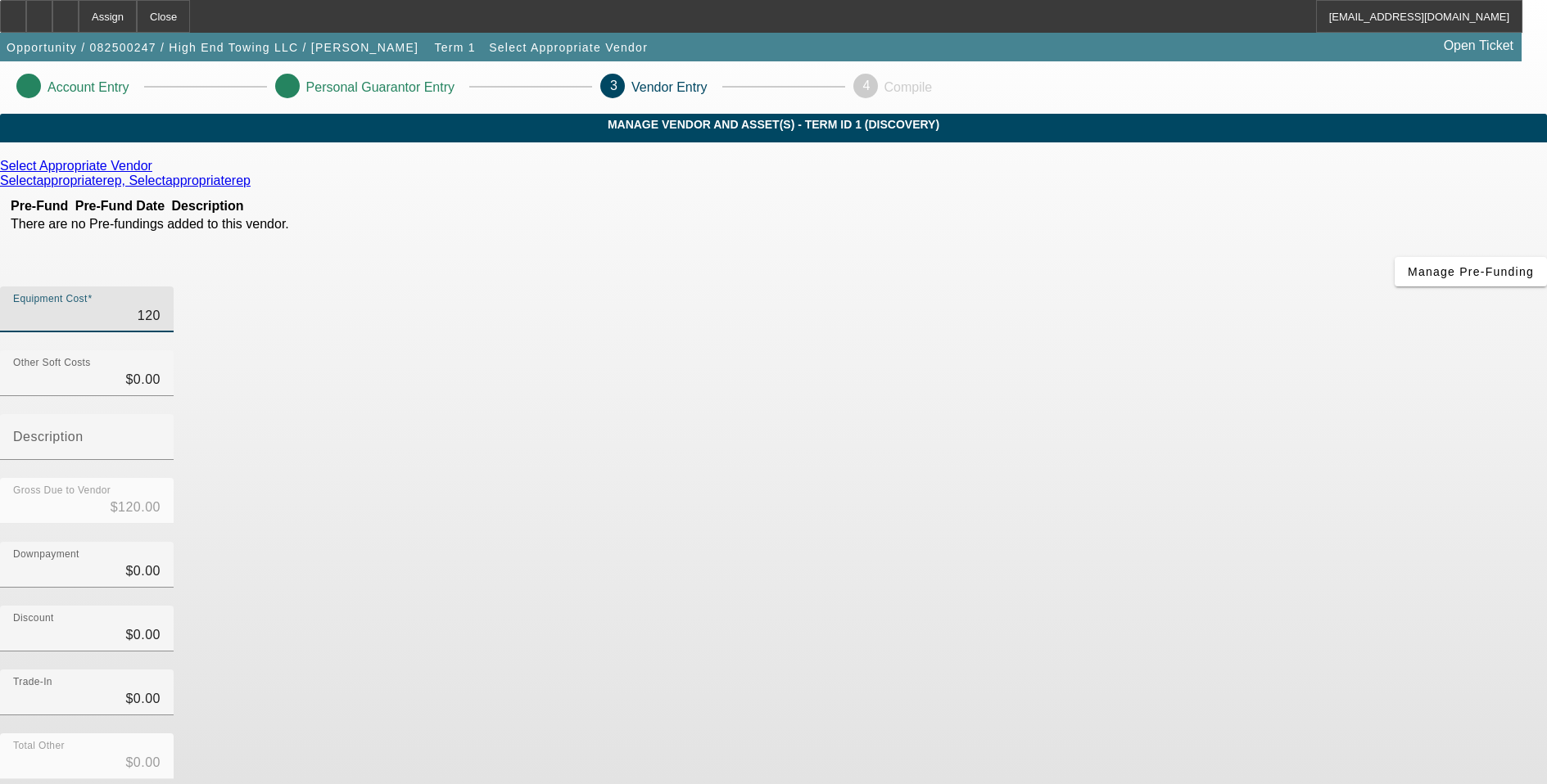
type input "1200"
type input "$1,200.00"
type input "12000"
type input "$12,000.00"
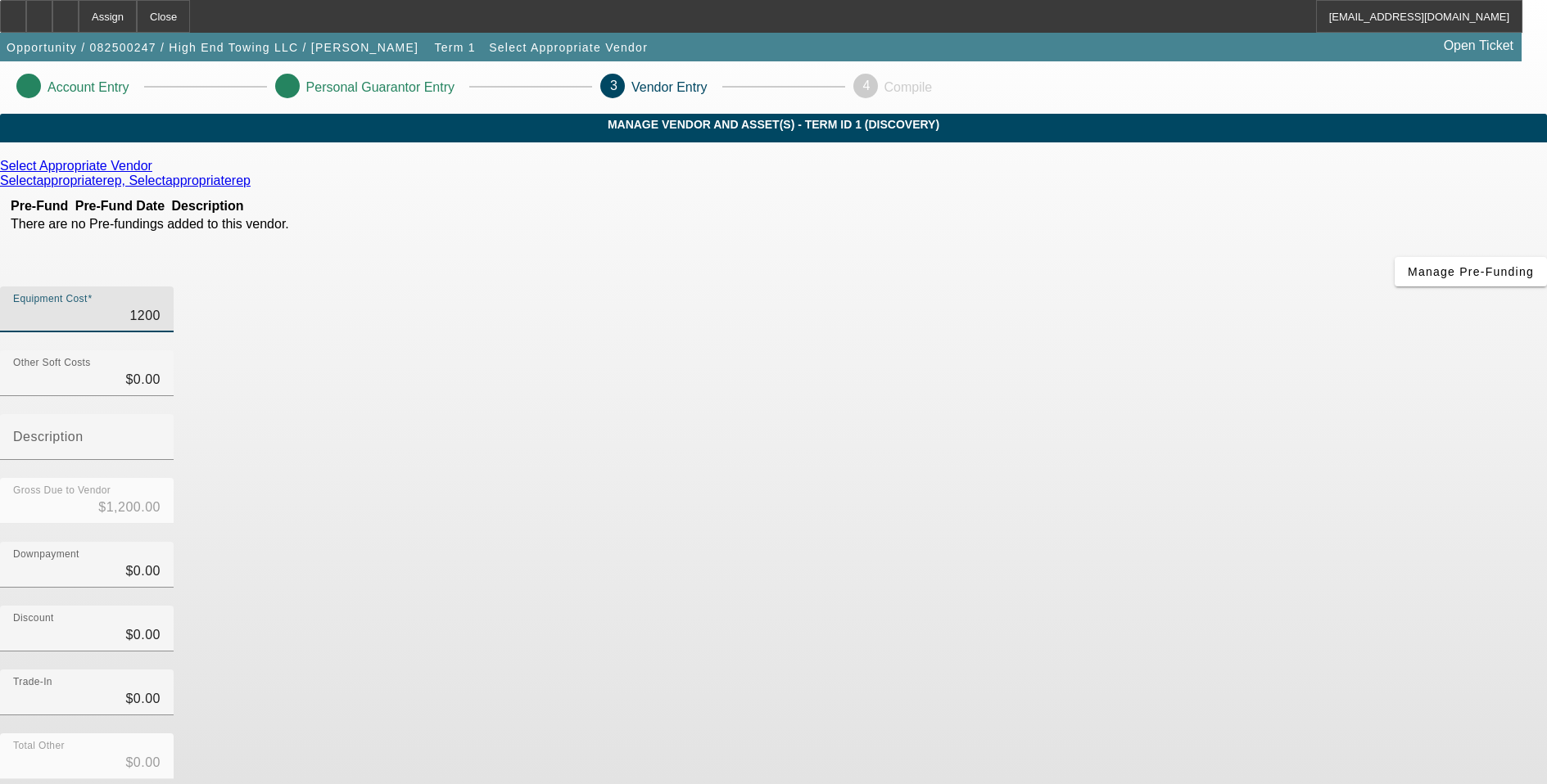
type input "$12,000.00"
type input "120000"
type input "$120,000.00"
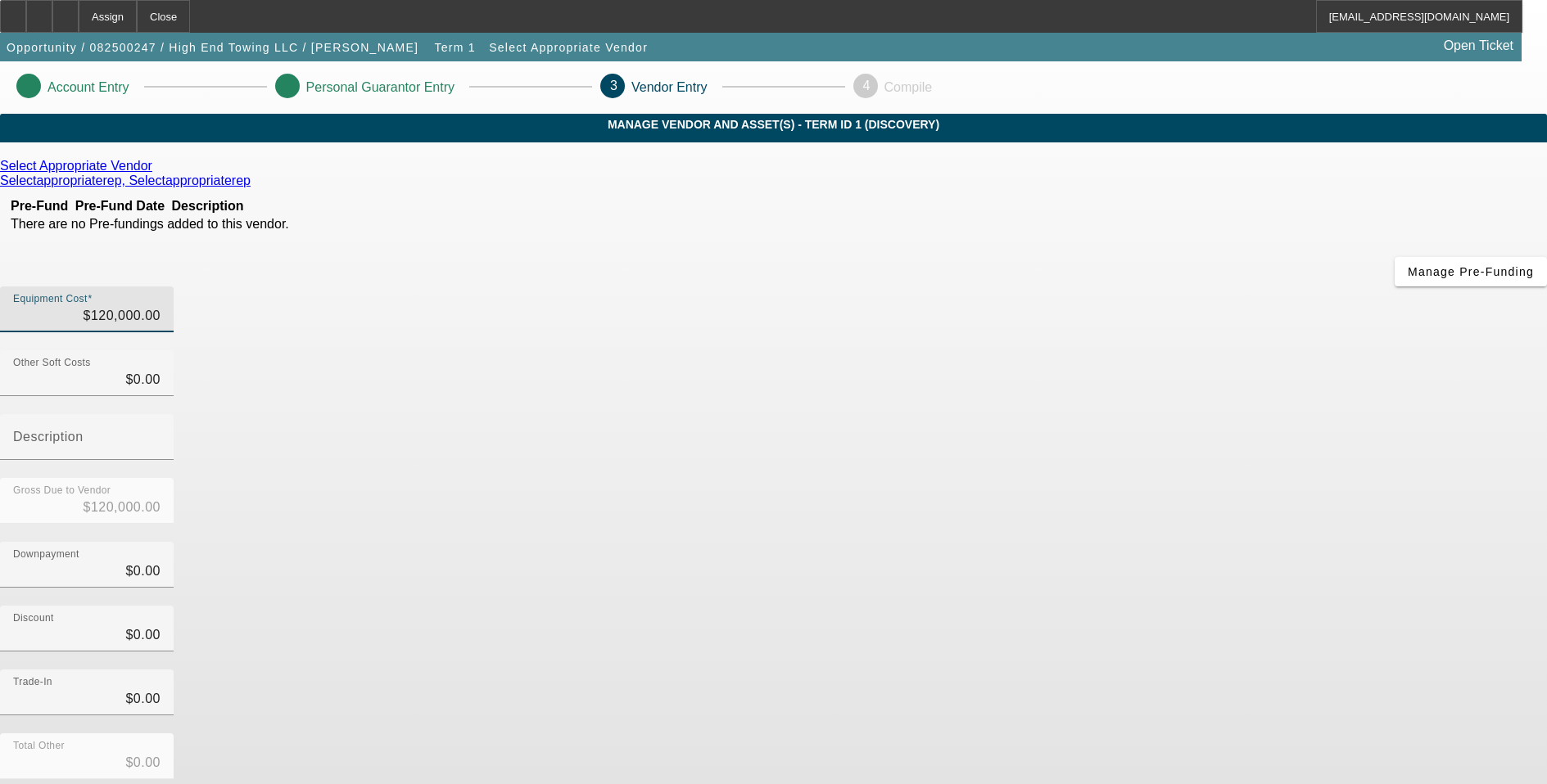
click at [1311, 532] on app-vendor-asset-manage "Account Entry Personal Guarantor Entry 3 Vendor Entry 4 Compile MANAGE VENDOR A…" at bounding box center [774, 518] width 1547 height 915
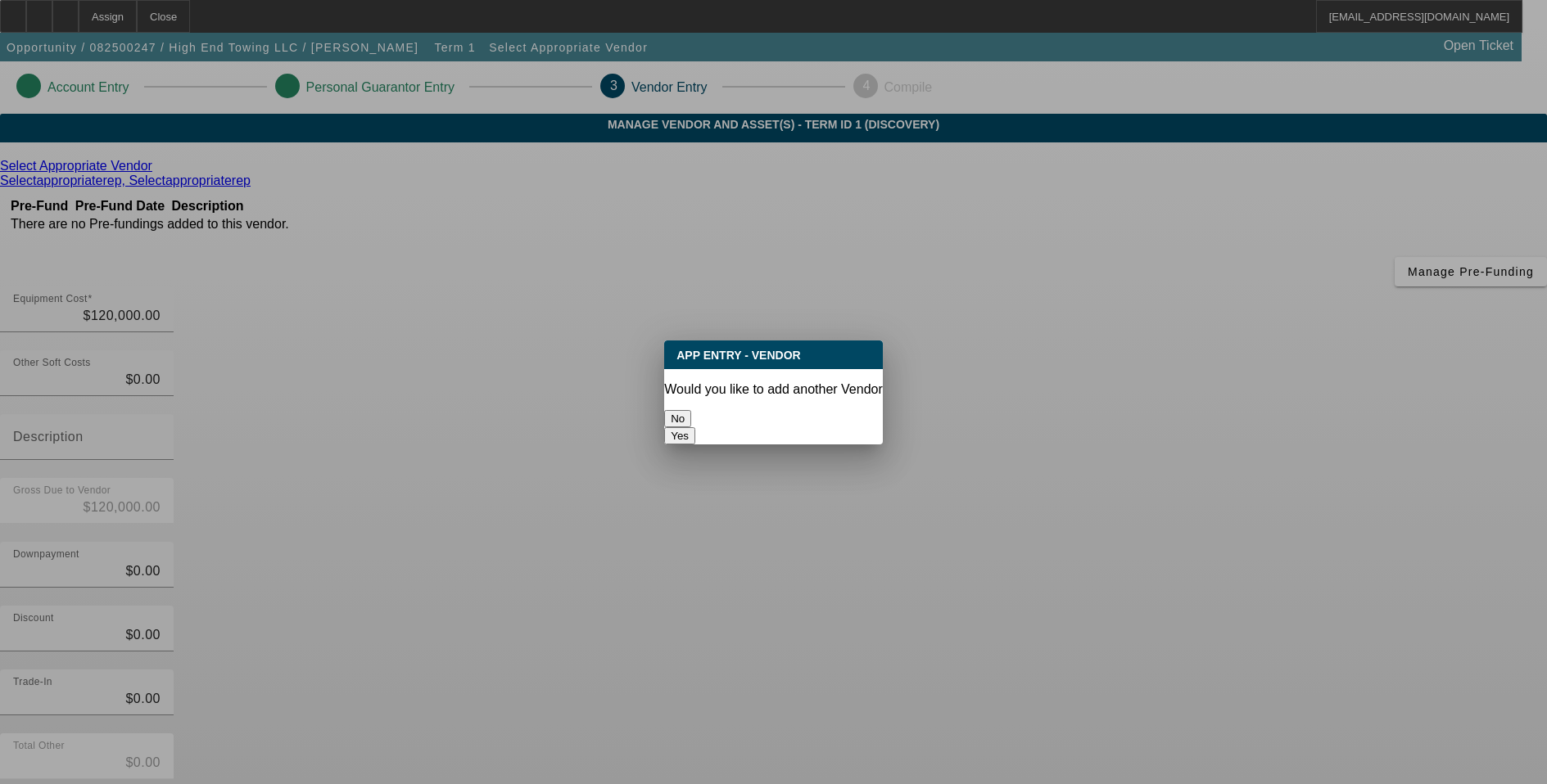
click at [692, 410] on button "No" at bounding box center [678, 418] width 27 height 17
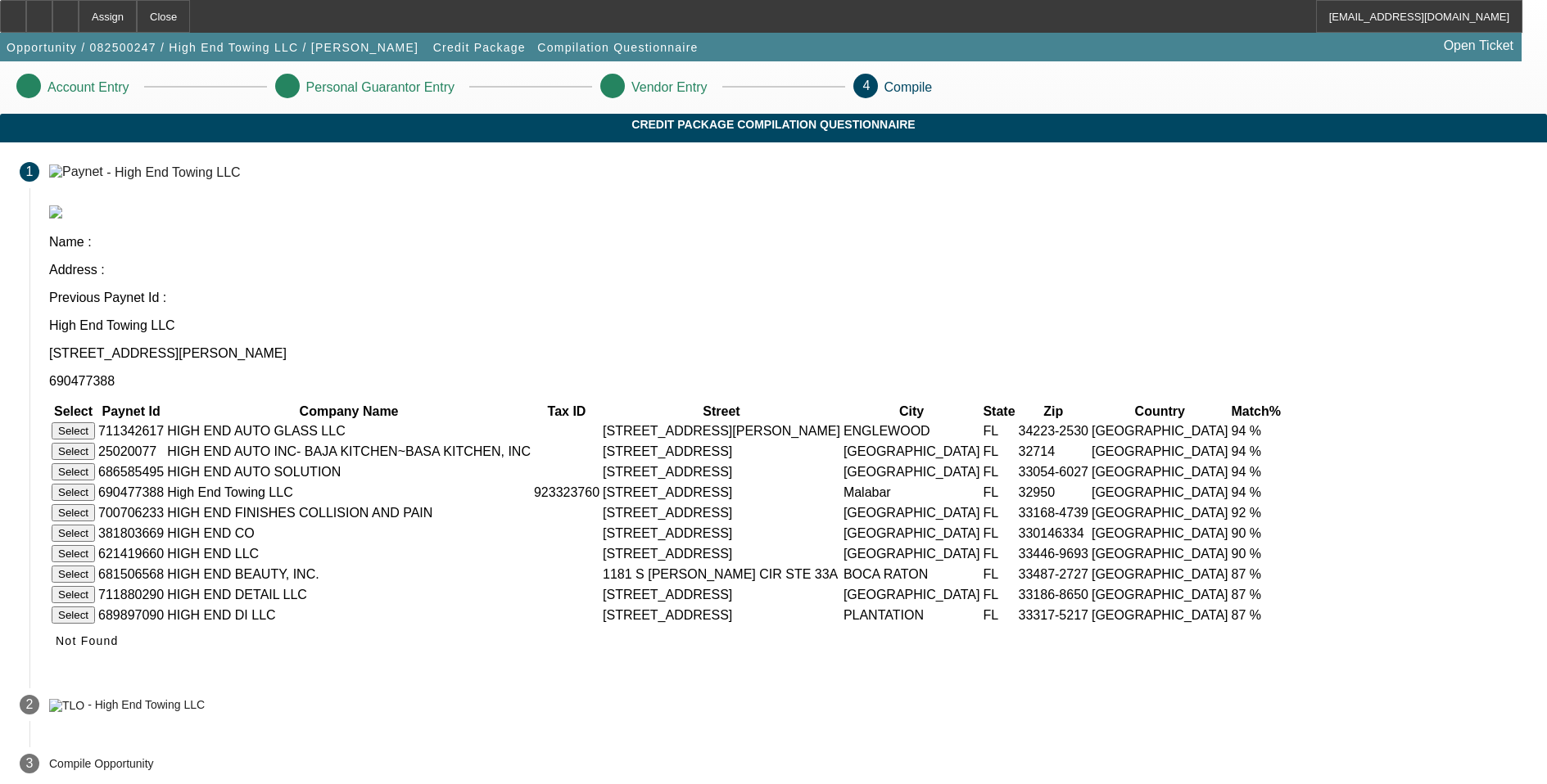
click at [95, 483] on button "Select" at bounding box center [73, 491] width 43 height 17
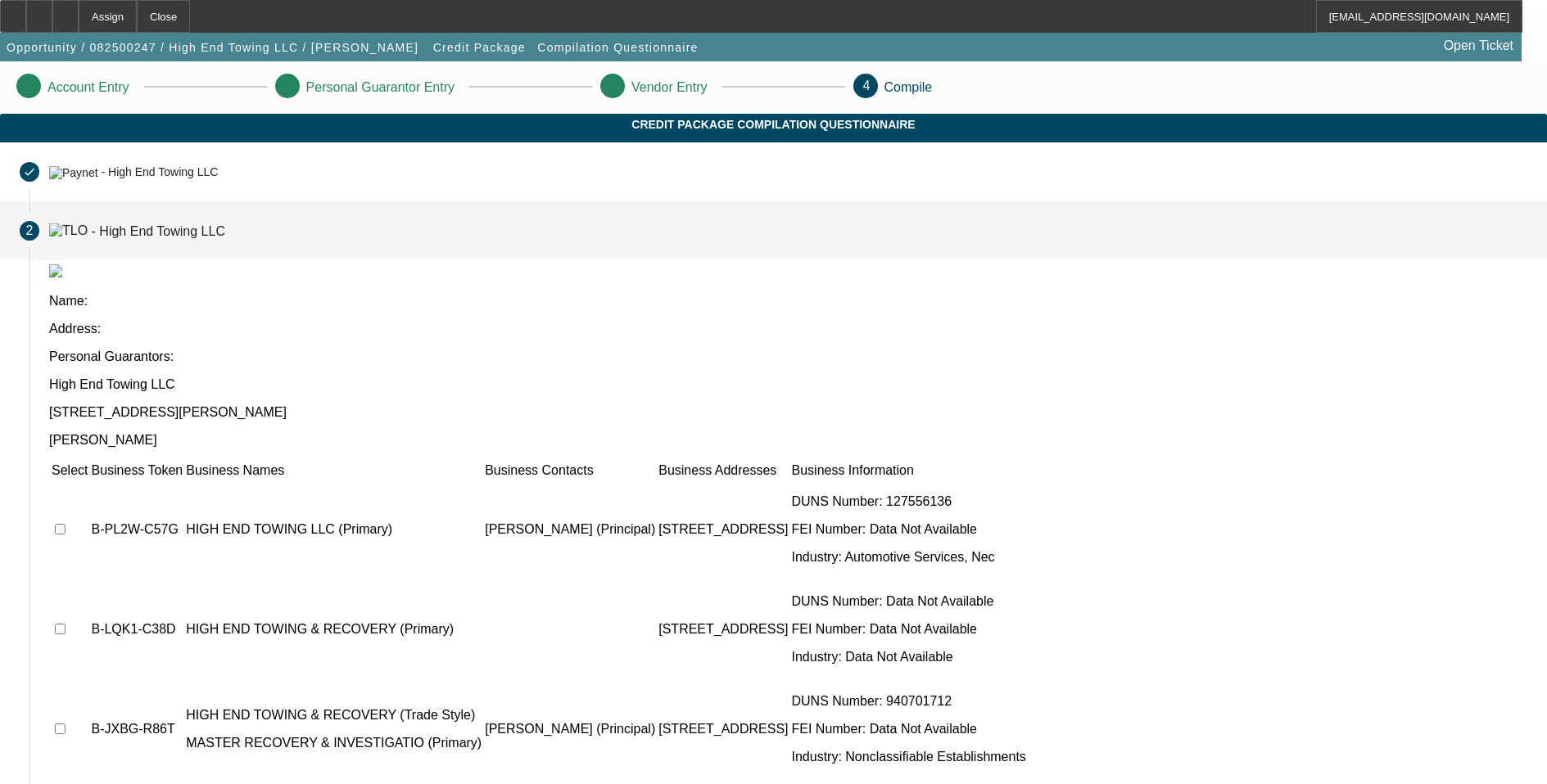
scroll to position [5, 0]
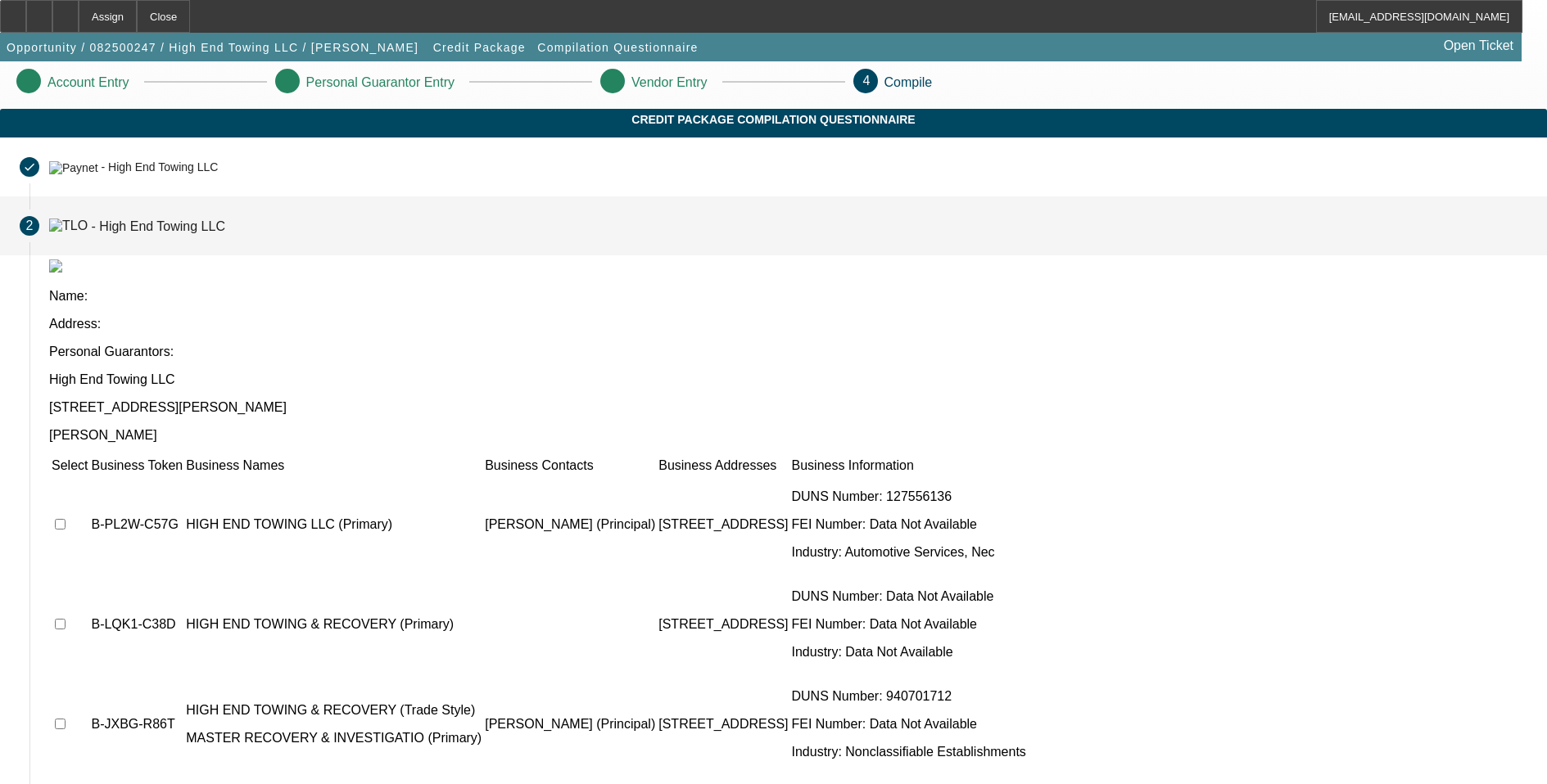
click at [66, 519] on input "checkbox" at bounding box center [60, 524] width 11 height 11
checkbox input "true"
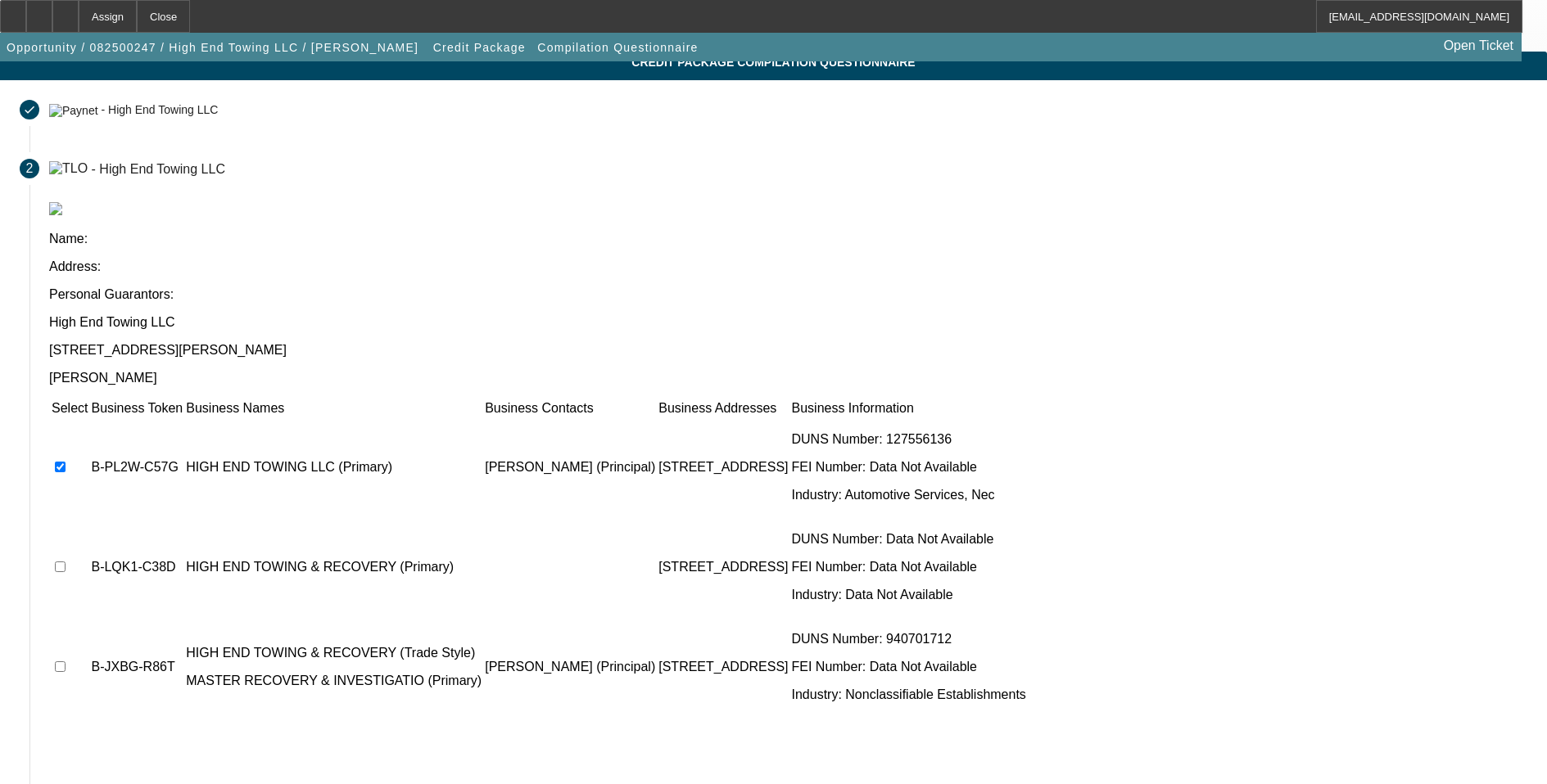
scroll to position [121, 0]
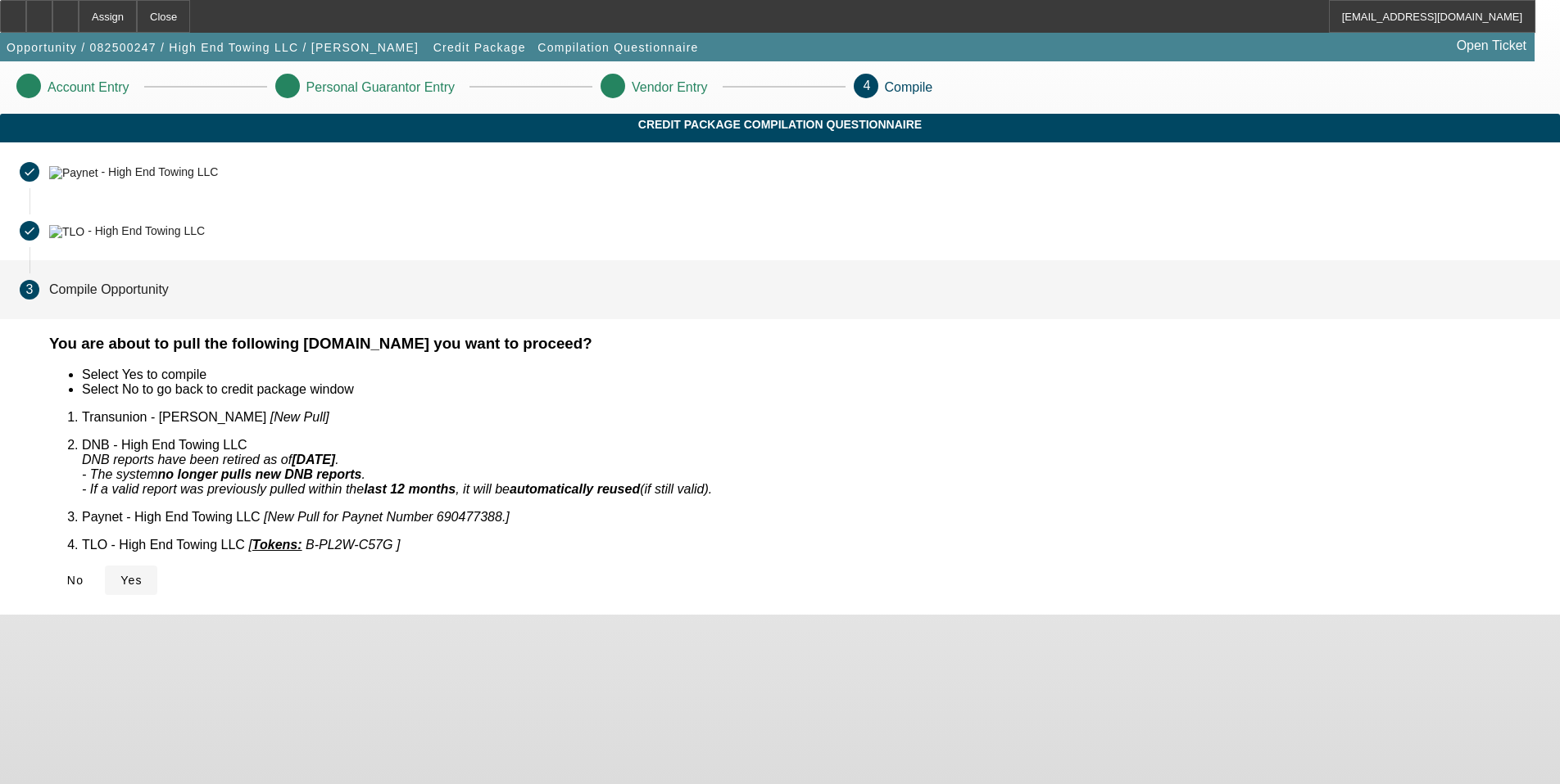
click at [143, 574] on span "Yes" at bounding box center [131, 580] width 22 height 13
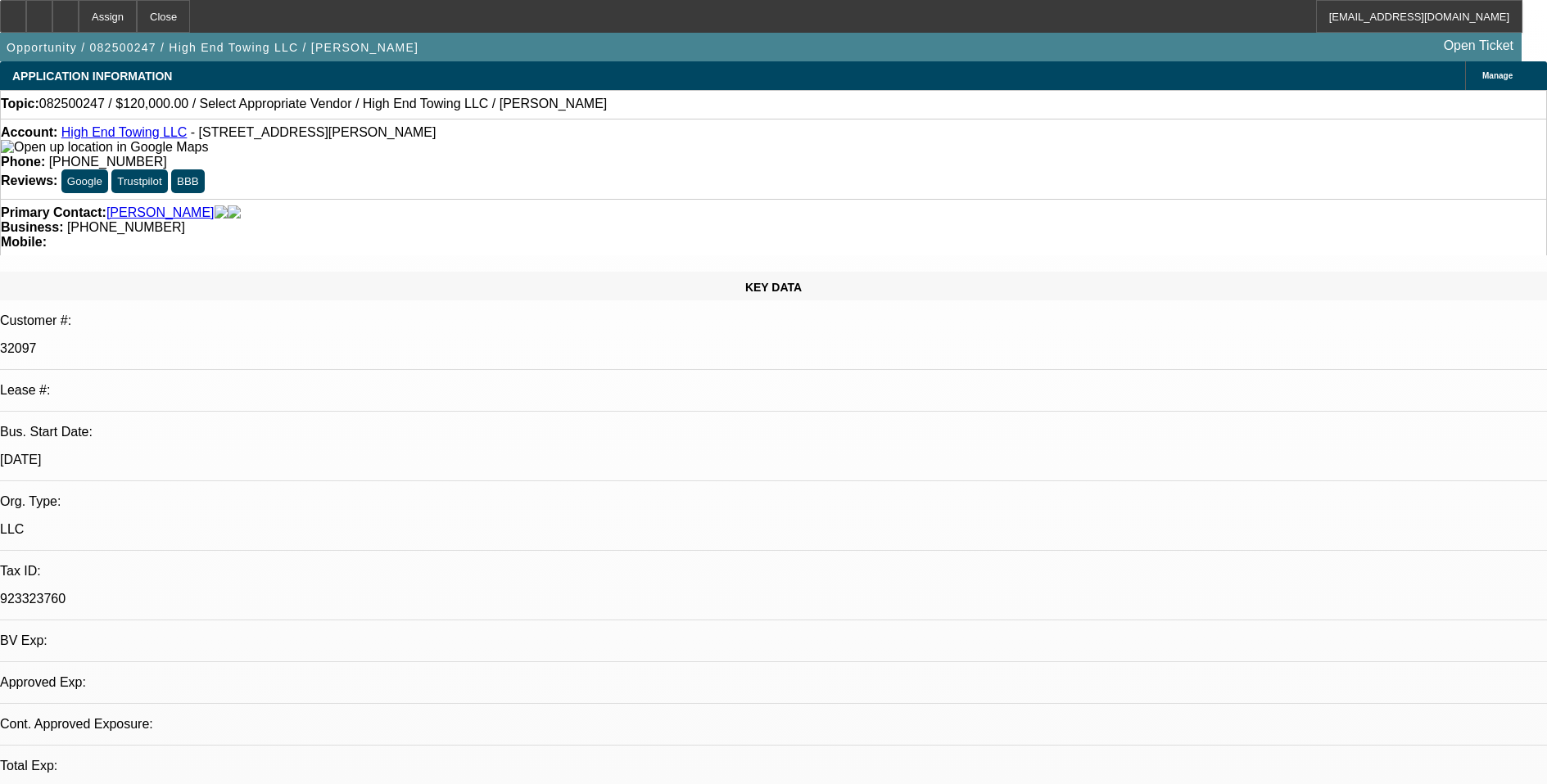
select select "0"
select select "2"
select select "0.1"
drag, startPoint x: 1183, startPoint y: 72, endPoint x: 1188, endPoint y: 89, distance: 17.7
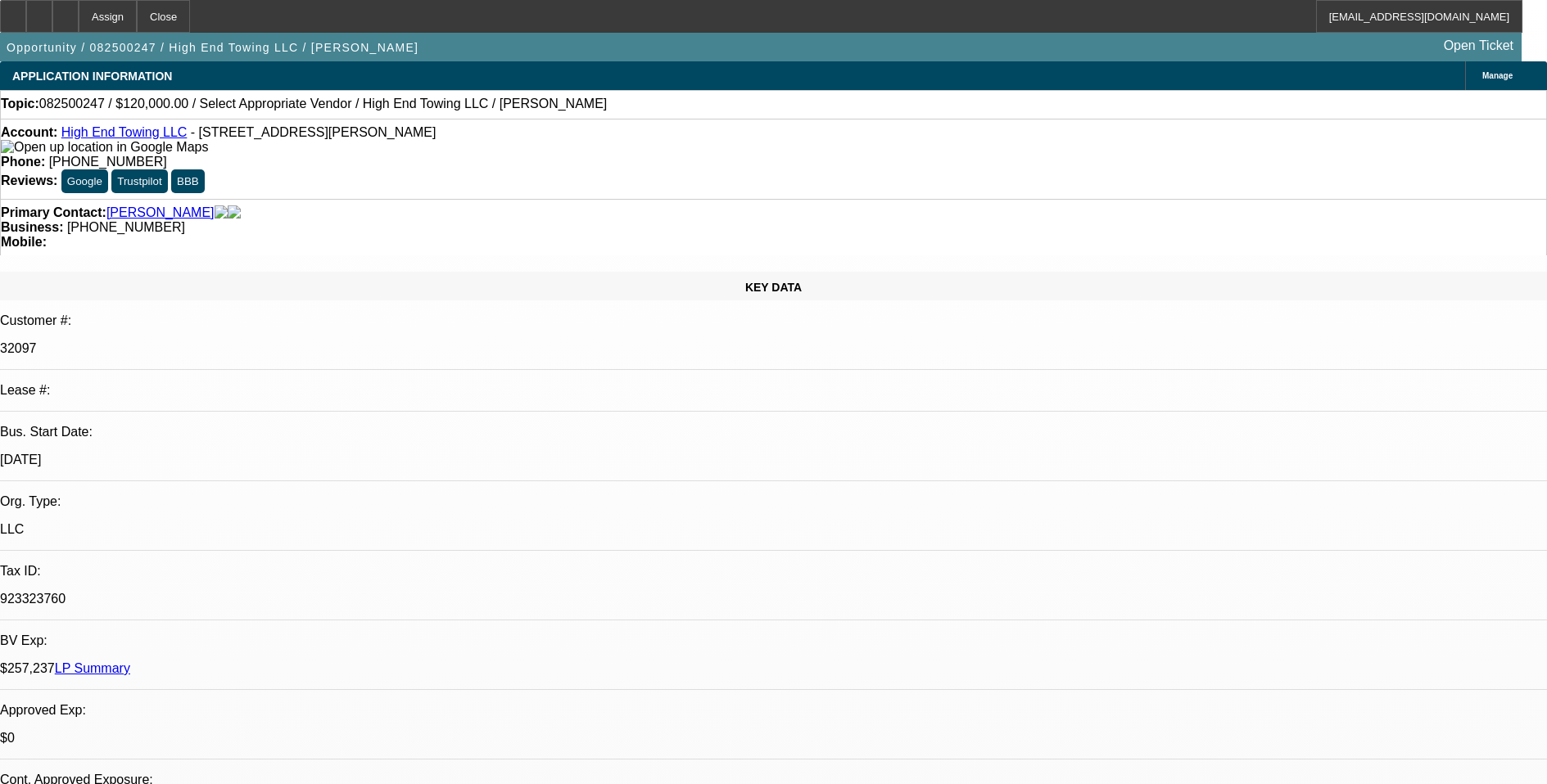
select select "1"
select select "2"
select select "4"
drag, startPoint x: 1238, startPoint y: 266, endPoint x: 1234, endPoint y: 301, distance: 35.2
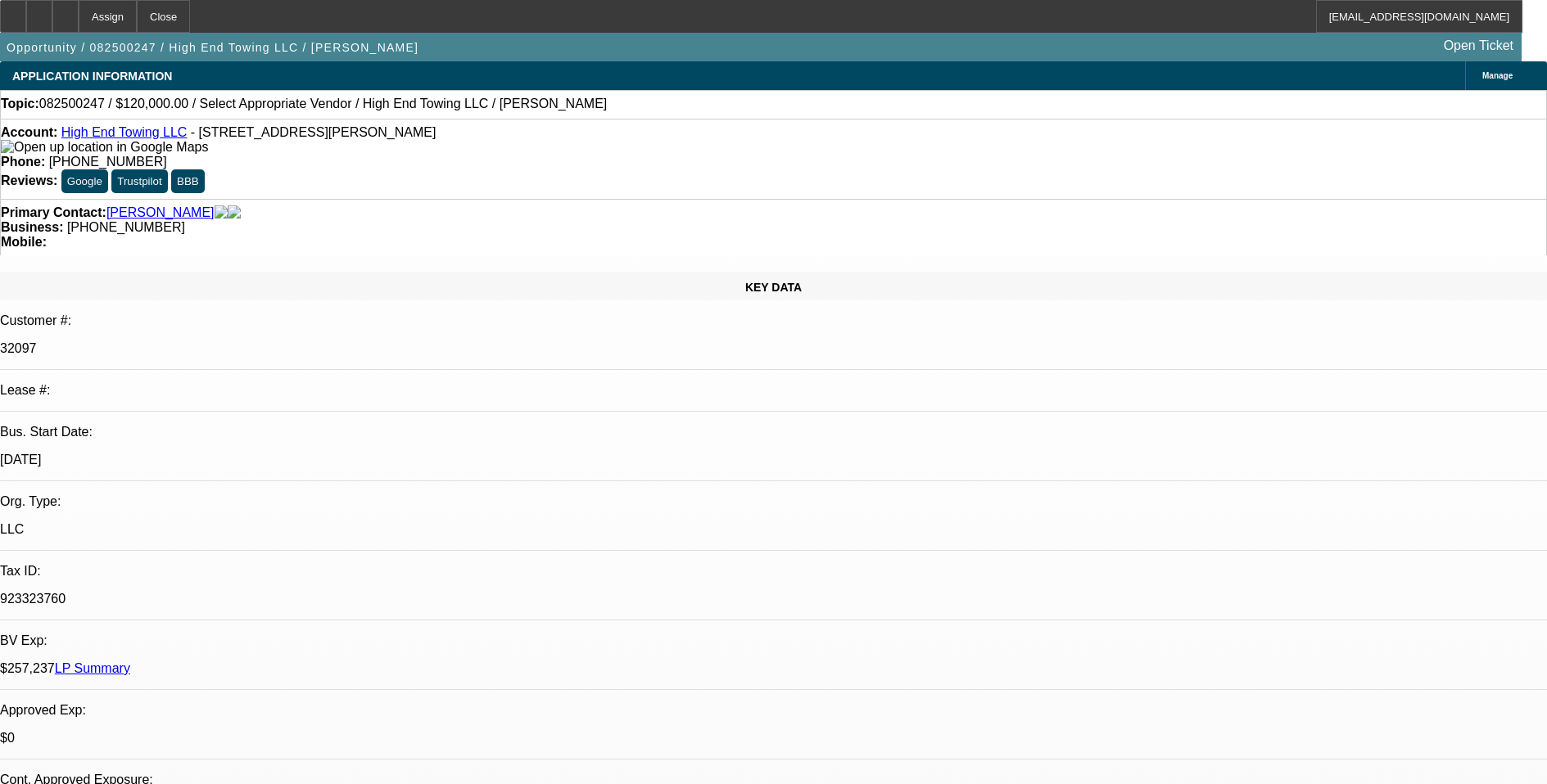
radio input "true"
type textarea "8-11: Doesnt want new, but looking for a nice quality "like-new" [PERSON_NAME] …"
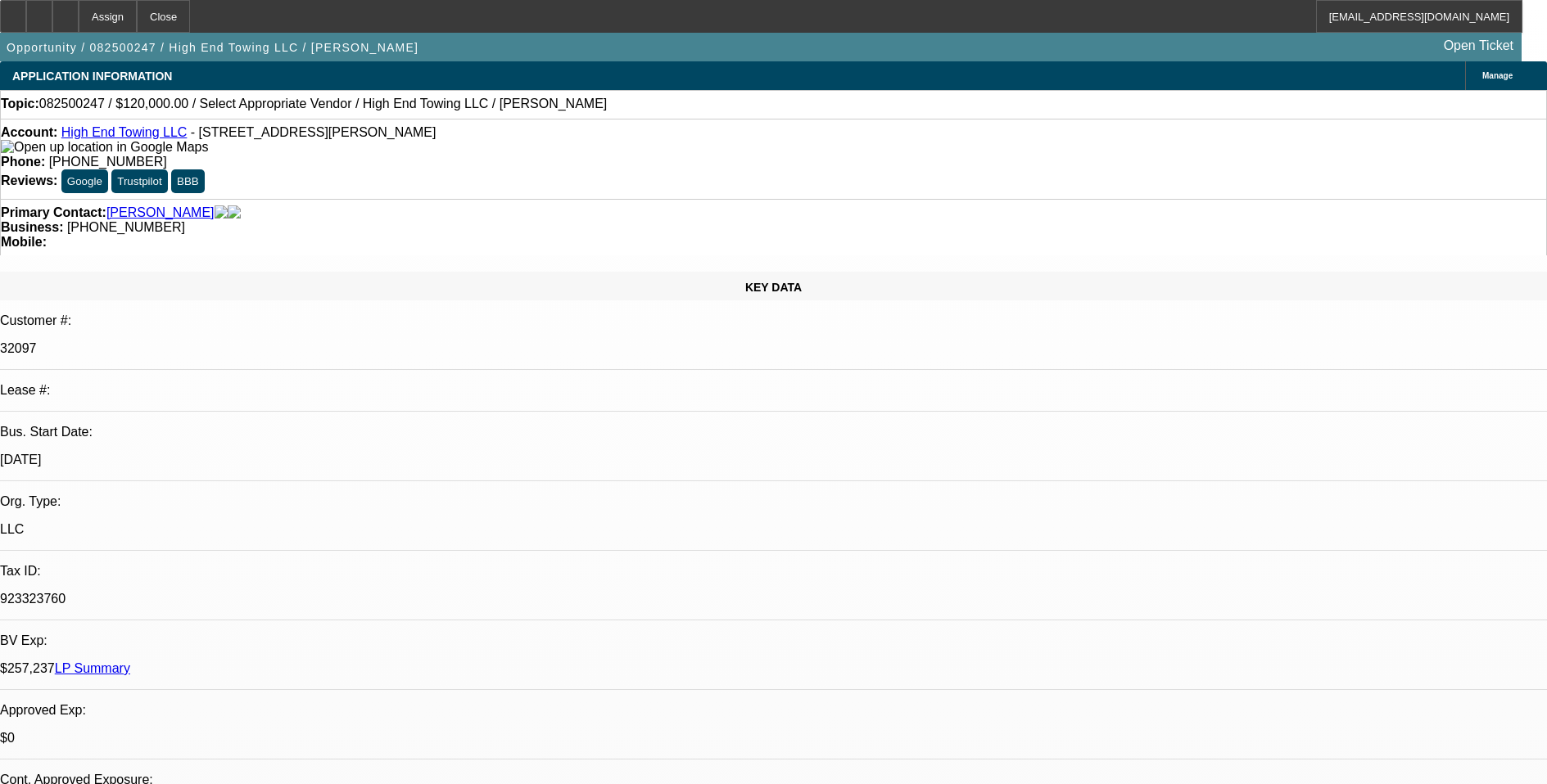
radio input "true"
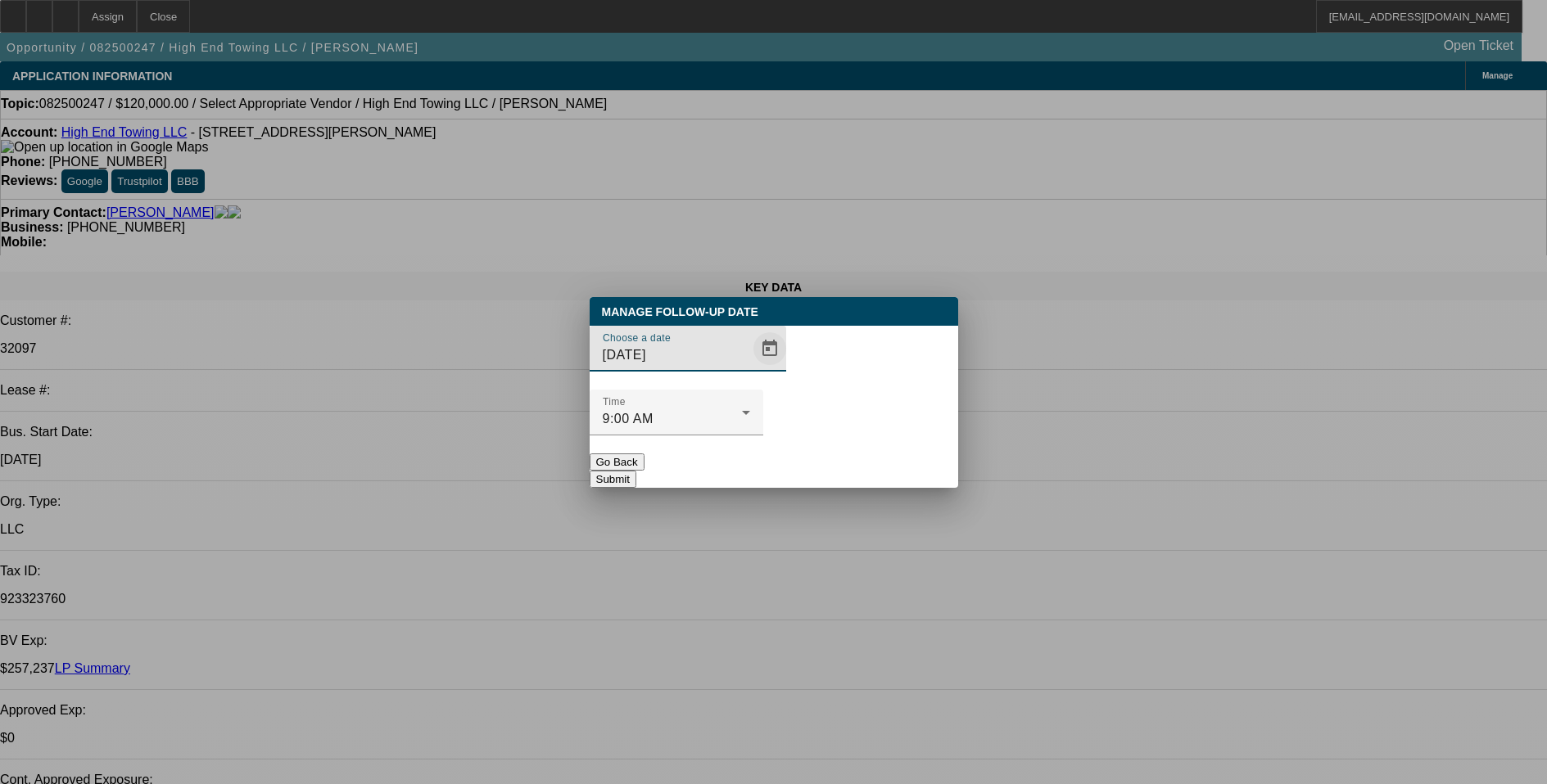
click at [751, 369] on span "Open calendar" at bounding box center [770, 349] width 39 height 39
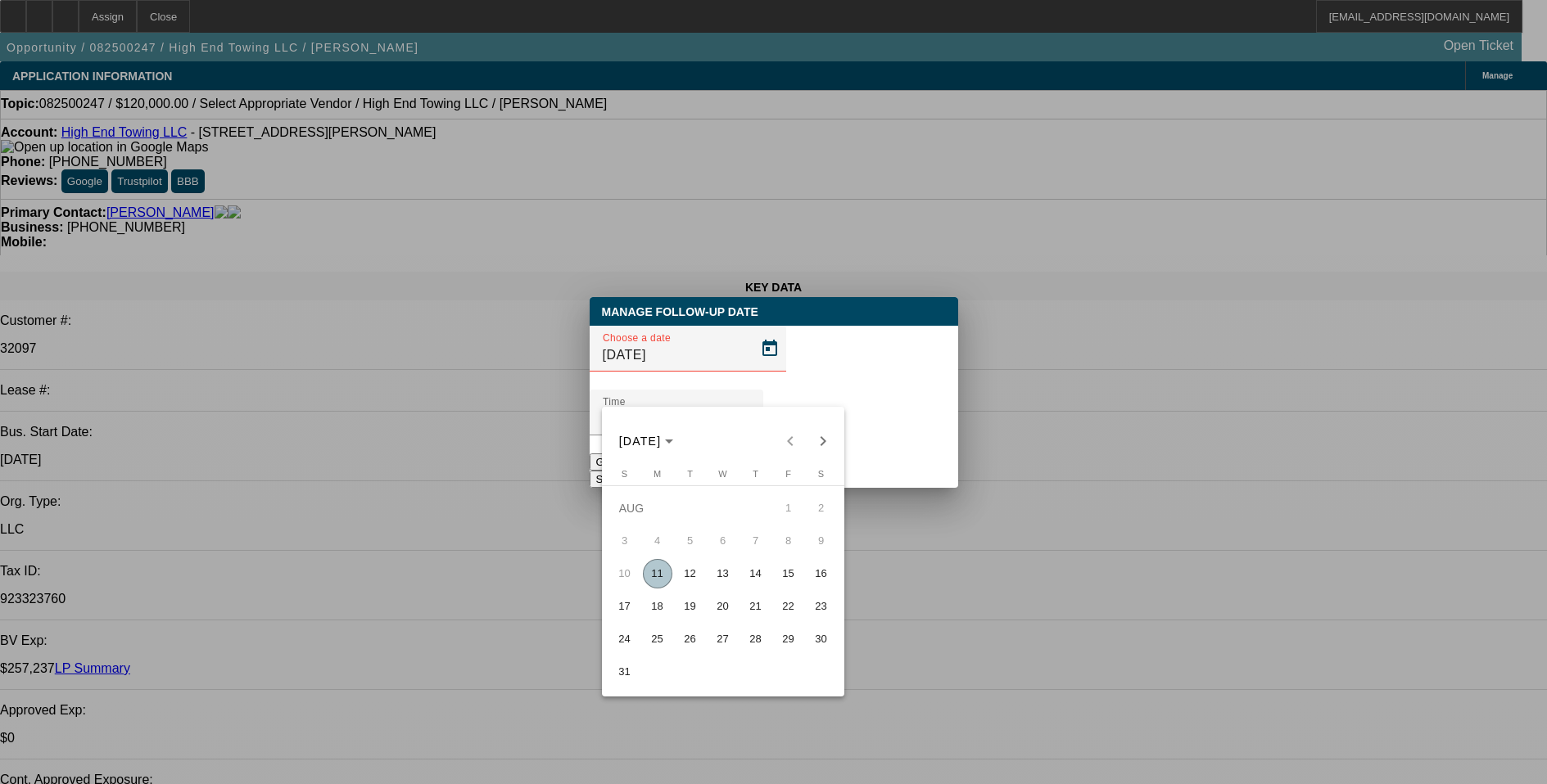
click at [693, 580] on span "12" at bounding box center [691, 574] width 30 height 30
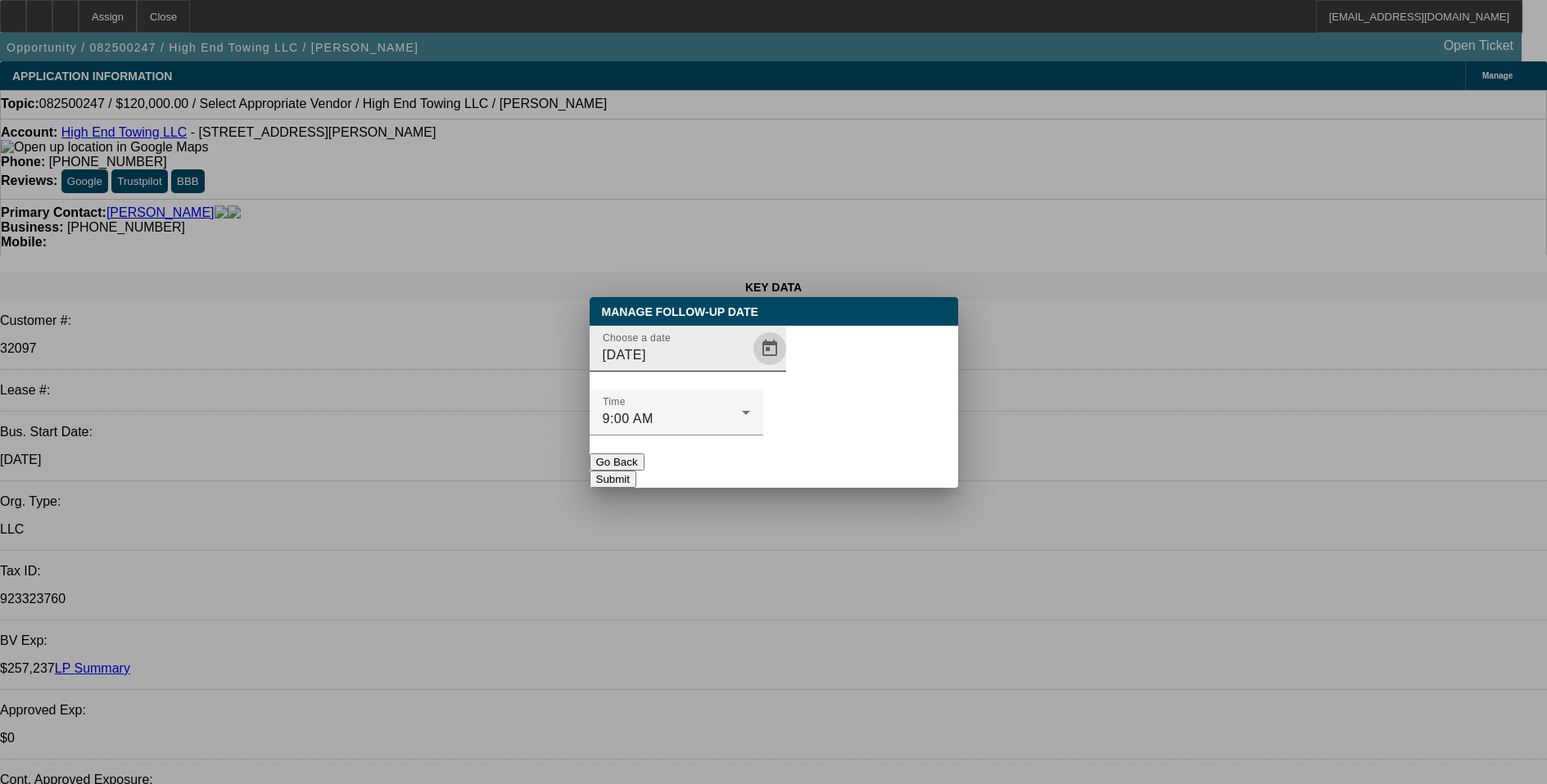
click at [751, 369] on span "Open calendar" at bounding box center [770, 349] width 39 height 39
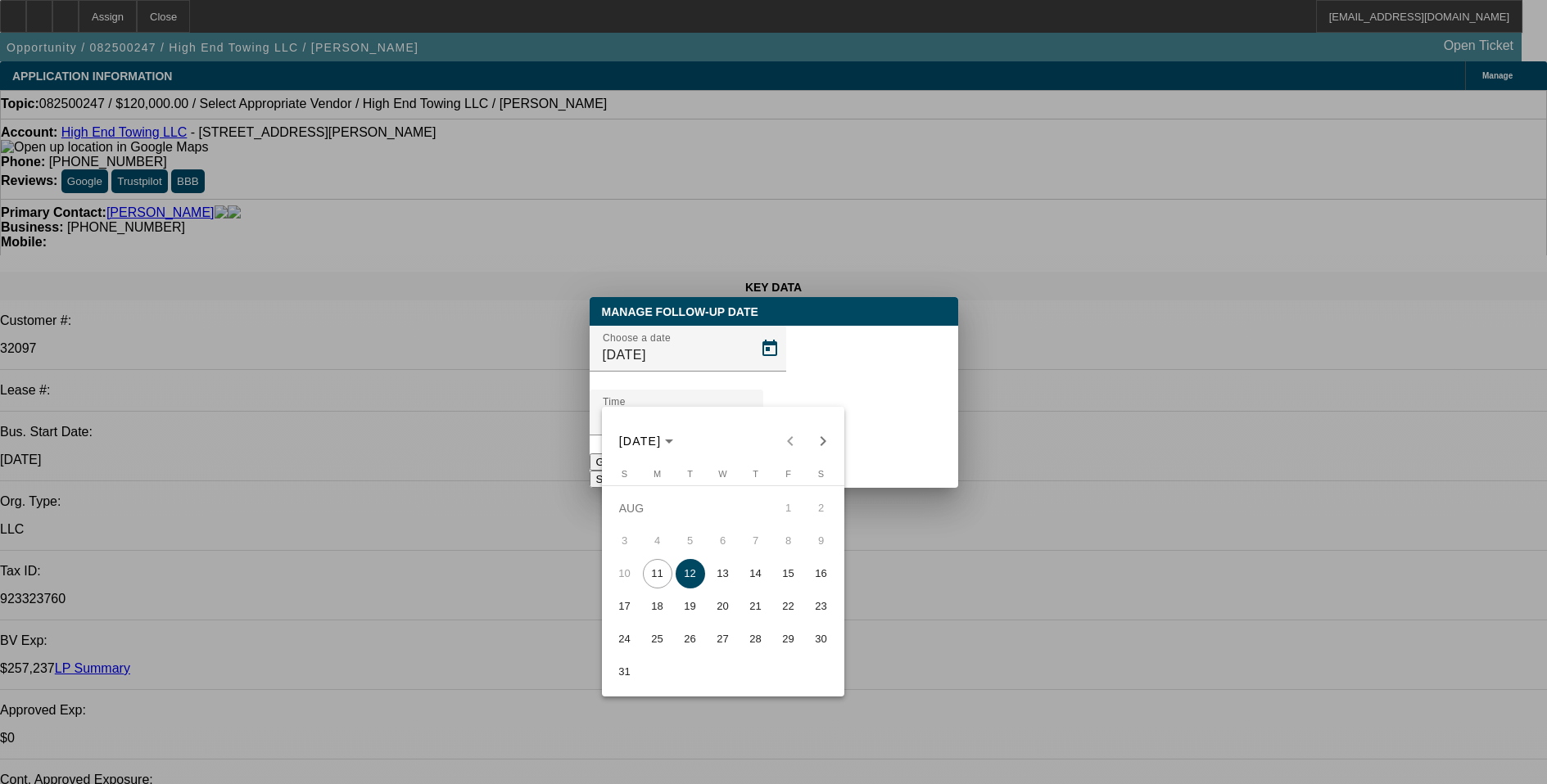
click at [657, 611] on span "18" at bounding box center [658, 607] width 30 height 30
type input "8/18/2025"
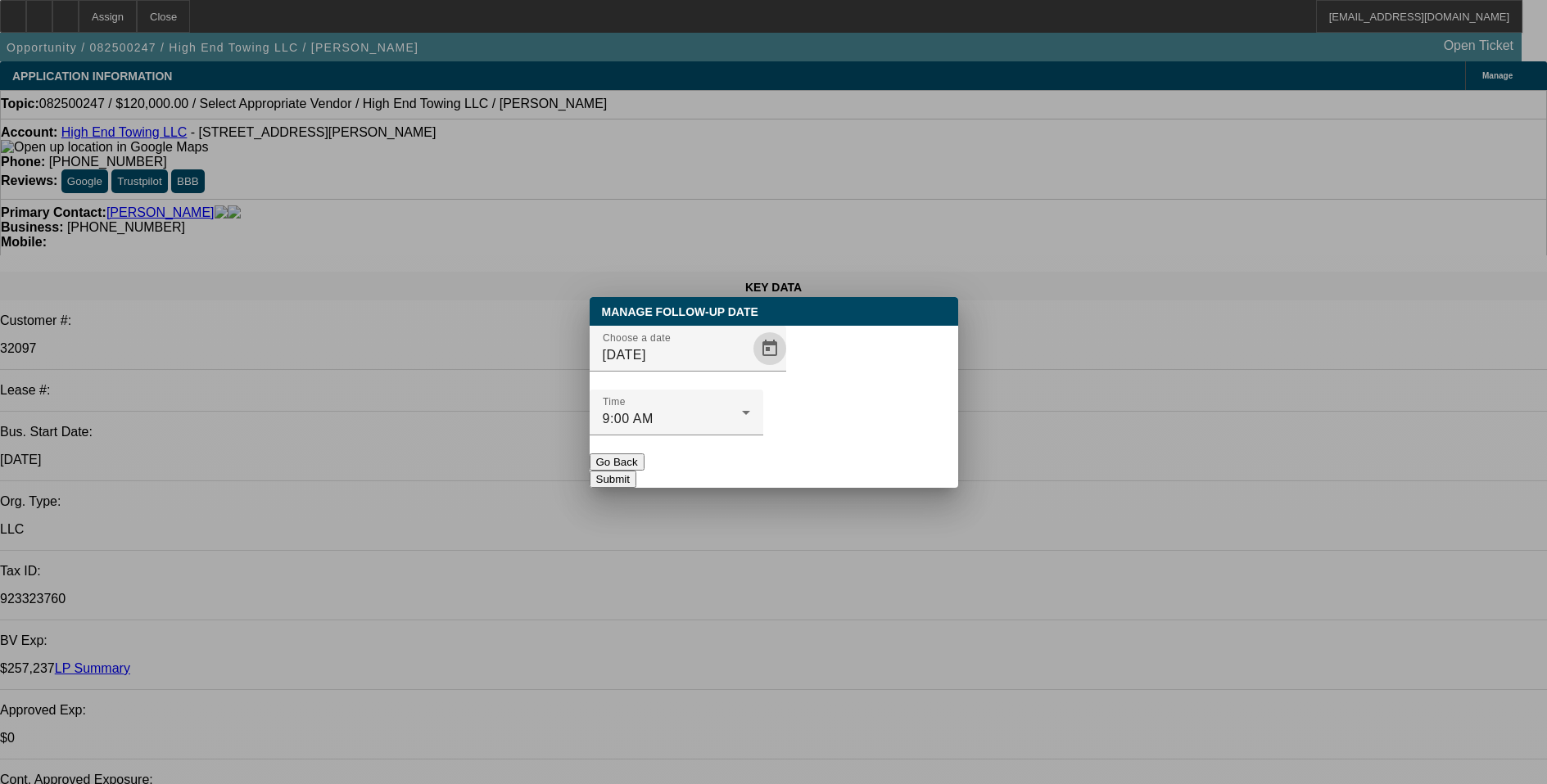
click at [637, 470] on button "Submit" at bounding box center [613, 478] width 47 height 17
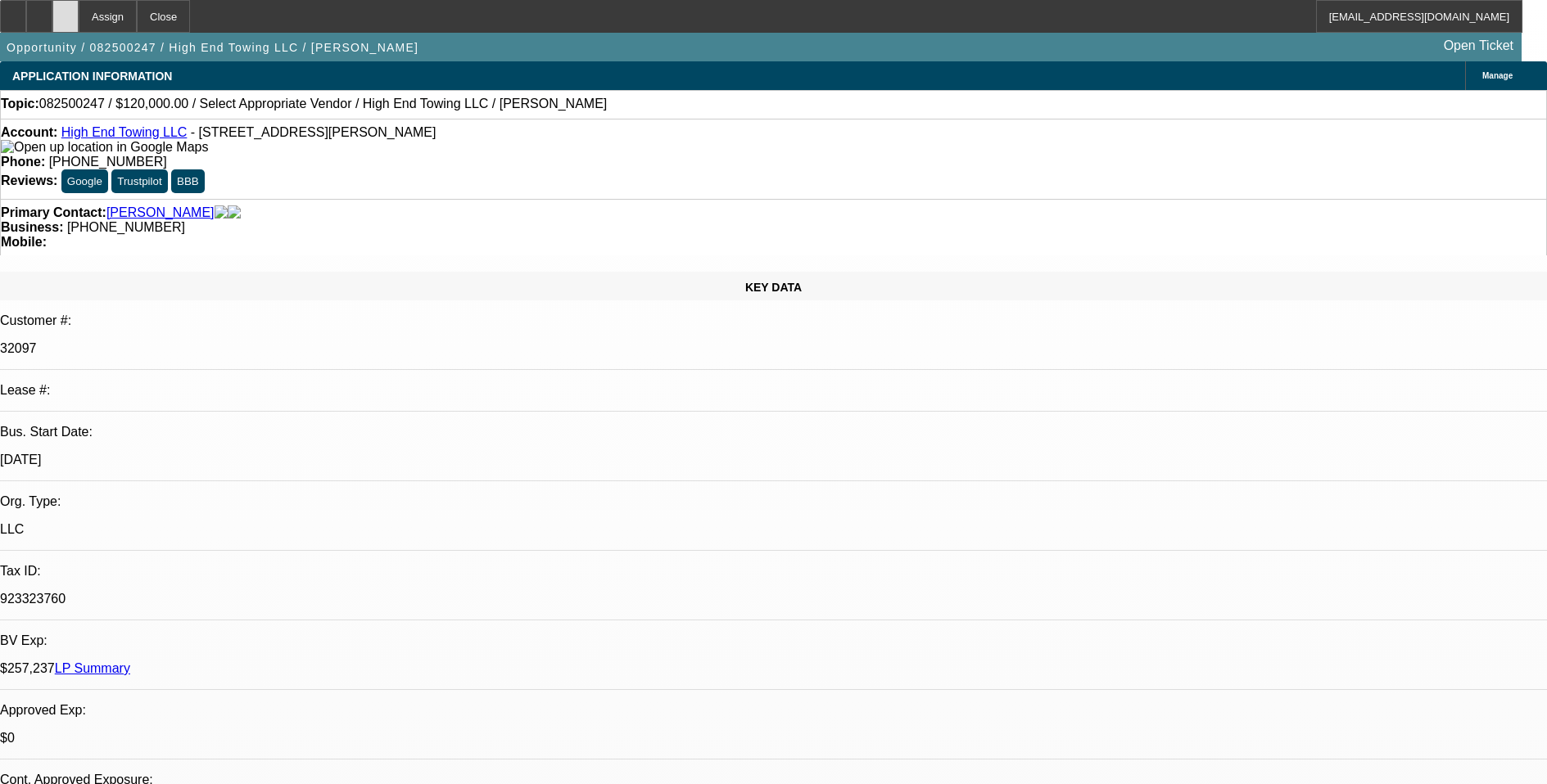
click at [66, 11] on icon at bounding box center [66, 11] width 0 height 0
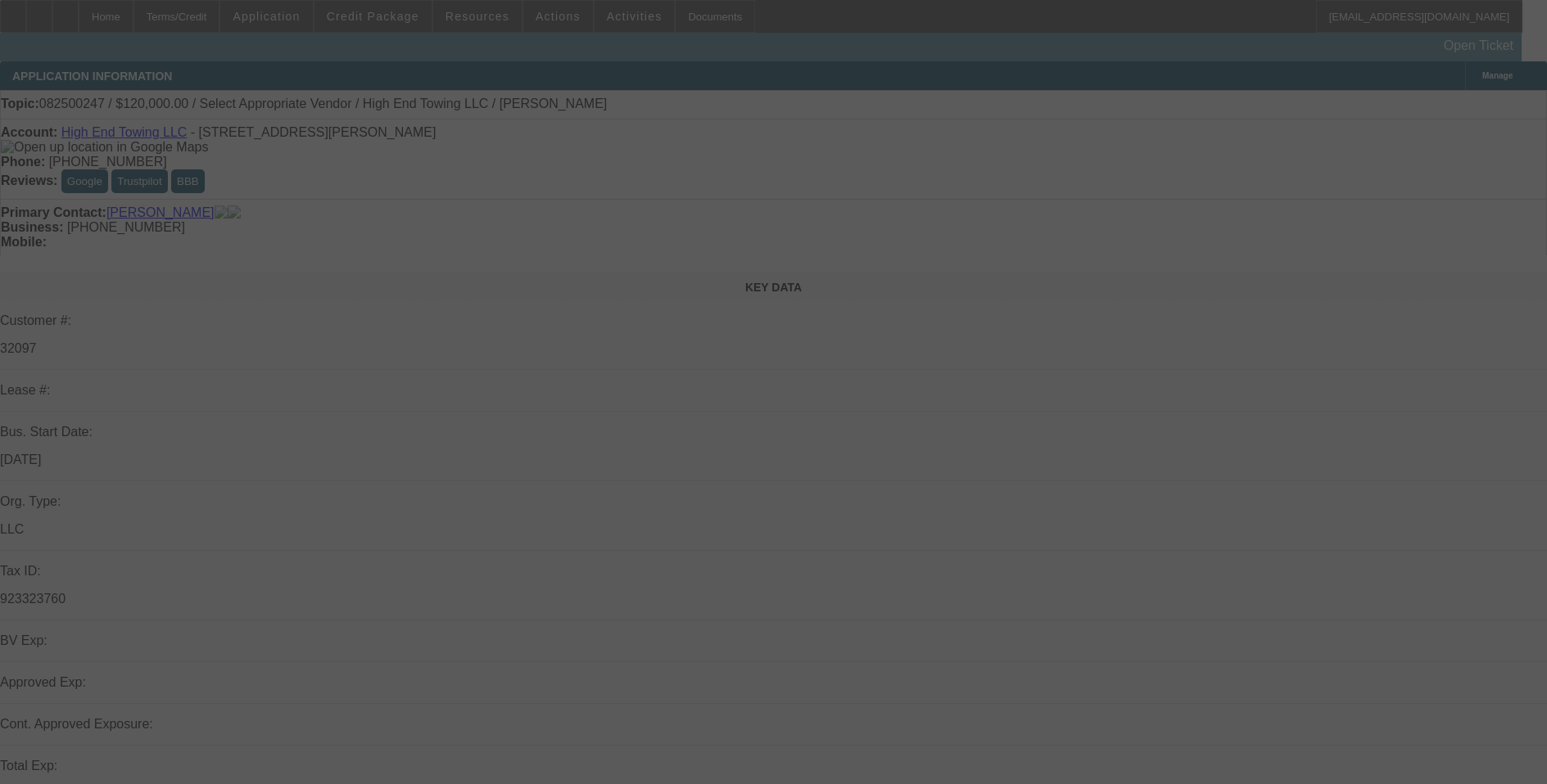
select select "0"
select select "2"
select select "0.1"
select select "4"
